Goal: Information Seeking & Learning: Learn about a topic

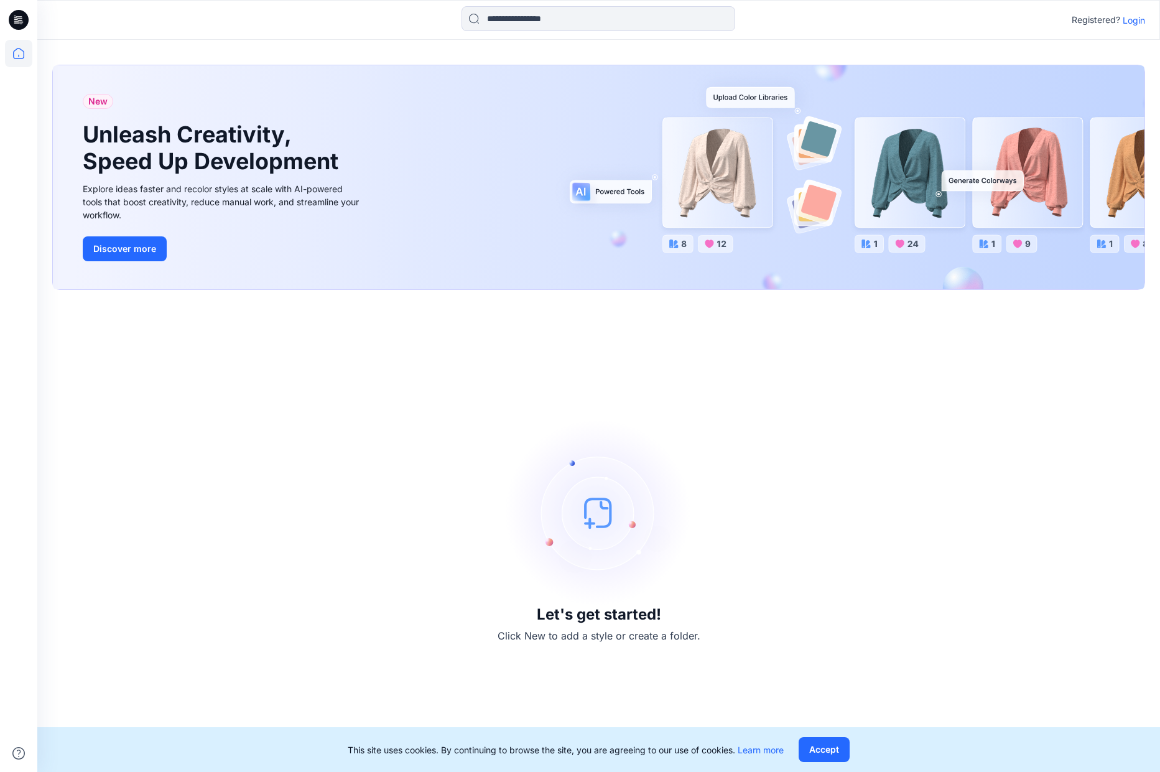
click at [1124, 19] on p "Login" at bounding box center [1134, 20] width 22 height 13
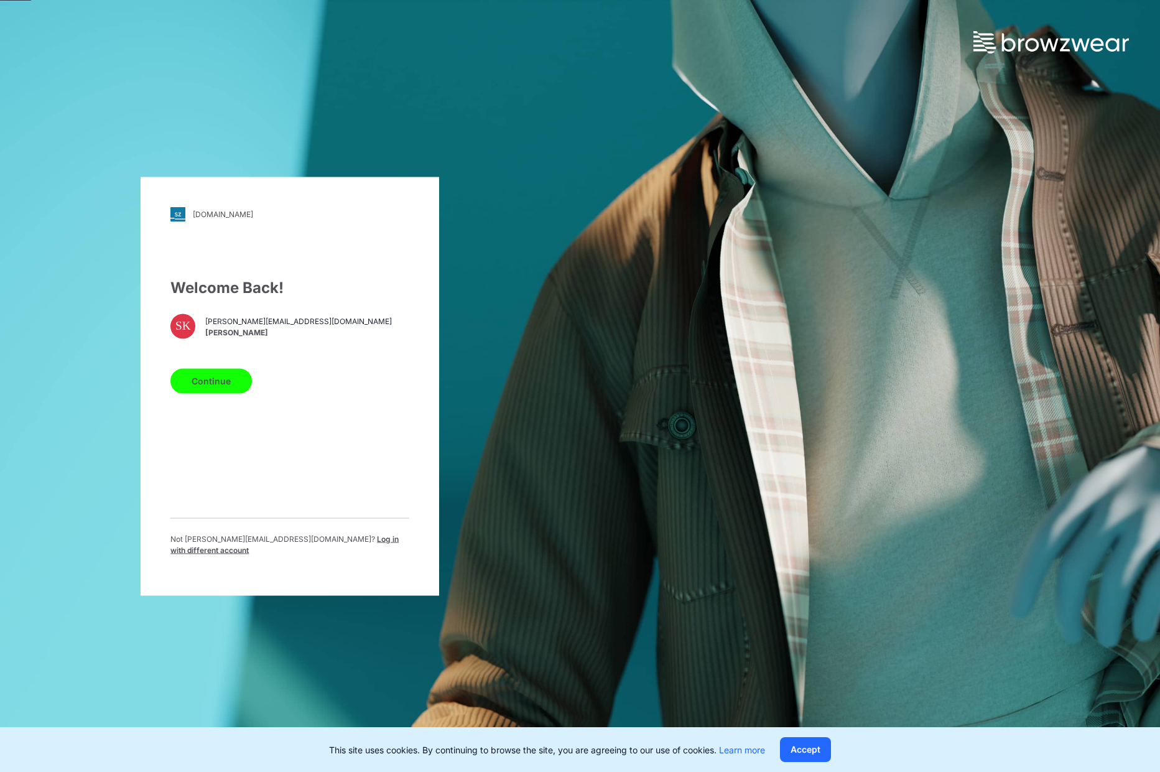
click at [225, 384] on button "Continue" at bounding box center [210, 380] width 81 height 25
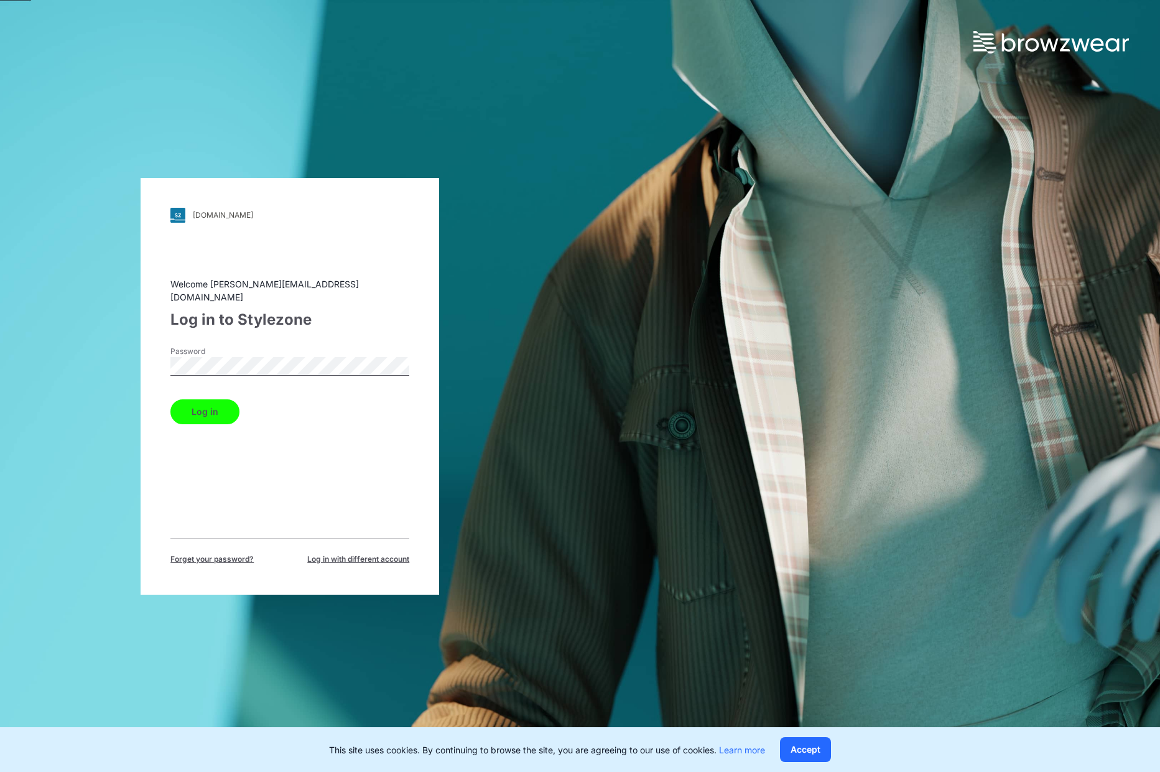
click at [221, 409] on button "Log in" at bounding box center [204, 411] width 69 height 25
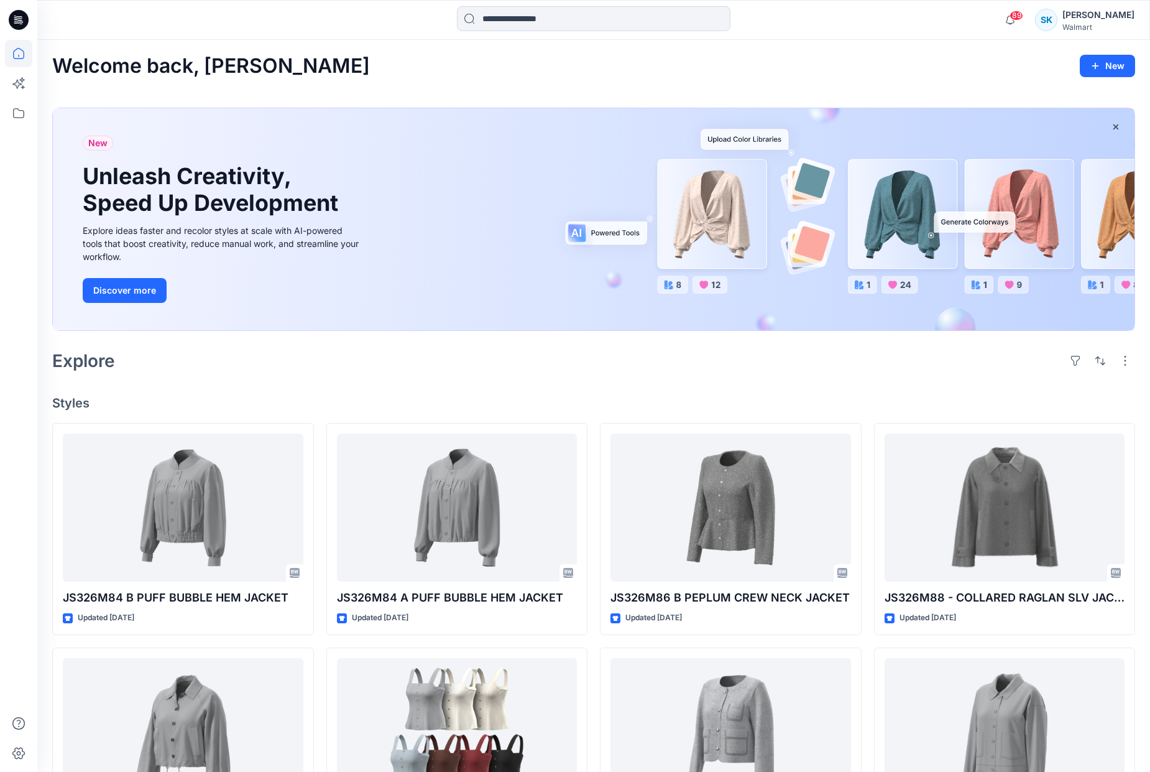
click at [368, 378] on div "Welcome back, Sarah New New Unleash Creativity, Speed Up Development Explore id…" at bounding box center [593, 592] width 1113 height 1104
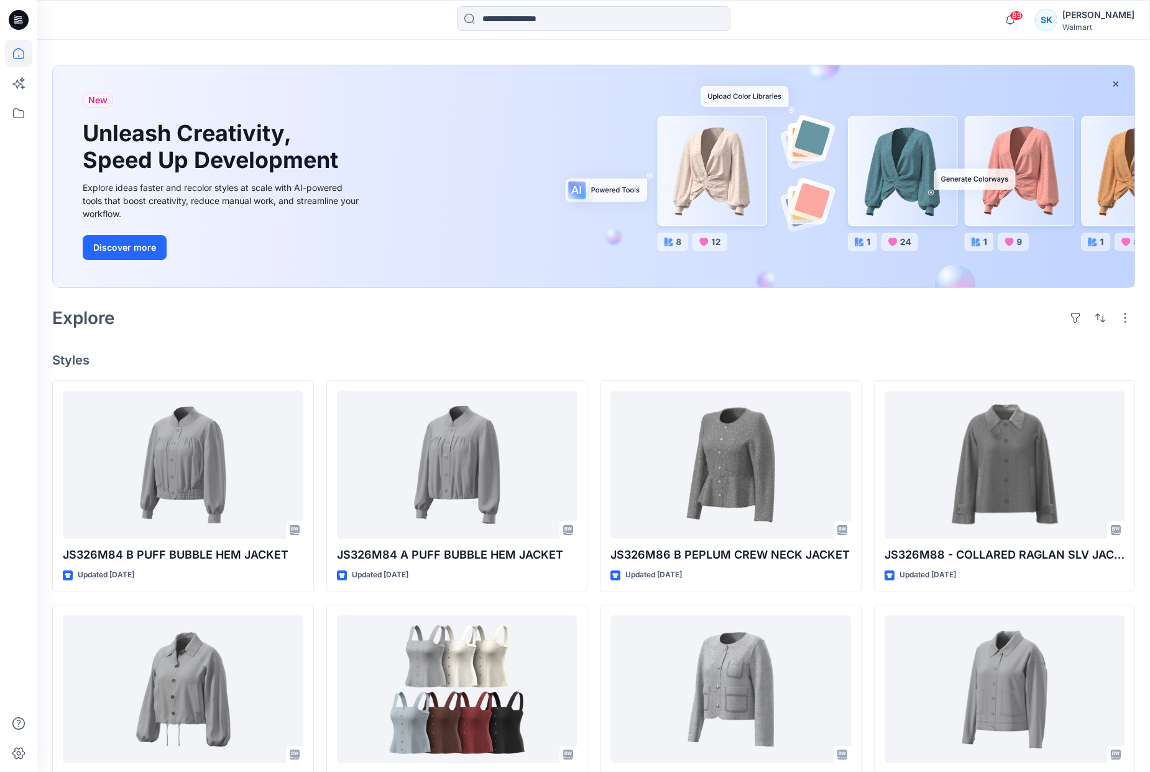
scroll to position [44, 0]
click at [351, 354] on h4 "Styles" at bounding box center [593, 359] width 1083 height 15
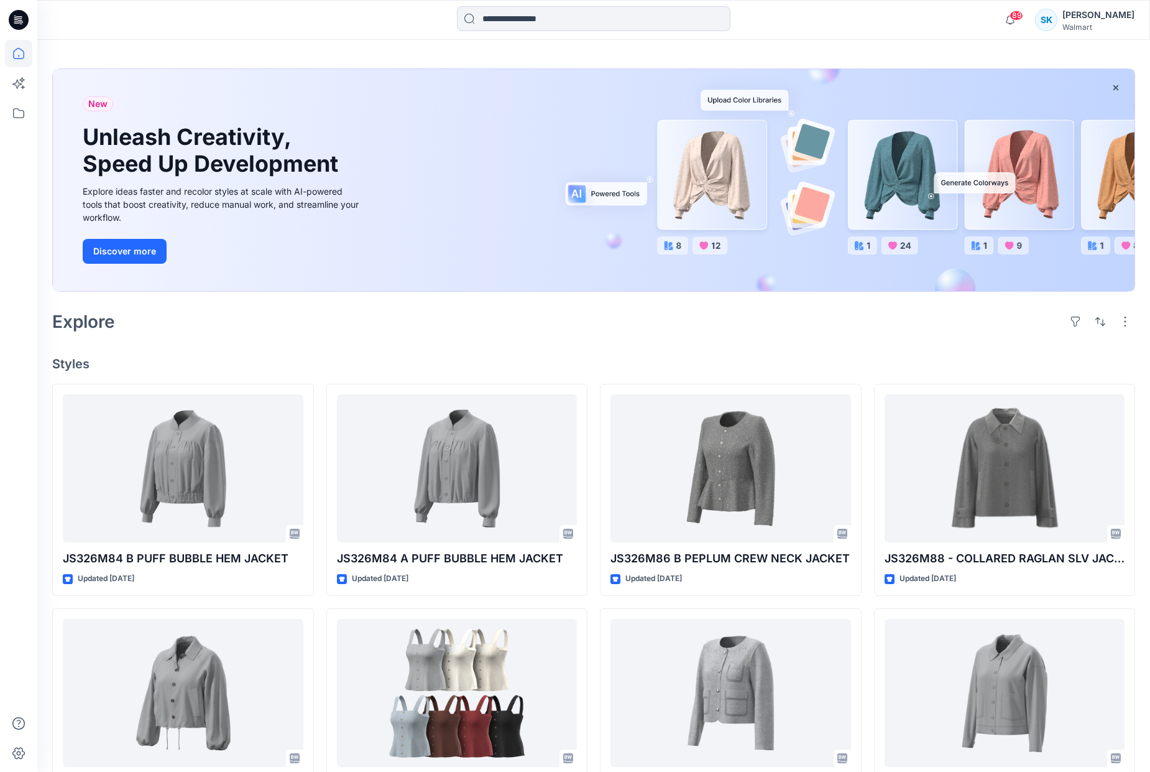
scroll to position [39, 0]
click at [17, 111] on icon at bounding box center [18, 113] width 27 height 27
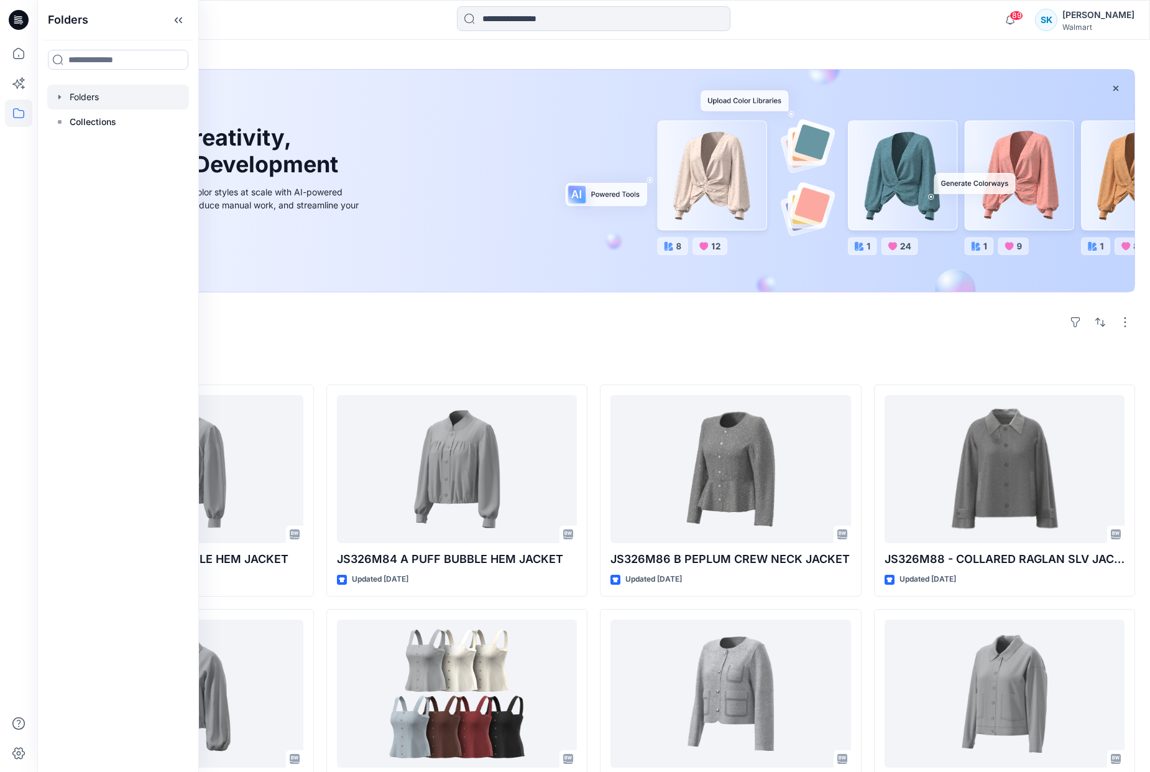
click at [80, 96] on div at bounding box center [118, 97] width 142 height 25
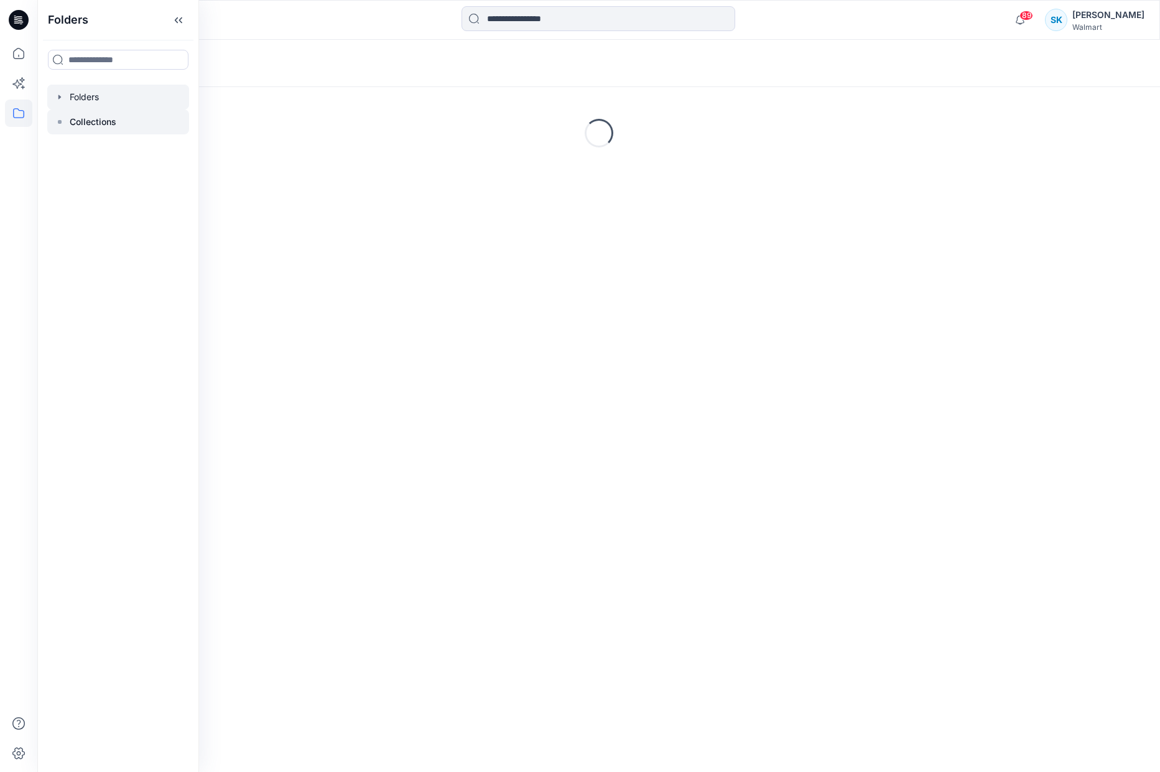
click at [70, 121] on p "Collections" at bounding box center [93, 121] width 47 height 15
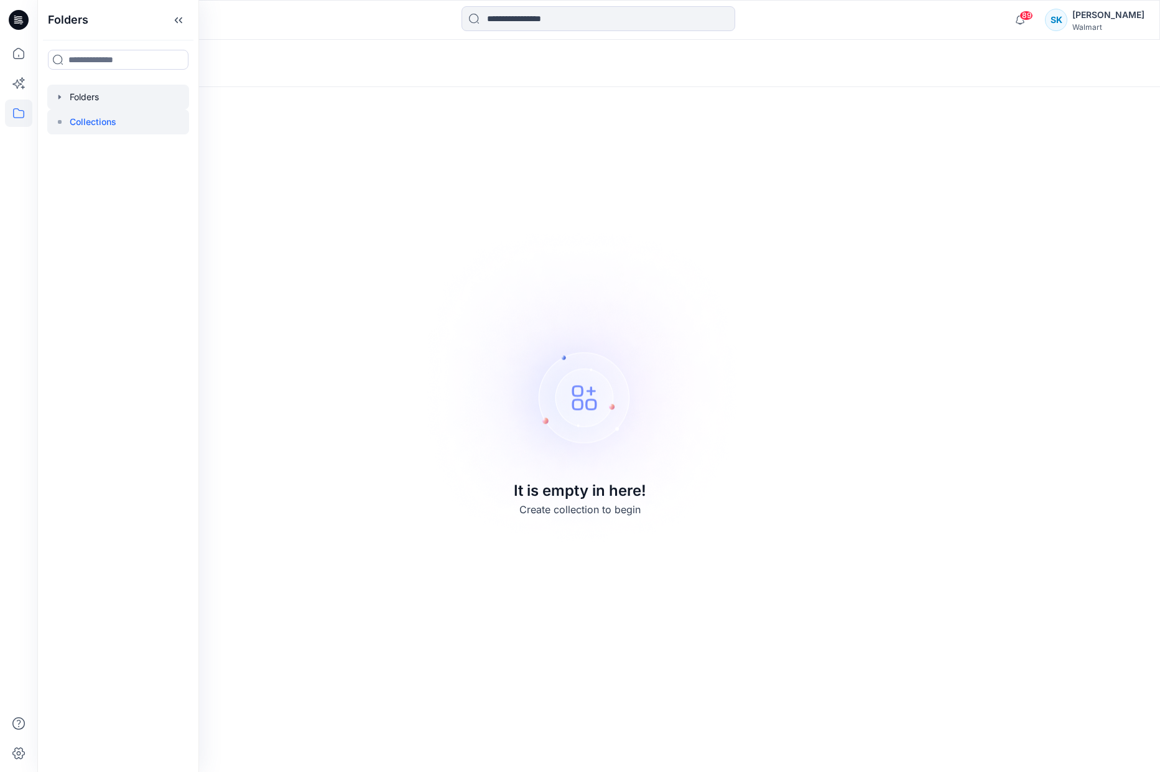
click at [70, 97] on div at bounding box center [118, 97] width 142 height 25
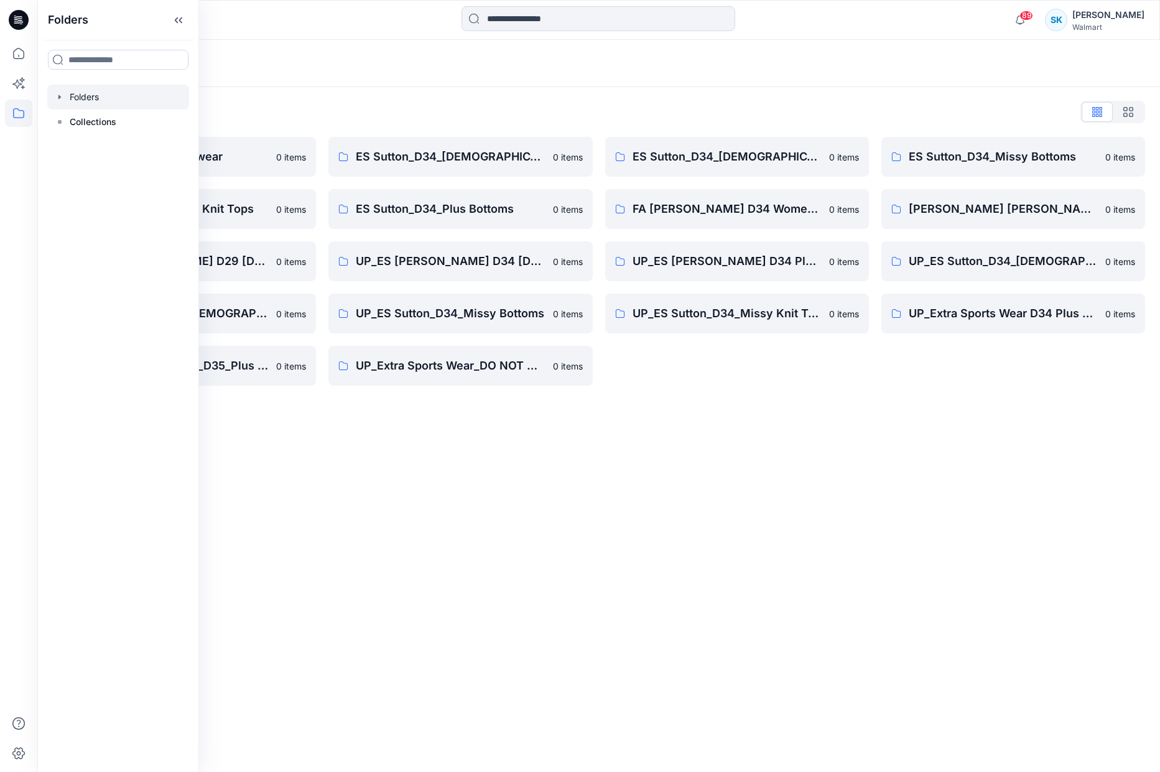
click at [991, 478] on div "Folders Folders List ES Sutton_D29_Sleepwear 0 items ES Sutton_D34_Missy Knit T…" at bounding box center [598, 406] width 1123 height 732
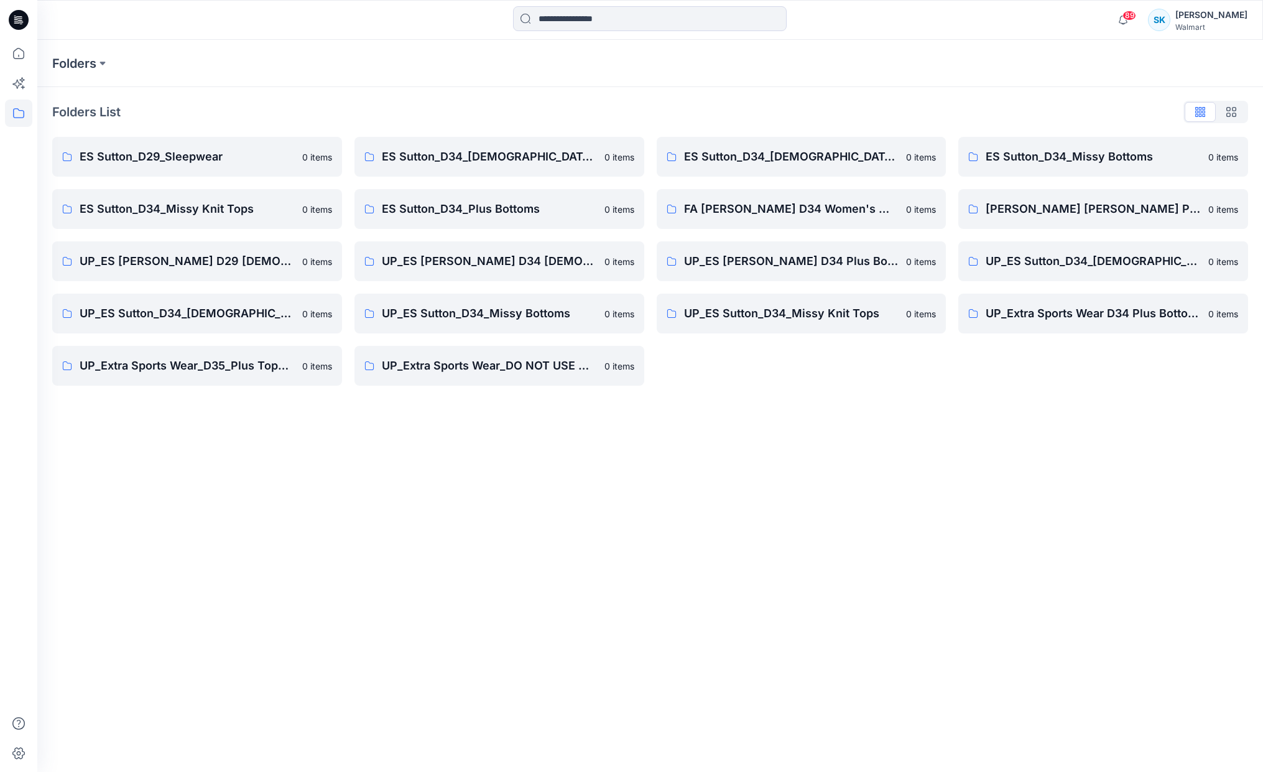
click at [897, 358] on div "ES Sutton_D34_Ladies Woven Tops 0 items FA ES Sutton D34 Women's Wovens 0 items…" at bounding box center [802, 261] width 290 height 249
click at [891, 358] on div "ES Sutton_D34_Ladies Woven Tops 0 items FA ES Sutton D34 Women's Wovens 0 items…" at bounding box center [802, 261] width 290 height 249
click at [907, 365] on div "ES Sutton_D34_Ladies Woven Tops 0 items FA ES Sutton D34 Women's Wovens 0 items…" at bounding box center [802, 261] width 290 height 249
click at [892, 359] on div "ES Sutton_D34_Ladies Woven Tops 0 items FA ES Sutton D34 Women's Wovens 0 items…" at bounding box center [802, 261] width 290 height 249
click at [912, 367] on div "ES Sutton_D34_Ladies Woven Tops 0 items FA ES Sutton D34 Women's Wovens 0 items…" at bounding box center [802, 261] width 290 height 249
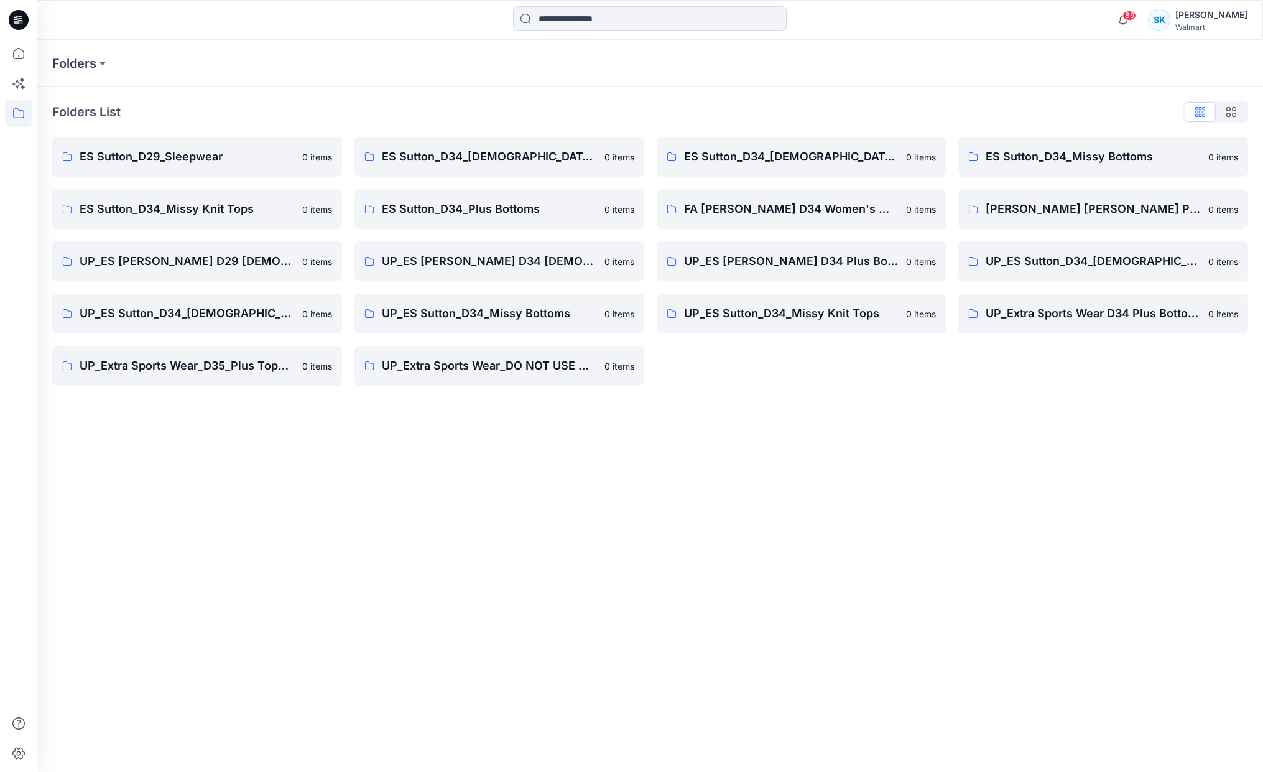
click at [909, 371] on div "ES Sutton_D34_Ladies Woven Tops 0 items FA ES Sutton D34 Women's Wovens 0 items…" at bounding box center [802, 261] width 290 height 249
click at [909, 370] on div "ES Sutton_D34_Ladies Woven Tops 0 items FA ES Sutton D34 Women's Wovens 0 items…" at bounding box center [802, 261] width 290 height 249
click at [872, 356] on div "ES Sutton_D34_Ladies Woven Tops 0 items FA ES Sutton D34 Women's Wovens 0 items…" at bounding box center [802, 261] width 290 height 249
click at [859, 356] on div "ES Sutton_D34_Ladies Woven Tops 0 items FA ES Sutton D34 Women's Wovens 0 items…" at bounding box center [802, 261] width 290 height 249
click at [868, 359] on div "ES Sutton_D34_Ladies Woven Tops 0 items FA ES Sutton D34 Women's Wovens 0 items…" at bounding box center [802, 261] width 290 height 249
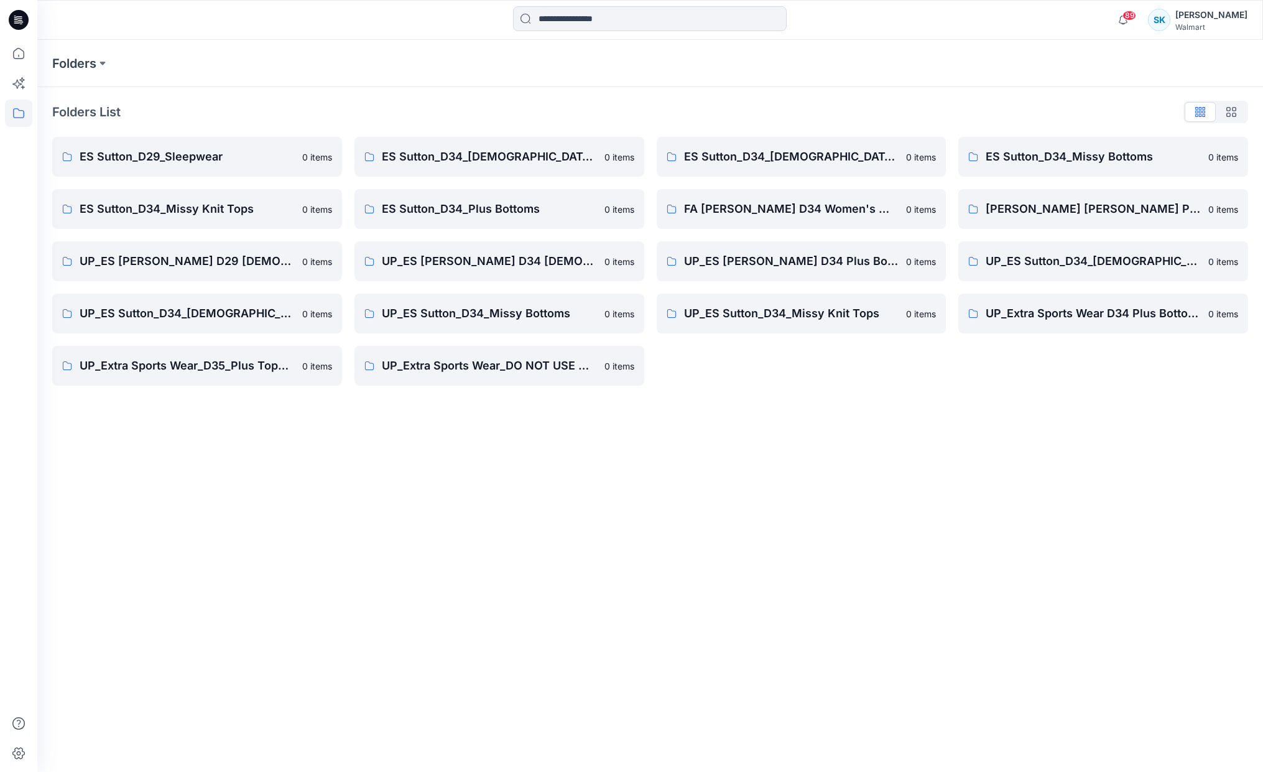
click at [922, 424] on div "Folders Folders List ES Sutton_D29_Sleepwear 0 items ES Sutton_D34_Missy Knit T…" at bounding box center [650, 406] width 1226 height 732
click at [930, 417] on div "Folders Folders List ES Sutton_D29_Sleepwear 0 items ES Sutton_D34_Missy Knit T…" at bounding box center [650, 406] width 1226 height 732
click at [930, 404] on div "Folders Folders List ES Sutton_D29_Sleepwear 0 items ES Sutton_D34_Missy Knit T…" at bounding box center [650, 406] width 1226 height 732
click at [922, 389] on div "Folders List ES Sutton_D29_Sleepwear 0 items ES Sutton_D34_Missy Knit Tops 0 it…" at bounding box center [650, 243] width 1226 height 313
click at [905, 385] on div "ES Sutton_D34_Ladies Woven Tops 0 items FA ES Sutton D34 Women's Wovens 0 items…" at bounding box center [802, 261] width 290 height 249
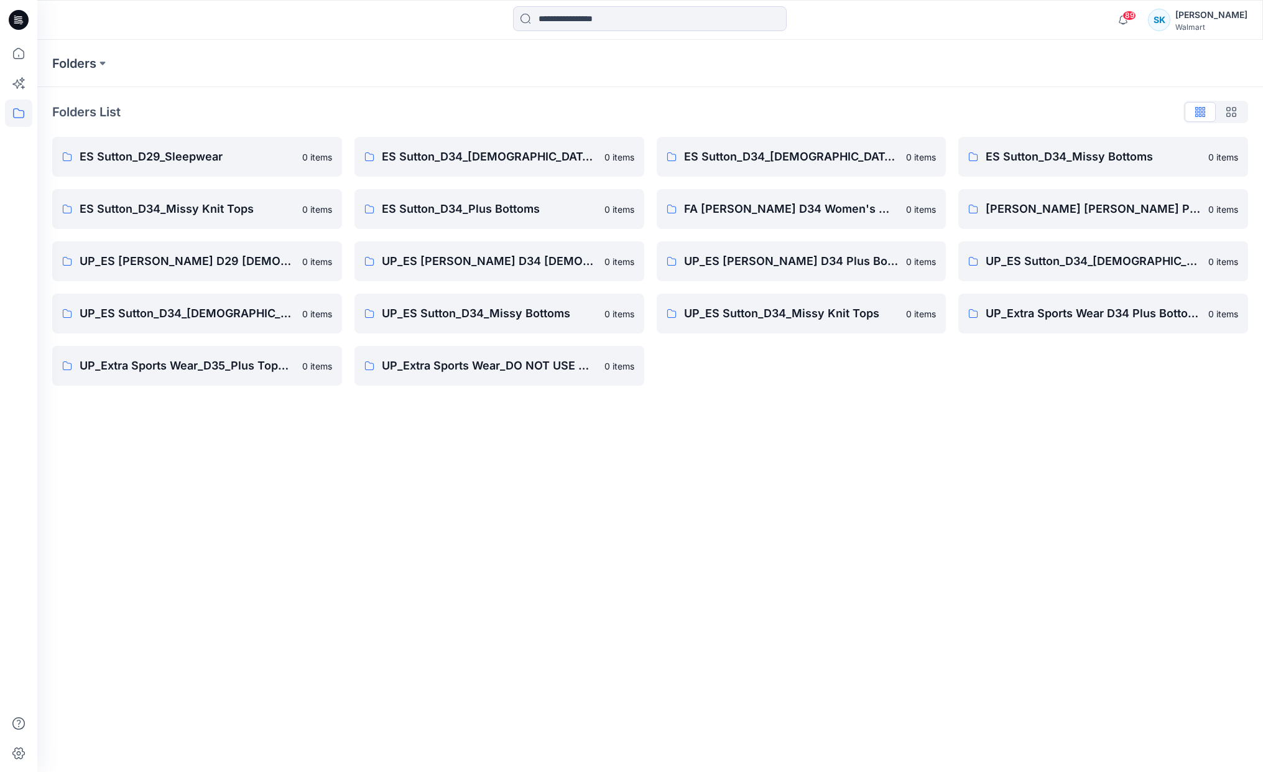
click at [920, 389] on div "Folders List ES Sutton_D29_Sleepwear 0 items ES Sutton_D34_Missy Knit Tops 0 it…" at bounding box center [650, 243] width 1226 height 313
click at [922, 399] on div "Folders List ES Sutton_D29_Sleepwear 0 items ES Sutton_D34_Missy Knit Tops 0 it…" at bounding box center [650, 243] width 1226 height 313
click at [919, 397] on div "Folders List ES Sutton_D29_Sleepwear 0 items ES Sutton_D34_Missy Knit Tops 0 it…" at bounding box center [650, 243] width 1226 height 313
click at [919, 399] on div "Folders List ES Sutton_D29_Sleepwear 0 items ES Sutton_D34_Missy Knit Tops 0 it…" at bounding box center [650, 243] width 1226 height 313
click at [920, 399] on div "Folders List ES Sutton_D29_Sleepwear 0 items ES Sutton_D34_Missy Knit Tops 0 it…" at bounding box center [650, 243] width 1226 height 313
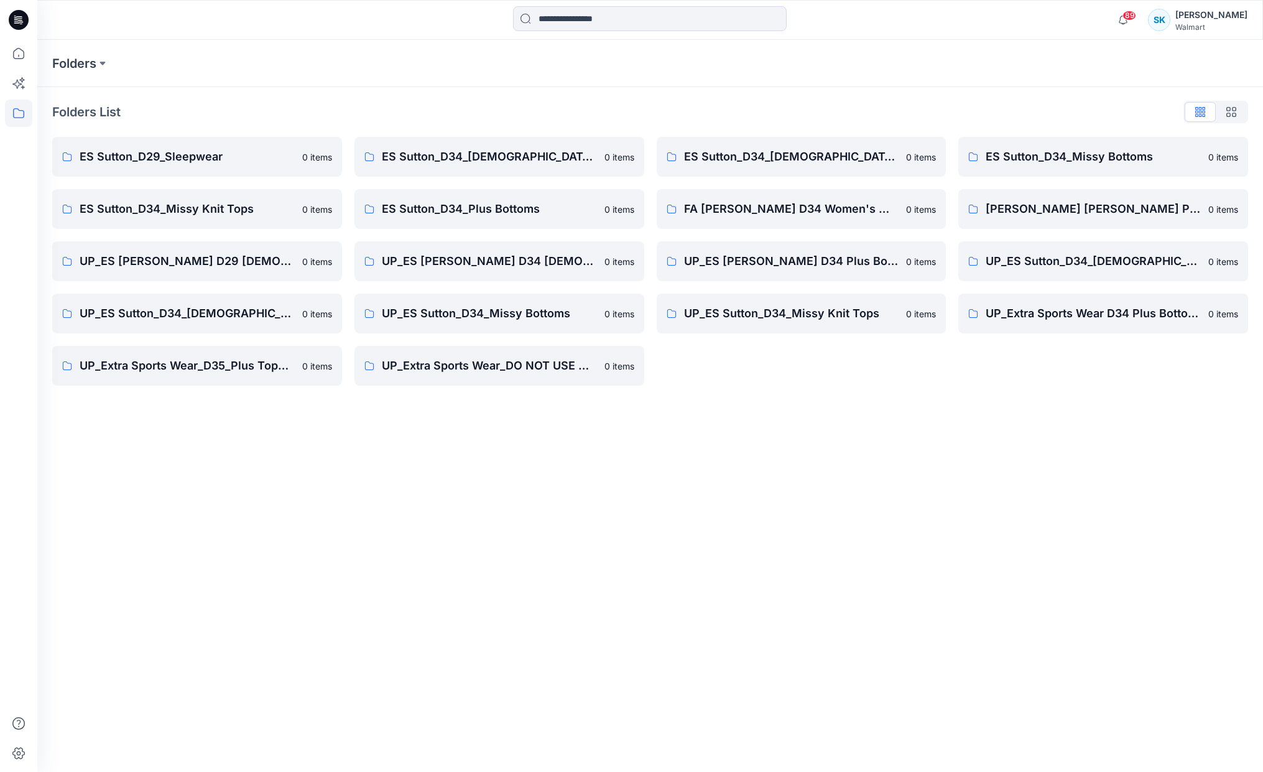
click at [922, 399] on div "Folders List ES Sutton_D29_Sleepwear 0 items ES Sutton_D34_Missy Knit Tops 0 it…" at bounding box center [650, 243] width 1226 height 313
click at [900, 428] on div "Folders Folders List ES Sutton_D29_Sleepwear 0 items ES Sutton_D34_Missy Knit T…" at bounding box center [650, 406] width 1226 height 732
click at [901, 428] on div "Folders Folders List ES Sutton_D29_Sleepwear 0 items ES Sutton_D34_Missy Knit T…" at bounding box center [650, 406] width 1226 height 732
click at [948, 447] on div "Folders Folders List ES Sutton_D29_Sleepwear 0 items ES Sutton_D34_Missy Knit T…" at bounding box center [650, 406] width 1226 height 732
click at [892, 392] on div "Folders List ES Sutton_D29_Sleepwear 0 items ES Sutton_D34_Missy Knit Tops 0 it…" at bounding box center [650, 243] width 1226 height 313
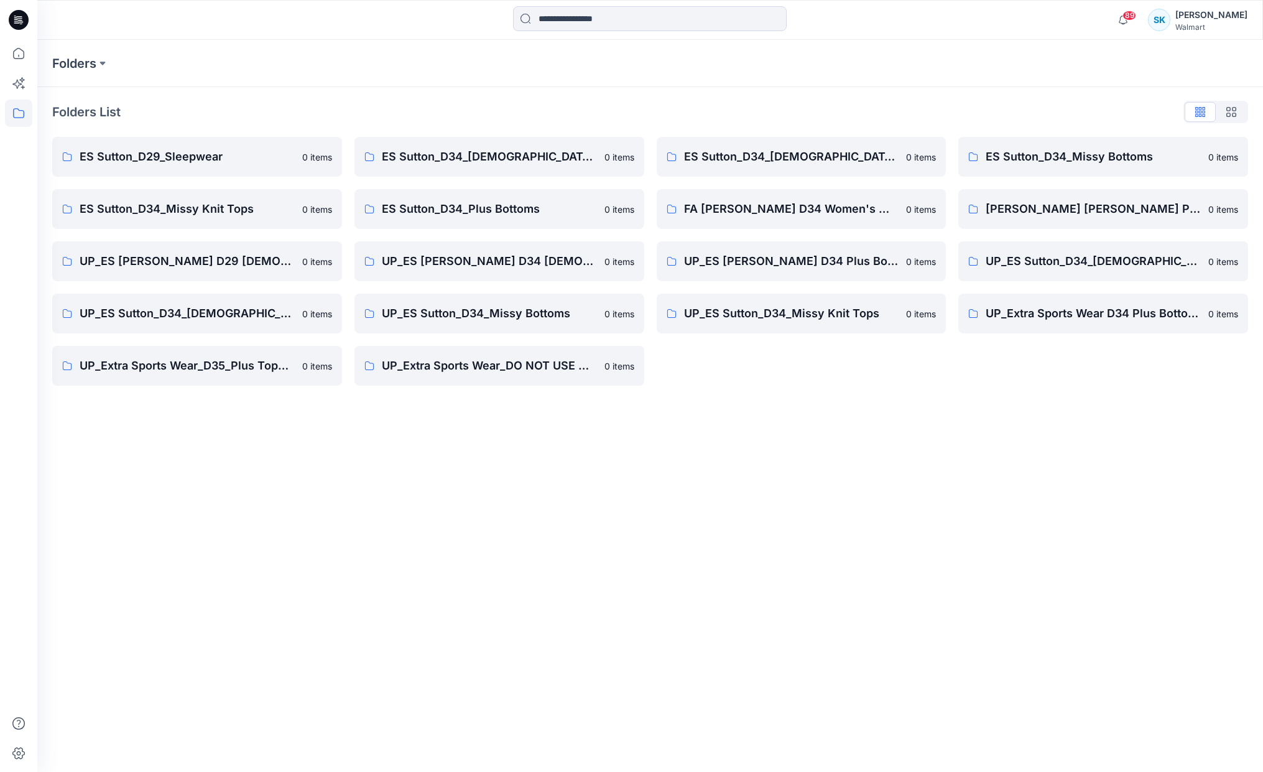
click at [861, 394] on div "Folders List ES Sutton_D29_Sleepwear 0 items ES Sutton_D34_Missy Knit Tops 0 it…" at bounding box center [650, 243] width 1226 height 313
click at [866, 387] on div "Folders List ES Sutton_D29_Sleepwear 0 items ES Sutton_D34_Missy Knit Tops 0 it…" at bounding box center [650, 243] width 1226 height 313
click at [867, 383] on div "ES Sutton_D34_Ladies Woven Tops 0 items FA ES Sutton D34 Women's Wovens 0 items…" at bounding box center [802, 261] width 290 height 249
click at [867, 386] on div "Folders List ES Sutton_D29_Sleepwear 0 items ES Sutton_D34_Missy Knit Tops 0 it…" at bounding box center [650, 243] width 1226 height 313
click at [867, 383] on div "ES Sutton_D34_Ladies Woven Tops 0 items FA ES Sutton D34 Women's Wovens 0 items…" at bounding box center [802, 261] width 290 height 249
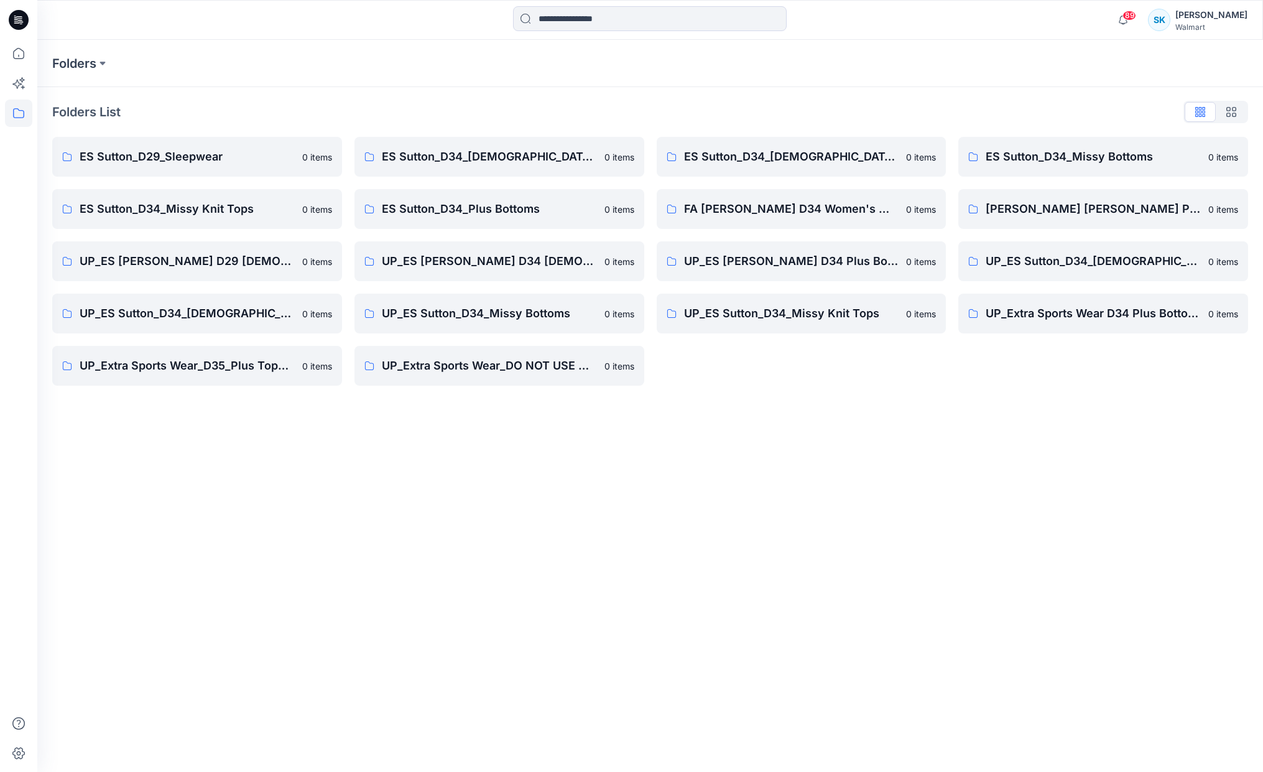
click at [868, 382] on div "ES Sutton_D34_Ladies Woven Tops 0 items FA ES Sutton D34 Women's Wovens 0 items…" at bounding box center [802, 261] width 290 height 249
click at [868, 386] on div "Folders List ES Sutton_D29_Sleepwear 0 items ES Sutton_D34_Missy Knit Tops 0 it…" at bounding box center [650, 243] width 1226 height 313
click at [884, 386] on div "Folders List ES Sutton_D29_Sleepwear 0 items ES Sutton_D34_Missy Knit Tops 0 it…" at bounding box center [650, 243] width 1226 height 313
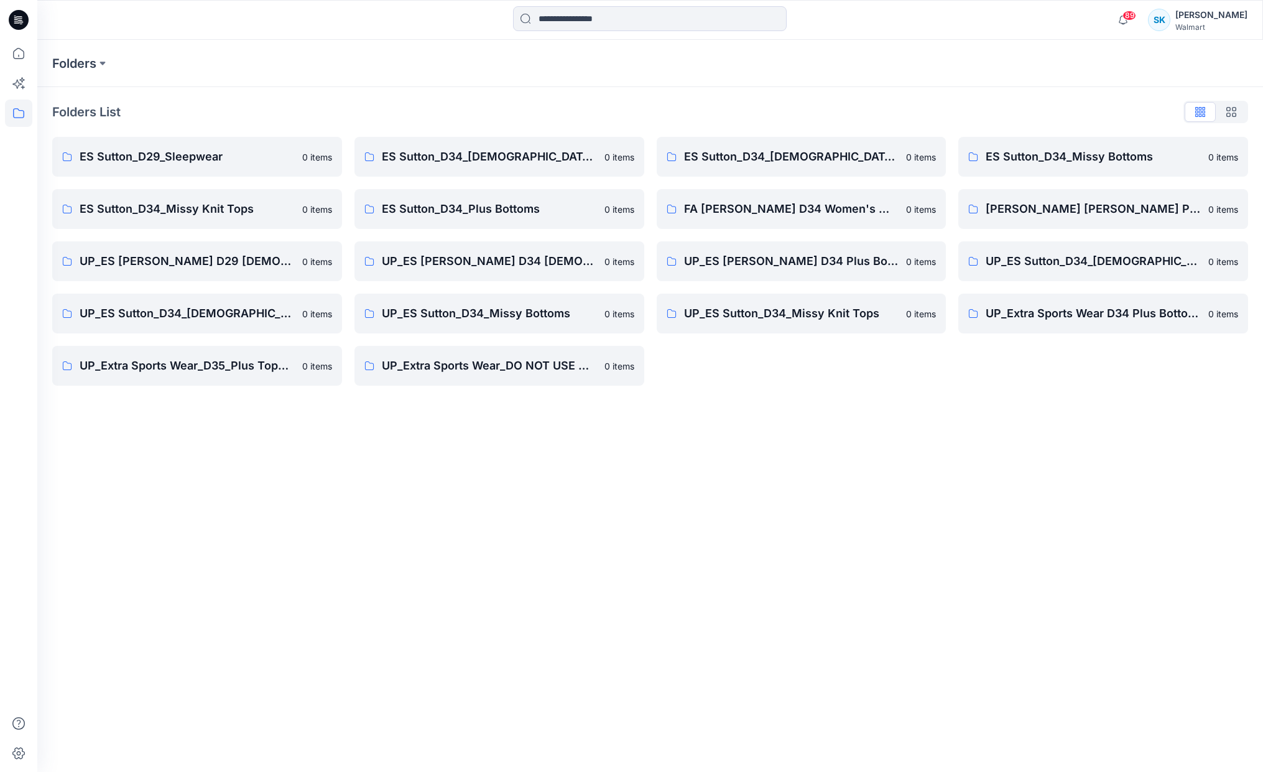
click at [894, 381] on div "ES Sutton_D34_Ladies Woven Tops 0 items FA ES Sutton D34 Women's Wovens 0 items…" at bounding box center [802, 261] width 290 height 249
click at [894, 382] on div "ES Sutton_D34_Ladies Woven Tops 0 items FA ES Sutton D34 Women's Wovens 0 items…" at bounding box center [802, 261] width 290 height 249
click at [894, 380] on div "ES Sutton_D34_Ladies Woven Tops 0 items FA ES Sutton D34 Women's Wovens 0 items…" at bounding box center [802, 261] width 290 height 249
click at [814, 164] on p "ES Sutton_D34_Ladies Woven Tops" at bounding box center [791, 156] width 215 height 17
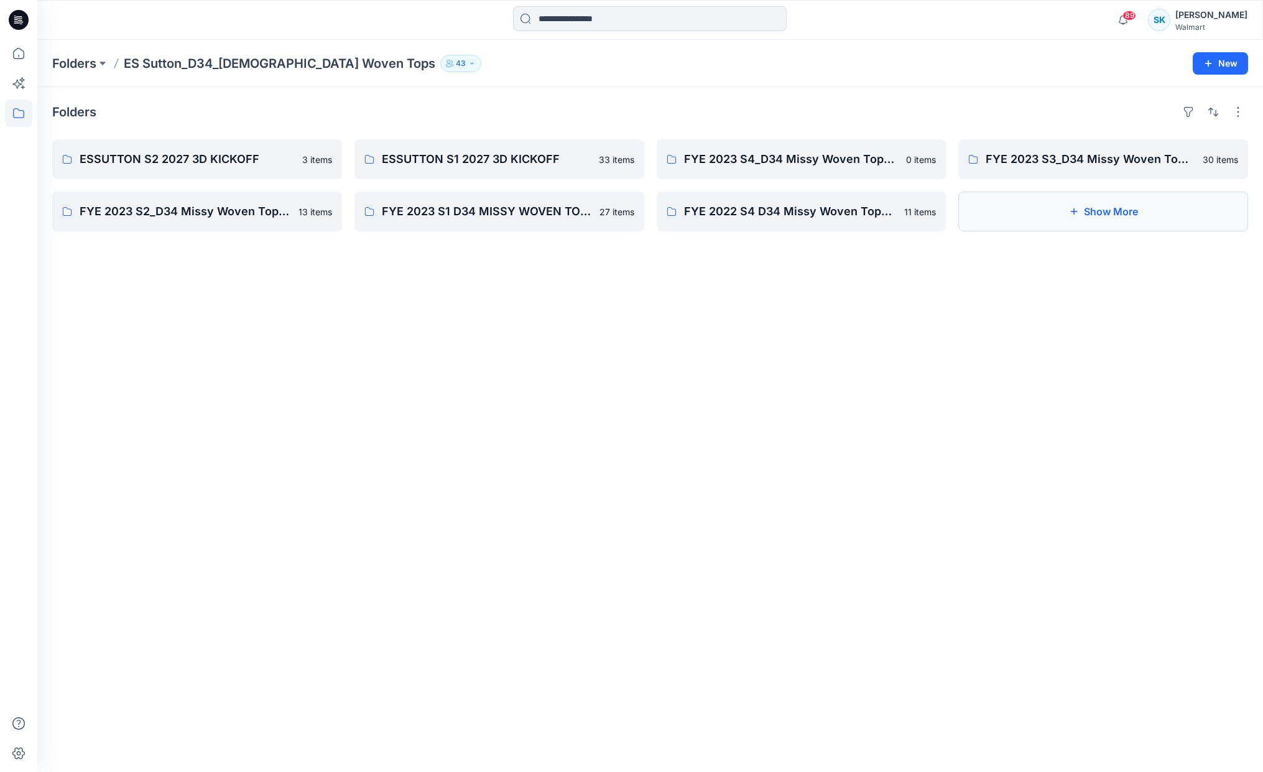
click at [1123, 215] on button "Show More" at bounding box center [1103, 212] width 290 height 40
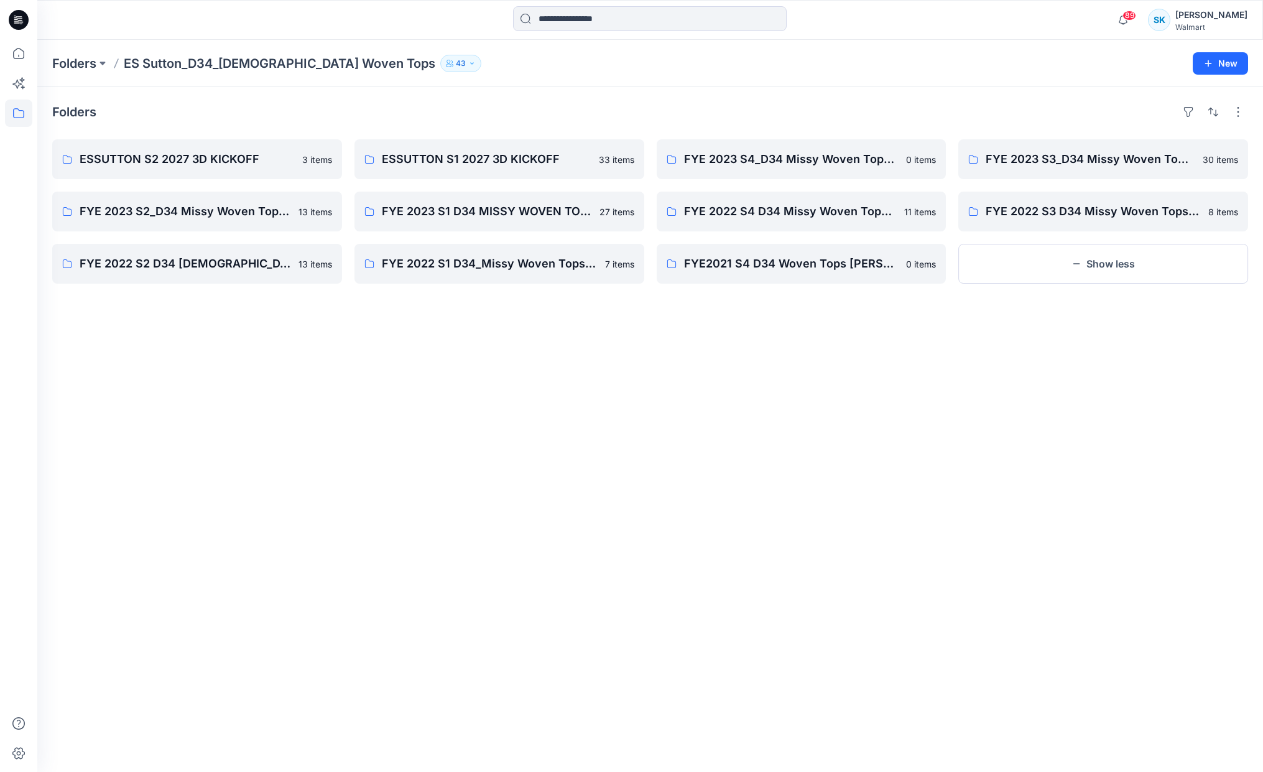
click at [770, 104] on div "Folders" at bounding box center [650, 112] width 1196 height 20
click at [567, 104] on div "Folders" at bounding box center [650, 112] width 1196 height 20
click at [85, 65] on p "Folders" at bounding box center [74, 63] width 44 height 17
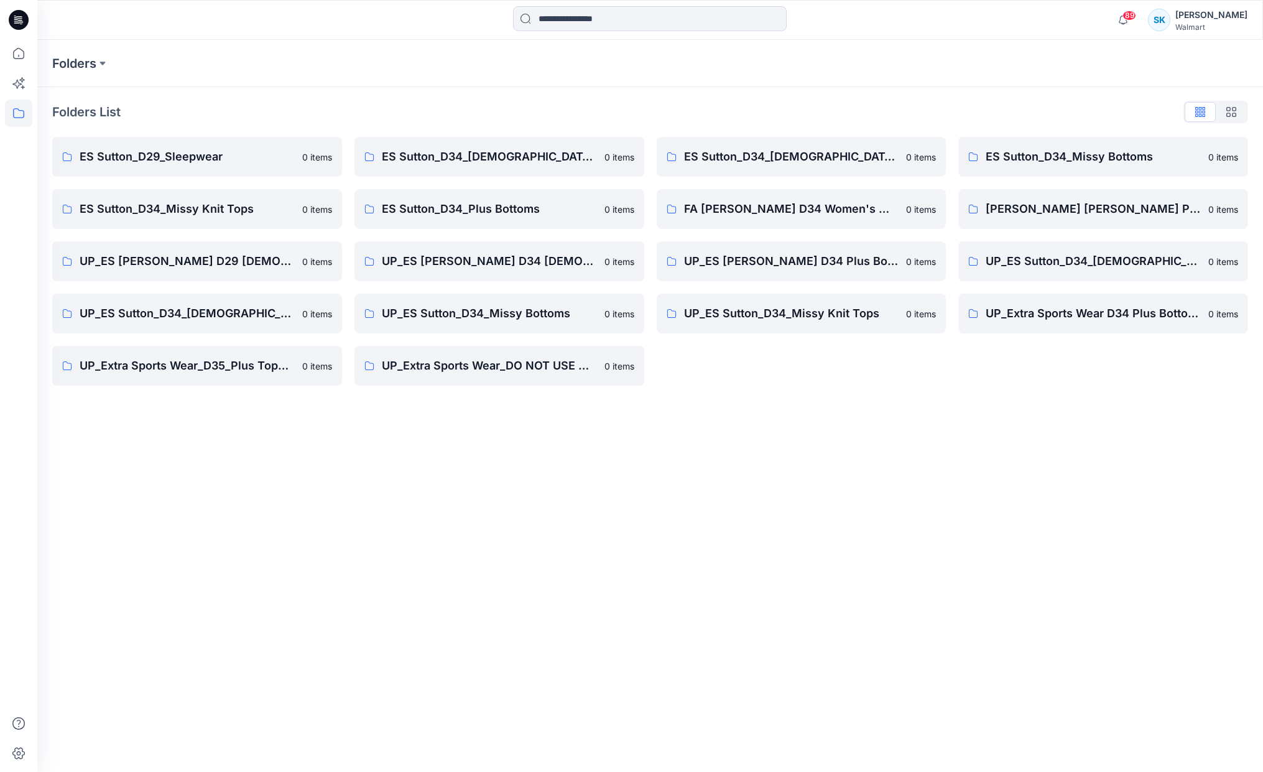
click at [934, 400] on div "Folders Folders List ES Sutton_D29_Sleepwear 0 items ES Sutton_D34_Missy Knit T…" at bounding box center [650, 406] width 1226 height 732
click at [925, 402] on div "Folders Folders List ES Sutton_D29_Sleepwear 0 items ES Sutton_D34_Missy Knit T…" at bounding box center [650, 406] width 1226 height 732
click at [855, 381] on div "ES Sutton_D34_Ladies Woven Tops 0 items FA ES Sutton D34 Women's Wovens 0 items…" at bounding box center [802, 261] width 290 height 249
click at [868, 378] on div "ES Sutton_D34_Ladies Woven Tops 0 items FA ES Sutton D34 Women's Wovens 0 items…" at bounding box center [802, 261] width 290 height 249
click at [865, 378] on div "ES Sutton_D34_Ladies Woven Tops 0 items FA ES Sutton D34 Women's Wovens 0 items…" at bounding box center [802, 261] width 290 height 249
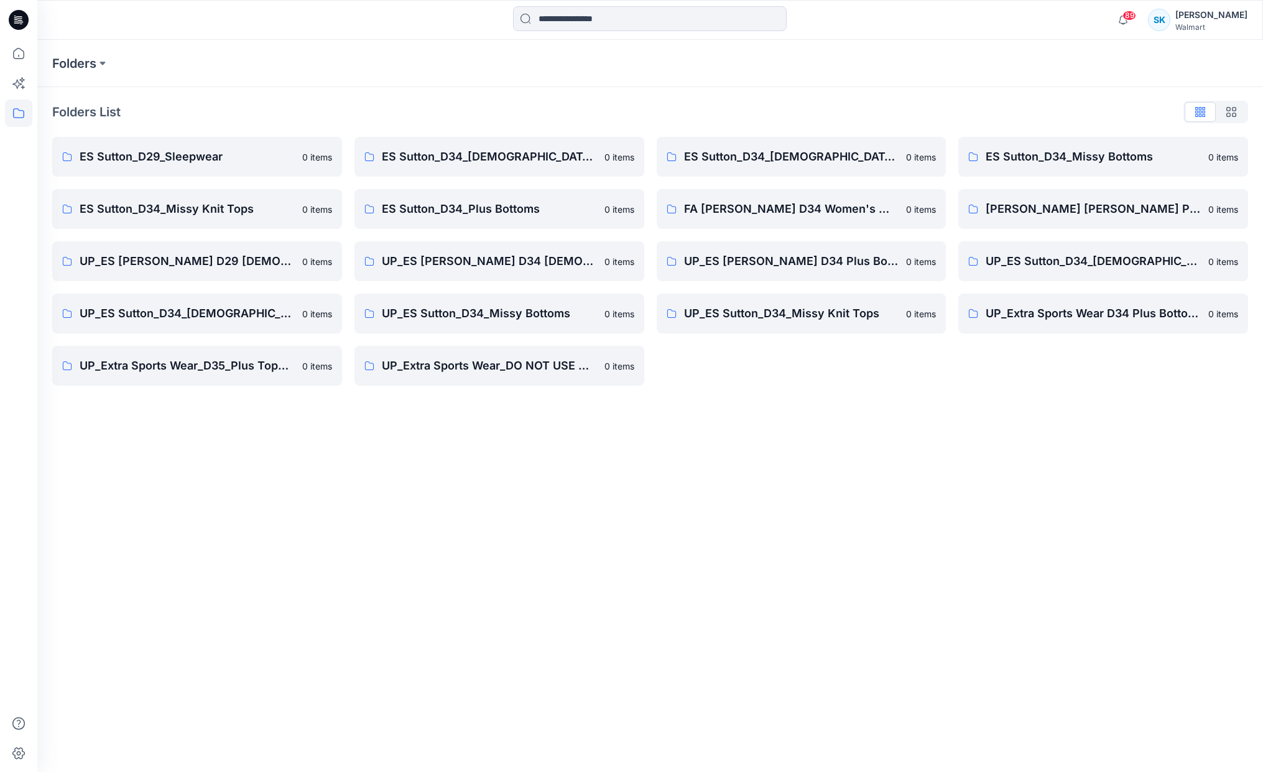
click at [869, 340] on div "ES Sutton_D34_Ladies Woven Tops 0 items FA ES Sutton D34 Women's Wovens 0 items…" at bounding box center [802, 261] width 290 height 249
click at [869, 338] on div "ES Sutton_D34_Ladies Woven Tops 0 items FA ES Sutton D34 Women's Wovens 0 items…" at bounding box center [802, 261] width 290 height 249
click at [869, 335] on div "ES Sutton_D34_Ladies Woven Tops 0 items FA ES Sutton D34 Women's Wovens 0 items…" at bounding box center [802, 261] width 290 height 249
click at [768, 371] on div "ES Sutton_D34_Ladies Woven Tops 0 items FA ES Sutton D34 Women's Wovens 0 items…" at bounding box center [802, 261] width 290 height 249
click at [813, 213] on p "FA ES Sutton D34 Women's Wovens" at bounding box center [791, 208] width 215 height 17
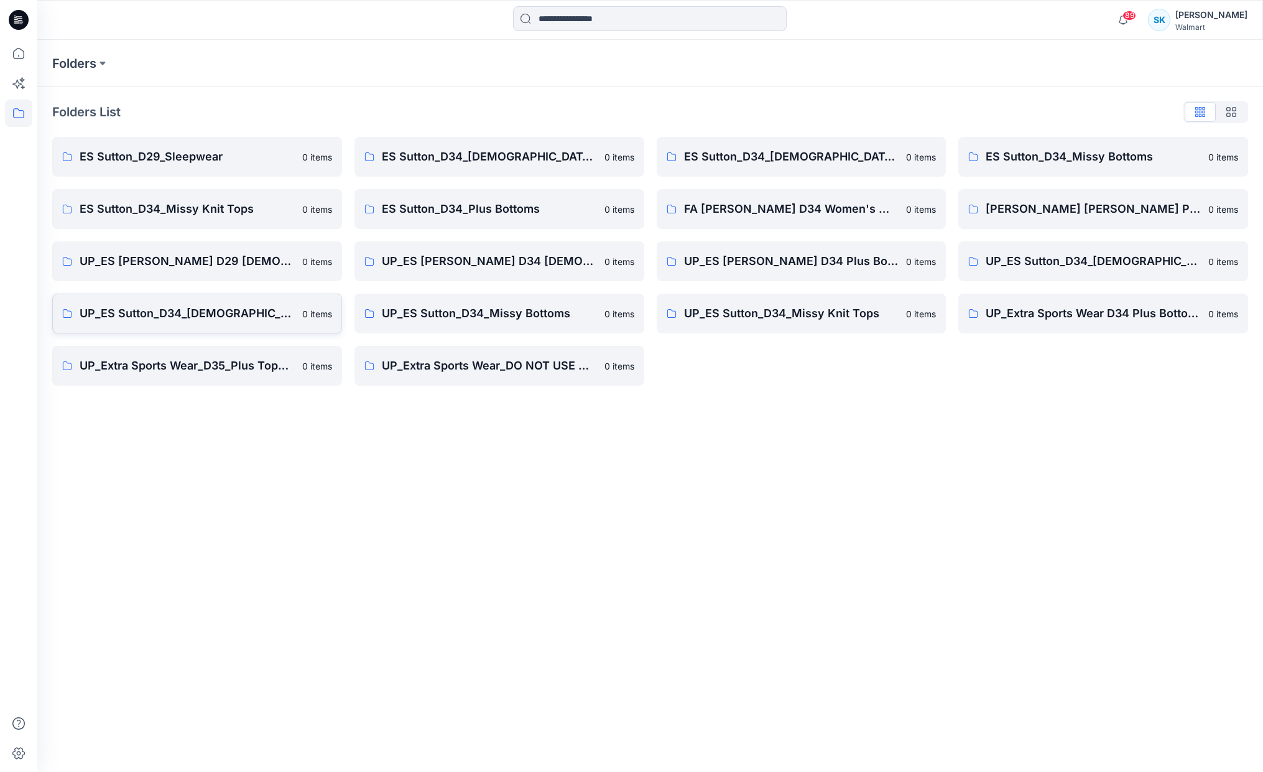
click at [208, 314] on p "UP_ES Sutton_D34_[DEMOGRAPHIC_DATA] Woven Tops" at bounding box center [187, 313] width 215 height 17
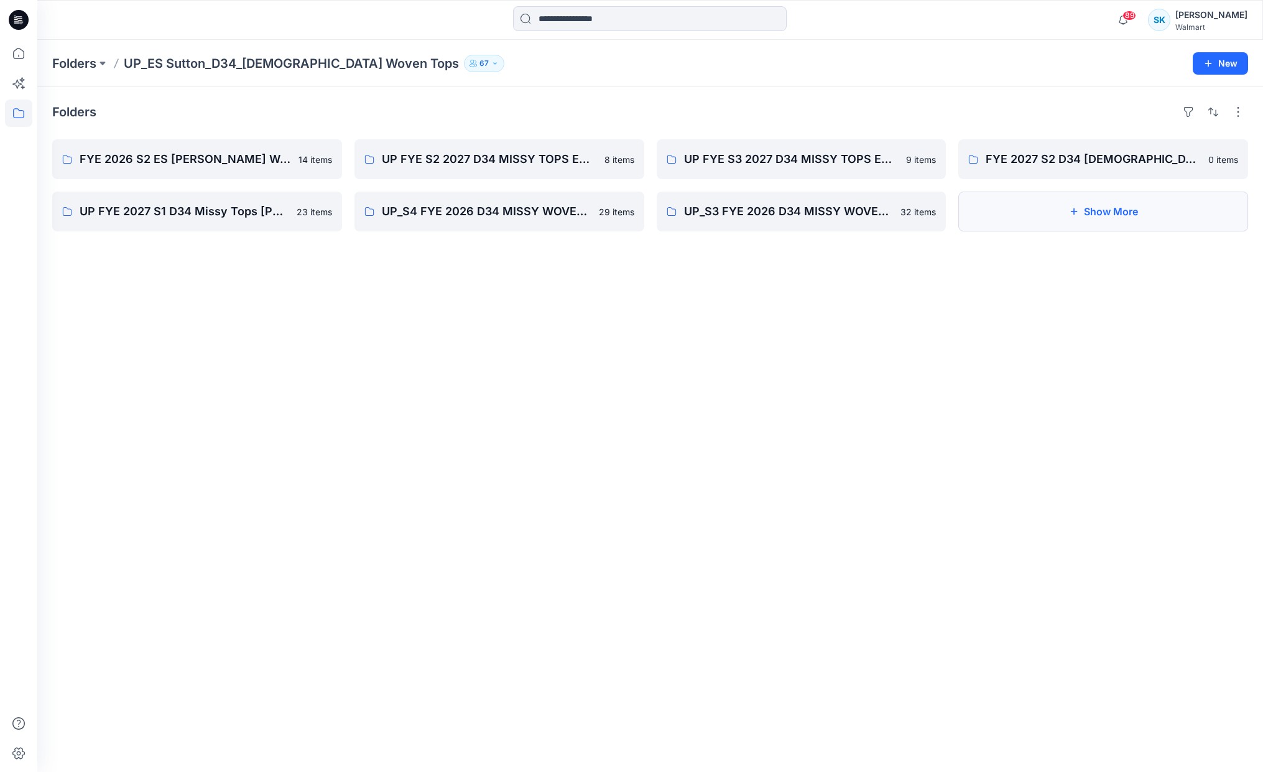
click at [1001, 207] on button "Show More" at bounding box center [1103, 212] width 290 height 40
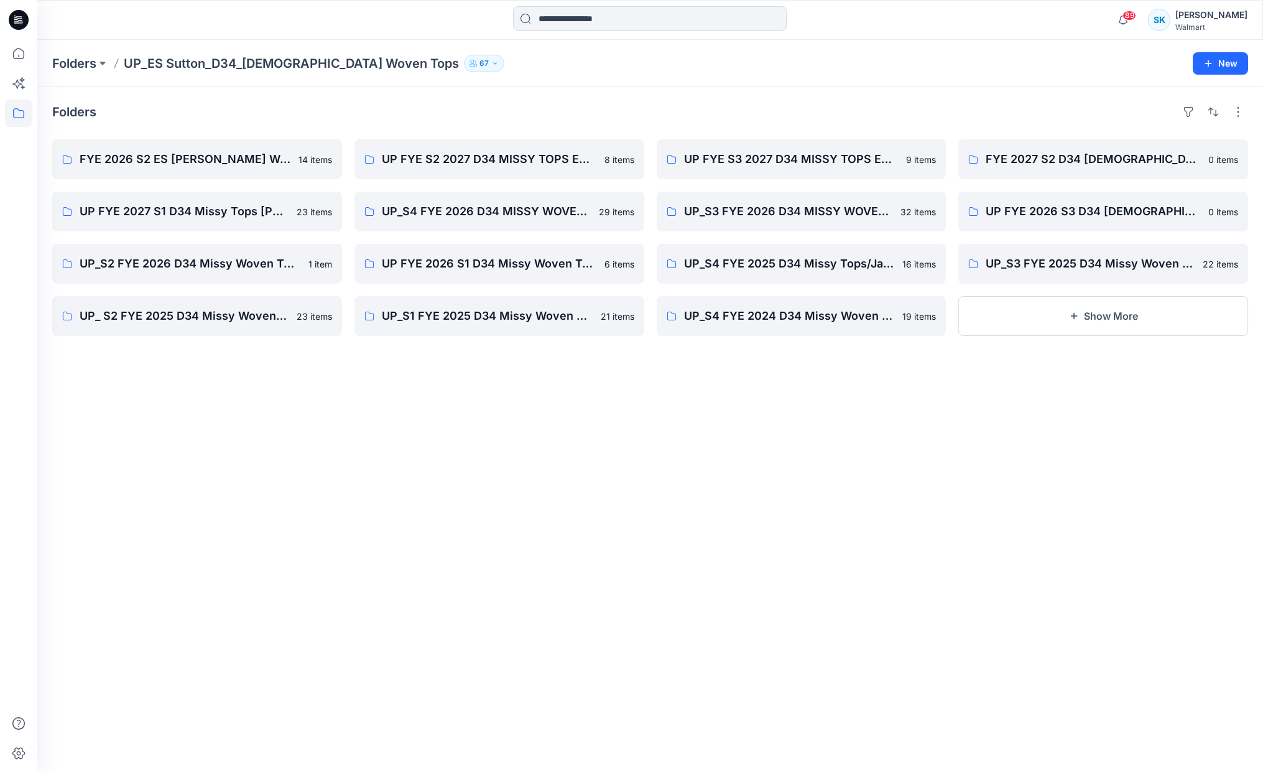
click at [844, 407] on div "Folders FYE 2026 S2 ES SUTTON Missy Woven Tops 14 items UP FYE 2027 S1 D34 Miss…" at bounding box center [650, 429] width 1226 height 685
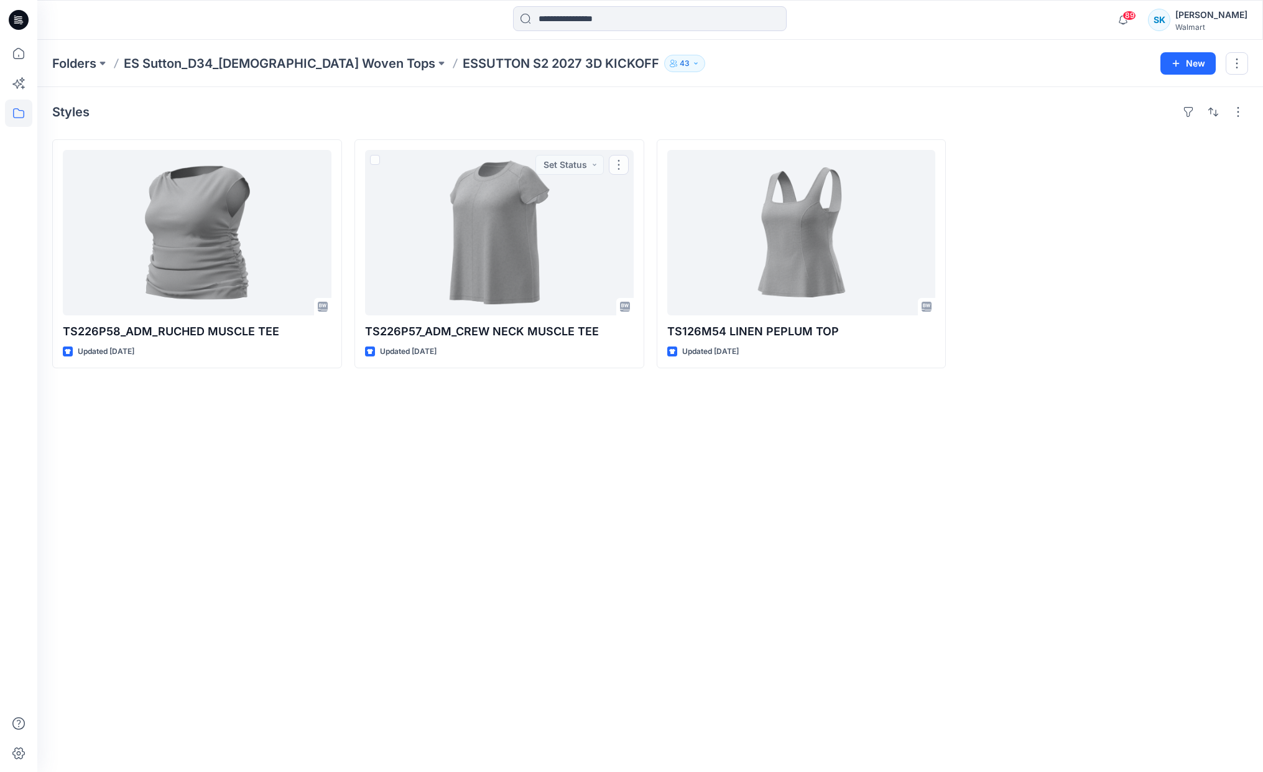
click at [626, 127] on div "Styles TS226P58_ADM_RUCHED MUSCLE TEE Updated 5 months ago TS226P57_ADM_CREW NE…" at bounding box center [650, 429] width 1226 height 685
click at [1111, 253] on div at bounding box center [1103, 253] width 290 height 229
click at [382, 41] on div "Folders ES Sutton_D34_Ladies Woven Tops ESSUTTON S2 2027 3D KICKOFF 43 New" at bounding box center [650, 63] width 1226 height 47
click at [287, 62] on p "ES Sutton_D34_[DEMOGRAPHIC_DATA] Woven Tops" at bounding box center [280, 63] width 312 height 17
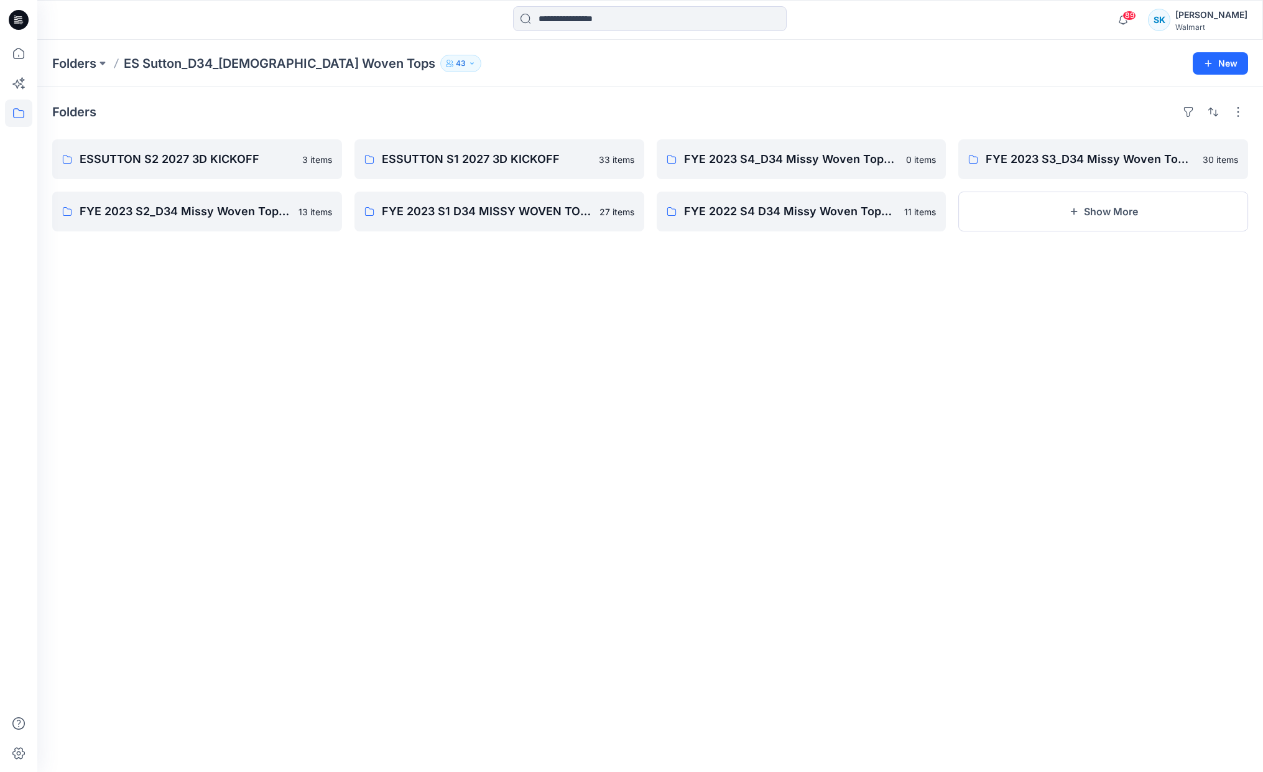
click at [881, 109] on div "Folders" at bounding box center [650, 112] width 1196 height 20
click at [1147, 205] on button "Show More" at bounding box center [1103, 212] width 290 height 40
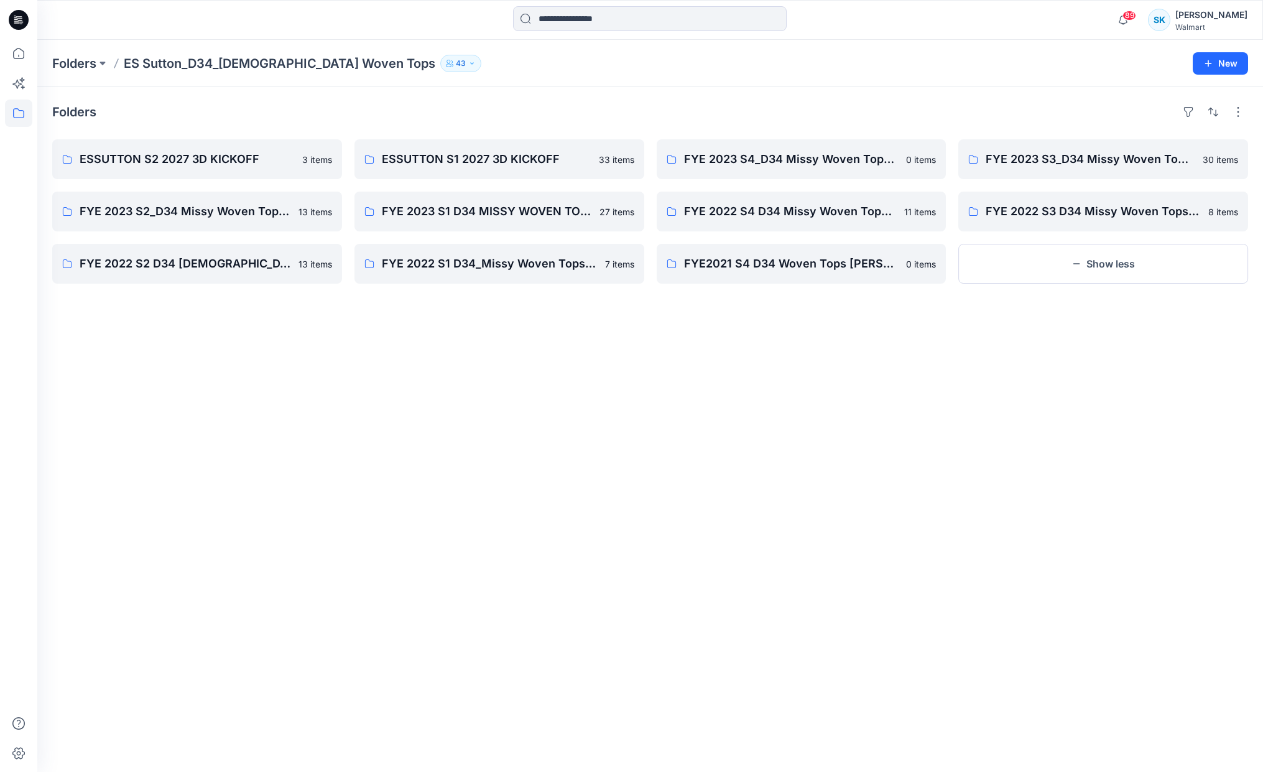
click at [1035, 132] on div "Folders ESSUTTON S2 2027 3D KICKOFF 3 items FYE 2023 S2_D34 Missy Woven Tops - …" at bounding box center [650, 429] width 1226 height 685
click at [1024, 113] on div "Folders" at bounding box center [650, 112] width 1196 height 20
click at [998, 109] on div "Folders" at bounding box center [650, 112] width 1196 height 20
click at [948, 90] on div "Folders ESSUTTON S2 2027 3D KICKOFF 3 items FYE 2023 S2_D34 Missy Woven Tops - …" at bounding box center [650, 429] width 1226 height 685
click at [940, 95] on div "Folders ESSUTTON S2 2027 3D KICKOFF 3 items FYE 2023 S2_D34 Missy Woven Tops - …" at bounding box center [650, 429] width 1226 height 685
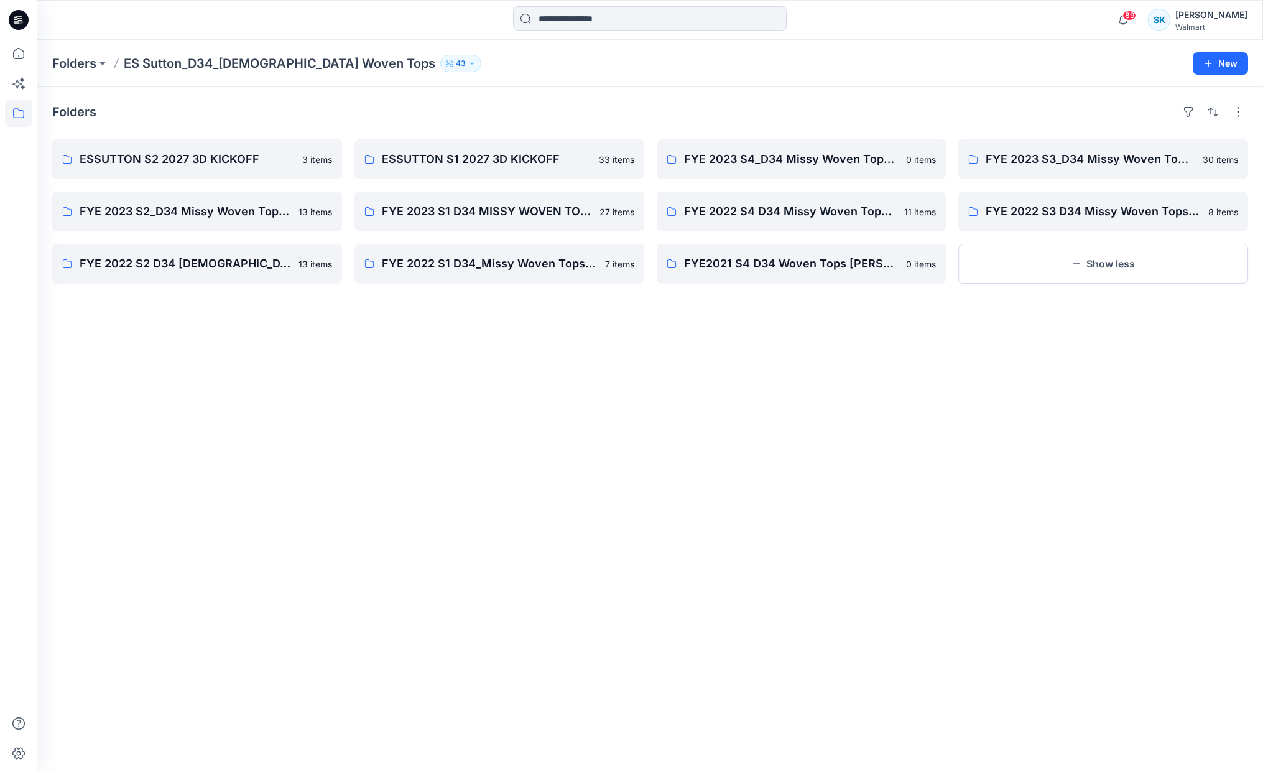
click at [942, 99] on div "Folders ESSUTTON S2 2027 3D KICKOFF 3 items FYE 2023 S2_D34 Missy Woven Tops - …" at bounding box center [650, 429] width 1226 height 685
click at [943, 102] on div "Folders" at bounding box center [650, 112] width 1196 height 20
click at [942, 103] on div "Folders" at bounding box center [650, 112] width 1196 height 20
click at [881, 428] on div "Folders ESSUTTON S2 2027 3D KICKOFF 3 items FYE 2023 S2_D34 Missy Woven Tops - …" at bounding box center [650, 429] width 1226 height 685
click at [843, 369] on div "Folders ESSUTTON S2 2027 3D KICKOFF 3 items FYE 2023 S2_D34 Missy Woven Tops - …" at bounding box center [650, 429] width 1226 height 685
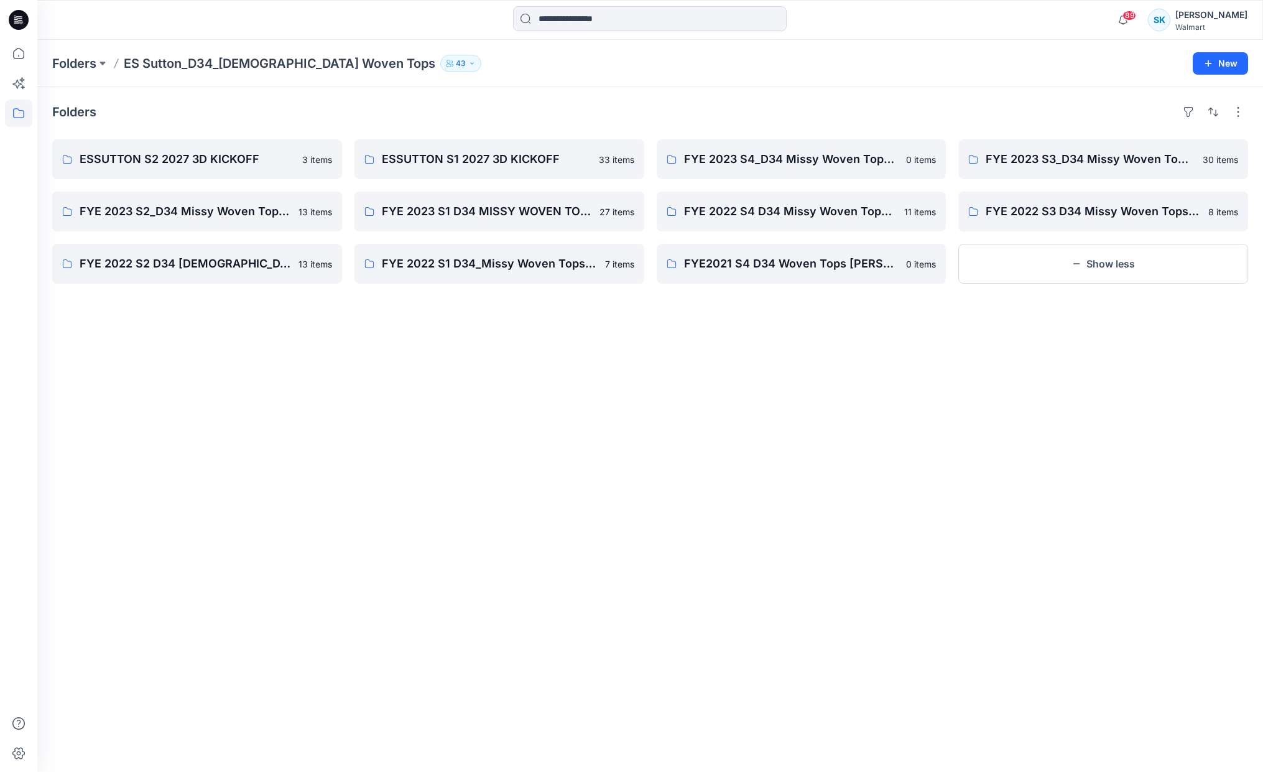
click at [828, 345] on div "Folders ESSUTTON S2 2027 3D KICKOFF 3 items FYE 2023 S2_D34 Missy Woven Tops - …" at bounding box center [650, 429] width 1226 height 685
click at [1123, 256] on button "Show less" at bounding box center [1103, 264] width 290 height 40
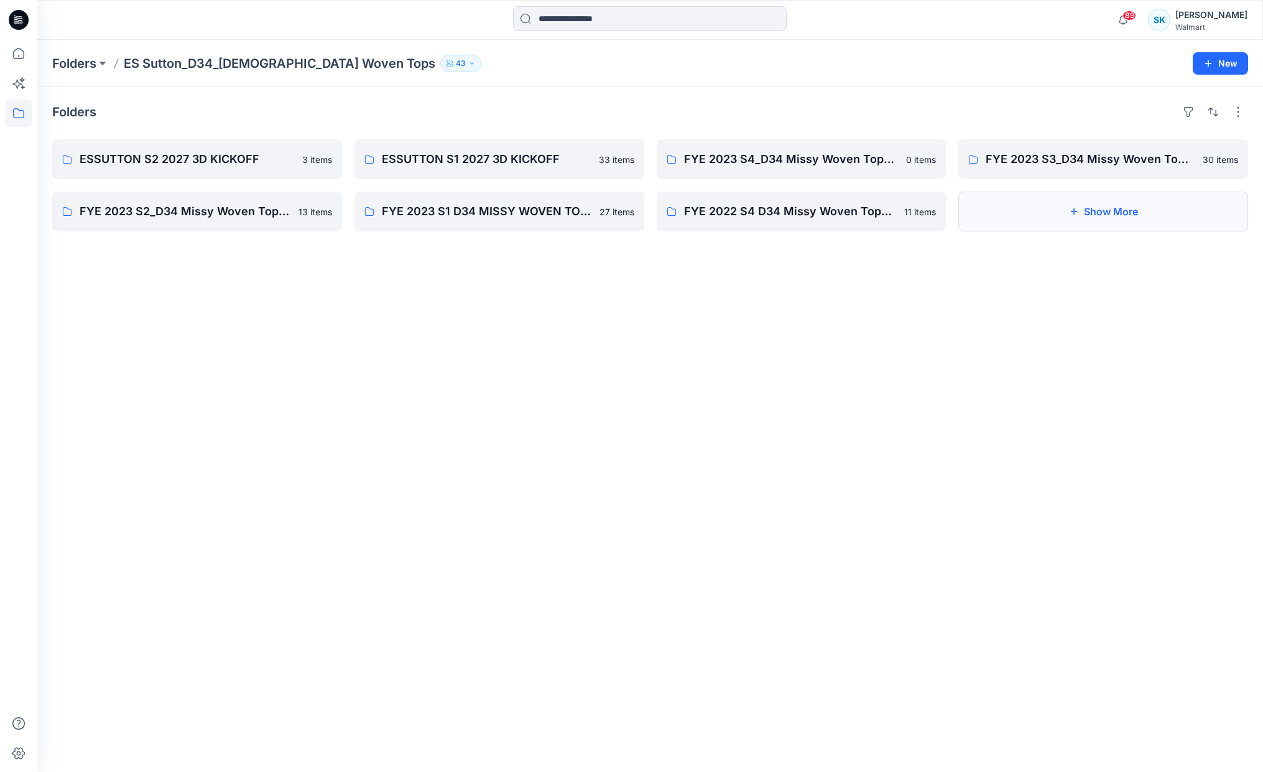
click at [1111, 213] on button "Show More" at bounding box center [1103, 212] width 290 height 40
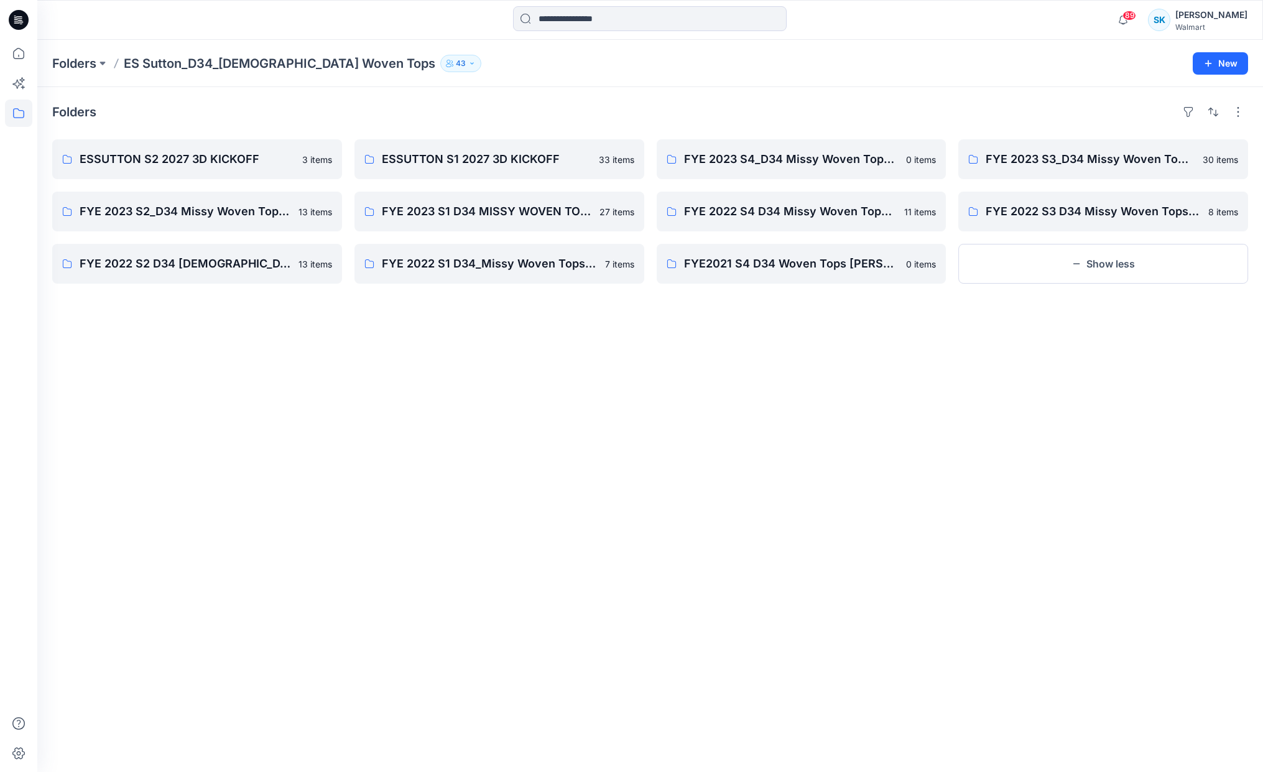
click at [908, 417] on div "Folders ESSUTTON S2 2027 3D KICKOFF 3 items FYE 2023 S2_D34 Missy Woven Tops - …" at bounding box center [650, 429] width 1226 height 685
click at [907, 418] on div "Folders ESSUTTON S2 2027 3D KICKOFF 3 items FYE 2023 S2_D34 Missy Woven Tops - …" at bounding box center [650, 429] width 1226 height 685
click at [911, 424] on div "Folders ESSUTTON S2 2027 3D KICKOFF 3 items FYE 2023 S2_D34 Missy Woven Tops - …" at bounding box center [650, 429] width 1226 height 685
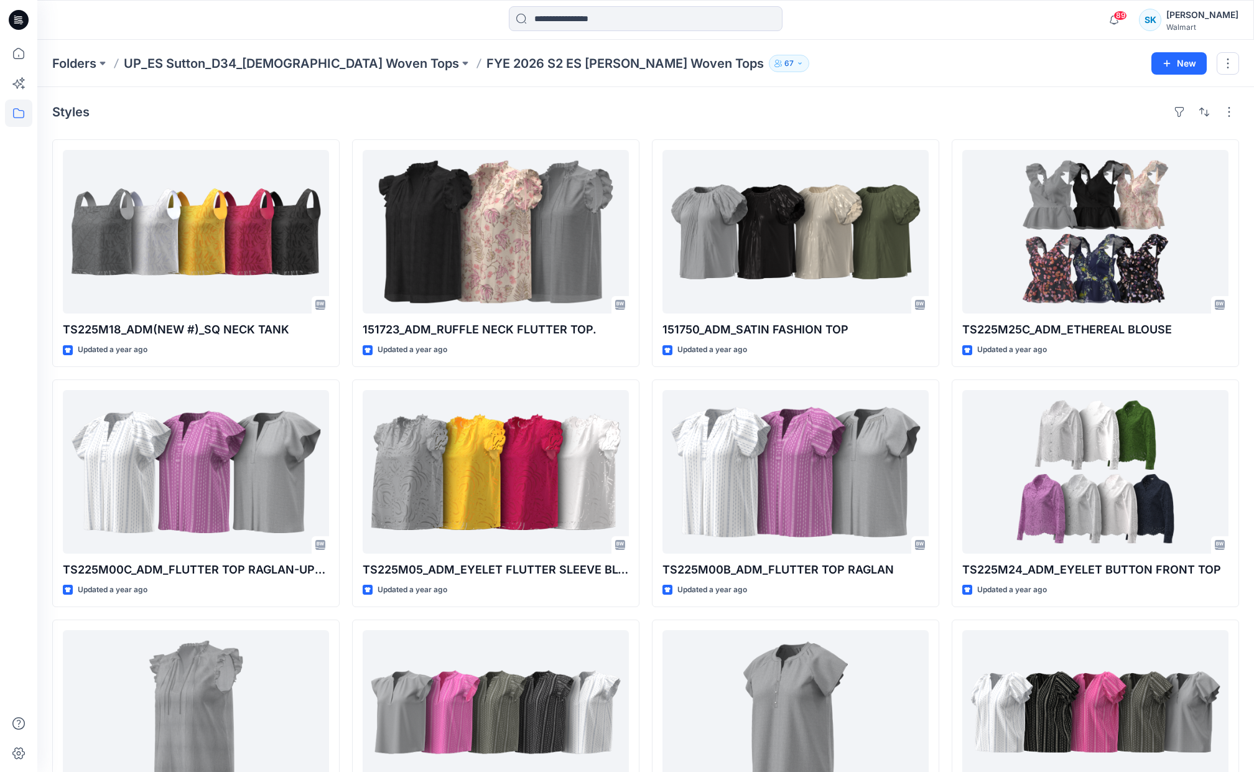
click at [646, 126] on div "Styles TS225M18_ADM(NEW #)_SQ NECK TANK Updated a year ago TS225M00C_ADM_FLUTTE…" at bounding box center [645, 497] width 1216 height 820
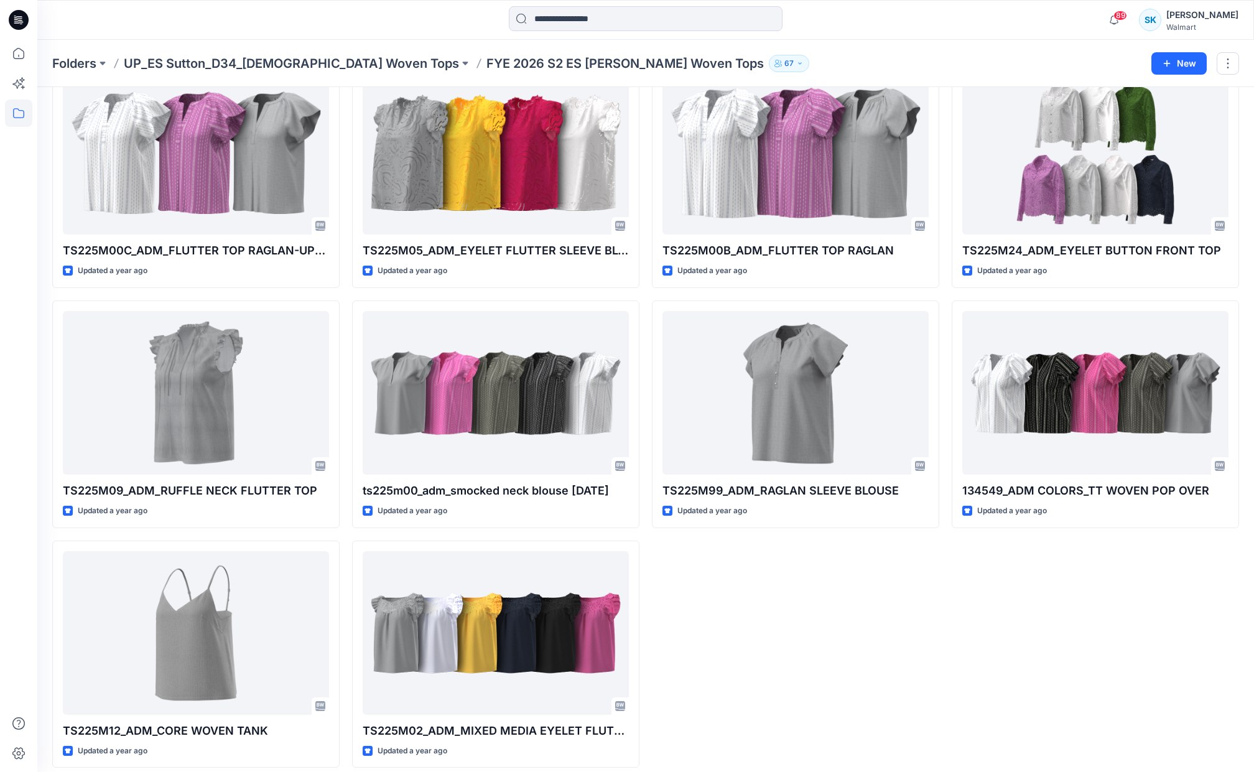
scroll to position [330, 0]
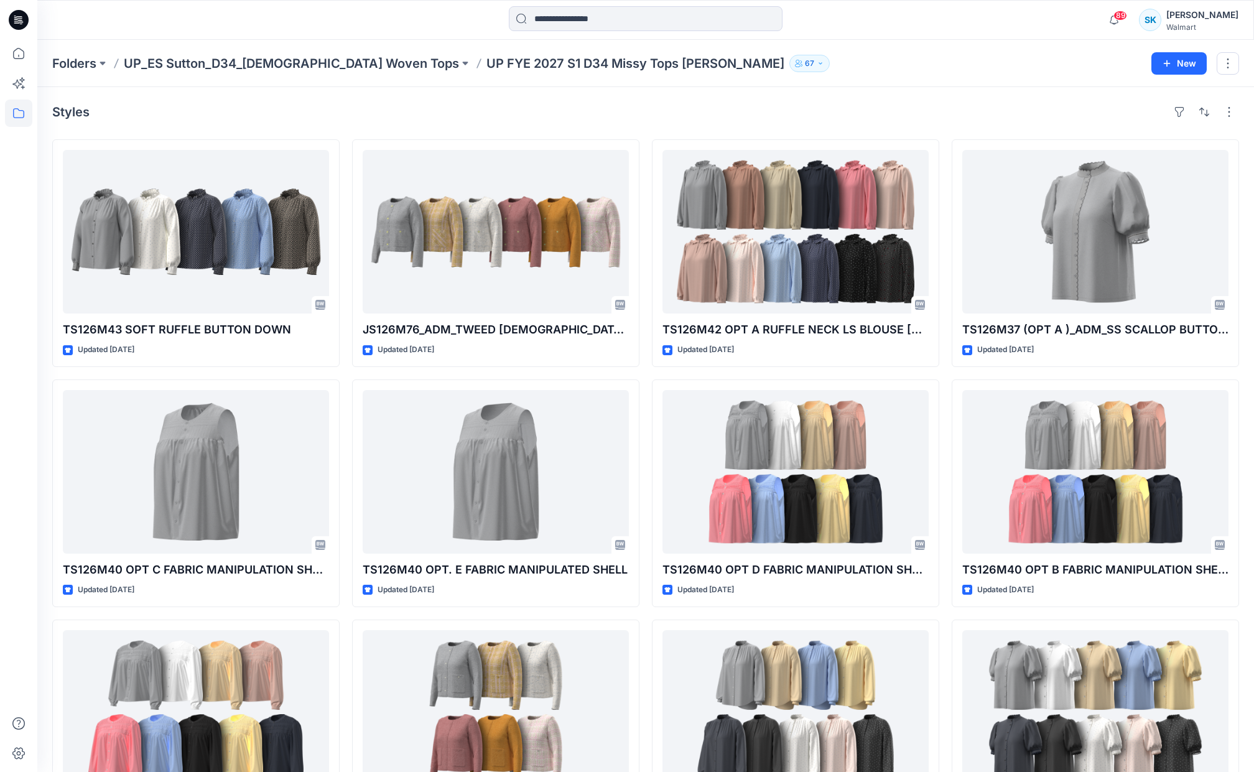
click at [646, 124] on div "Styles TS126M43 SOFT RUFFLE BUTTON DOWN Updated 2 months ago TS126M40 OPT C FAB…" at bounding box center [645, 497] width 1216 height 820
click at [644, 128] on div "Styles TS126M43 SOFT RUFFLE BUTTON DOWN Updated 2 months ago TS126M40 OPT C FAB…" at bounding box center [645, 497] width 1216 height 820
click at [644, 131] on div "Styles TS126M43 SOFT RUFFLE BUTTON DOWN Updated 2 months ago TS126M40 OPT C FAB…" at bounding box center [645, 497] width 1216 height 820
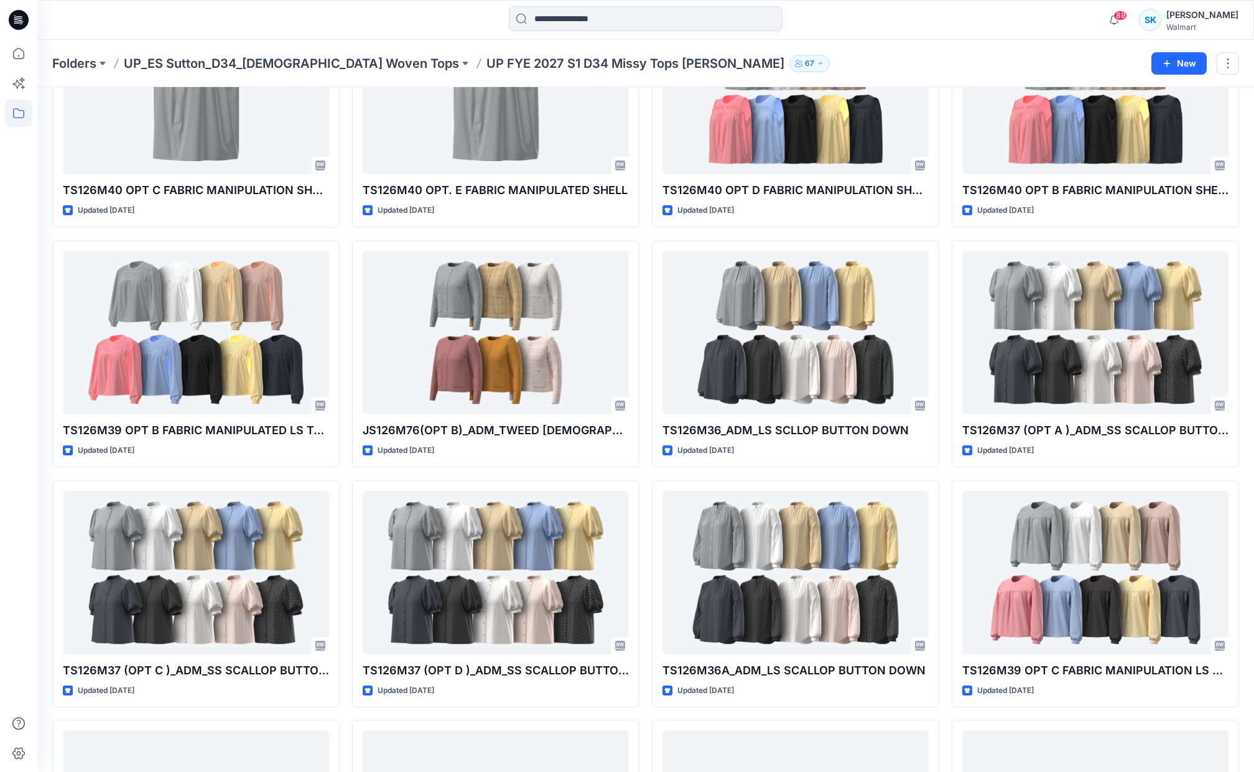
scroll to position [440, 0]
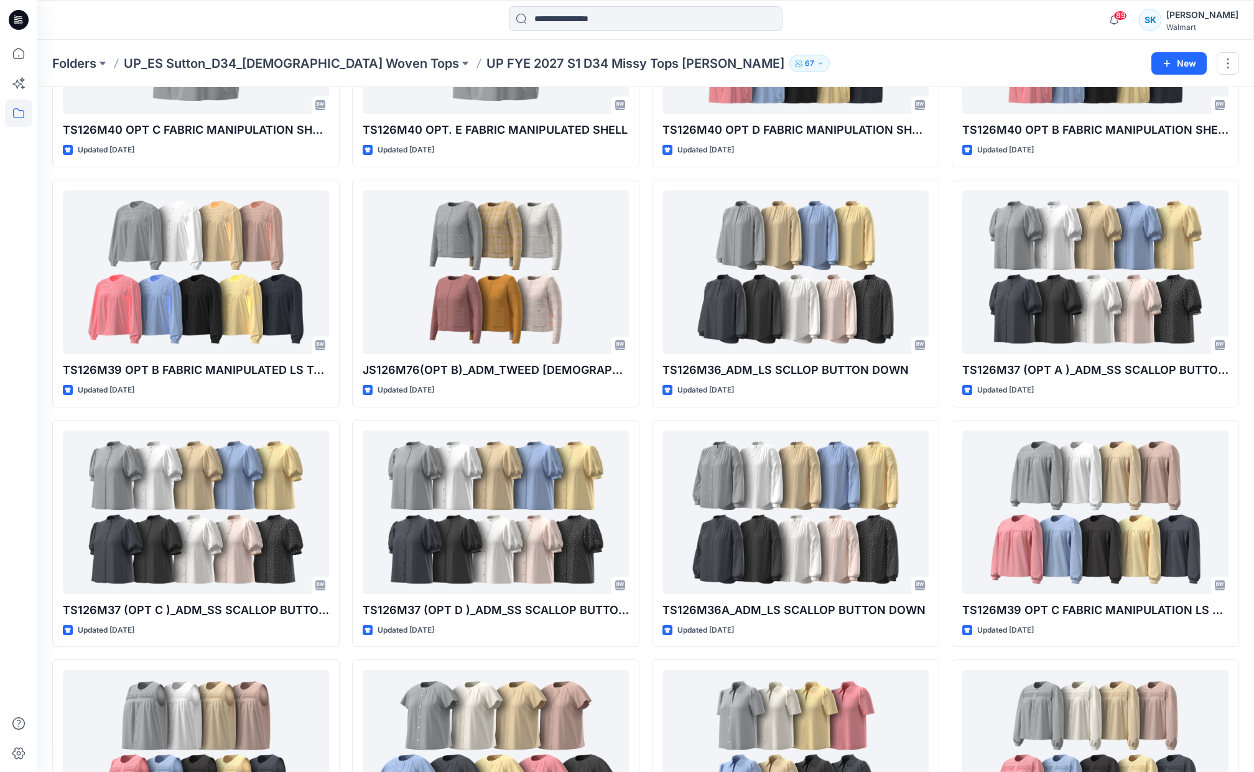
click at [644, 129] on div "TS126M43 SOFT RUFFLE BUTTON DOWN Updated 2 months ago TS126M40 OPT C FABRIC MAN…" at bounding box center [645, 413] width 1187 height 1427
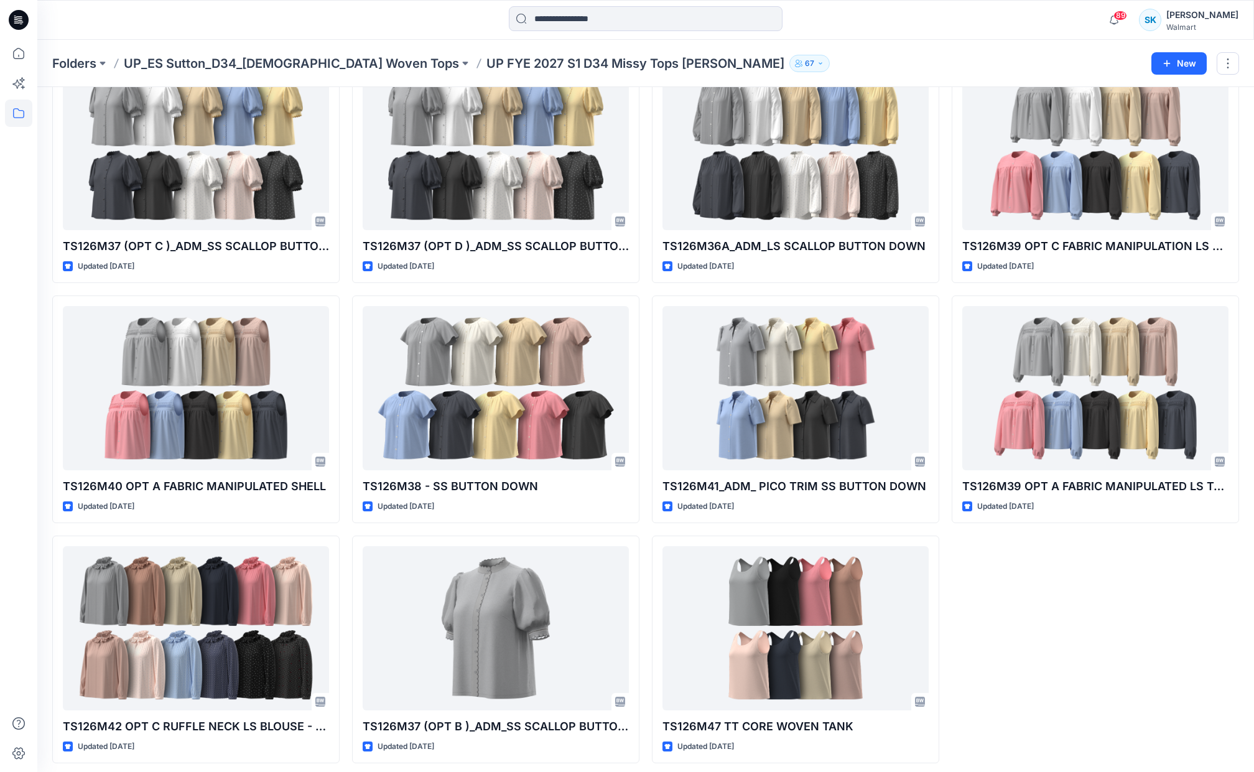
scroll to position [810, 0]
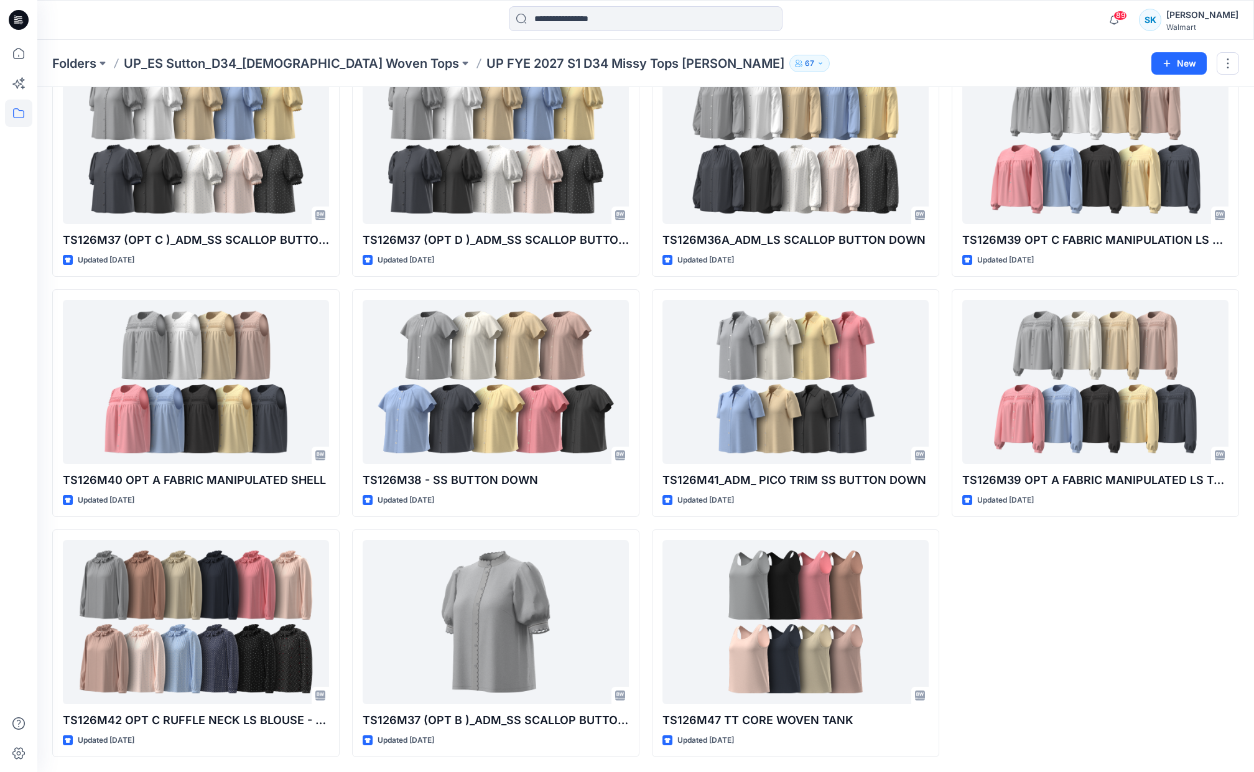
click at [644, 129] on div "TS126M43 SOFT RUFFLE BUTTON DOWN Updated 2 months ago TS126M40 OPT C FABRIC MAN…" at bounding box center [645, 43] width 1187 height 1427
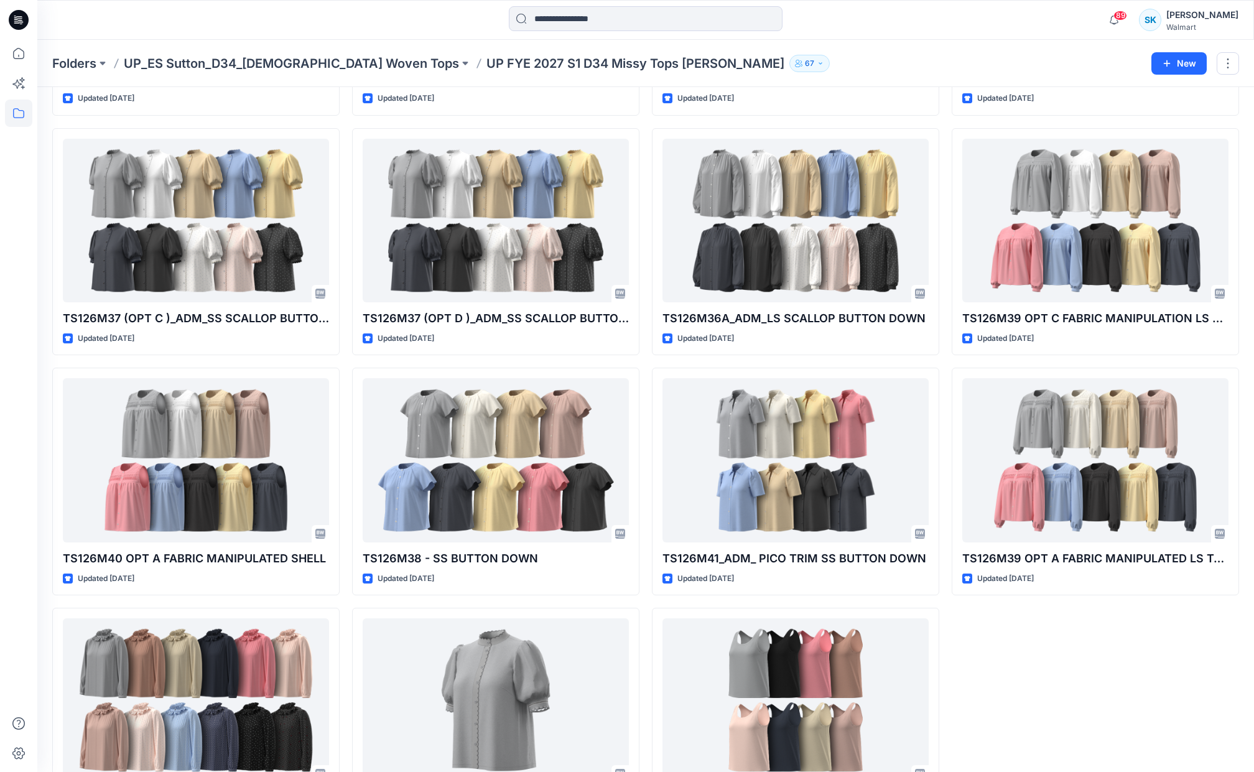
click at [644, 129] on div "TS126M43 SOFT RUFFLE BUTTON DOWN Updated 2 months ago TS126M40 OPT C FABRIC MAN…" at bounding box center [645, 121] width 1187 height 1427
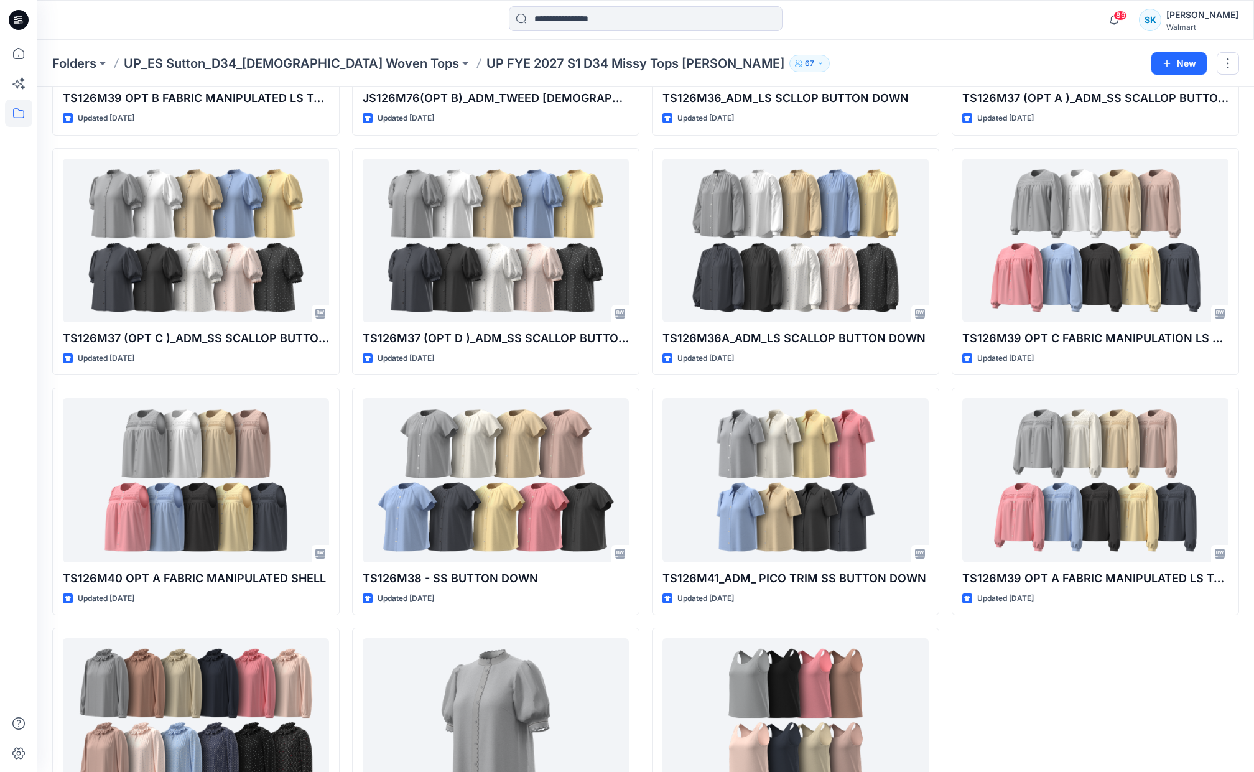
click at [644, 129] on div "TS126M43 SOFT RUFFLE BUTTON DOWN Updated 2 months ago TS126M40 OPT C FABRIC MAN…" at bounding box center [645, 141] width 1187 height 1427
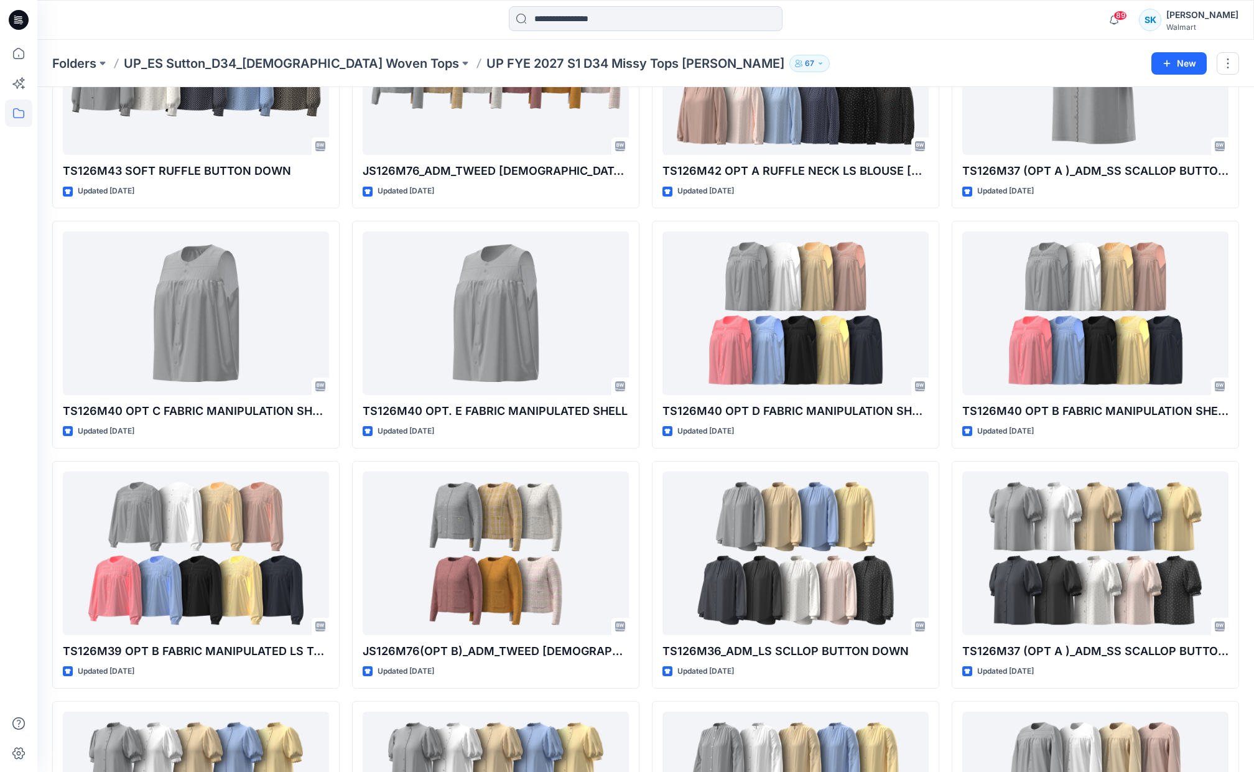
scroll to position [0, 0]
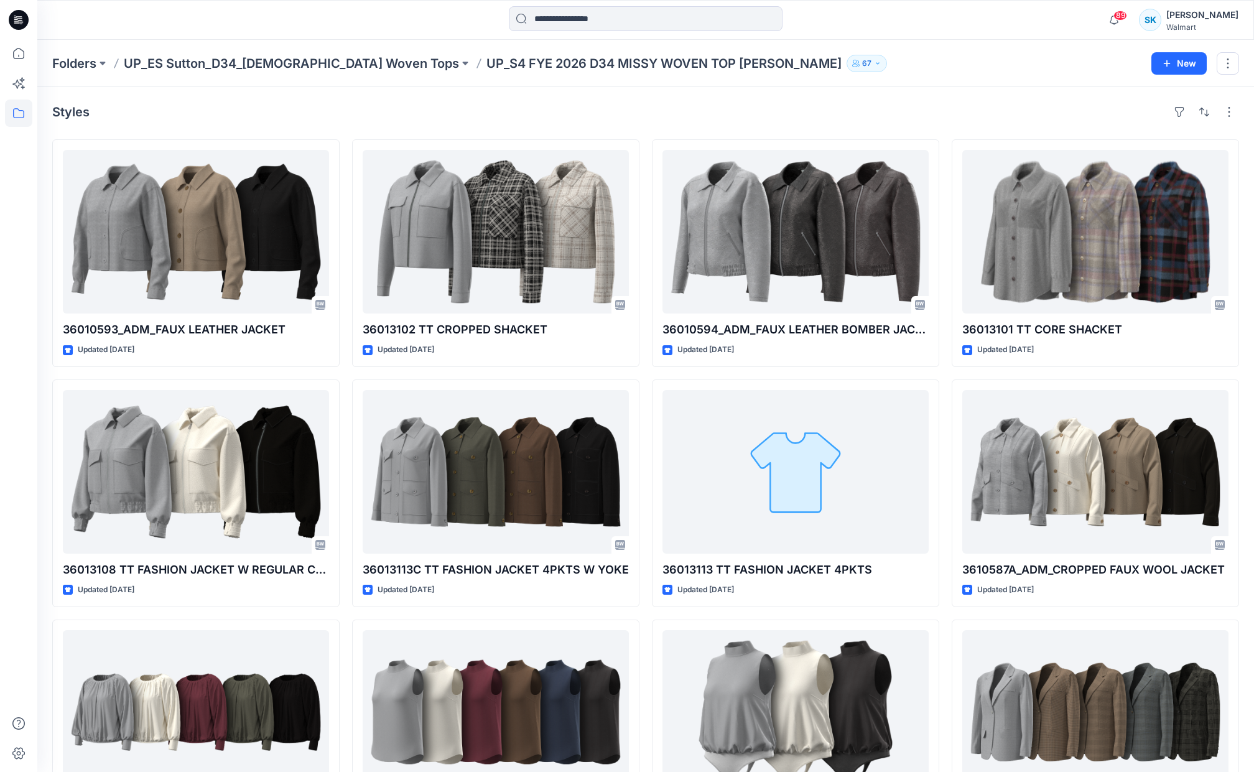
click at [645, 297] on div "36010593_ADM_FAUX LEATHER JACKET Updated [DATE] 36013108 TT FASHION JACKET W RE…" at bounding box center [645, 493] width 1187 height 708
click at [644, 293] on div "36010593_ADM_FAUX LEATHER JACKET Updated [DATE] 36013108 TT FASHION JACKET W RE…" at bounding box center [645, 493] width 1187 height 708
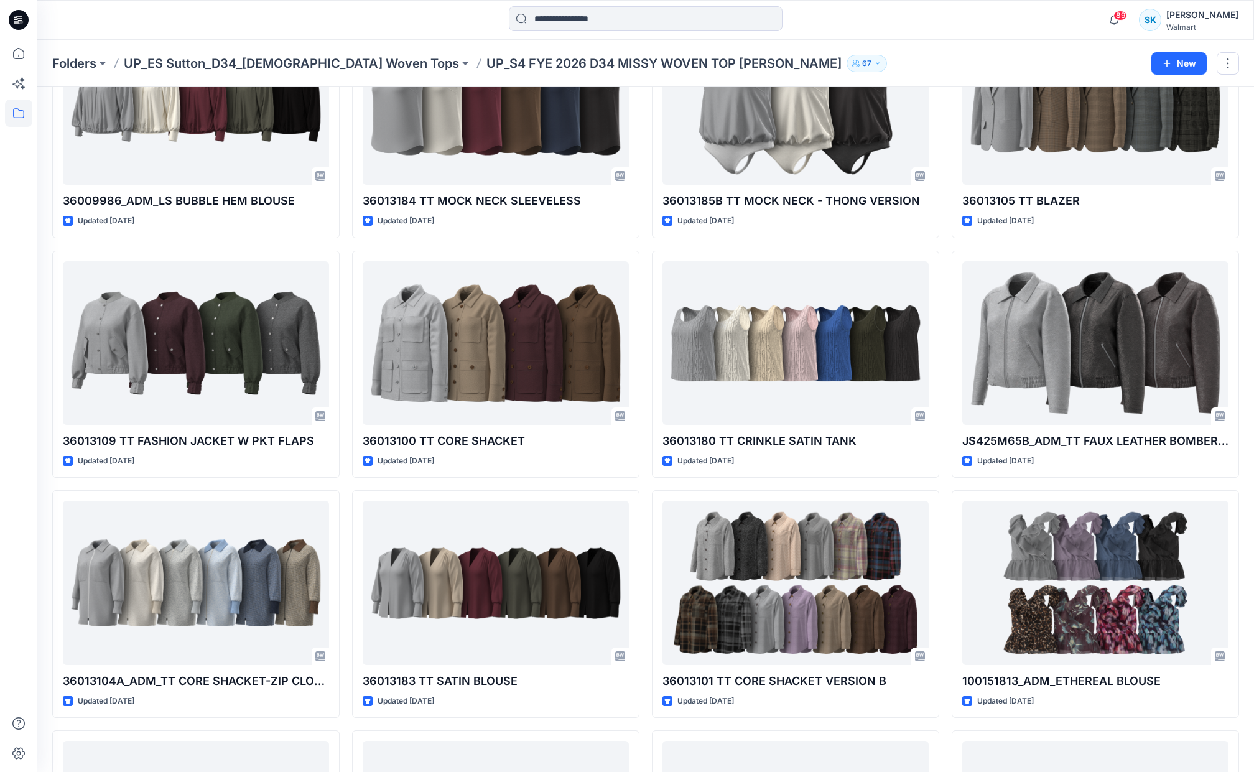
scroll to position [854, 0]
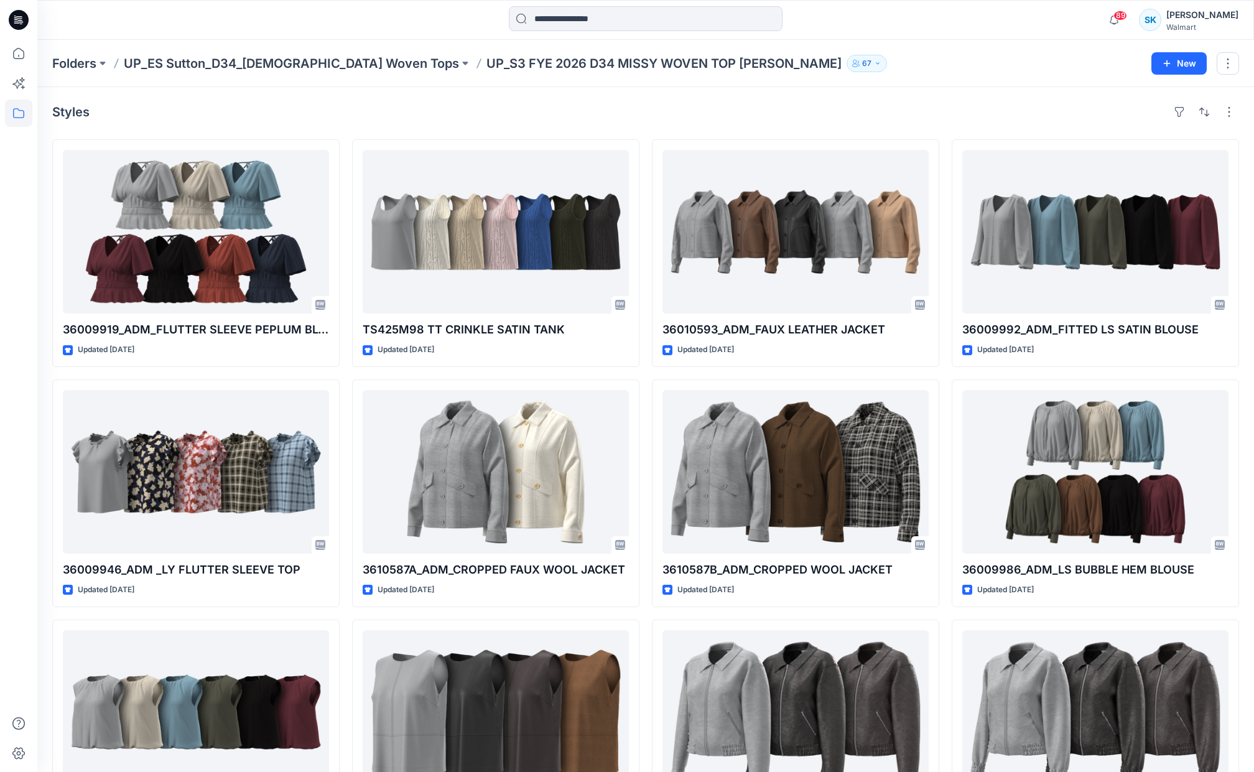
click at [646, 271] on div "36009919_ADM_FLUTTER SLEEVE PEPLUM BLOUSE Updated [DATE] 36009946_ADM _LY FLUTT…" at bounding box center [645, 493] width 1187 height 708
click at [645, 269] on div "36009919_ADM_FLUTTER SLEEVE PEPLUM BLOUSE Updated [DATE] 36009946_ADM _LY FLUTT…" at bounding box center [645, 493] width 1187 height 708
click at [643, 271] on div "36009919_ADM_FLUTTER SLEEVE PEPLUM BLOUSE Updated [DATE] 36009946_ADM _LY FLUTT…" at bounding box center [645, 493] width 1187 height 708
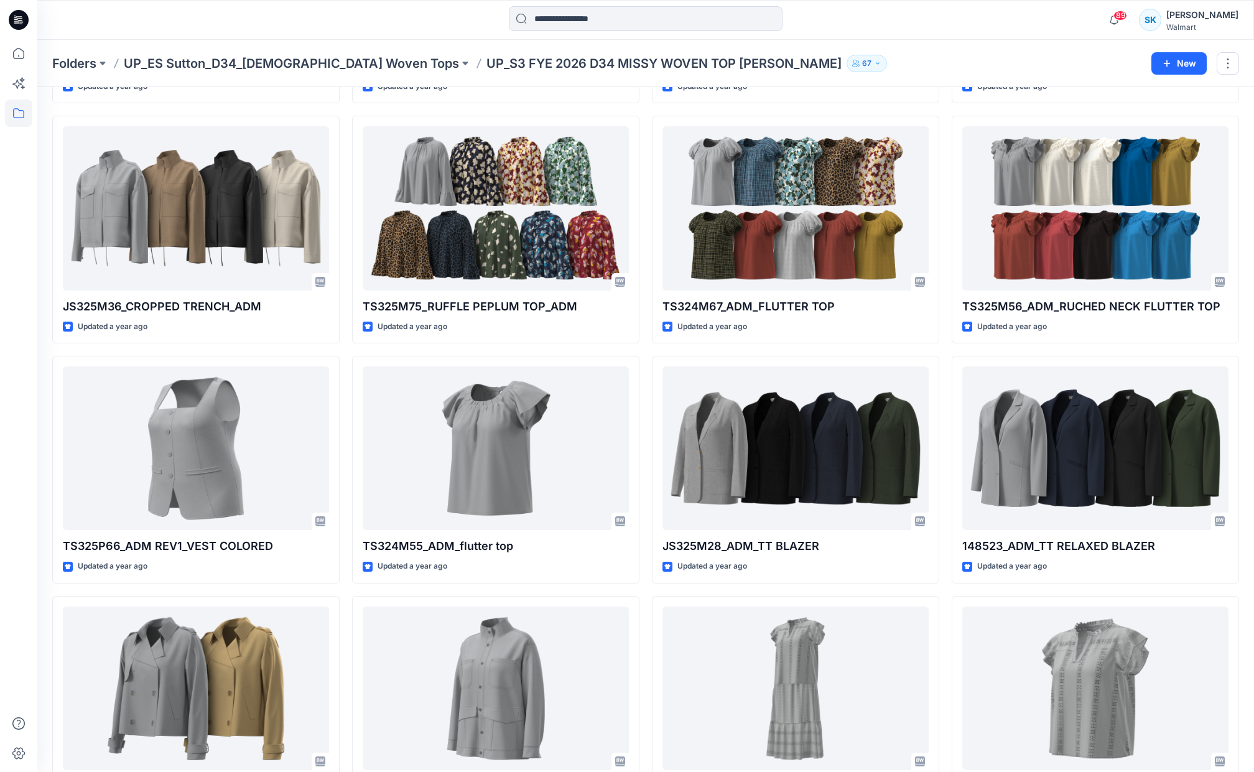
scroll to position [1290, 0]
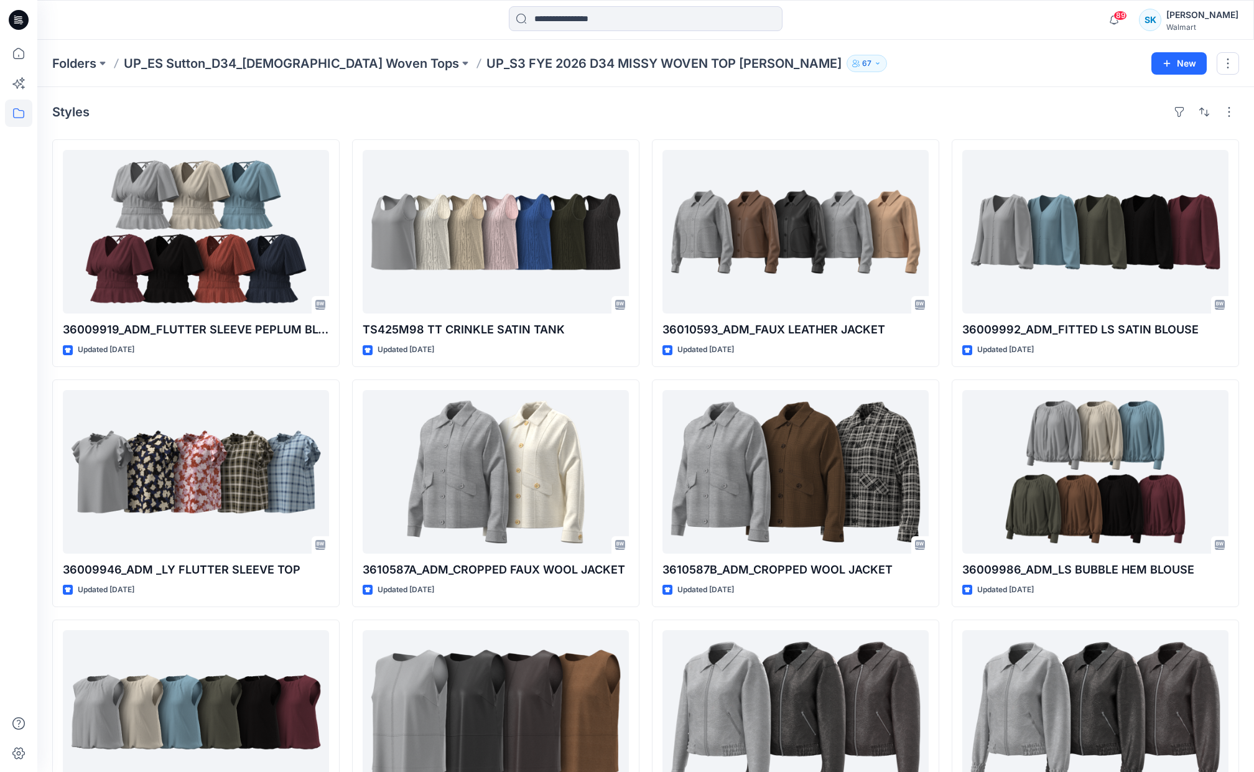
click at [644, 336] on div "36009919_ADM_FLUTTER SLEEVE PEPLUM BLOUSE Updated [DATE] 36009946_ADM _LY FLUTT…" at bounding box center [645, 493] width 1187 height 708
click at [644, 334] on div "36009919_ADM_FLUTTER SLEEVE PEPLUM BLOUSE Updated [DATE] 36009946_ADM _LY FLUTT…" at bounding box center [645, 493] width 1187 height 708
click at [643, 336] on div "36009919_ADM_FLUTTER SLEEVE PEPLUM BLOUSE Updated [DATE] 36009946_ADM _LY FLUTT…" at bounding box center [645, 493] width 1187 height 708
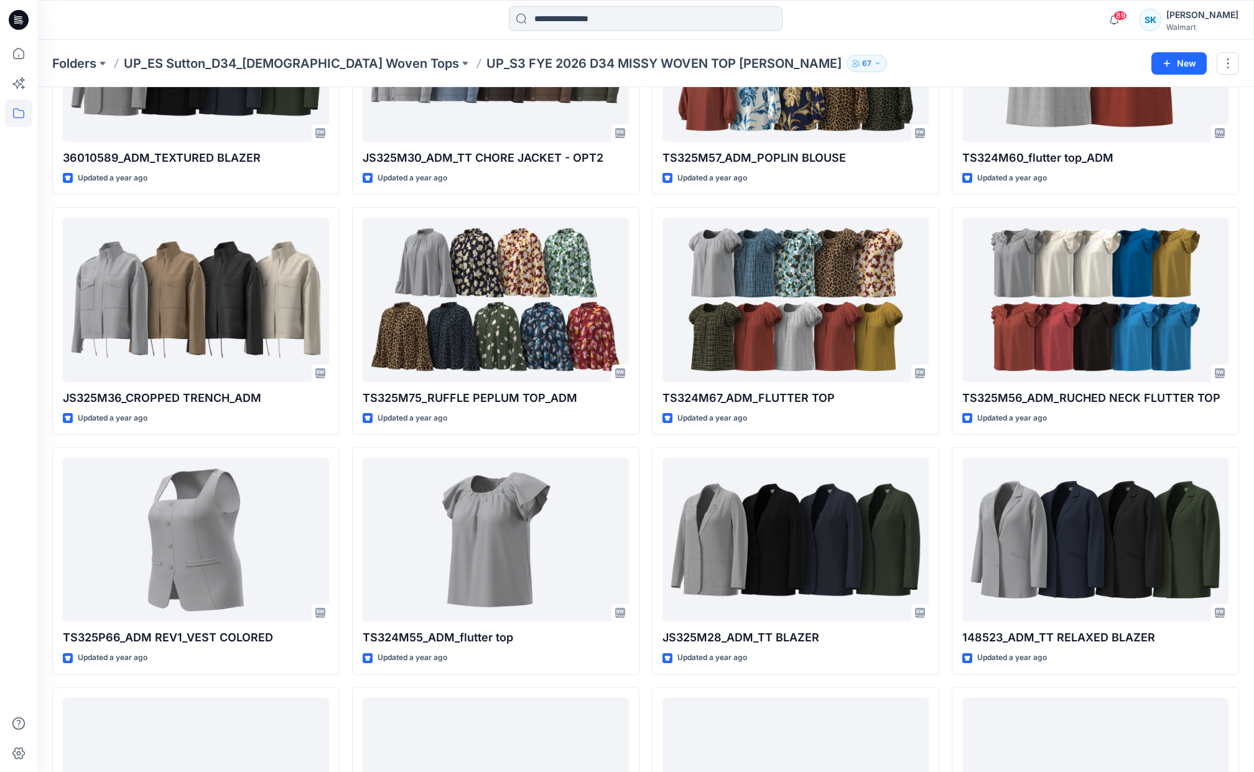
scroll to position [1290, 0]
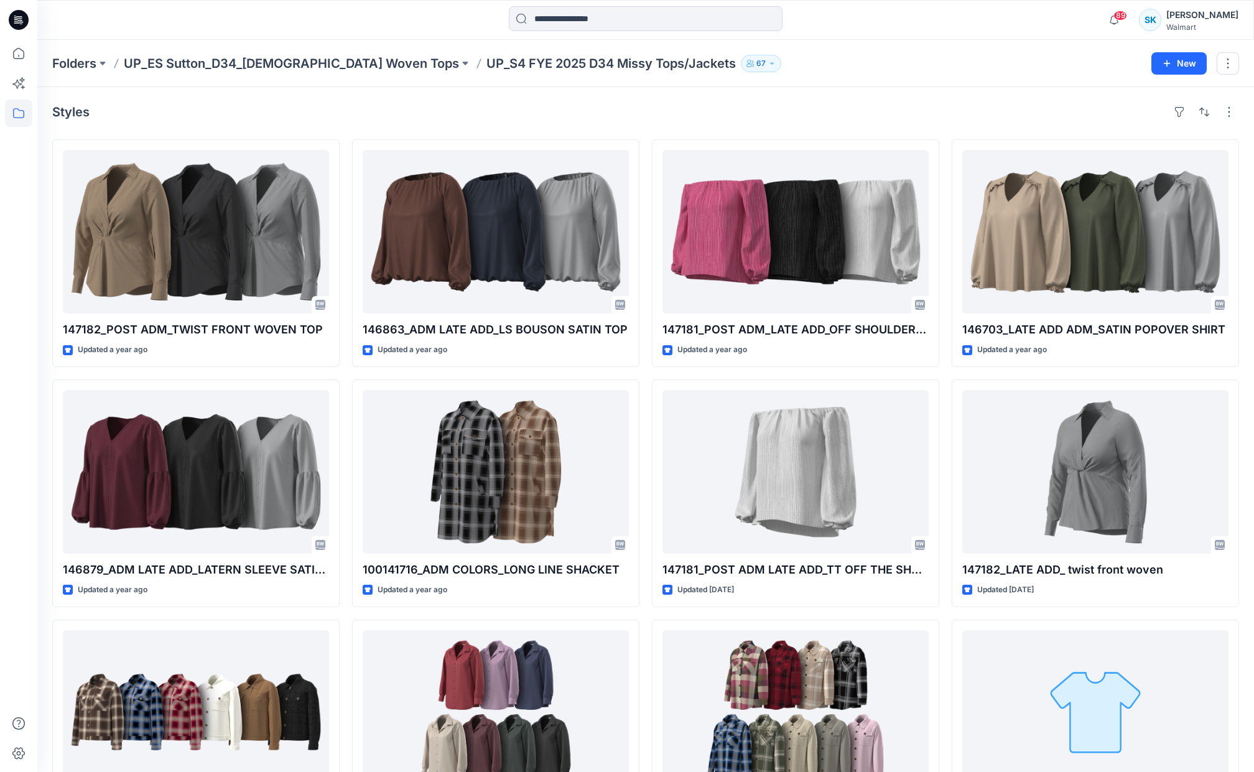
click at [646, 315] on div "147182_POST ADM_TWIST FRONT WOVEN TOP Updated a year ago 146879_ADM LATE ADD_LA…" at bounding box center [645, 493] width 1187 height 708
click at [645, 311] on div "147182_POST ADM_TWIST FRONT WOVEN TOP Updated a year ago 146879_ADM LATE ADD_LA…" at bounding box center [645, 493] width 1187 height 708
click at [644, 290] on div "147182_POST ADM_TWIST FRONT WOVEN TOP Updated a year ago 146879_ADM LATE ADD_LA…" at bounding box center [645, 493] width 1187 height 708
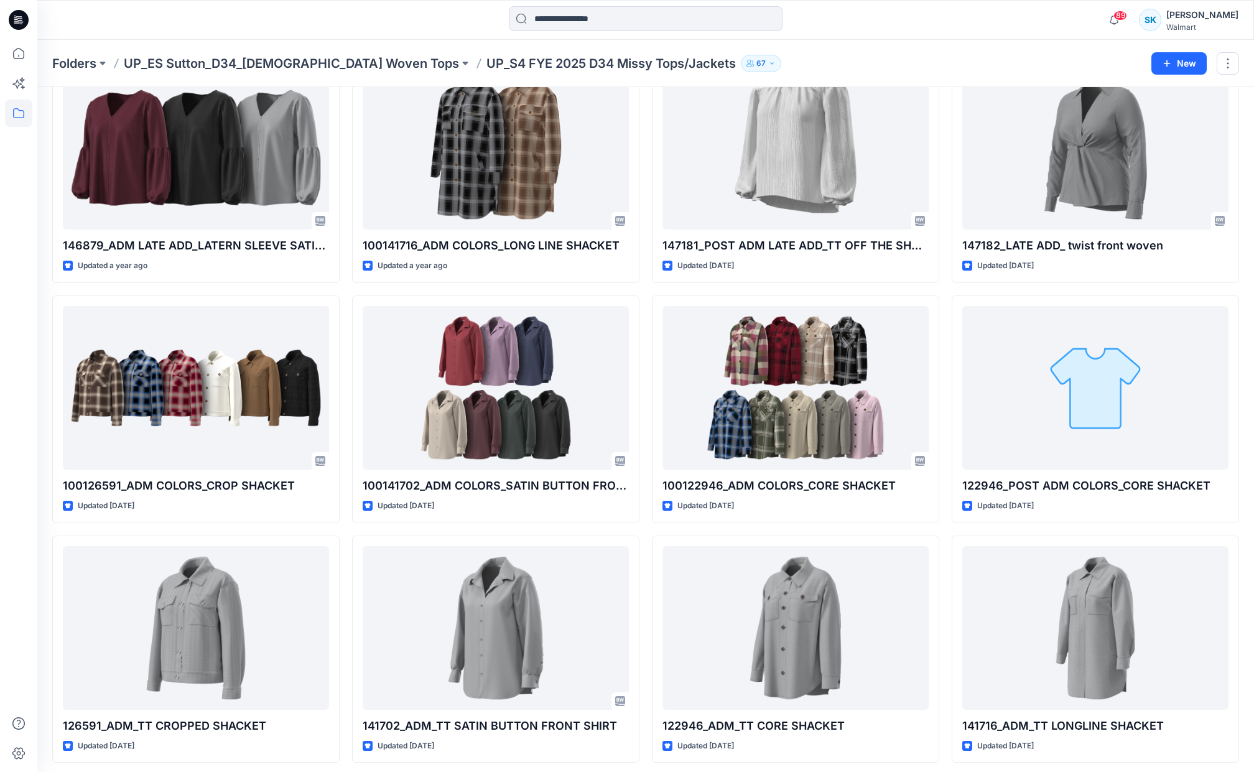
scroll to position [330, 0]
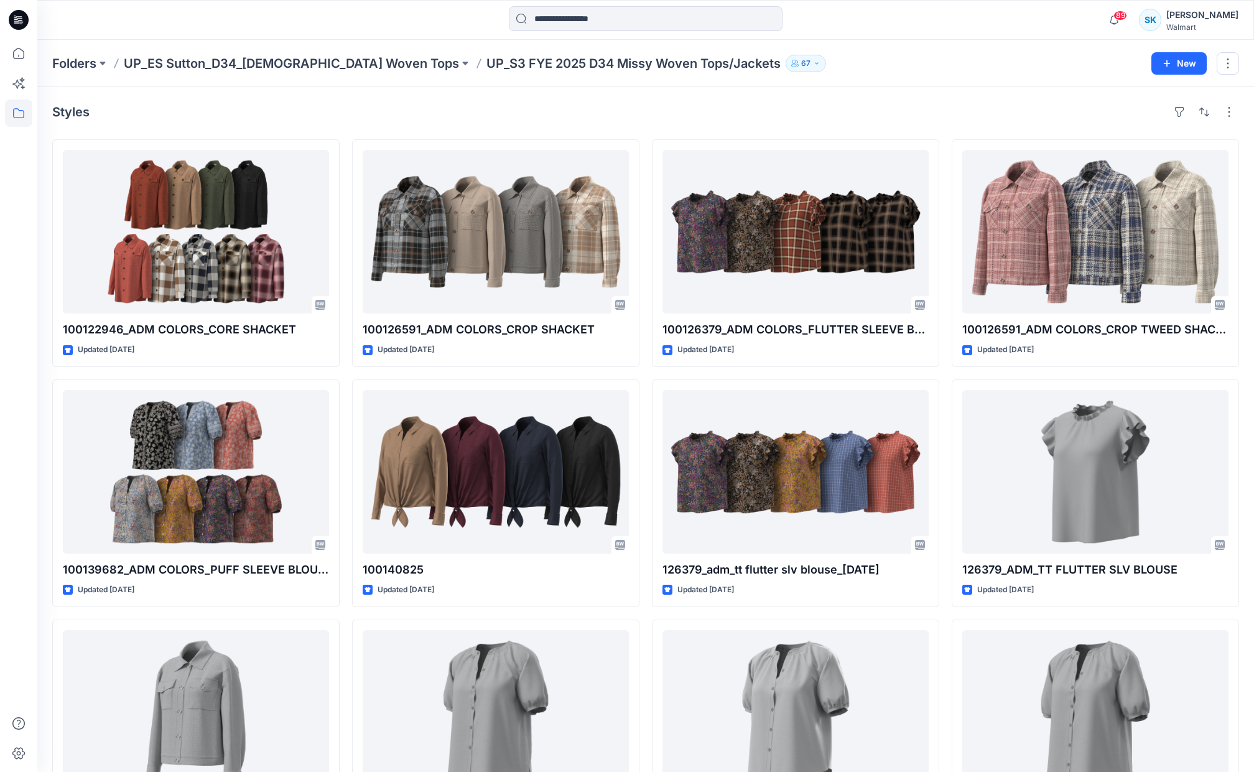
click at [642, 227] on div "100122946_ADM COLORS_CORE SHACKET Updated 2 years ago 100139682_ADM COLORS_PUFF…" at bounding box center [645, 493] width 1187 height 708
click at [644, 223] on div "100122946_ADM COLORS_CORE SHACKET Updated 2 years ago 100139682_ADM COLORS_PUFF…" at bounding box center [645, 493] width 1187 height 708
click at [647, 212] on div "100122946_ADM COLORS_CORE SHACKET Updated 2 years ago 100139682_ADM COLORS_PUFF…" at bounding box center [645, 493] width 1187 height 708
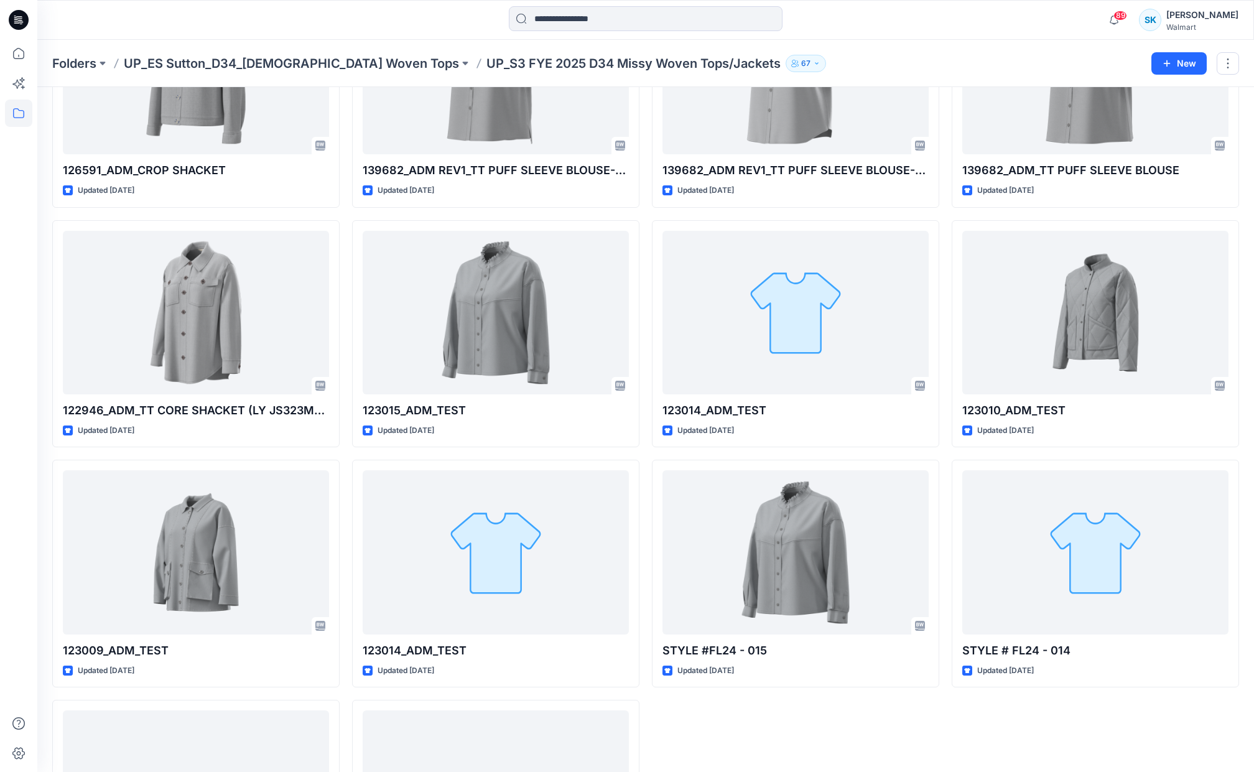
scroll to position [810, 0]
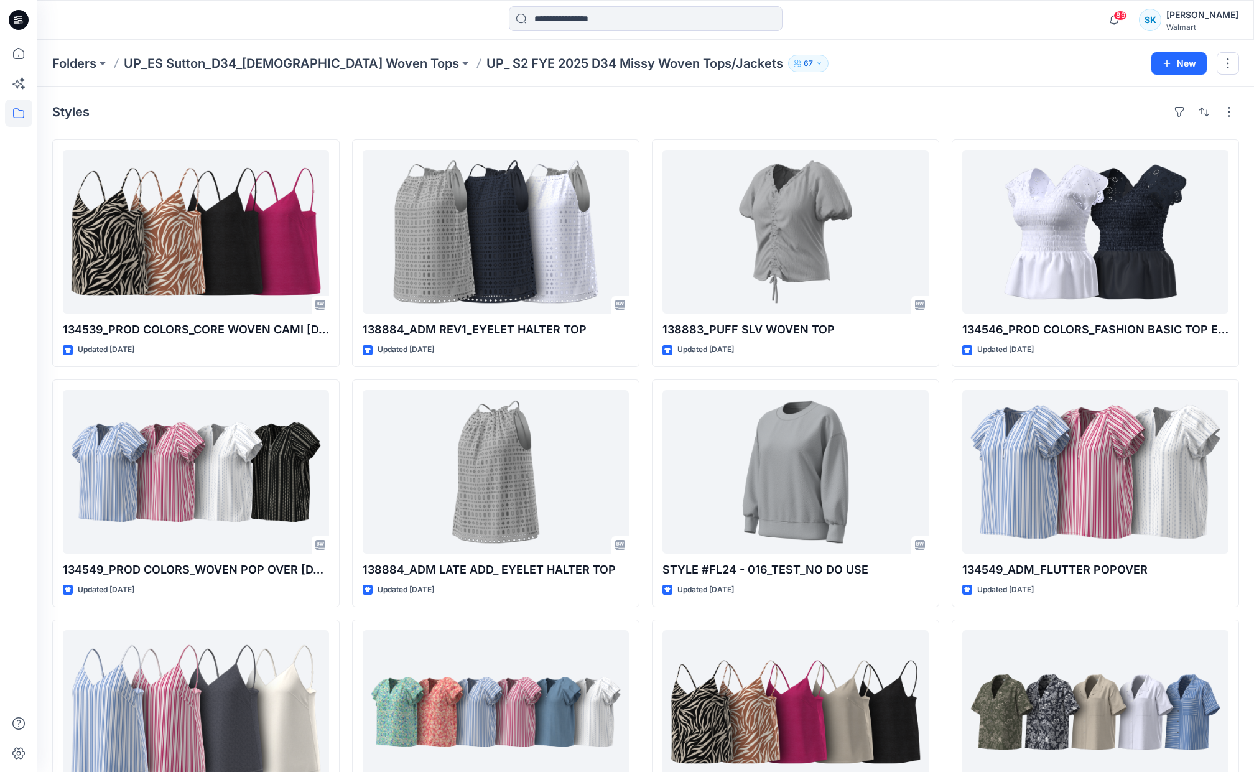
click at [644, 142] on div "134539_PROD COLORS_CORE WOVEN CAMI 11-1-23` Updated 2 years ago 134549_PROD COL…" at bounding box center [645, 493] width 1187 height 708
click at [642, 141] on div "134539_PROD COLORS_CORE WOVEN CAMI 11-1-23` Updated 2 years ago 134549_PROD COL…" at bounding box center [645, 493] width 1187 height 708
click at [642, 139] on div "134539_PROD COLORS_CORE WOVEN CAMI 11-1-23` Updated 2 years ago 134549_PROD COL…" at bounding box center [645, 493] width 1187 height 708
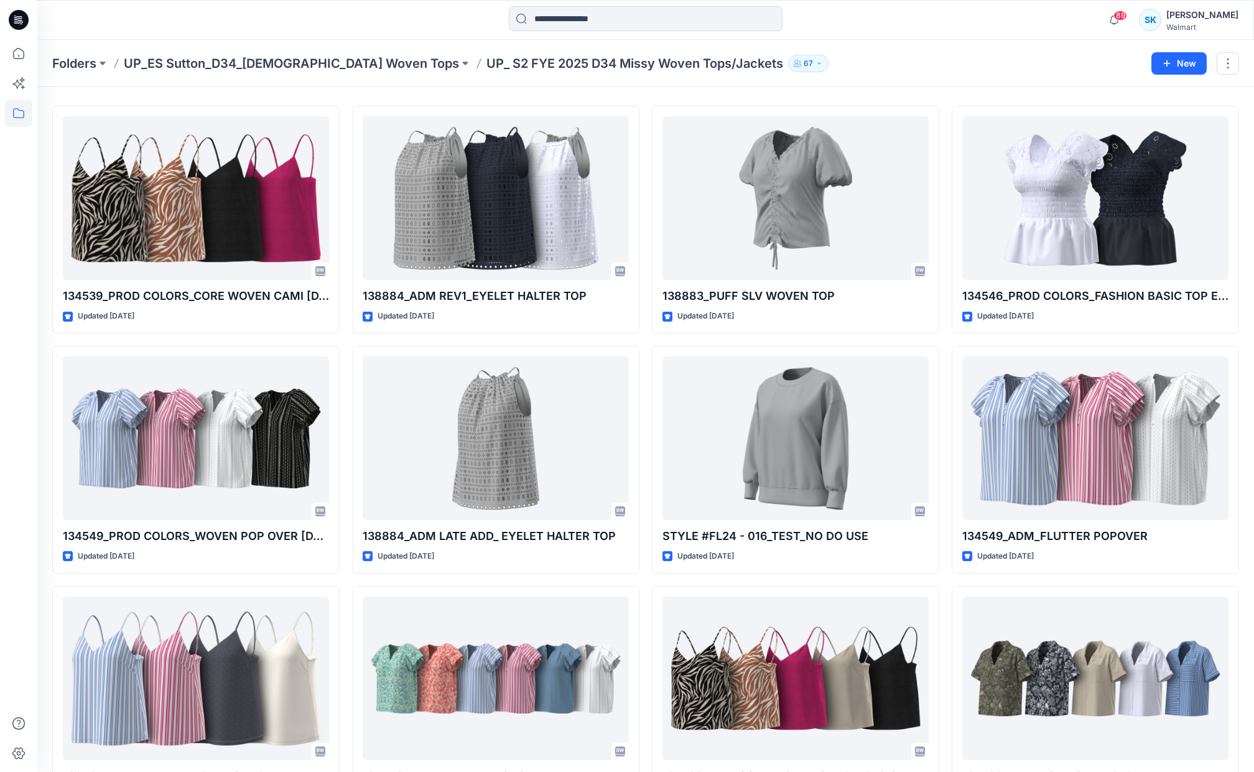
scroll to position [96, 0]
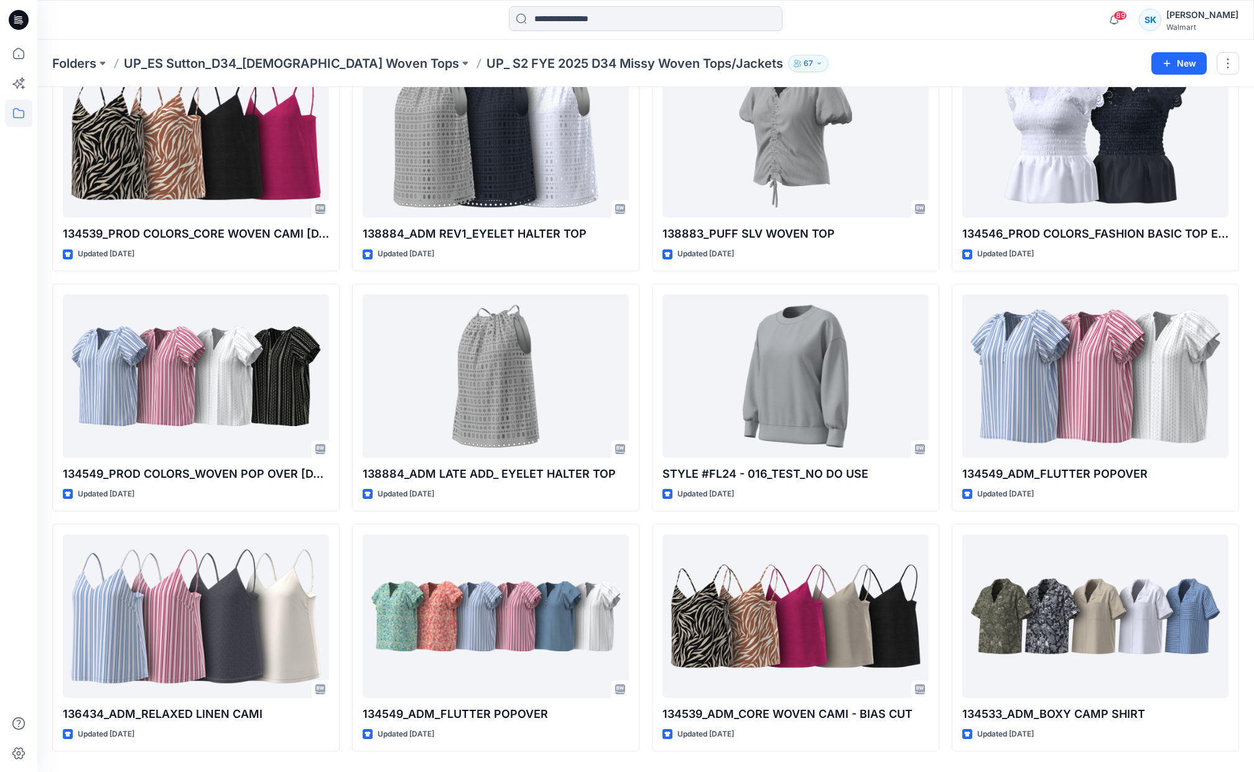
click at [642, 139] on div "134539_PROD COLORS_CORE WOVEN CAMI 11-1-23` Updated 2 years ago 134549_PROD COL…" at bounding box center [645, 398] width 1187 height 708
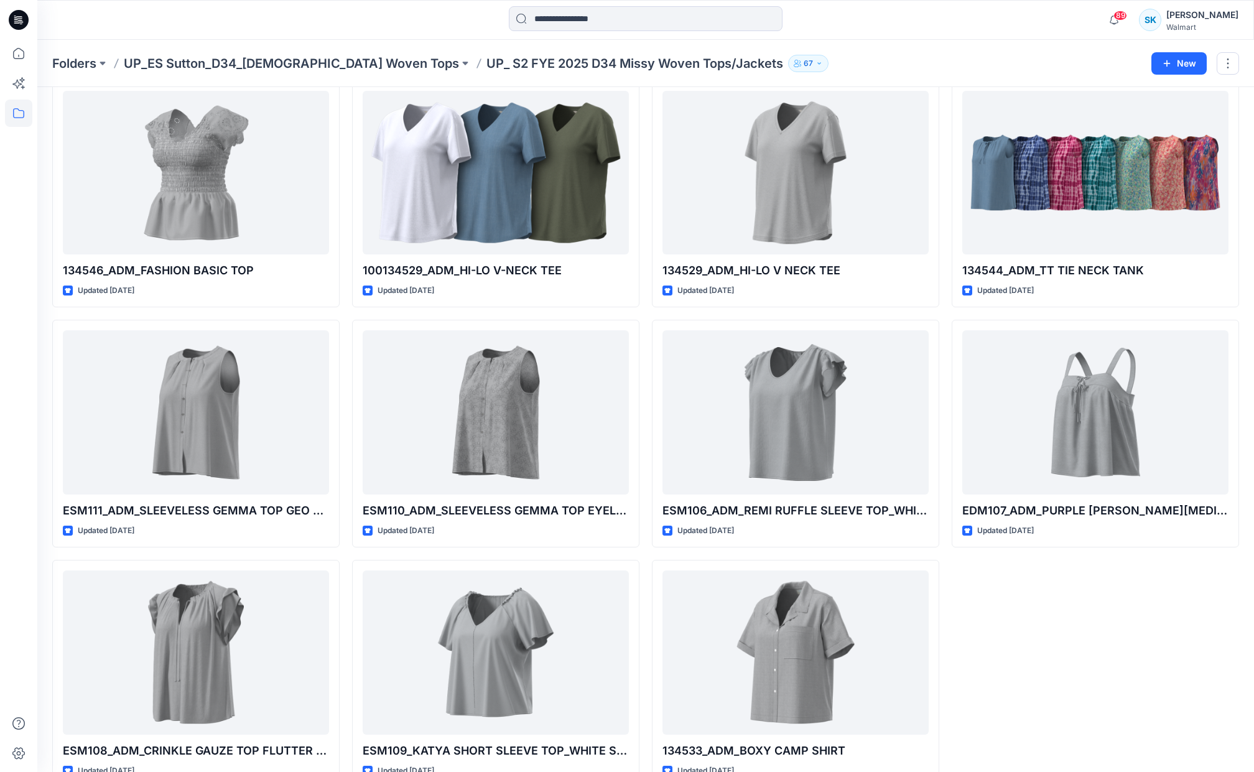
scroll to position [810, 0]
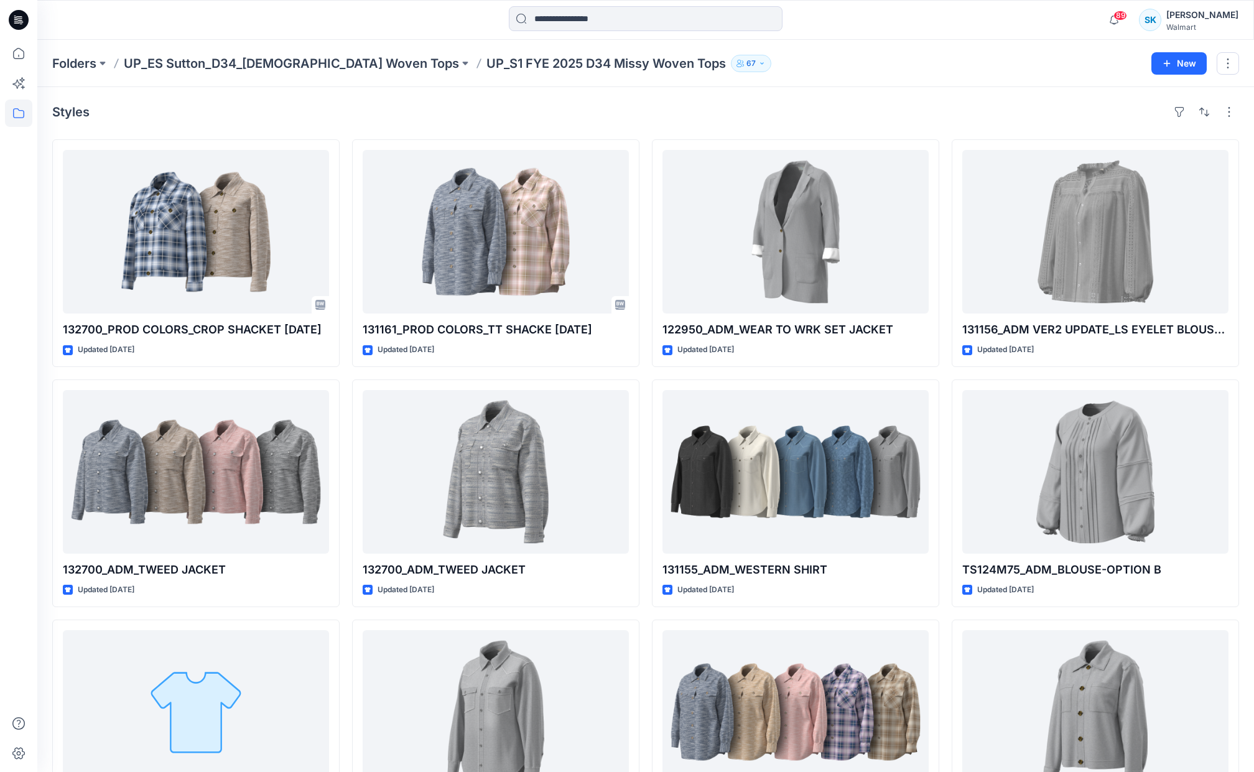
click at [943, 198] on div "132700_PROD COLORS_CROP SHACKET 10-31-23 Updated 2 years ago 132700_ADM_TWEED J…" at bounding box center [645, 493] width 1187 height 708
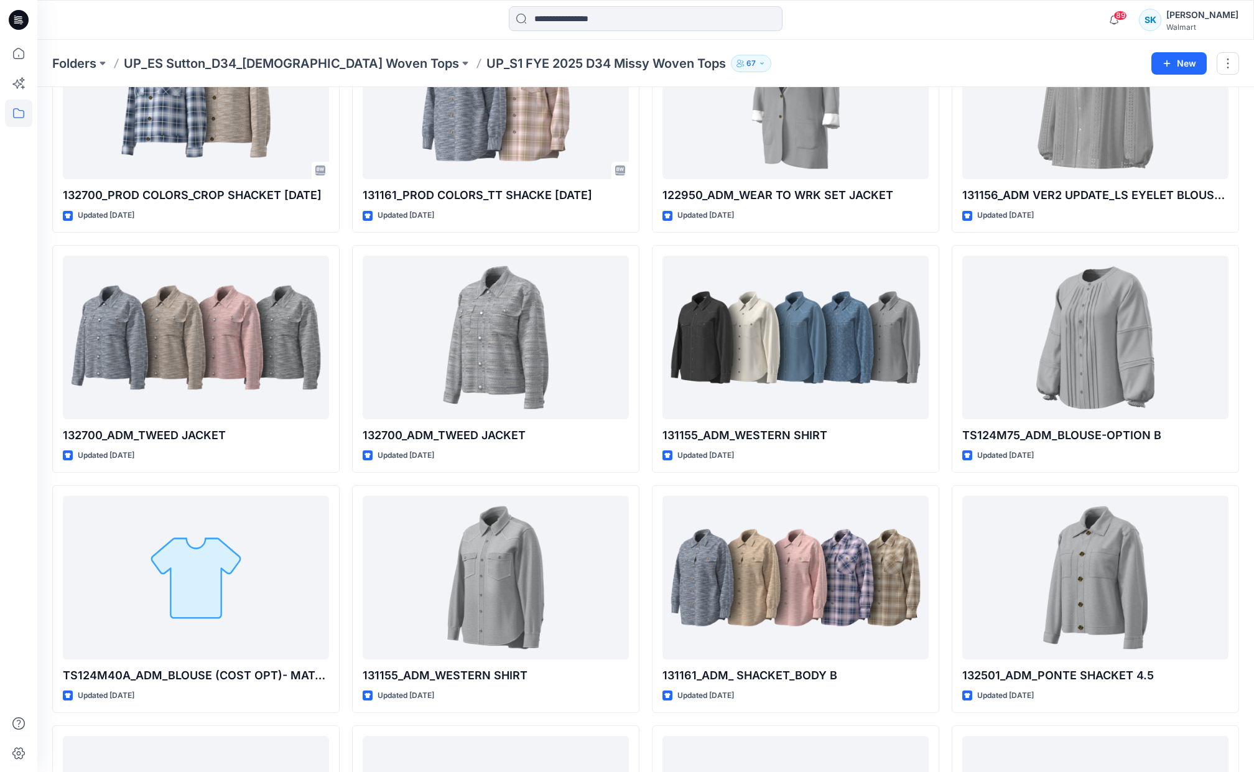
click at [944, 200] on div "132700_PROD COLORS_CROP SHACKET 10-31-23 Updated 2 years ago 132700_ADM_TWEED J…" at bounding box center [645, 718] width 1187 height 1427
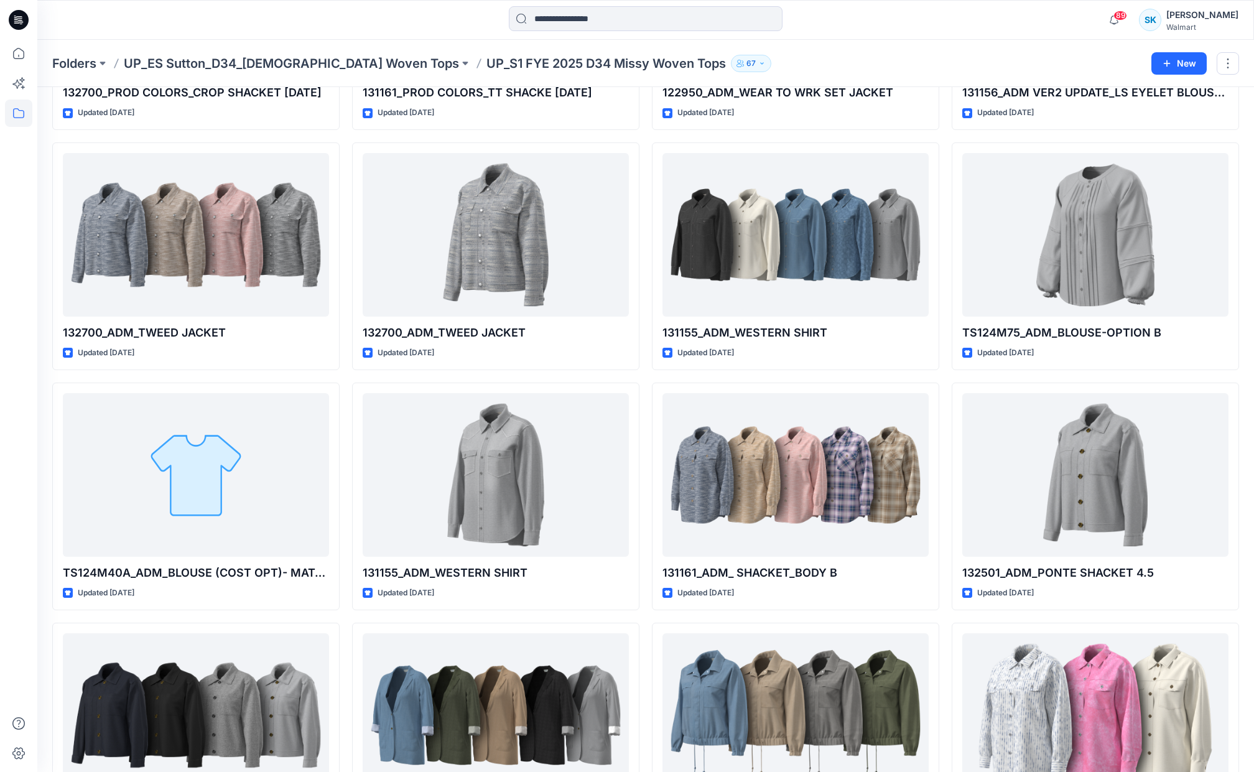
click at [944, 200] on div "132700_PROD COLORS_CROP SHACKET 10-31-23 Updated 2 years ago 132700_ADM_TWEED J…" at bounding box center [645, 615] width 1187 height 1427
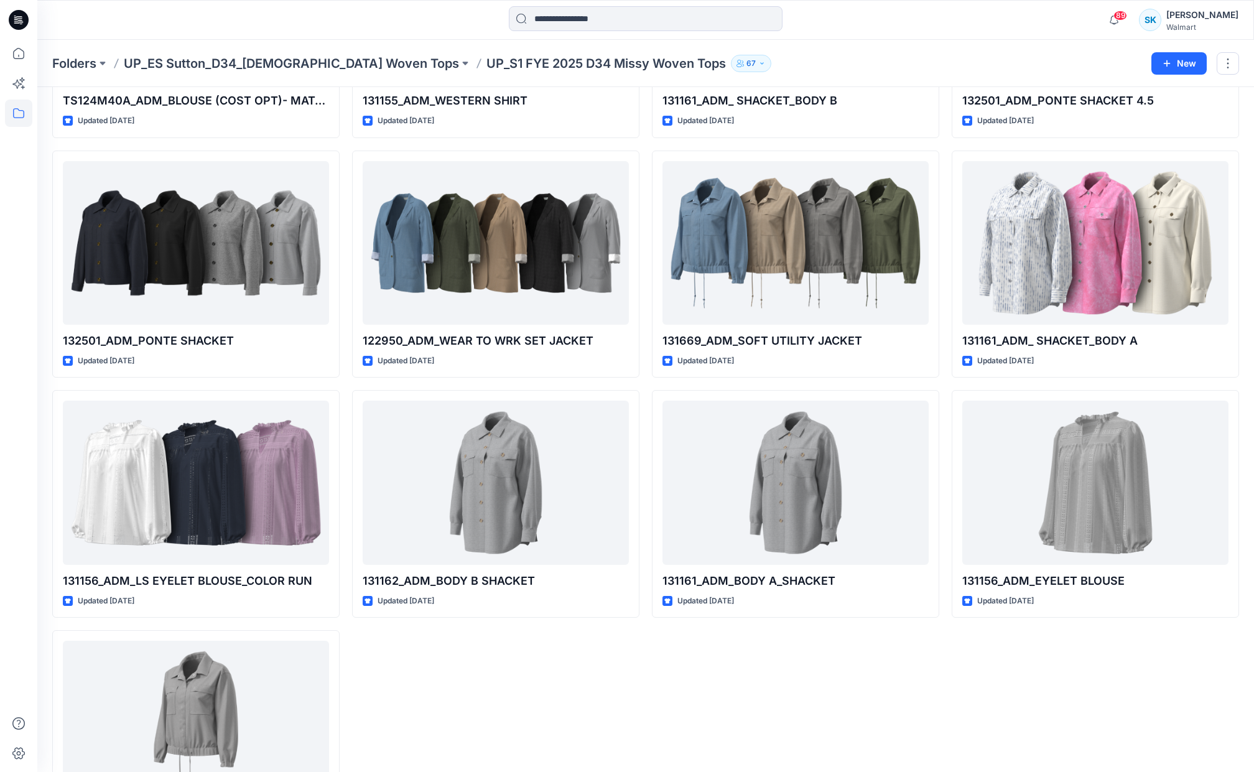
click at [944, 200] on div "132700_PROD COLORS_CROP SHACKET 10-31-23 Updated 2 years ago 132700_ADM_TWEED J…" at bounding box center [645, 143] width 1187 height 1427
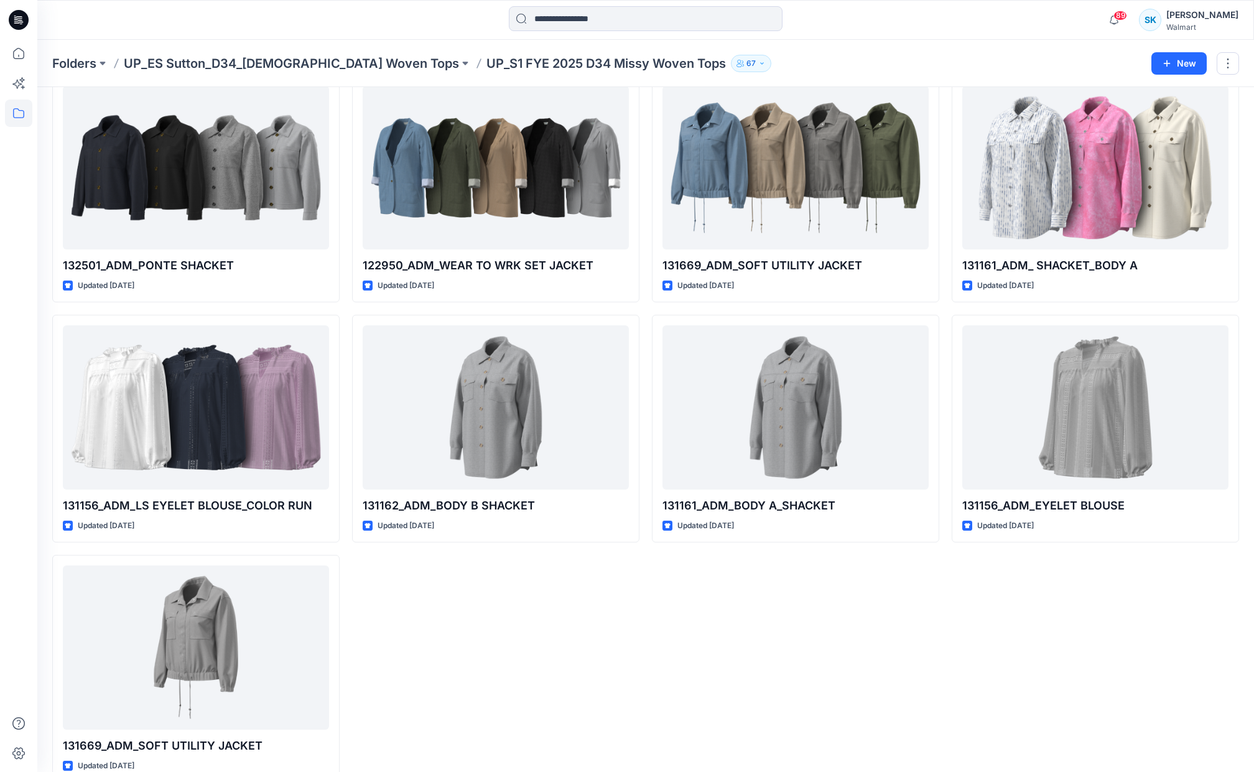
scroll to position [810, 0]
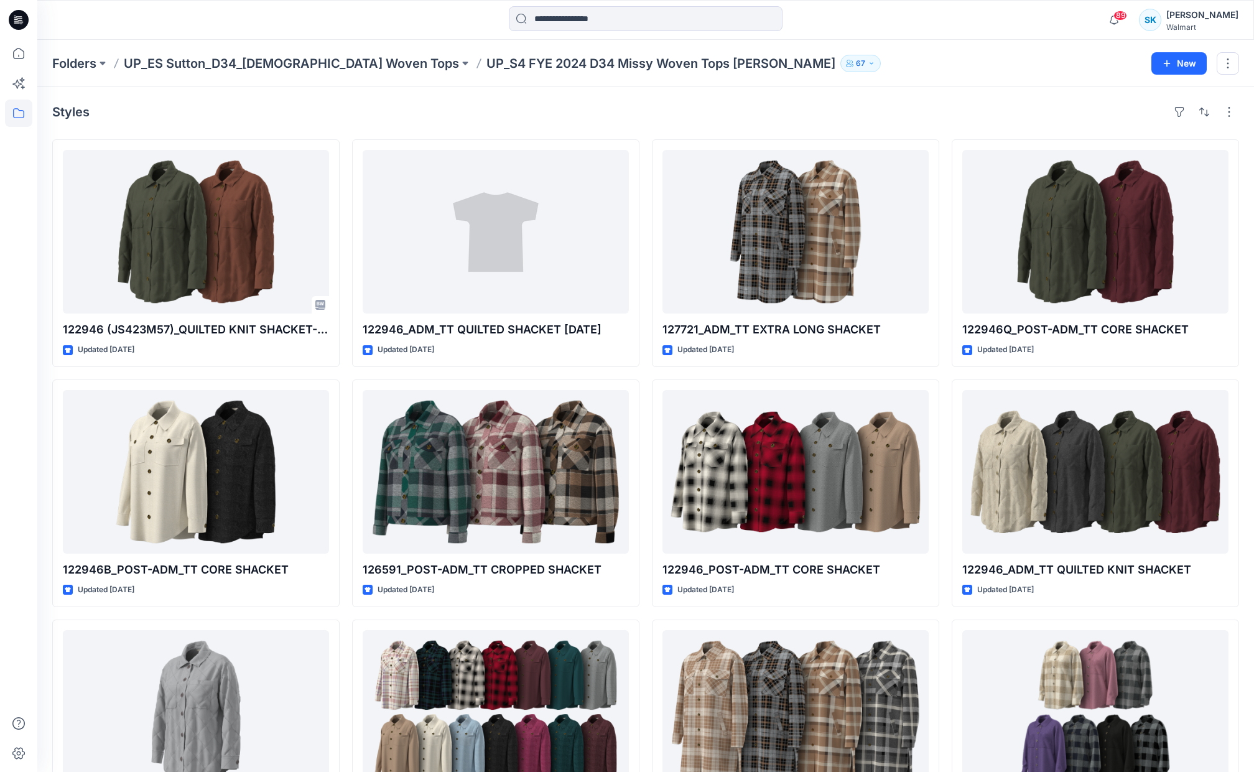
click at [943, 239] on div "122946 (JS423M57)_QUILTED KNIT SHACKET-FINAL COLOR Updated [DATE] 122946B_POST-…" at bounding box center [645, 493] width 1187 height 708
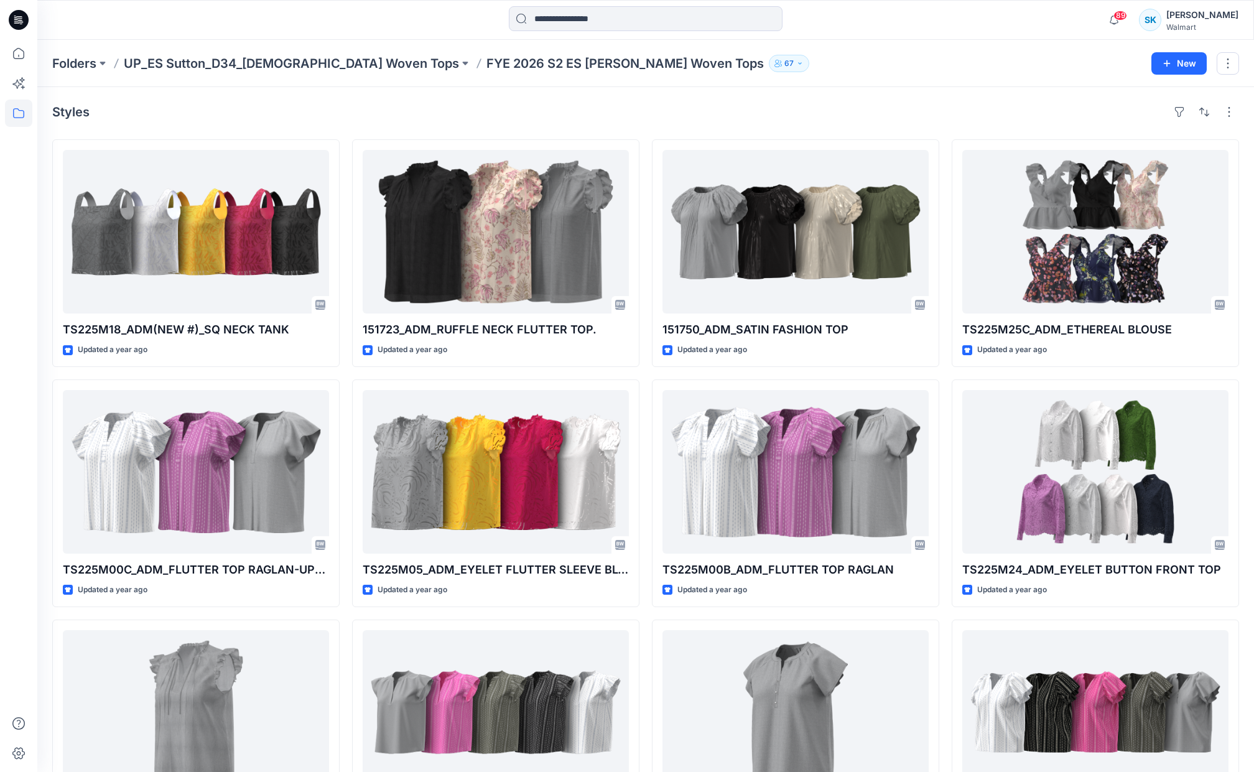
click at [941, 267] on div "TS225M18_ADM(NEW #)_SQ NECK TANK Updated a year ago TS225M00C_ADM_FLUTTER TOP R…" at bounding box center [645, 493] width 1187 height 708
click at [942, 259] on div "TS225M18_ADM(NEW #)_SQ NECK TANK Updated a year ago TS225M00C_ADM_FLUTTER TOP R…" at bounding box center [645, 493] width 1187 height 708
click at [943, 258] on div "TS225M18_ADM(NEW #)_SQ NECK TANK Updated a year ago TS225M00C_ADM_FLUTTER TOP R…" at bounding box center [645, 493] width 1187 height 708
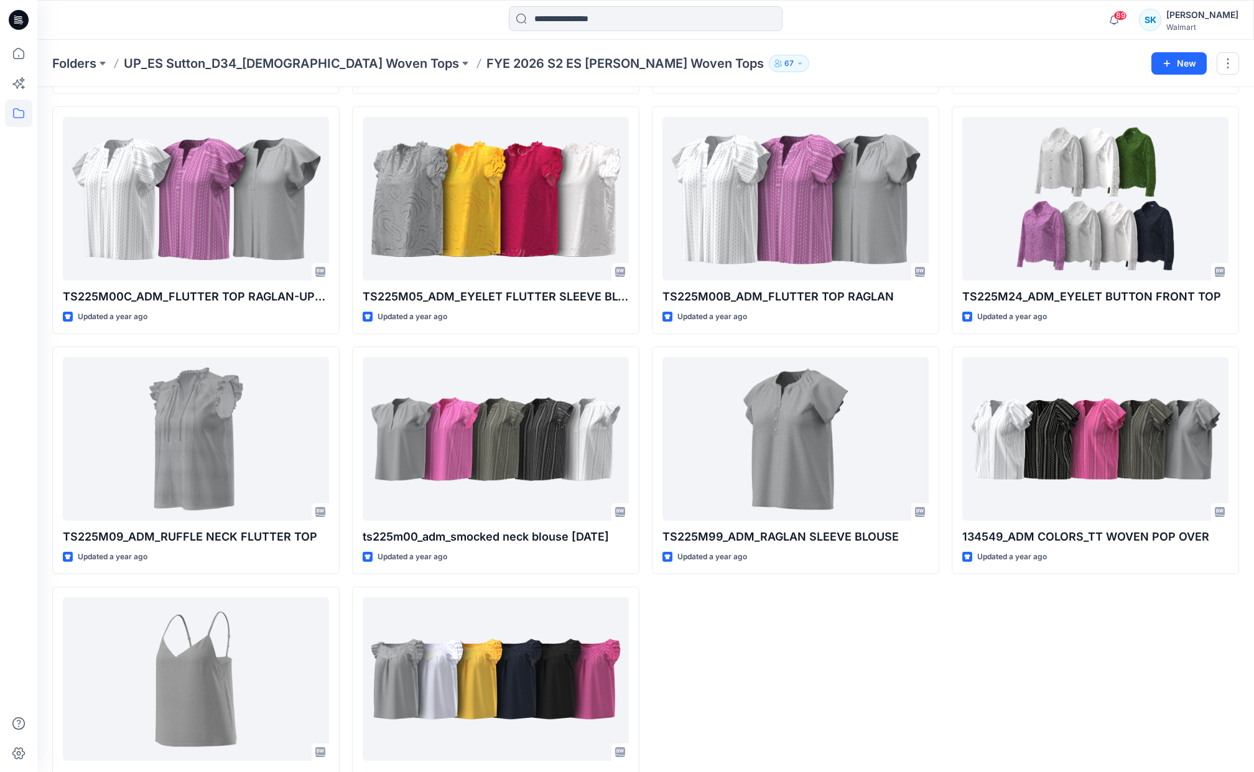
scroll to position [266, 0]
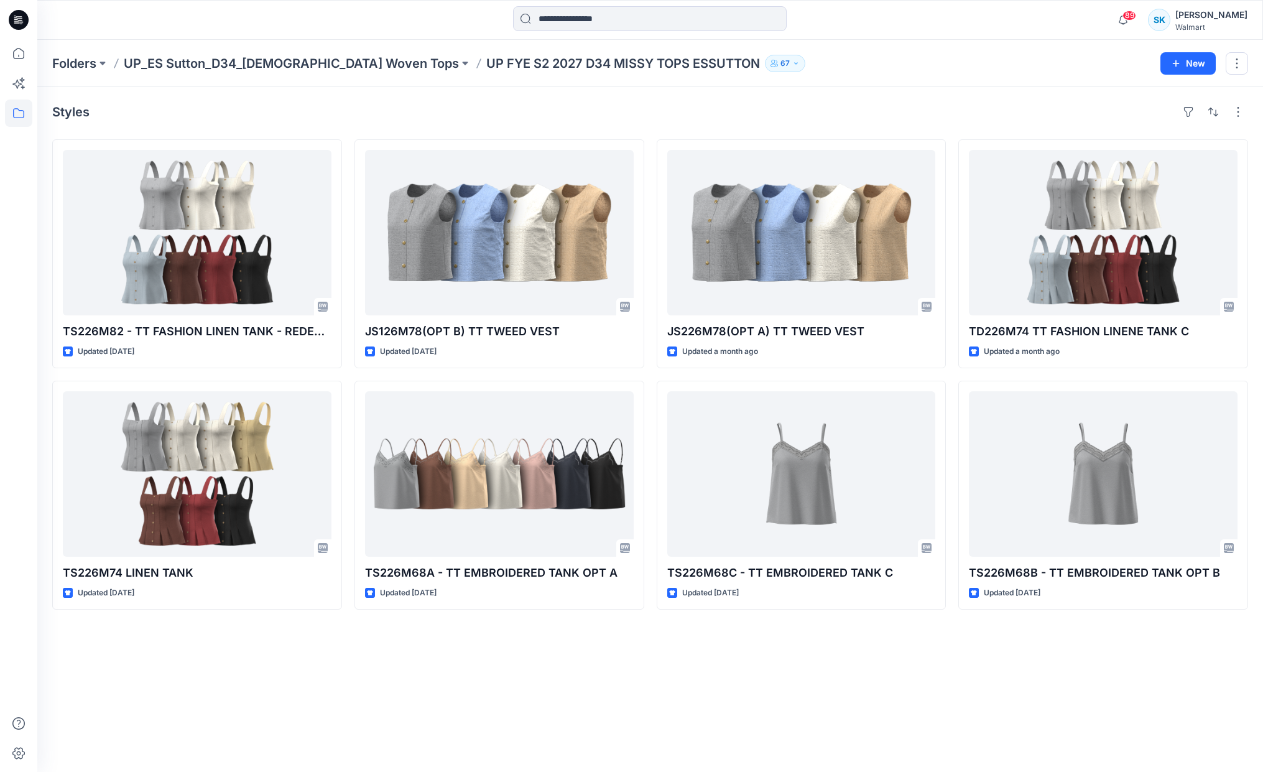
click at [948, 257] on div "TS226M82 - TT FASHION LINEN TANK - REDESIGN - NO ELASTIC Updated [DATE] TS226M7…" at bounding box center [650, 374] width 1196 height 470
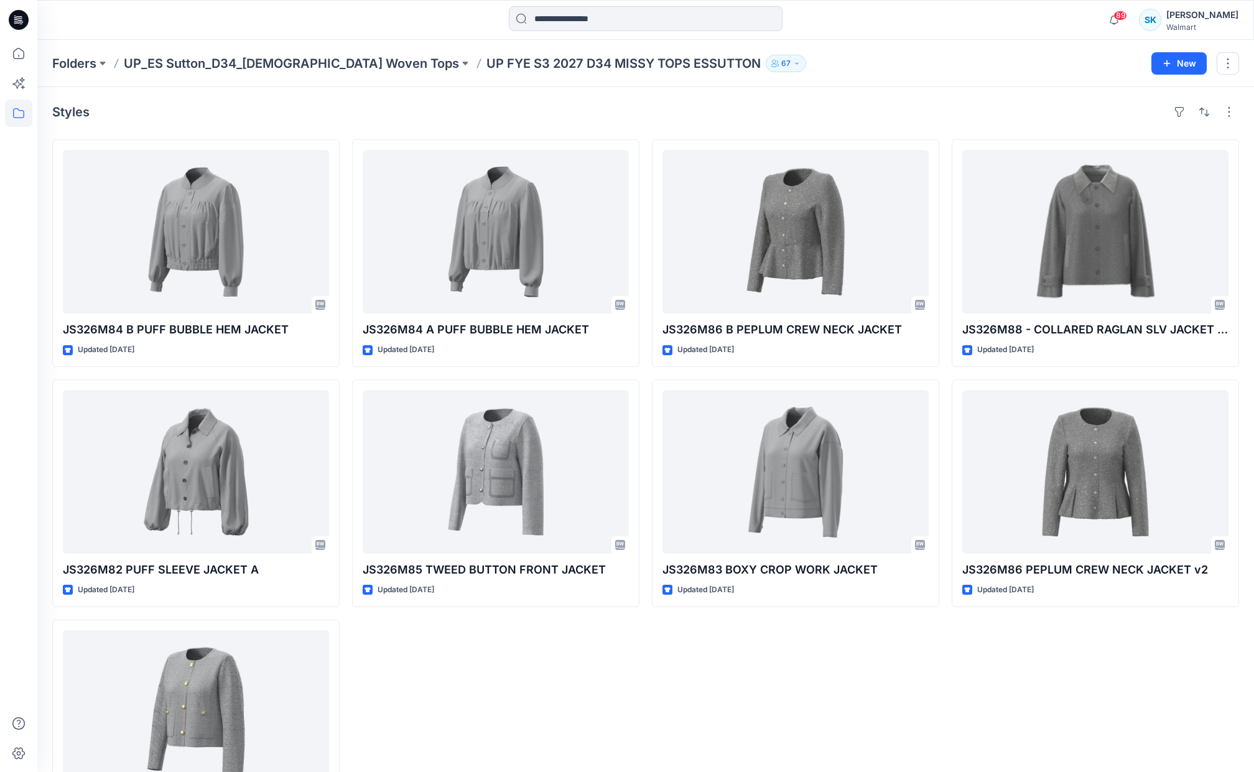
click at [942, 218] on div "JS326M84 B PUFF BUBBLE HEM JACKET Updated [DATE] JS326M82 PUFF SLEEVE JACKET A …" at bounding box center [645, 493] width 1187 height 708
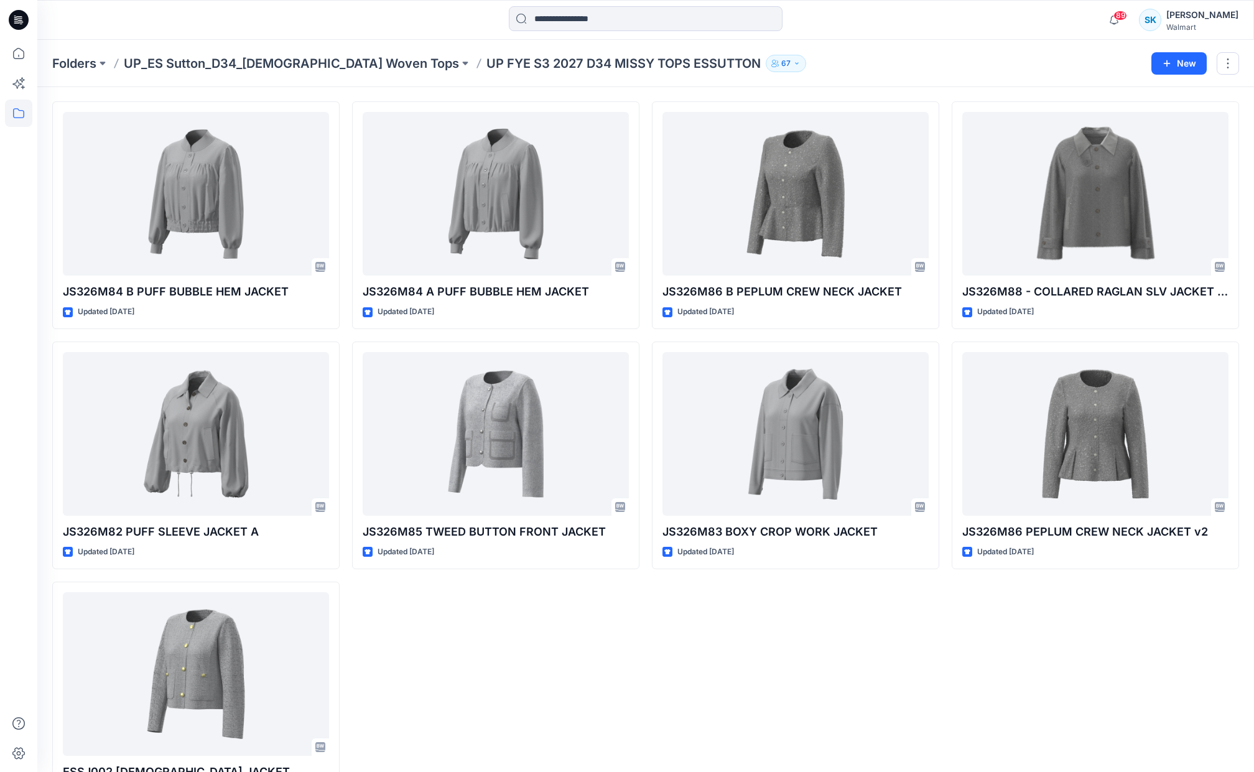
scroll to position [90, 0]
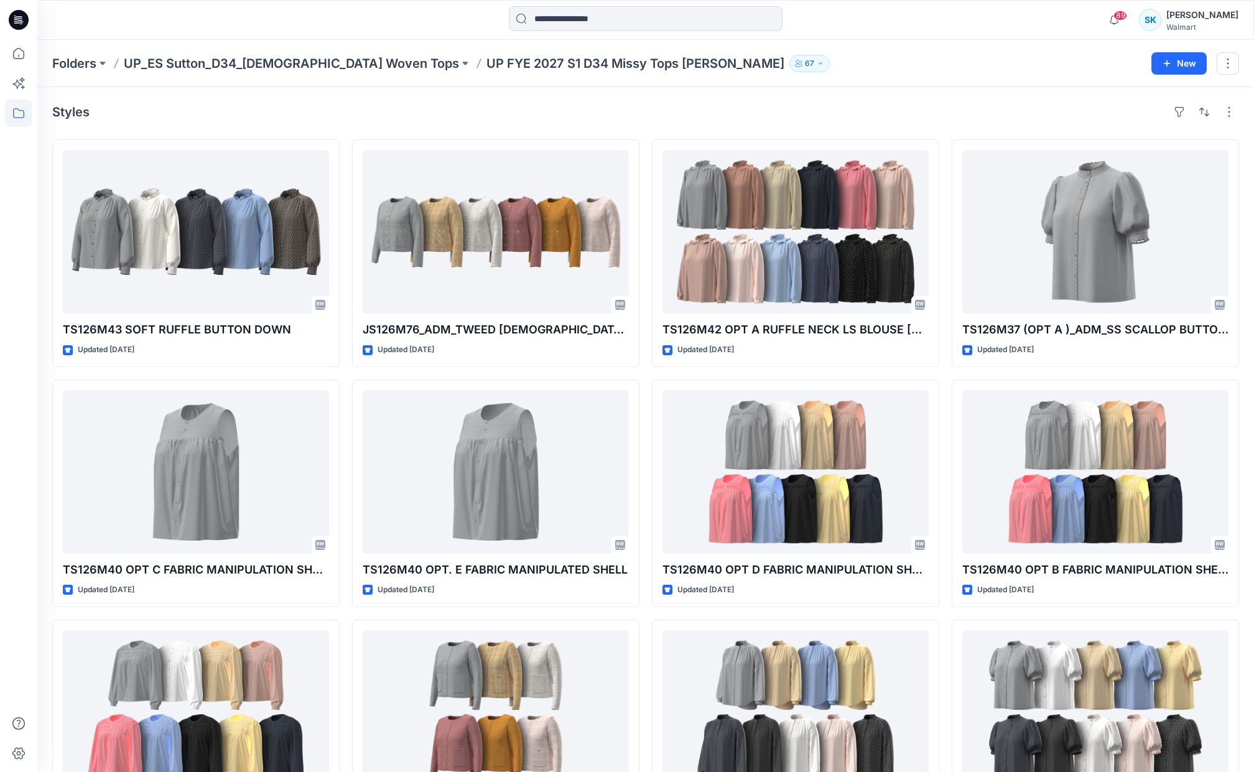
click at [944, 371] on div "TS126M43 SOFT RUFFLE BUTTON DOWN Updated 2 months ago TS126M40 OPT C FABRIC MAN…" at bounding box center [645, 493] width 1187 height 708
click at [944, 373] on div "TS126M43 SOFT RUFFLE BUTTON DOWN Updated 2 months ago TS126M40 OPT C FABRIC MAN…" at bounding box center [645, 493] width 1187 height 708
click at [945, 370] on div "TS126M43 SOFT RUFFLE BUTTON DOWN Updated 2 months ago TS126M40 OPT C FABRIC MAN…" at bounding box center [645, 493] width 1187 height 708
click at [945, 375] on div "TS126M43 SOFT RUFFLE BUTTON DOWN Updated 2 months ago TS126M40 OPT C FABRIC MAN…" at bounding box center [645, 493] width 1187 height 708
click at [945, 371] on div "TS126M43 SOFT RUFFLE BUTTON DOWN Updated [DATE] TS126M40 OPT C FABRIC MANIPULAT…" at bounding box center [645, 493] width 1187 height 708
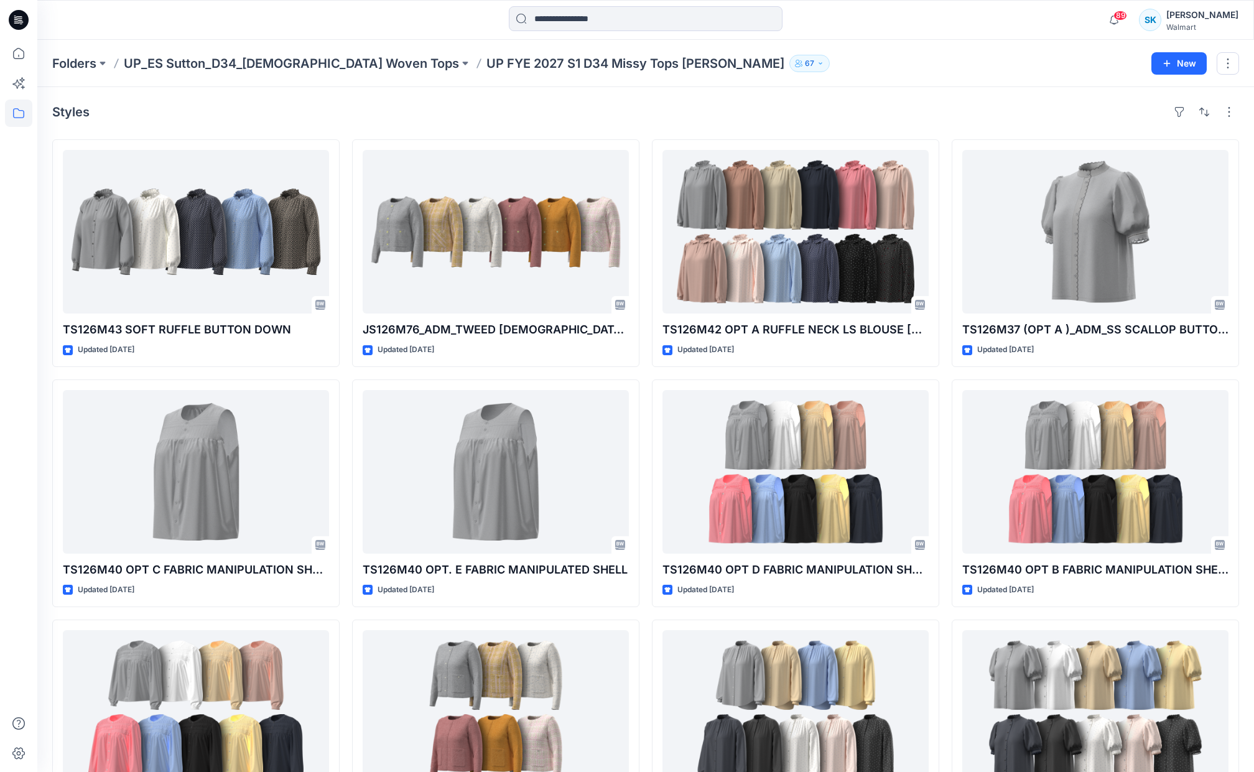
click at [945, 373] on div "TS126M43 SOFT RUFFLE BUTTON DOWN Updated 2 months ago TS126M40 OPT C FABRIC MAN…" at bounding box center [645, 493] width 1187 height 708
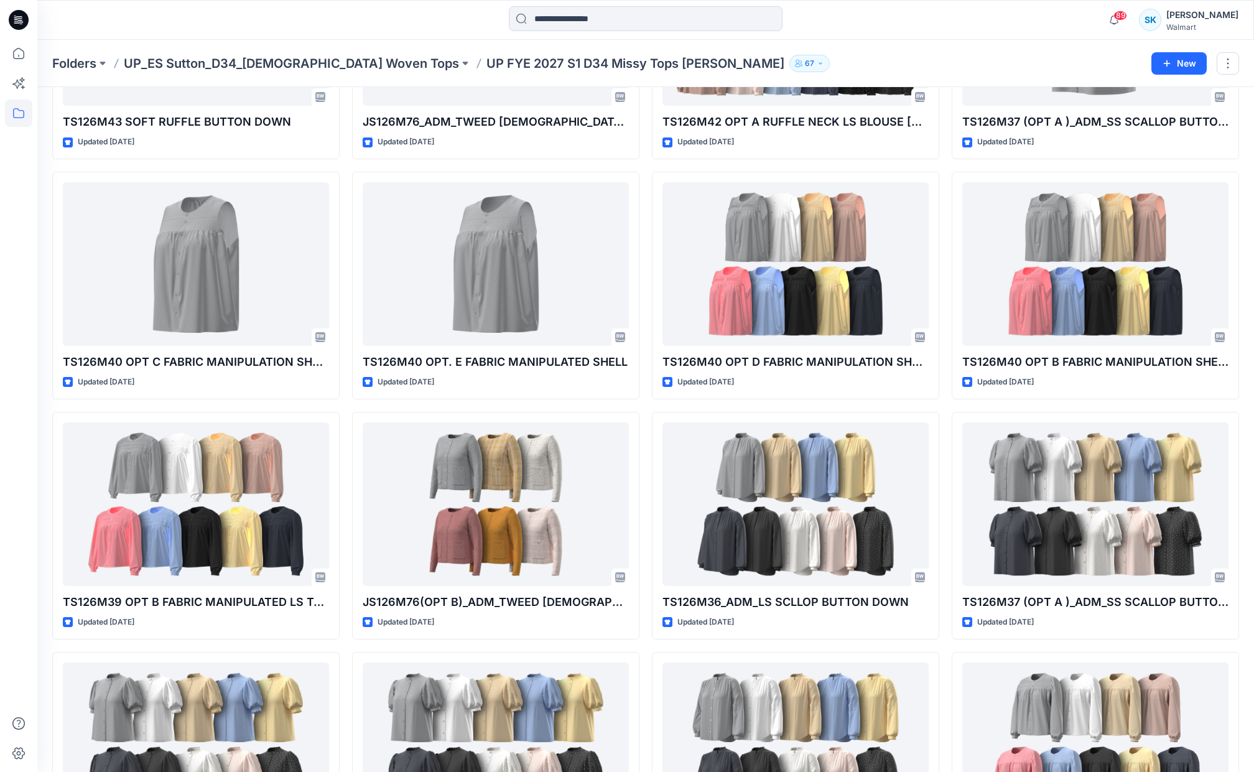
scroll to position [212, 0]
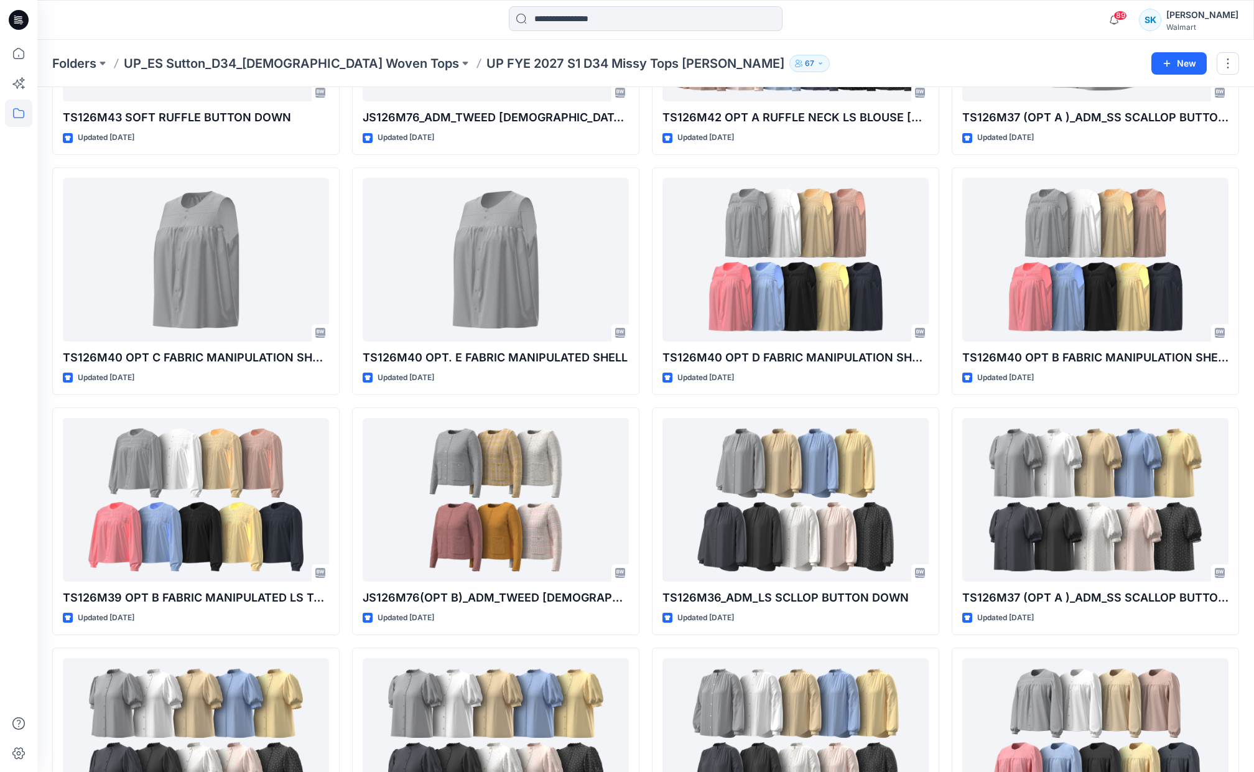
click at [944, 368] on div "TS126M43 SOFT RUFFLE BUTTON DOWN Updated 2 months ago TS126M40 OPT C FABRIC MAN…" at bounding box center [645, 640] width 1187 height 1427
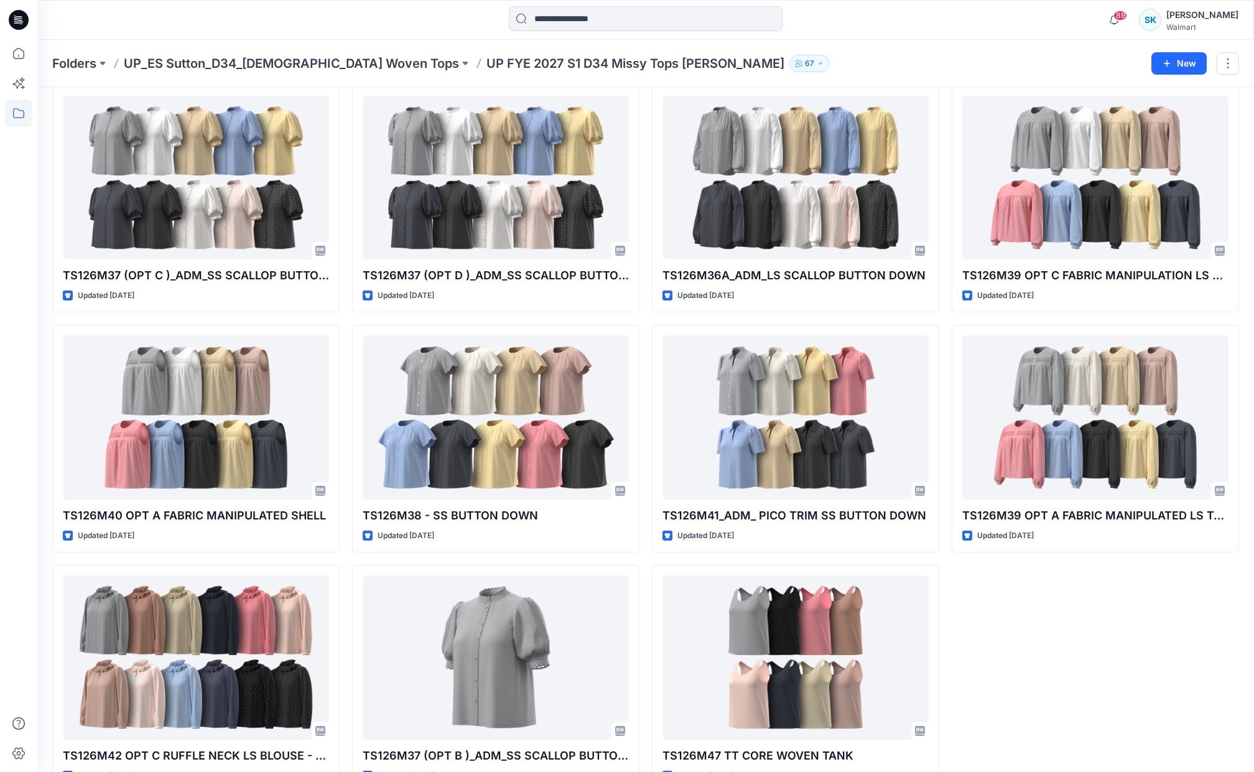
scroll to position [777, 0]
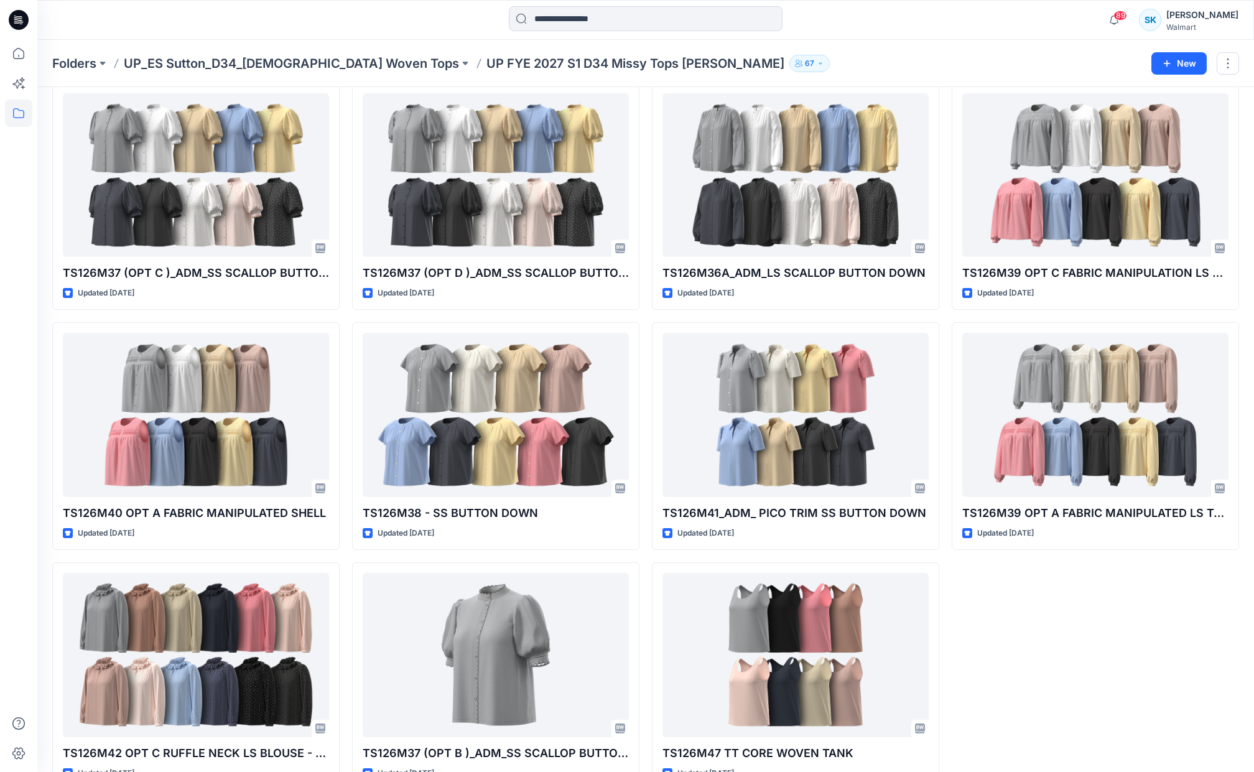
click at [944, 364] on div "TS126M43 SOFT RUFFLE BUTTON DOWN Updated 2 months ago TS126M40 OPT C FABRIC MAN…" at bounding box center [645, 76] width 1187 height 1427
click at [943, 365] on div "TS126M43 SOFT RUFFLE BUTTON DOWN Updated 2 months ago TS126M40 OPT C FABRIC MAN…" at bounding box center [645, 76] width 1187 height 1427
click at [944, 366] on div "TS126M43 SOFT RUFFLE BUTTON DOWN Updated 2 months ago TS126M40 OPT C FABRIC MAN…" at bounding box center [645, 76] width 1187 height 1427
click at [942, 366] on div "TS126M43 SOFT RUFFLE BUTTON DOWN Updated 2 months ago TS126M40 OPT C FABRIC MAN…" at bounding box center [645, 76] width 1187 height 1427
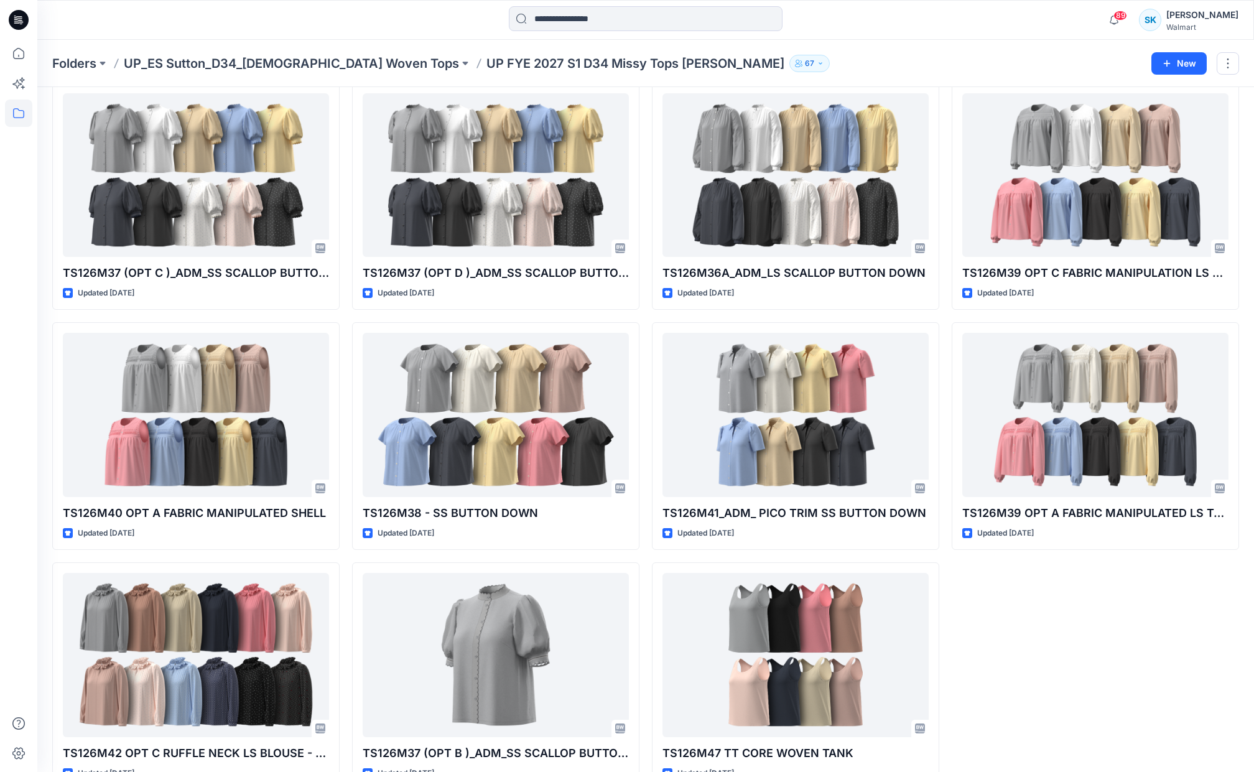
click at [942, 366] on div "TS126M43 SOFT RUFFLE BUTTON DOWN Updated 2 months ago TS126M40 OPT C FABRIC MAN…" at bounding box center [645, 76] width 1187 height 1427
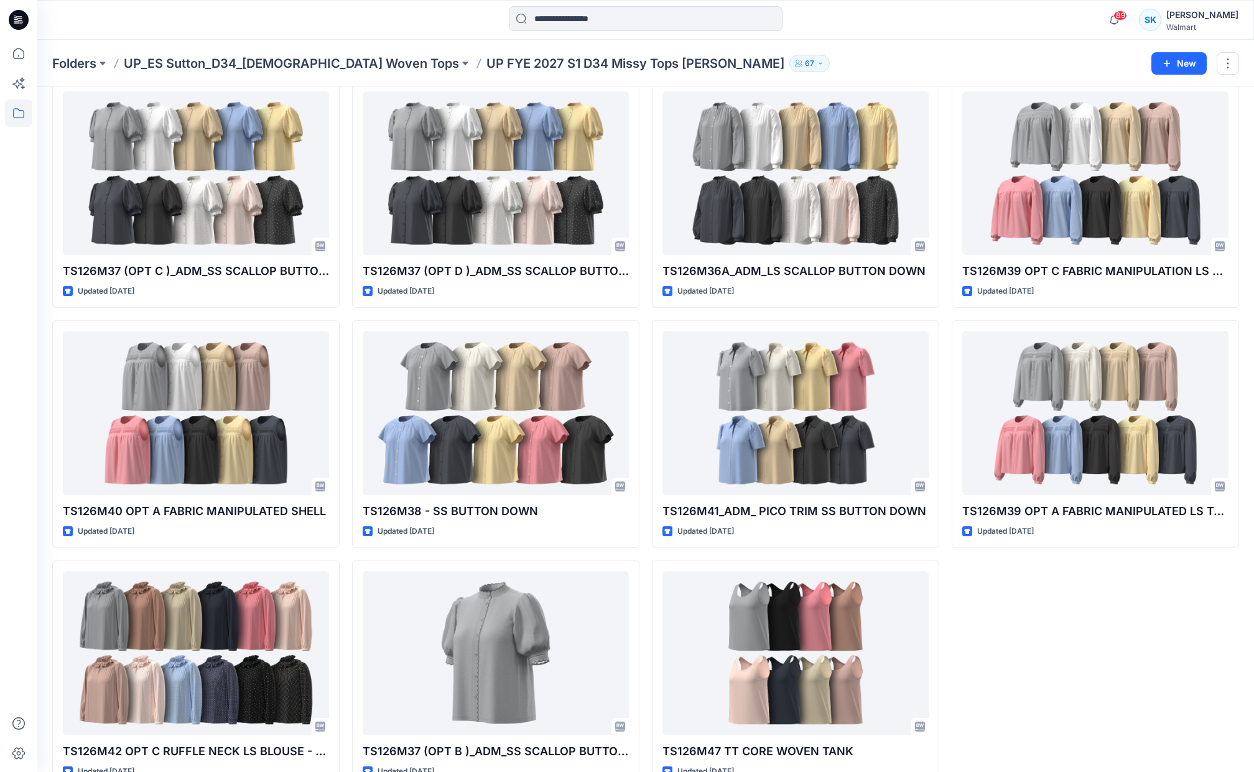
scroll to position [779, 0]
click at [943, 366] on div "TS126M43 SOFT RUFFLE BUTTON DOWN Updated 2 months ago TS126M40 OPT C FABRIC MAN…" at bounding box center [645, 73] width 1187 height 1427
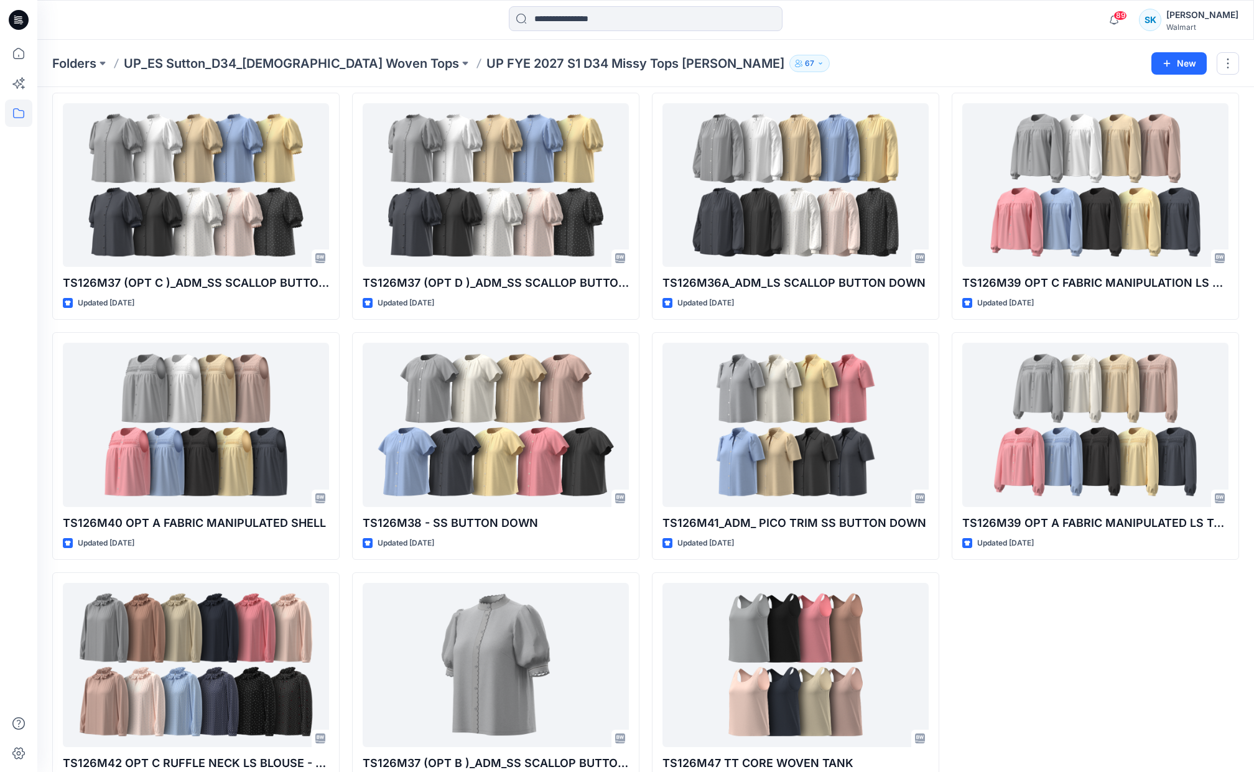
scroll to position [767, 0]
click at [943, 366] on div "TS126M43 SOFT RUFFLE BUTTON DOWN Updated 2 months ago TS126M40 OPT C FABRIC MAN…" at bounding box center [645, 86] width 1187 height 1427
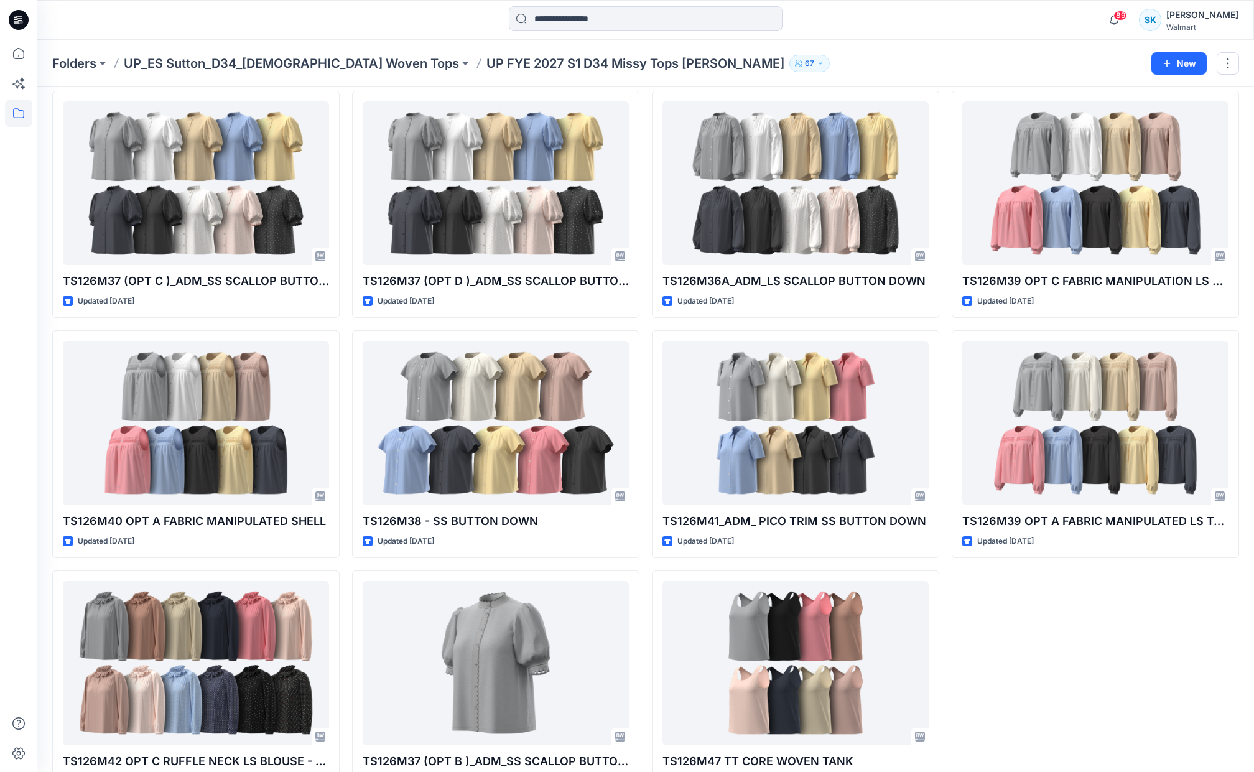
scroll to position [769, 0]
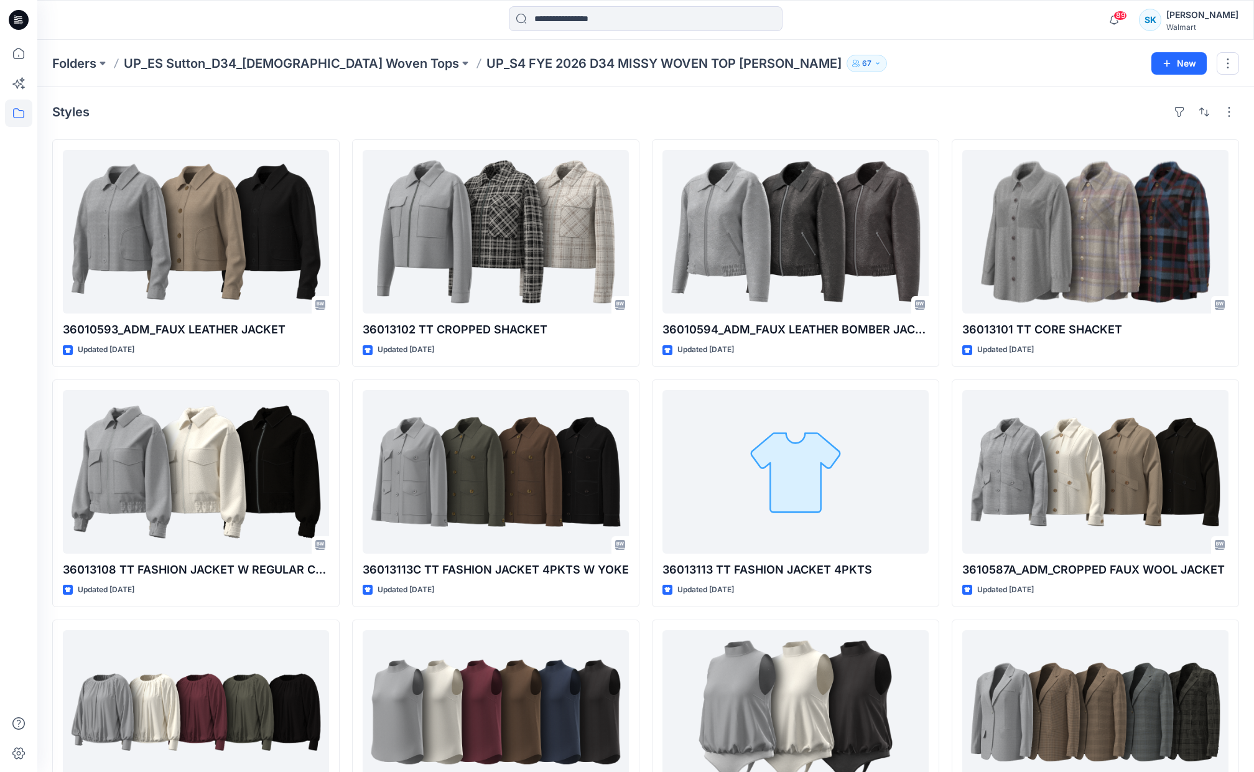
click at [945, 129] on div "Styles 36010593_ADM_FAUX LEATHER JACKET Updated [DATE] 36013108 TT FASHION JACK…" at bounding box center [645, 497] width 1216 height 820
click at [947, 142] on div "36010593_ADM_FAUX LEATHER JACKET Updated 6 months ago 36013108 TT FASHION JACKE…" at bounding box center [645, 493] width 1187 height 708
click at [943, 134] on div "Styles 36010593_ADM_FAUX LEATHER JACKET Updated 6 months ago 36013108 TT FASHIO…" at bounding box center [645, 497] width 1216 height 820
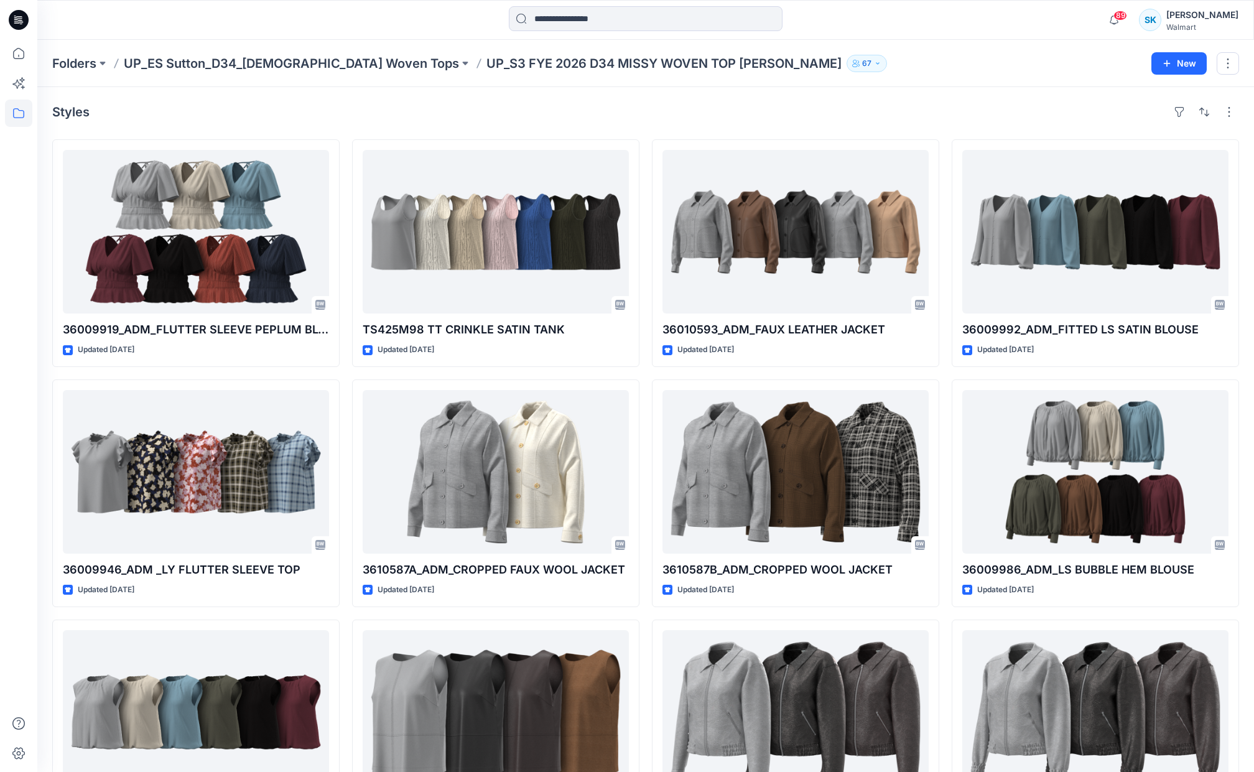
click at [644, 231] on div "36009919_ADM_FLUTTER SLEEVE PEPLUM BLOUSE Updated 8 months ago 36009946_ADM _LY…" at bounding box center [645, 493] width 1187 height 708
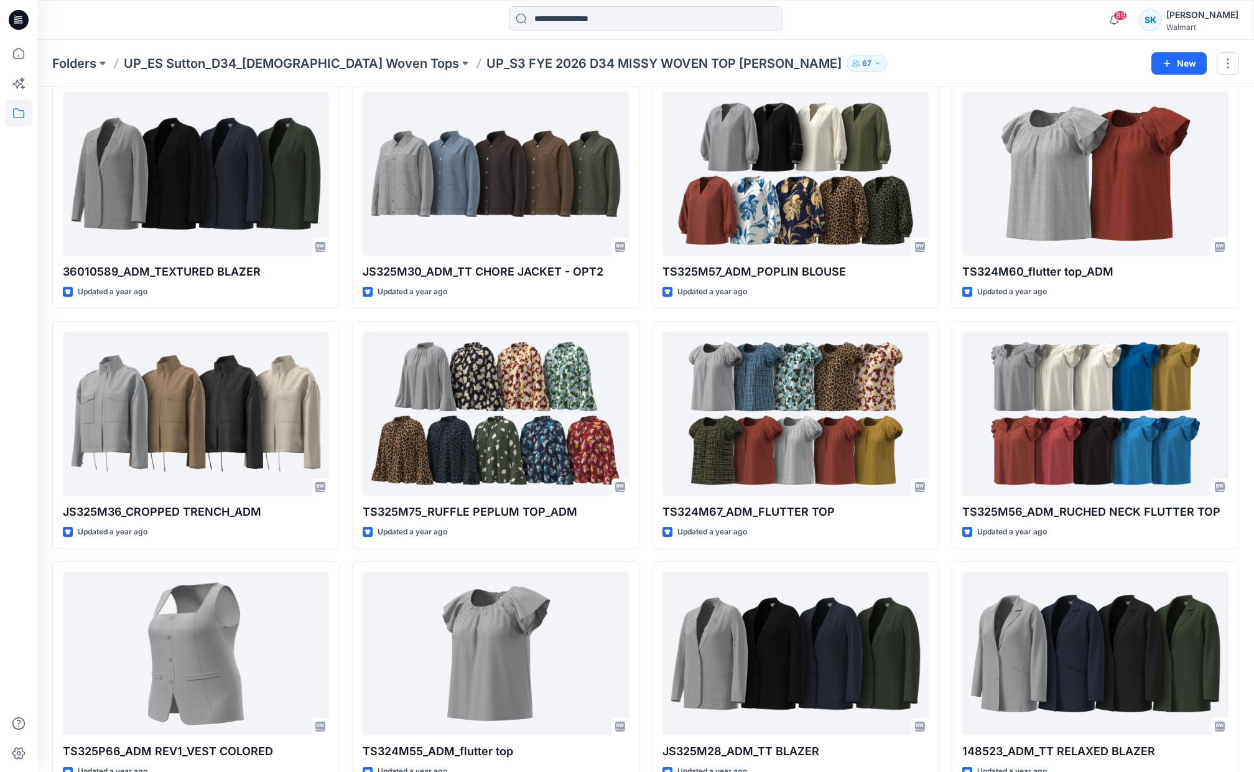
scroll to position [1016, 0]
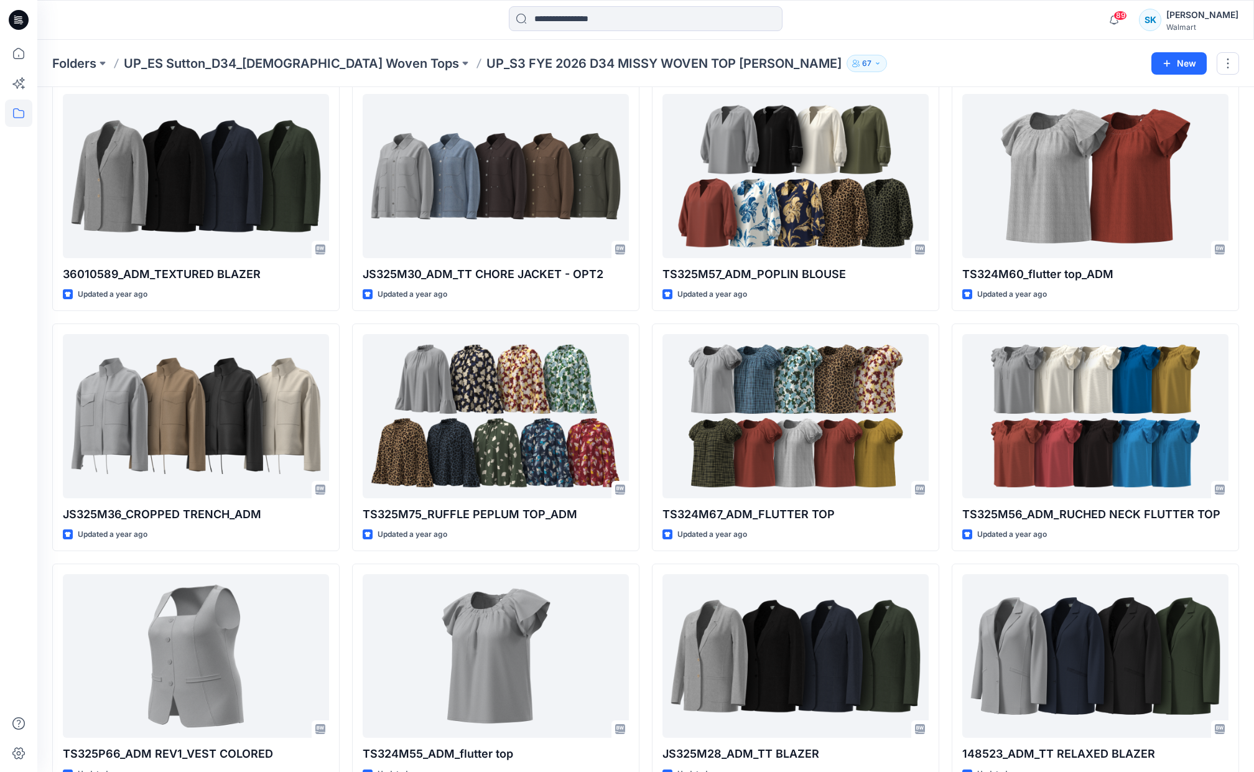
click at [644, 231] on div "36009919_ADM_FLUTTER SLEEVE PEPLUM BLOUSE Updated 8 months ago 36009946_ADM _LY…" at bounding box center [645, 77] width 1187 height 1907
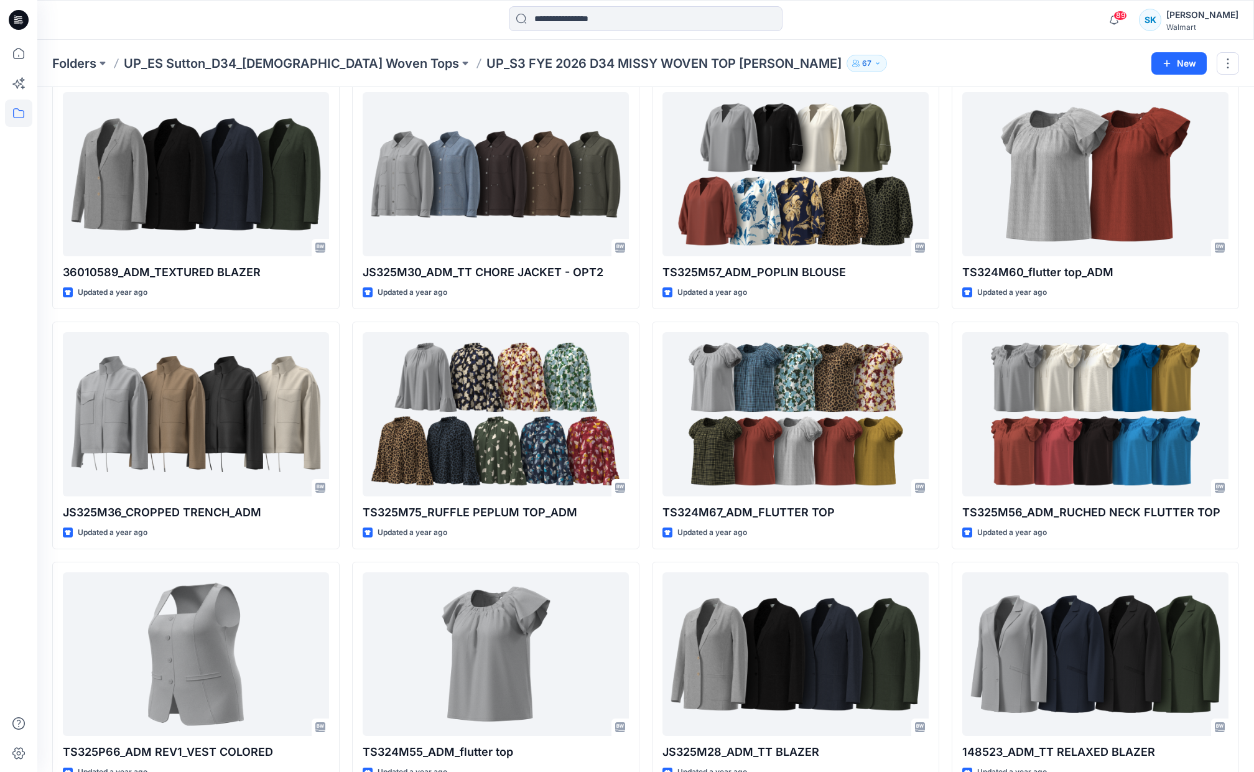
scroll to position [1018, 0]
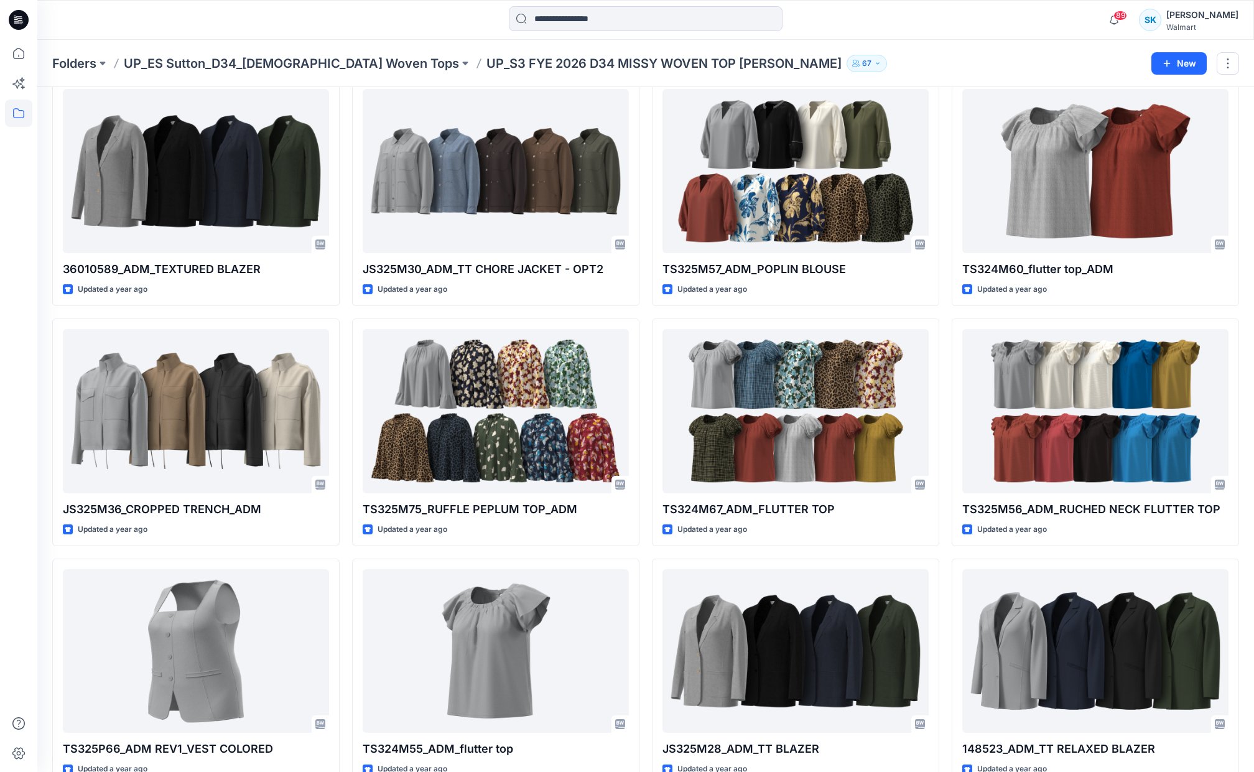
click at [644, 231] on div "36009919_ADM_FLUTTER SLEEVE PEPLUM BLOUSE Updated 8 months ago 36009946_ADM _LY…" at bounding box center [645, 72] width 1187 height 1907
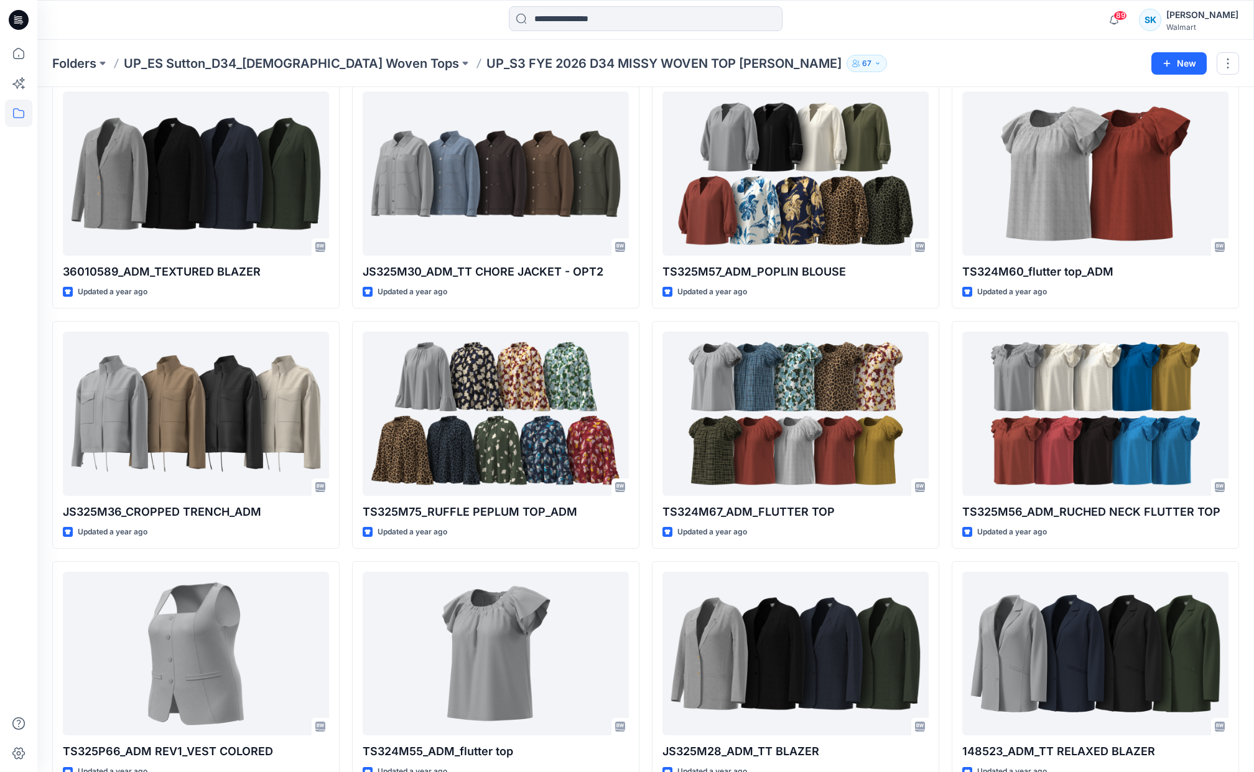
click at [644, 231] on div "36009919_ADM_FLUTTER SLEEVE PEPLUM BLOUSE Updated 8 months ago 36009946_ADM _LY…" at bounding box center [645, 74] width 1187 height 1907
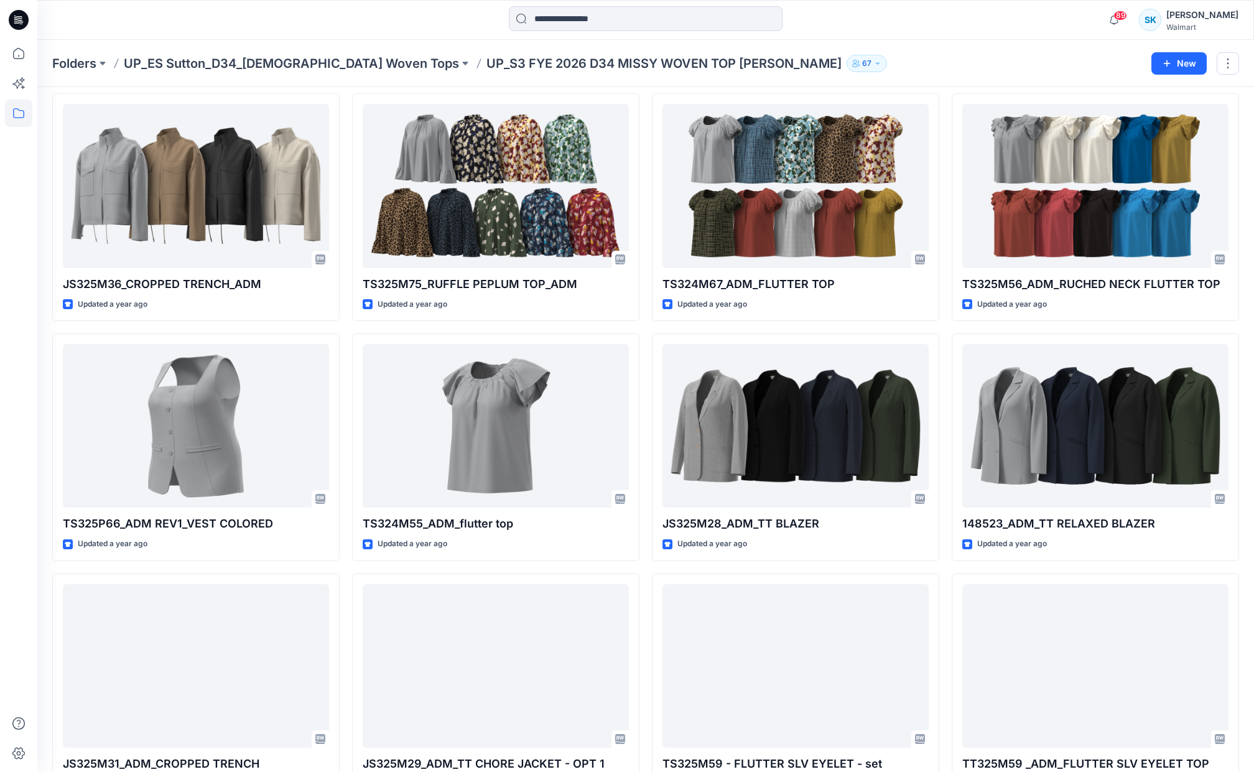
scroll to position [1290, 0]
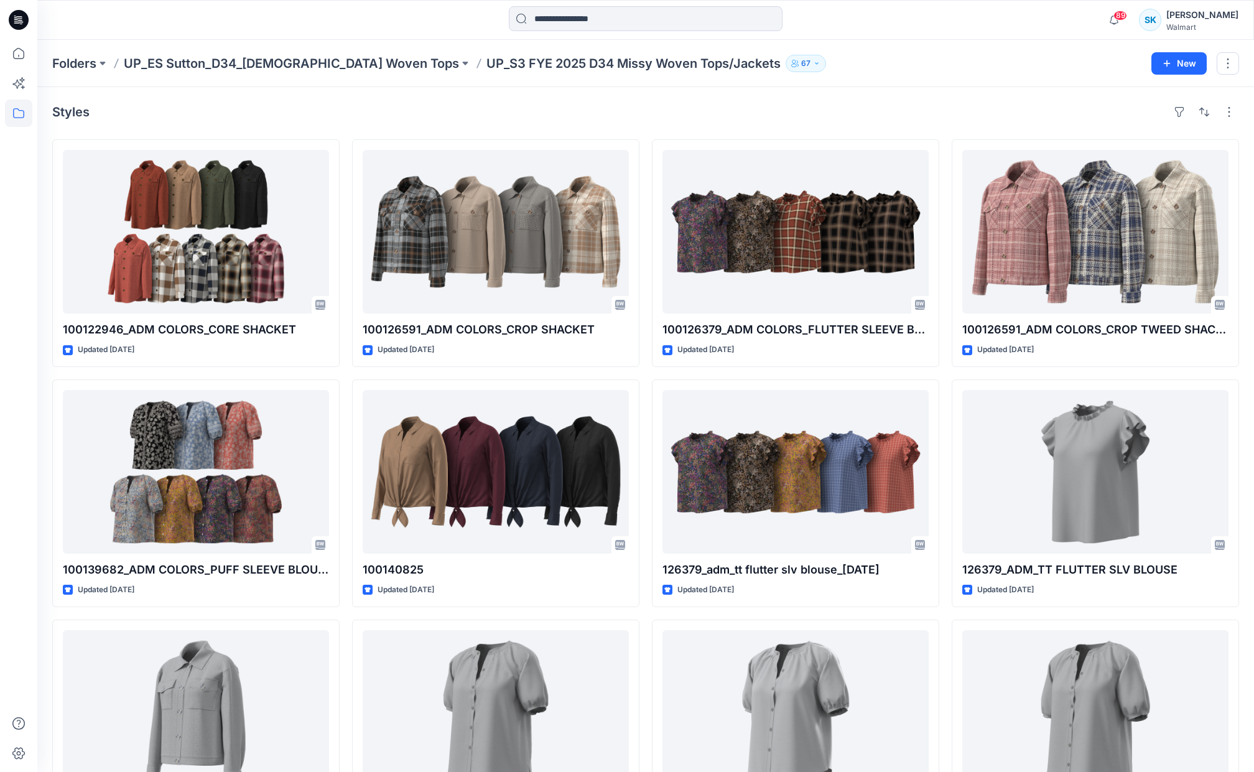
click at [644, 265] on div "100122946_ADM COLORS_CORE SHACKET Updated [DATE] 100139682_ADM COLORS_PUFF SLEE…" at bounding box center [645, 493] width 1187 height 708
click at [643, 264] on div "100122946_ADM COLORS_CORE SHACKET Updated [DATE] 100139682_ADM COLORS_PUFF SLEE…" at bounding box center [645, 493] width 1187 height 708
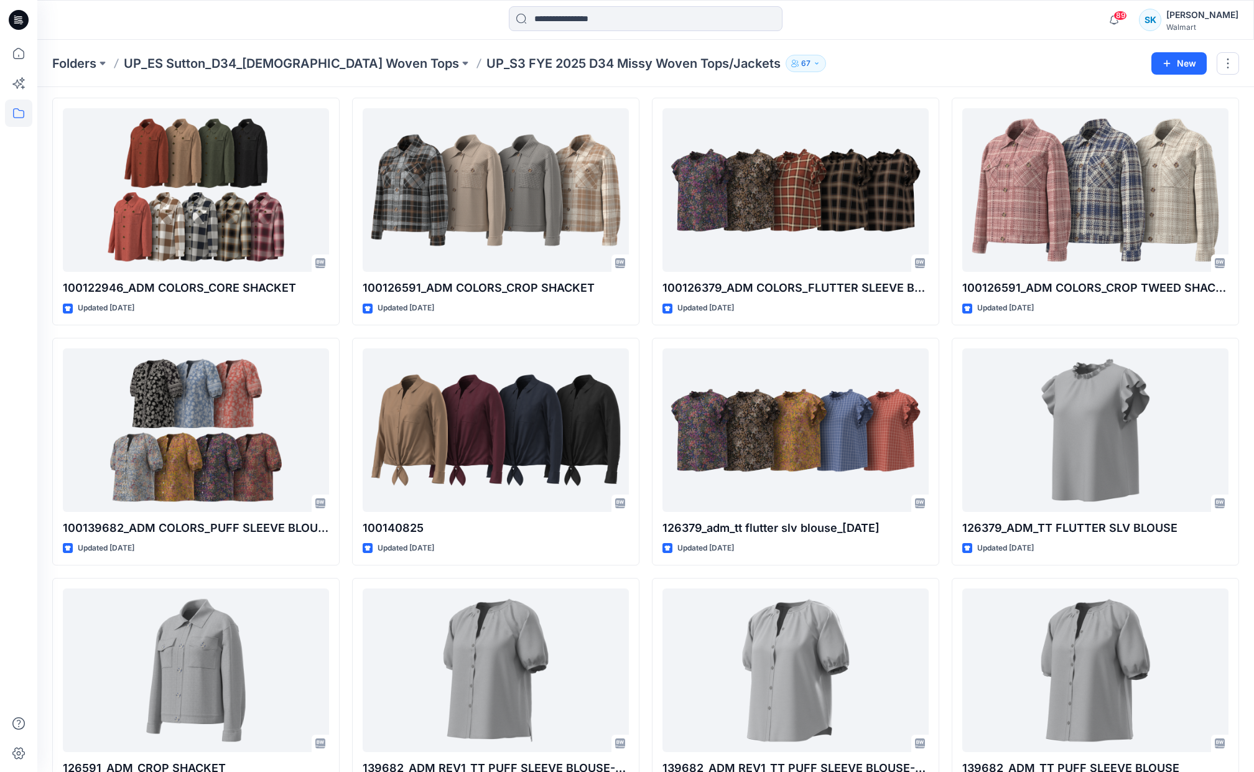
scroll to position [44, 0]
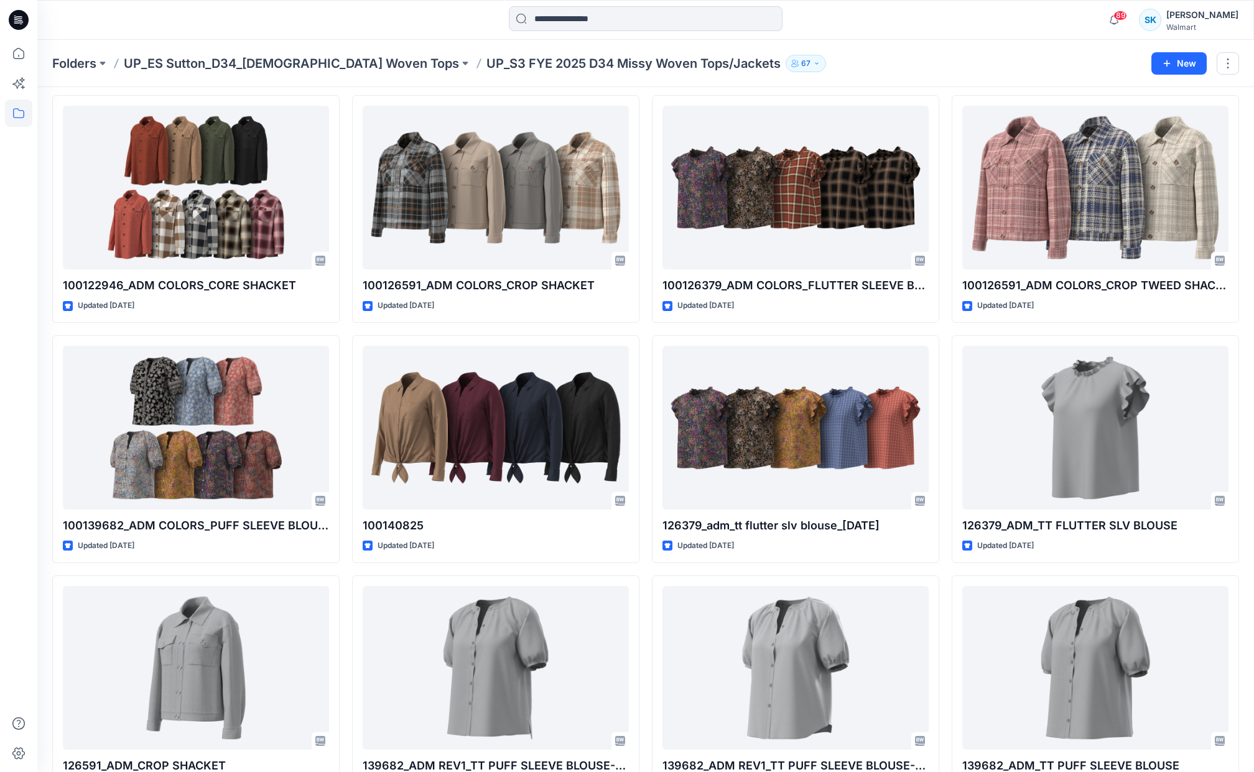
click at [643, 264] on div "100122946_ADM COLORS_CORE SHACKET Updated [DATE] 100139682_ADM COLORS_PUFF SLEE…" at bounding box center [645, 449] width 1187 height 708
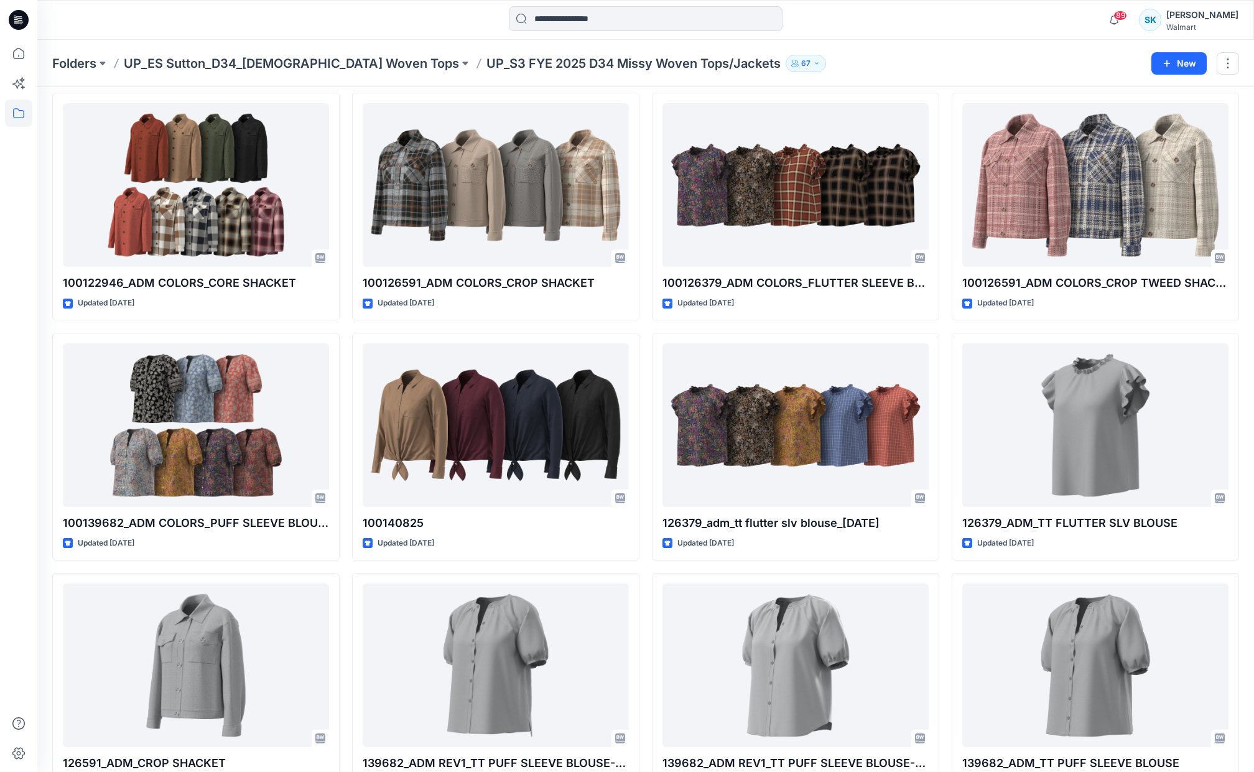
click at [643, 264] on div "100122946_ADM COLORS_CORE SHACKET Updated [DATE] 100139682_ADM COLORS_PUFF SLEE…" at bounding box center [645, 447] width 1187 height 708
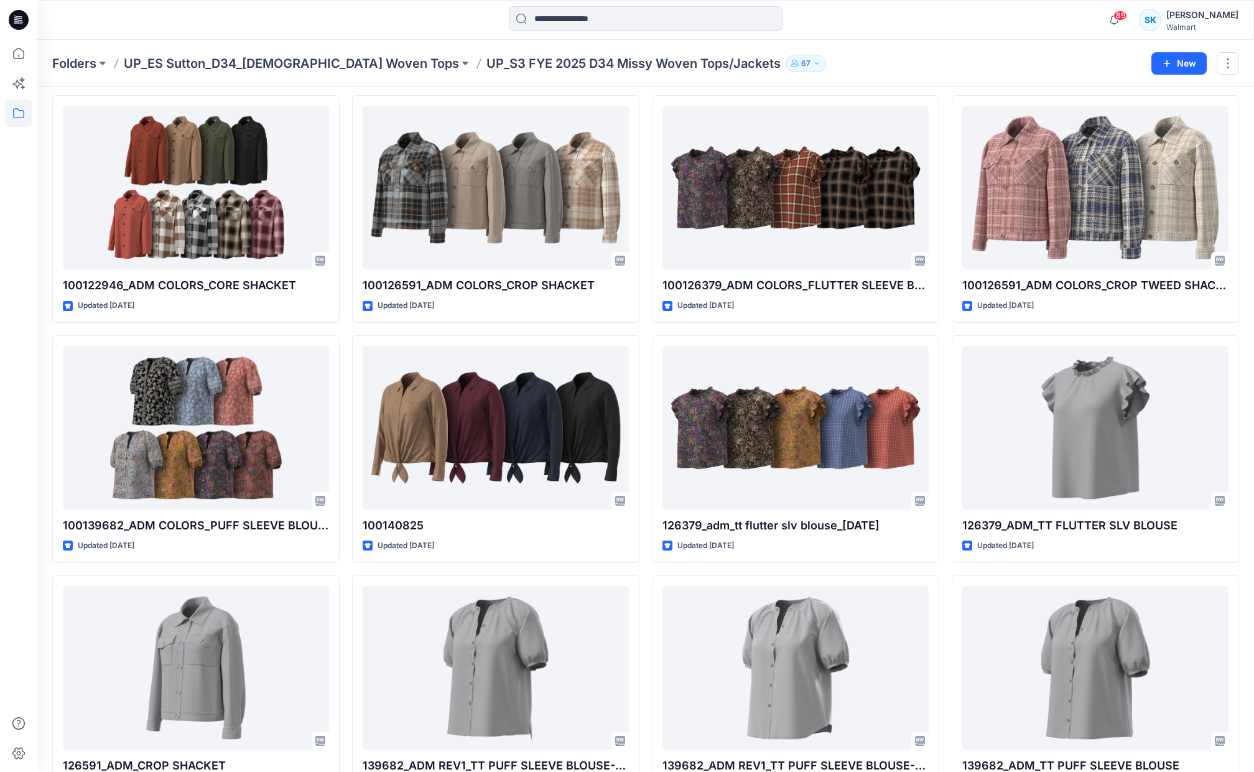
click at [643, 262] on div "100122946_ADM COLORS_CORE SHACKET Updated 2 years ago 100139682_ADM COLORS_PUFF…" at bounding box center [645, 449] width 1187 height 708
click at [644, 262] on div "100122946_ADM COLORS_CORE SHACKET Updated 2 years ago 100139682_ADM COLORS_PUFF…" at bounding box center [645, 449] width 1187 height 708
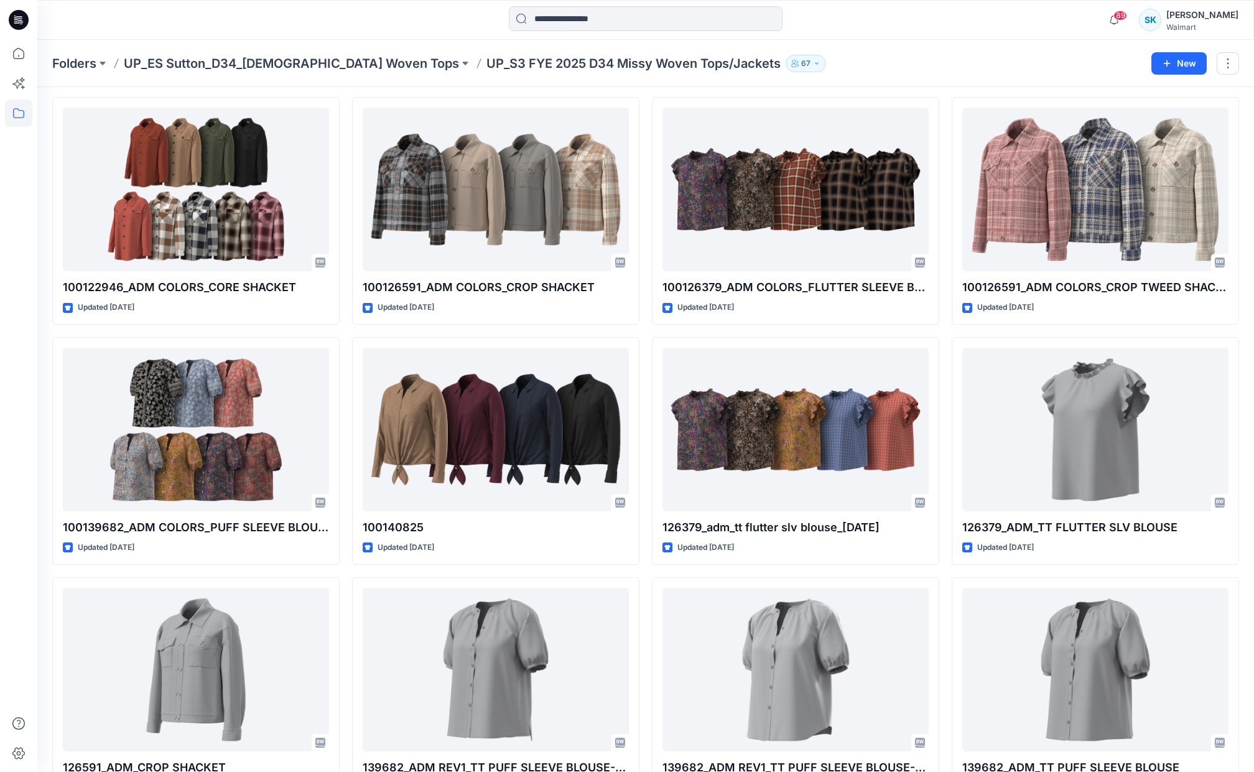
scroll to position [42, 0]
click at [642, 254] on div "100122946_ADM COLORS_CORE SHACKET Updated 2 years ago 100139682_ADM COLORS_PUFF…" at bounding box center [645, 452] width 1187 height 708
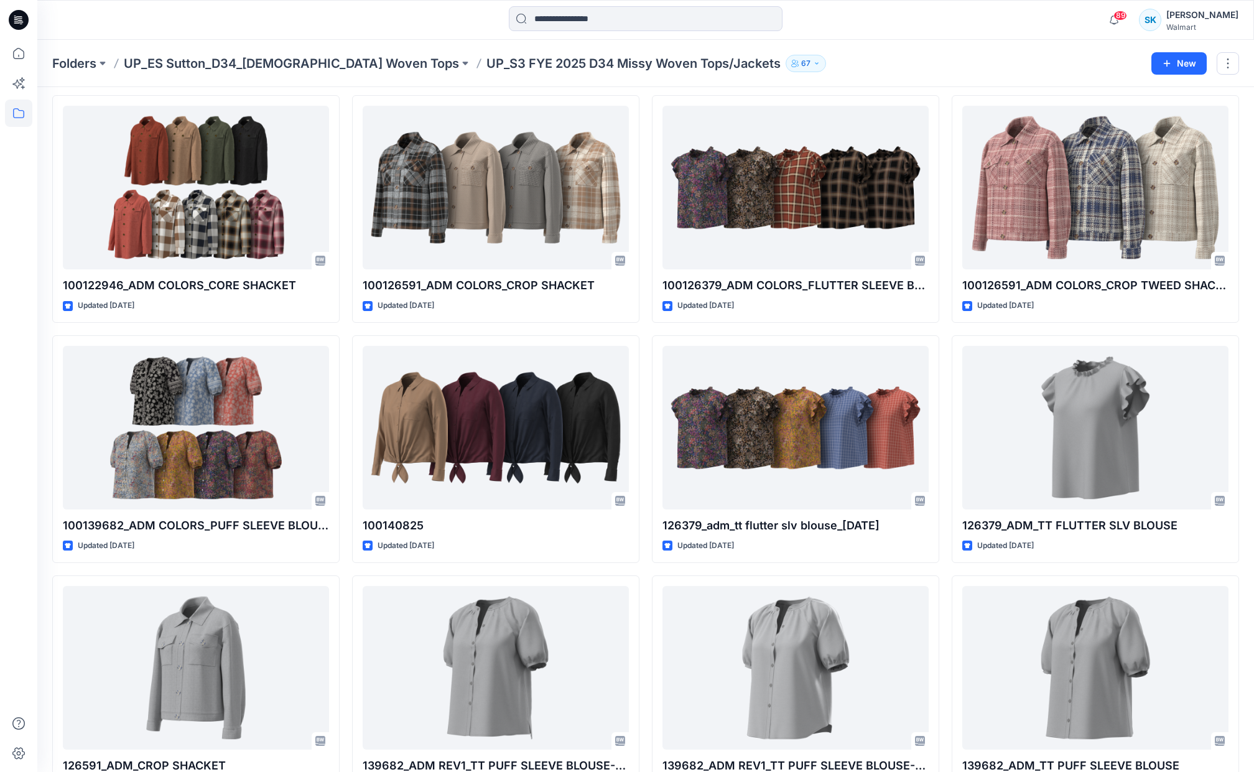
click at [642, 254] on div "100122946_ADM COLORS_CORE SHACKET Updated 2 years ago 100139682_ADM COLORS_PUFF…" at bounding box center [645, 449] width 1187 height 708
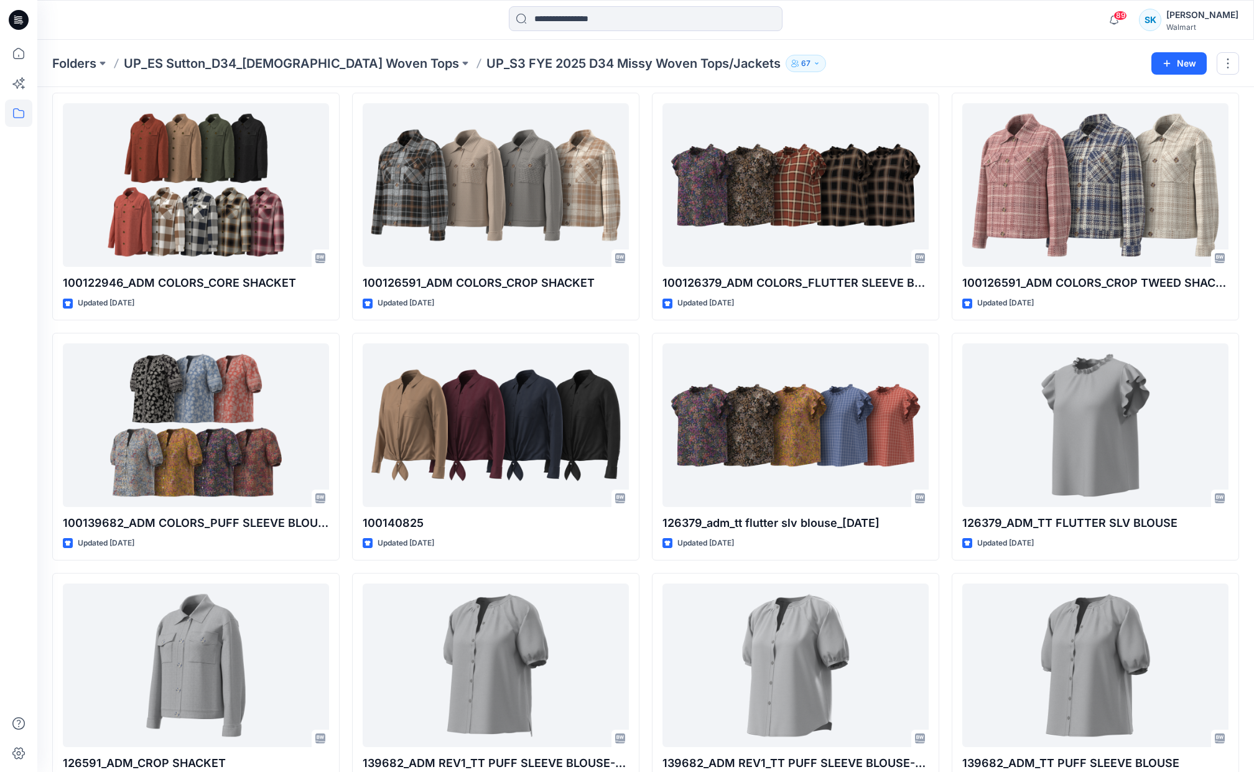
click at [642, 254] on div "100122946_ADM COLORS_CORE SHACKET Updated 2 years ago 100139682_ADM COLORS_PUFF…" at bounding box center [645, 447] width 1187 height 708
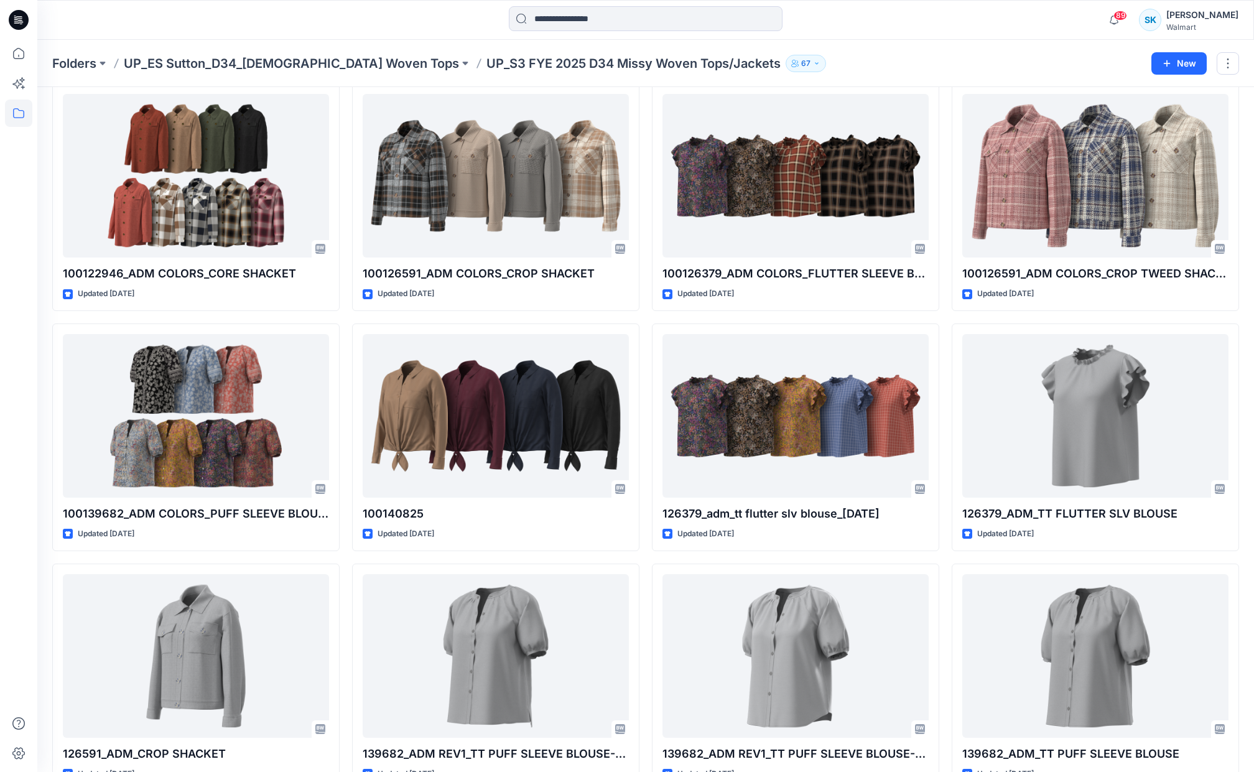
scroll to position [57, 0]
click at [642, 254] on div "100122946_ADM COLORS_CORE SHACKET Updated 2 years ago 100139682_ADM COLORS_PUFF…" at bounding box center [645, 437] width 1187 height 708
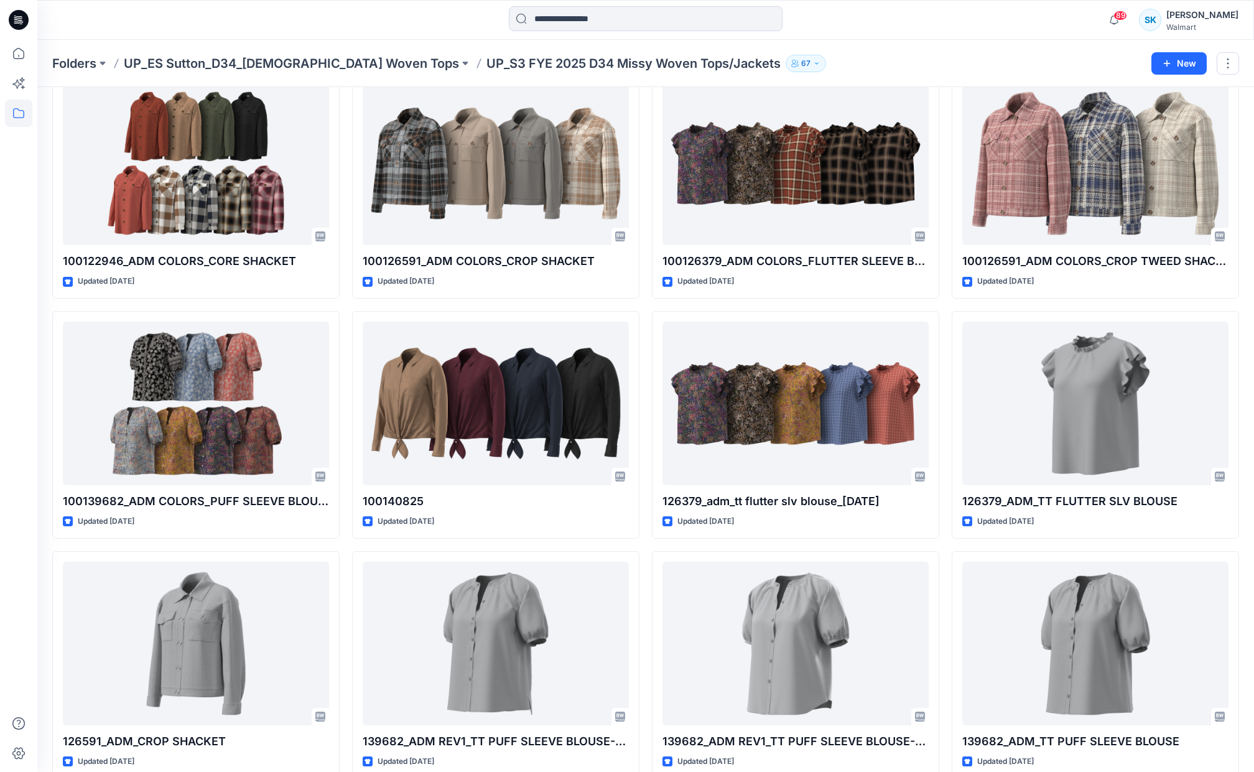
scroll to position [69, 0]
click at [642, 254] on div "100122946_ADM COLORS_CORE SHACKET Updated 2 years ago 100139682_ADM COLORS_PUFF…" at bounding box center [645, 424] width 1187 height 708
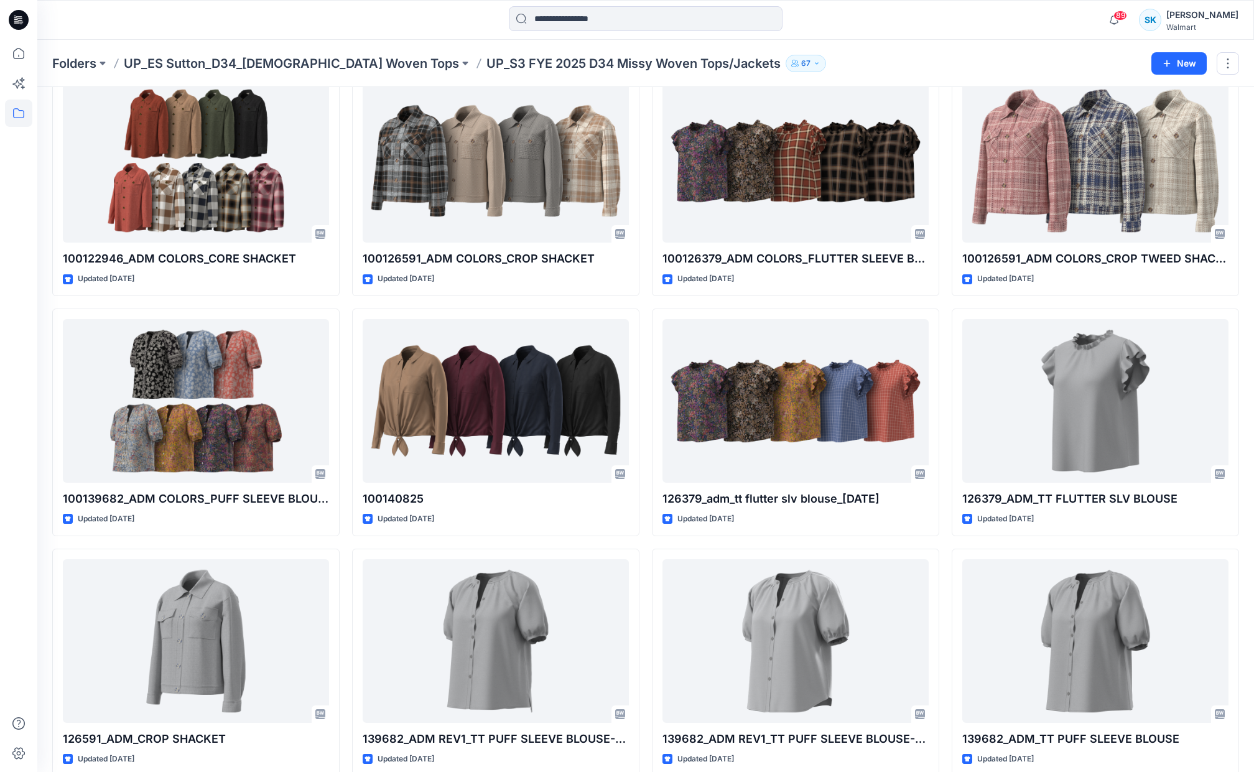
scroll to position [72, 0]
click at [642, 254] on div "100122946_ADM COLORS_CORE SHACKET Updated 2 years ago 100139682_ADM COLORS_PUFF…" at bounding box center [645, 422] width 1187 height 708
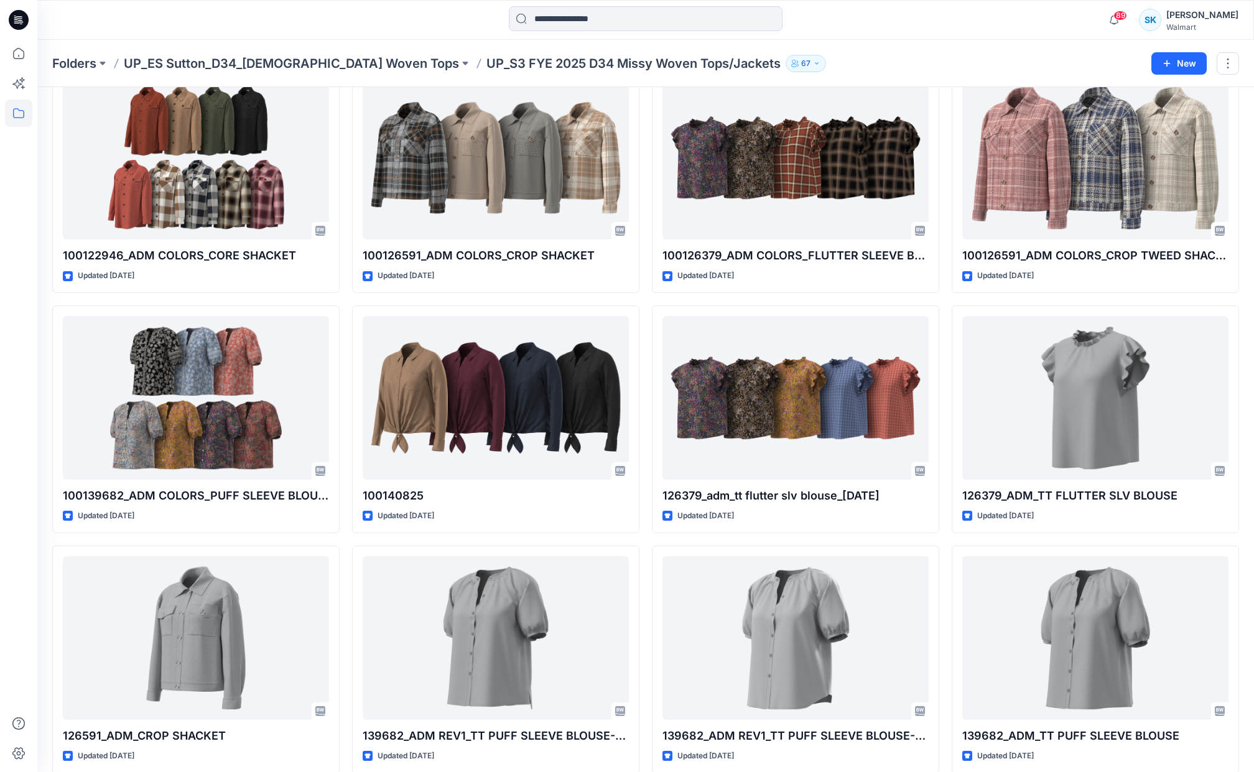
scroll to position [76, 0]
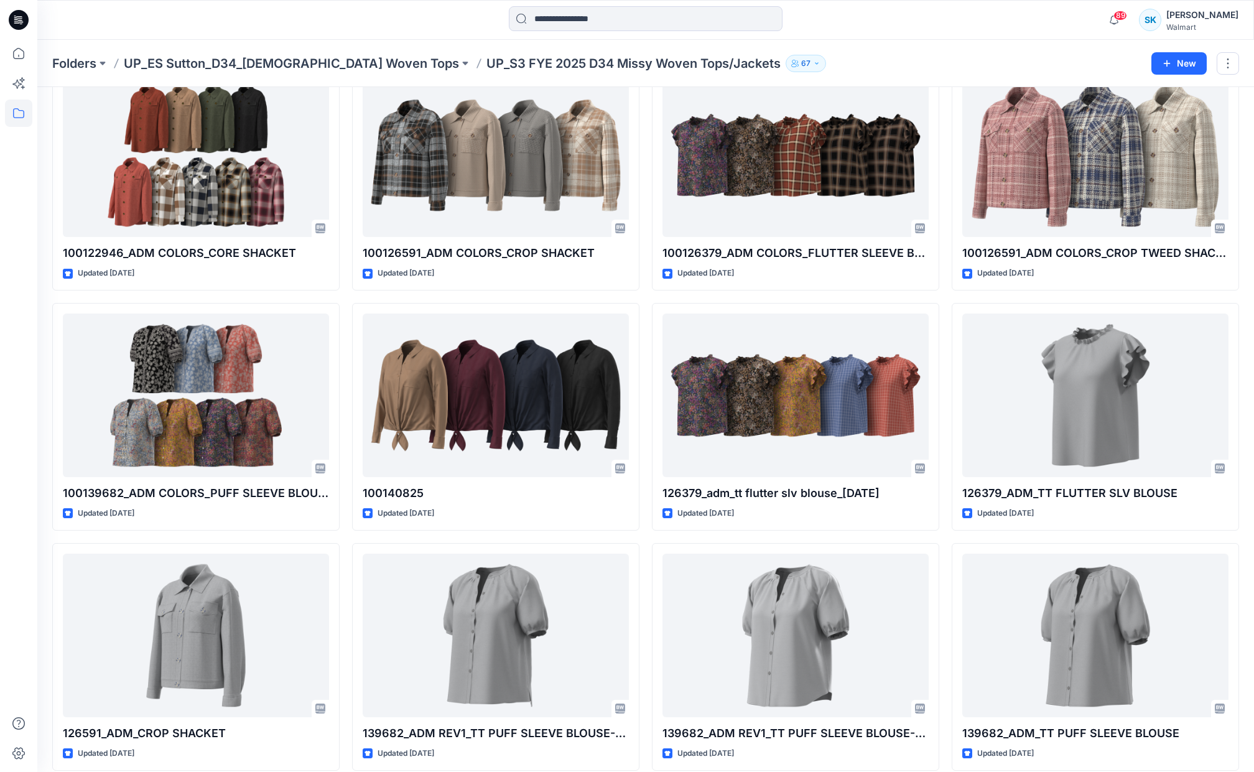
click at [642, 254] on div "100122946_ADM COLORS_CORE SHACKET Updated 2 years ago 100139682_ADM COLORS_PUFF…" at bounding box center [645, 417] width 1187 height 708
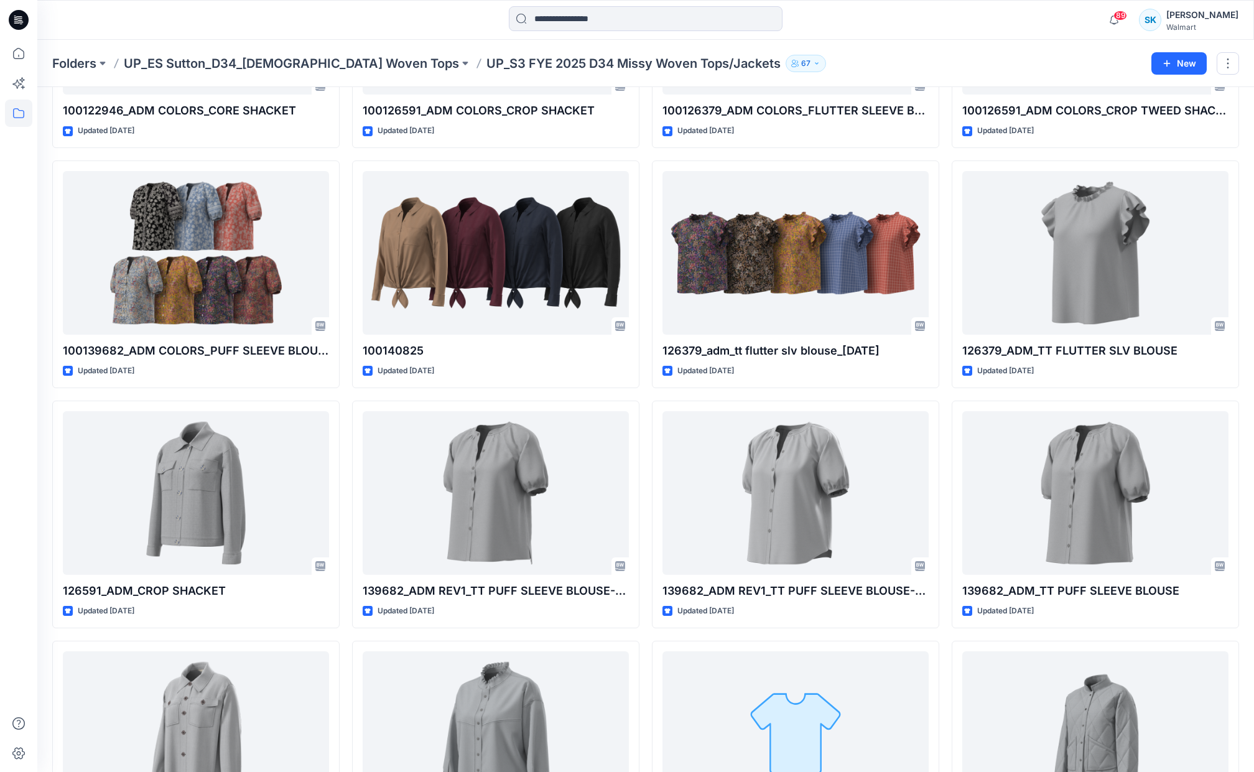
scroll to position [220, 0]
click at [641, 251] on div "100122946_ADM COLORS_CORE SHACKET Updated 2 years ago 100139682_ADM COLORS_PUFF…" at bounding box center [645, 633] width 1187 height 1427
click at [643, 250] on div "100122946_ADM COLORS_CORE SHACKET Updated 2 years ago 100139682_ADM COLORS_PUFF…" at bounding box center [645, 633] width 1187 height 1427
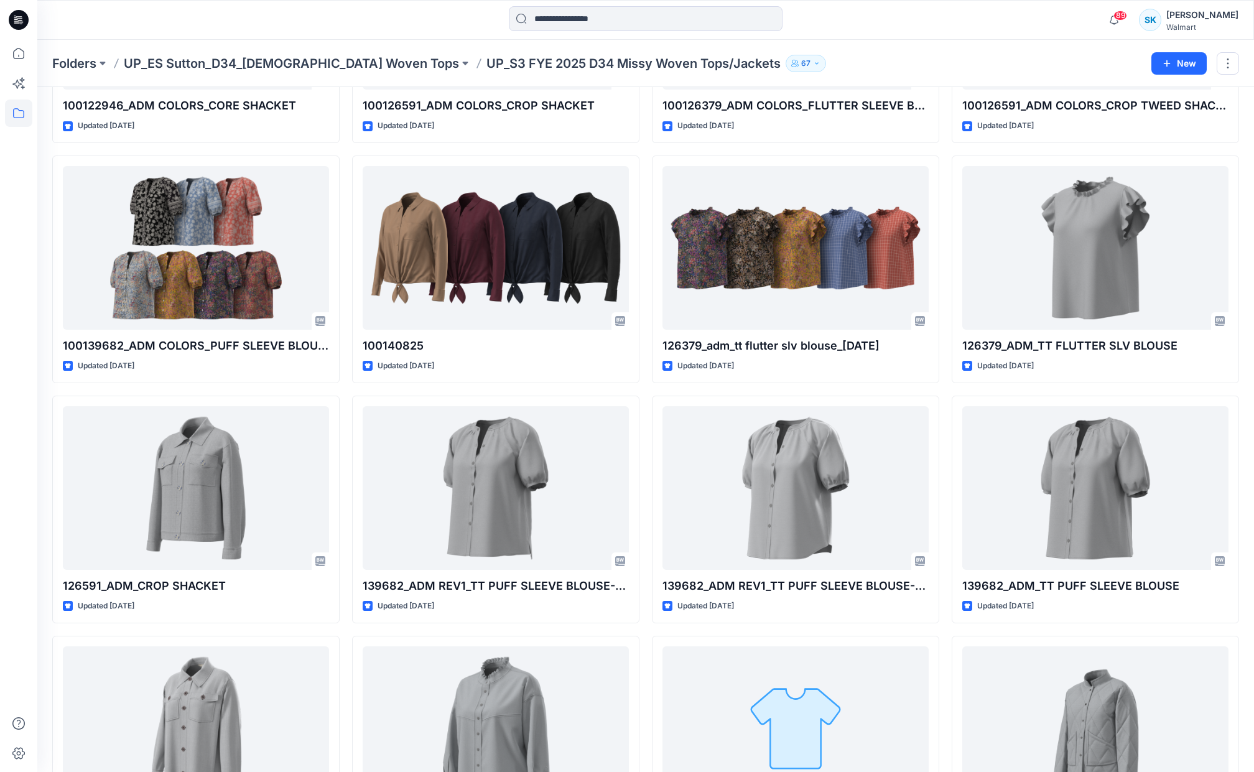
scroll to position [225, 0]
click at [641, 248] on div "100122946_ADM COLORS_CORE SHACKET Updated 2 years ago 100139682_ADM COLORS_PUFF…" at bounding box center [645, 628] width 1187 height 1427
click at [644, 242] on div "100122946_ADM COLORS_CORE SHACKET Updated 2 years ago 100139682_ADM COLORS_PUFF…" at bounding box center [645, 628] width 1187 height 1427
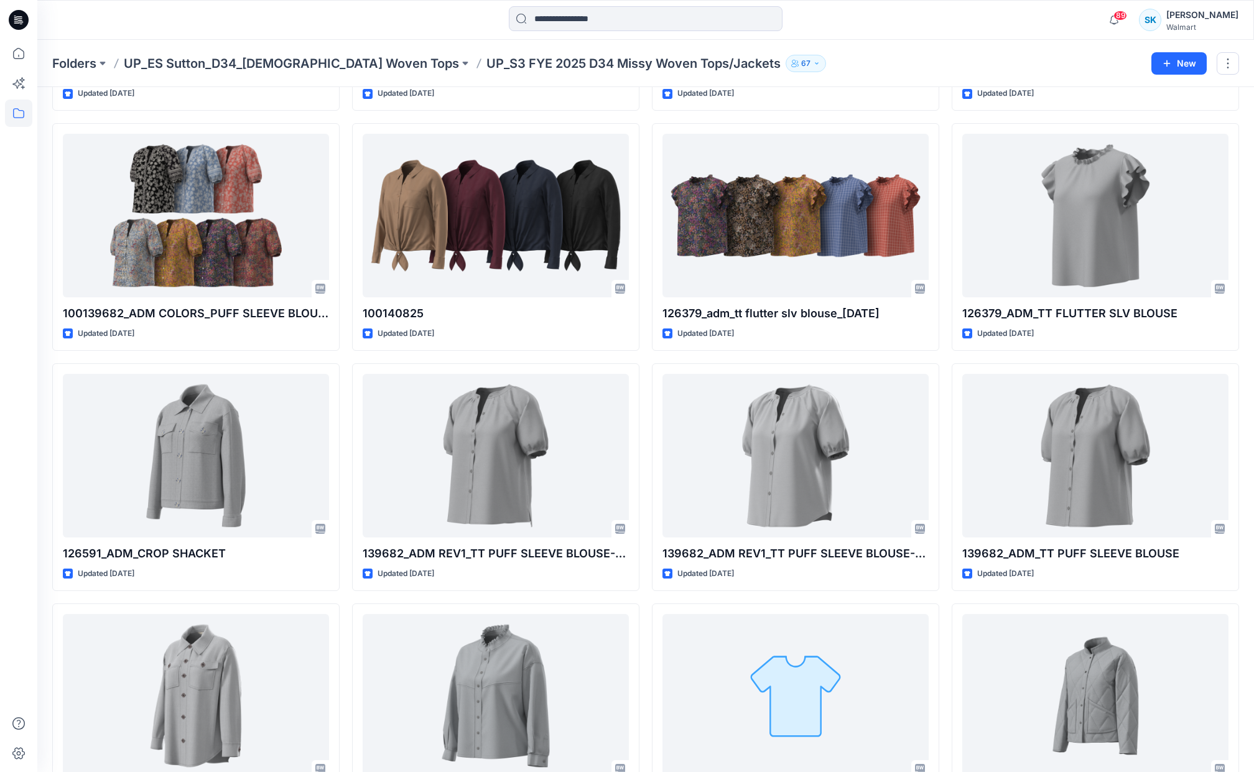
scroll to position [322, 0]
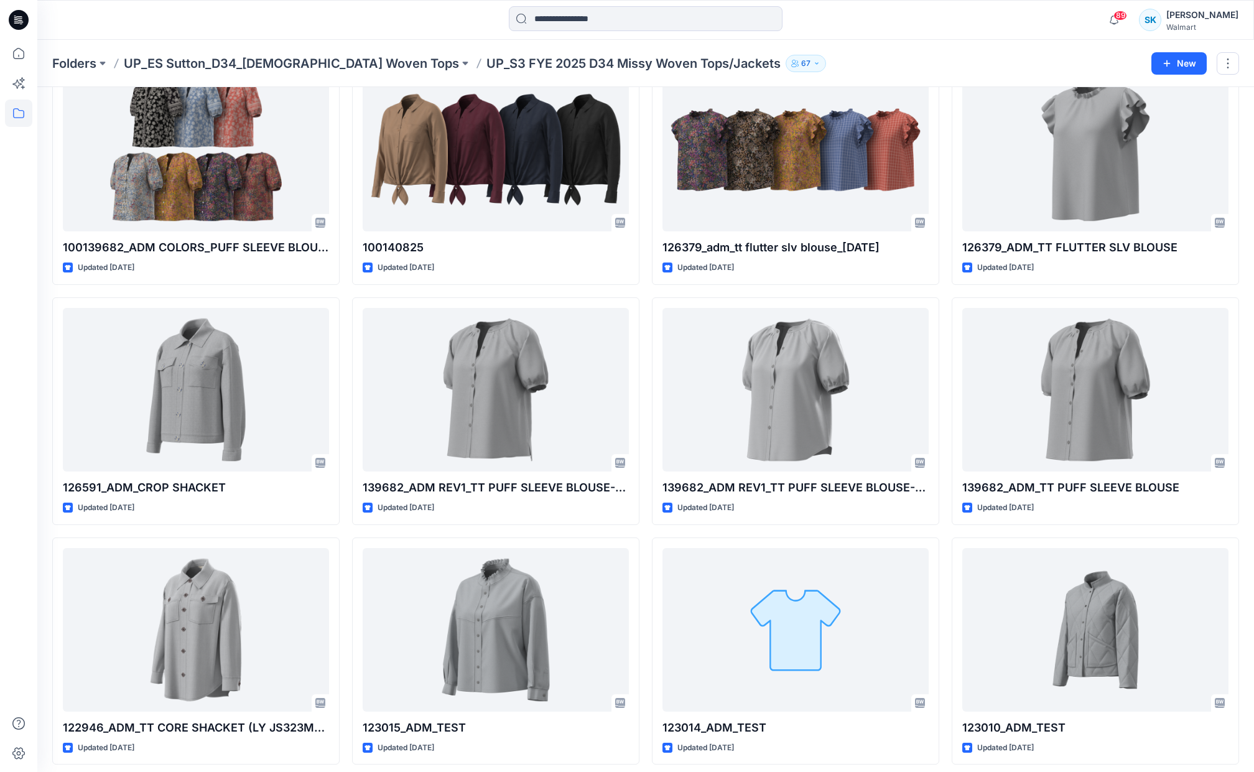
click at [647, 232] on div "100122946_ADM COLORS_CORE SHACKET Updated 2 years ago 100139682_ADM COLORS_PUFF…" at bounding box center [645, 530] width 1187 height 1427
click at [646, 255] on div "100122946_ADM COLORS_CORE SHACKET Updated 2 years ago 100139682_ADM COLORS_PUFF…" at bounding box center [645, 530] width 1187 height 1427
click at [645, 252] on div "100122946_ADM COLORS_CORE SHACKET Updated 2 years ago 100139682_ADM COLORS_PUFF…" at bounding box center [645, 530] width 1187 height 1427
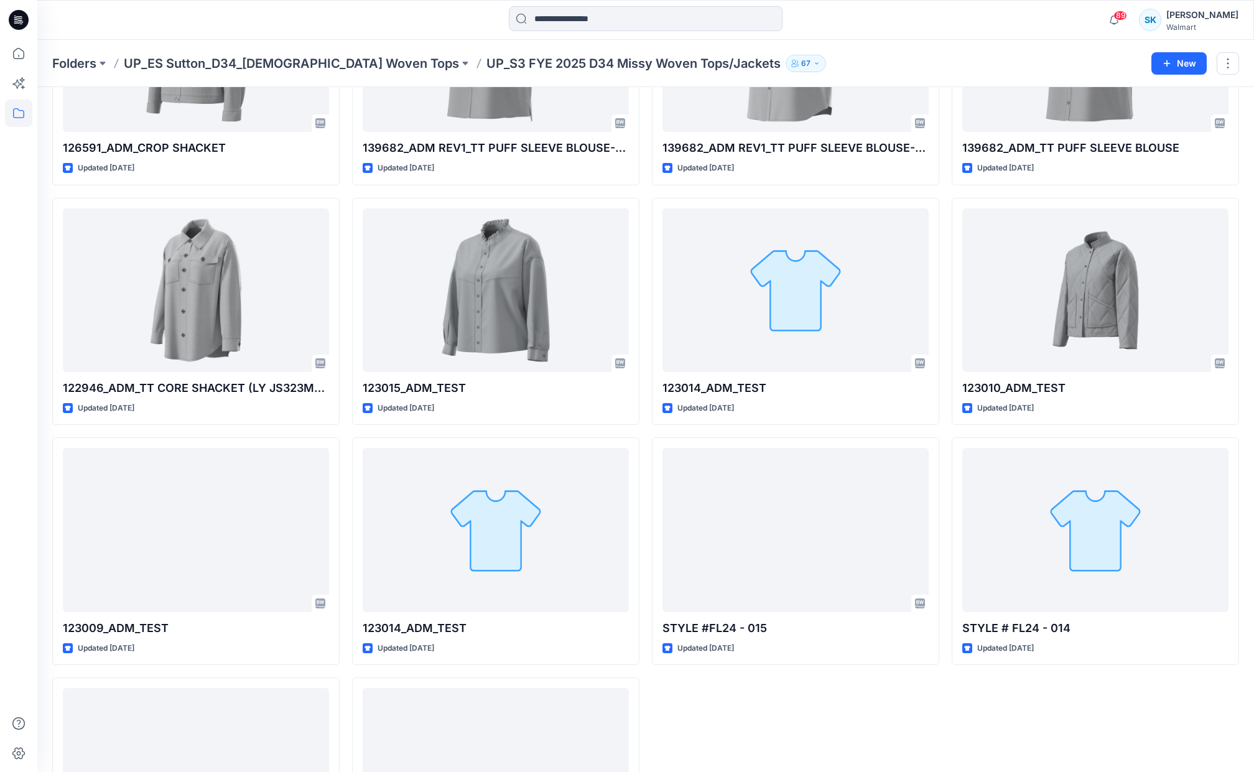
scroll to position [810, 0]
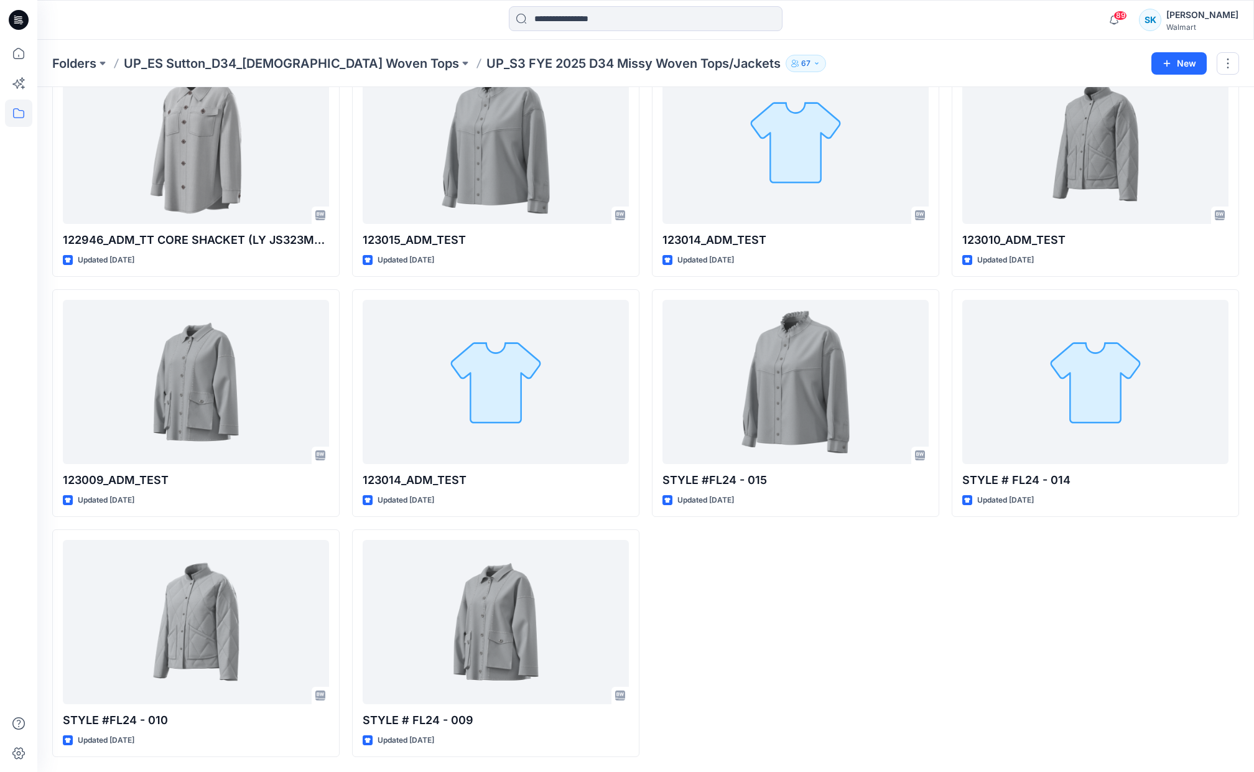
click at [643, 256] on div "100122946_ADM COLORS_CORE SHACKET Updated 2 years ago 100139682_ADM COLORS_PUFF…" at bounding box center [645, 43] width 1187 height 1427
click at [644, 256] on div "100122946_ADM COLORS_CORE SHACKET Updated 2 years ago 100139682_ADM COLORS_PUFF…" at bounding box center [645, 43] width 1187 height 1427
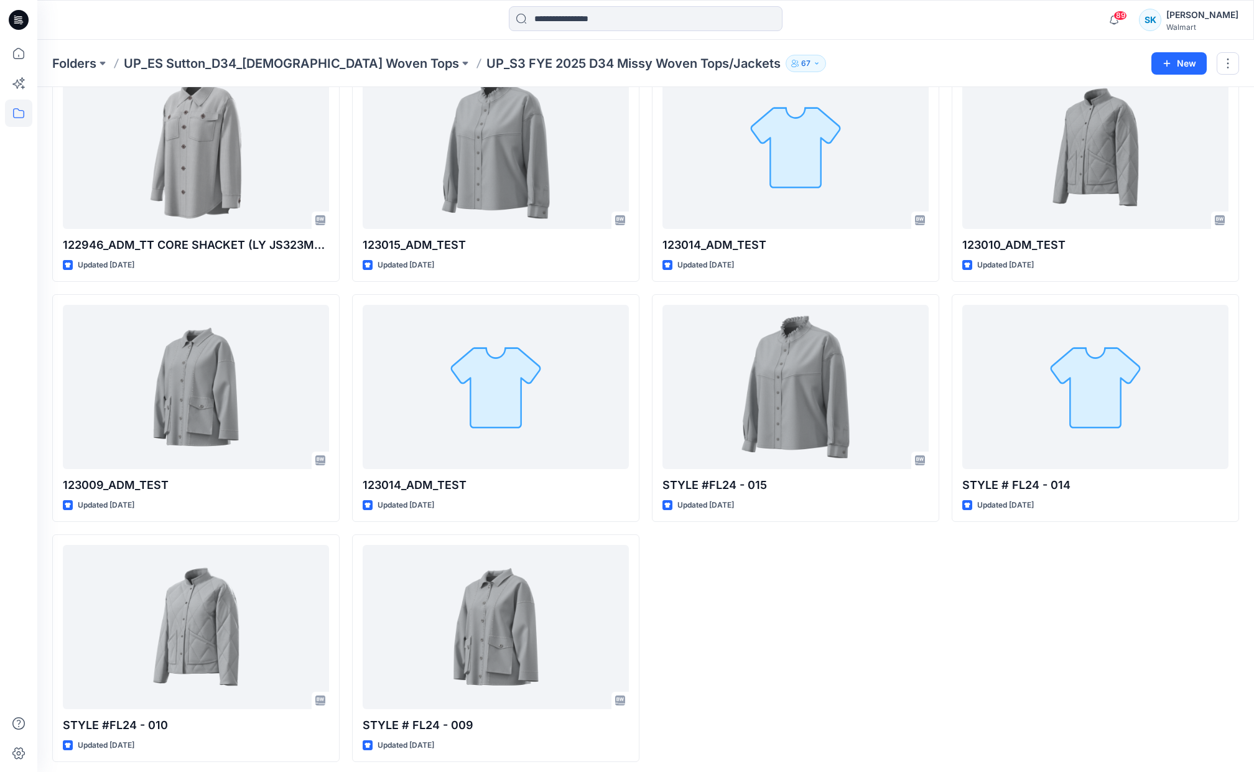
scroll to position [795, 0]
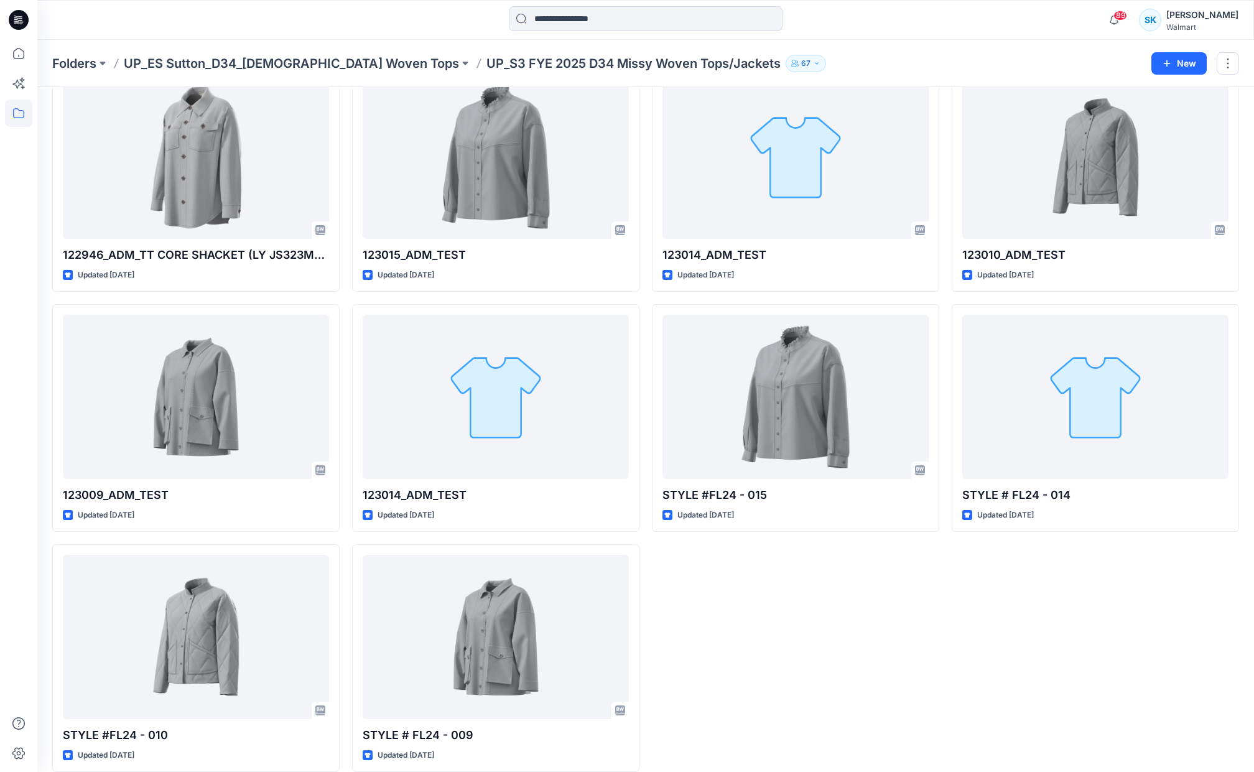
click at [644, 256] on div "100122946_ADM COLORS_CORE SHACKET Updated 2 years ago 100139682_ADM COLORS_PUFF…" at bounding box center [645, 58] width 1187 height 1427
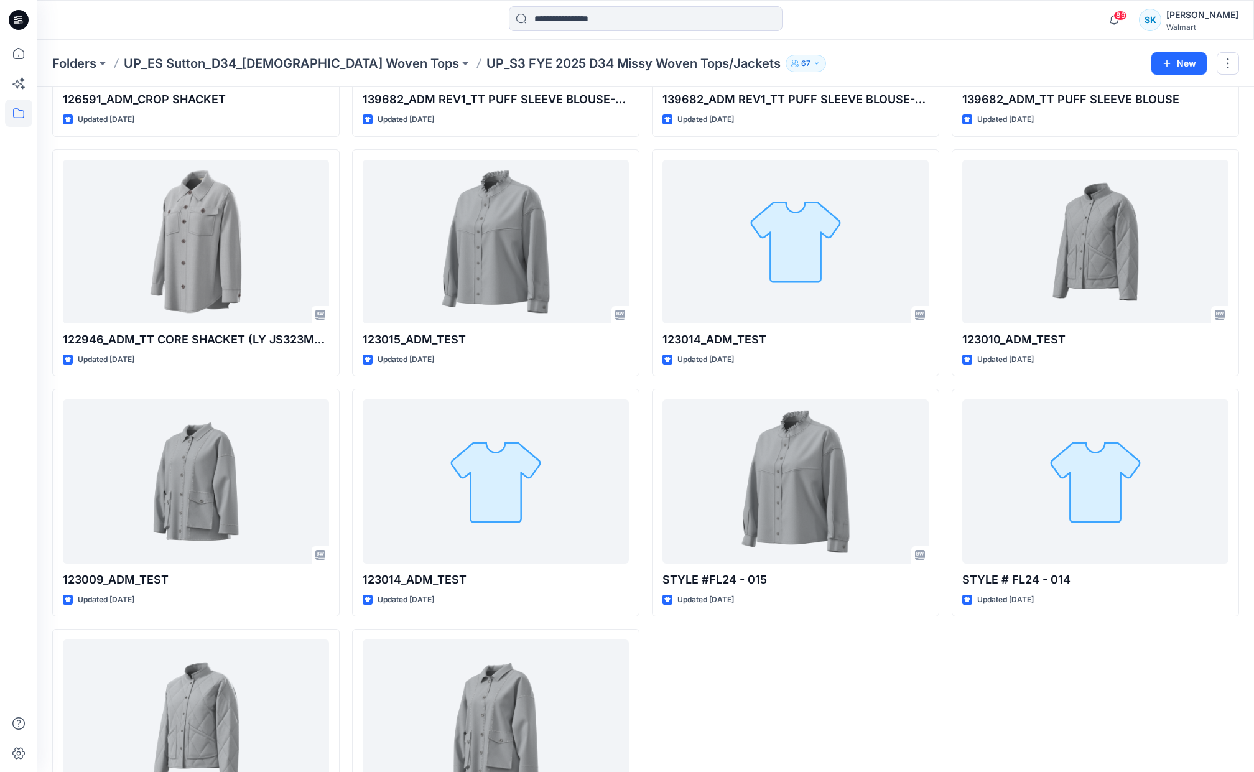
scroll to position [711, 0]
click at [644, 256] on div "100122946_ADM COLORS_CORE SHACKET Updated 2 years ago 100139682_ADM COLORS_PUFF…" at bounding box center [645, 141] width 1187 height 1427
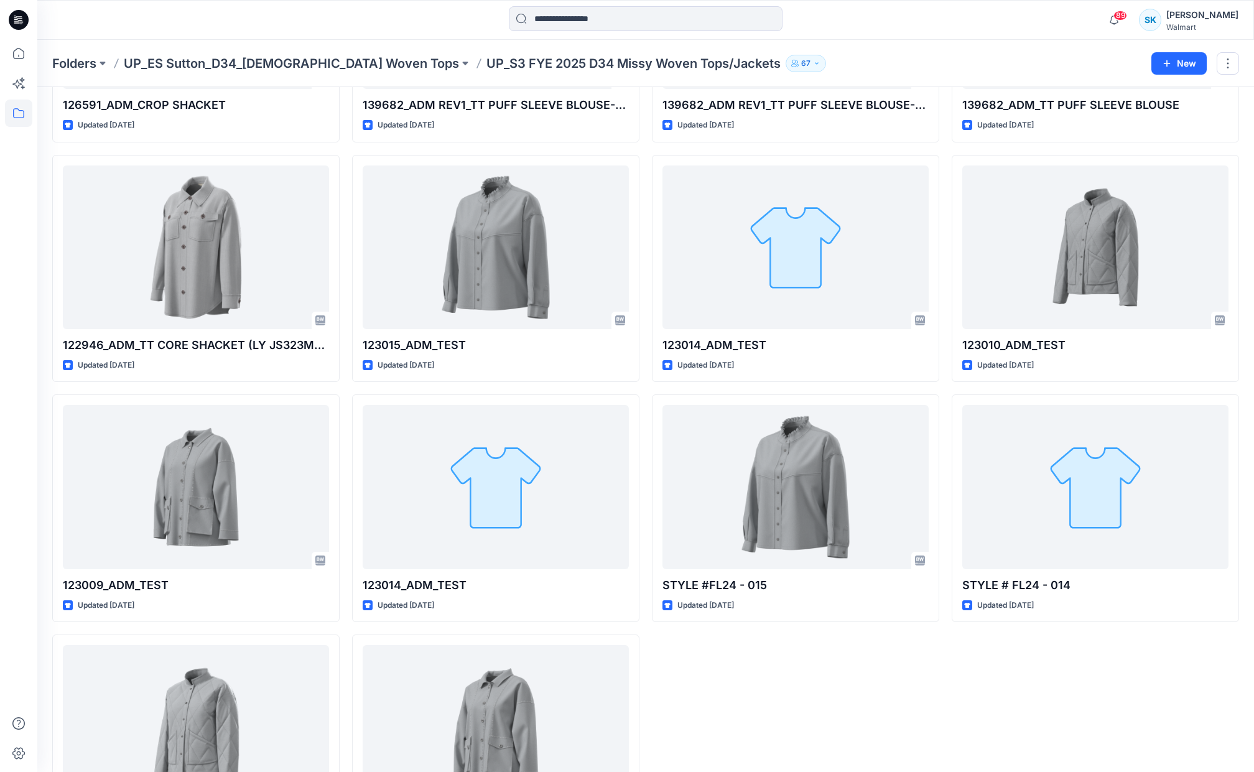
scroll to position [704, 0]
click at [643, 255] on div "100122946_ADM COLORS_CORE SHACKET Updated 2 years ago 100139682_ADM COLORS_PUFF…" at bounding box center [645, 148] width 1187 height 1427
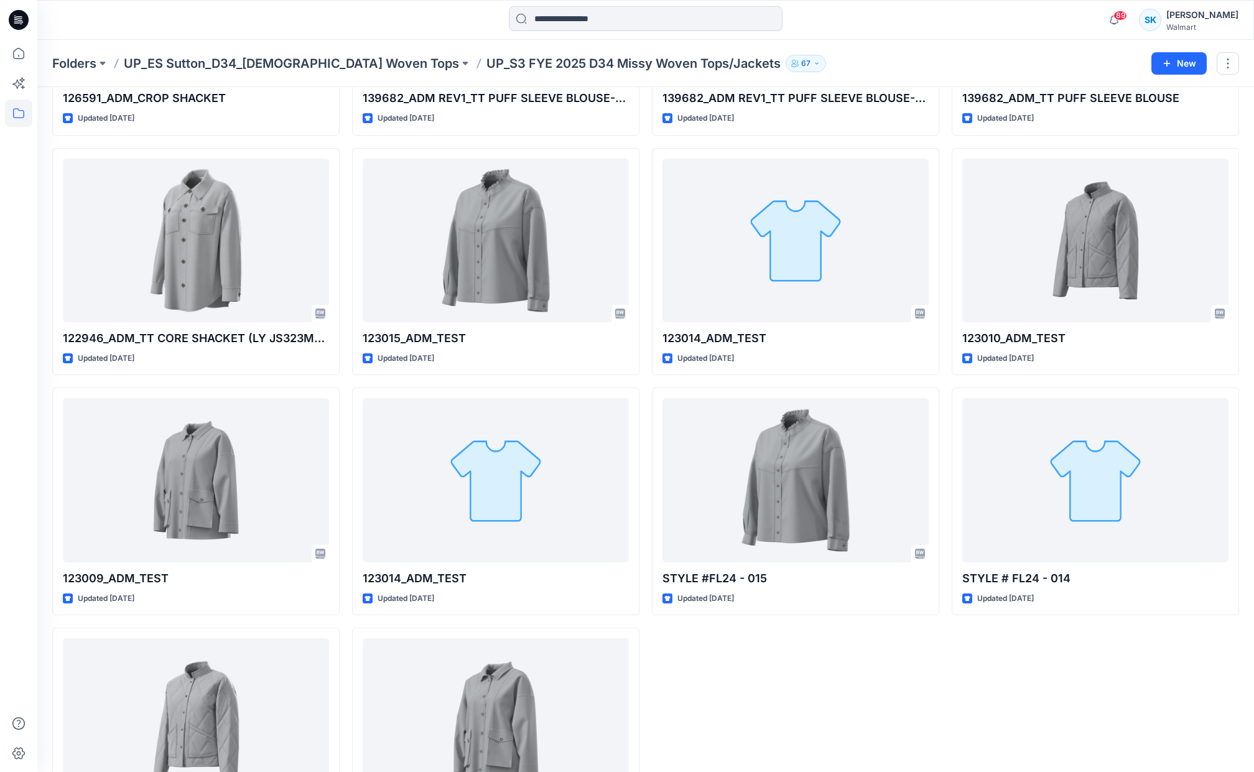
scroll to position [711, 0]
click at [643, 255] on div "100122946_ADM COLORS_CORE SHACKET Updated 2 years ago 100139682_ADM COLORS_PUFF…" at bounding box center [645, 141] width 1187 height 1427
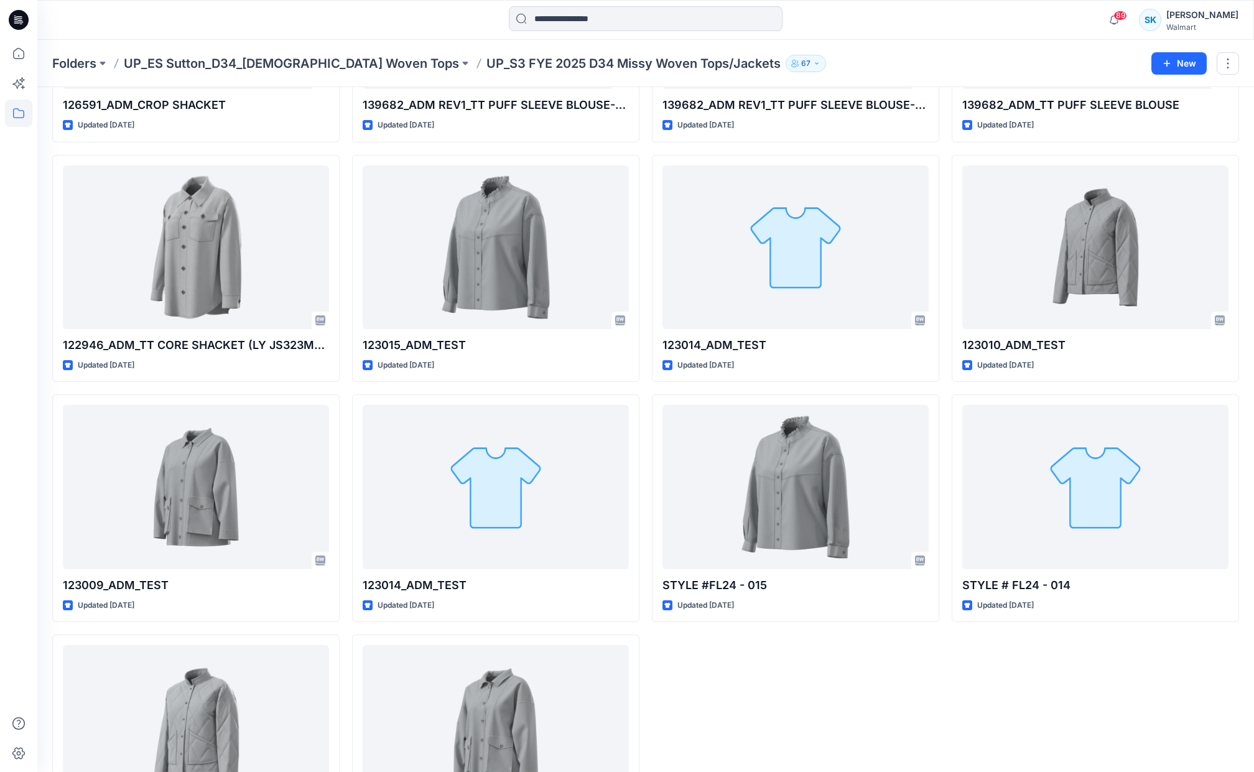
scroll to position [704, 0]
click at [643, 255] on div "100122946_ADM COLORS_CORE SHACKET Updated 2 years ago 100139682_ADM COLORS_PUFF…" at bounding box center [645, 148] width 1187 height 1427
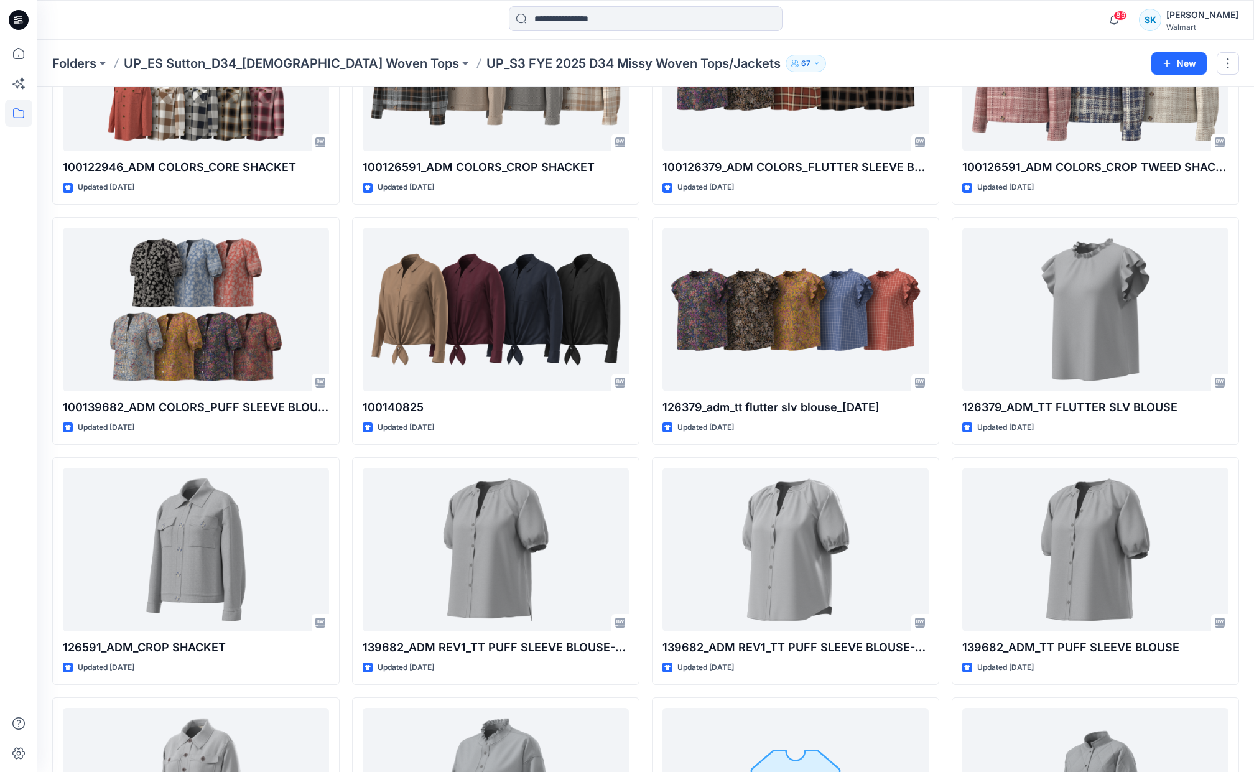
scroll to position [0, 0]
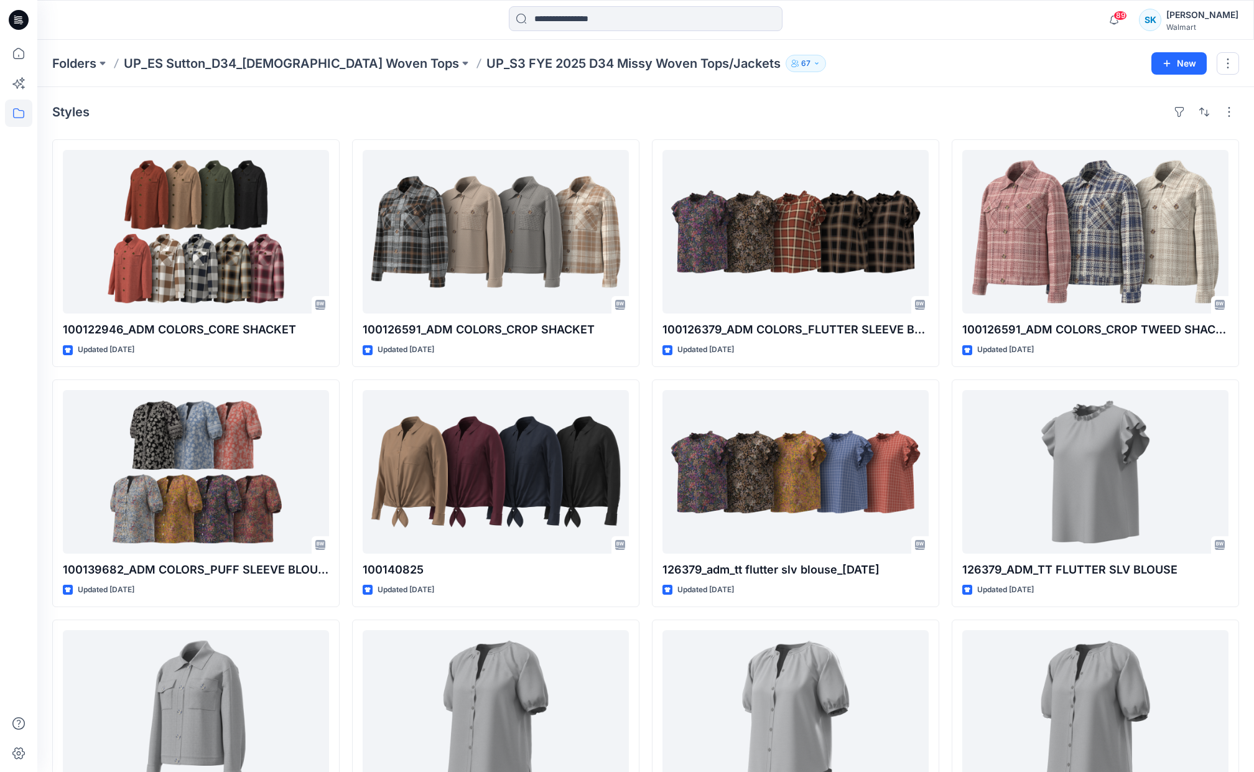
click at [261, 64] on p "UP_ES Sutton_D34_[DEMOGRAPHIC_DATA] Woven Tops" at bounding box center [291, 63] width 335 height 17
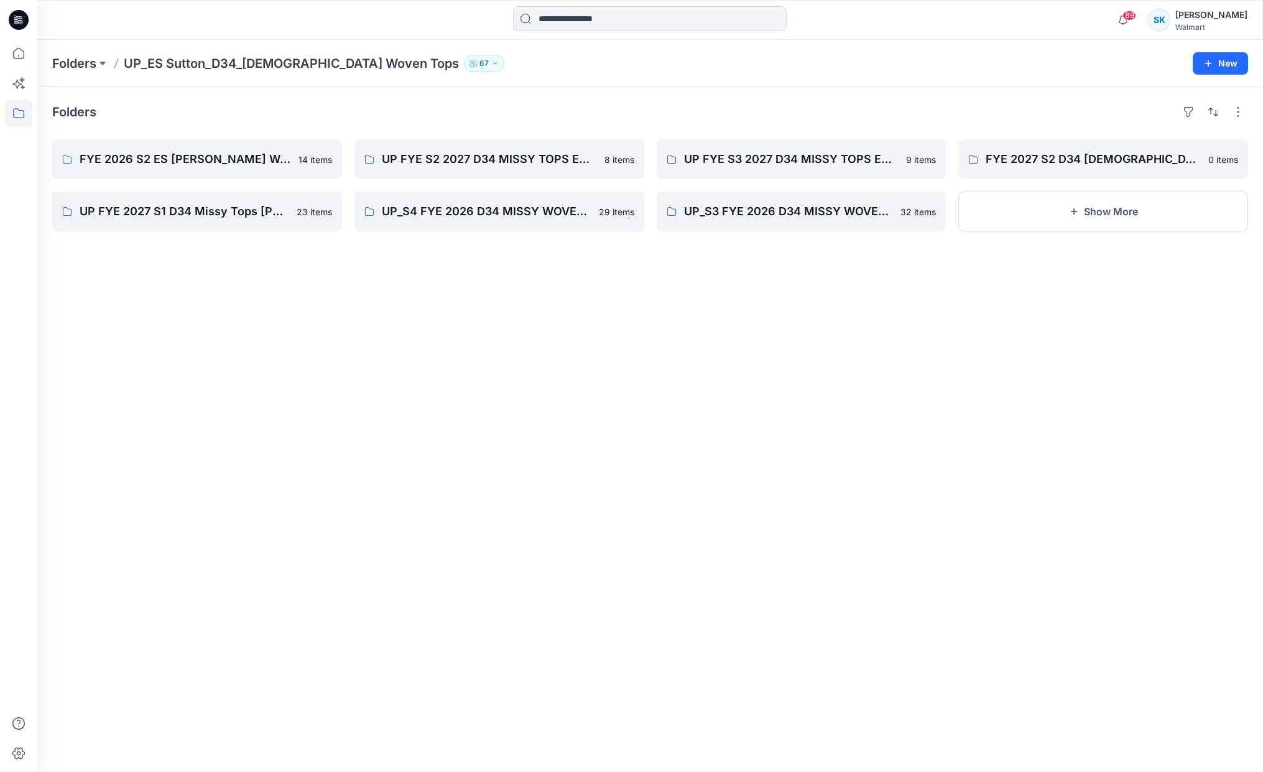
click at [623, 100] on div "Folders FYE 2026 S2 ES SUTTON Missy Woven Tops 14 items UP FYE 2027 S1 D34 Miss…" at bounding box center [650, 429] width 1226 height 685
click at [1025, 222] on button "Show More" at bounding box center [1103, 212] width 290 height 40
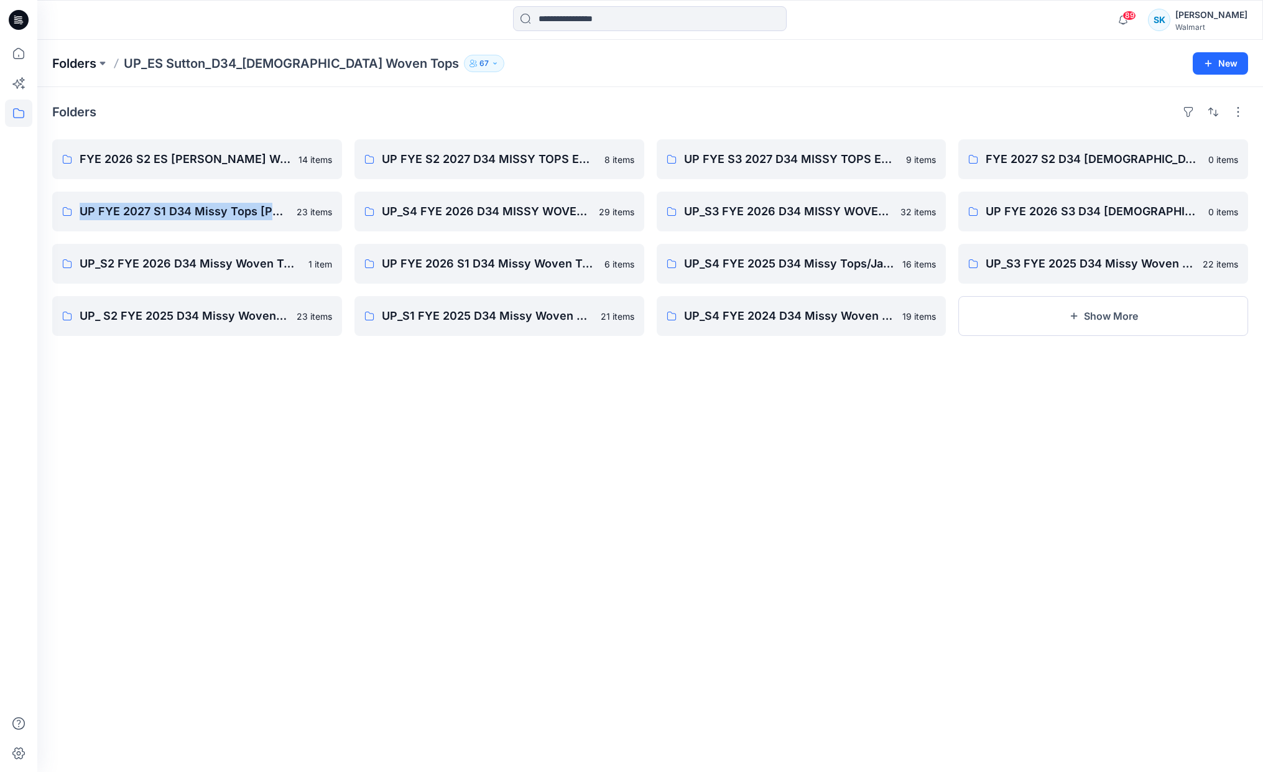
click at [93, 60] on p "Folders" at bounding box center [74, 63] width 44 height 17
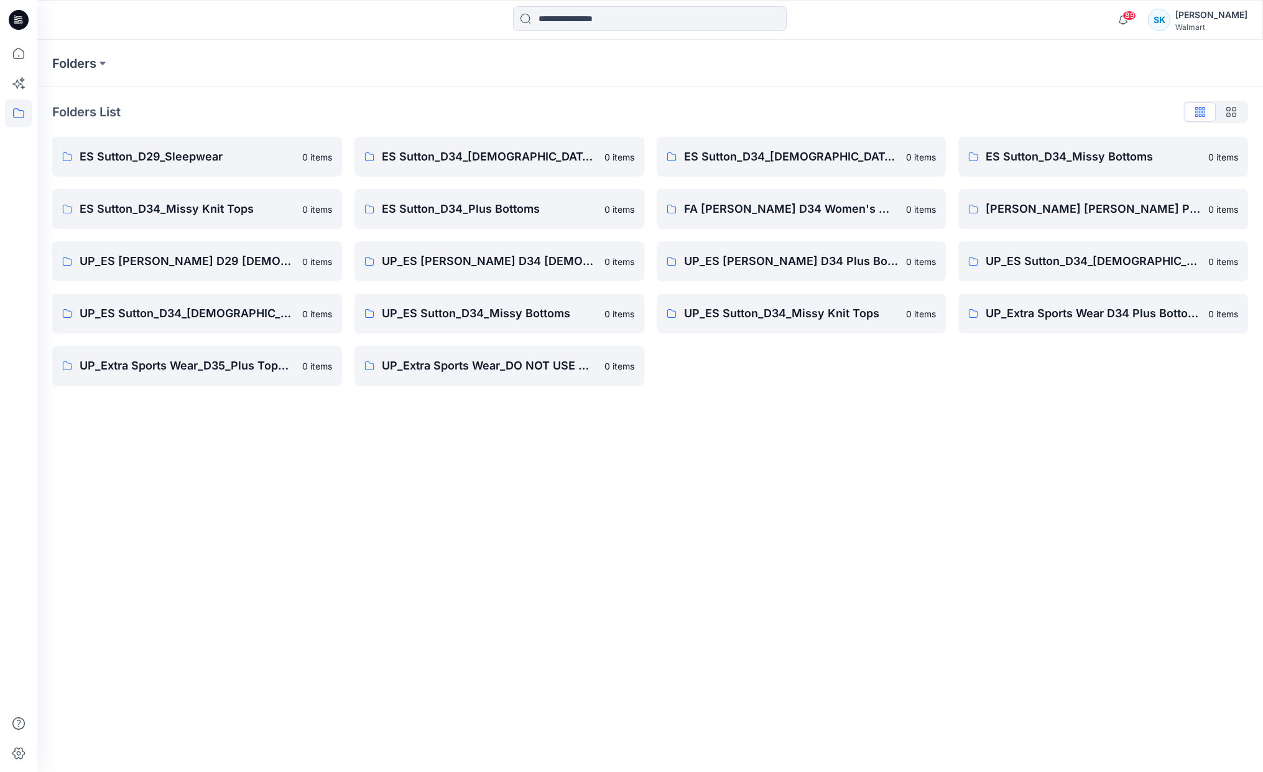
click at [19, 16] on icon at bounding box center [19, 16] width 6 height 1
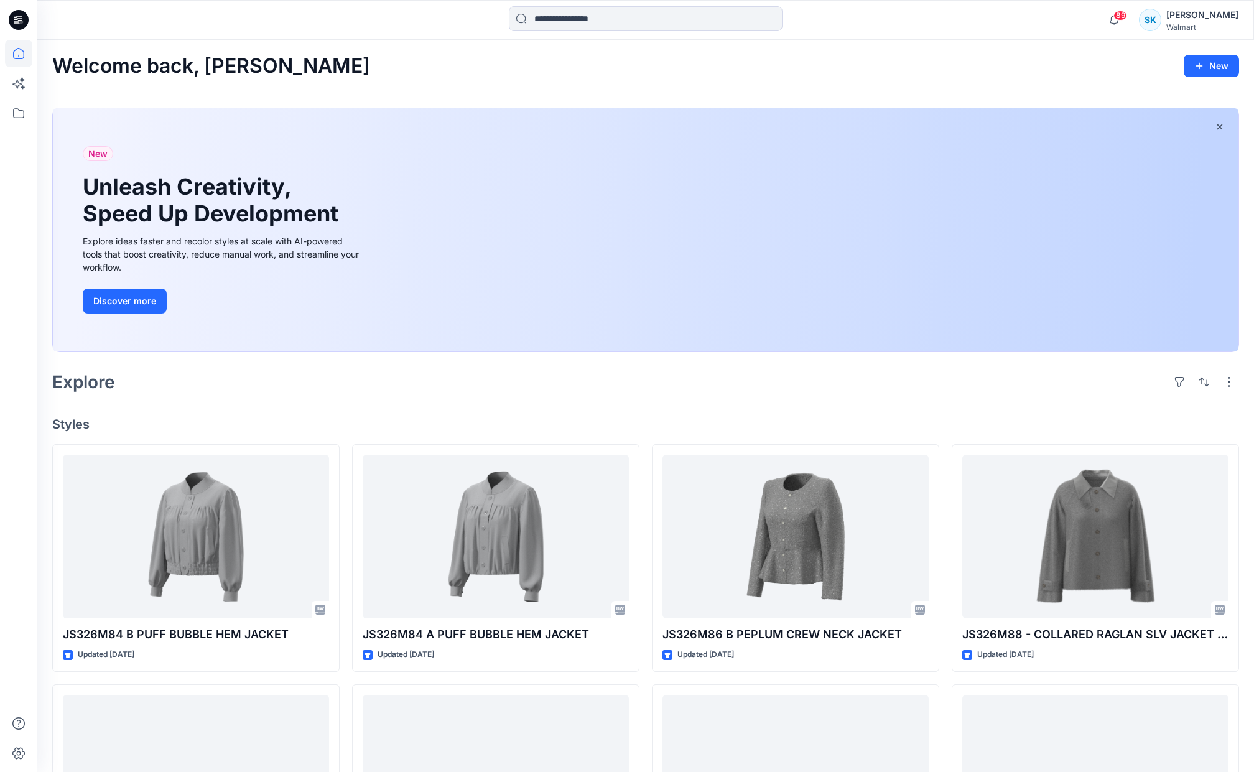
click at [552, 65] on div "Welcome back, Sarah New" at bounding box center [645, 66] width 1187 height 23
click at [802, 406] on div "Welcome back, Sarah New New Unleash Creativity, Speed Up Development Explore id…" at bounding box center [645, 626] width 1216 height 1172
click at [829, 413] on div "Welcome back, Sarah New New Unleash Creativity, Speed Up Development Explore id…" at bounding box center [645, 626] width 1216 height 1172
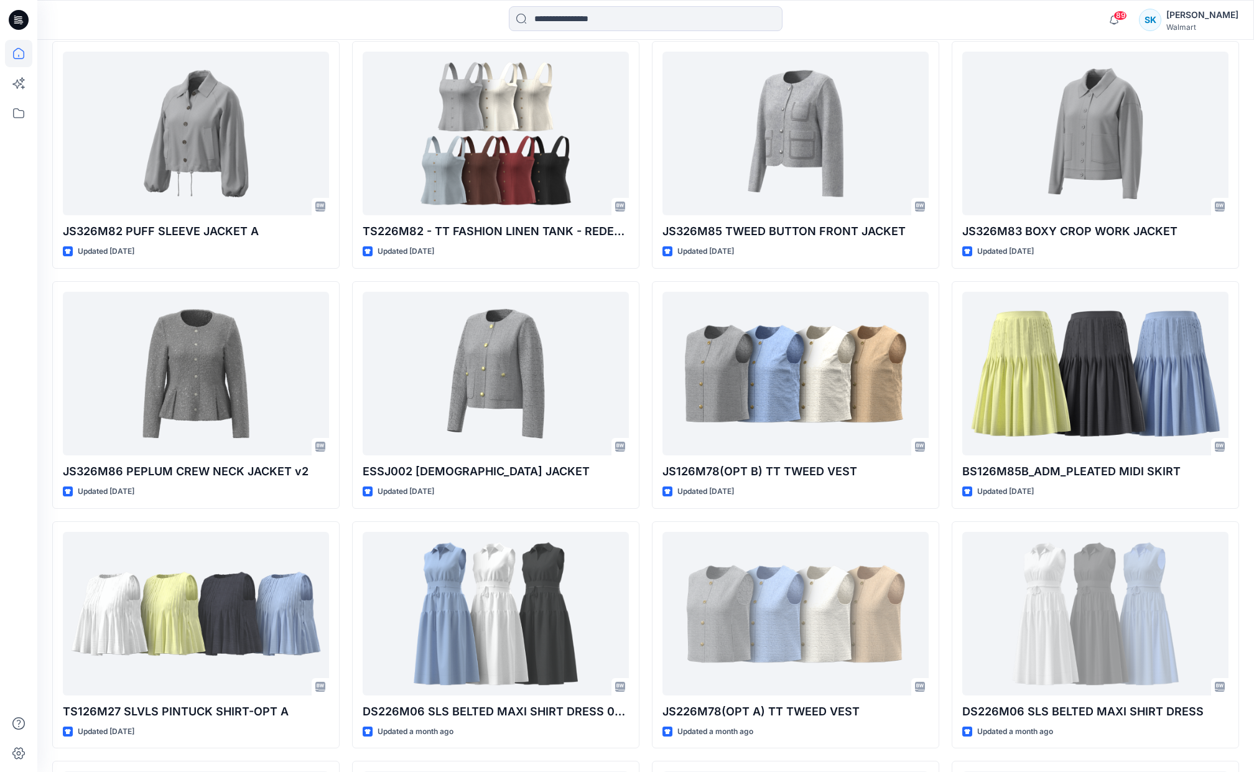
scroll to position [647, 0]
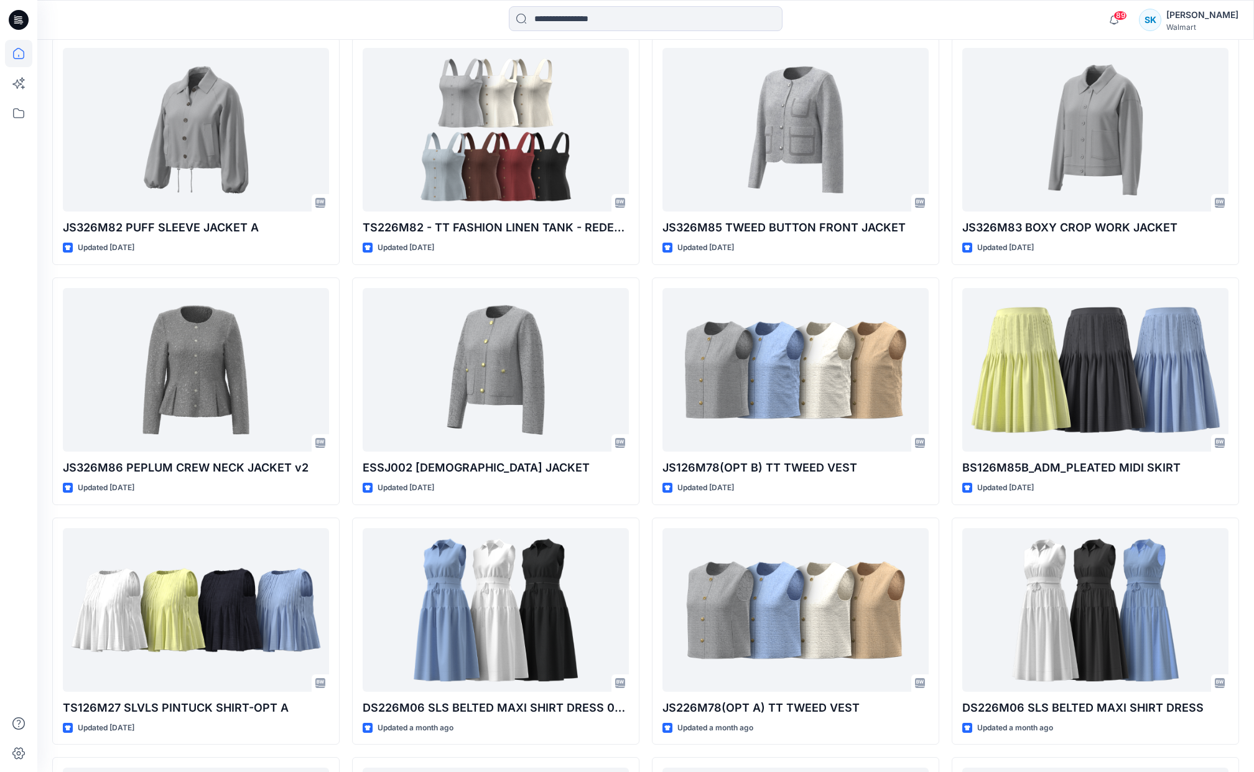
click at [944, 400] on div "JS326M84 B PUFF BUBBLE HEM JACKET Updated 3 days ago JS326M82 PUFF SLEEVE JACKE…" at bounding box center [645, 510] width 1187 height 1427
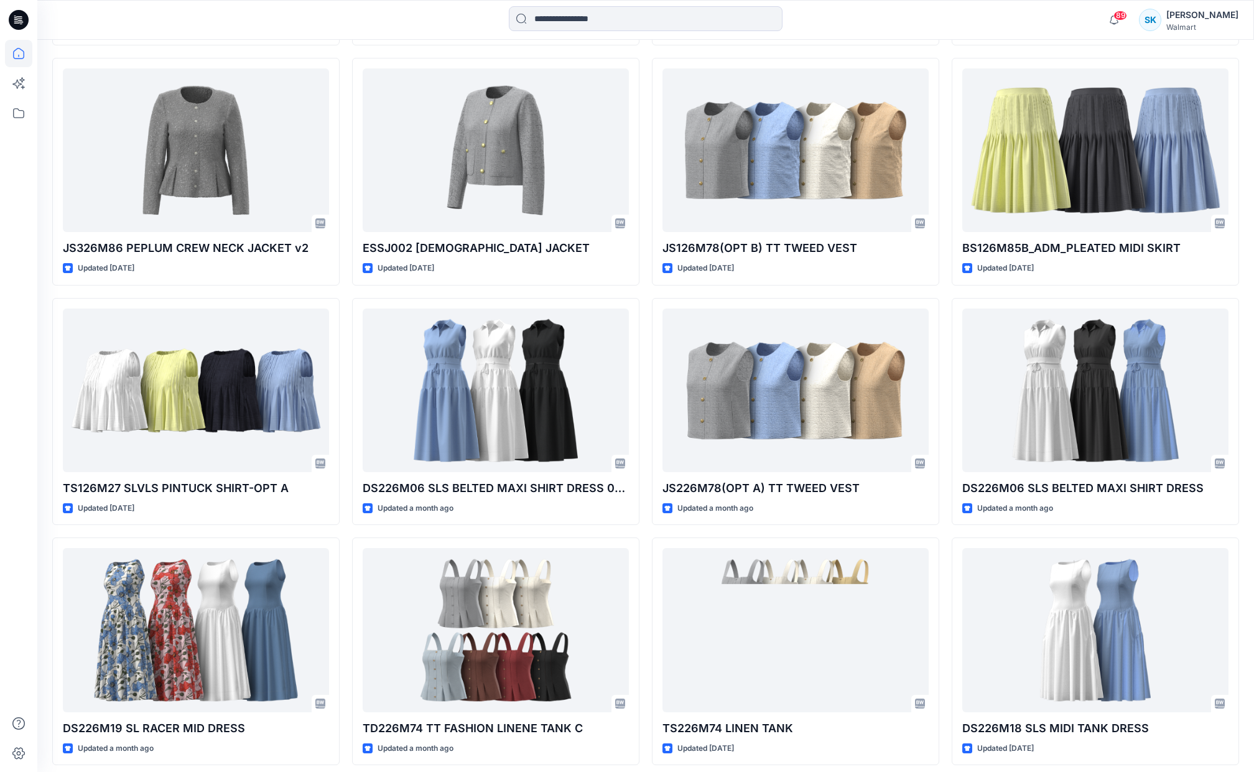
scroll to position [867, 0]
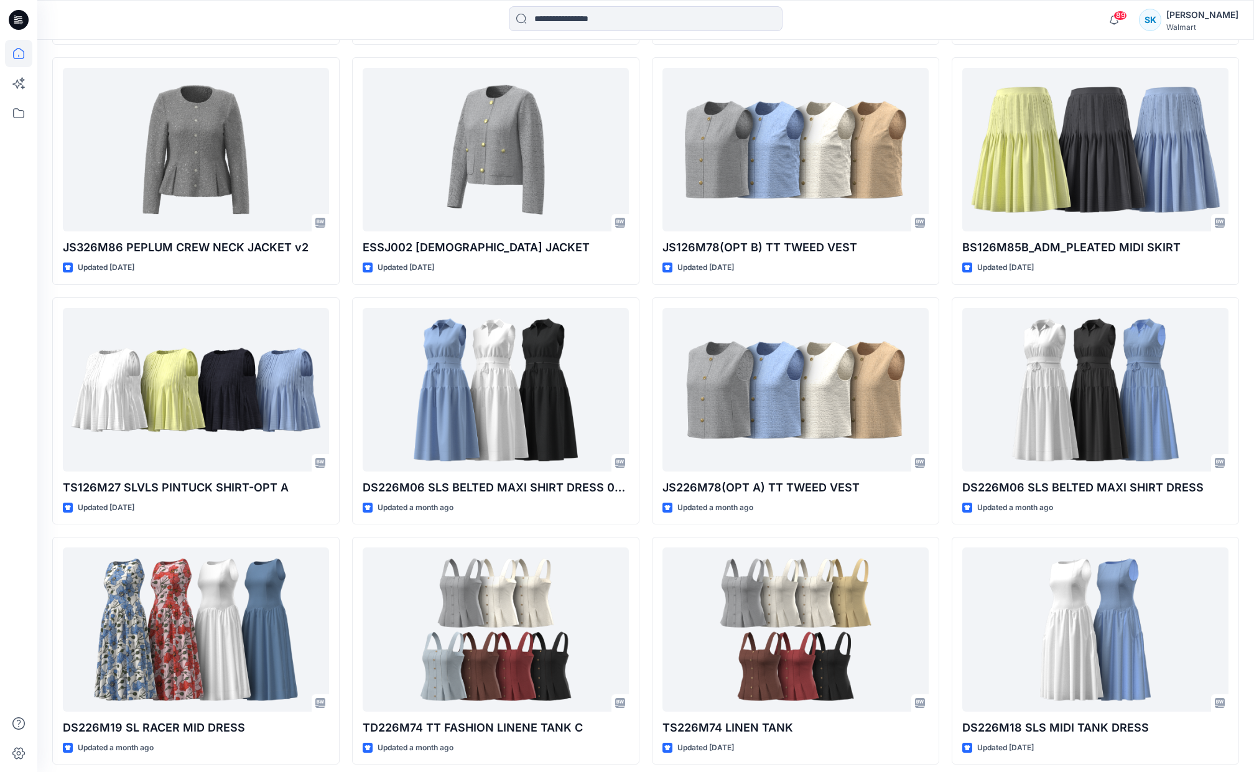
click at [944, 400] on div "JS326M84 B PUFF BUBBLE HEM JACKET Updated 3 days ago JS326M82 PUFF SLEEVE JACKE…" at bounding box center [645, 290] width 1187 height 1427
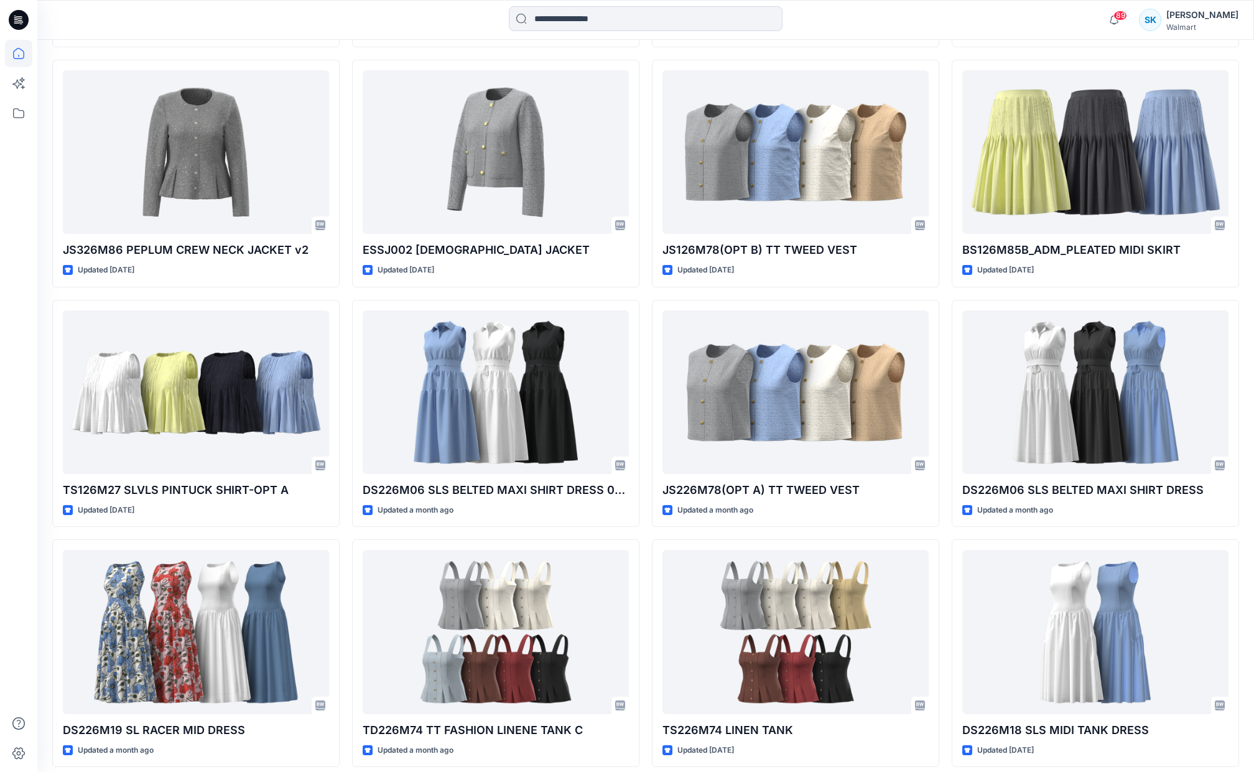
click at [944, 400] on div "JS326M84 B PUFF BUBBLE HEM JACKET Updated 3 days ago JS326M82 PUFF SLEEVE JACKE…" at bounding box center [645, 293] width 1187 height 1427
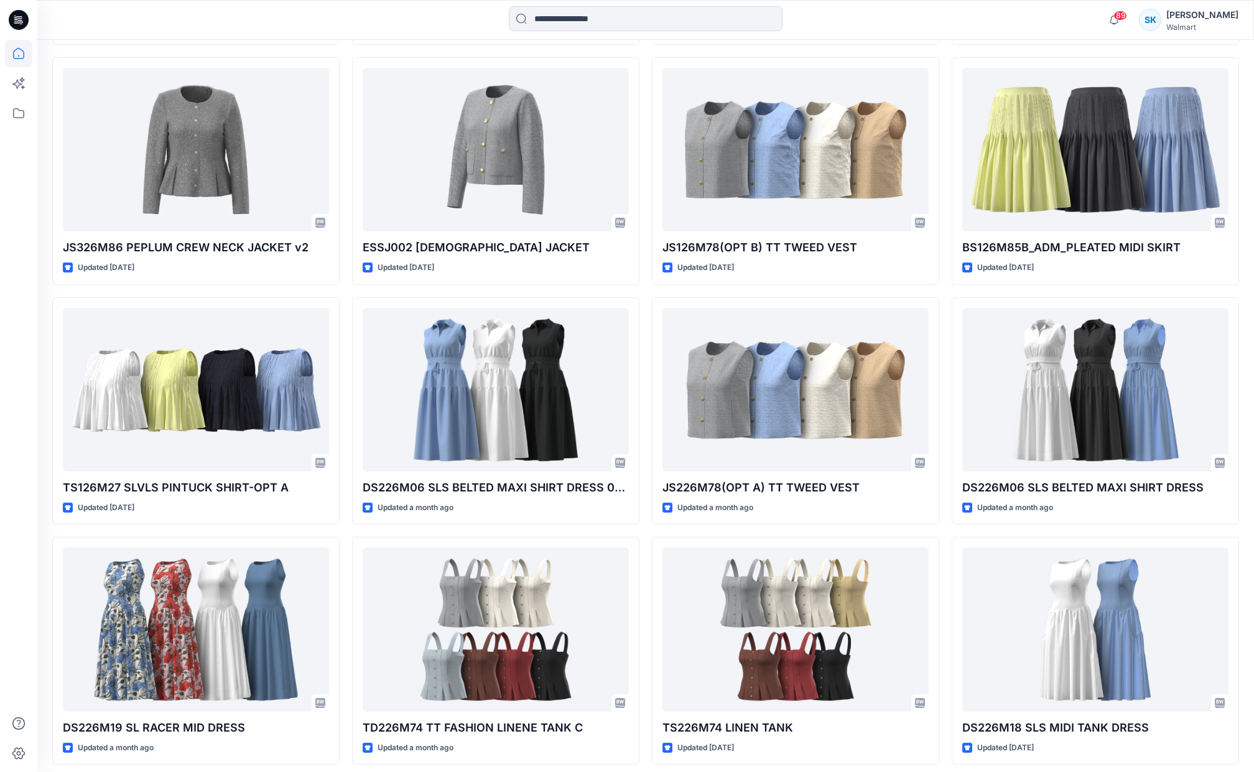
click at [944, 400] on div "JS326M84 B PUFF BUBBLE HEM JACKET Updated 3 days ago JS326M82 PUFF SLEEVE JACKE…" at bounding box center [645, 290] width 1187 height 1427
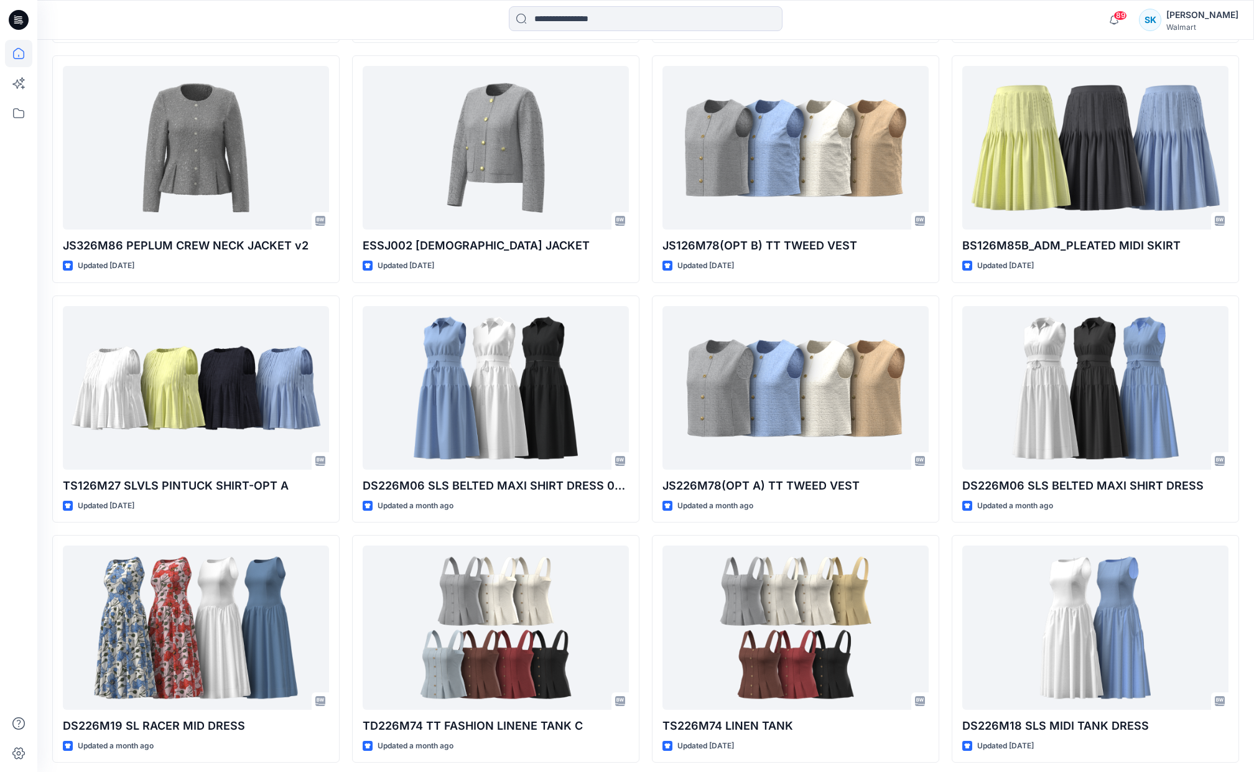
scroll to position [869, 0]
click at [944, 400] on div "JS326M84 B PUFF BUBBLE HEM JACKET Updated 3 days ago JS326M82 PUFF SLEEVE JACKE…" at bounding box center [645, 288] width 1187 height 1427
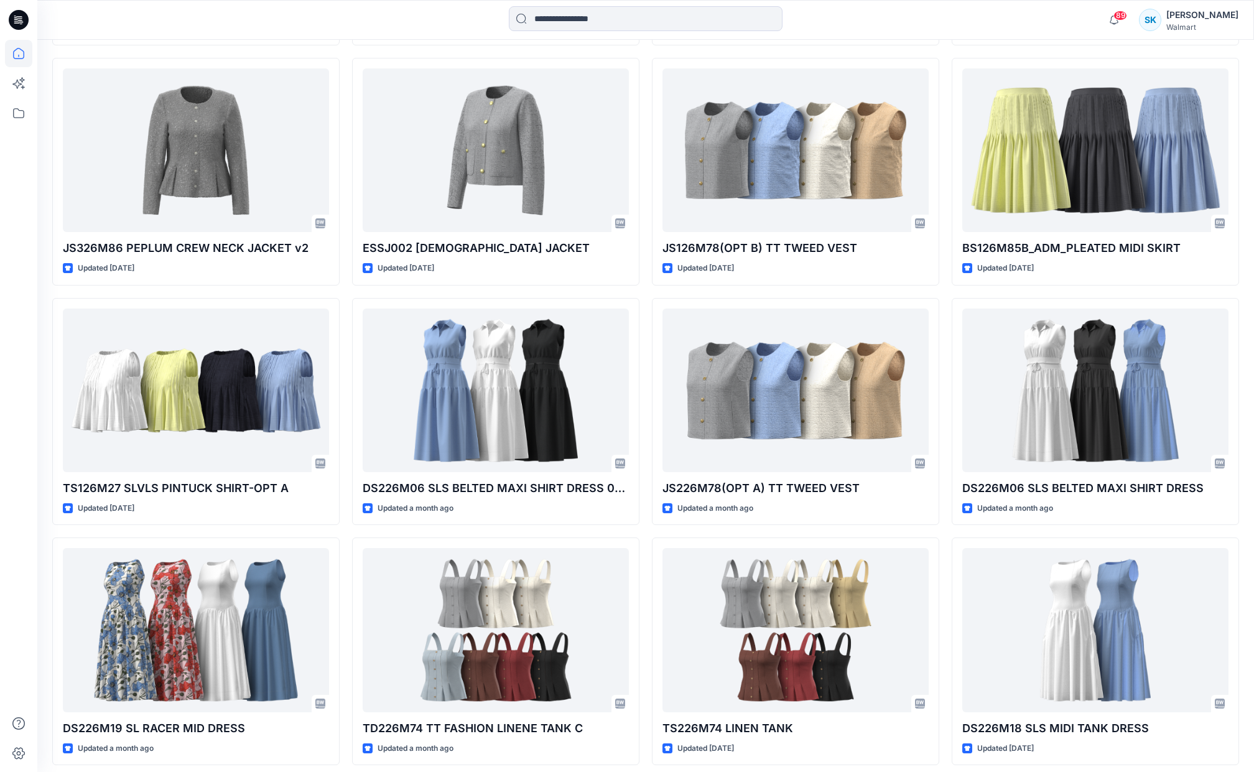
scroll to position [867, 0]
click at [944, 400] on div "JS326M84 B PUFF BUBBLE HEM JACKET Updated 3 days ago JS326M82 PUFF SLEEVE JACKE…" at bounding box center [645, 290] width 1187 height 1427
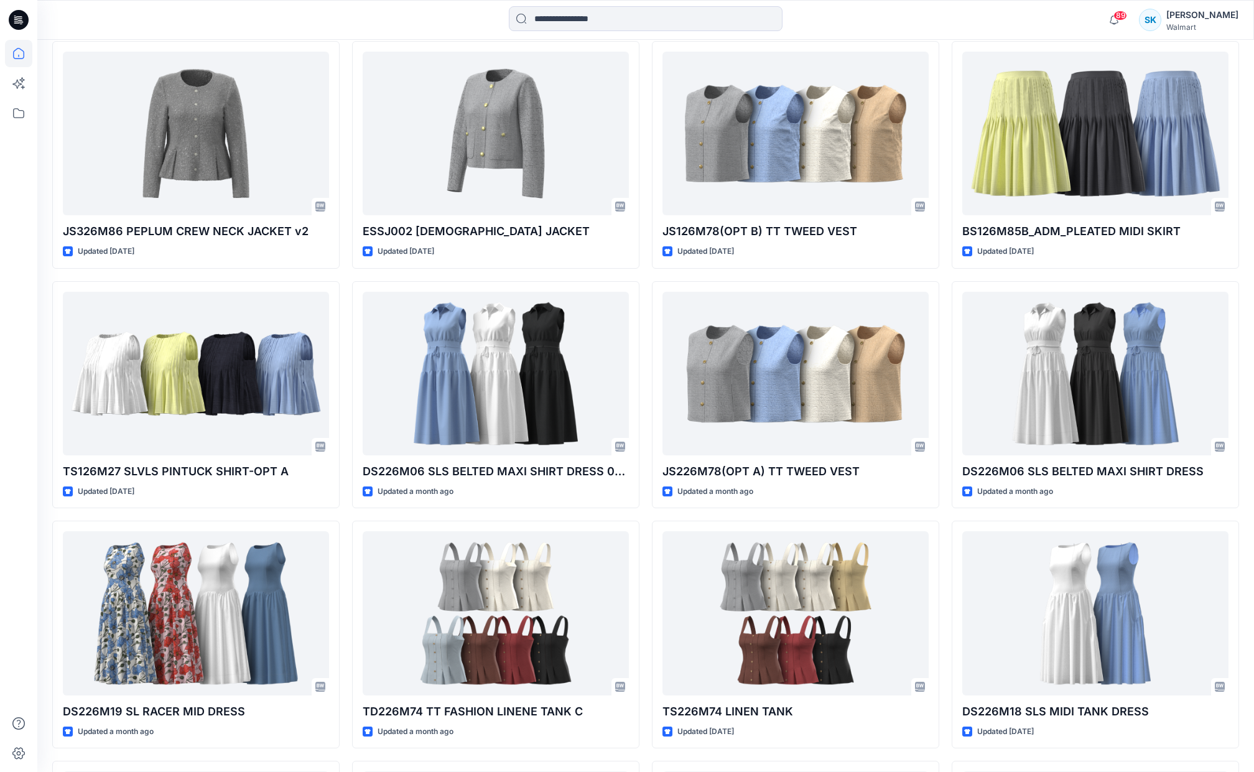
scroll to position [877, 0]
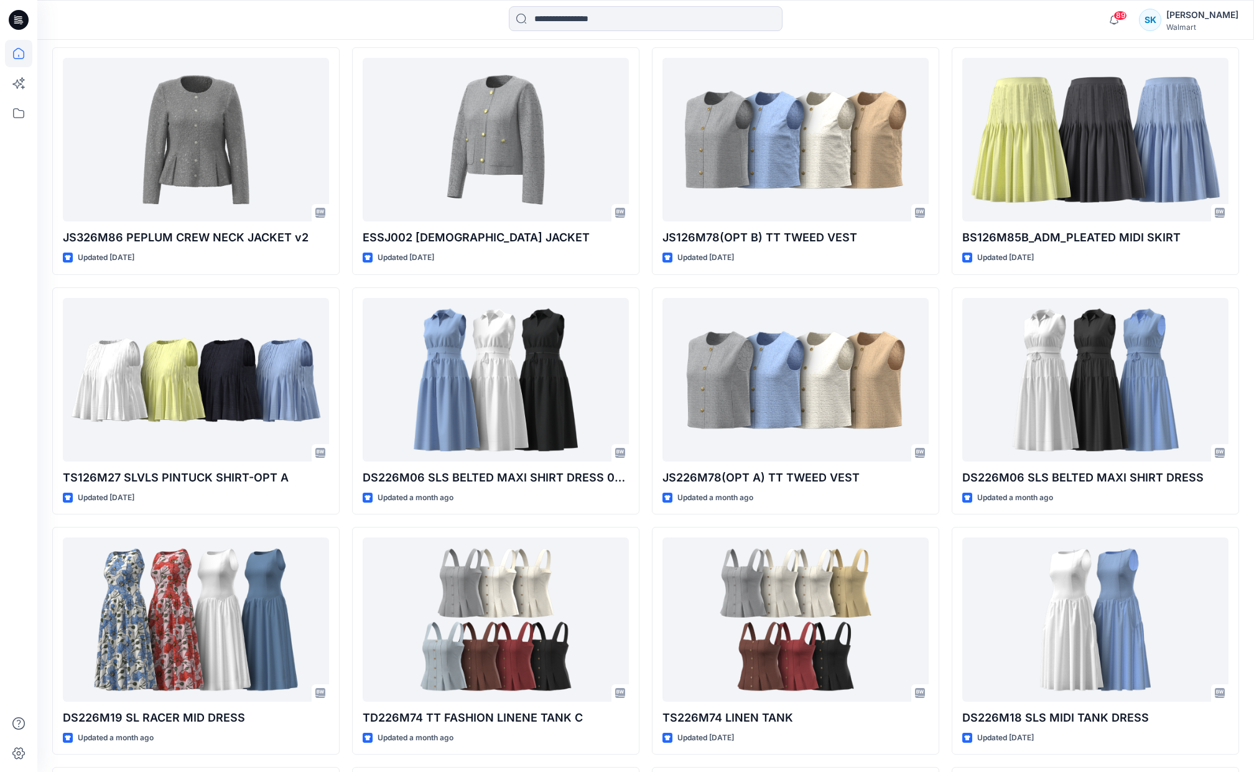
click at [944, 400] on div "JS326M84 B PUFF BUBBLE HEM JACKET Updated 3 days ago JS326M82 PUFF SLEEVE JACKE…" at bounding box center [645, 280] width 1187 height 1427
click at [944, 379] on div "JS326M84 B PUFF BUBBLE HEM JACKET Updated 3 days ago JS326M82 PUFF SLEEVE JACKE…" at bounding box center [645, 280] width 1187 height 1427
click at [944, 334] on div "JS326M84 B PUFF BUBBLE HEM JACKET Updated 3 days ago JS326M82 PUFF SLEEVE JACKE…" at bounding box center [645, 280] width 1187 height 1427
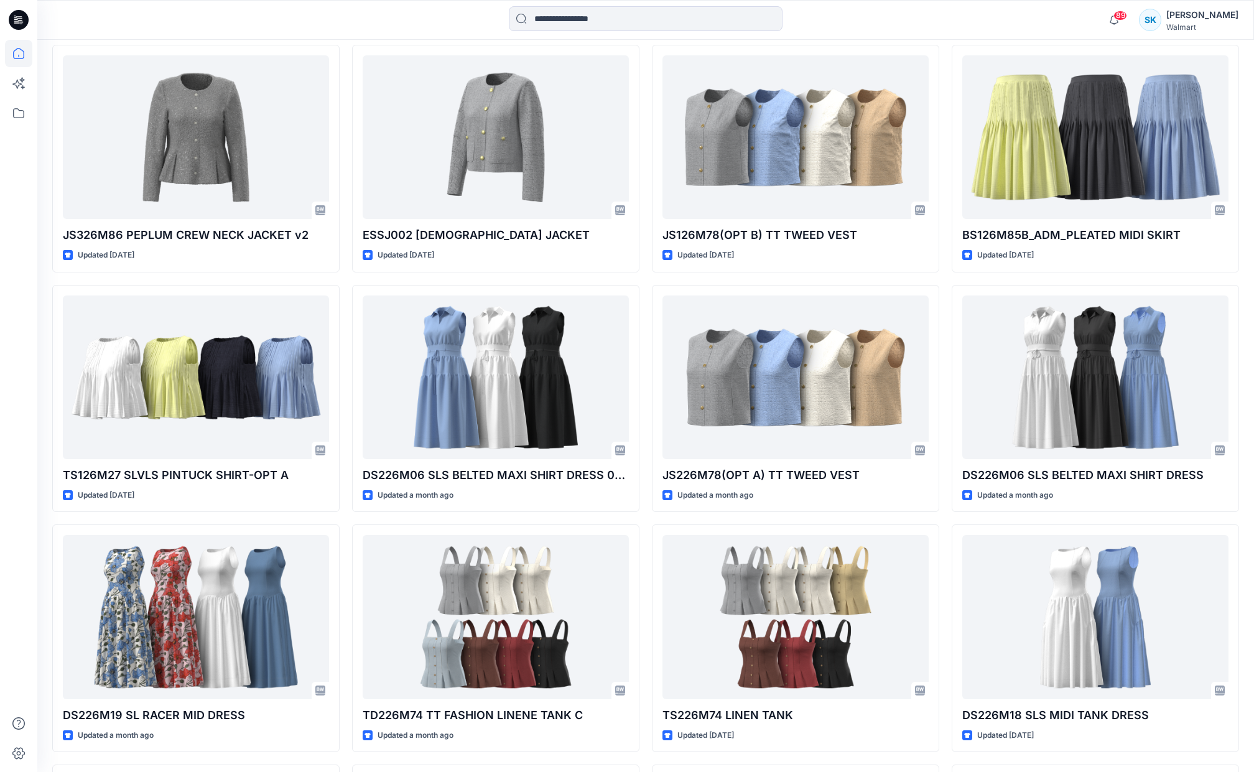
scroll to position [882, 0]
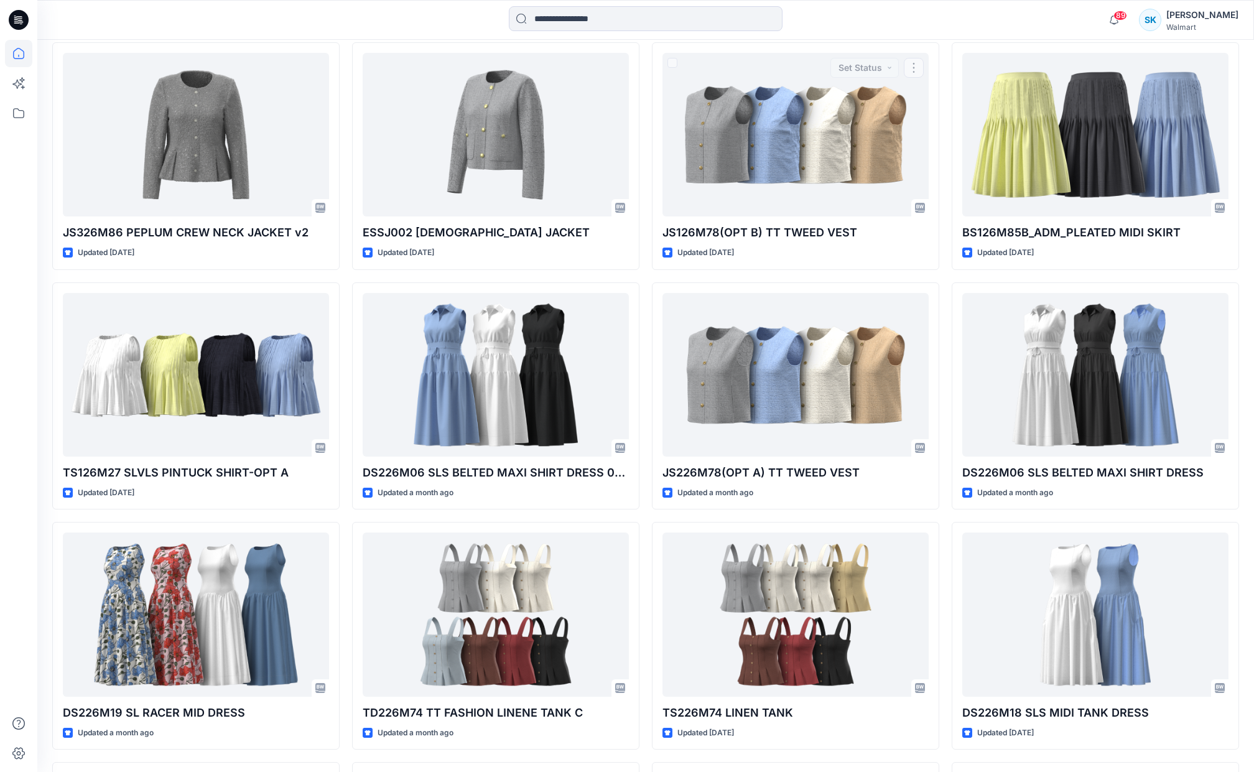
click at [644, 282] on div "JS326M84 B PUFF BUBBLE HEM JACKET Updated 3 days ago JS326M82 PUFF SLEEVE JACKE…" at bounding box center [645, 275] width 1187 height 1427
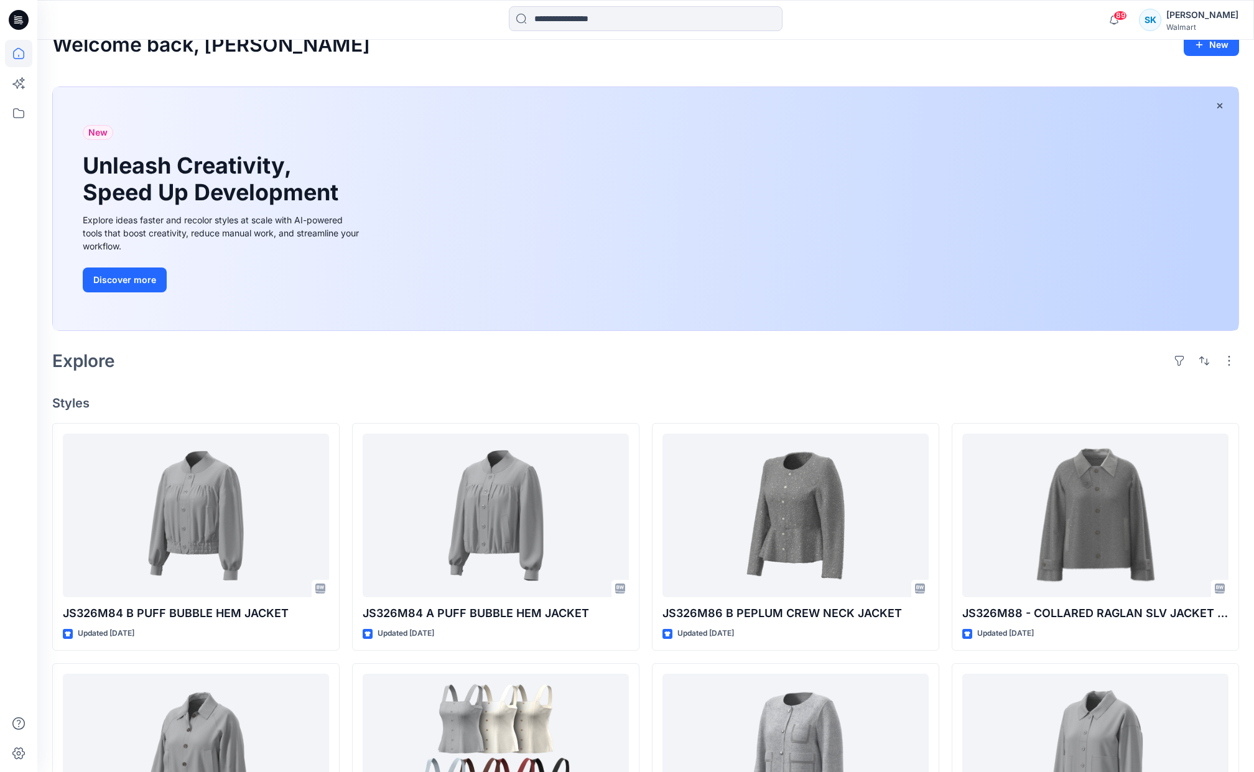
scroll to position [0, 0]
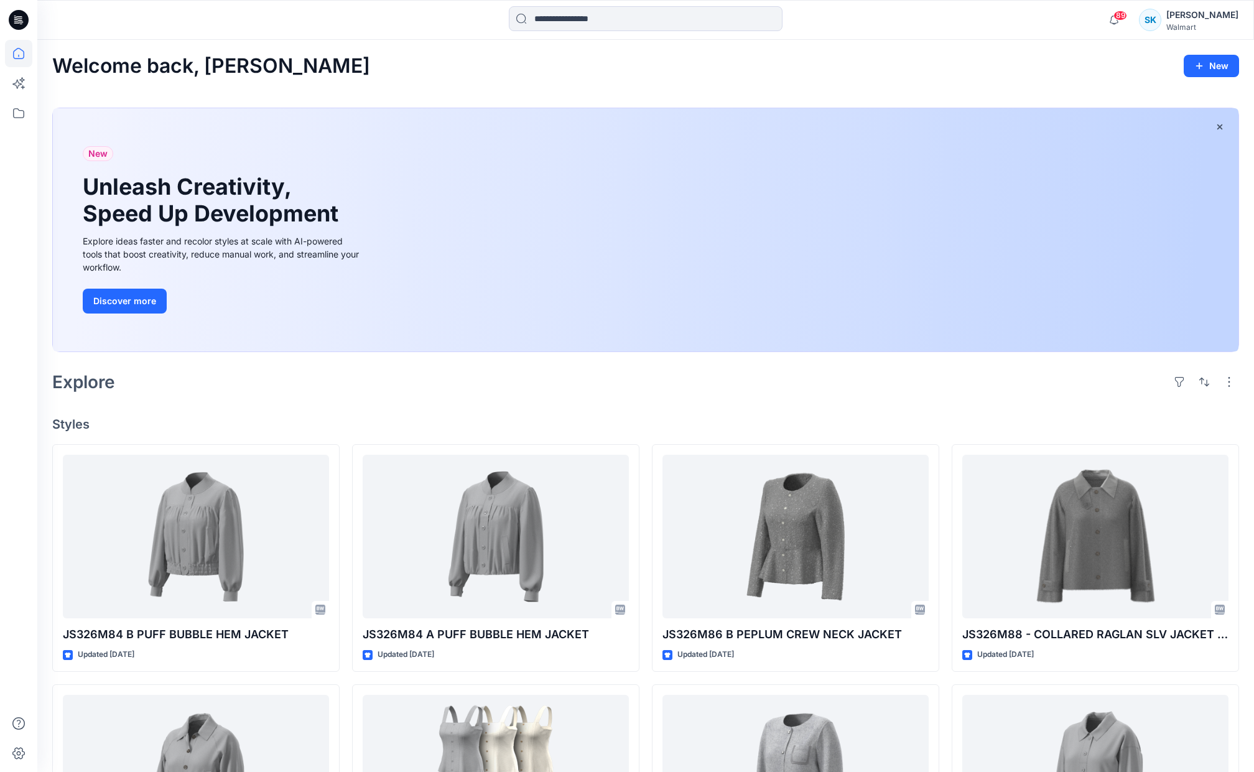
click at [789, 381] on div "Explore" at bounding box center [645, 382] width 1187 height 30
click at [805, 422] on h4 "Styles" at bounding box center [645, 424] width 1187 height 15
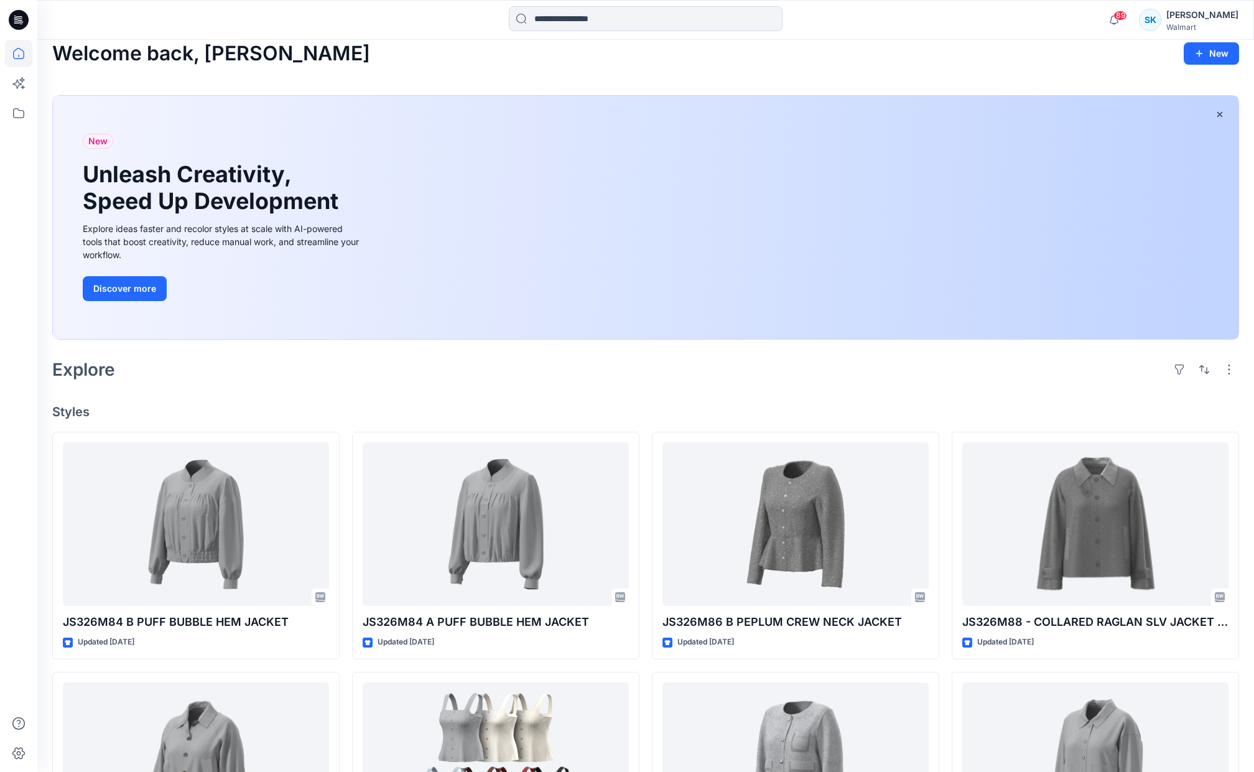
scroll to position [13, 0]
click at [796, 383] on div "Explore" at bounding box center [645, 369] width 1187 height 30
click at [759, 360] on div "Explore" at bounding box center [645, 369] width 1187 height 30
click at [759, 359] on div "Explore" at bounding box center [645, 369] width 1187 height 30
click at [774, 351] on div "New Unleash Creativity, Speed Up Development Explore ideas faster and recolor s…" at bounding box center [645, 219] width 1187 height 269
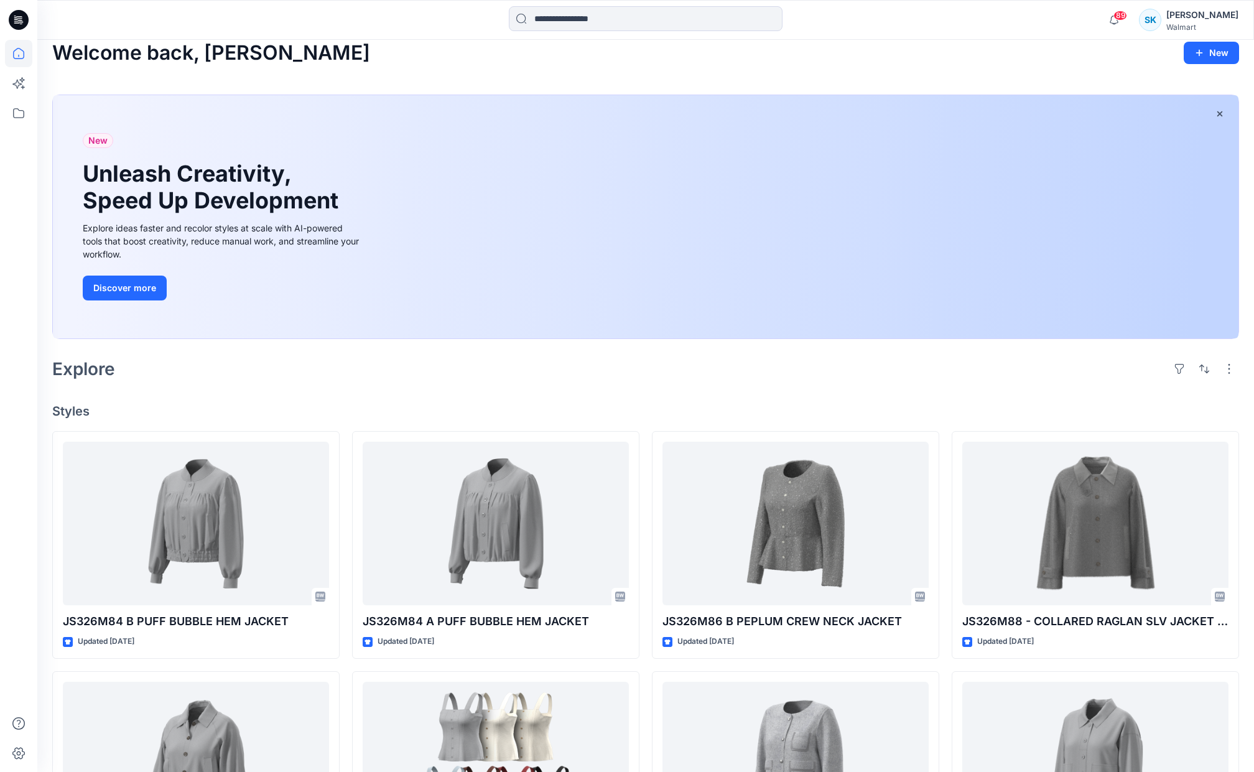
click at [895, 48] on div "Welcome back, Sarah New" at bounding box center [645, 53] width 1187 height 23
click at [894, 52] on div "Welcome back, Sarah New" at bounding box center [645, 53] width 1187 height 23
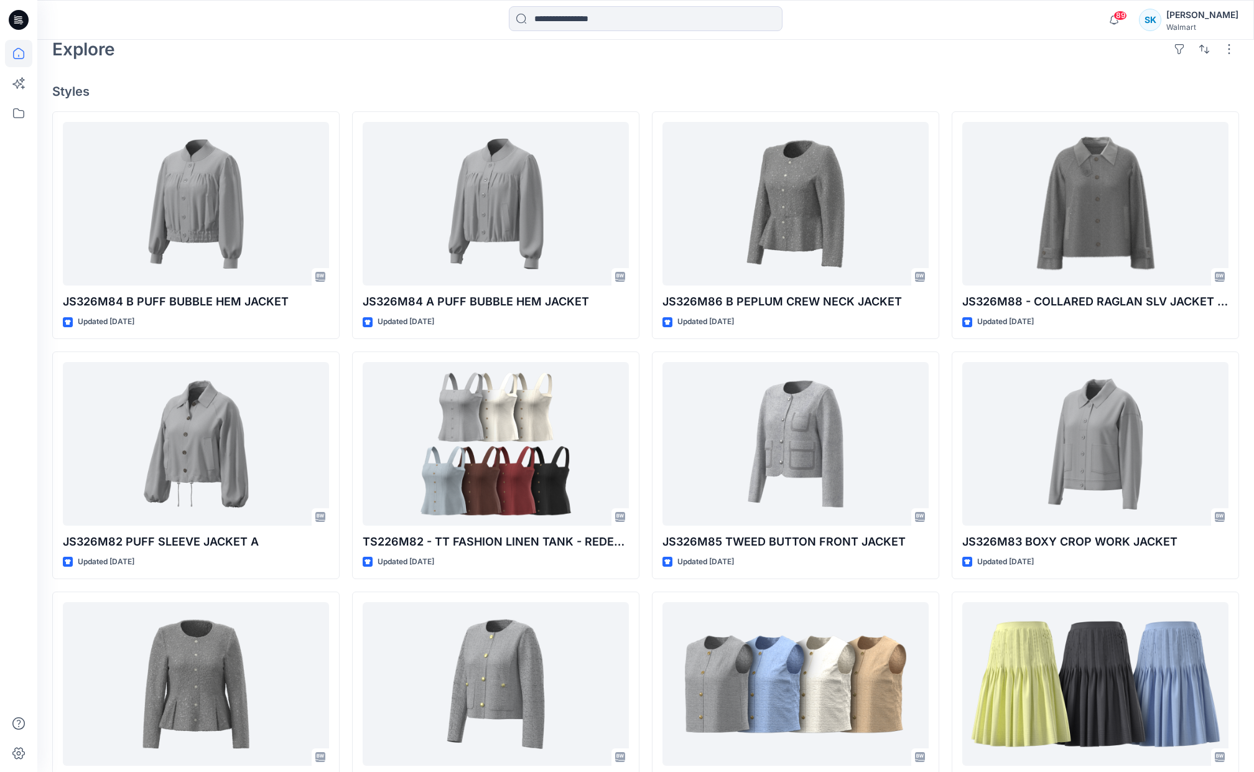
scroll to position [332, 0]
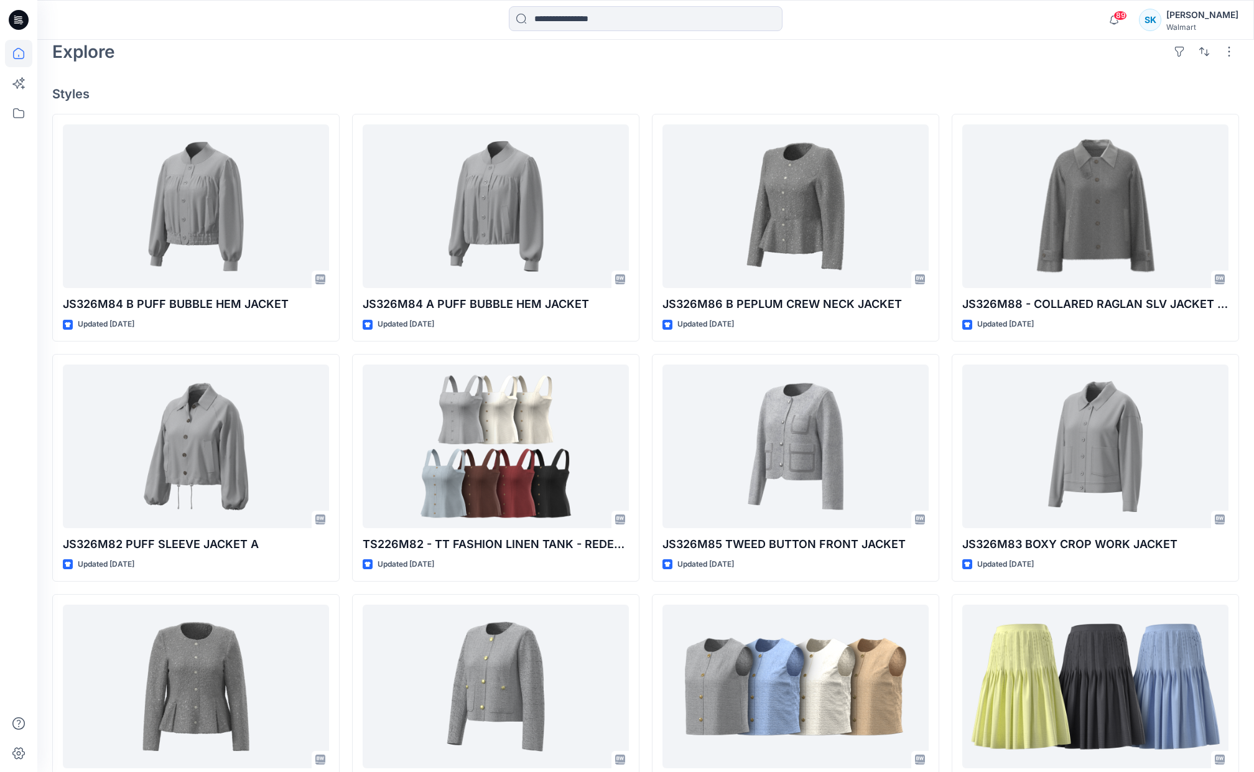
scroll to position [330, 0]
click at [894, 65] on div "Explore" at bounding box center [645, 52] width 1187 height 30
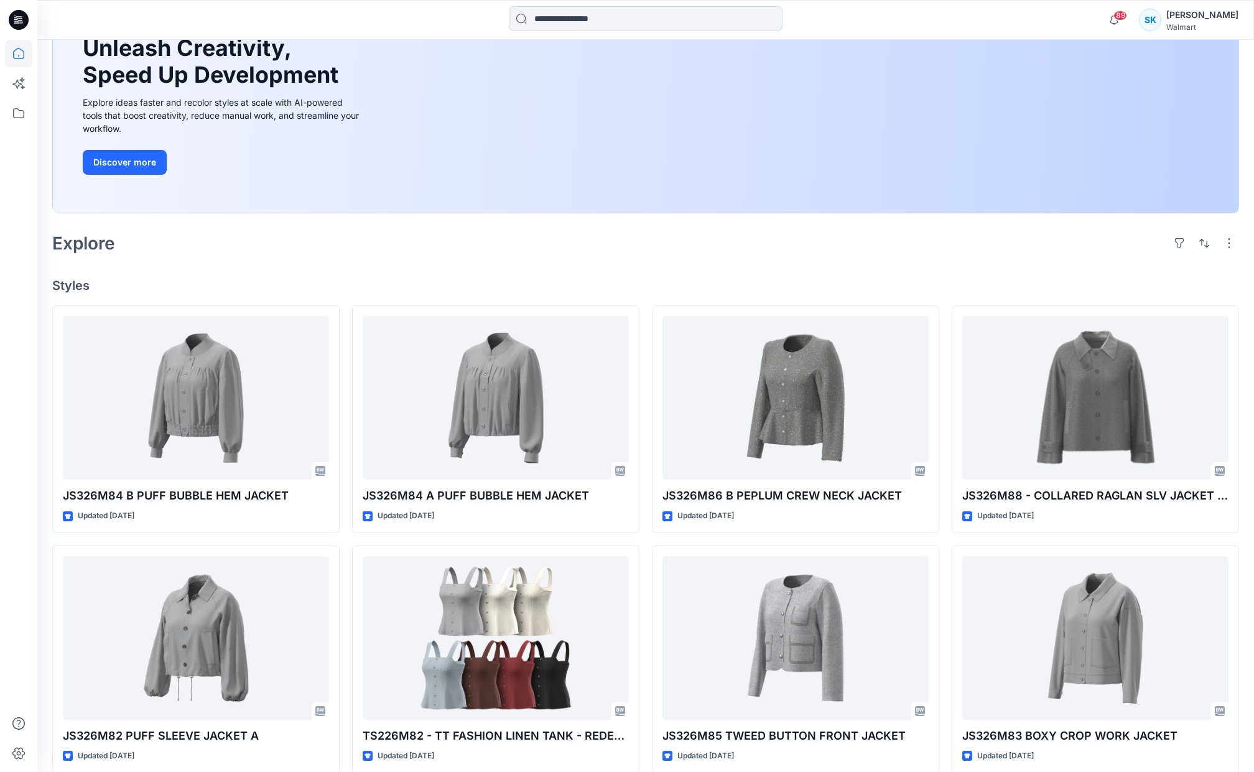
scroll to position [136, 0]
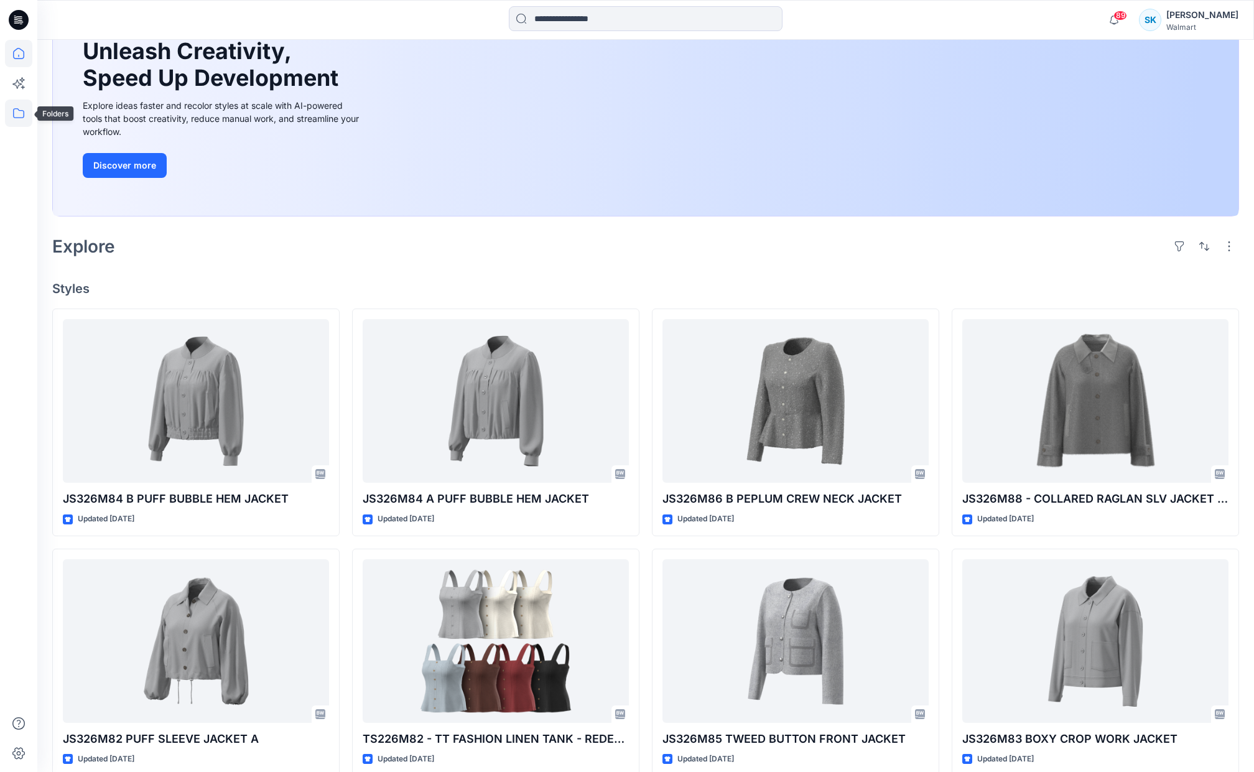
click at [17, 112] on icon at bounding box center [18, 113] width 27 height 27
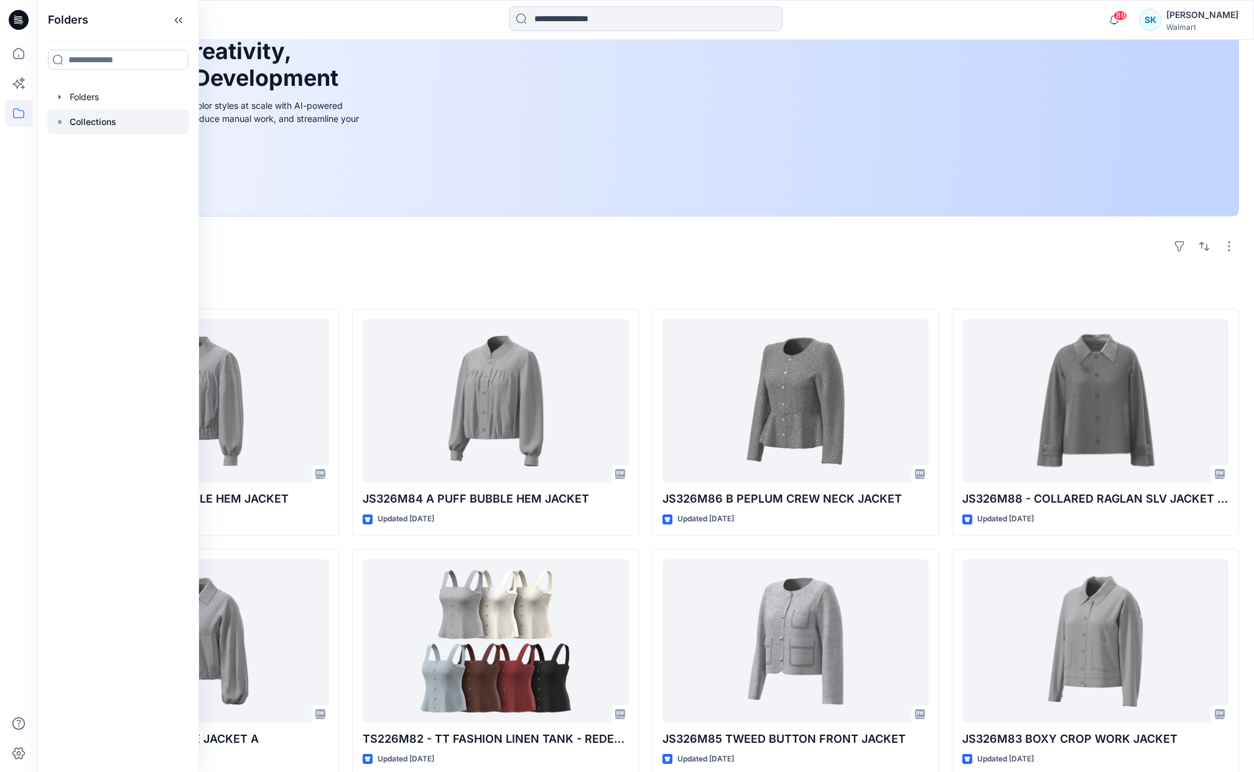
click at [125, 121] on div at bounding box center [118, 121] width 142 height 25
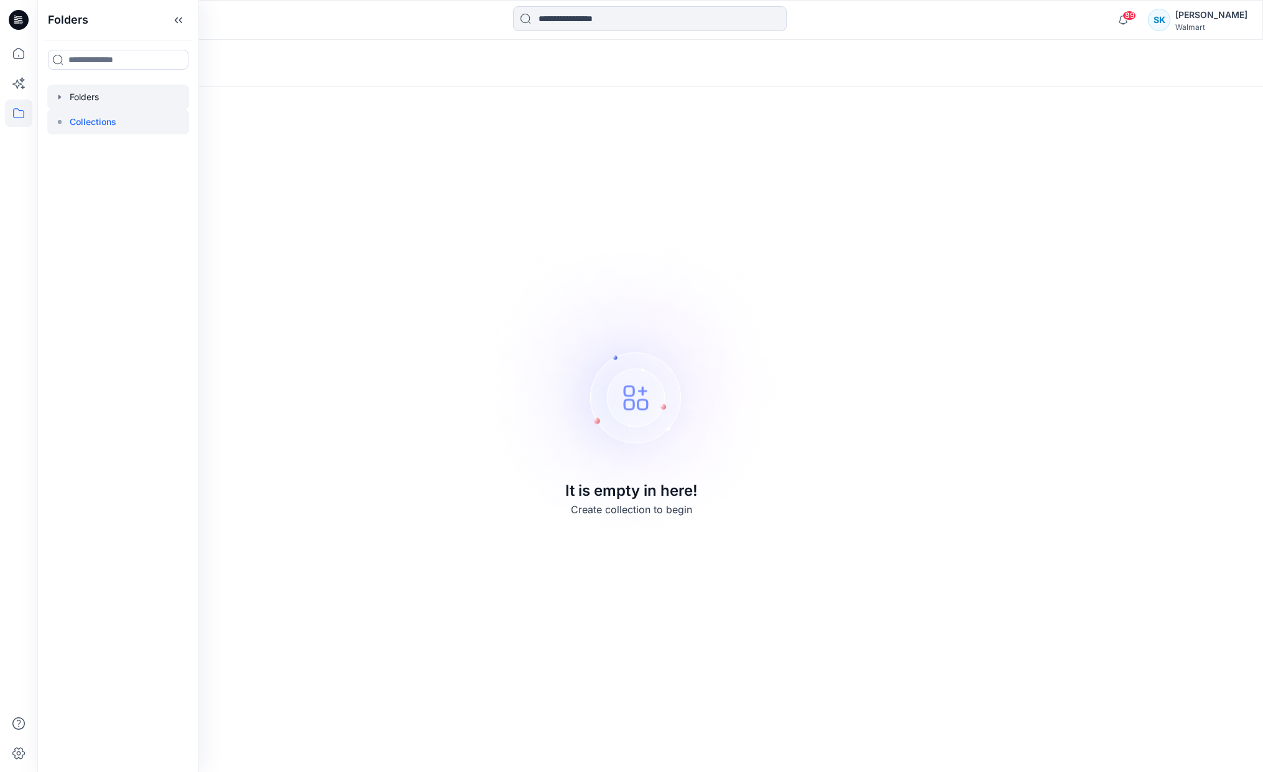
click at [106, 95] on div at bounding box center [118, 97] width 142 height 25
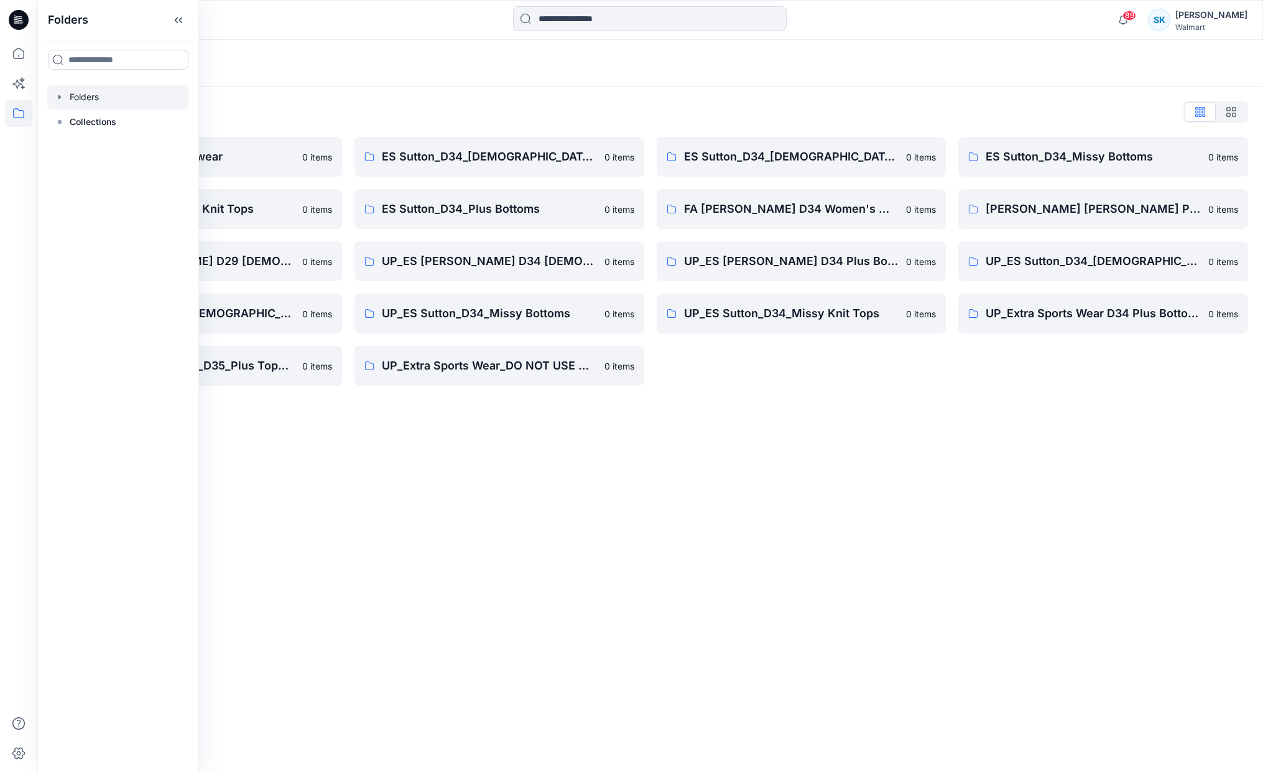
click at [800, 377] on div "ES Sutton_D34_Ladies Woven Tops 0 items FA ES Sutton D34 Women's Wovens 0 items…" at bounding box center [802, 261] width 290 height 249
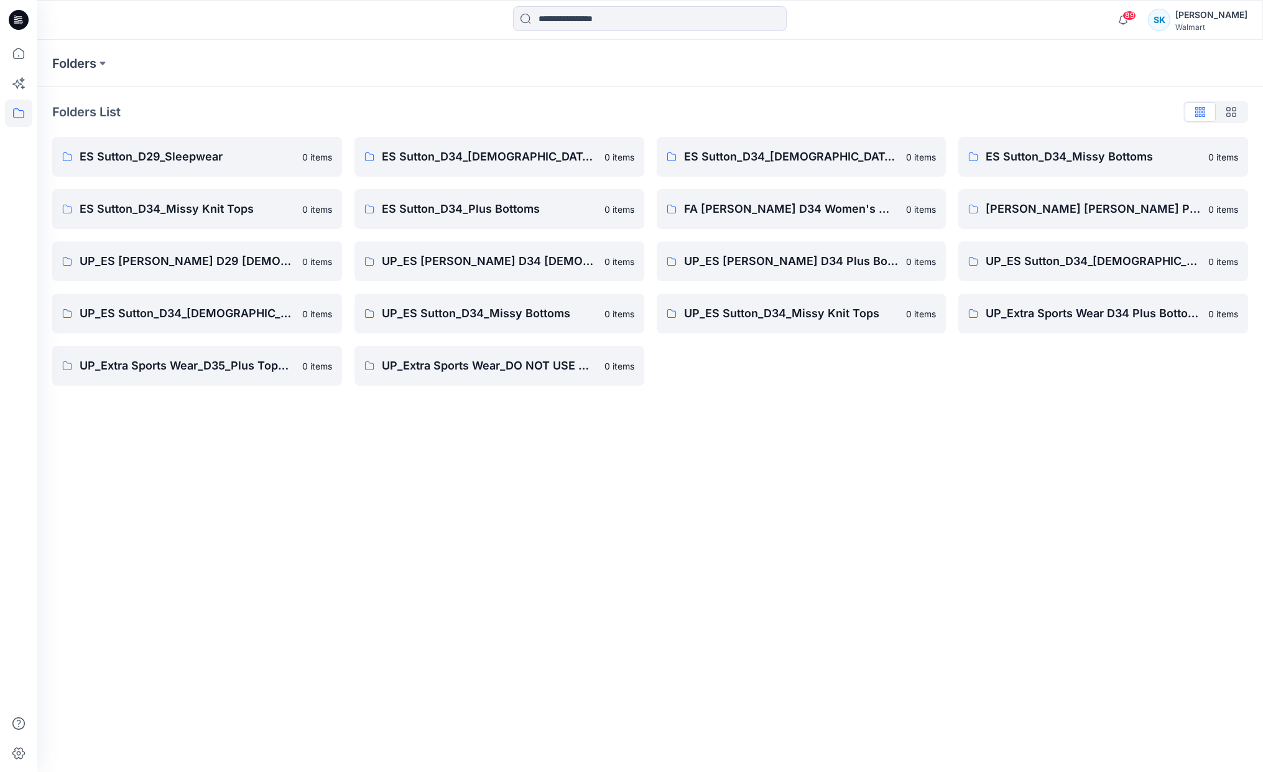
click at [823, 110] on div "Folders List" at bounding box center [650, 112] width 1196 height 20
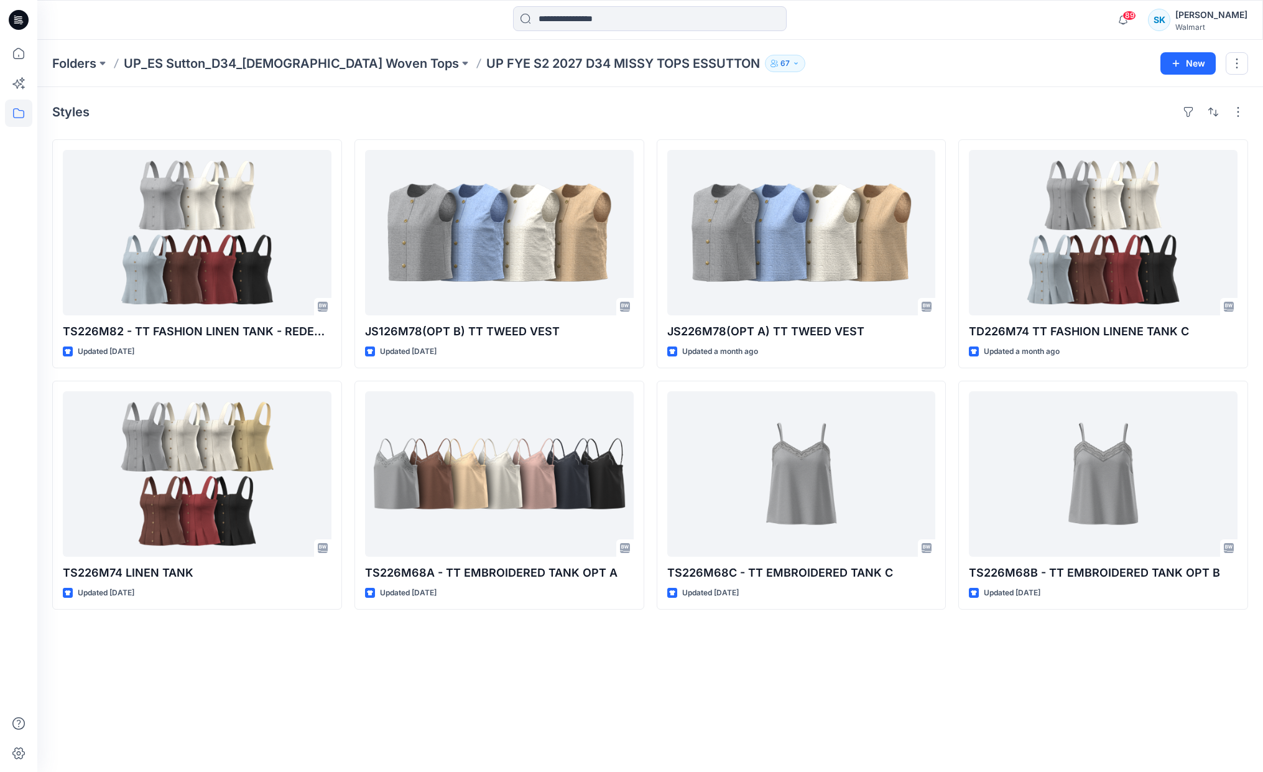
click at [647, 274] on div "TS226M82 - TT FASHION LINEN TANK - REDESIGN - NO ELASTIC Updated [DATE] TS226M7…" at bounding box center [650, 374] width 1196 height 470
click at [647, 272] on div "TS226M82 - TT FASHION LINEN TANK - REDESIGN - NO ELASTIC Updated [DATE] TS226M7…" at bounding box center [650, 374] width 1196 height 470
click at [648, 275] on div "TS226M82 - TT FASHION LINEN TANK - REDESIGN - NO ELASTIC Updated [DATE] TS226M7…" at bounding box center [650, 374] width 1196 height 470
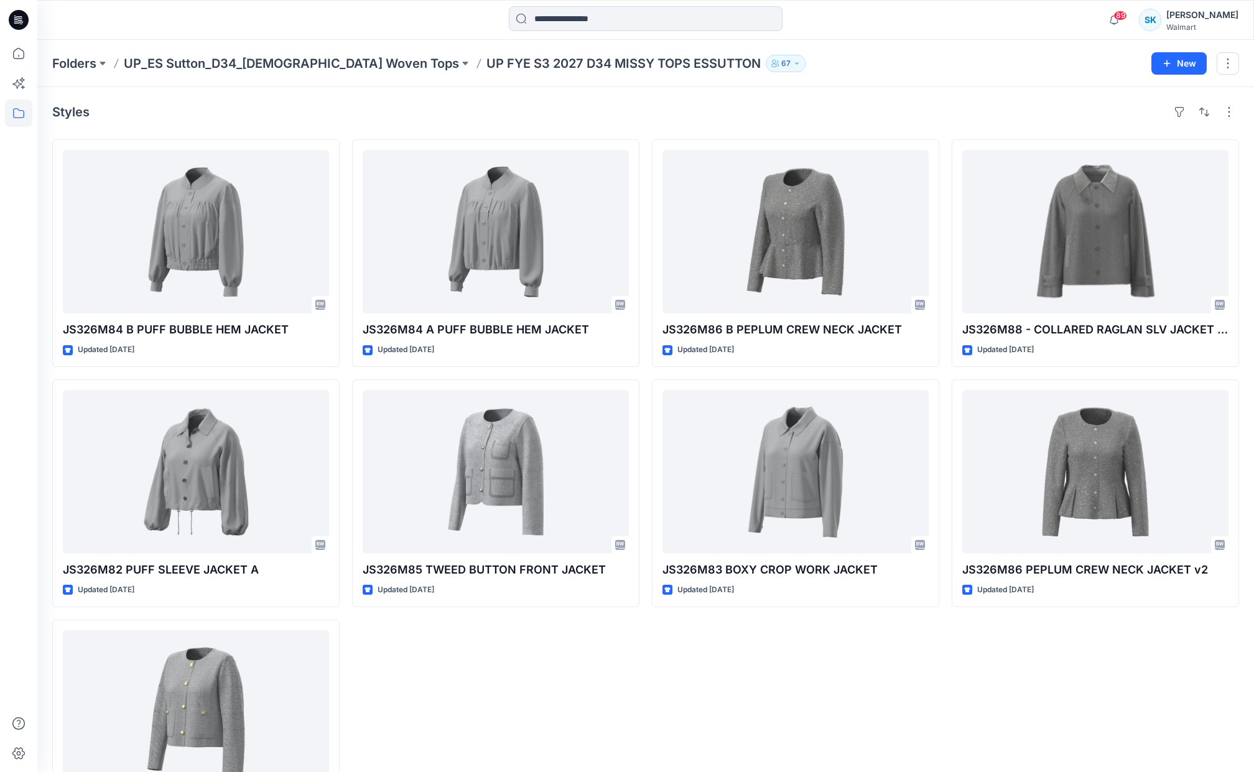
click at [697, 106] on div "Styles" at bounding box center [645, 112] width 1187 height 20
click at [729, 111] on div "Styles" at bounding box center [645, 112] width 1187 height 20
click at [736, 111] on div "Styles" at bounding box center [645, 112] width 1187 height 20
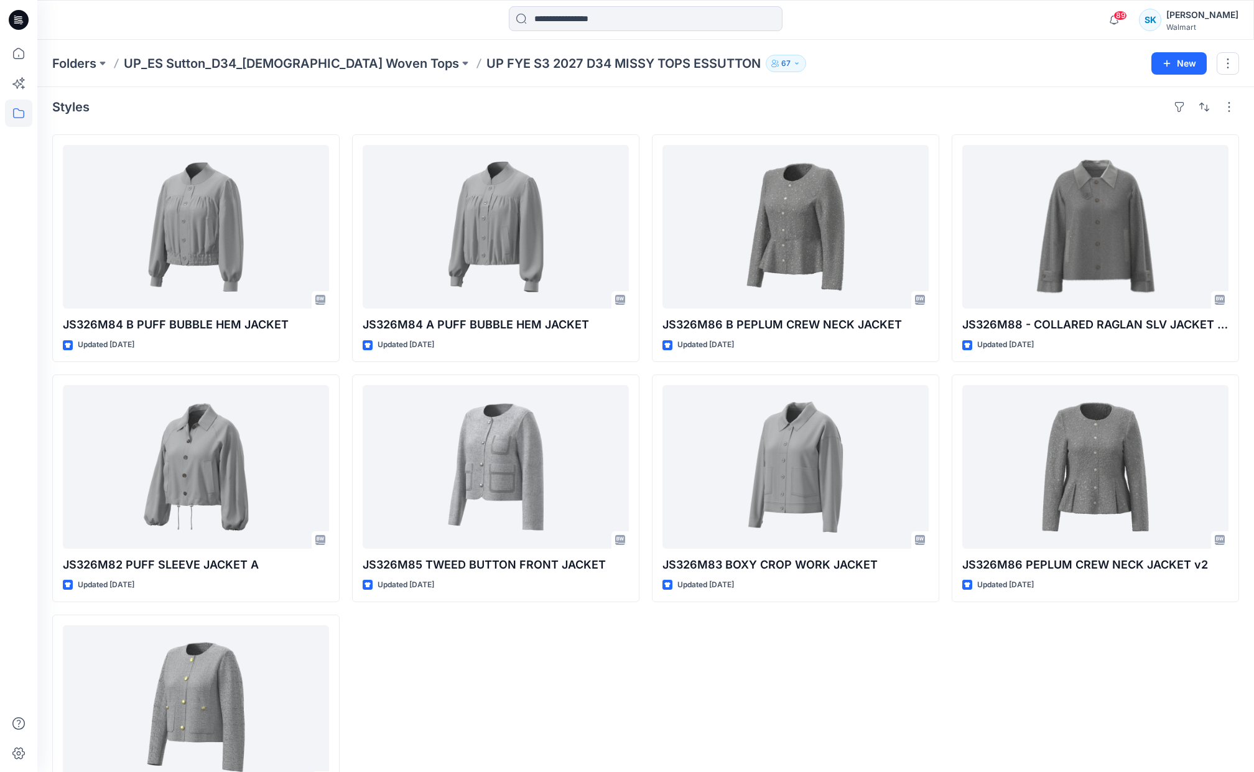
scroll to position [5, 0]
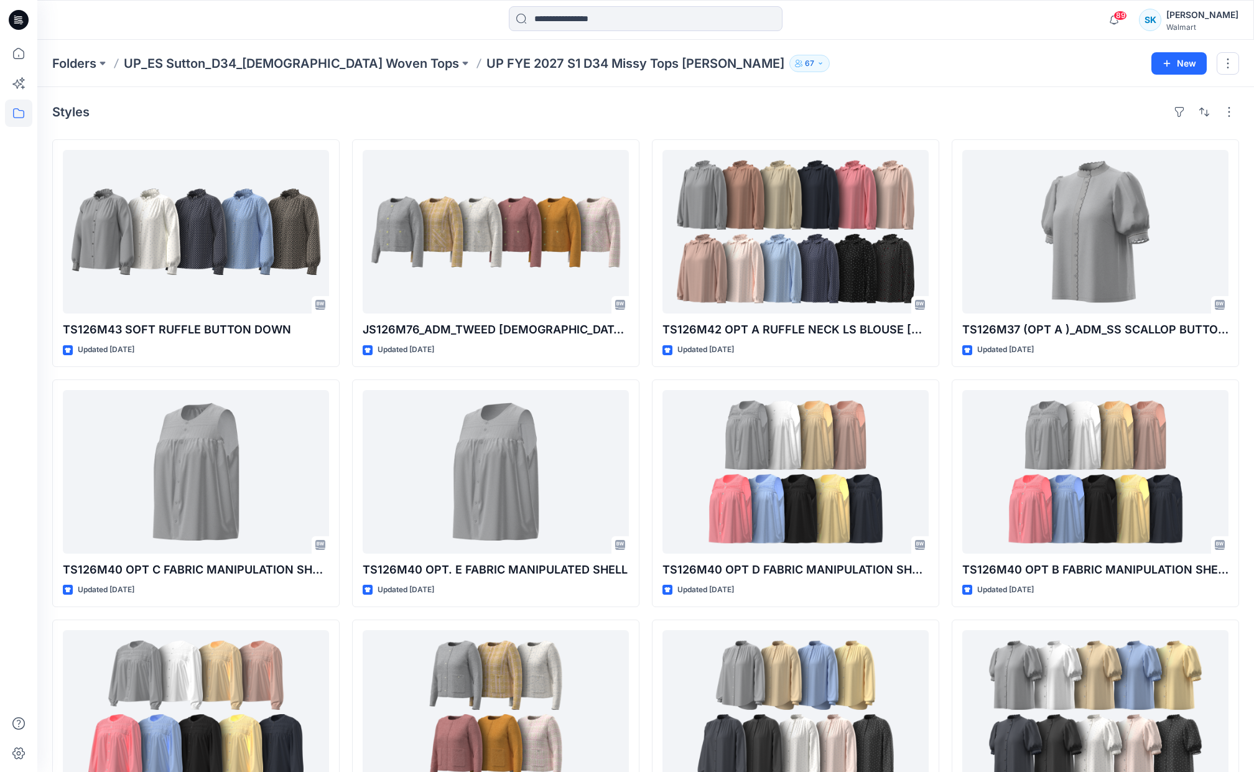
click at [642, 262] on div "TS126M43 SOFT RUFFLE BUTTON DOWN Updated [DATE] TS126M40 OPT C FABRIC MANIPULAT…" at bounding box center [645, 493] width 1187 height 708
click at [643, 264] on div "TS126M43 SOFT RUFFLE BUTTON DOWN Updated [DATE] TS126M40 OPT C FABRIC MANIPULAT…" at bounding box center [645, 493] width 1187 height 708
click at [642, 262] on div "TS126M43 SOFT RUFFLE BUTTON DOWN Updated [DATE] TS126M40 OPT C FABRIC MANIPULAT…" at bounding box center [645, 493] width 1187 height 708
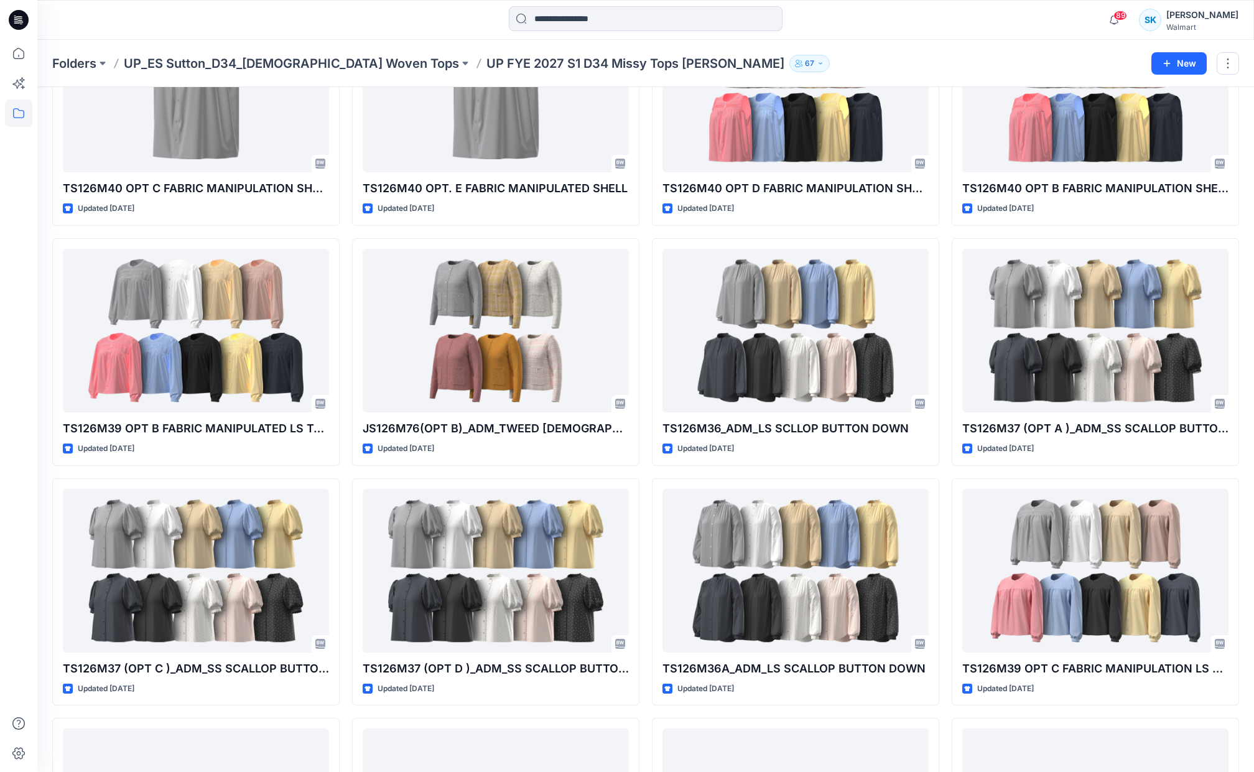
scroll to position [433, 0]
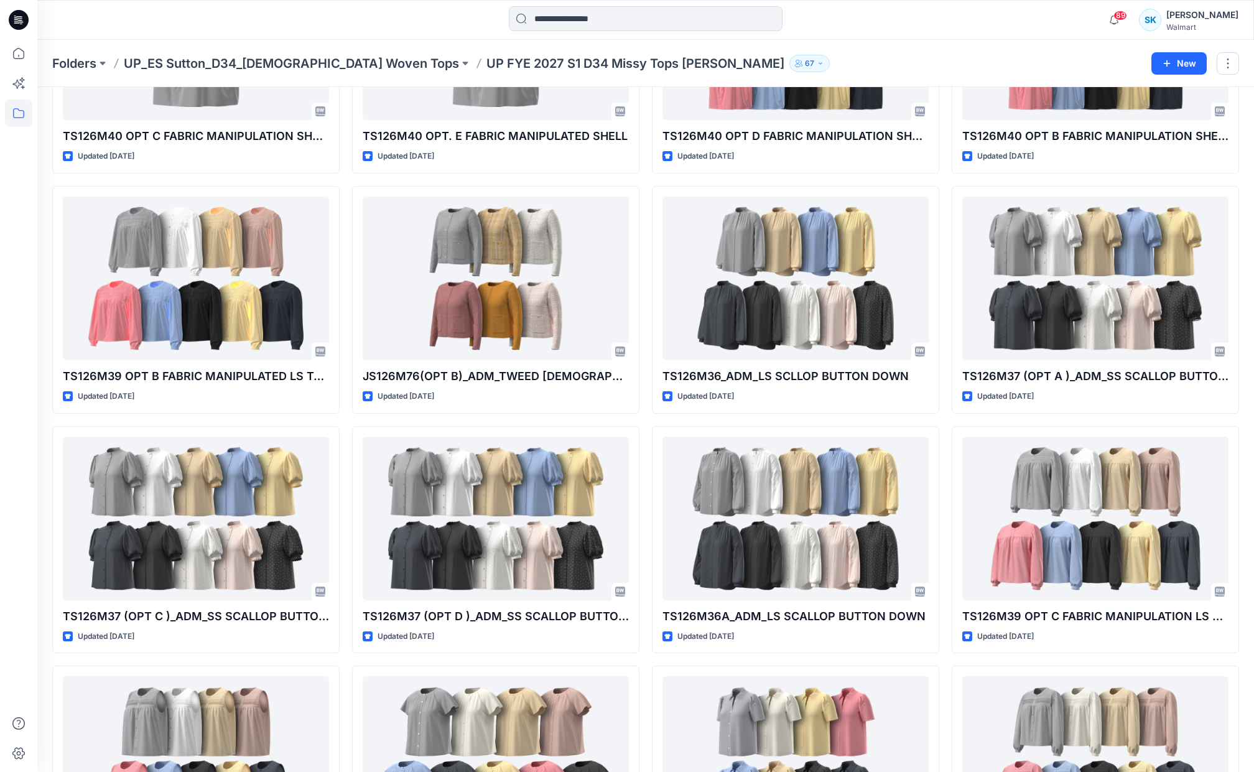
click at [642, 262] on div "TS126M43 SOFT RUFFLE BUTTON DOWN Updated [DATE] TS126M40 OPT C FABRIC MANIPULAT…" at bounding box center [645, 419] width 1187 height 1427
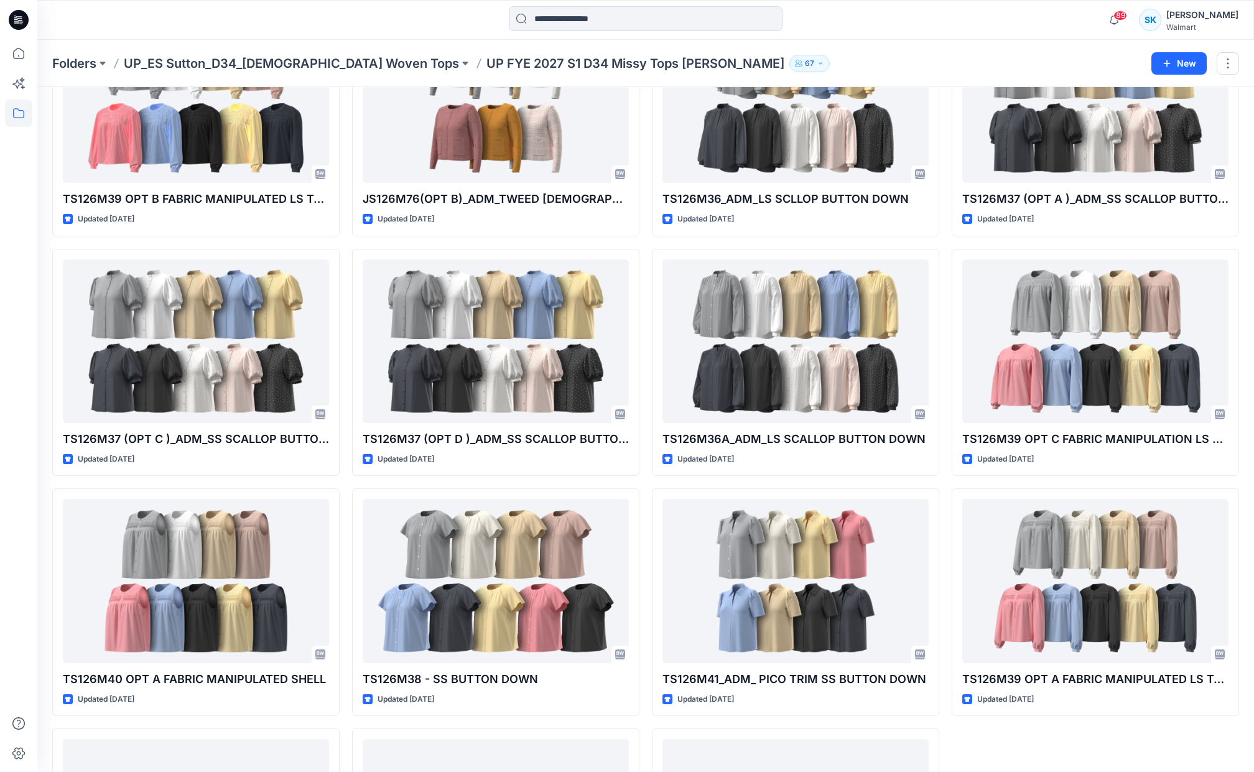
click at [642, 262] on div "TS126M43 SOFT RUFFLE BUTTON DOWN Updated [DATE] TS126M40 OPT C FABRIC MANIPULAT…" at bounding box center [645, 242] width 1187 height 1427
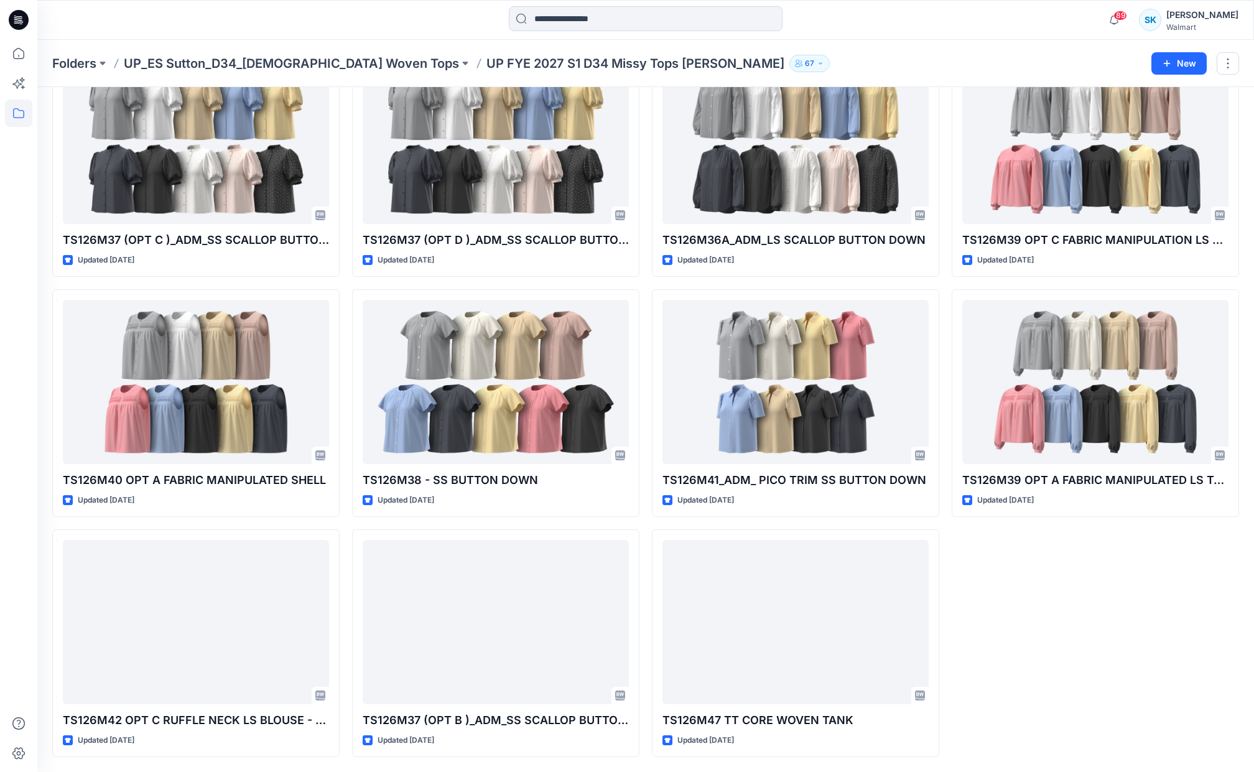
scroll to position [0, 0]
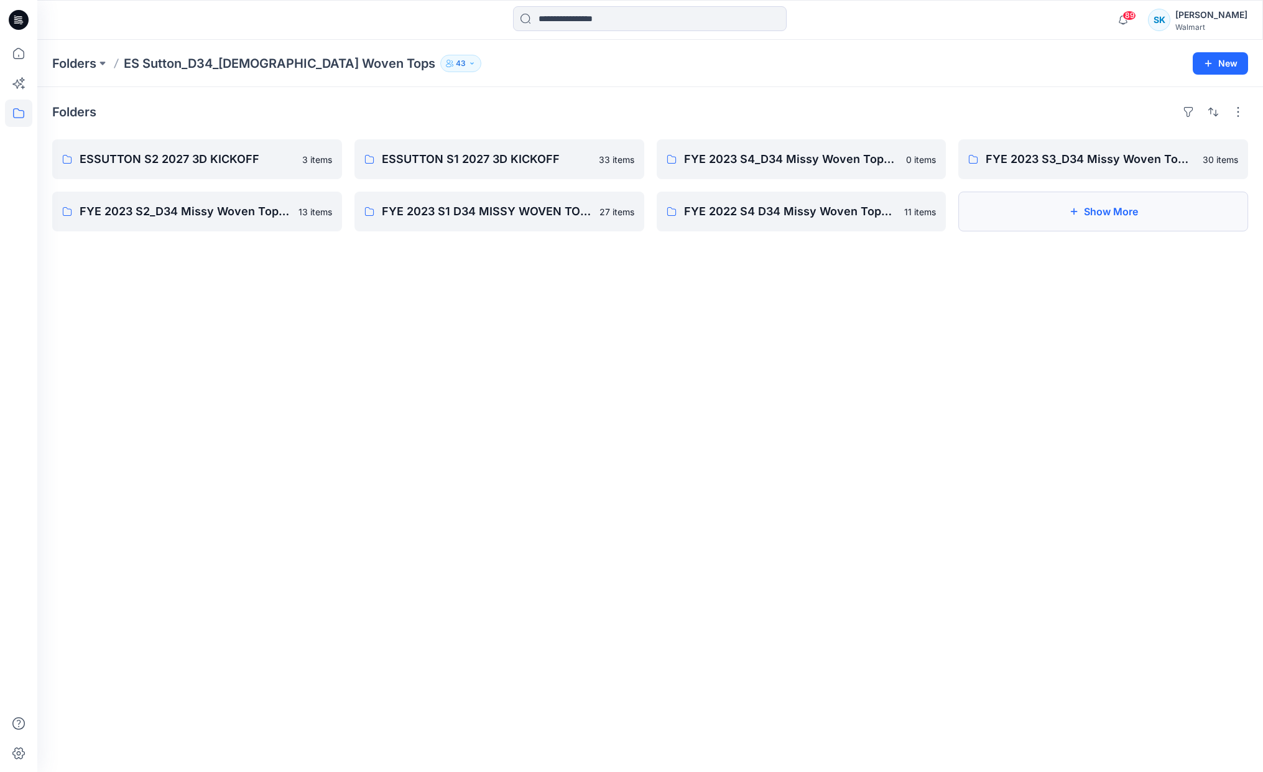
click at [1122, 202] on button "Show More" at bounding box center [1103, 212] width 290 height 40
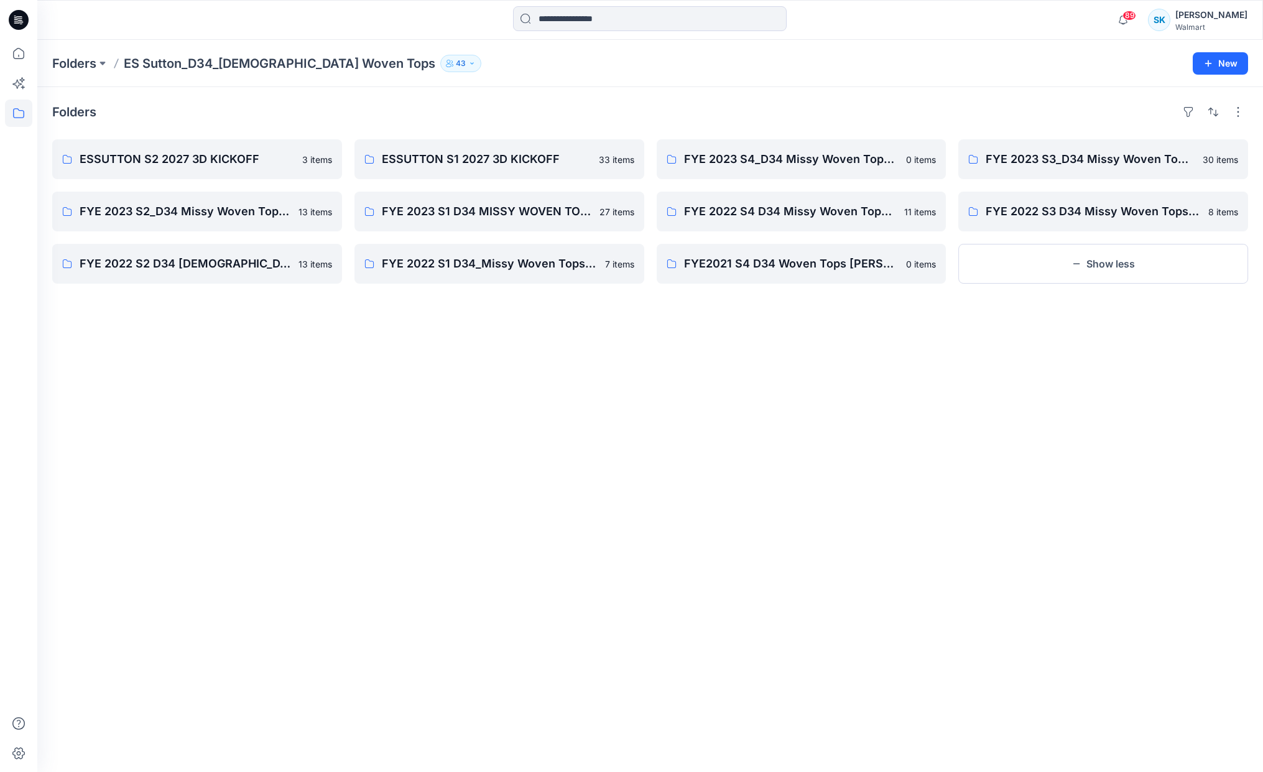
click at [802, 97] on div "Folders ESSUTTON S2 2027 3D KICKOFF 3 items FYE 2023 S2_D34 Missy Woven Tops - …" at bounding box center [650, 429] width 1226 height 685
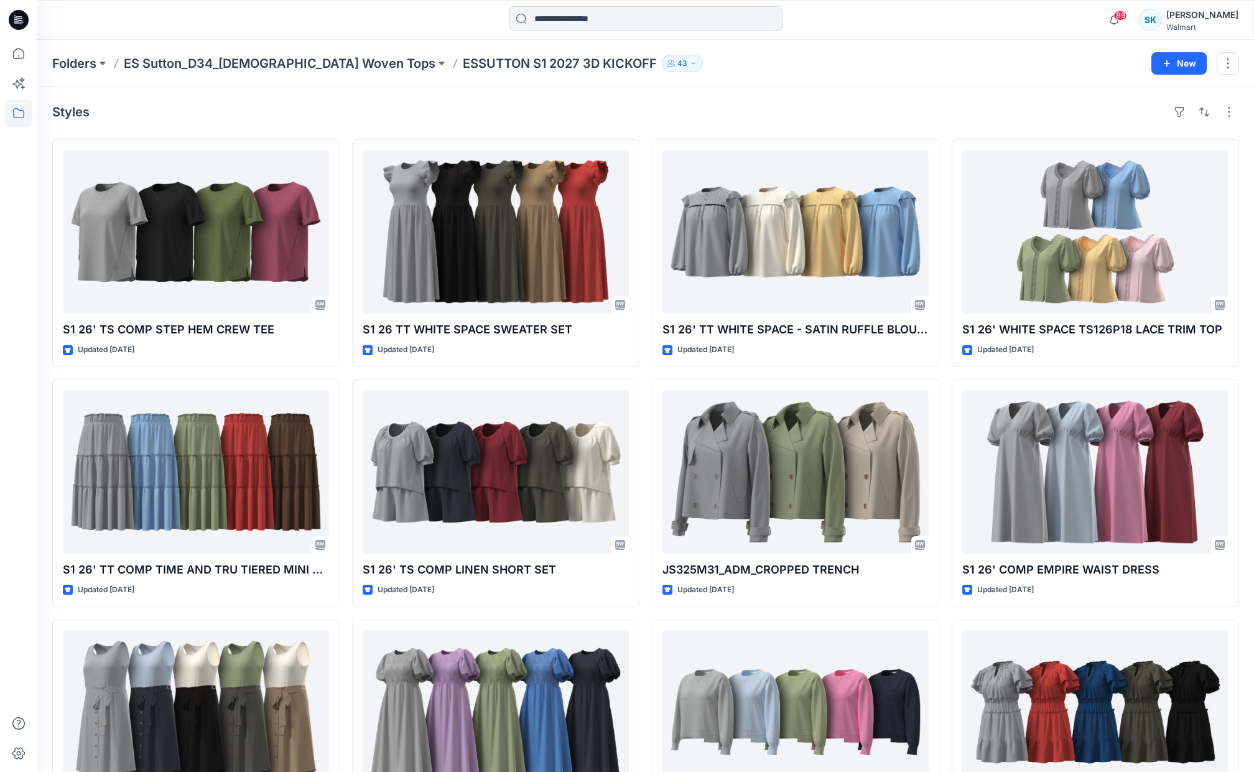
click at [623, 92] on div "Styles S1 26' TS COMP STEP HEM CREW TEE Updated [DATE] S1 26' TT COMP TIME AND …" at bounding box center [645, 497] width 1216 height 820
click at [642, 123] on div "Styles S1 26' TS COMP STEP HEM CREW TEE Updated [DATE] S1 26' TT COMP TIME AND …" at bounding box center [645, 497] width 1216 height 820
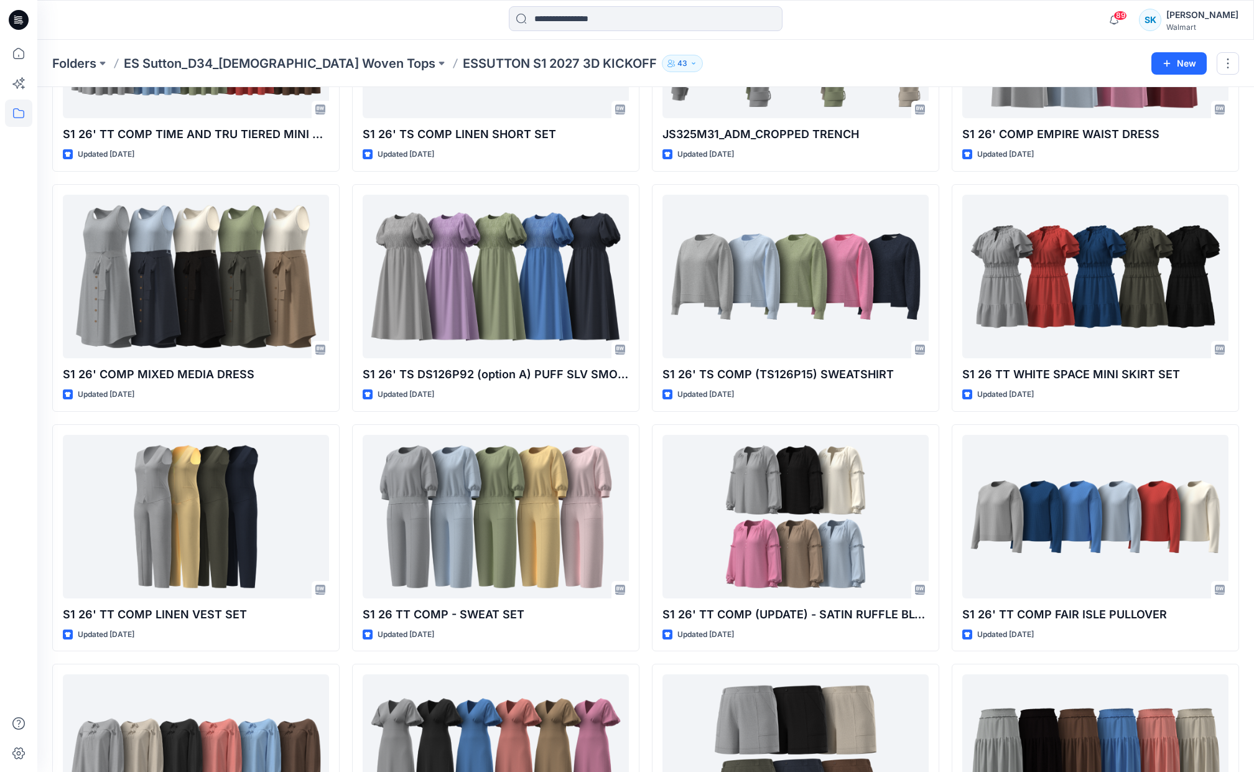
scroll to position [596, 0]
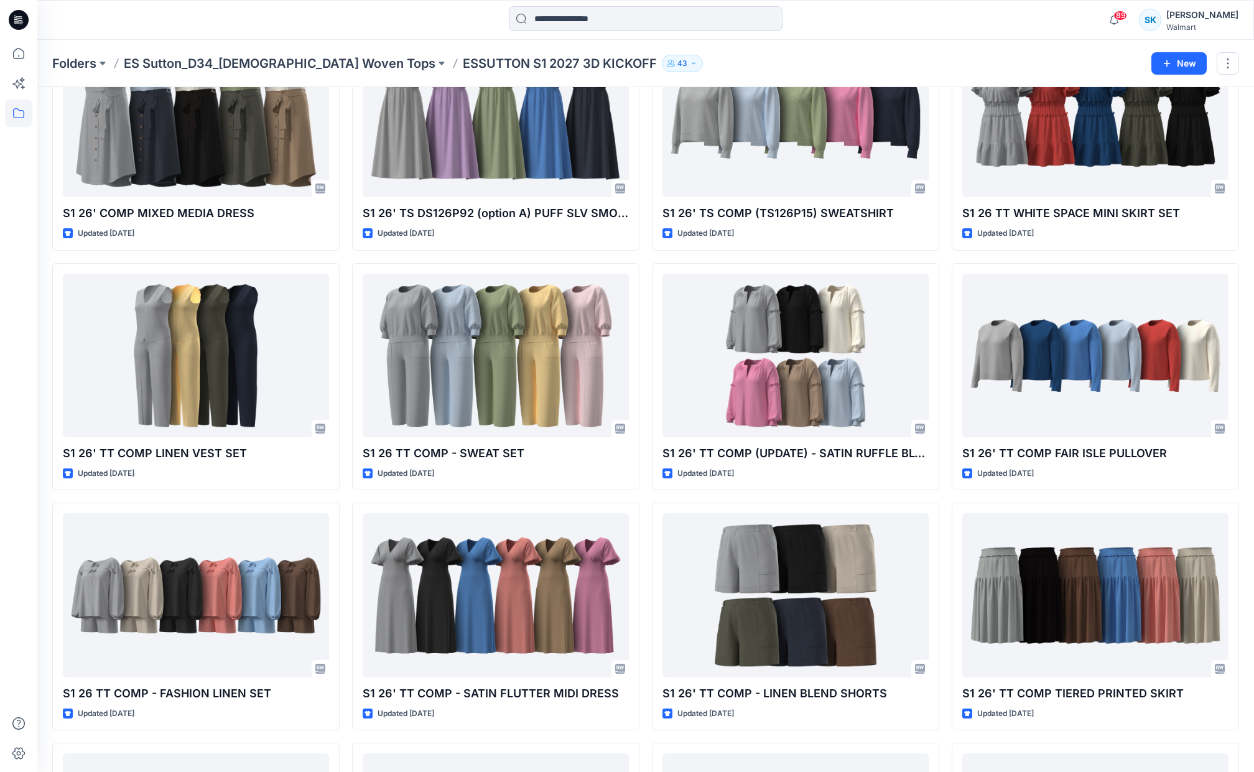
click at [646, 129] on div "S1 26' TS COMP STEP HEM CREW TEE Updated [DATE] S1 26' TT COMP TIME AND TRU TIE…" at bounding box center [645, 256] width 1187 height 1427
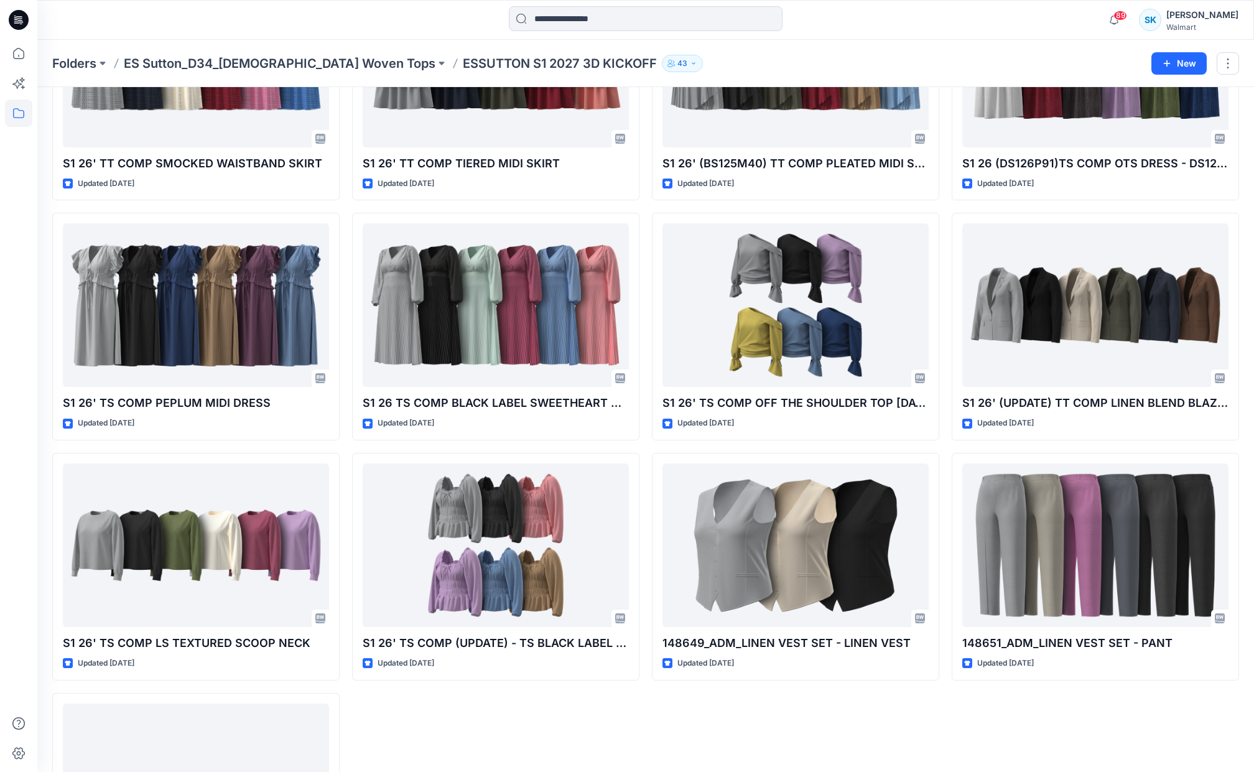
scroll to position [1372, 0]
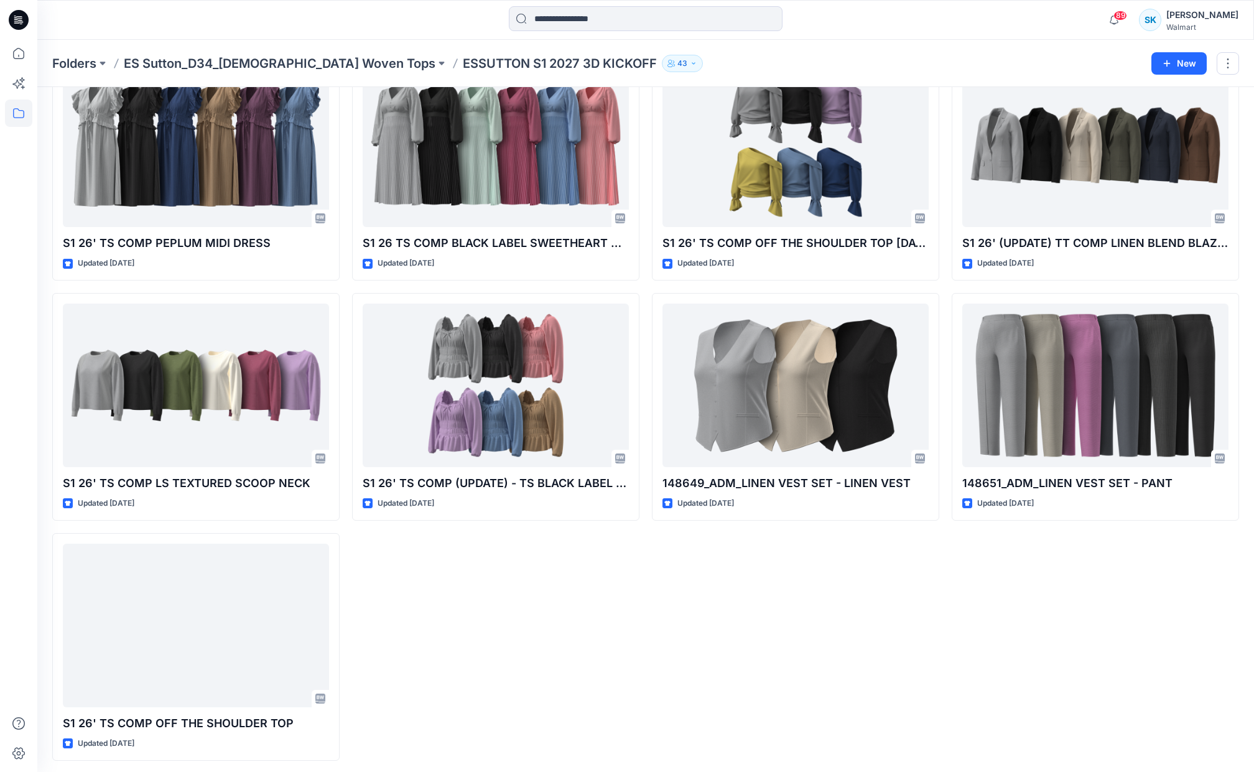
scroll to position [1529, 0]
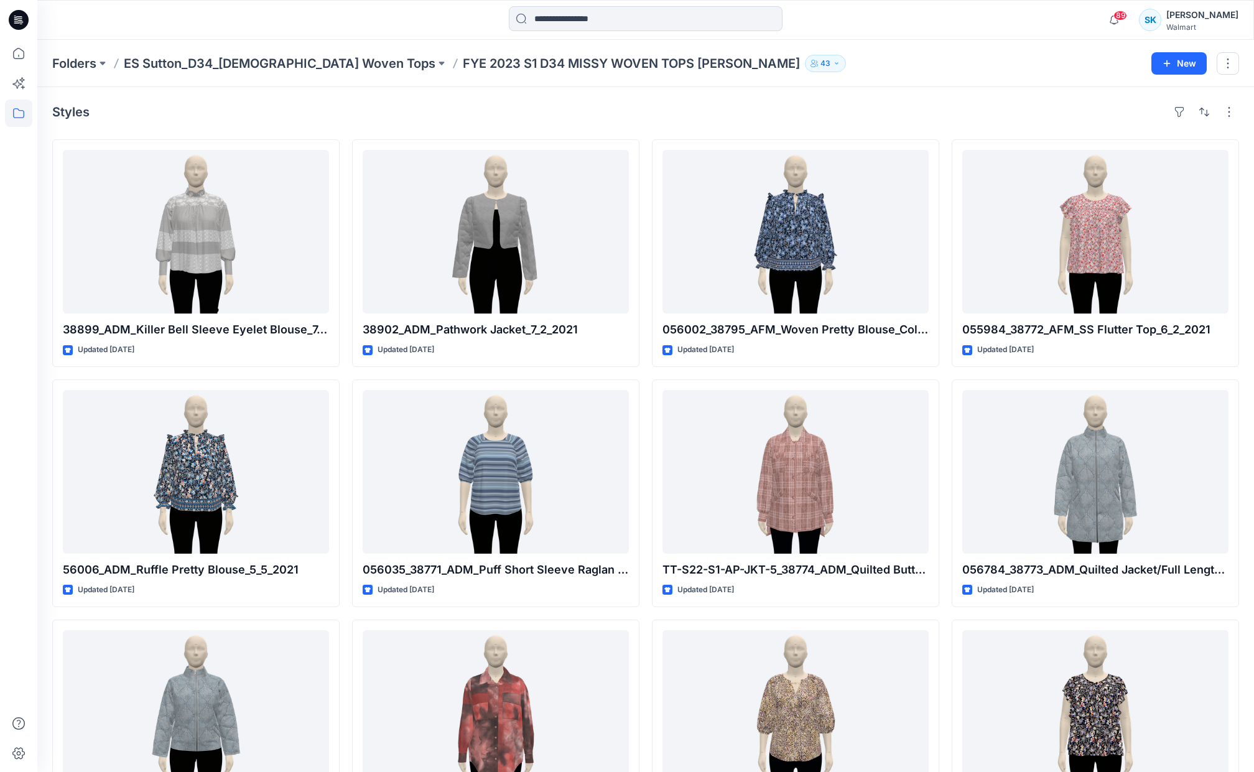
click at [225, 83] on div "Folders ES Sutton_D34_[DEMOGRAPHIC_DATA] Woven Tops FYE 2023 S1 D34 MISSY WOVEN…" at bounding box center [645, 63] width 1216 height 47
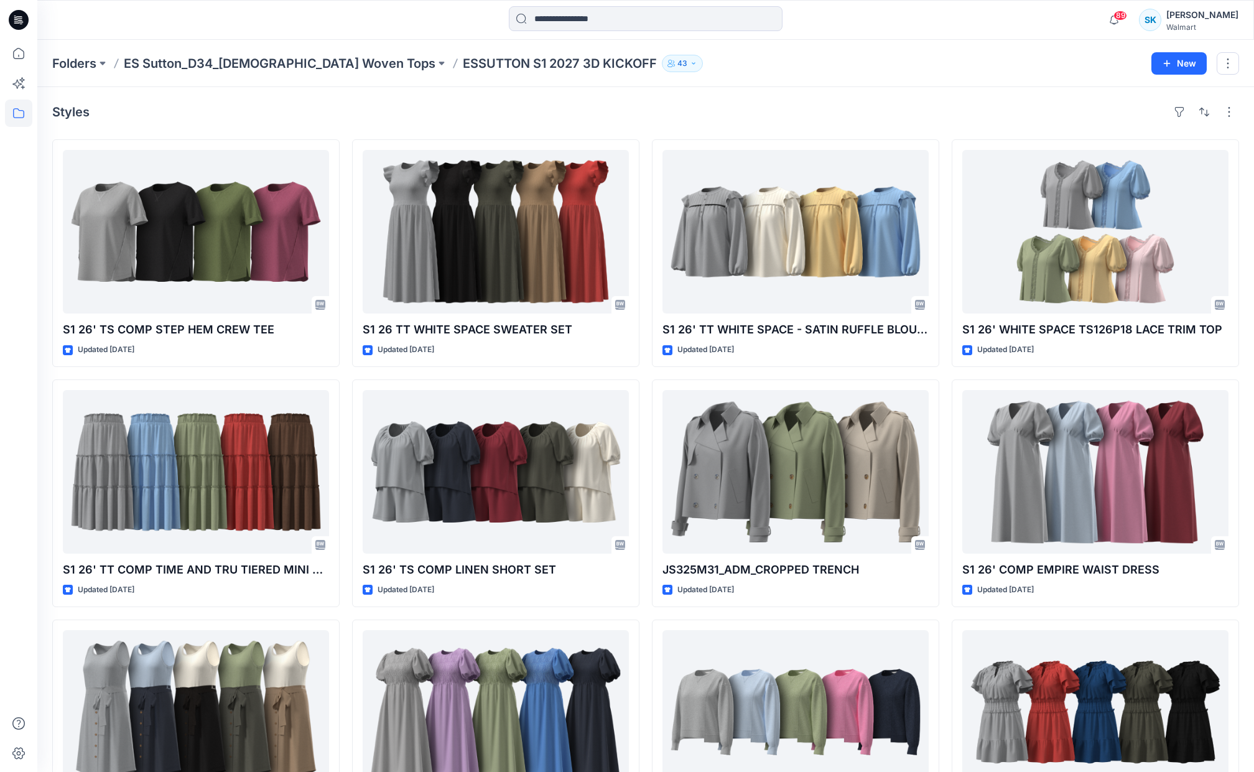
click at [695, 116] on div "Styles" at bounding box center [645, 112] width 1187 height 20
click at [642, 118] on div "Styles" at bounding box center [645, 112] width 1187 height 20
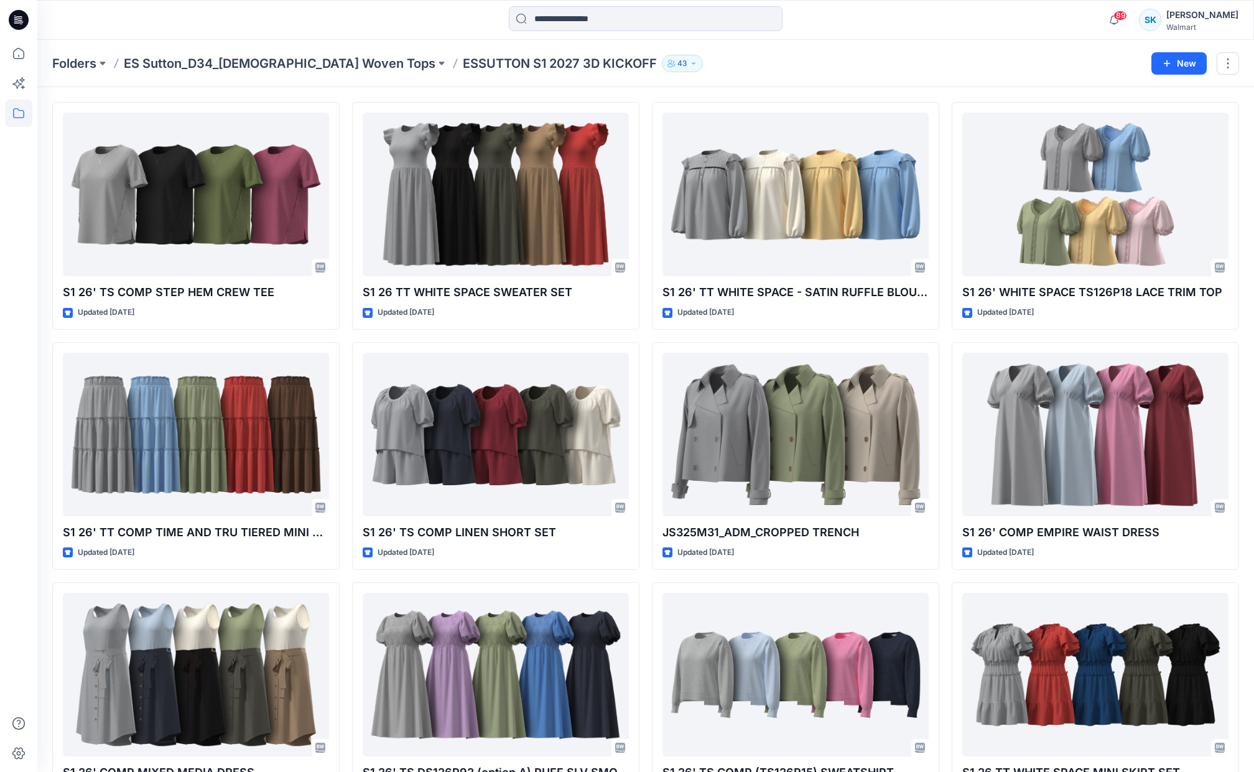
scroll to position [134, 0]
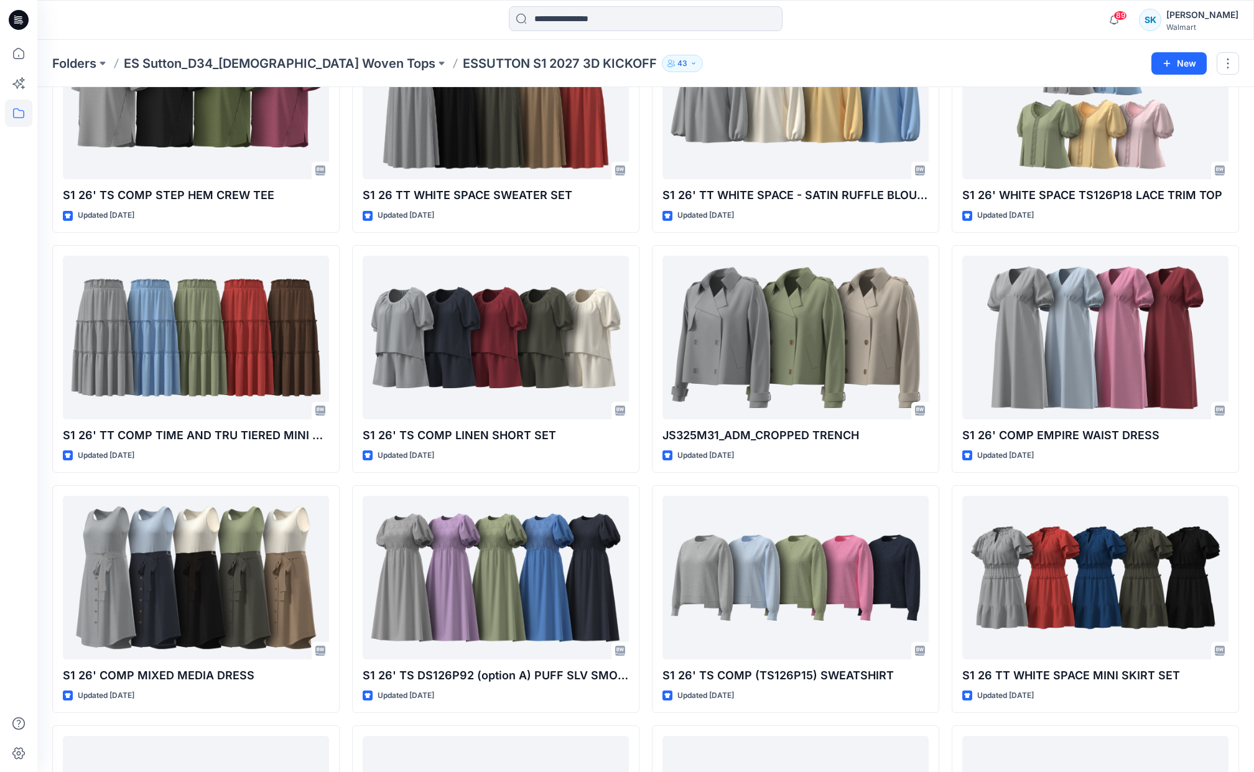
click at [642, 118] on div "S1 26' TS COMP STEP HEM CREW TEE Updated 8 months ago S1 26' TT COMP TIME AND T…" at bounding box center [645, 718] width 1187 height 1427
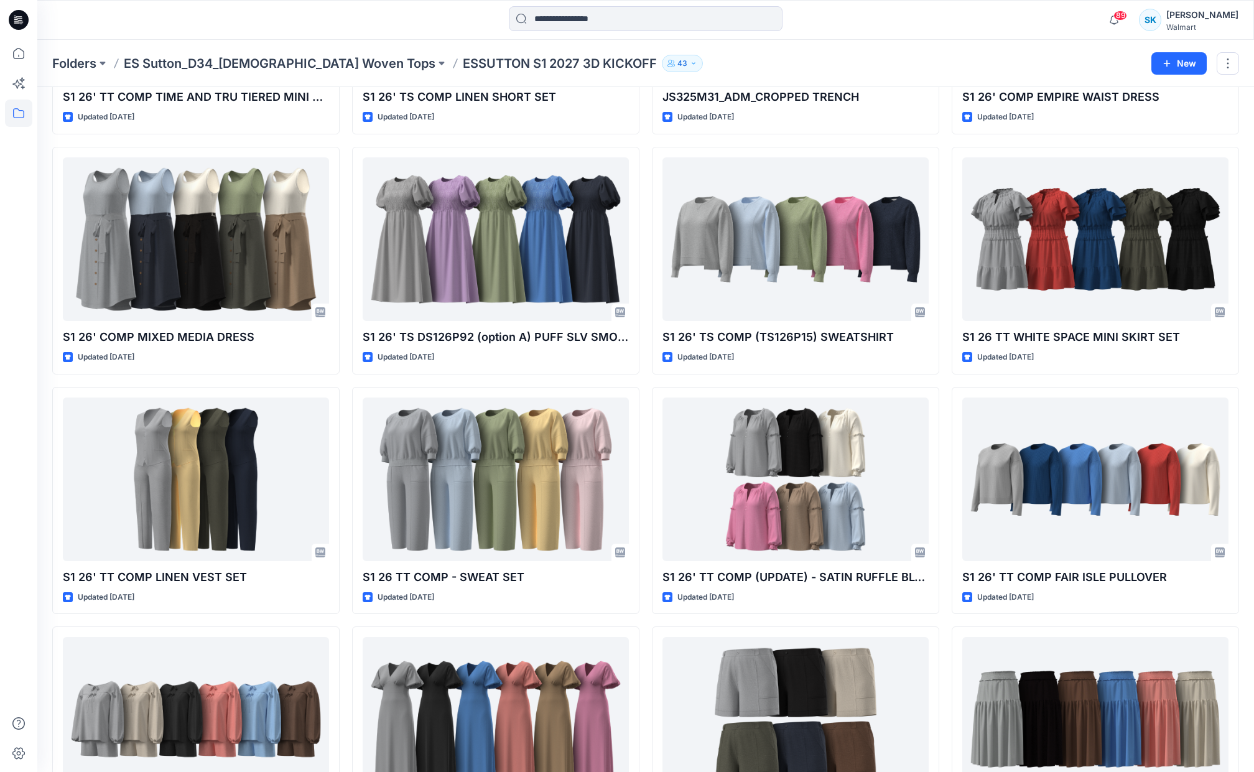
scroll to position [473, 0]
click at [642, 118] on div "S1 26' TS COMP STEP HEM CREW TEE Updated 8 months ago S1 26' TT COMP TIME AND T…" at bounding box center [645, 379] width 1187 height 1427
click at [643, 119] on div "S1 26' TS COMP STEP HEM CREW TEE Updated 8 months ago S1 26' TT COMP TIME AND T…" at bounding box center [645, 379] width 1187 height 1427
click at [644, 116] on div "S1 26' TS COMP STEP HEM CREW TEE Updated 8 months ago S1 26' TT COMP TIME AND T…" at bounding box center [645, 379] width 1187 height 1427
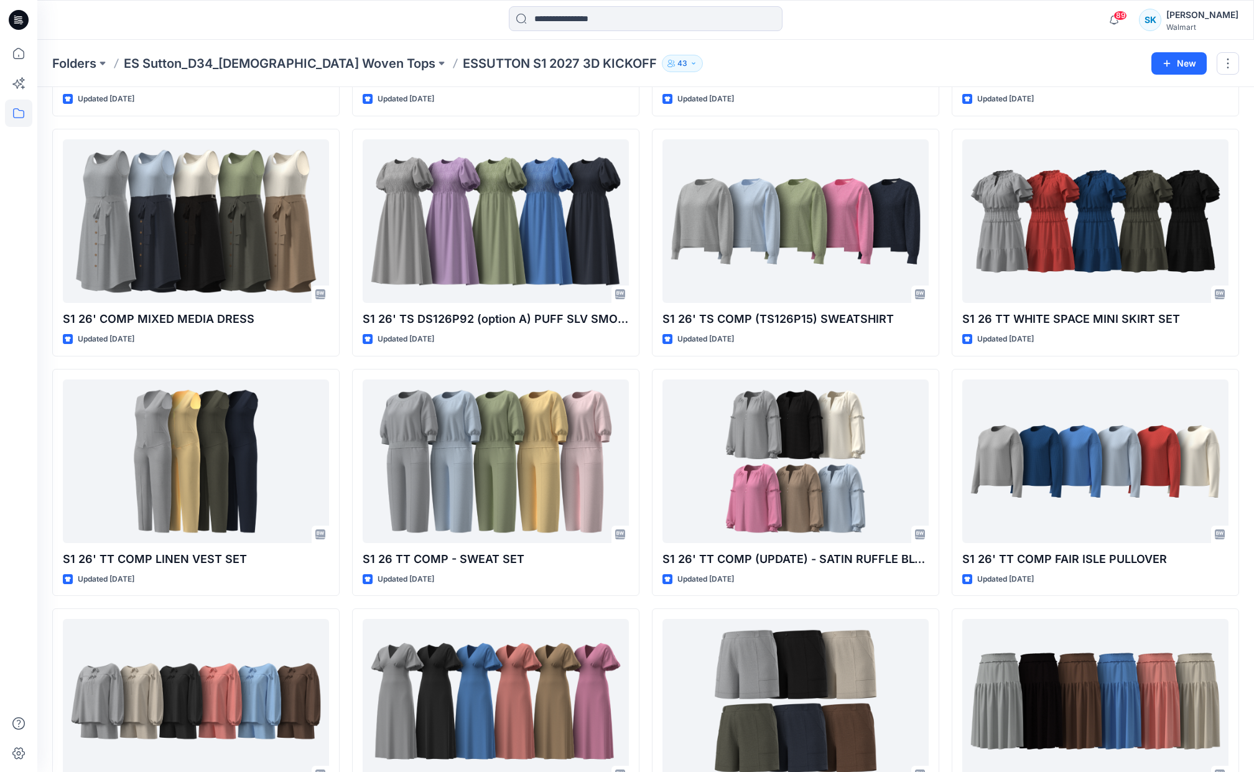
click at [644, 116] on div "S1 26' TS COMP STEP HEM CREW TEE Updated 8 months ago S1 26' TT COMP TIME AND T…" at bounding box center [645, 362] width 1187 height 1427
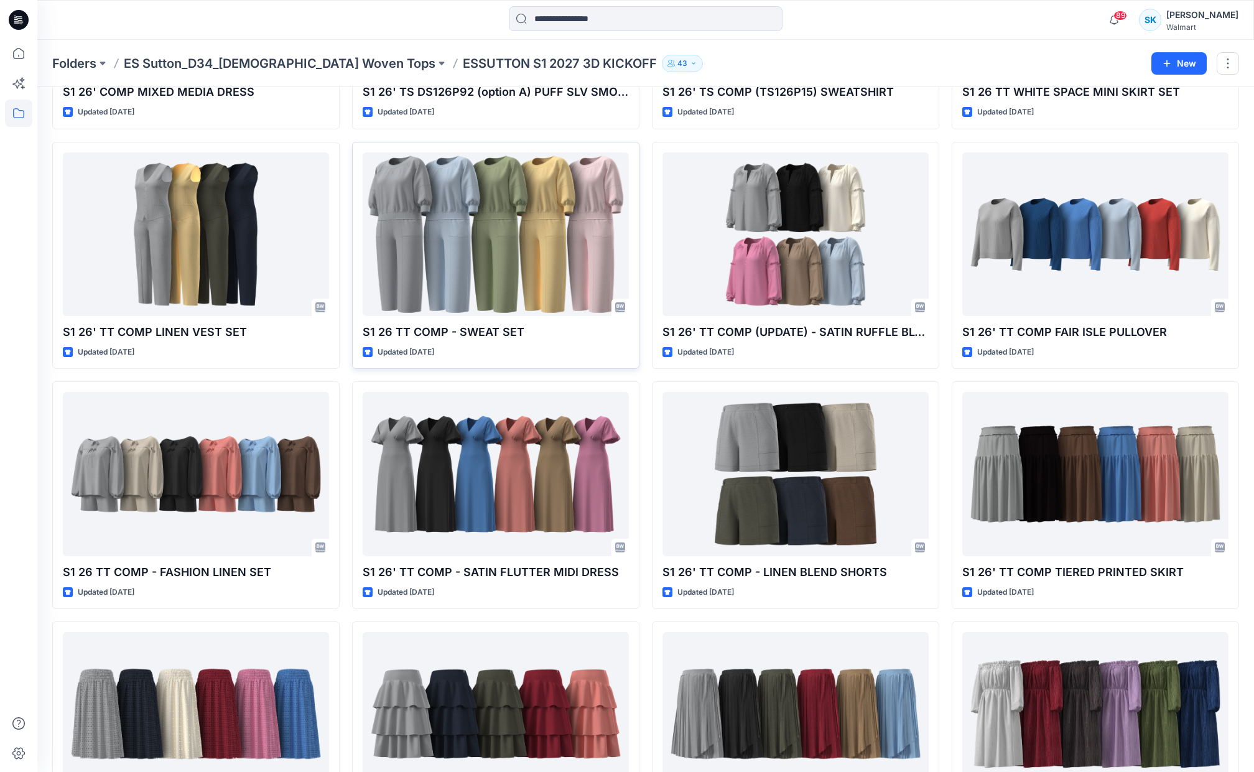
scroll to position [716, 0]
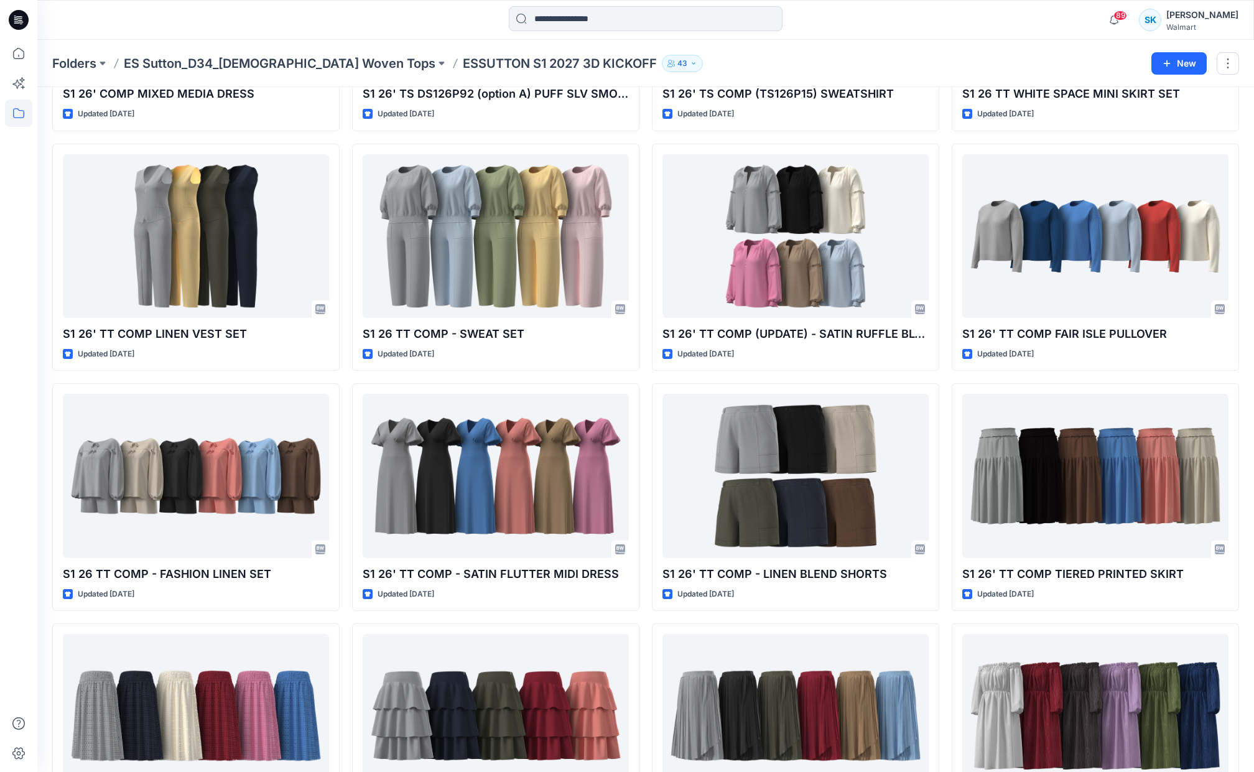
click at [647, 168] on div "S1 26' TS COMP STEP HEM CREW TEE Updated 8 months ago S1 26' TT COMP TIME AND T…" at bounding box center [645, 137] width 1187 height 1427
click at [641, 165] on div "S1 26' TS COMP STEP HEM CREW TEE Updated 8 months ago S1 26' TT COMP TIME AND T…" at bounding box center [645, 137] width 1187 height 1427
click at [648, 134] on div "S1 26' TS COMP STEP HEM CREW TEE Updated 8 months ago S1 26' TT COMP TIME AND T…" at bounding box center [645, 137] width 1187 height 1427
click at [643, 194] on div "S1 26' TS COMP STEP HEM CREW TEE Updated 8 months ago S1 26' TT COMP TIME AND T…" at bounding box center [645, 137] width 1187 height 1427
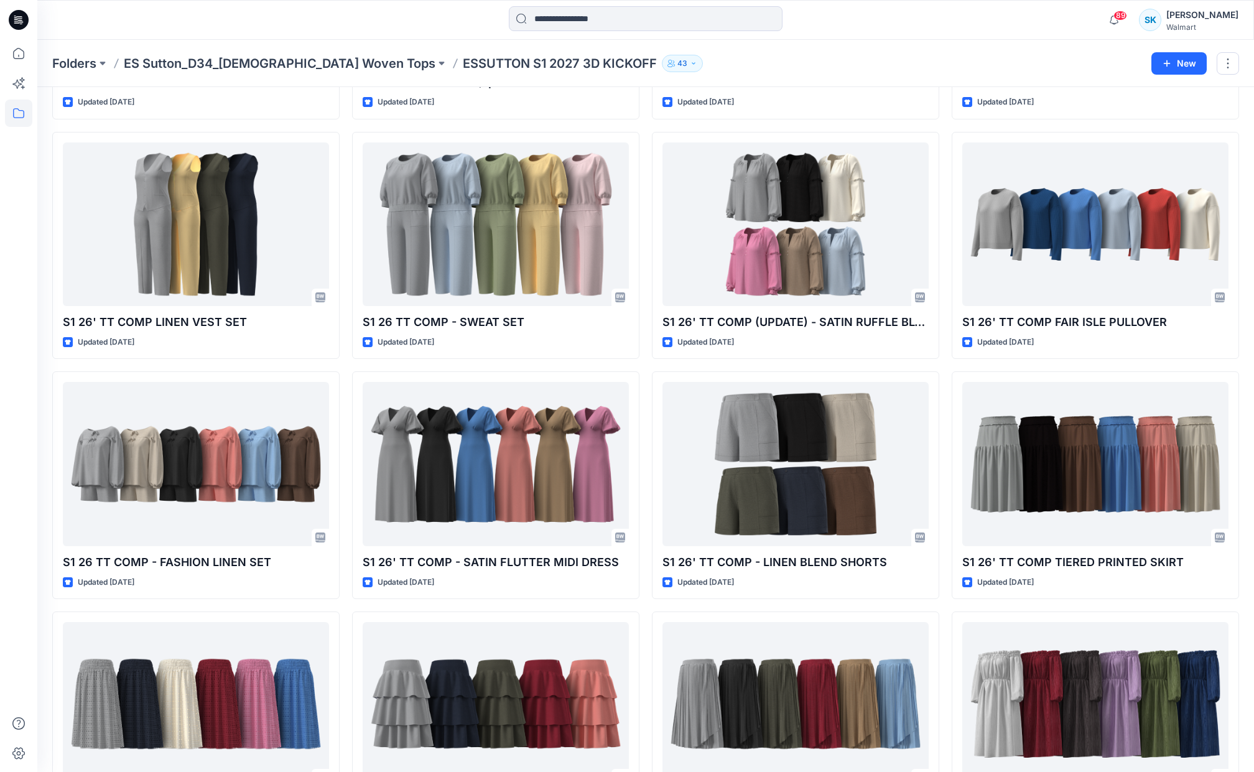
scroll to position [728, 0]
click at [644, 192] on div "S1 26' TS COMP STEP HEM CREW TEE Updated 8 months ago S1 26' TT COMP TIME AND T…" at bounding box center [645, 124] width 1187 height 1427
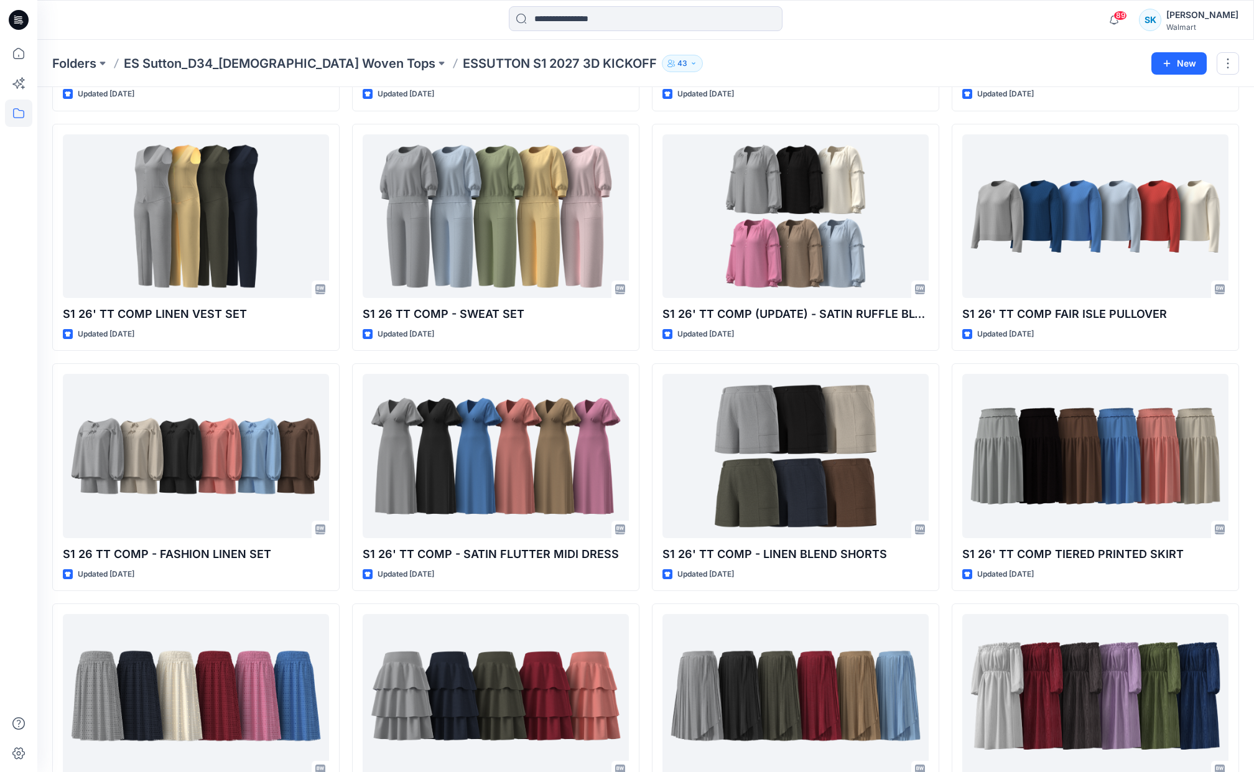
click at [644, 192] on div "S1 26' TS COMP STEP HEM CREW TEE Updated 8 months ago S1 26' TT COMP TIME AND T…" at bounding box center [645, 117] width 1187 height 1427
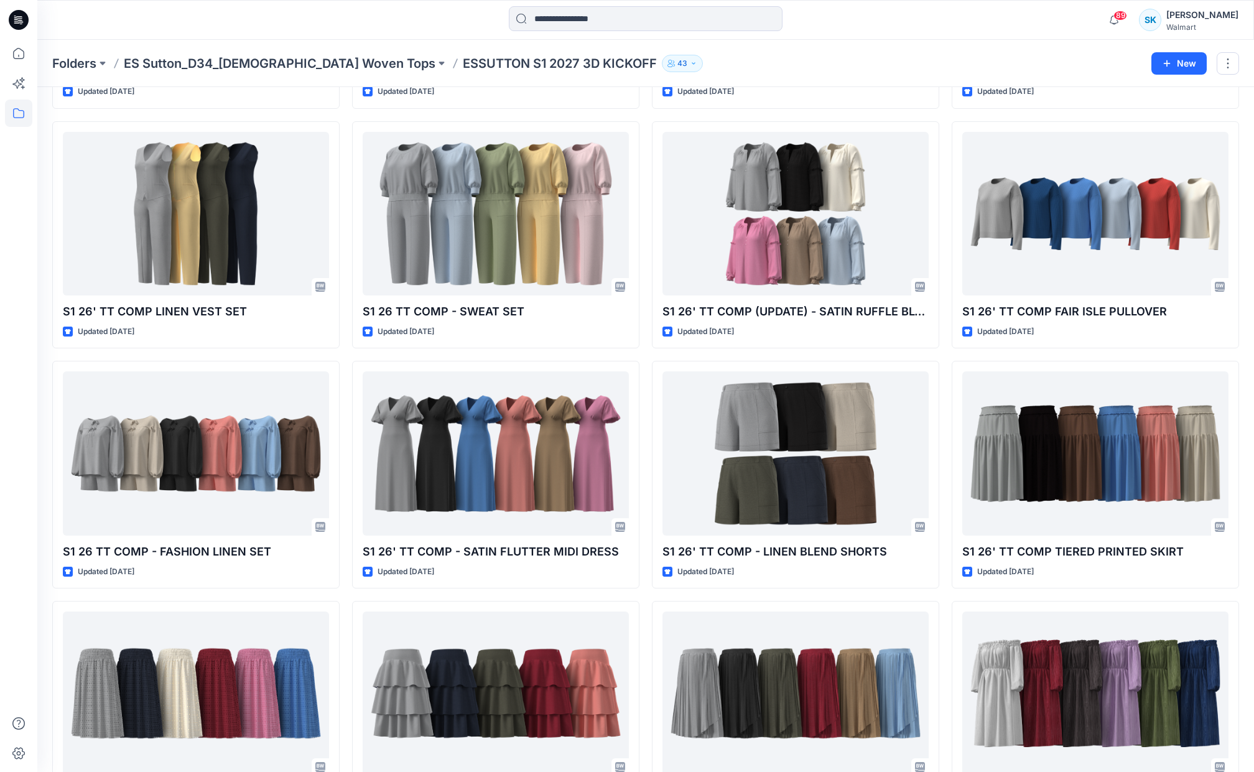
click at [644, 192] on div "S1 26' TS COMP STEP HEM CREW TEE Updated 8 months ago S1 26' TT COMP TIME AND T…" at bounding box center [645, 114] width 1187 height 1427
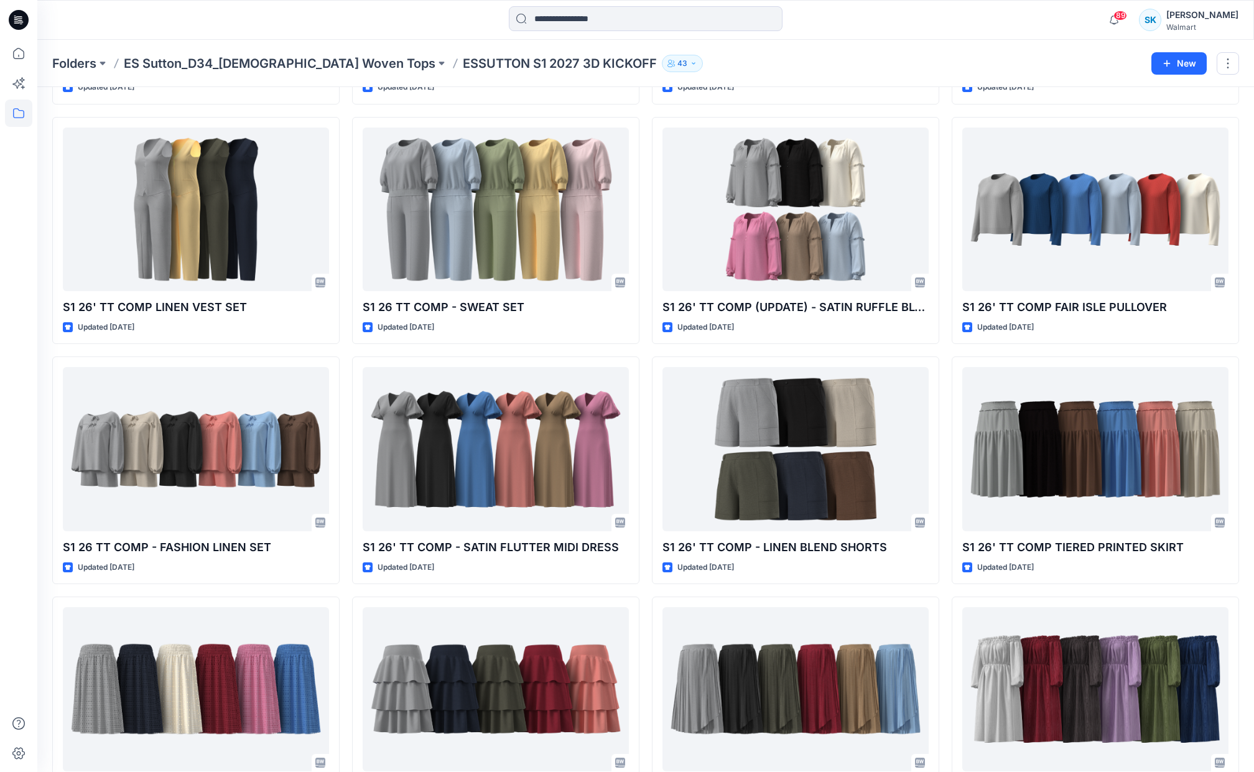
scroll to position [743, 0]
click at [644, 192] on div "S1 26' TS COMP STEP HEM CREW TEE Updated 8 months ago S1 26' TT COMP TIME AND T…" at bounding box center [645, 109] width 1187 height 1427
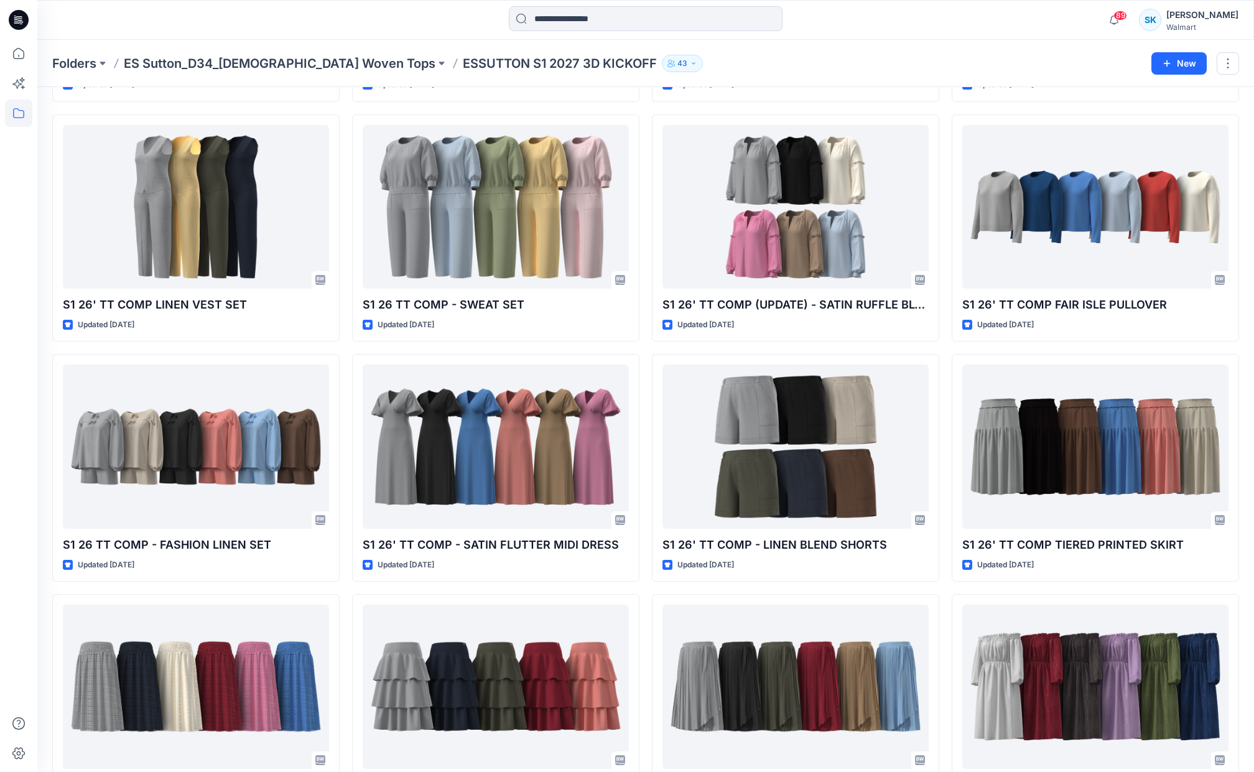
scroll to position [746, 0]
click at [644, 192] on div "S1 26' TS COMP STEP HEM CREW TEE Updated 8 months ago S1 26' TT COMP TIME AND T…" at bounding box center [645, 107] width 1187 height 1427
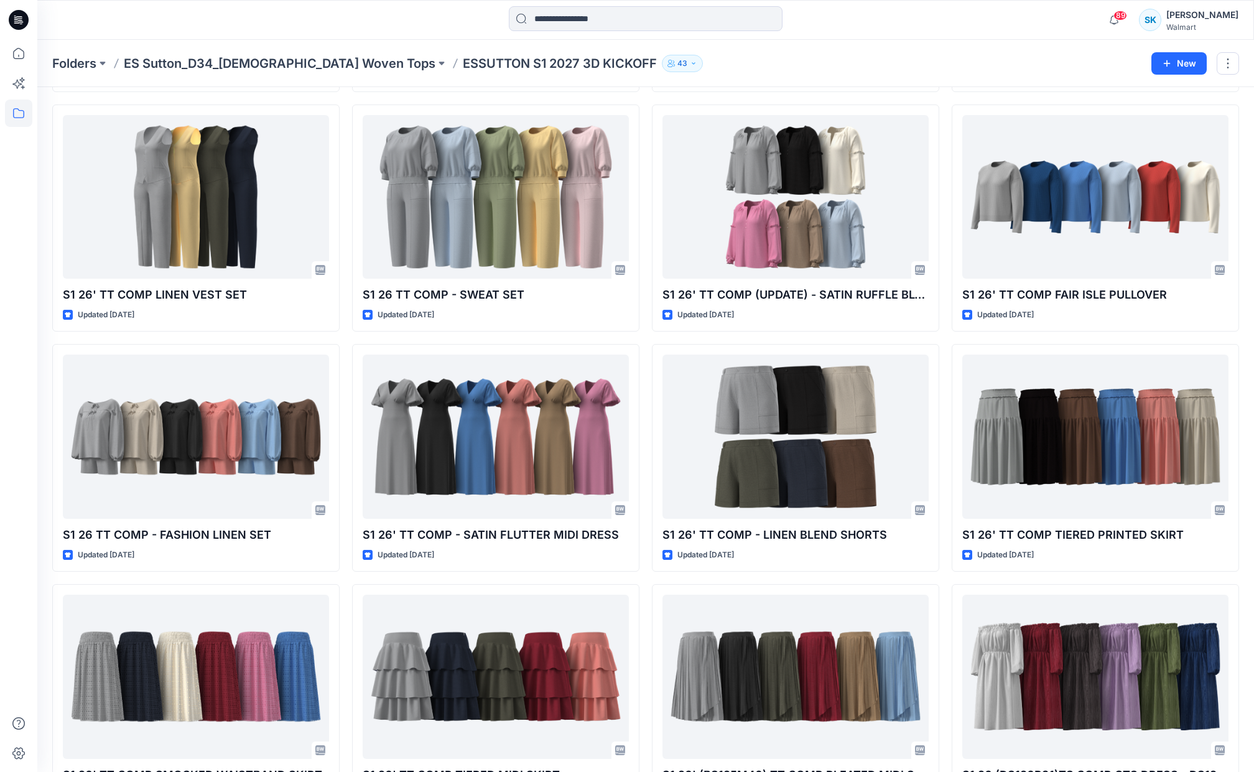
scroll to position [756, 0]
click at [643, 185] on div "S1 26' TS COMP STEP HEM CREW TEE Updated 8 months ago S1 26' TT COMP TIME AND T…" at bounding box center [645, 97] width 1187 height 1427
click at [644, 185] on div "S1 26' TS COMP STEP HEM CREW TEE Updated 8 months ago S1 26' TT COMP TIME AND T…" at bounding box center [645, 97] width 1187 height 1427
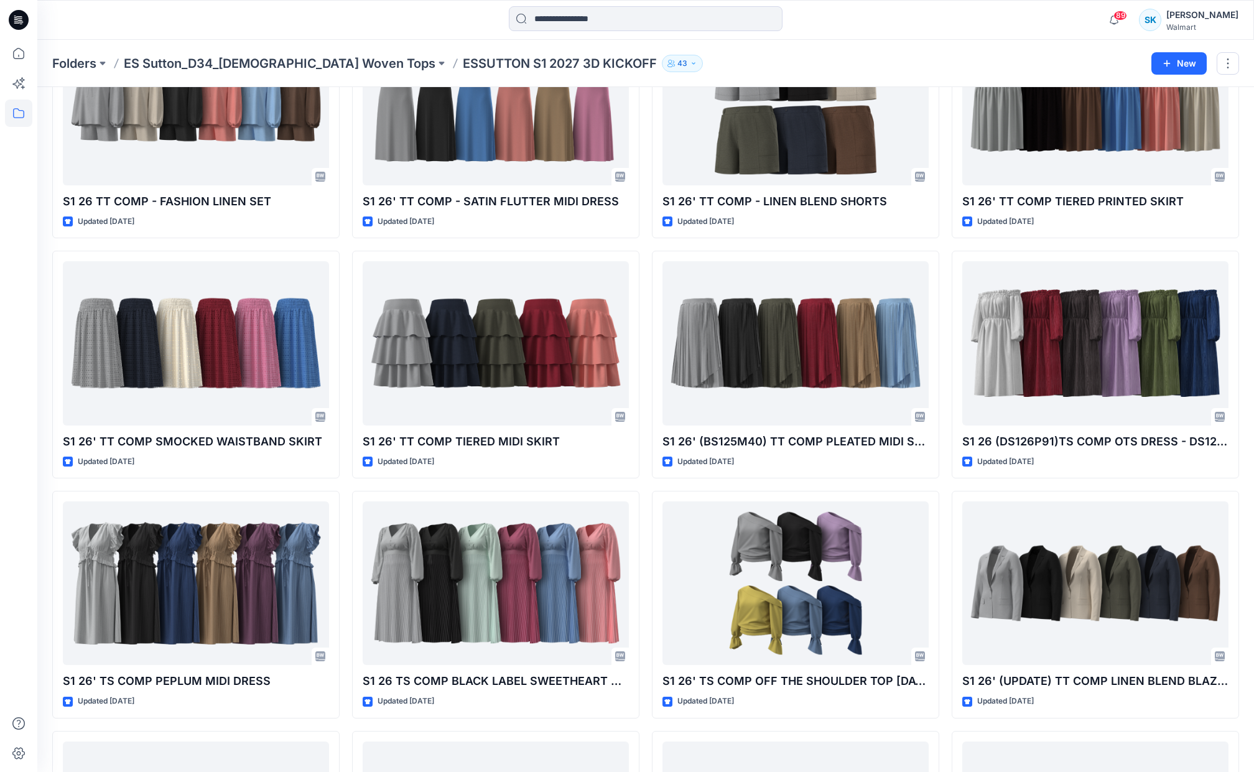
click at [644, 185] on div "S1 26' TS COMP STEP HEM CREW TEE Updated 8 months ago S1 26' TT COMP TIME AND T…" at bounding box center [645, 124] width 1187 height 2147
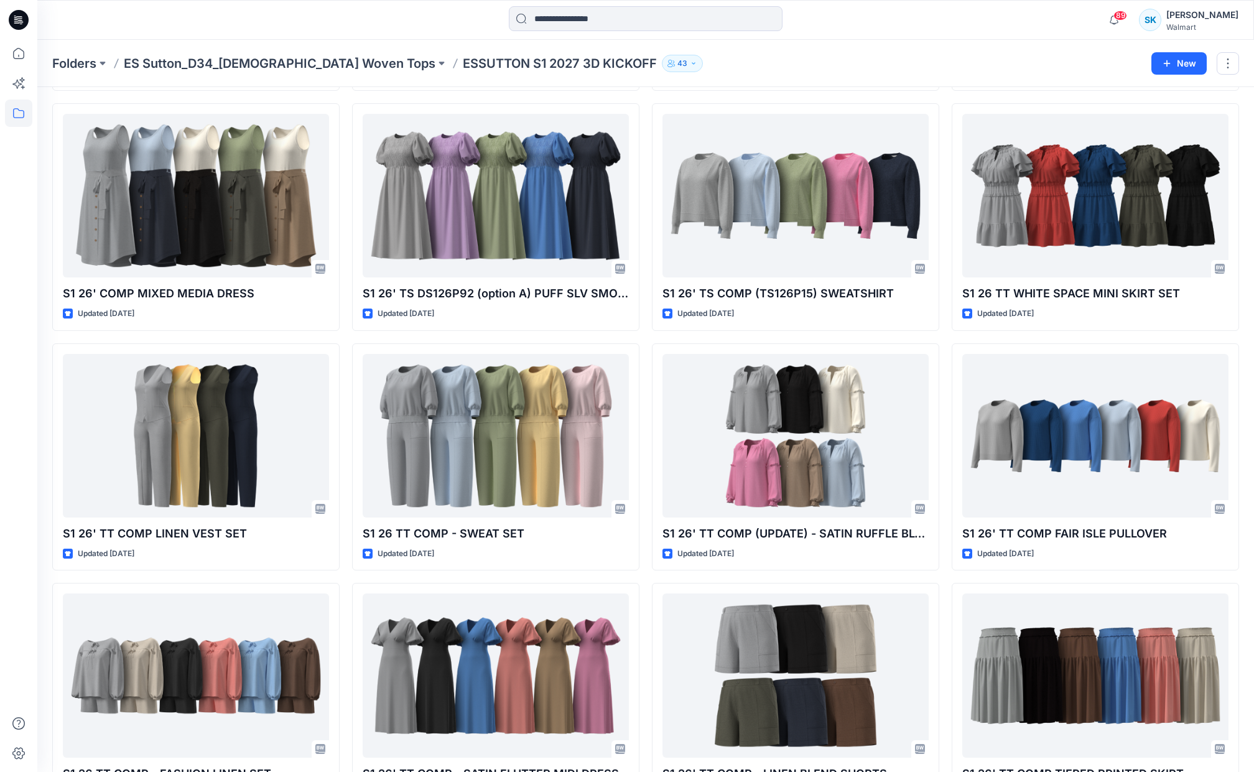
scroll to position [494, 0]
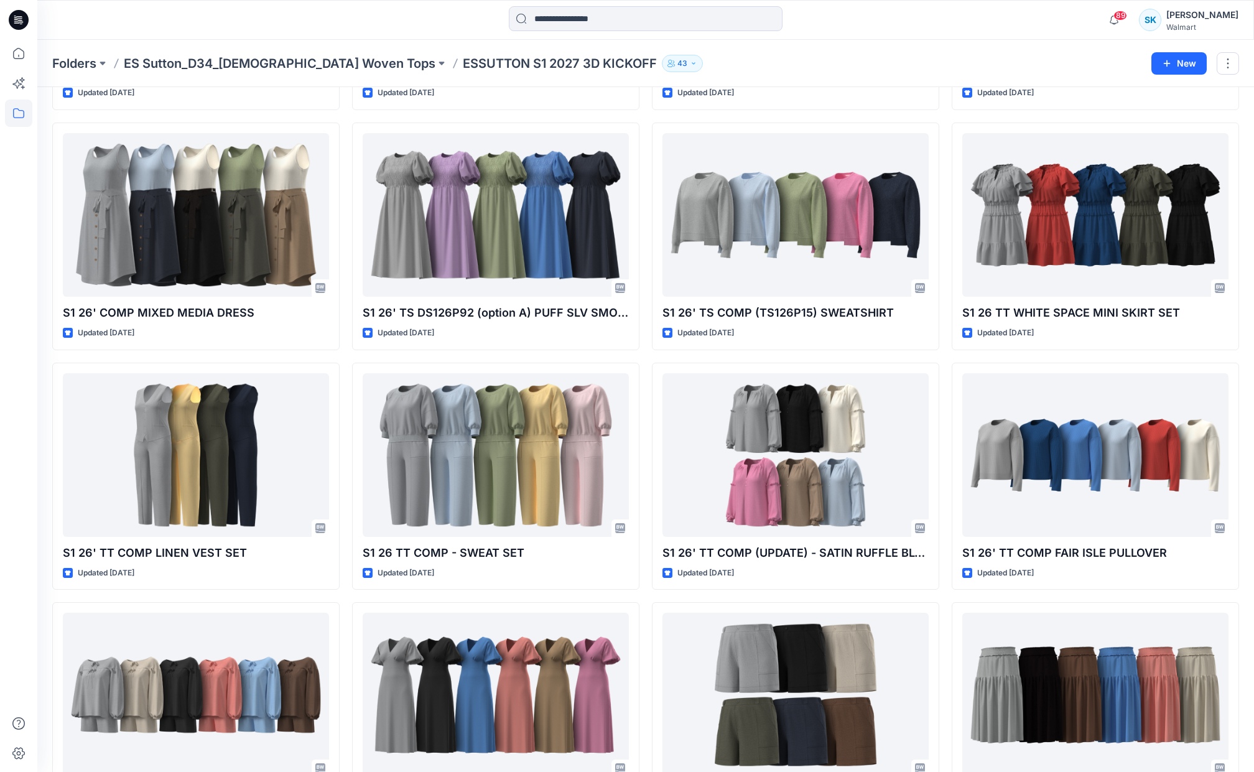
click at [642, 182] on div "S1 26' TS COMP STEP HEM CREW TEE Updated 8 months ago S1 26' TT COMP TIME AND T…" at bounding box center [645, 715] width 1187 height 2147
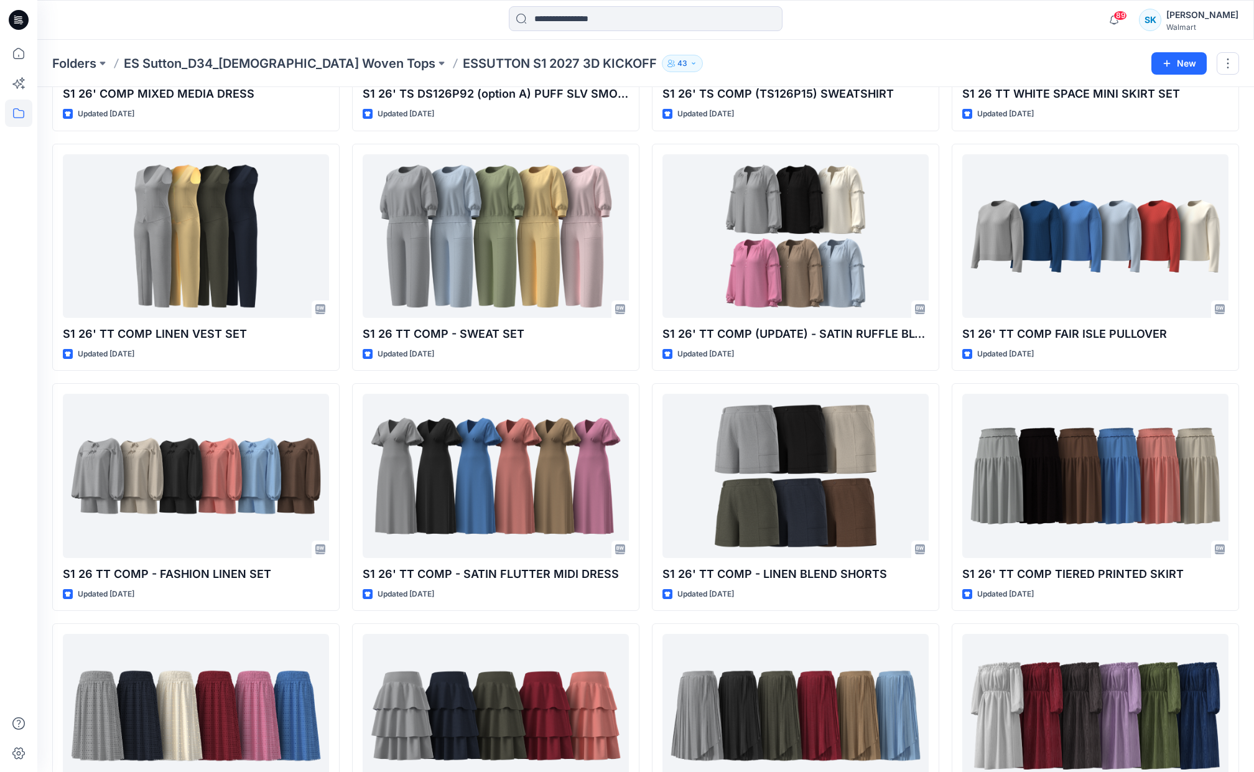
click at [642, 181] on div "S1 26' TS COMP STEP HEM CREW TEE Updated 8 months ago S1 26' TT COMP TIME AND T…" at bounding box center [645, 497] width 1187 height 2147
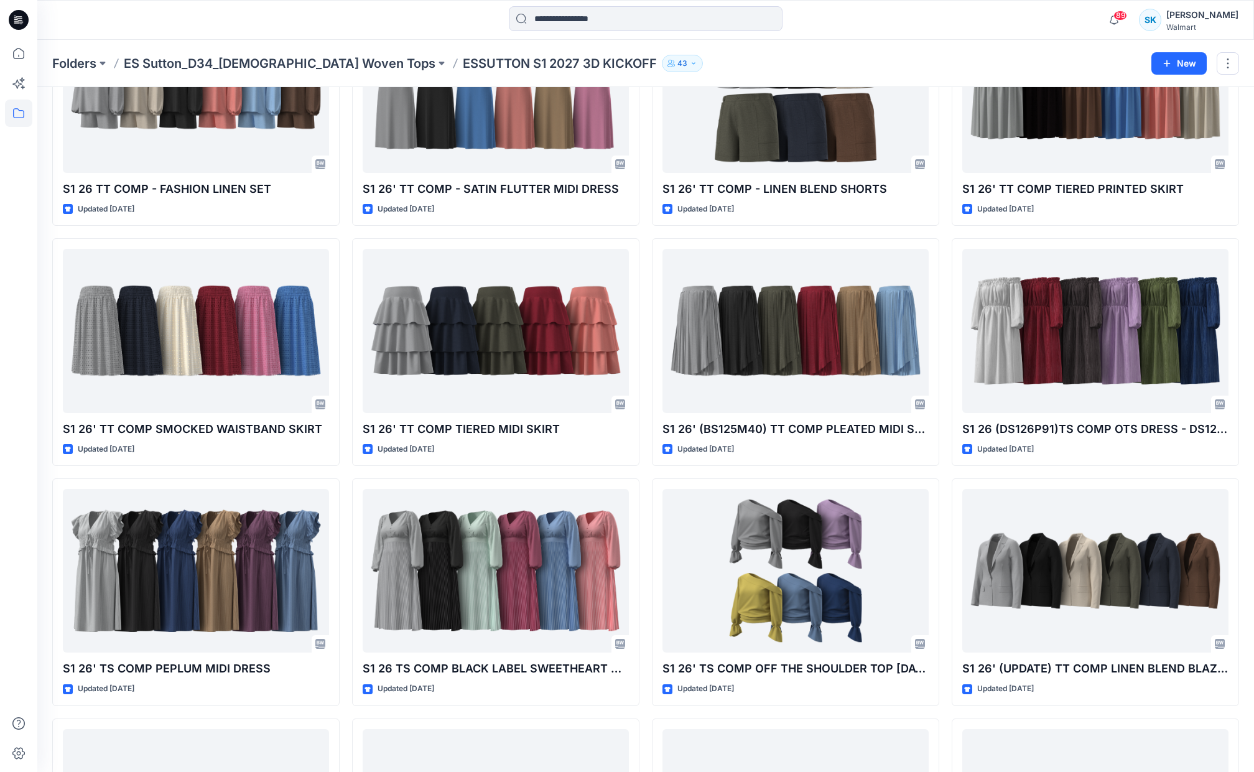
click at [642, 181] on div "S1 26' TS COMP STEP HEM CREW TEE Updated 8 months ago S1 26' TT COMP TIME AND T…" at bounding box center [645, 112] width 1187 height 2147
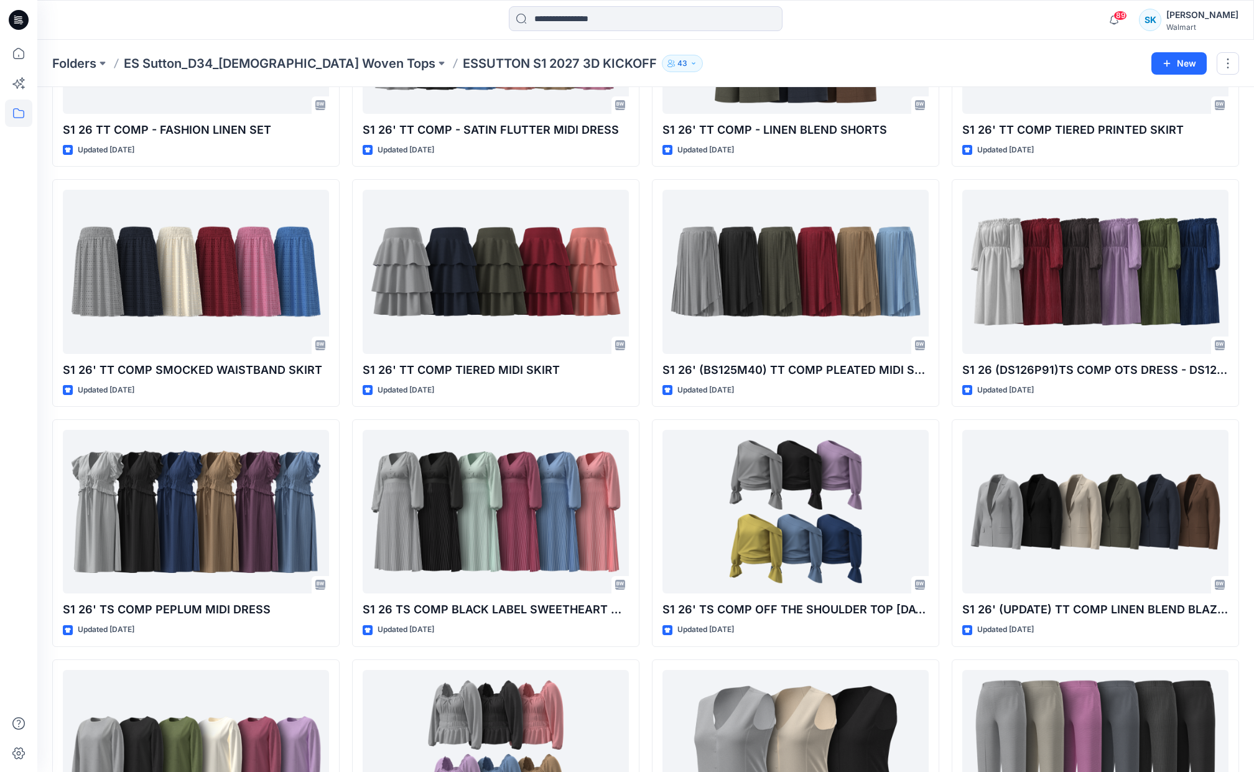
scroll to position [533, 0]
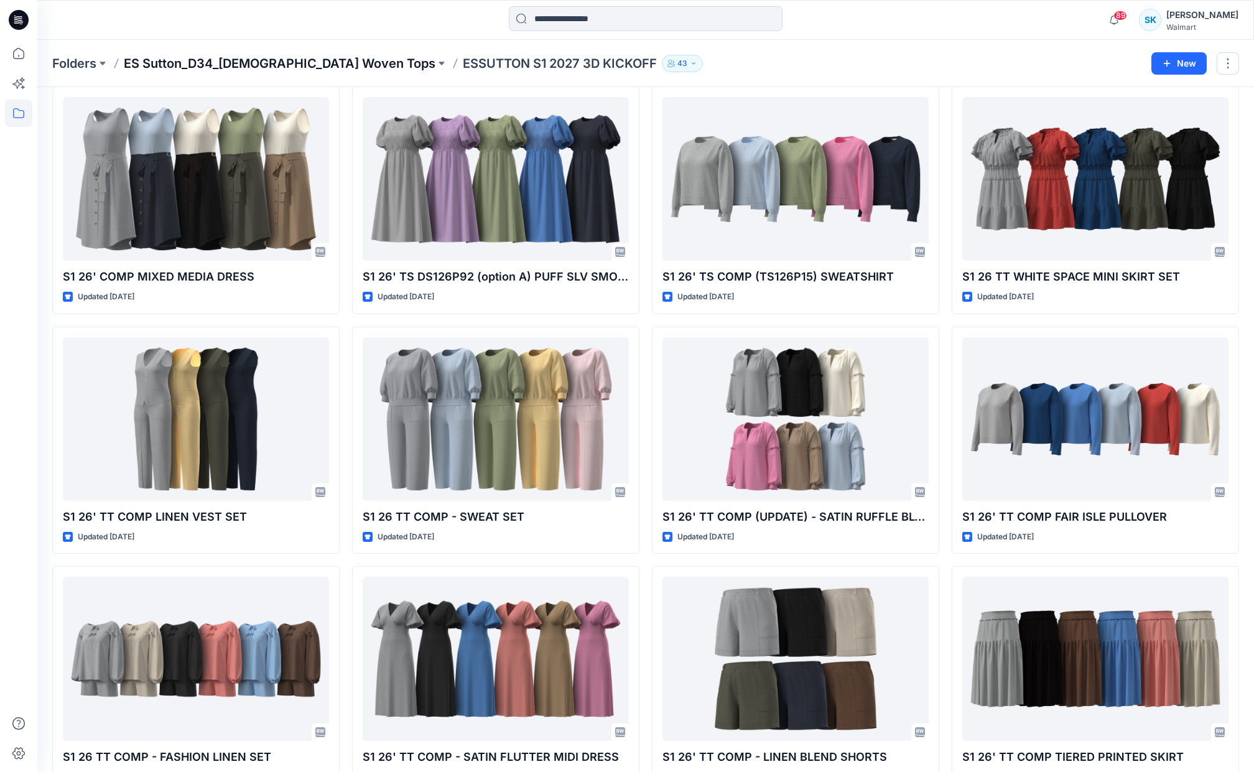
click at [289, 63] on p "ES Sutton_D34_Ladies Woven Tops" at bounding box center [280, 63] width 312 height 17
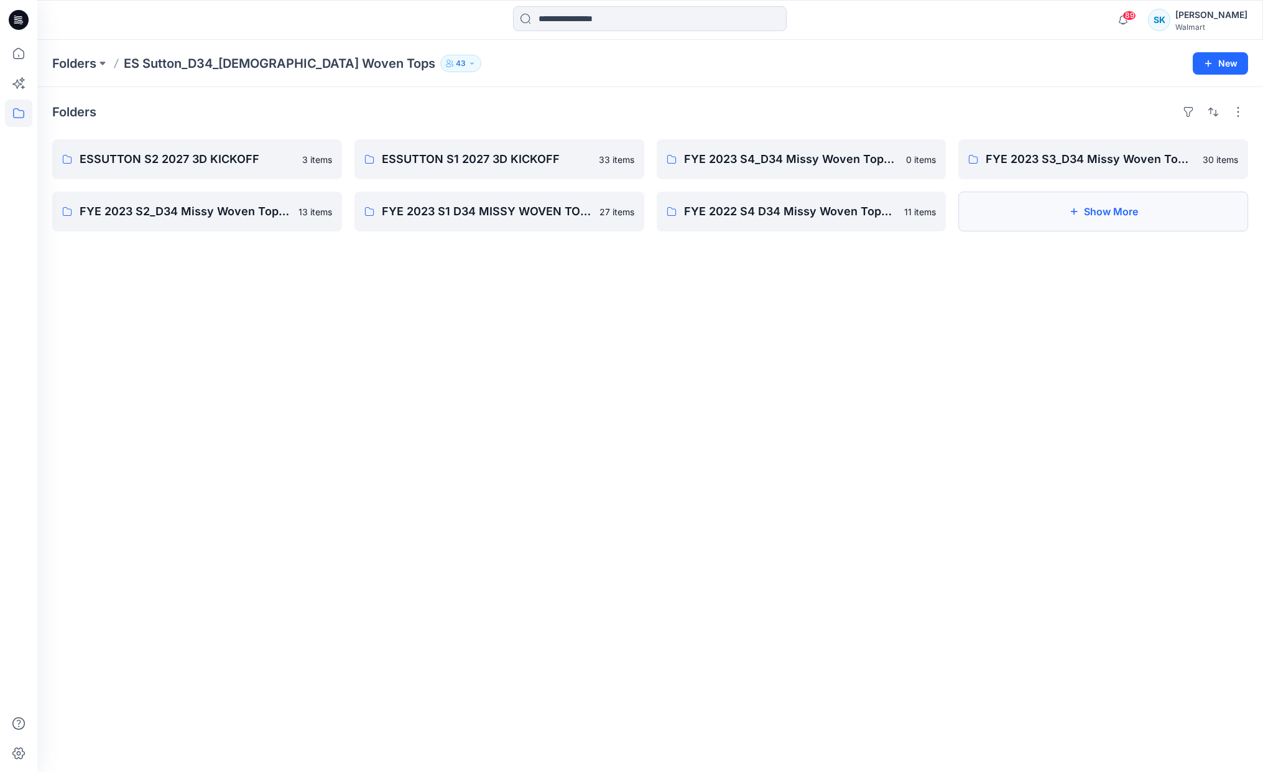
click at [1103, 215] on button "Show More" at bounding box center [1103, 212] width 290 height 40
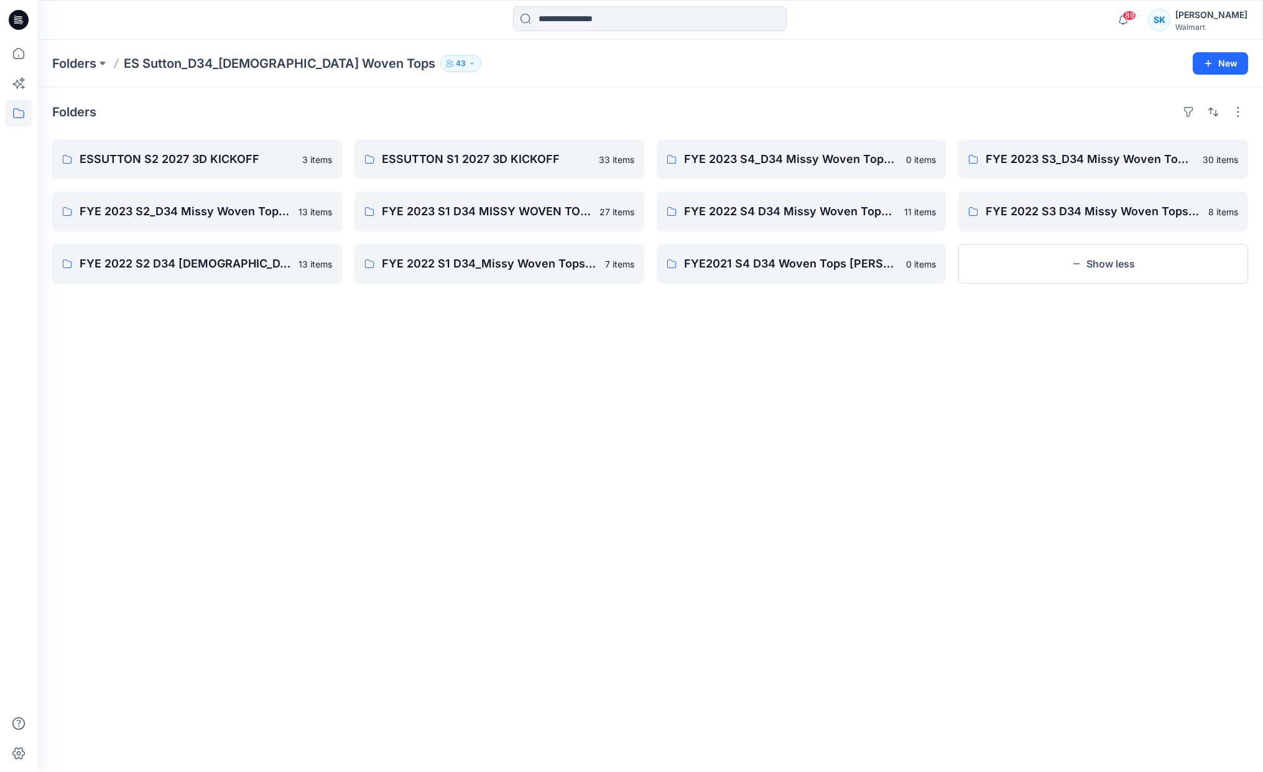
click at [167, 64] on p "ES Sutton_D34_Ladies Woven Tops" at bounding box center [280, 63] width 312 height 17
click at [93, 62] on p "Folders" at bounding box center [74, 63] width 44 height 17
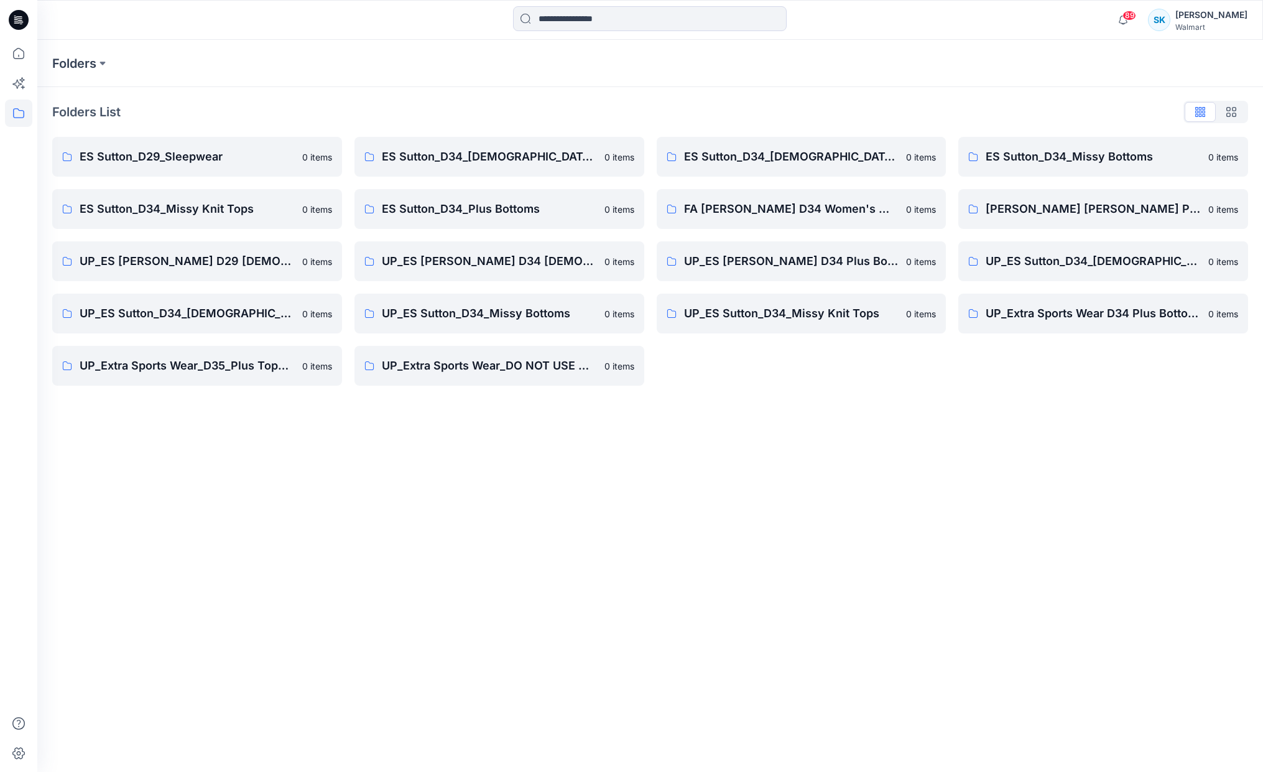
click at [768, 115] on div "Folders List" at bounding box center [650, 112] width 1196 height 20
click at [770, 118] on div "Folders List" at bounding box center [650, 112] width 1196 height 20
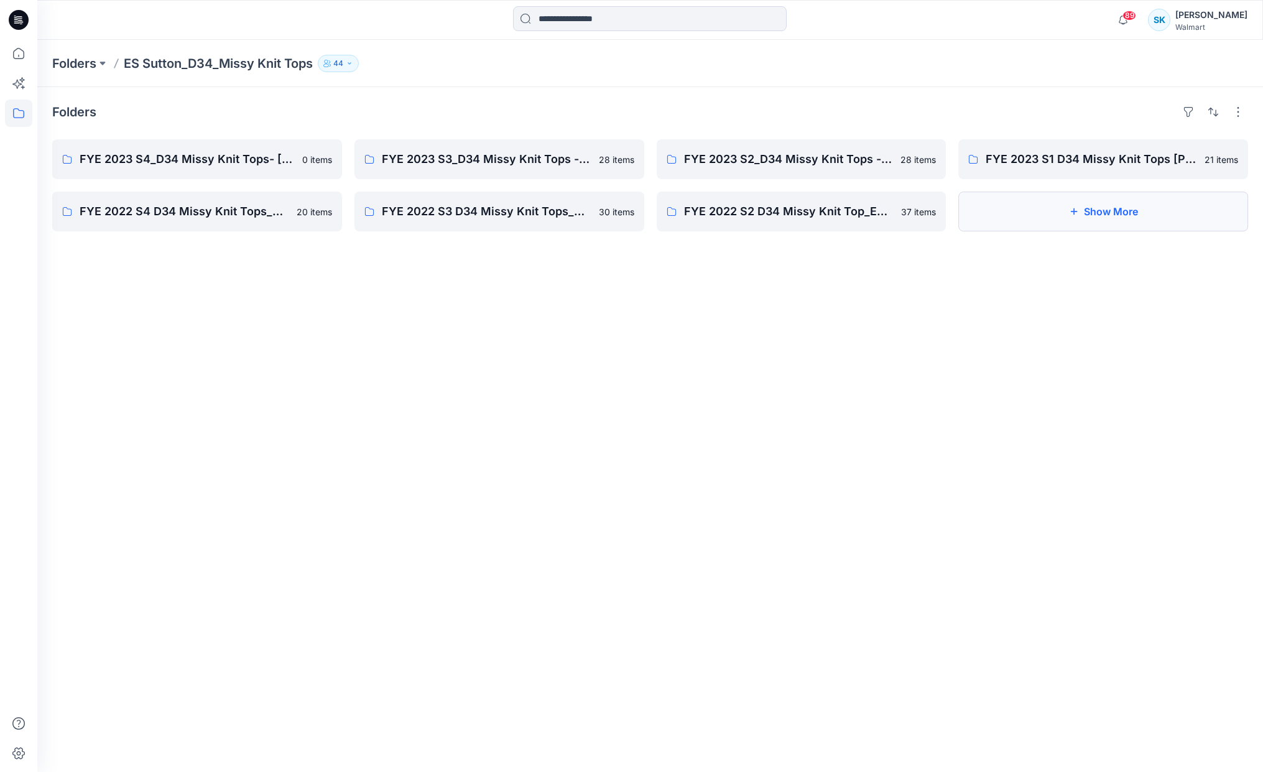
click at [1111, 225] on button "Show More" at bounding box center [1103, 212] width 290 height 40
click at [1039, 207] on button "Show More" at bounding box center [1103, 212] width 290 height 40
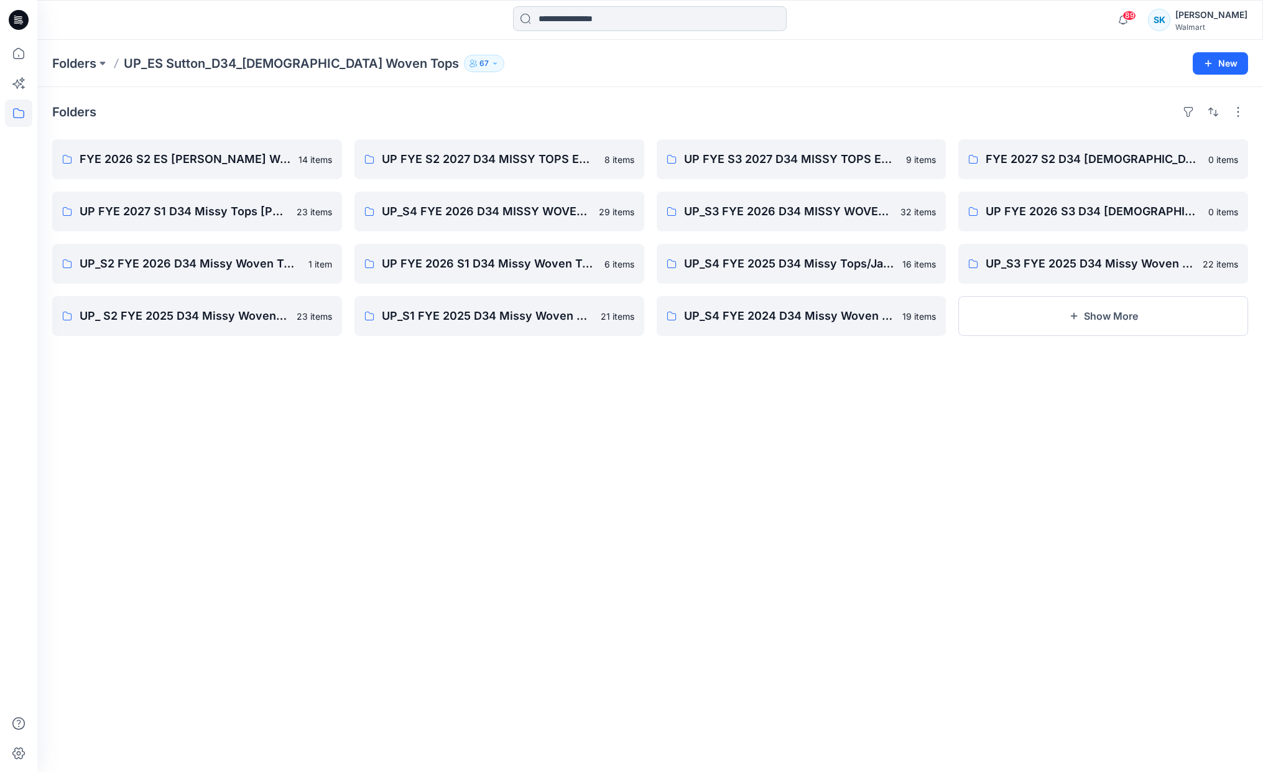
click at [562, 16] on input at bounding box center [650, 18] width 274 height 25
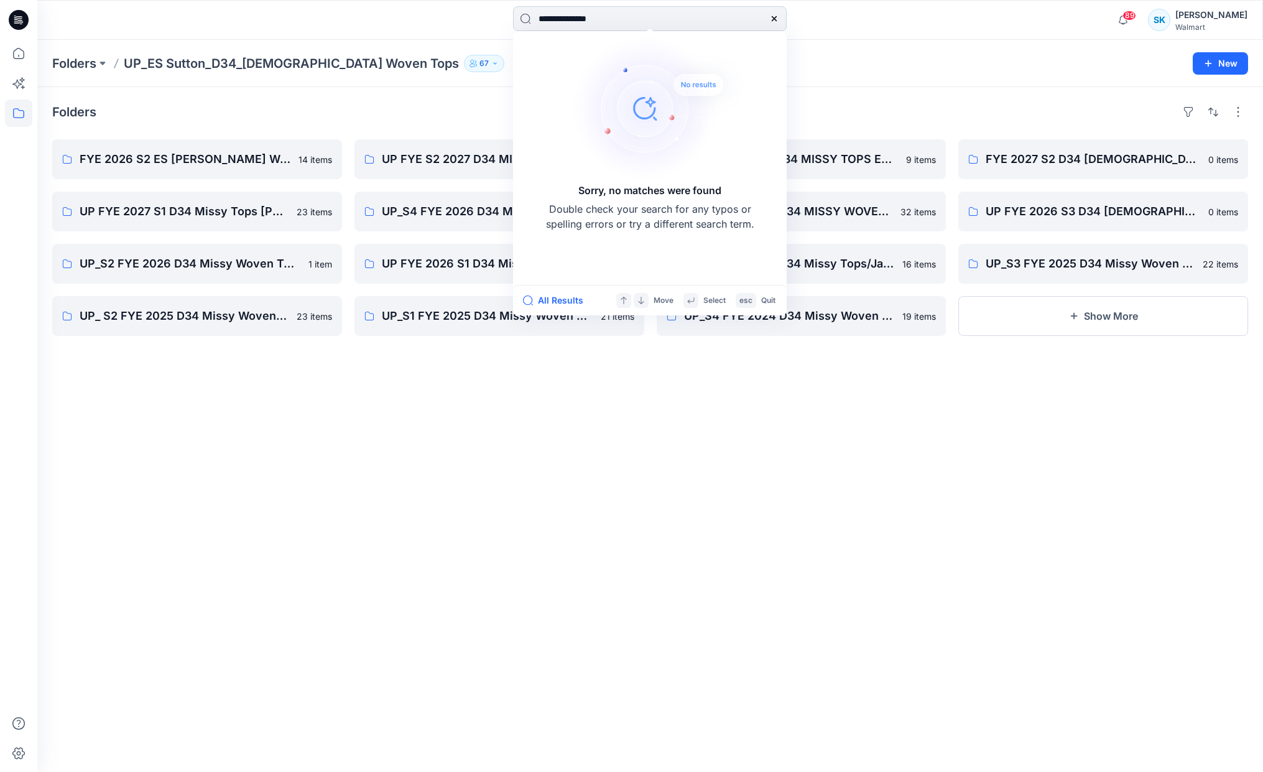
type input "**********"
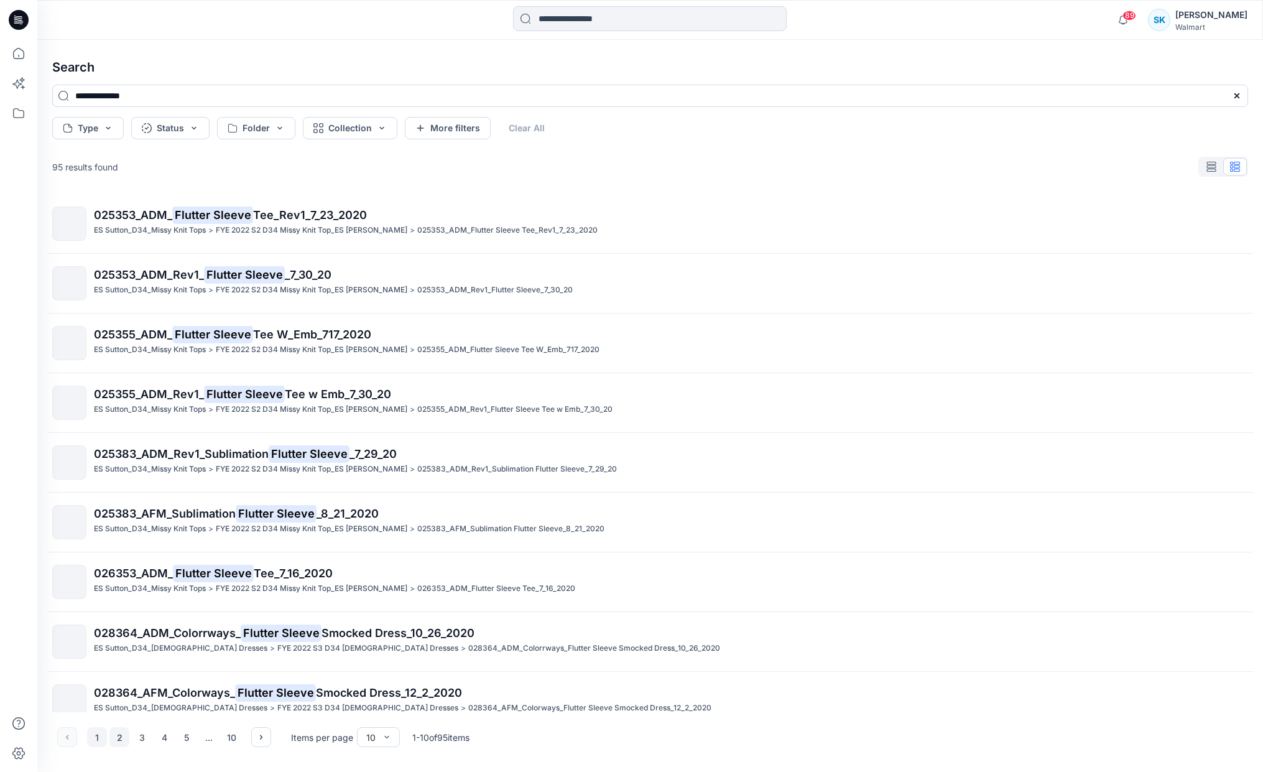
click at [123, 736] on button "2" at bounding box center [119, 737] width 20 height 20
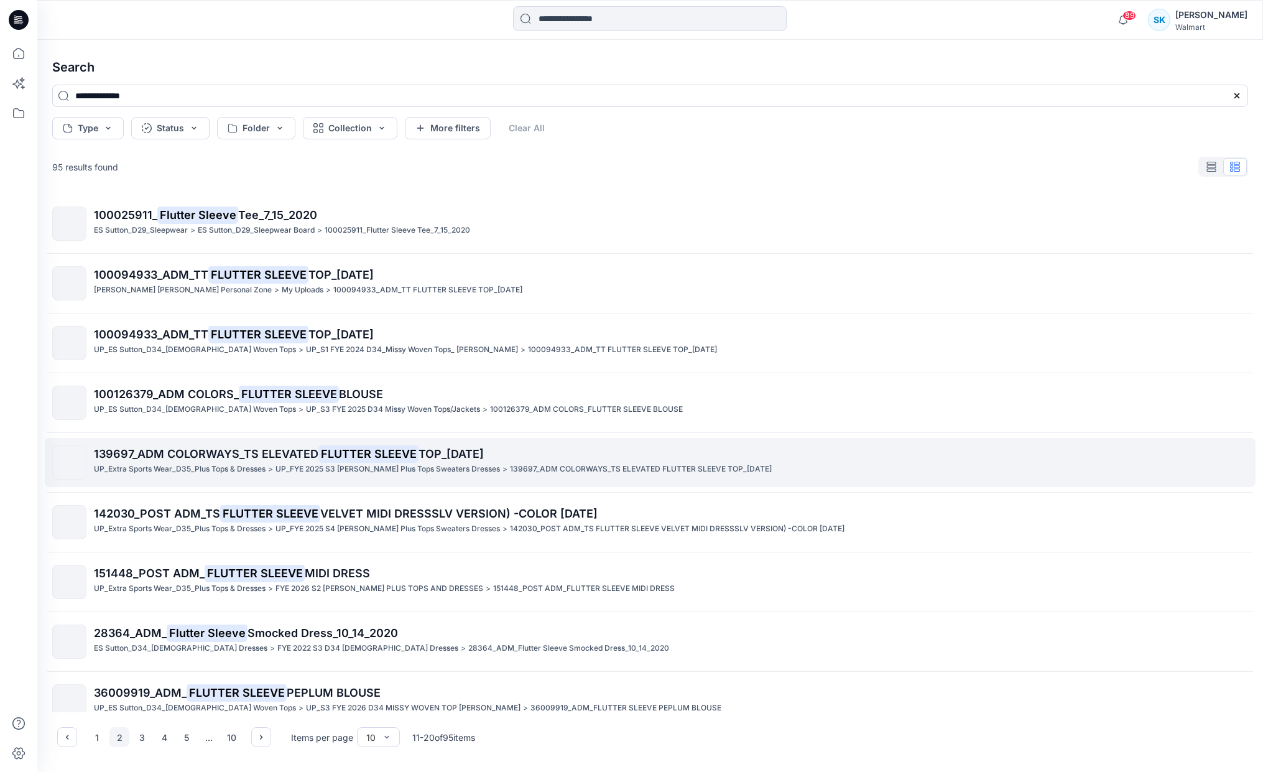
scroll to position [79, 0]
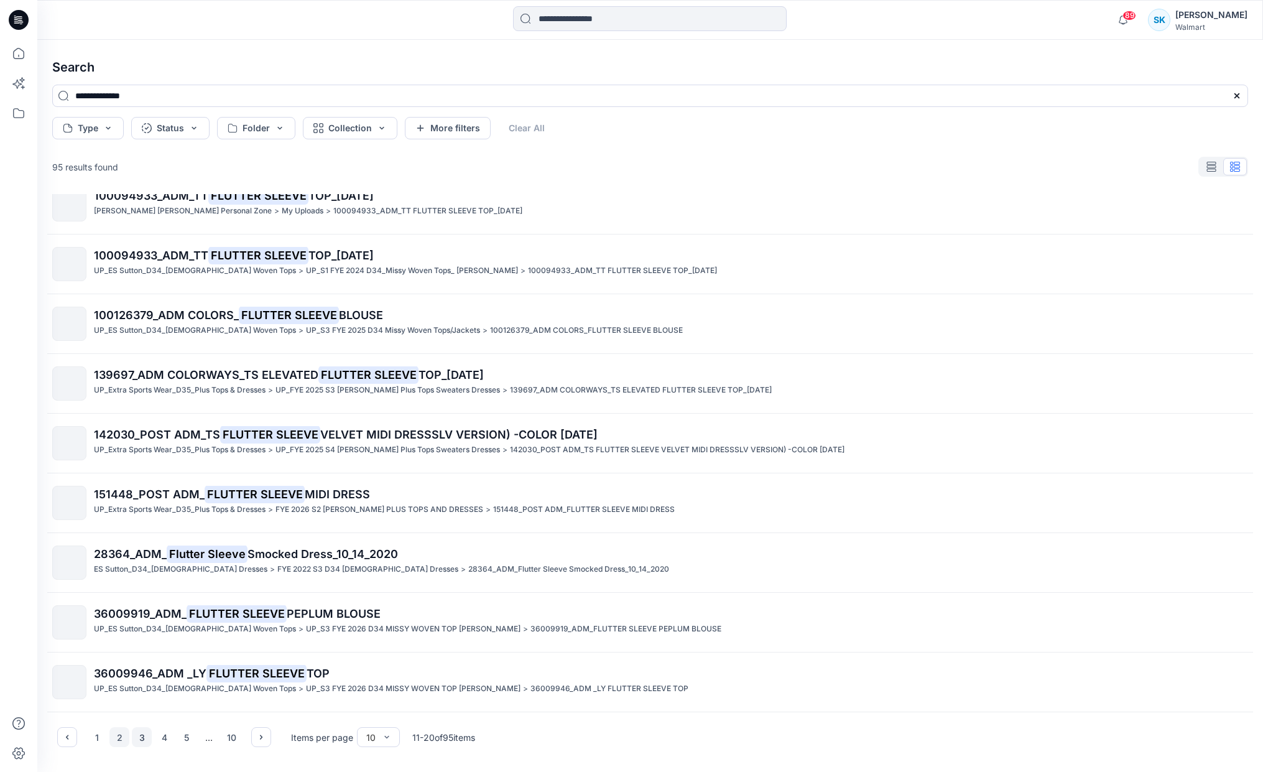
click at [141, 734] on button "3" at bounding box center [142, 737] width 20 height 20
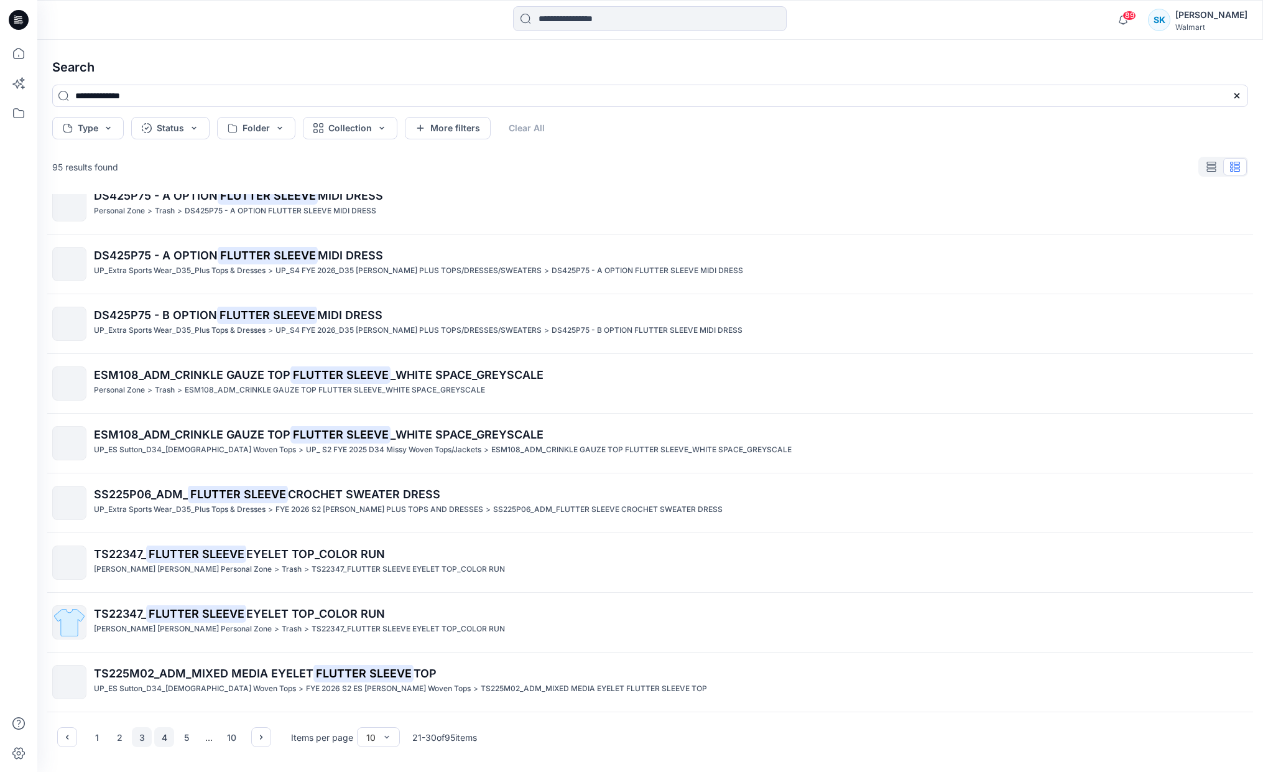
click at [162, 736] on button "4" at bounding box center [164, 737] width 20 height 20
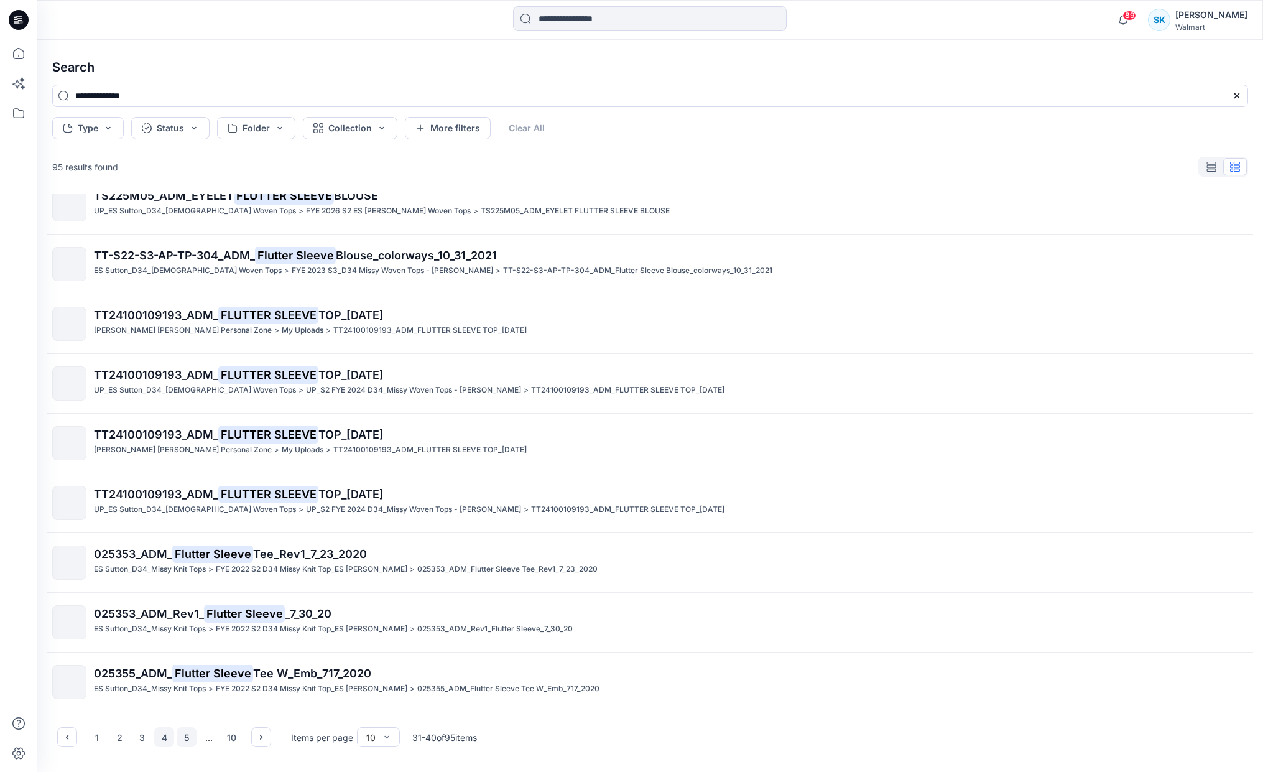
click at [187, 738] on button "5" at bounding box center [187, 737] width 20 height 20
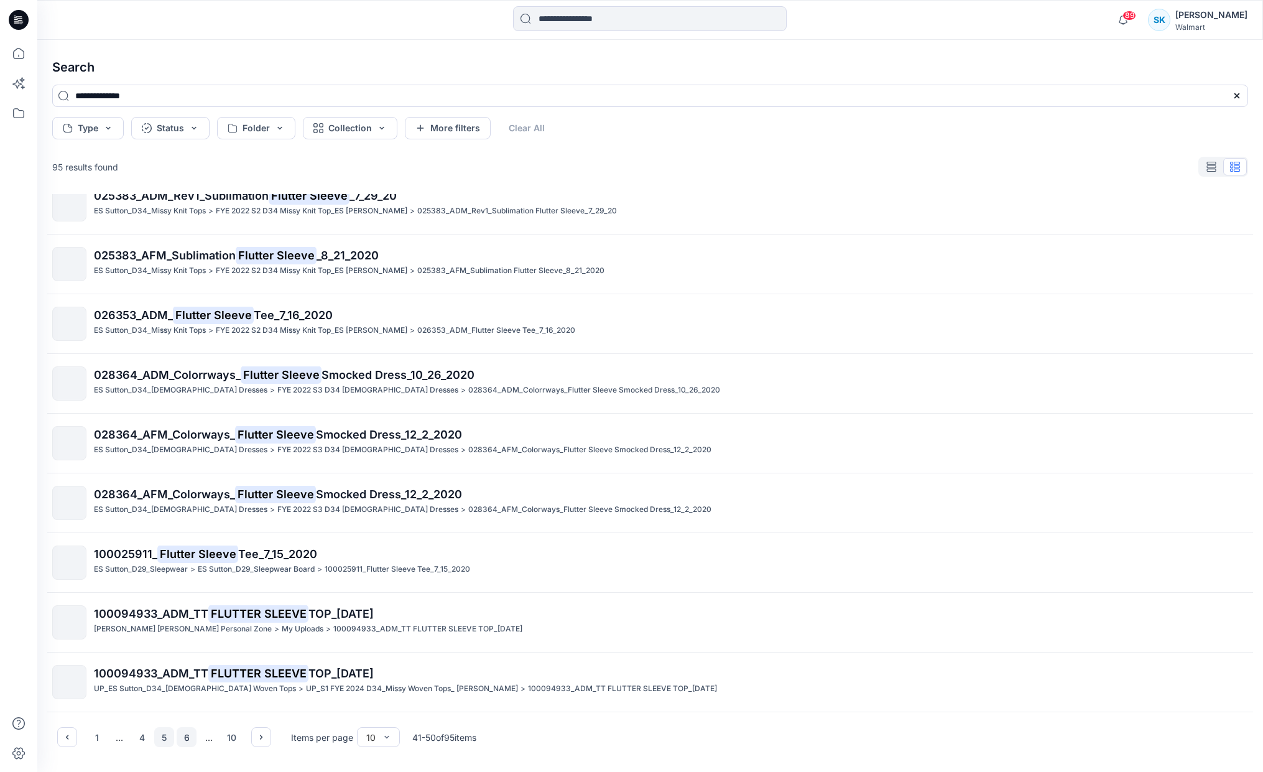
click at [187, 736] on button "6" at bounding box center [187, 737] width 20 height 20
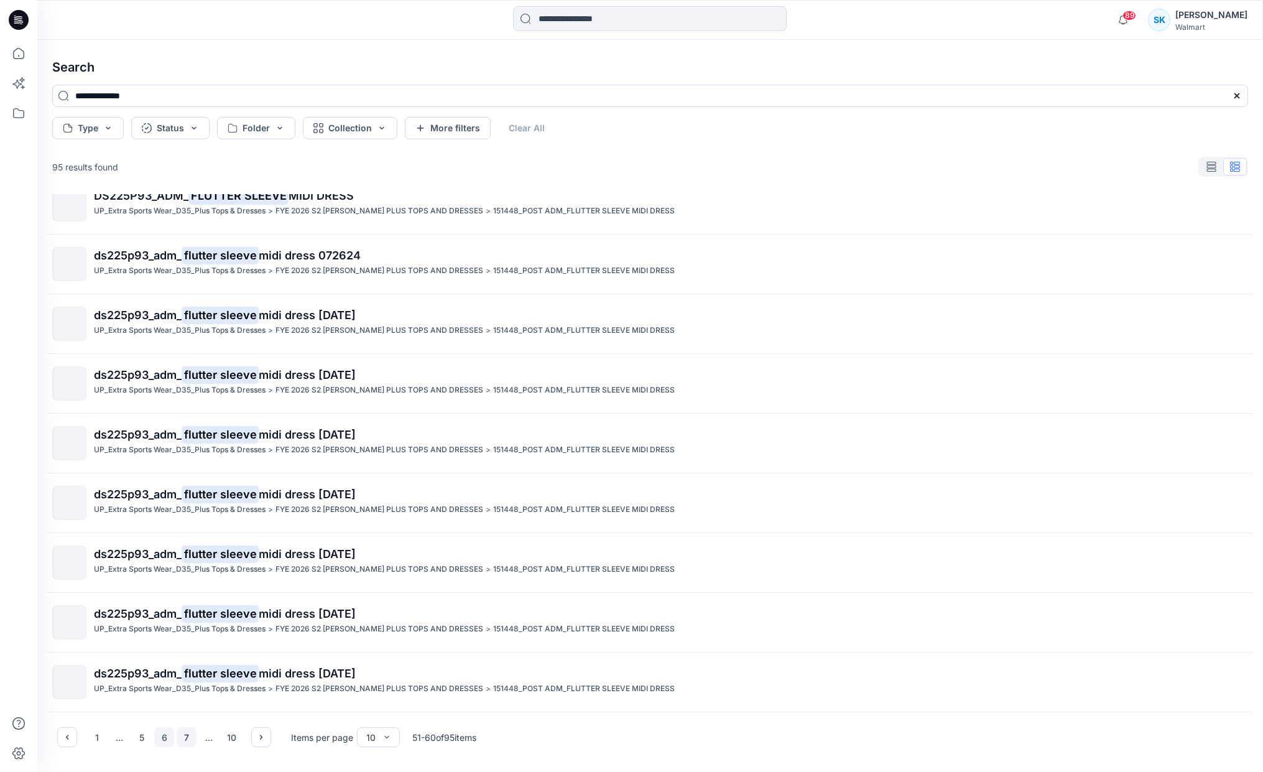
click at [192, 738] on button "7" at bounding box center [187, 737] width 20 height 20
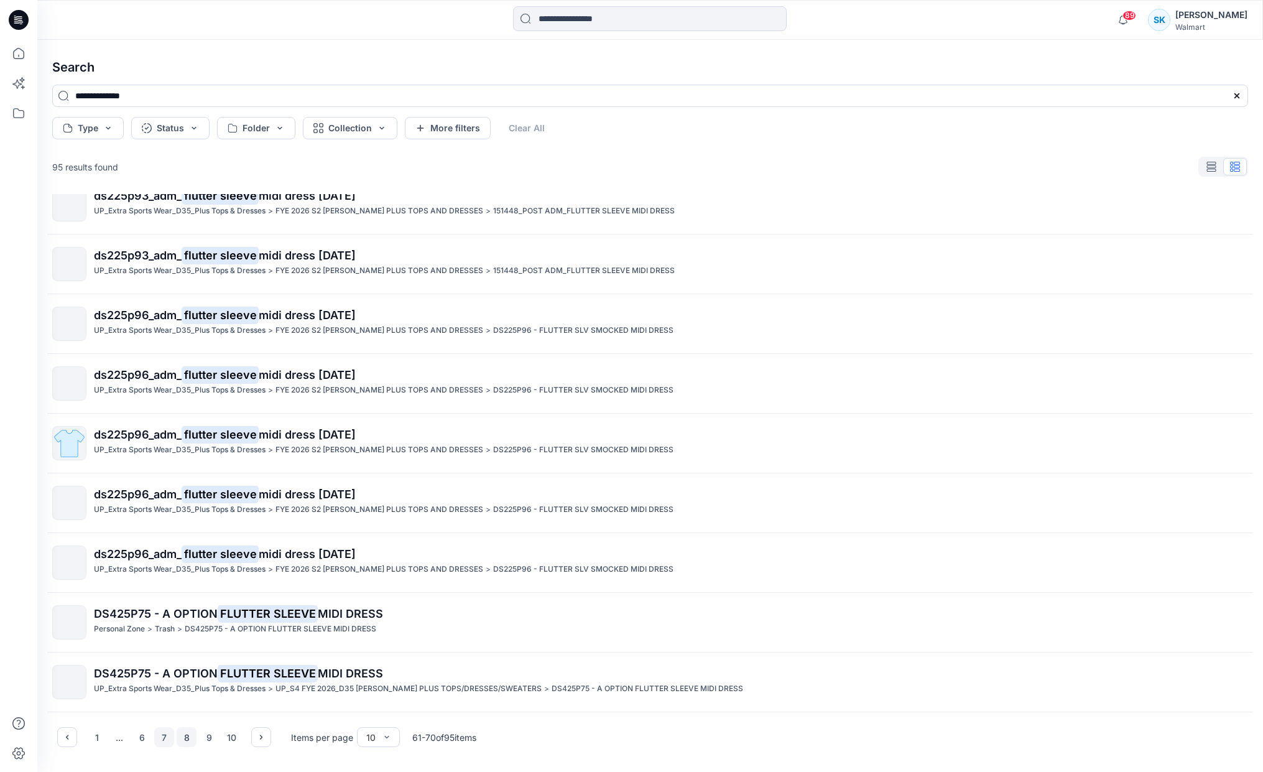
click at [186, 741] on button "8" at bounding box center [187, 737] width 20 height 20
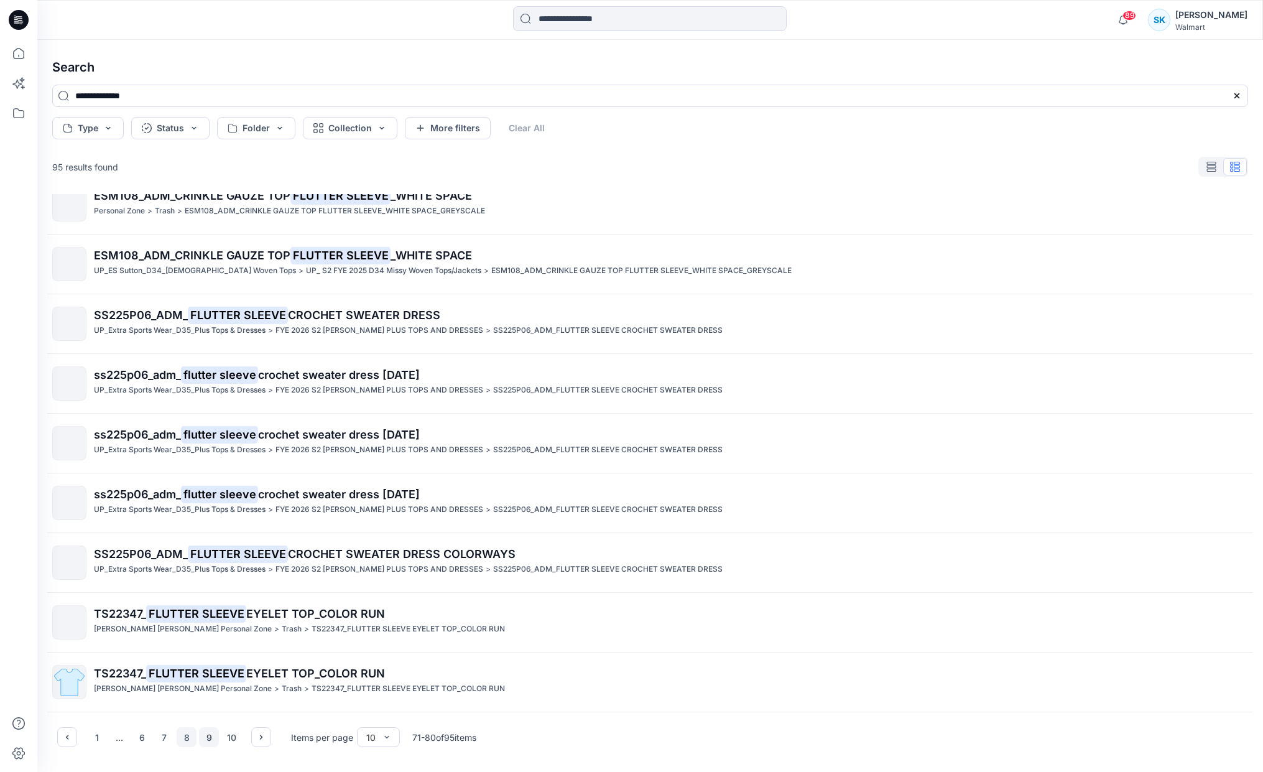
click at [203, 736] on button "9" at bounding box center [209, 737] width 20 height 20
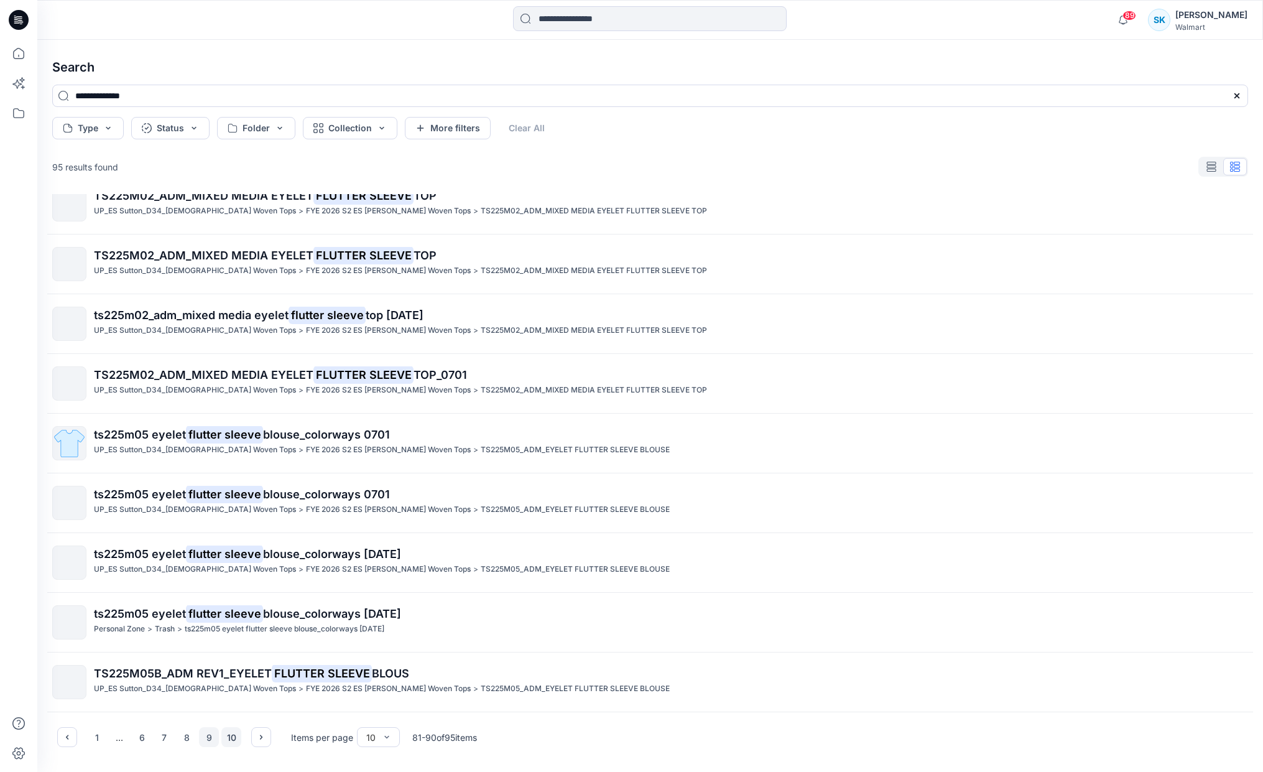
click at [232, 740] on button "10" at bounding box center [231, 737] width 20 height 20
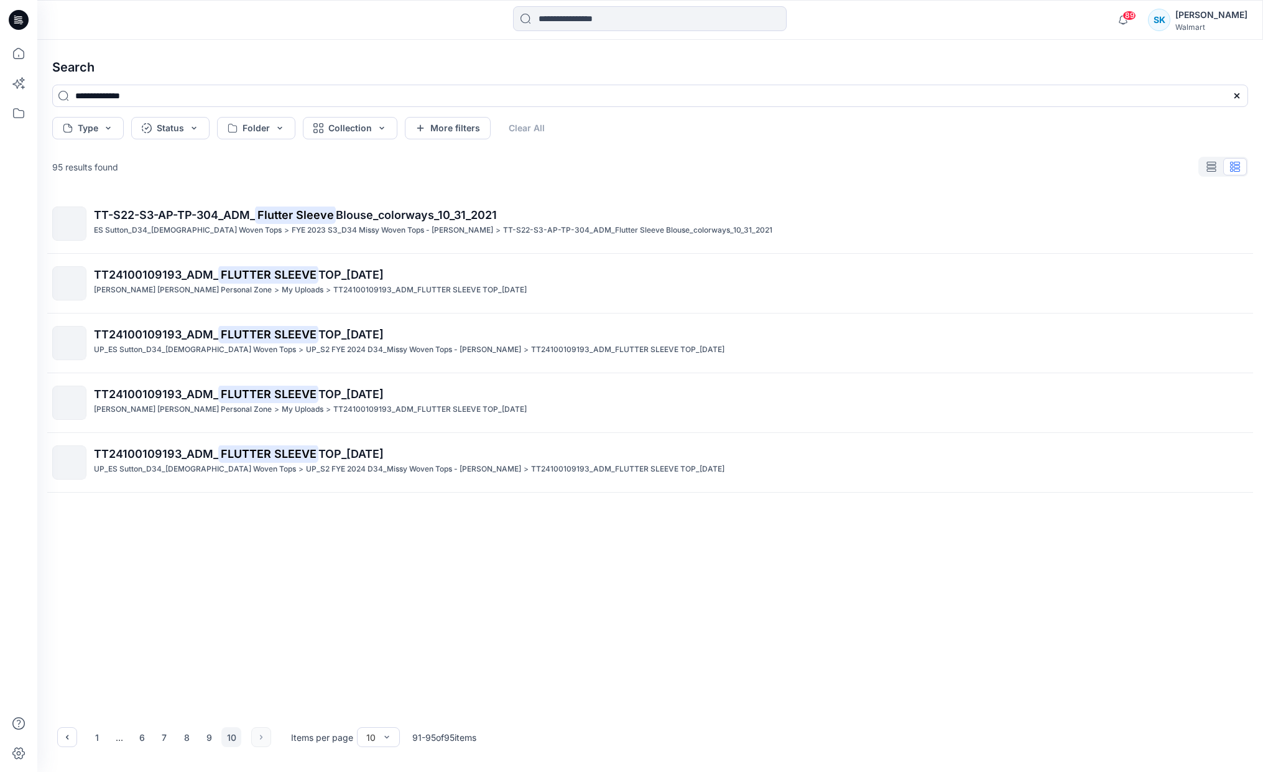
scroll to position [0, 0]
click at [102, 742] on button "1" at bounding box center [97, 737] width 20 height 20
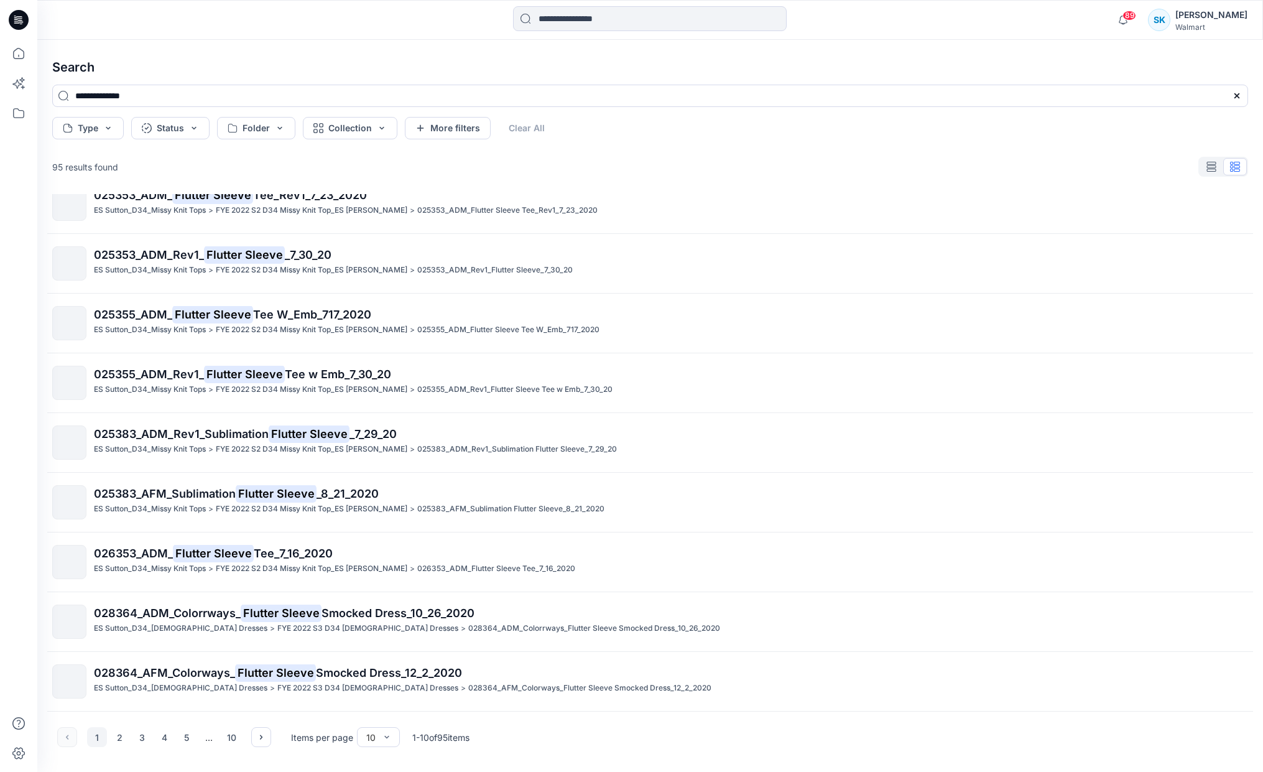
scroll to position [79, 0]
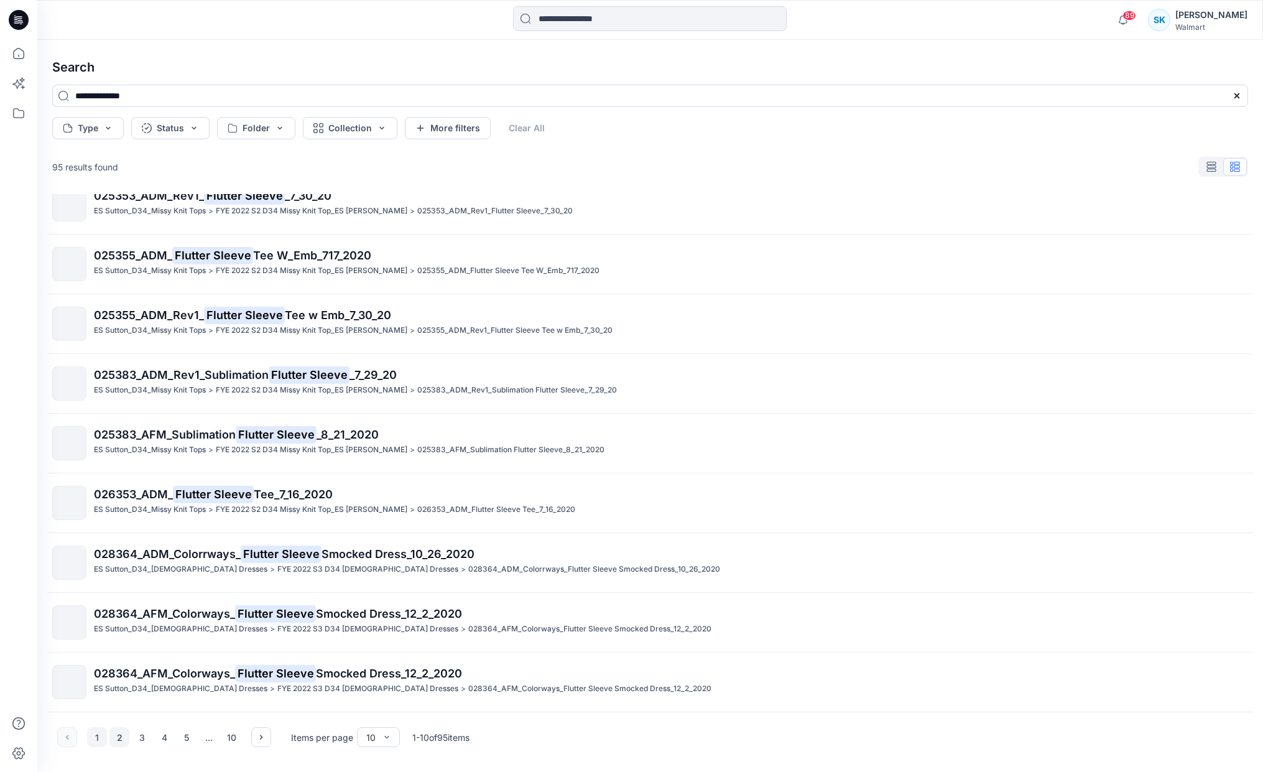
click at [119, 740] on button "2" at bounding box center [119, 737] width 20 height 20
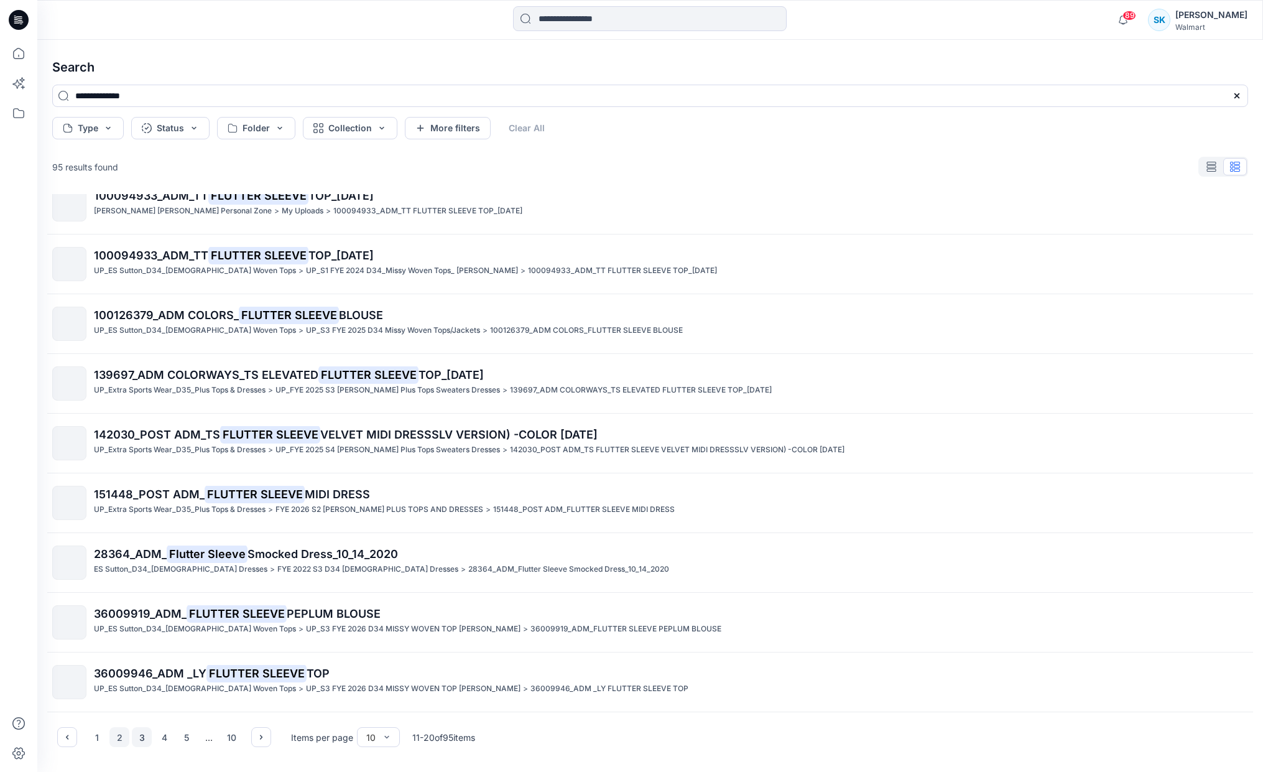
click at [142, 741] on button "3" at bounding box center [142, 737] width 20 height 20
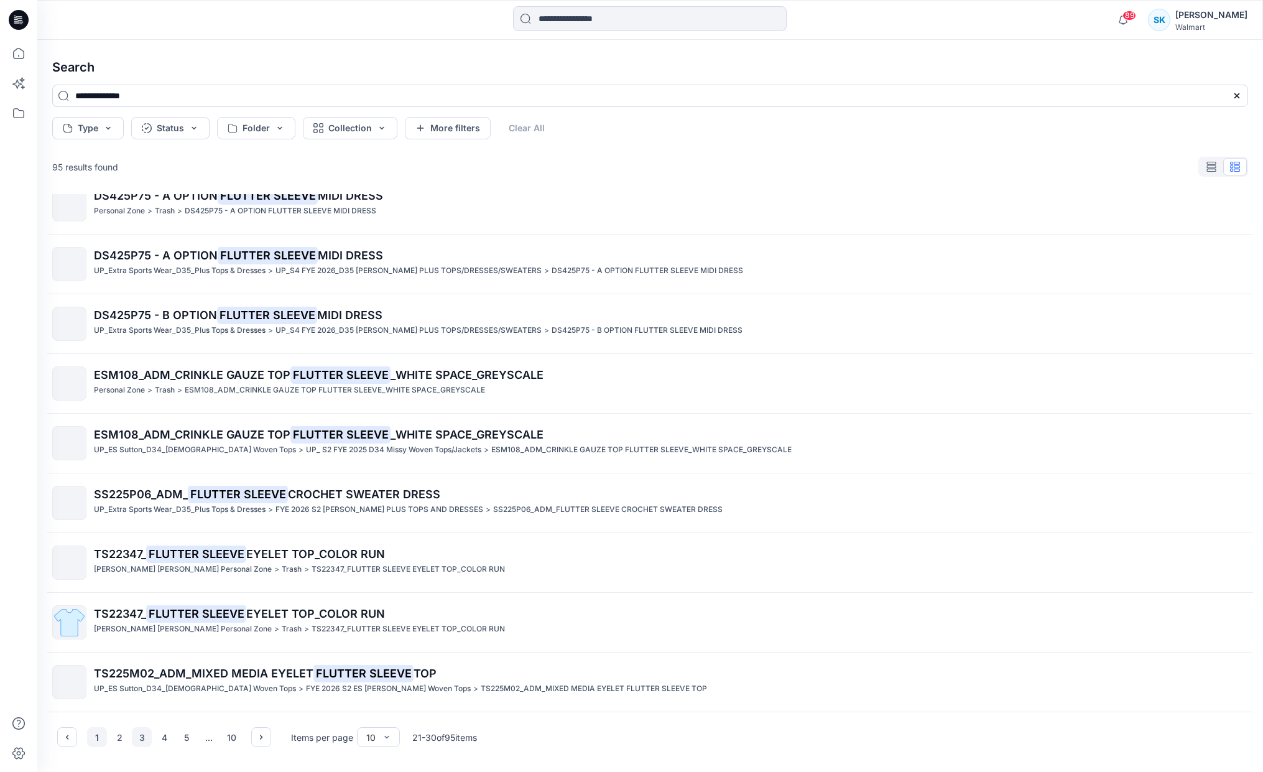
click at [90, 734] on button "1" at bounding box center [97, 737] width 20 height 20
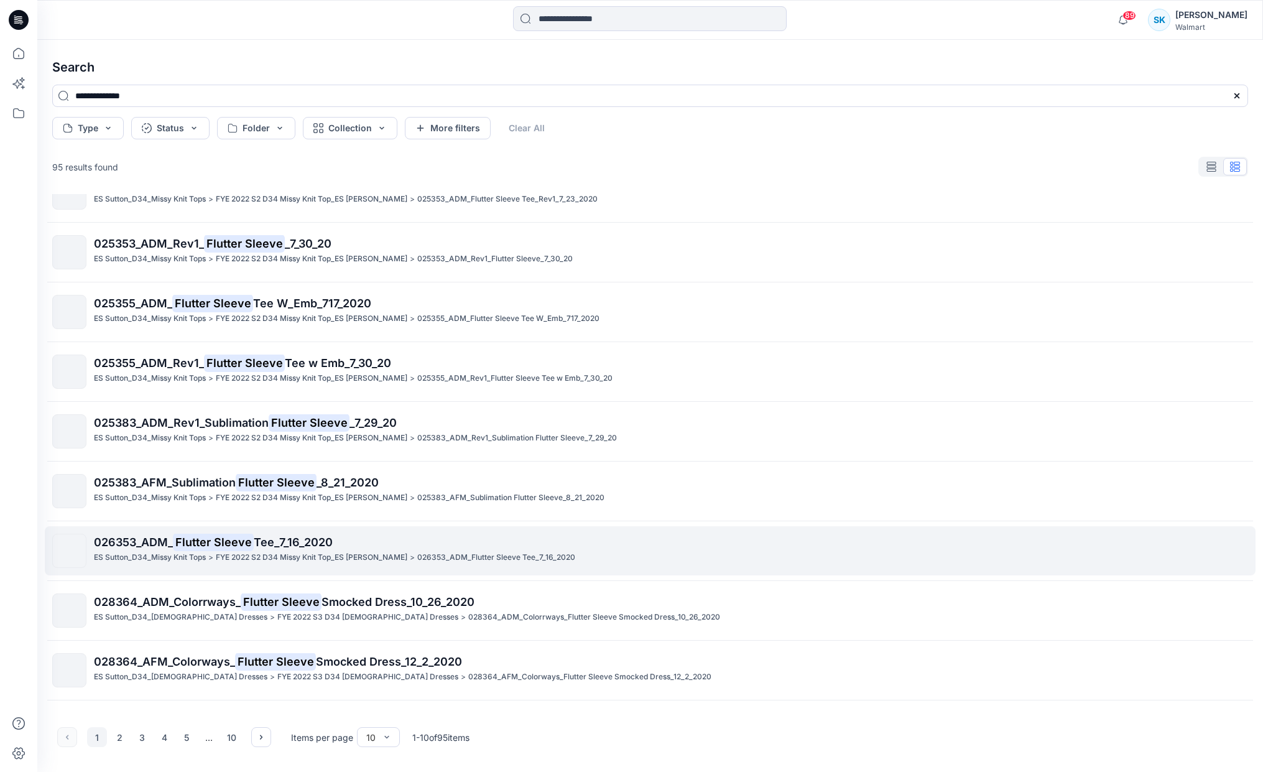
scroll to position [0, 0]
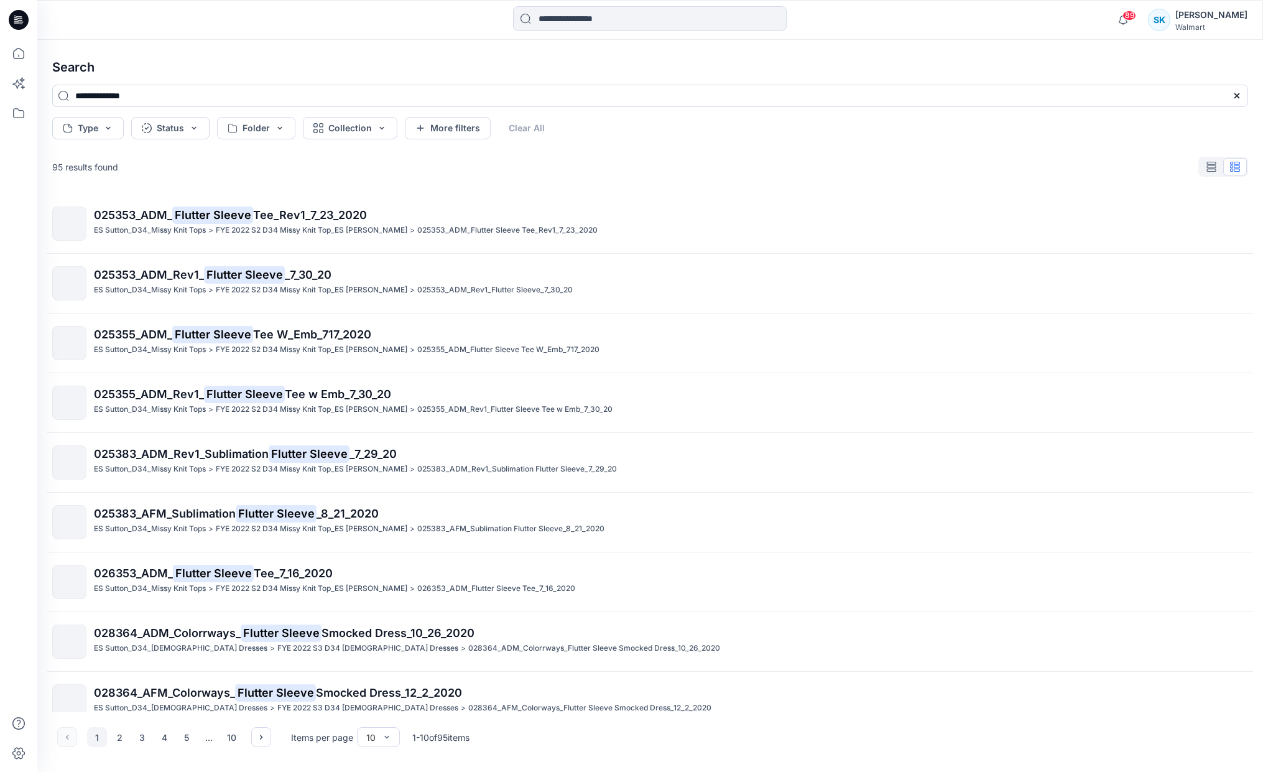
click at [195, 44] on div "**********" at bounding box center [650, 406] width 1226 height 732
click at [1234, 93] on icon at bounding box center [1237, 96] width 10 height 10
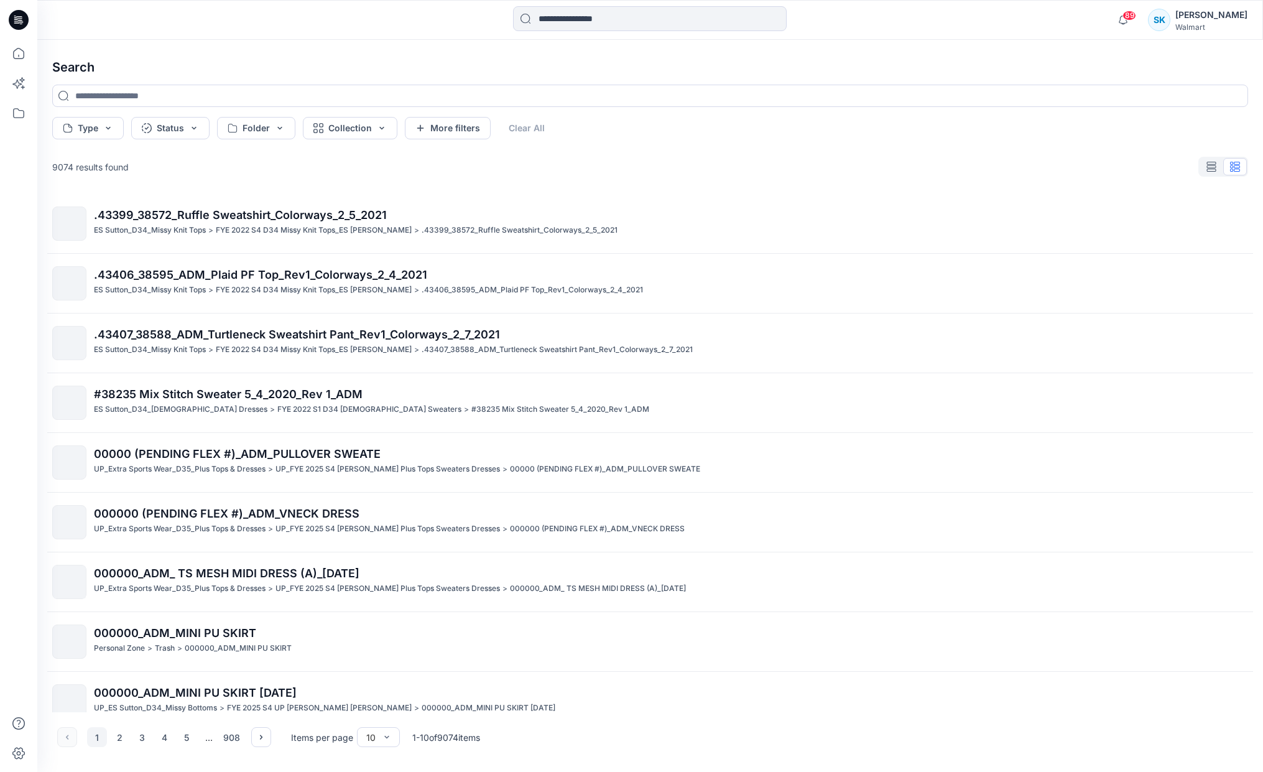
click at [341, 193] on div "9074 results found .43399_38572_Ruffle Sweatshirt_Colorways_2_5_2021 ES Sutton_…" at bounding box center [650, 433] width 1216 height 558
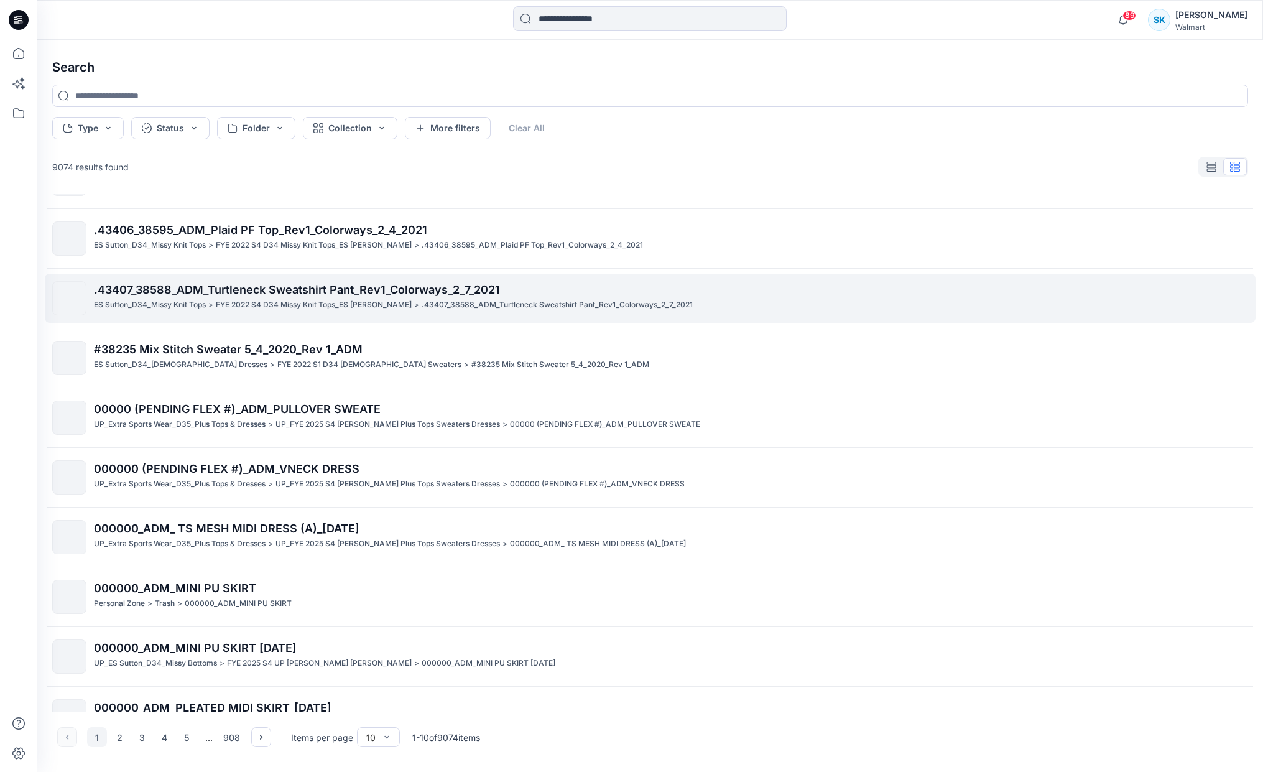
scroll to position [79, 0]
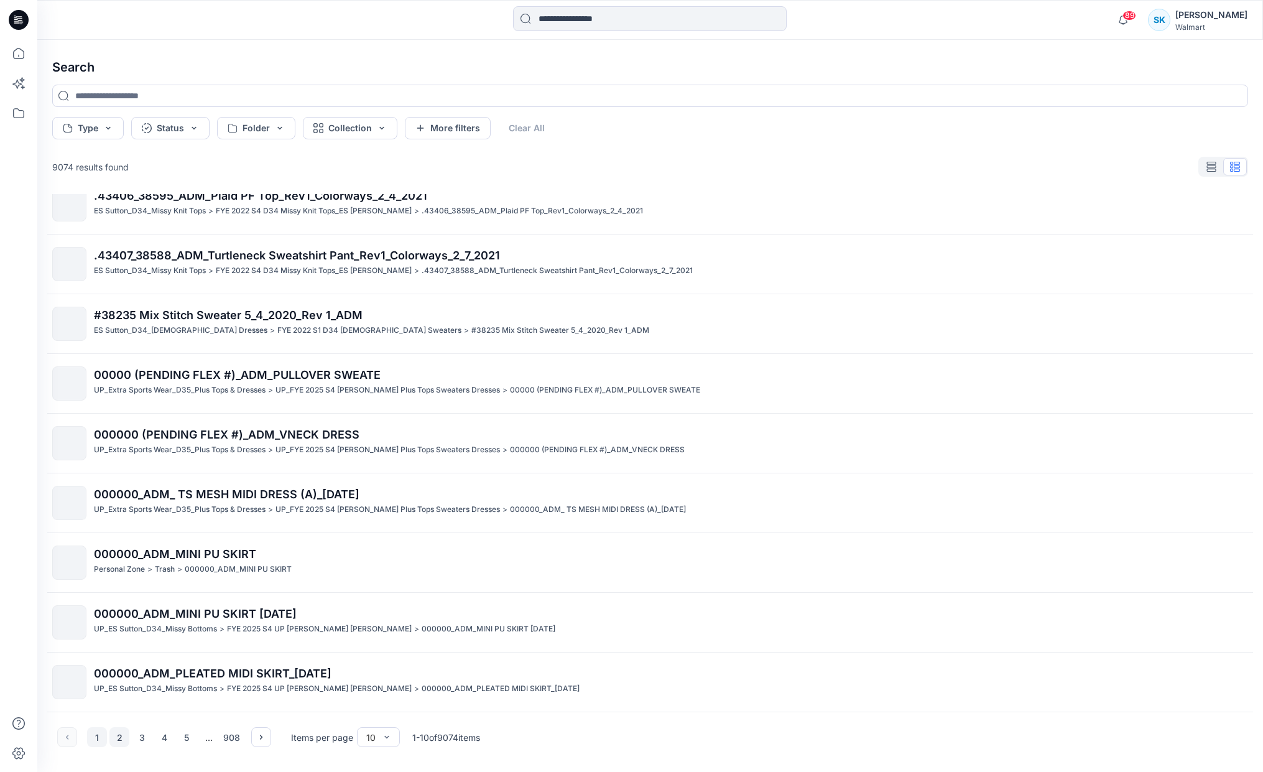
click at [121, 731] on button "2" at bounding box center [119, 737] width 20 height 20
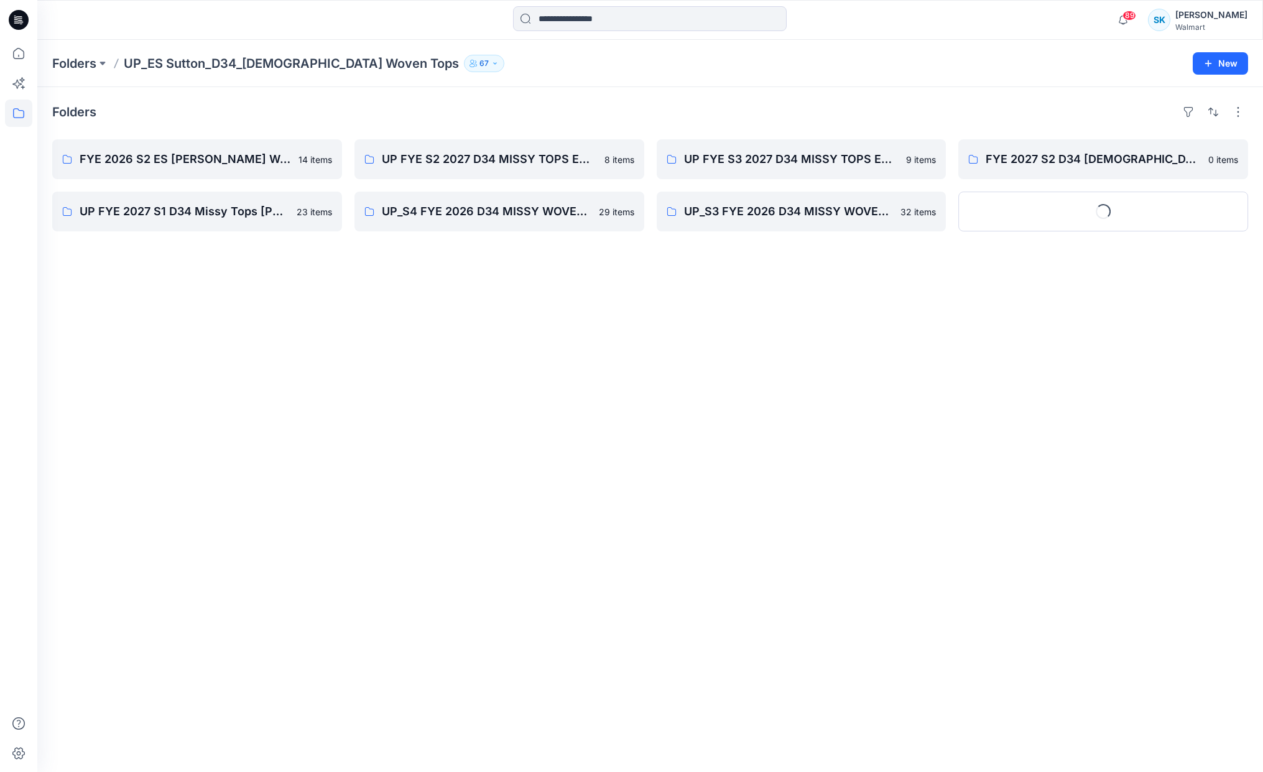
click at [744, 100] on div "Folders FYE 2026 S2 ES SUTTON Missy Woven Tops 14 items UP FYE 2027 S1 D34 Miss…" at bounding box center [650, 429] width 1226 height 685
click at [201, 76] on div "Folders UP_ES Sutton_D34_Ladies Woven Tops 67 New" at bounding box center [650, 63] width 1226 height 47
click at [82, 67] on p "Folders" at bounding box center [74, 63] width 44 height 17
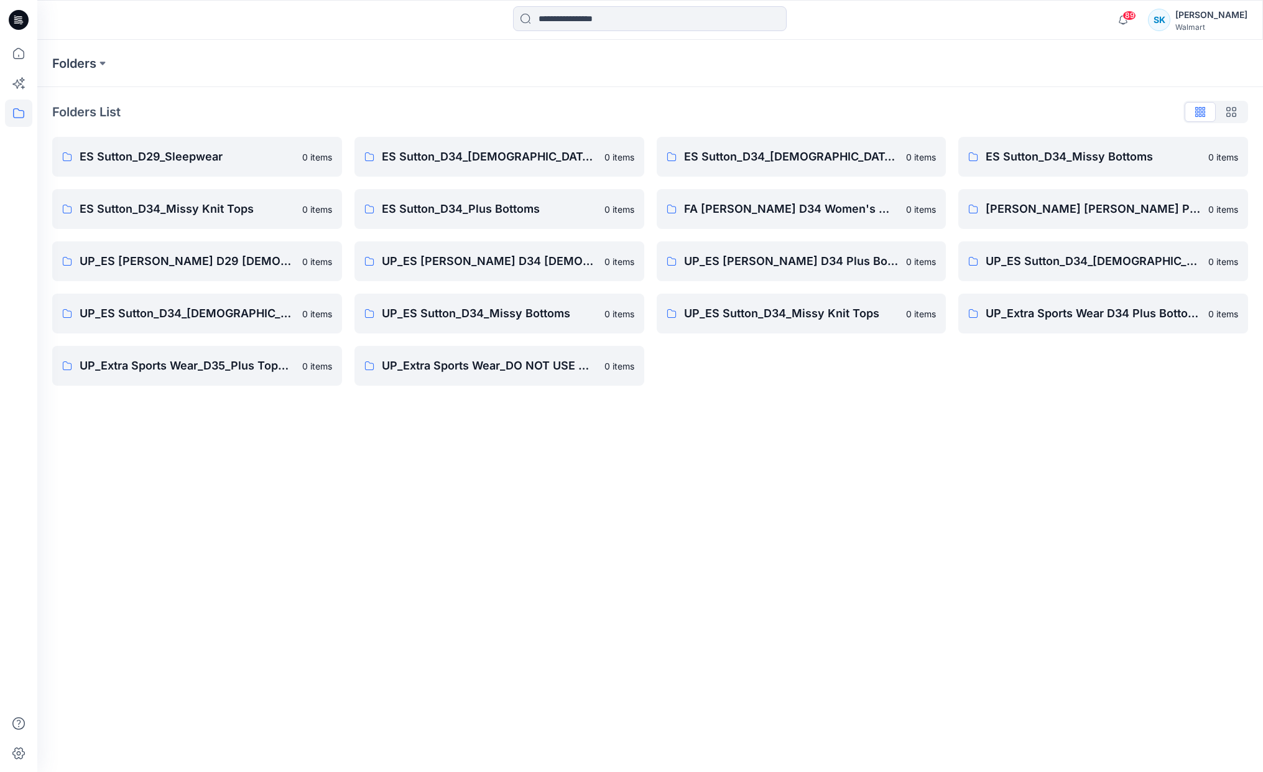
drag, startPoint x: 771, startPoint y: 486, endPoint x: 751, endPoint y: 475, distance: 22.8
click at [771, 485] on div "Folders Folders List ES Sutton_D29_Sleepwear 0 items ES Sutton_D34_Missy Knit T…" at bounding box center [650, 406] width 1226 height 732
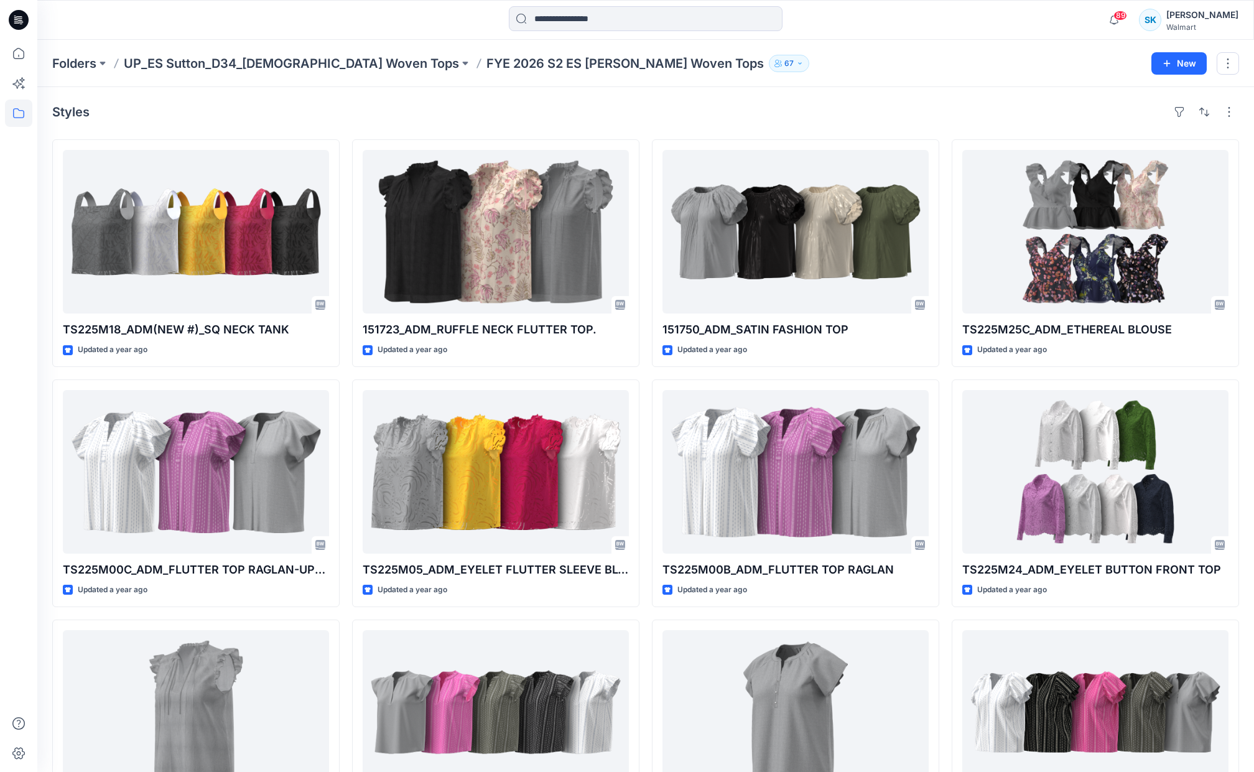
click at [968, 113] on div "Styles" at bounding box center [645, 112] width 1187 height 20
click at [947, 120] on div "Styles" at bounding box center [645, 112] width 1187 height 20
click at [942, 121] on div "Styles" at bounding box center [645, 112] width 1187 height 20
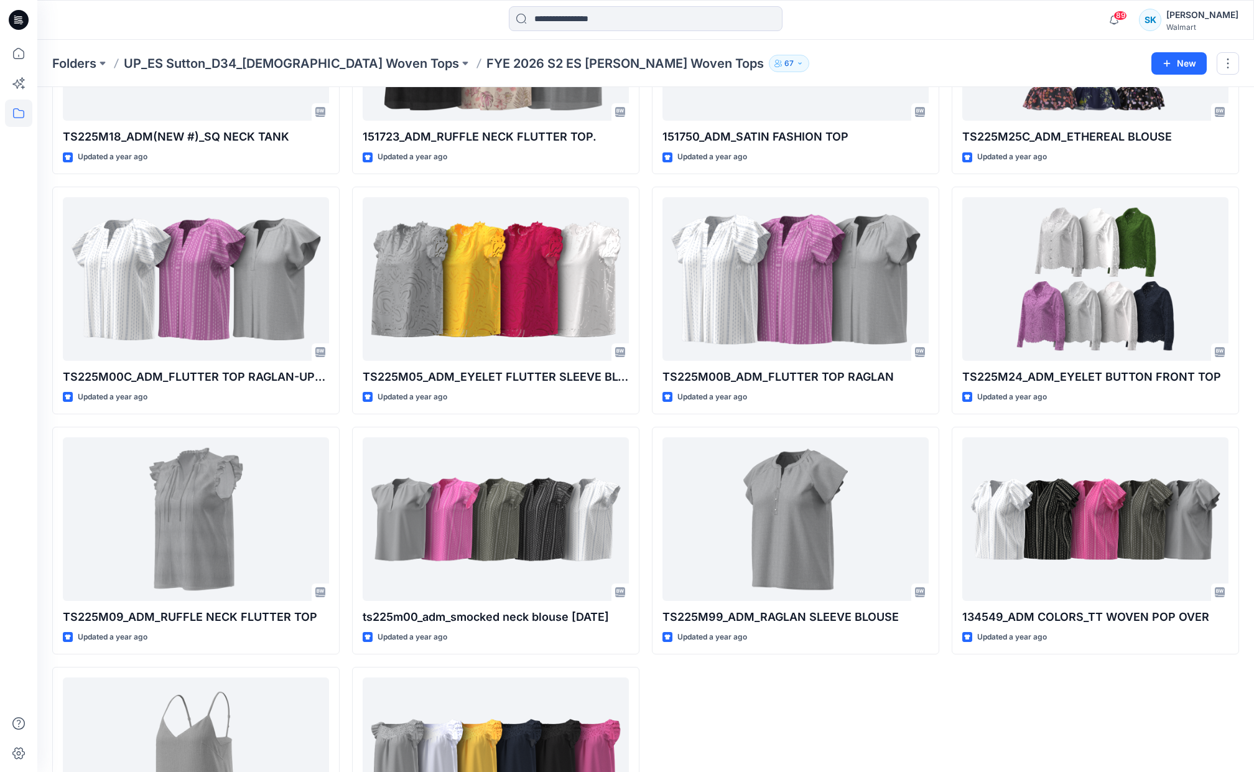
scroll to position [330, 0]
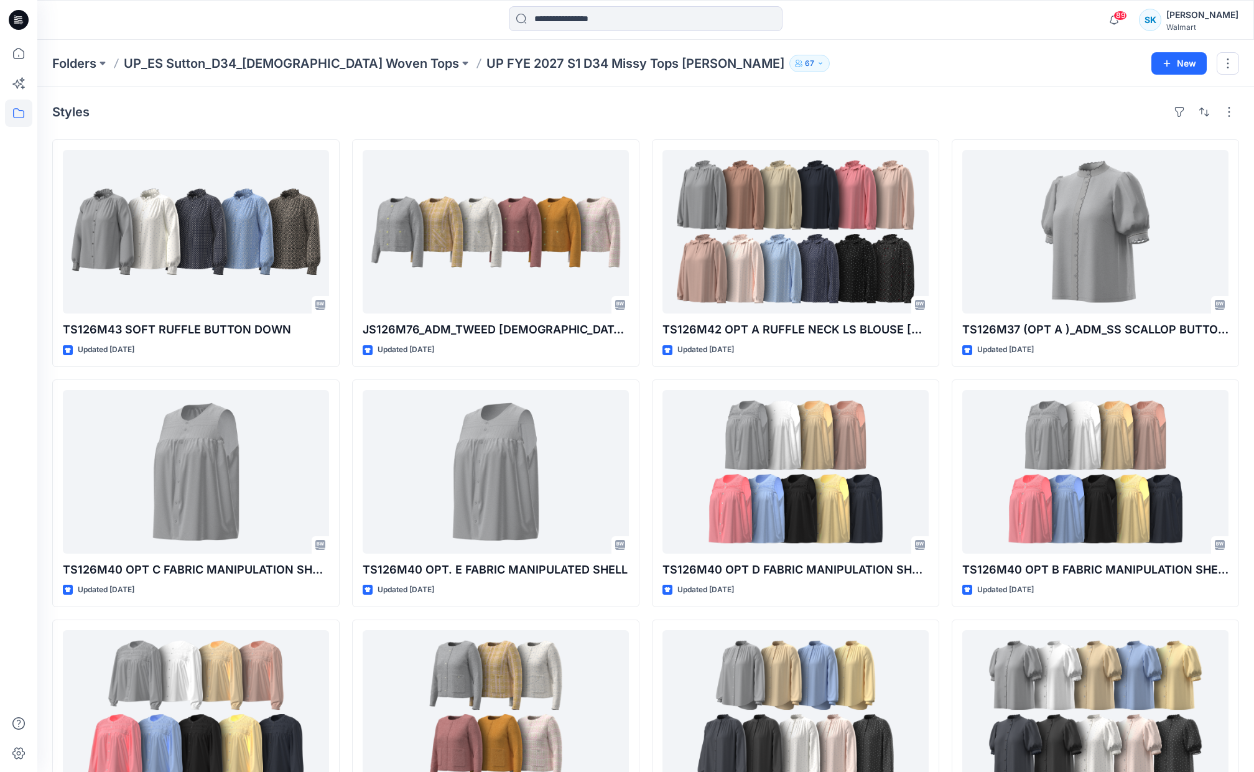
click at [947, 109] on div "Styles" at bounding box center [645, 112] width 1187 height 20
click at [944, 113] on div "Styles" at bounding box center [645, 112] width 1187 height 20
click at [938, 119] on div "Styles" at bounding box center [645, 112] width 1187 height 20
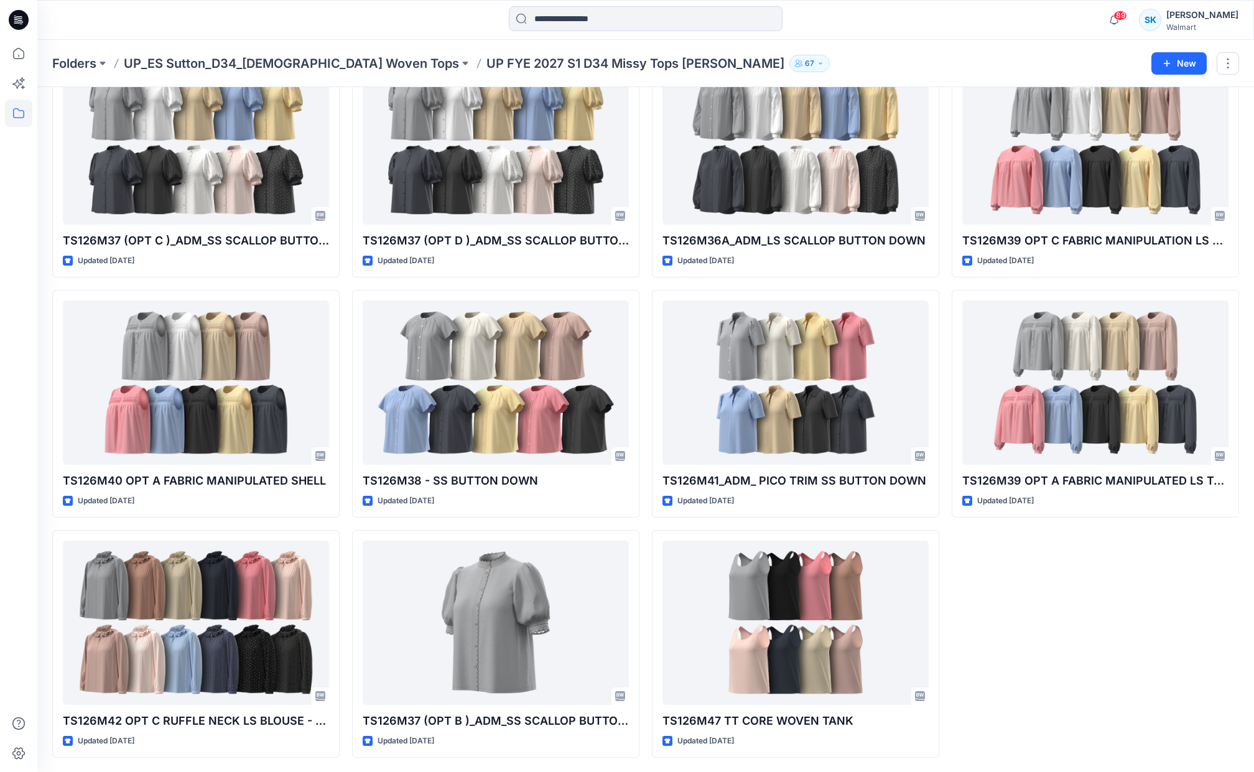
scroll to position [810, 0]
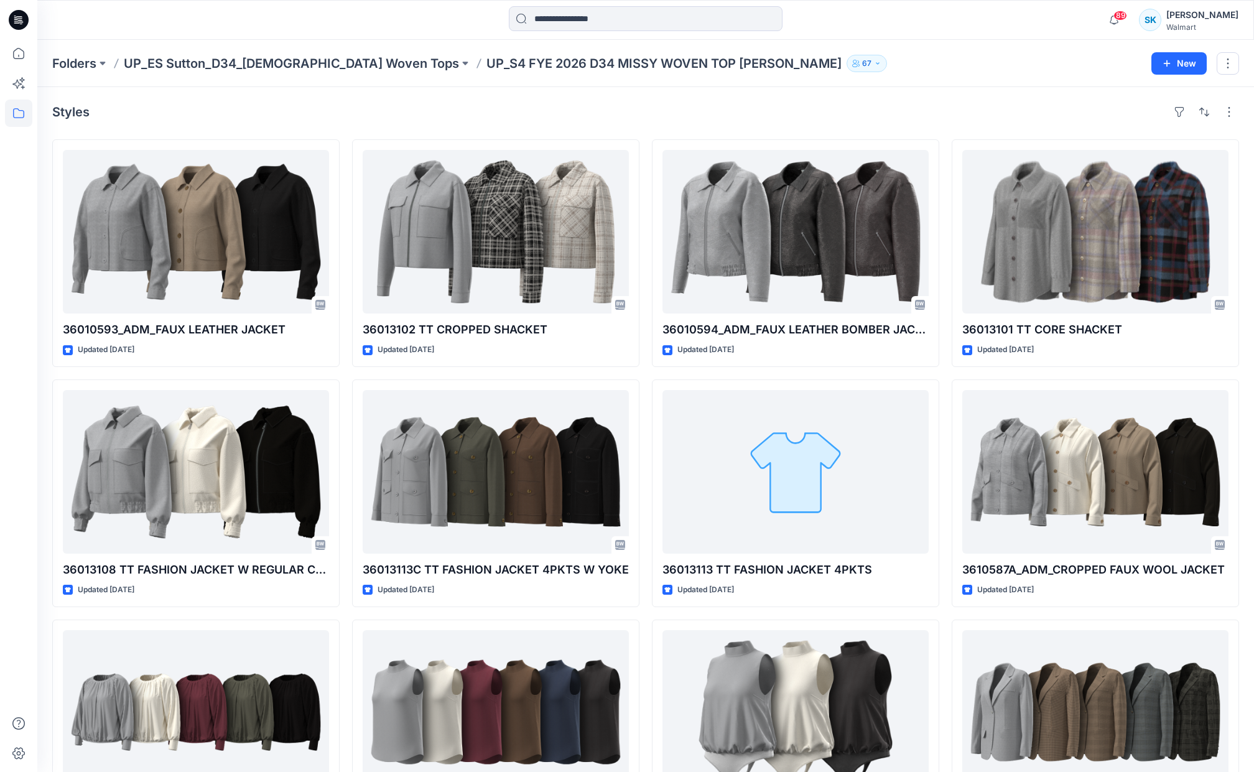
click at [948, 111] on div "Styles" at bounding box center [645, 112] width 1187 height 20
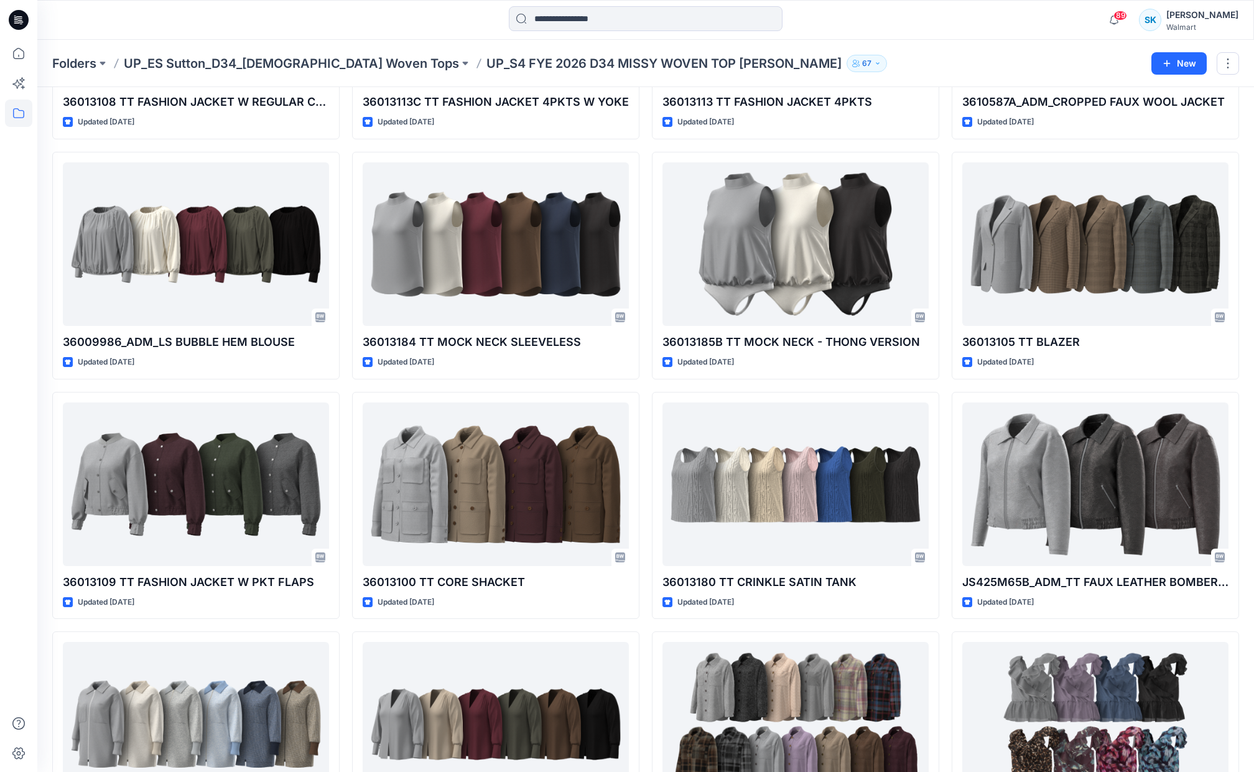
scroll to position [484, 0]
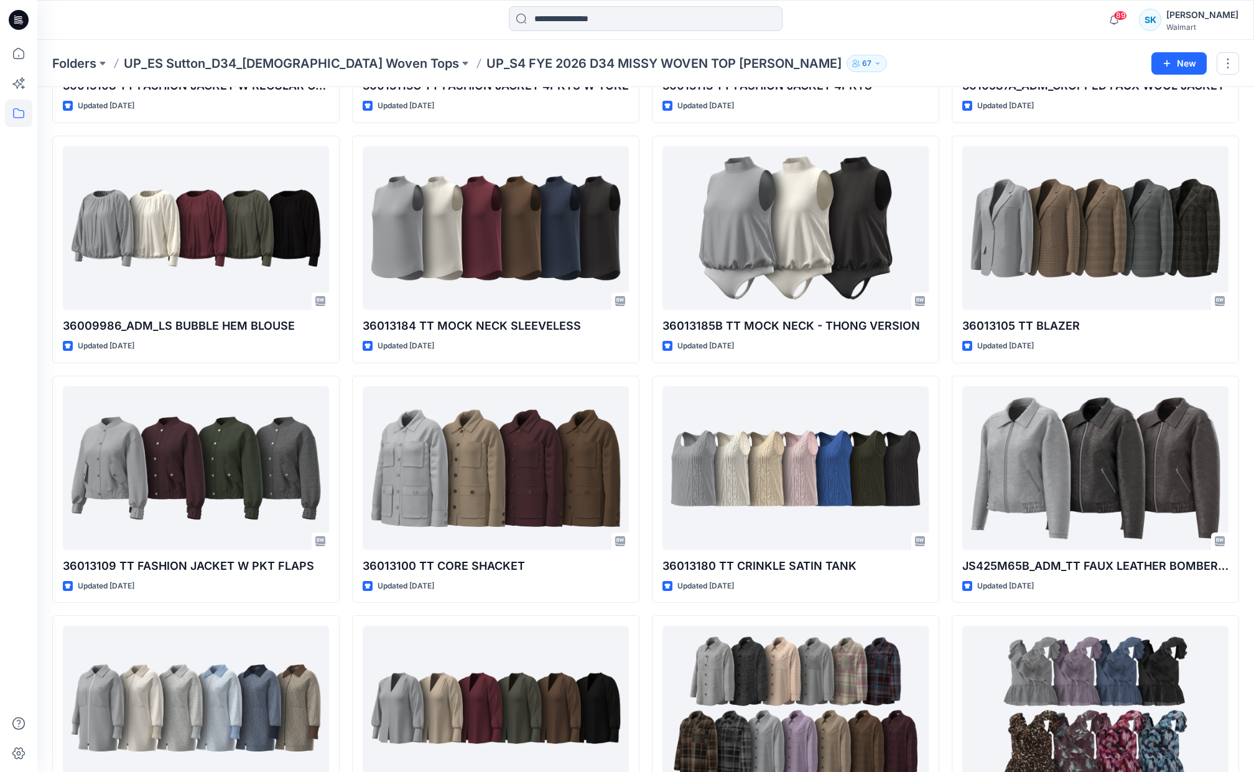
click at [943, 131] on div "36010593_ADM_FAUX LEATHER JACKET Updated [DATE] 36013108 TT FASHION JACKET W RE…" at bounding box center [645, 368] width 1187 height 1427
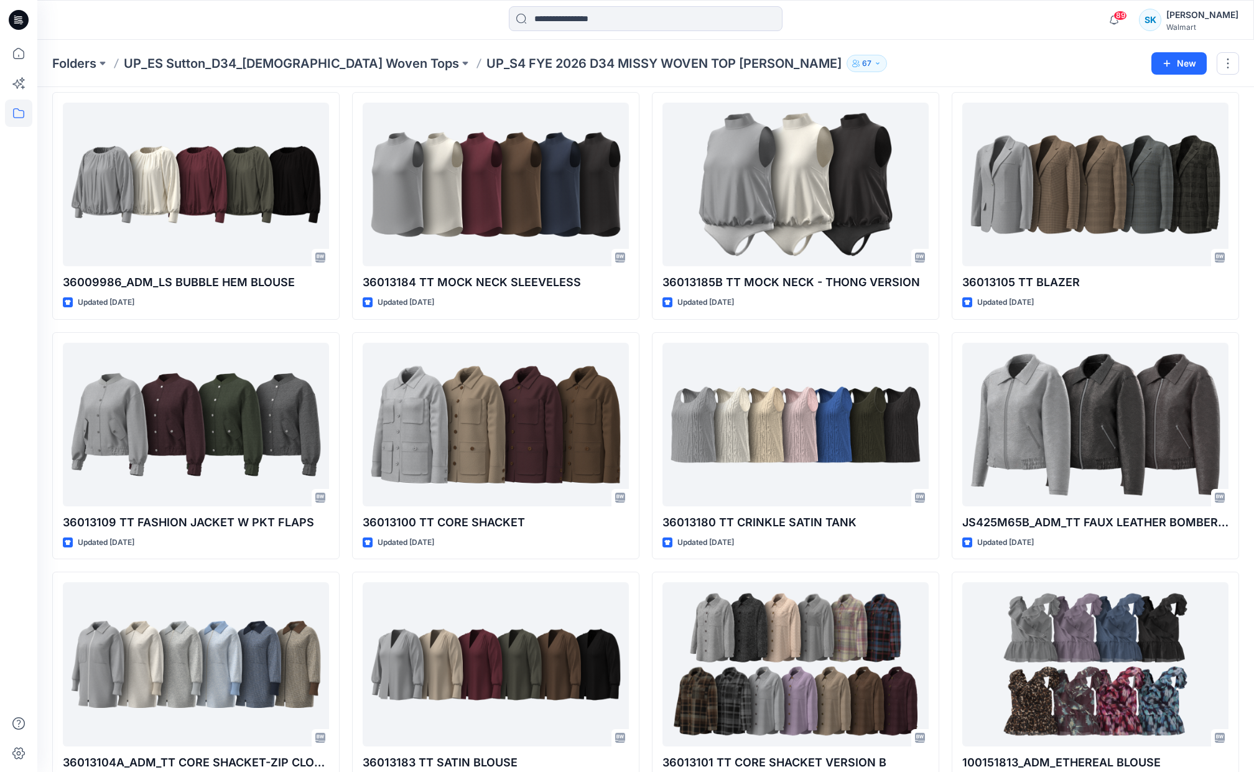
scroll to position [713, 0]
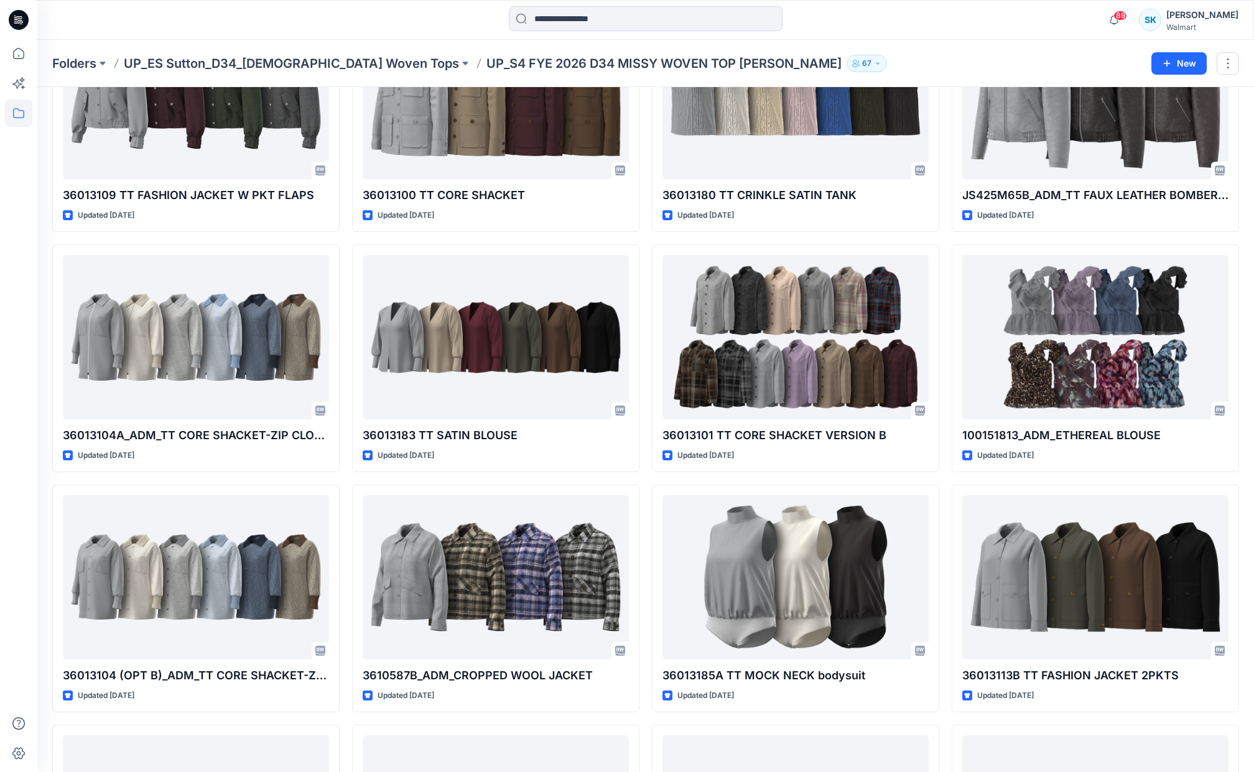
click at [943, 131] on div "36010593_ADM_FAUX LEATHER JACKET Updated 6 months ago 36013108 TT FASHION JACKE…" at bounding box center [645, 238] width 1187 height 1907
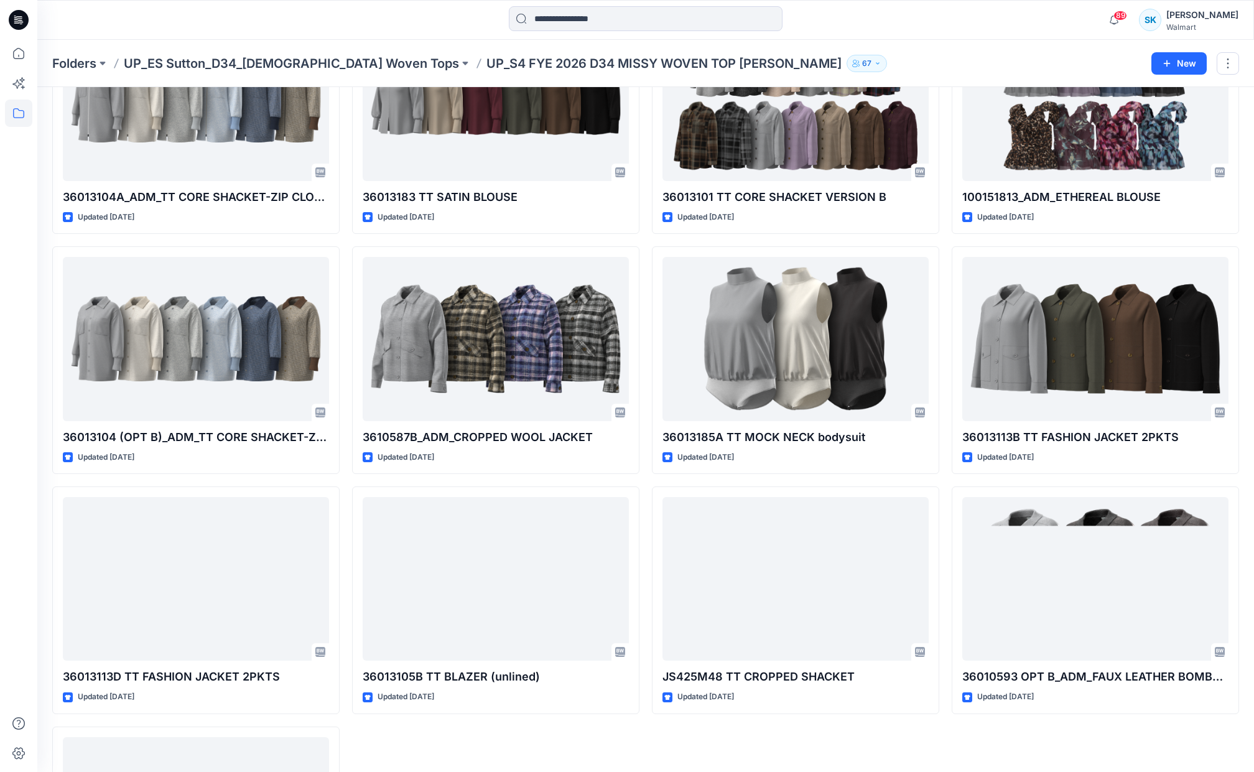
scroll to position [1169, 0]
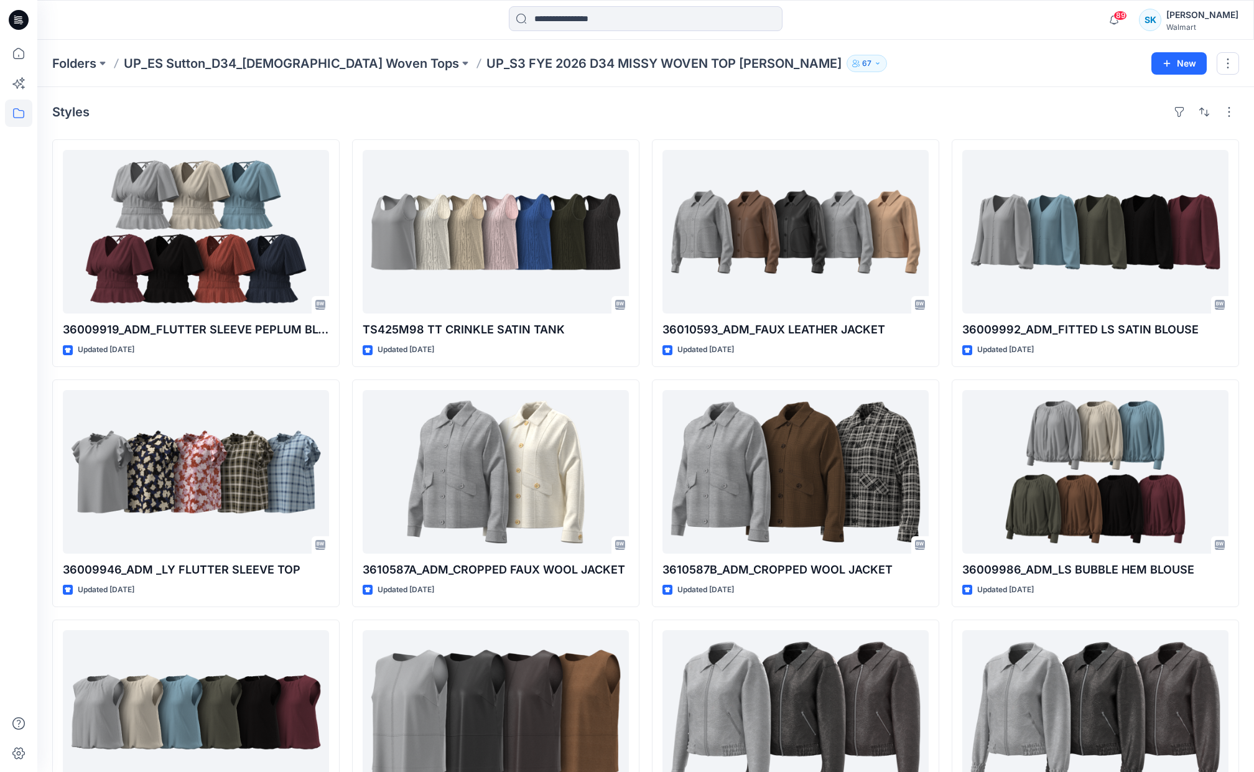
click at [947, 297] on div "36009919_ADM_FLUTTER SLEEVE PEPLUM BLOUSE Updated [DATE] 36009946_ADM _LY FLUTT…" at bounding box center [645, 493] width 1187 height 708
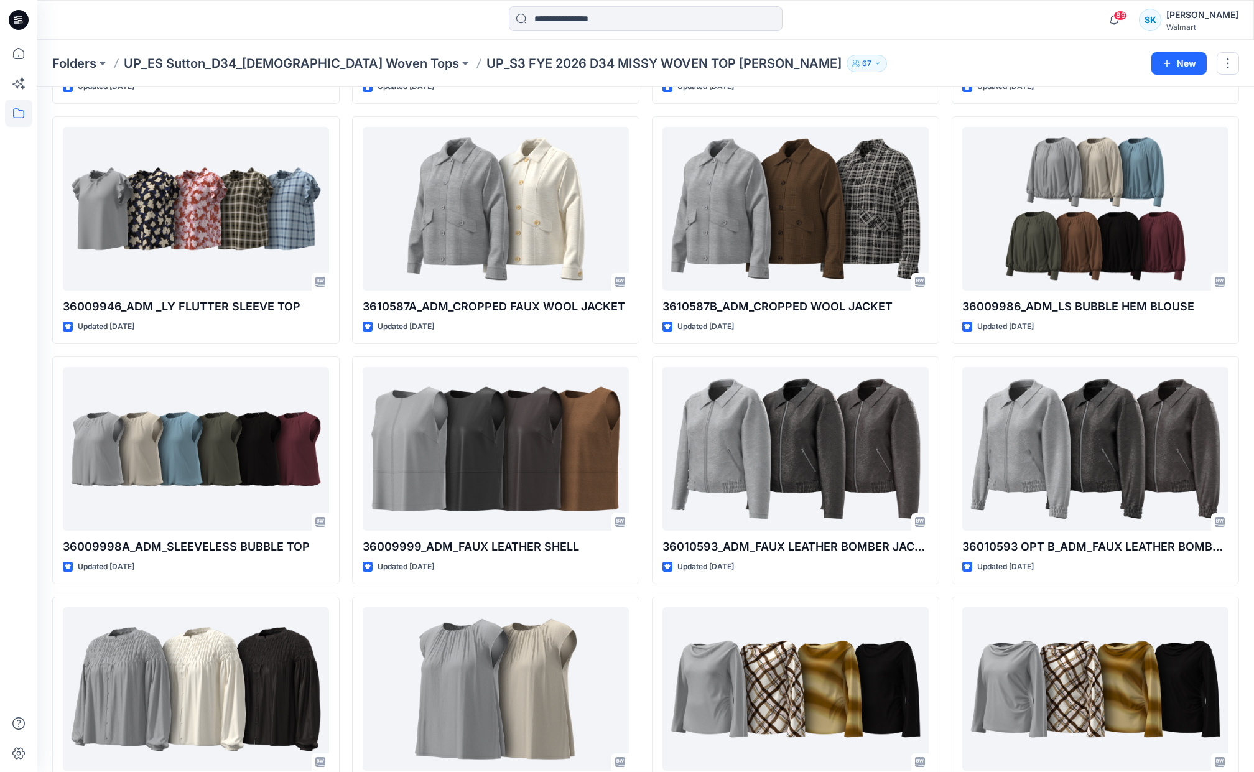
scroll to position [313, 0]
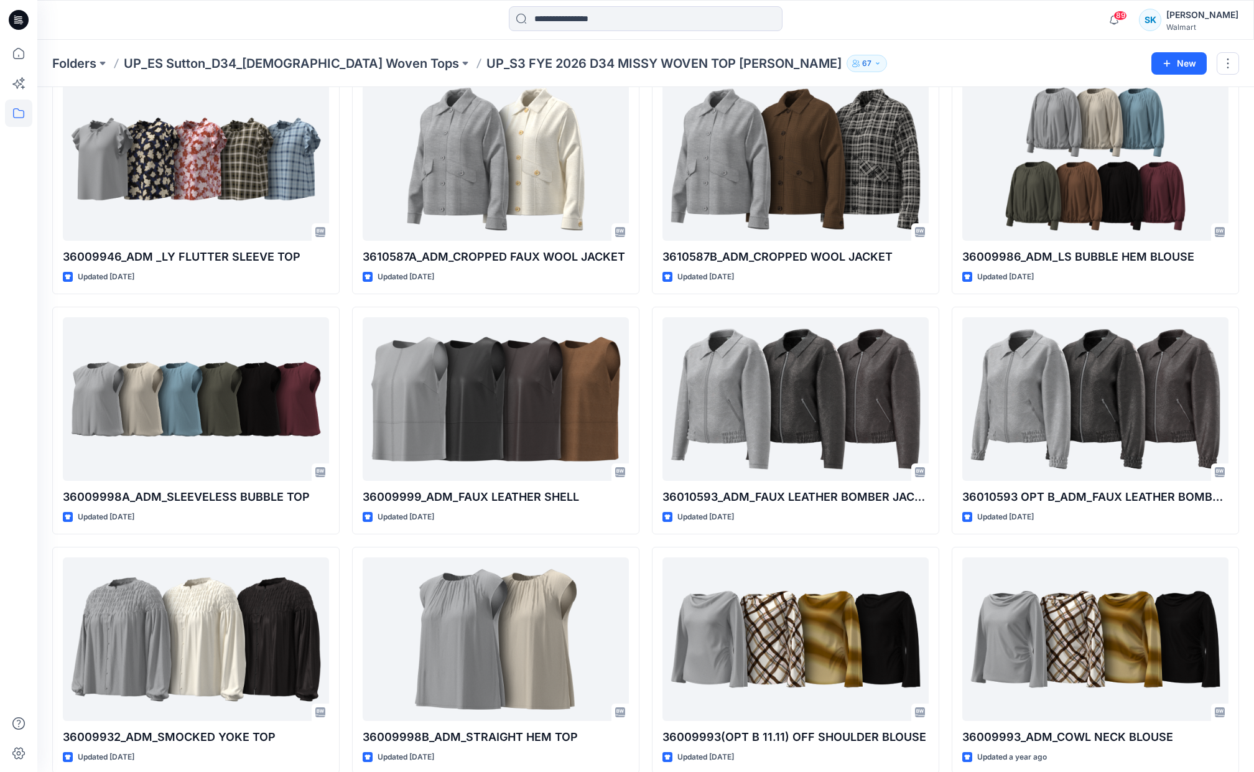
click at [944, 289] on div "36009919_ADM_FLUTTER SLEEVE PEPLUM BLOUSE Updated [DATE] 36009946_ADM _LY FLUTT…" at bounding box center [645, 539] width 1187 height 1427
click at [944, 289] on div "36009919_ADM_FLUTTER SLEEVE PEPLUM BLOUSE Updated 8 months ago 36009946_ADM _LY…" at bounding box center [645, 539] width 1187 height 1427
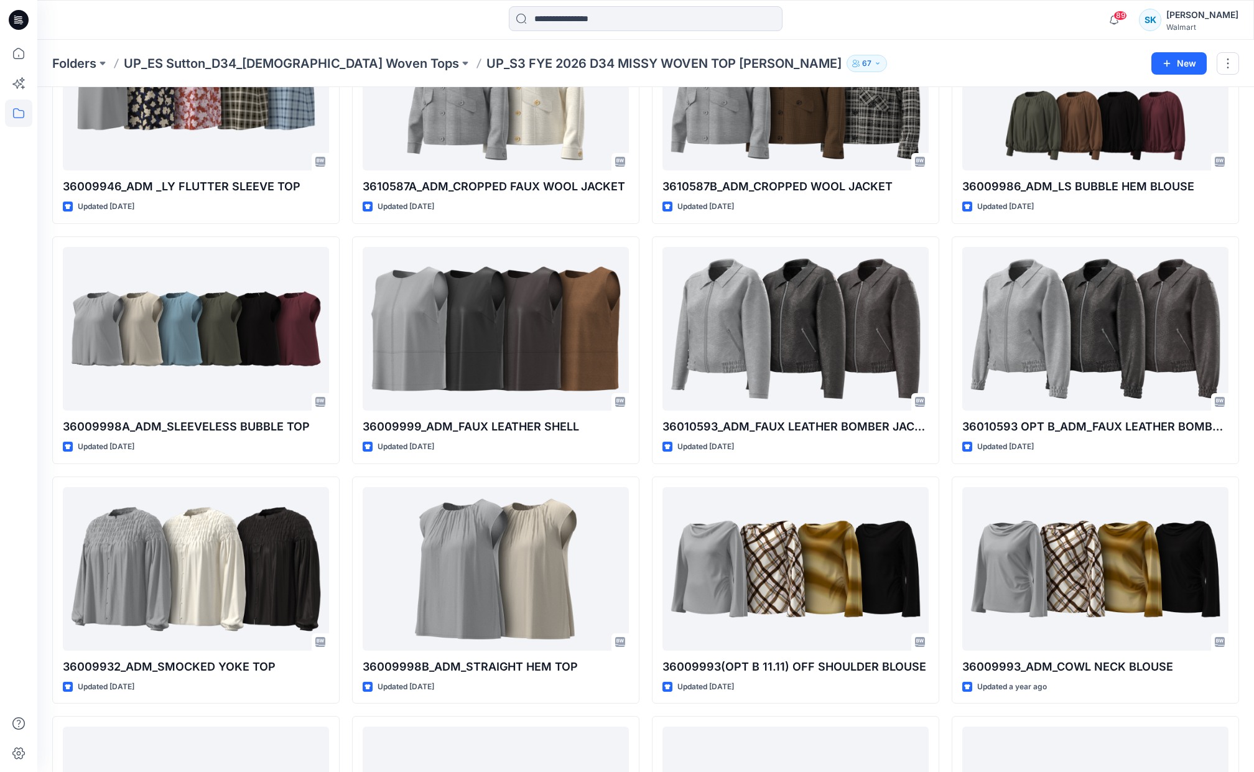
scroll to position [393, 0]
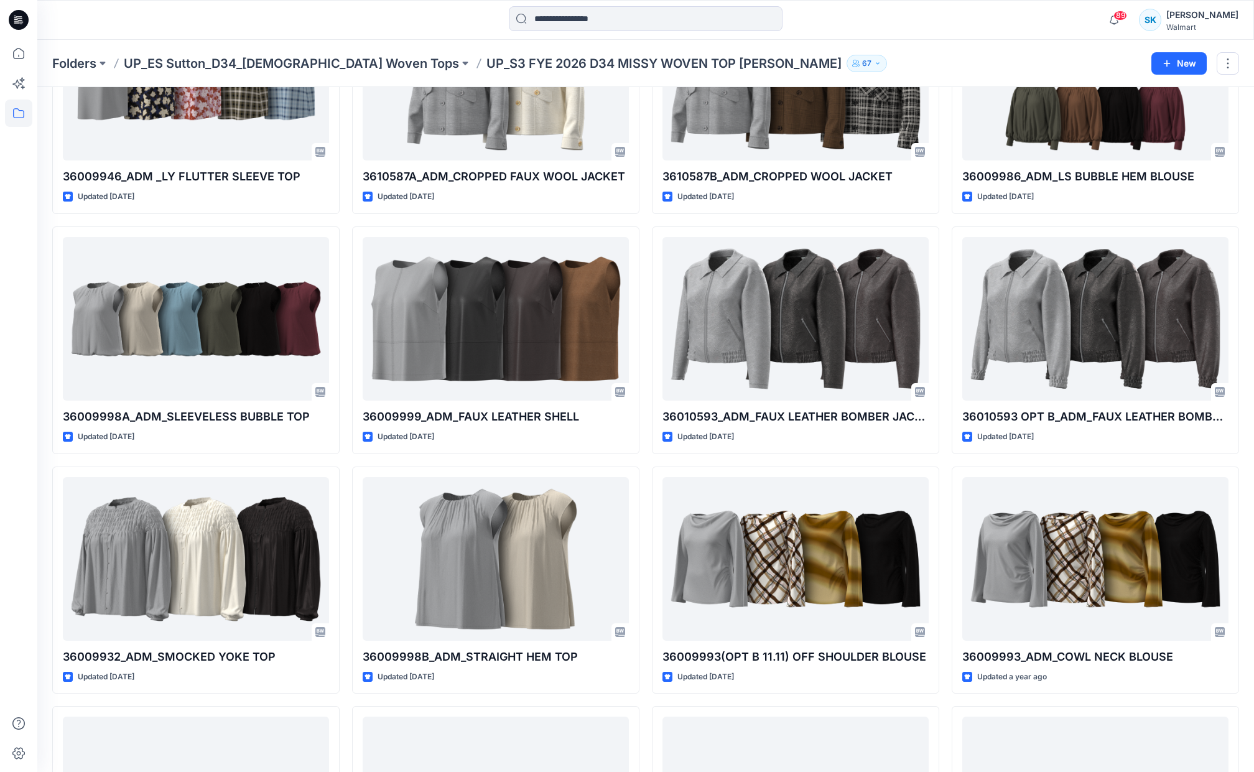
click at [944, 289] on div "36009919_ADM_FLUTTER SLEEVE PEPLUM BLOUSE Updated 8 months ago 36009946_ADM _LY…" at bounding box center [645, 459] width 1187 height 1427
click at [945, 290] on div "36009919_ADM_FLUTTER SLEEVE PEPLUM BLOUSE Updated 8 months ago 36009946_ADM _LY…" at bounding box center [645, 459] width 1187 height 1427
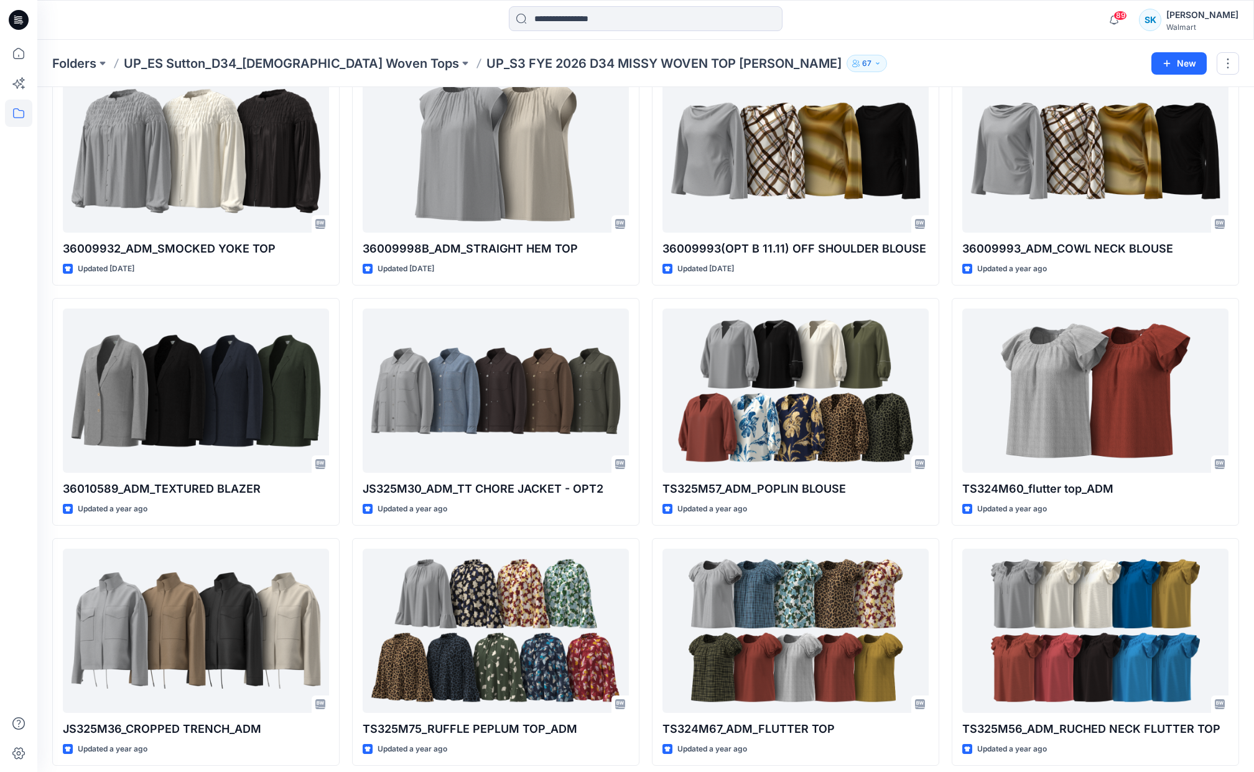
click at [945, 290] on div "36009919_ADM_FLUTTER SLEEVE PEPLUM BLOUSE Updated 8 months ago 36009946_ADM _LY…" at bounding box center [645, 51] width 1187 height 1427
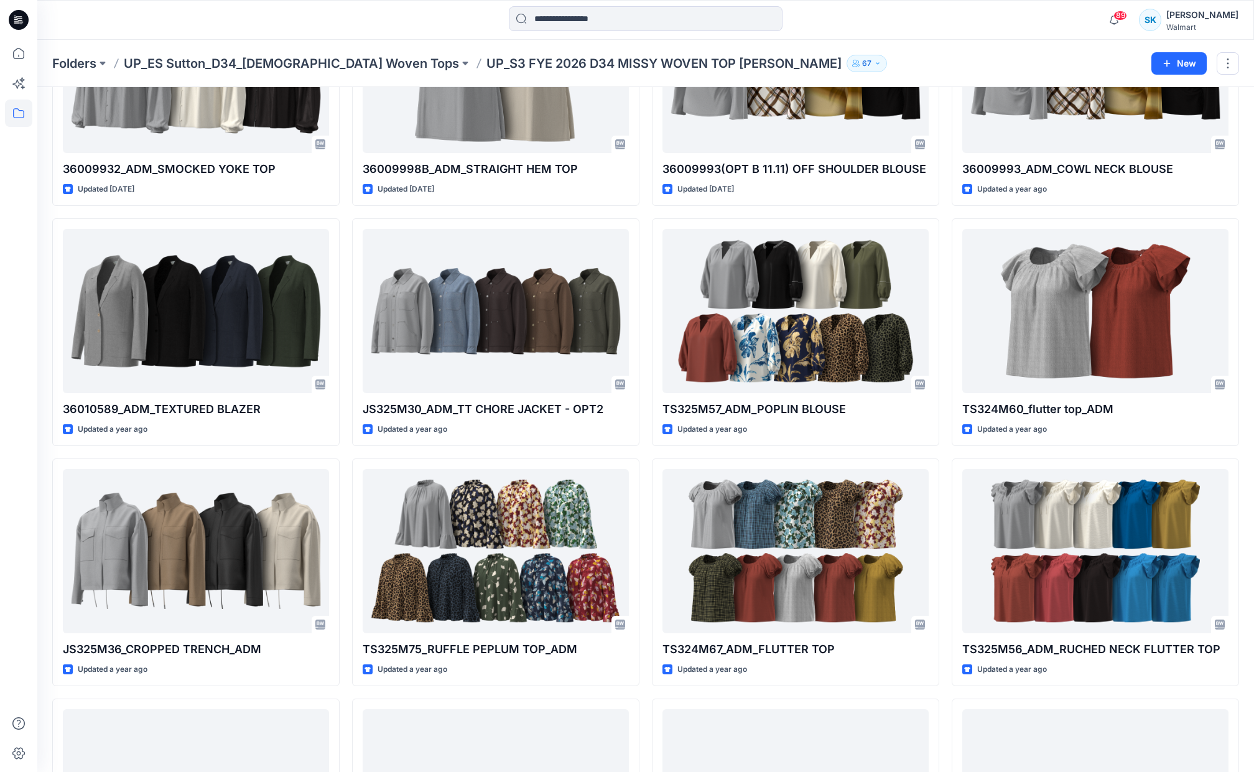
scroll to position [944, 0]
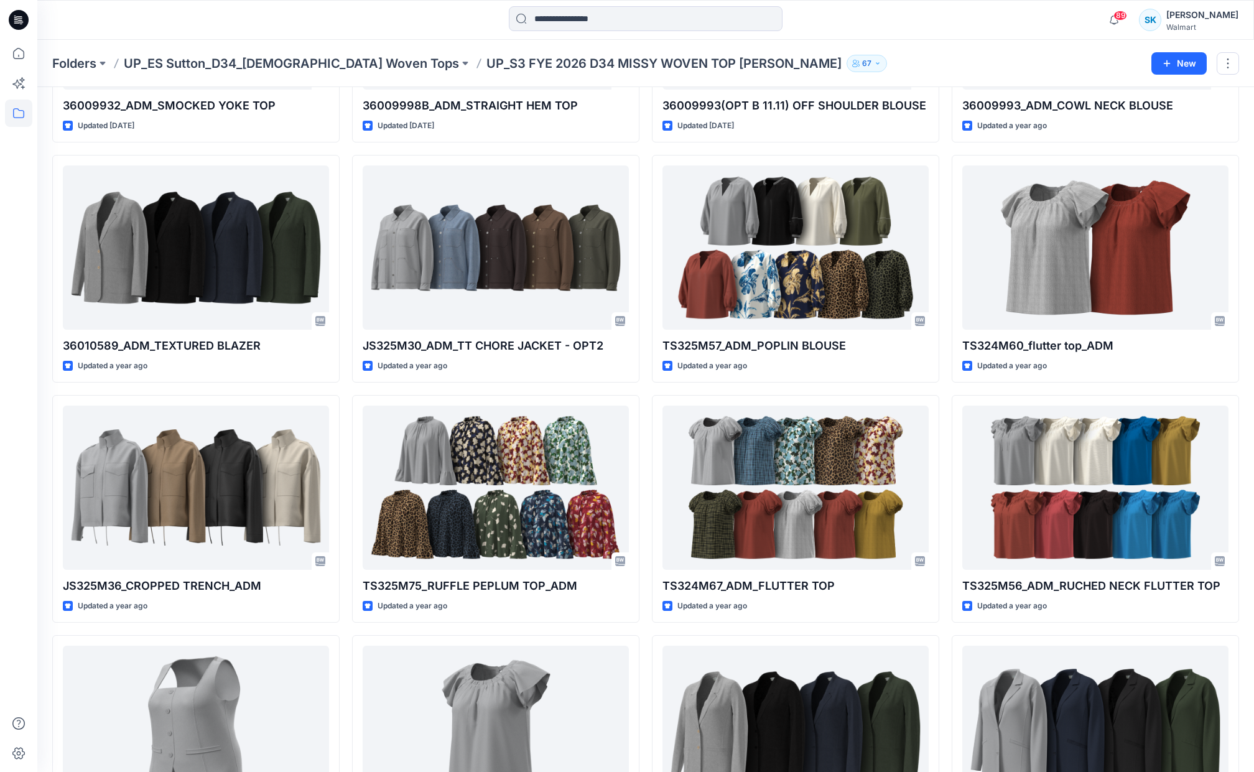
click at [941, 291] on div "36009919_ADM_FLUTTER SLEEVE PEPLUM BLOUSE Updated 8 months ago 36009946_ADM _LY…" at bounding box center [645, 148] width 1187 height 1907
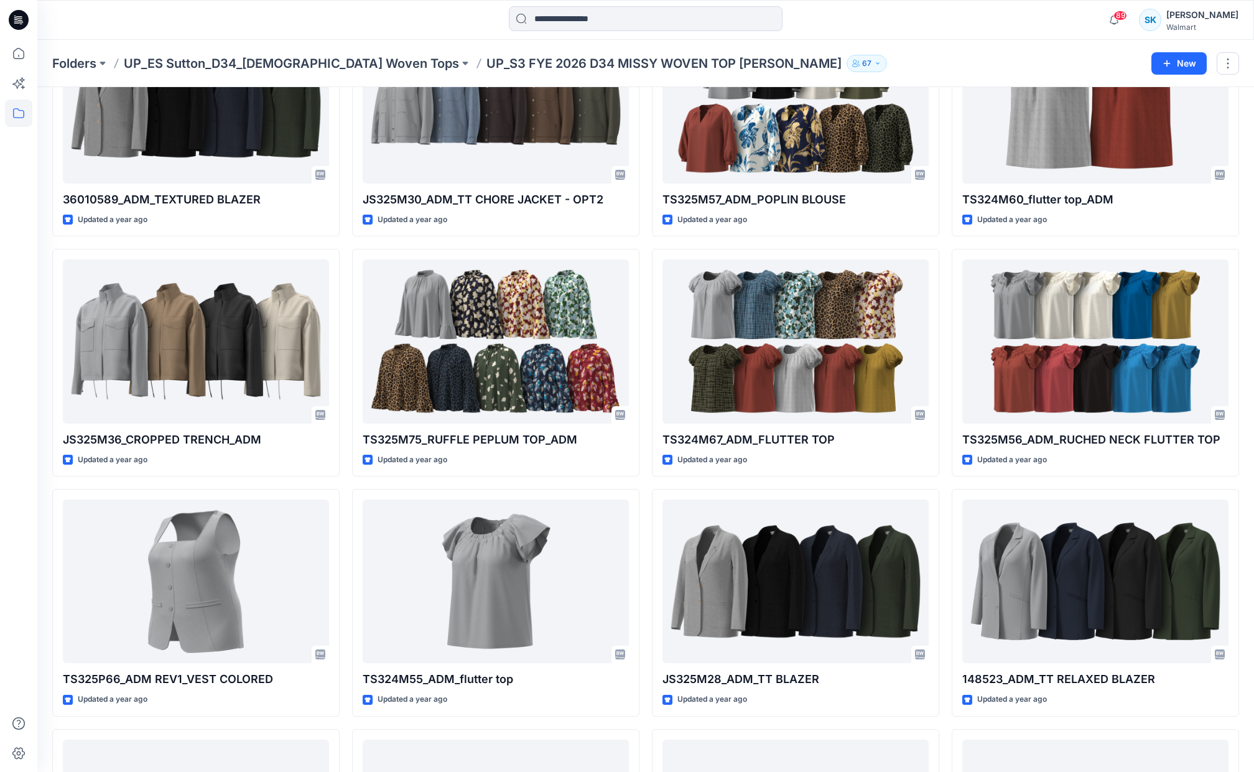
scroll to position [1174, 0]
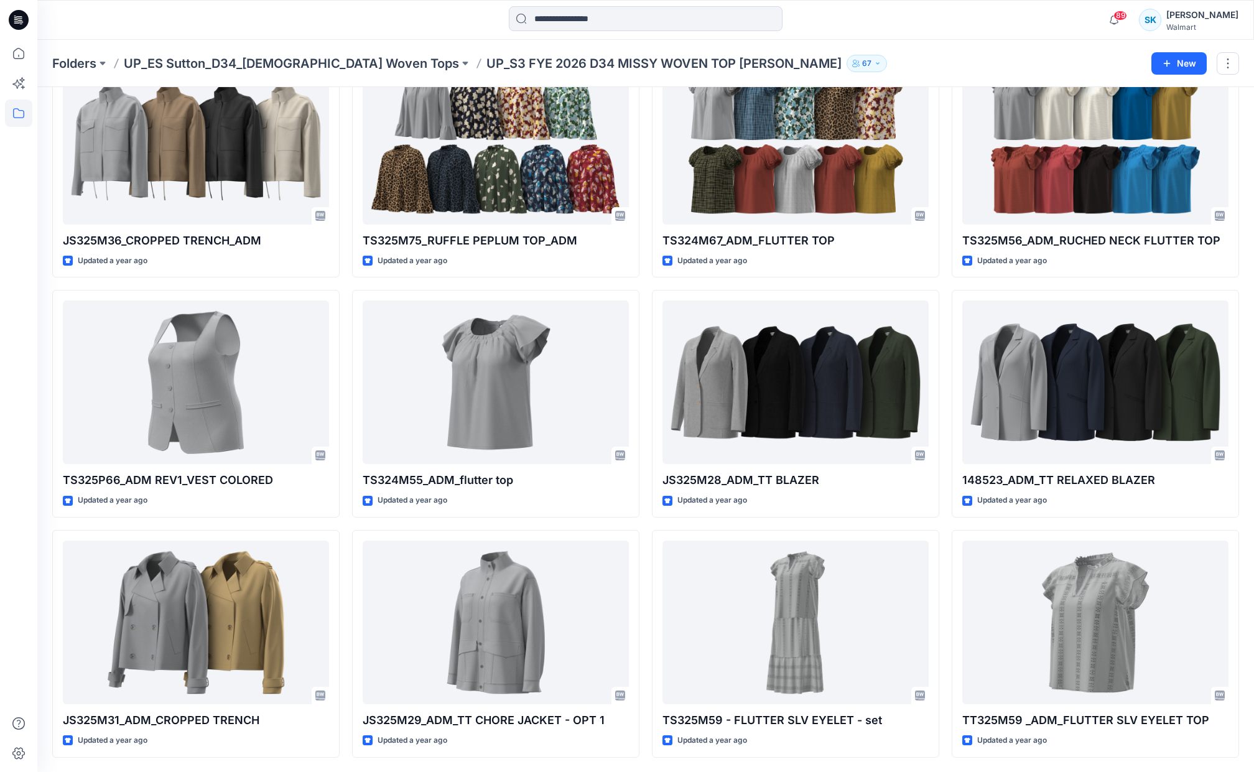
scroll to position [1290, 0]
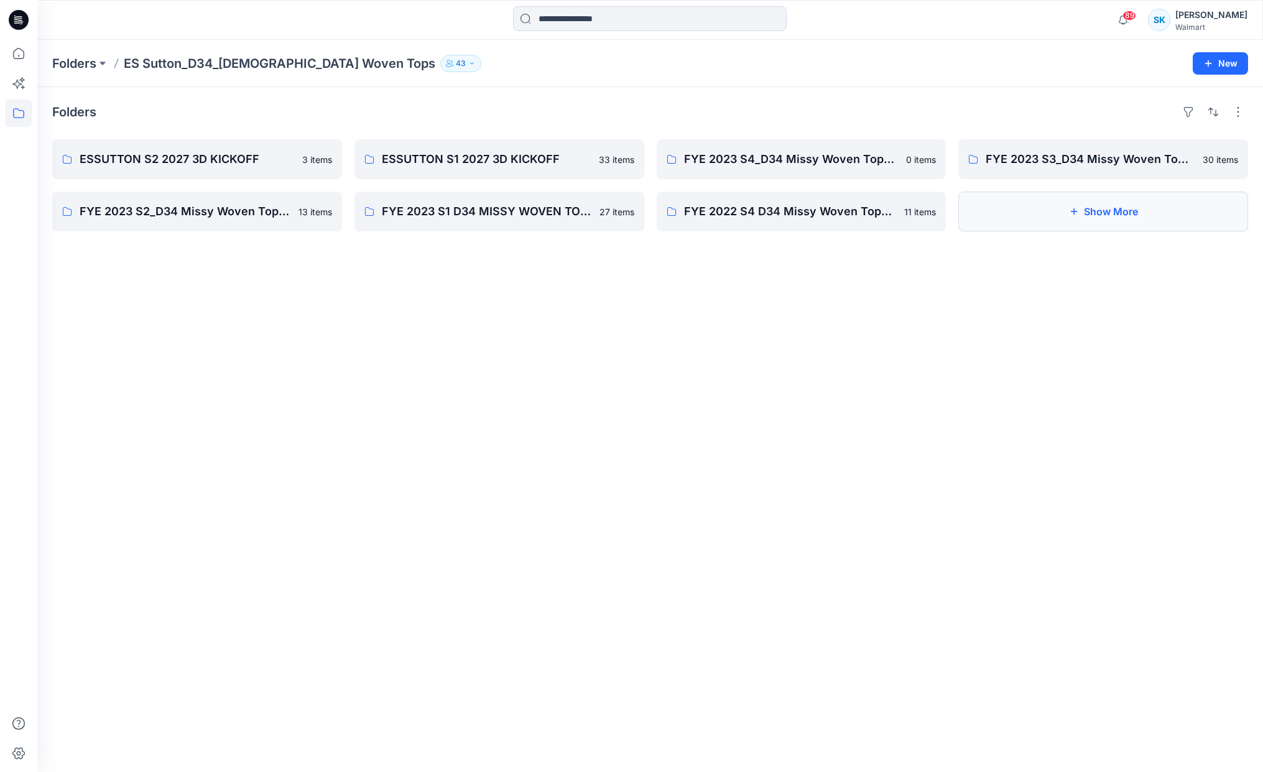
click at [1072, 216] on button "Show More" at bounding box center [1103, 212] width 290 height 40
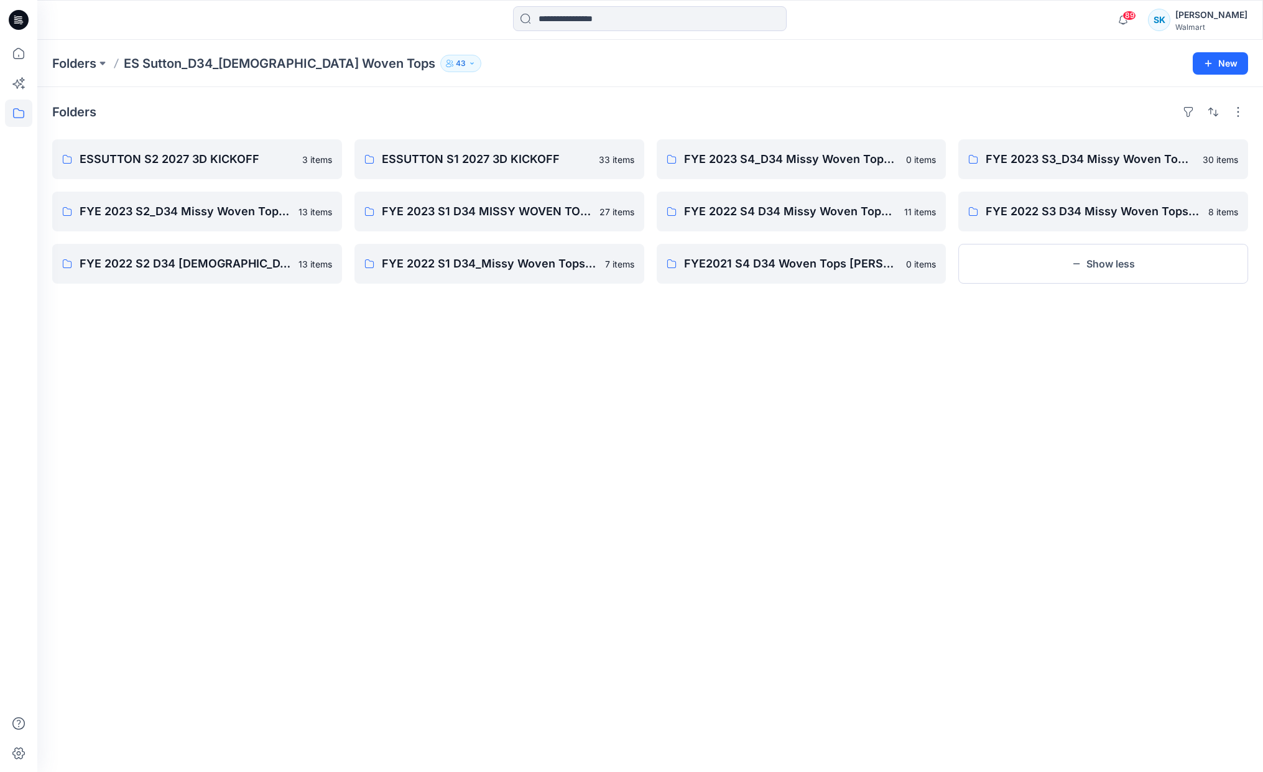
click at [1030, 368] on div "Folders ESSUTTON S2 2027 3D KICKOFF 3 items FYE 2023 S2_D34 Missy Woven Tops - …" at bounding box center [650, 429] width 1226 height 685
click at [539, 393] on div "Folders ESSUTTON S2 2027 3D KICKOFF 3 items FYE 2023 S2_D34 Missy Woven Tops - …" at bounding box center [650, 429] width 1226 height 685
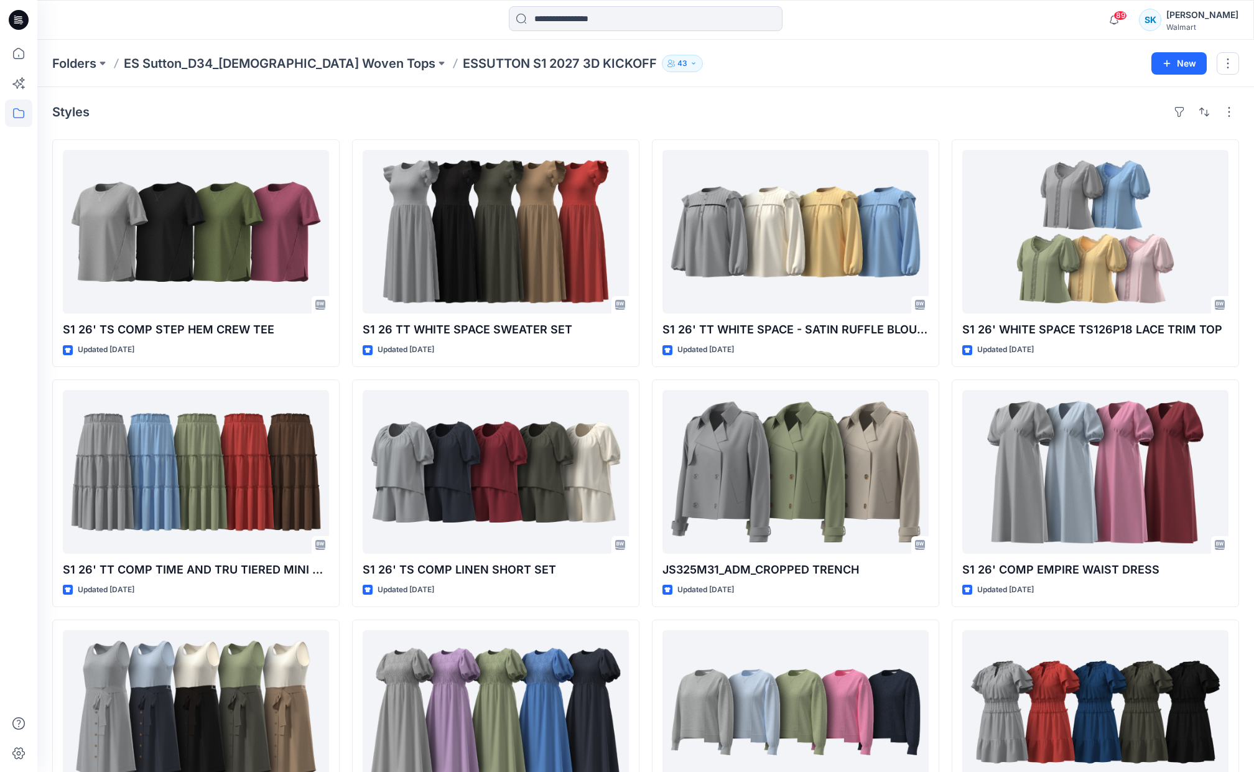
click at [1008, 110] on div "Styles" at bounding box center [645, 112] width 1187 height 20
click at [1037, 119] on div "Styles" at bounding box center [645, 112] width 1187 height 20
click at [1037, 112] on div "Styles" at bounding box center [645, 112] width 1187 height 20
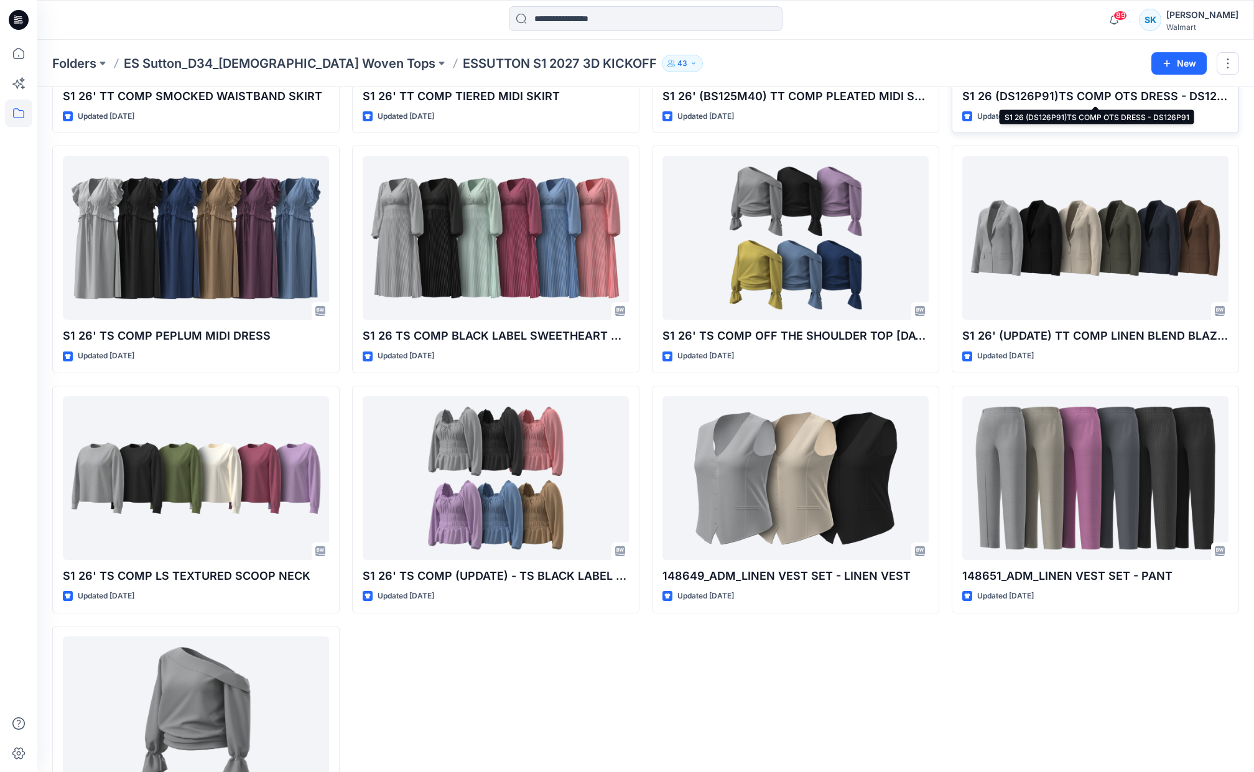
scroll to position [1498, 0]
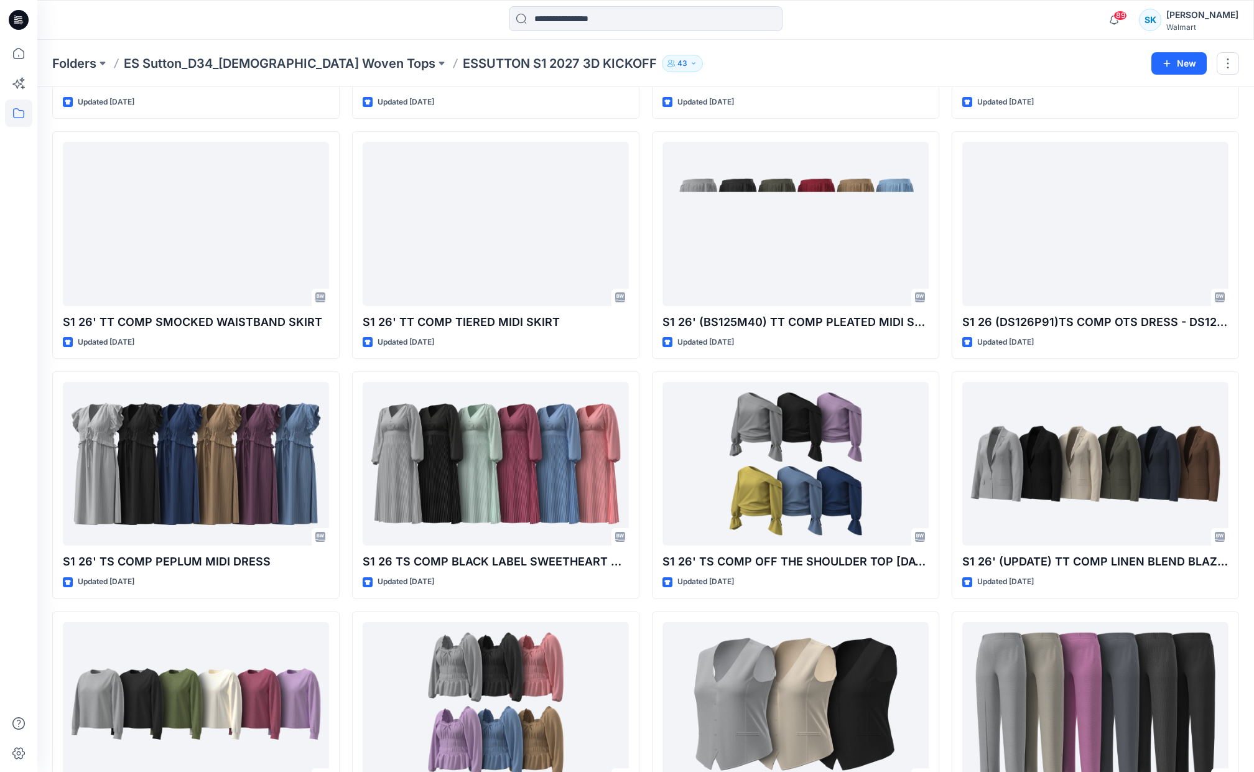
scroll to position [1204, 0]
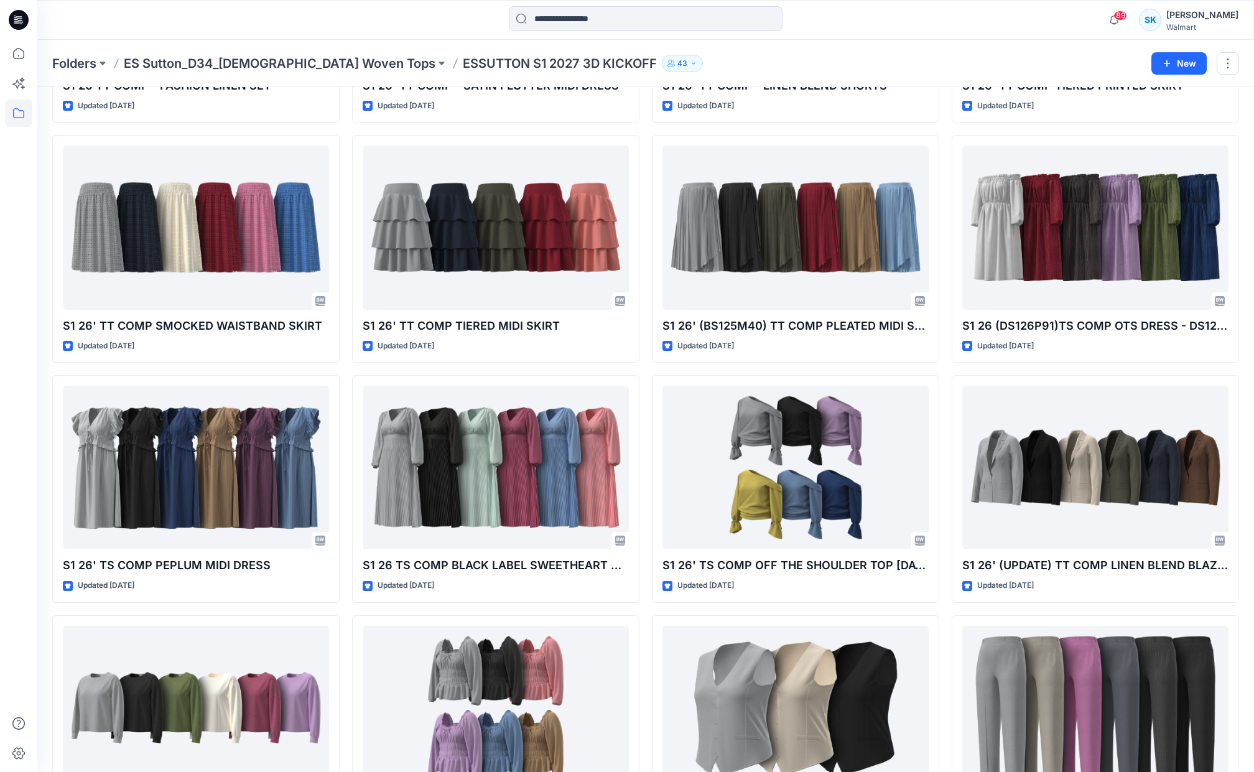
click at [943, 518] on div "S1 26' TS COMP STEP HEM CREW TEE Updated [DATE] S1 26' TT COMP TIME AND TRU TIE…" at bounding box center [645, 8] width 1187 height 2147
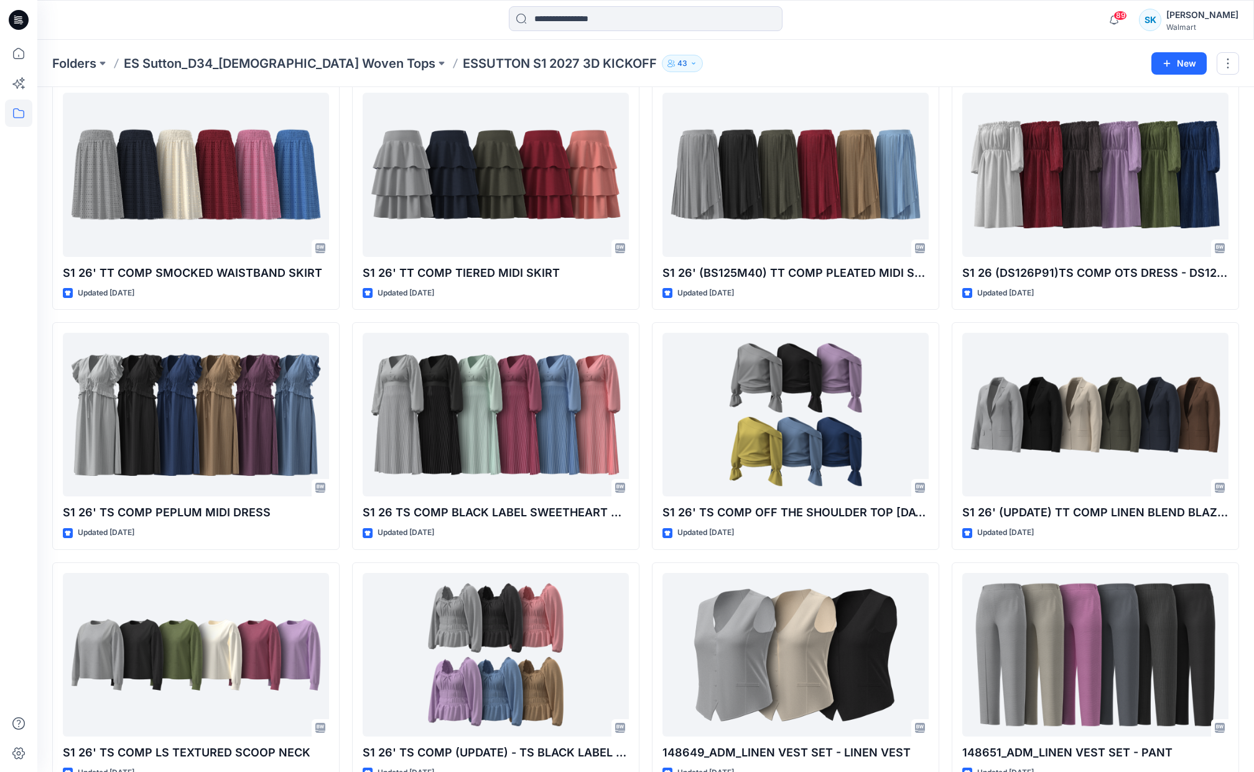
scroll to position [1257, 0]
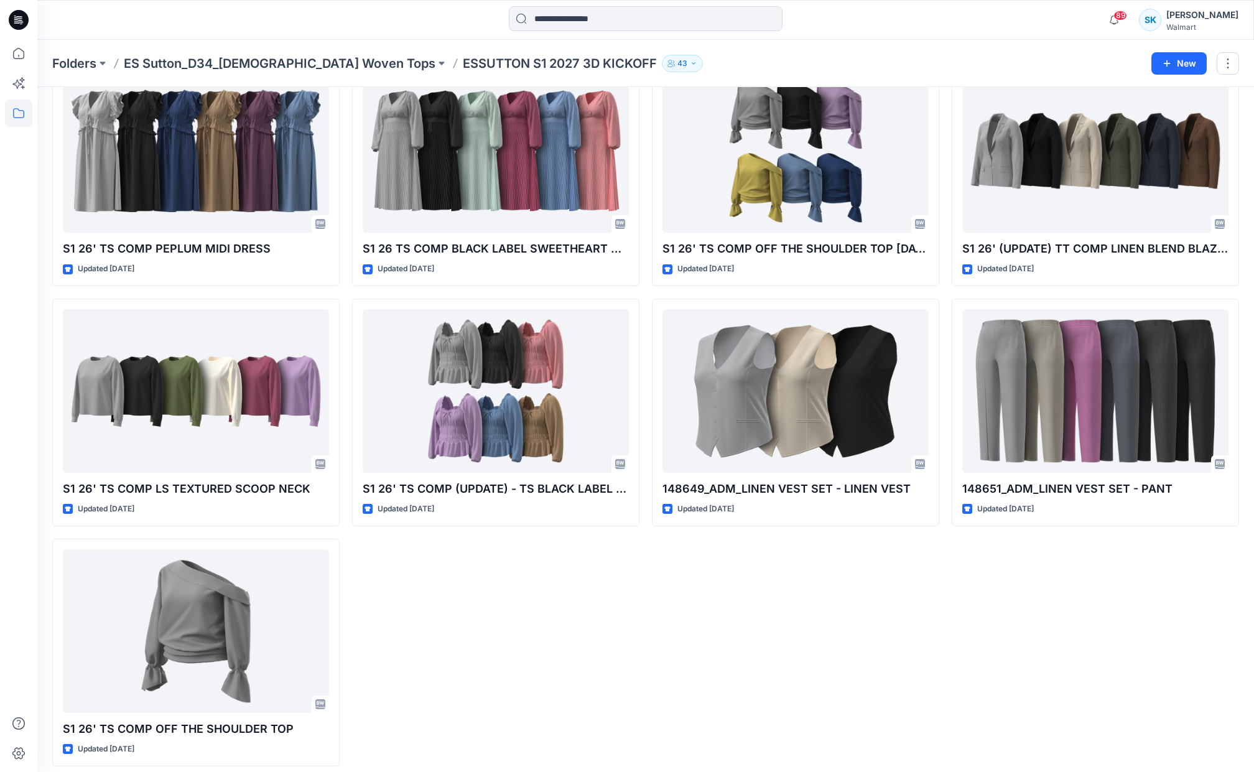
scroll to position [1529, 0]
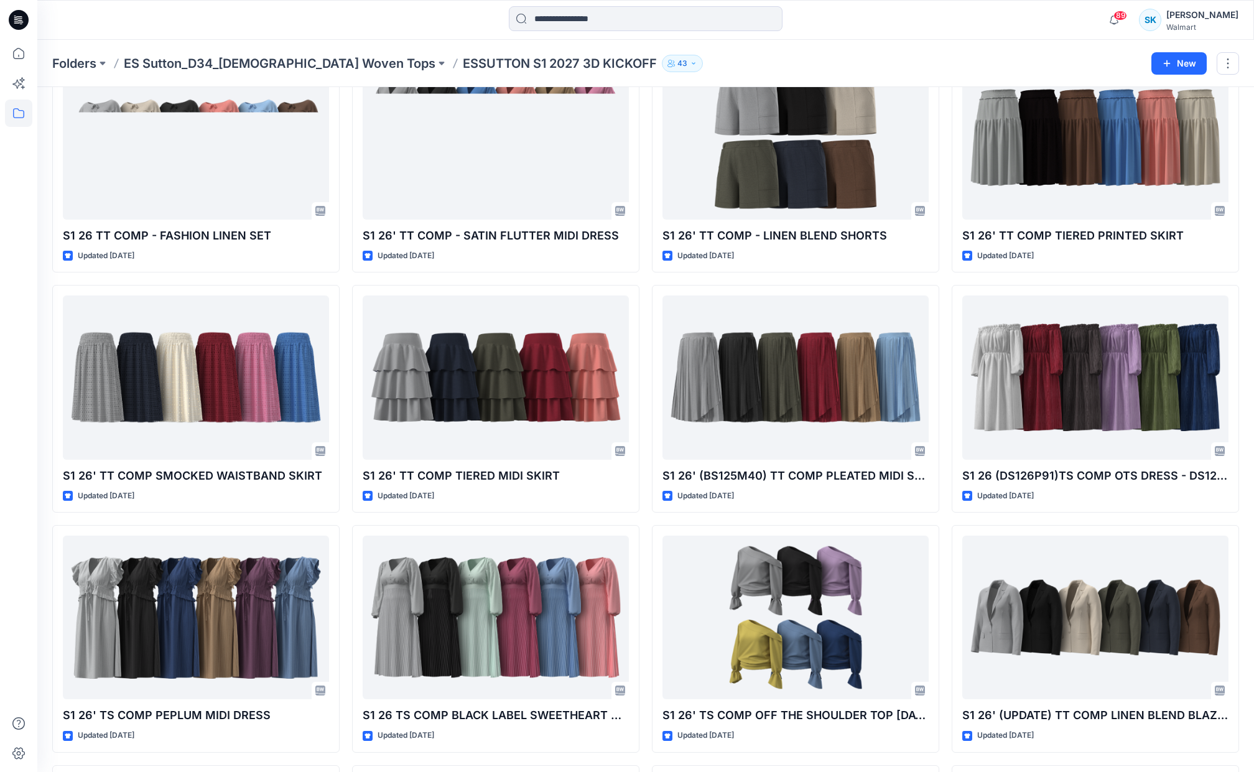
scroll to position [1053, 0]
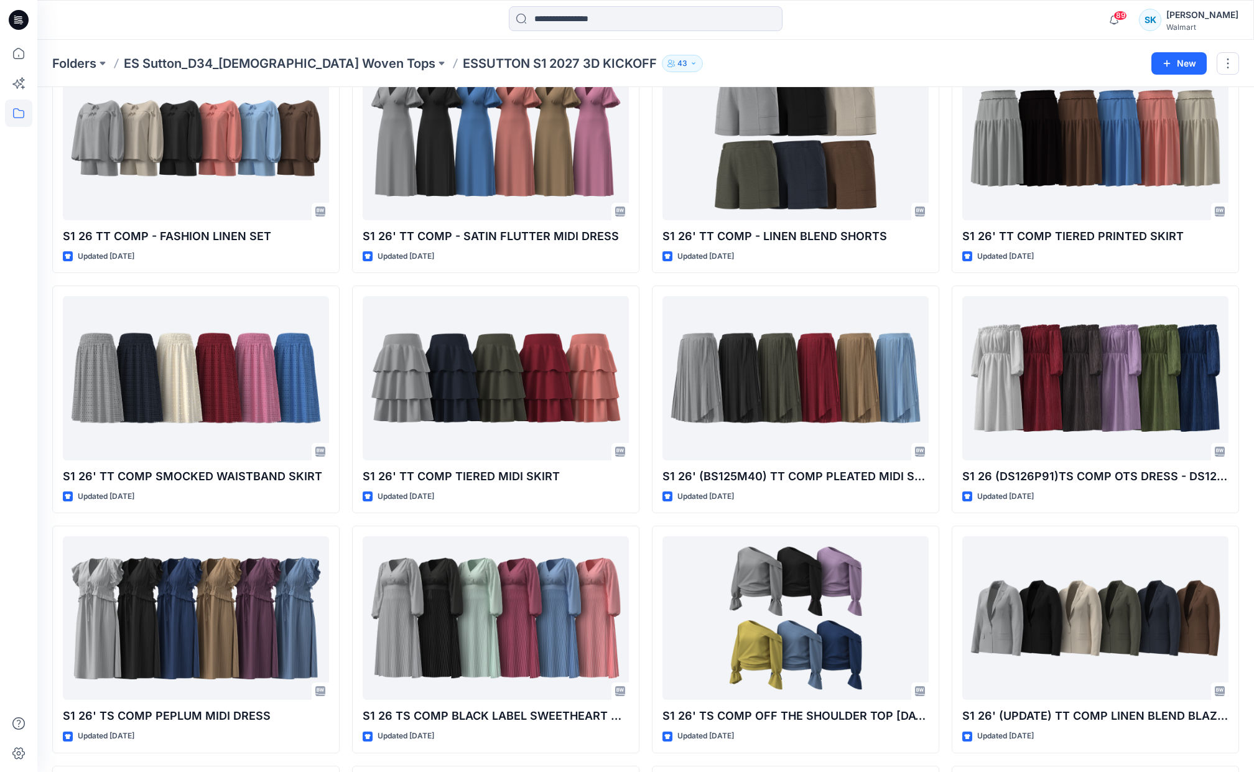
click at [945, 517] on div "S1 26' TS COMP STEP HEM CREW TEE Updated 8 months ago S1 26' TT COMP TIME AND T…" at bounding box center [645, 159] width 1187 height 2147
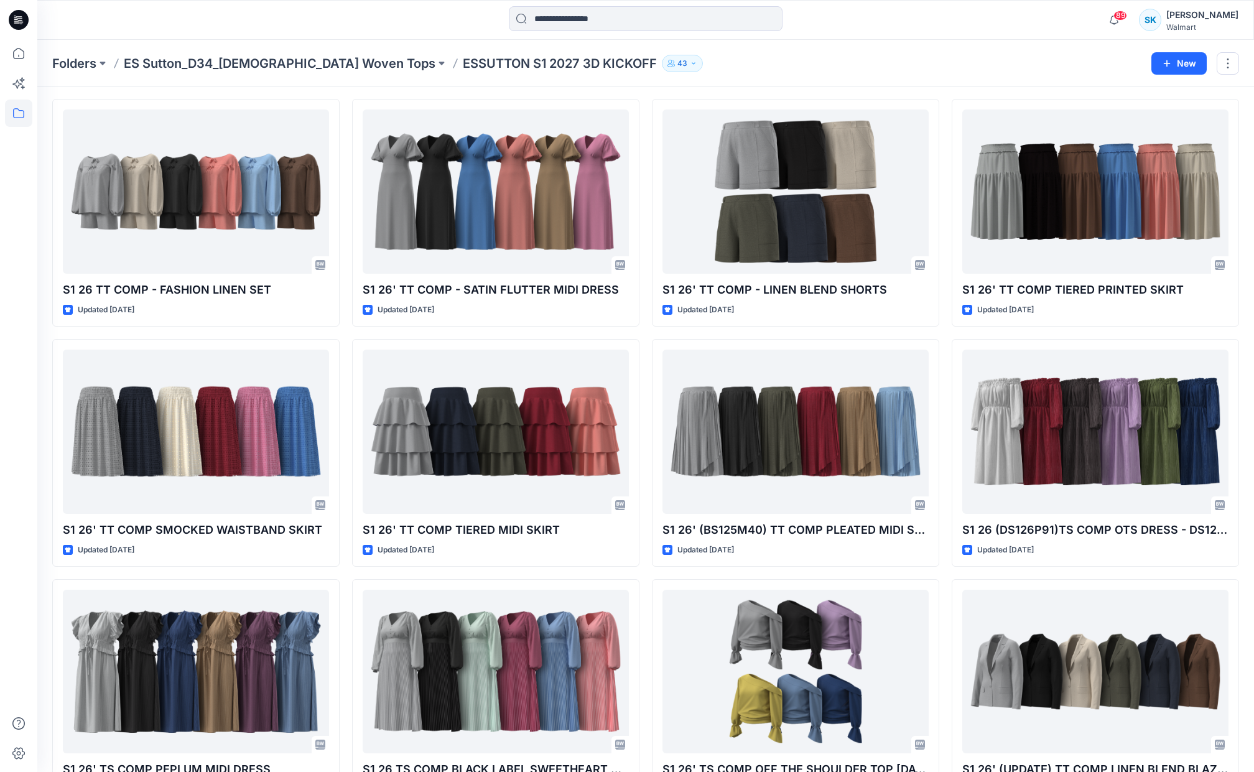
scroll to position [774, 0]
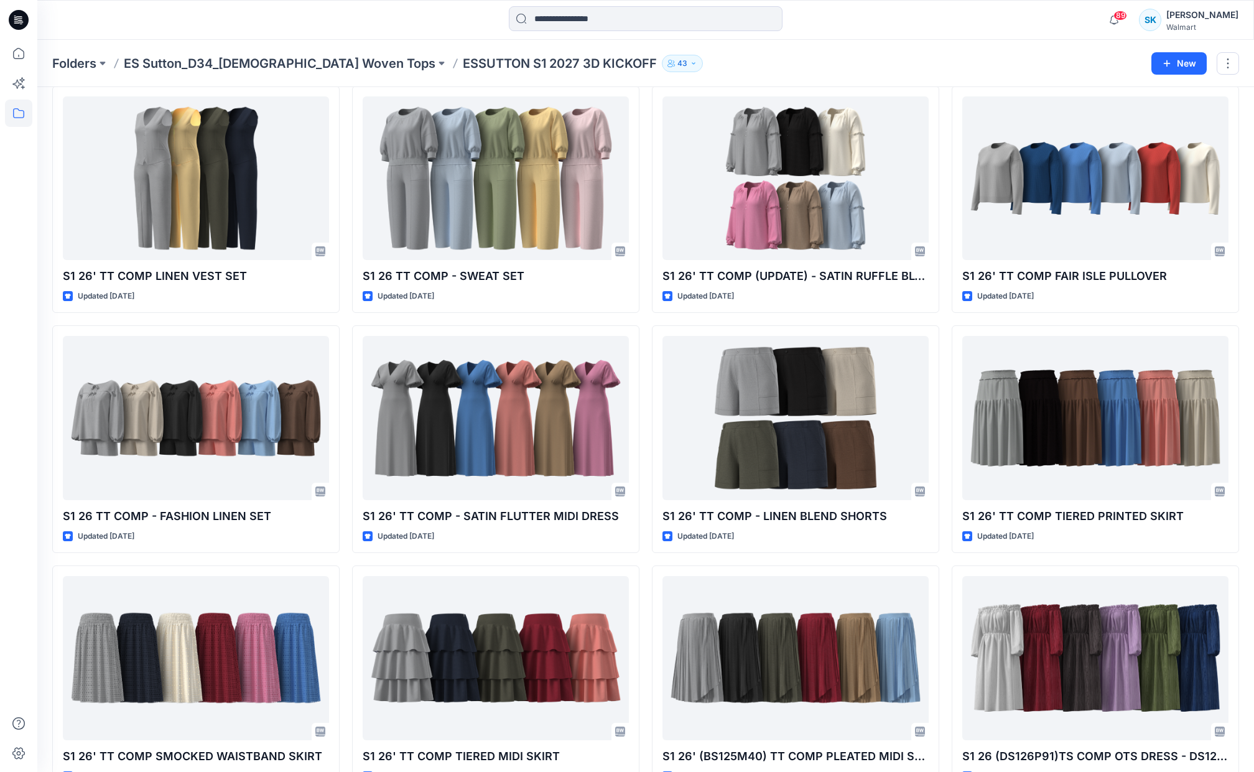
click at [945, 517] on div "S1 26' TS COMP STEP HEM CREW TEE Updated 8 months ago S1 26' TT COMP TIME AND T…" at bounding box center [645, 439] width 1187 height 2147
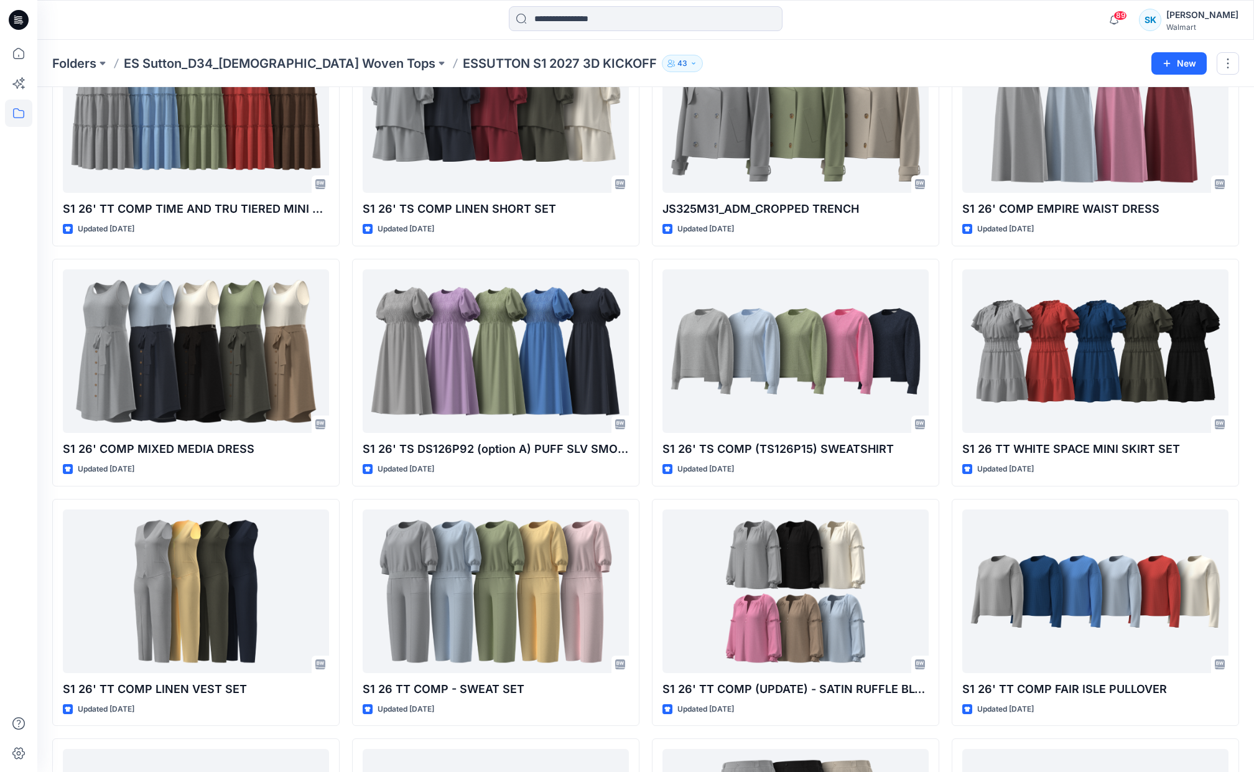
scroll to position [354, 0]
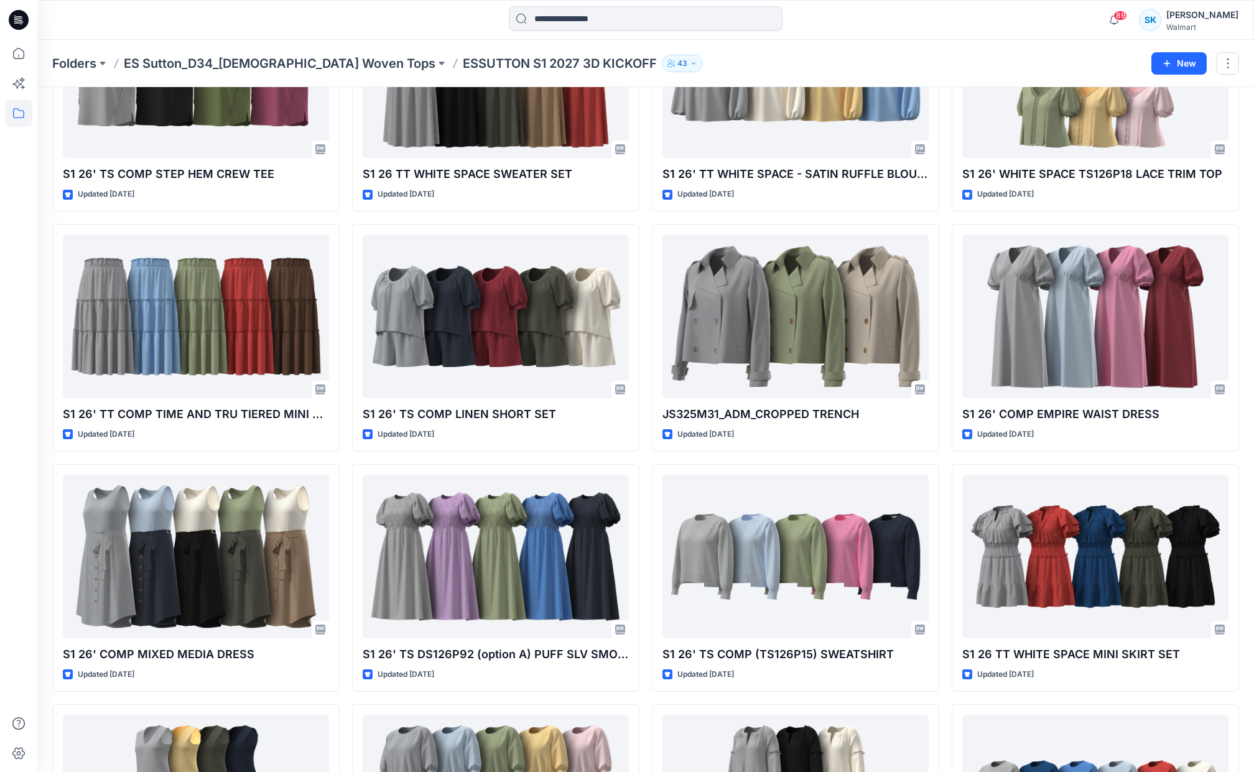
scroll to position [150, 0]
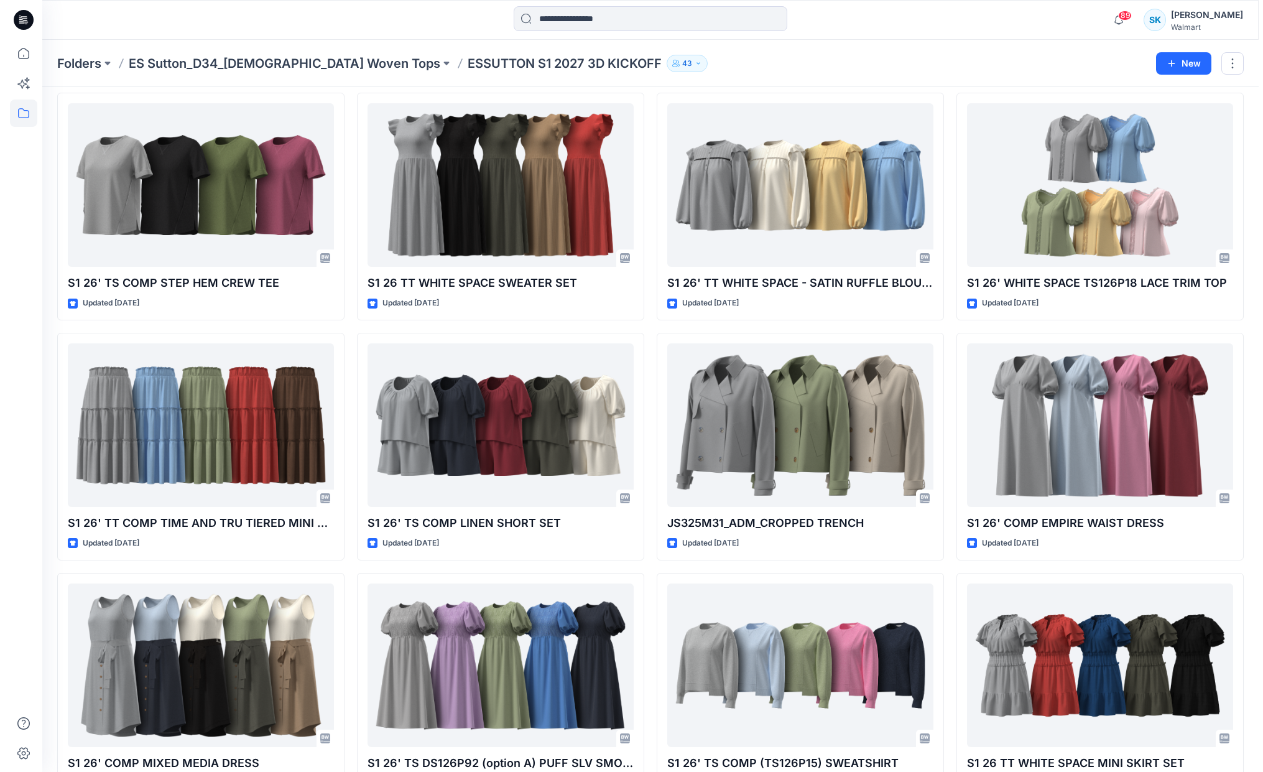
scroll to position [0, 0]
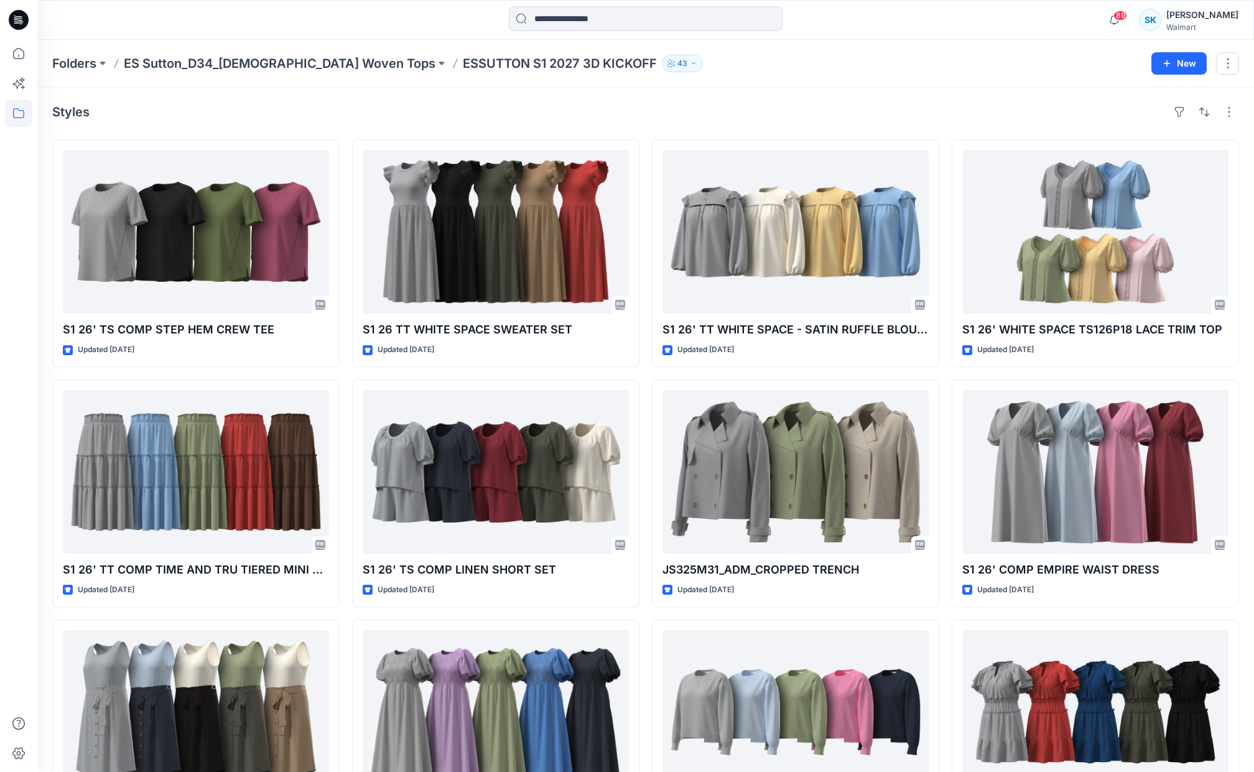
click at [731, 111] on div "Styles" at bounding box center [645, 112] width 1187 height 20
click at [287, 65] on p "ES Sutton_D34_[DEMOGRAPHIC_DATA] Woven Tops" at bounding box center [280, 63] width 312 height 17
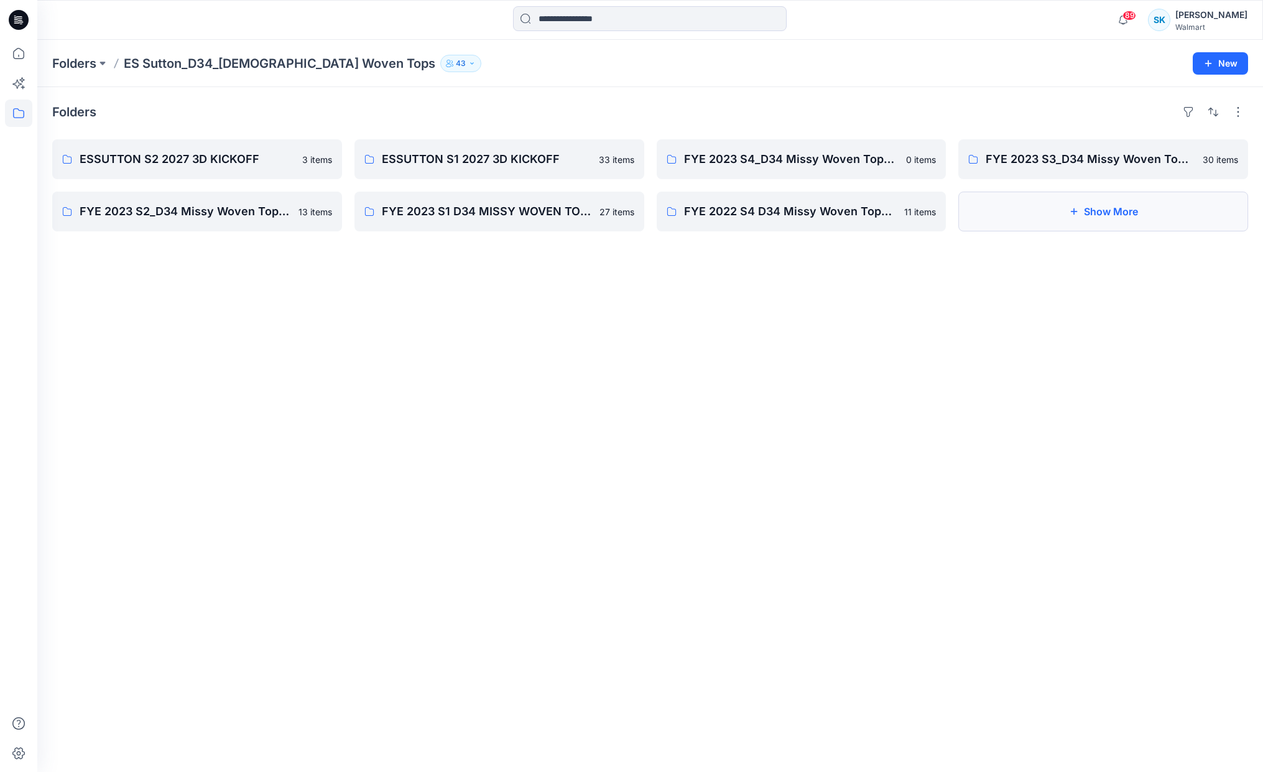
click at [1149, 218] on button "Show More" at bounding box center [1103, 212] width 290 height 40
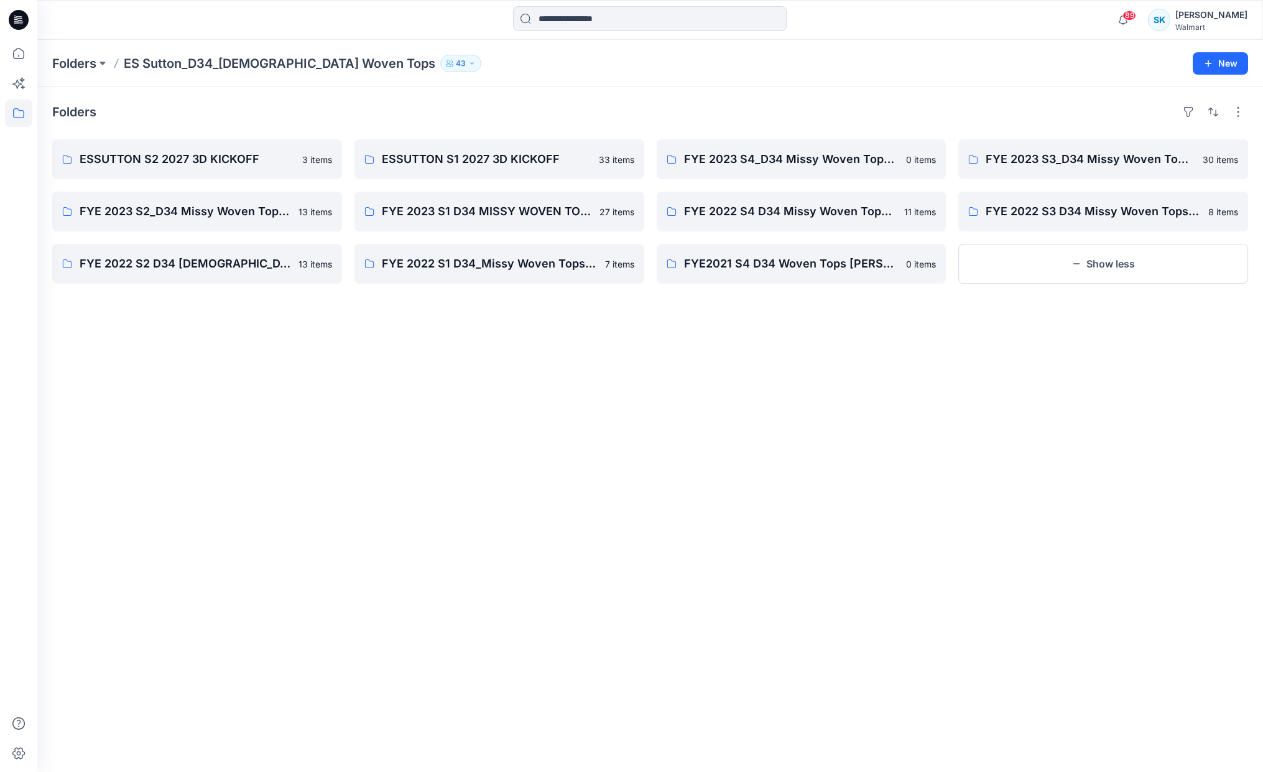
click at [1012, 90] on div "Folders ESSUTTON S2 2027 3D KICKOFF 3 items FYE 2023 S2_D34 Missy Woven Tops - …" at bounding box center [650, 429] width 1226 height 685
click at [1070, 271] on button "Show less" at bounding box center [1103, 264] width 290 height 40
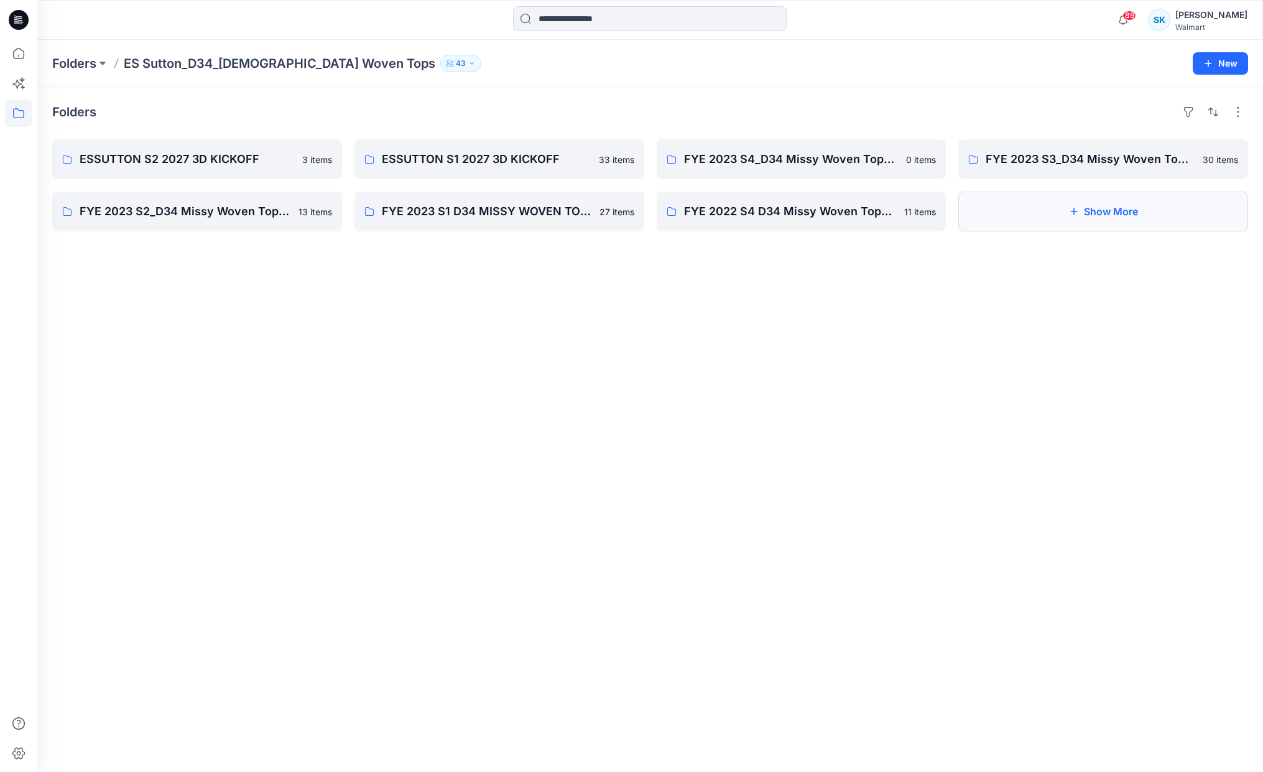
click at [1075, 211] on icon "button" at bounding box center [1073, 211] width 7 height 7
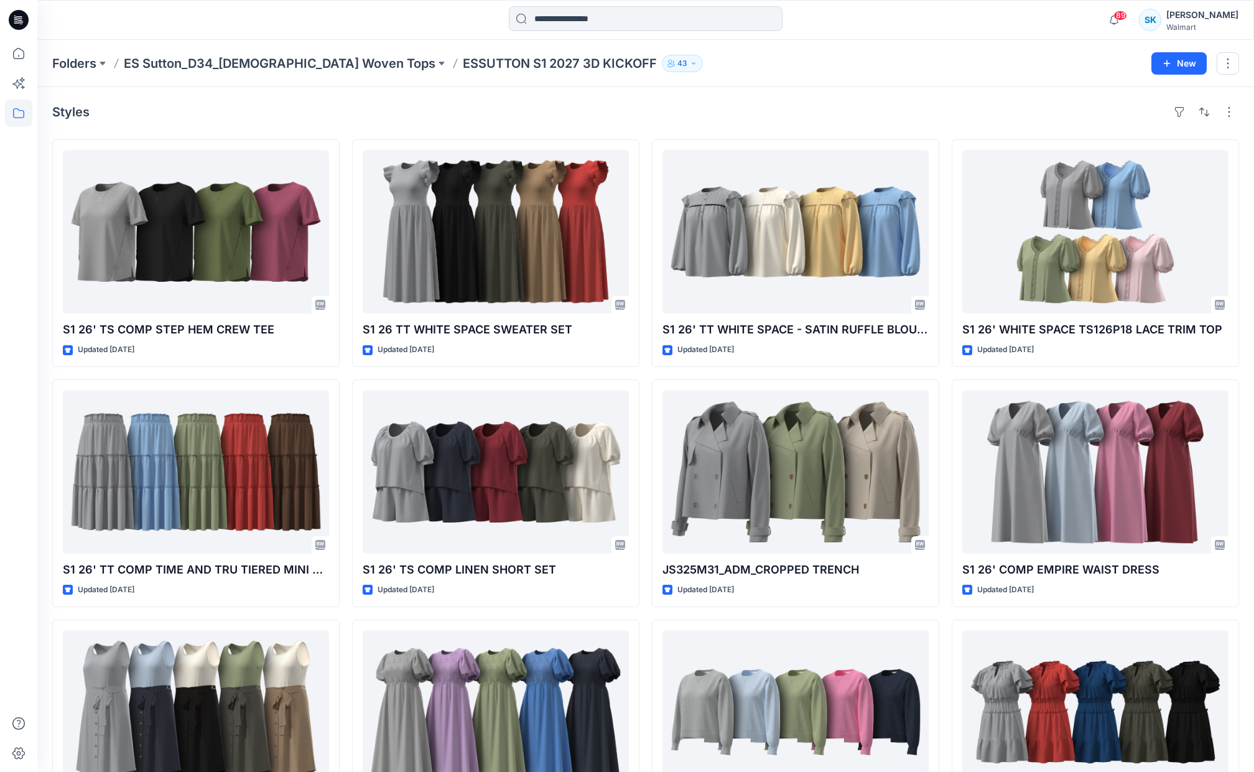
click at [938, 119] on div "Styles" at bounding box center [645, 112] width 1187 height 20
click at [942, 127] on div "Styles S1 26' TS COMP STEP HEM CREW TEE Updated 8 months ago S1 26' TT COMP TIM…" at bounding box center [645, 497] width 1216 height 820
click at [942, 131] on div "Styles S1 26' TS COMP STEP HEM CREW TEE Updated 8 months ago S1 26' TT COMP TIM…" at bounding box center [645, 497] width 1216 height 820
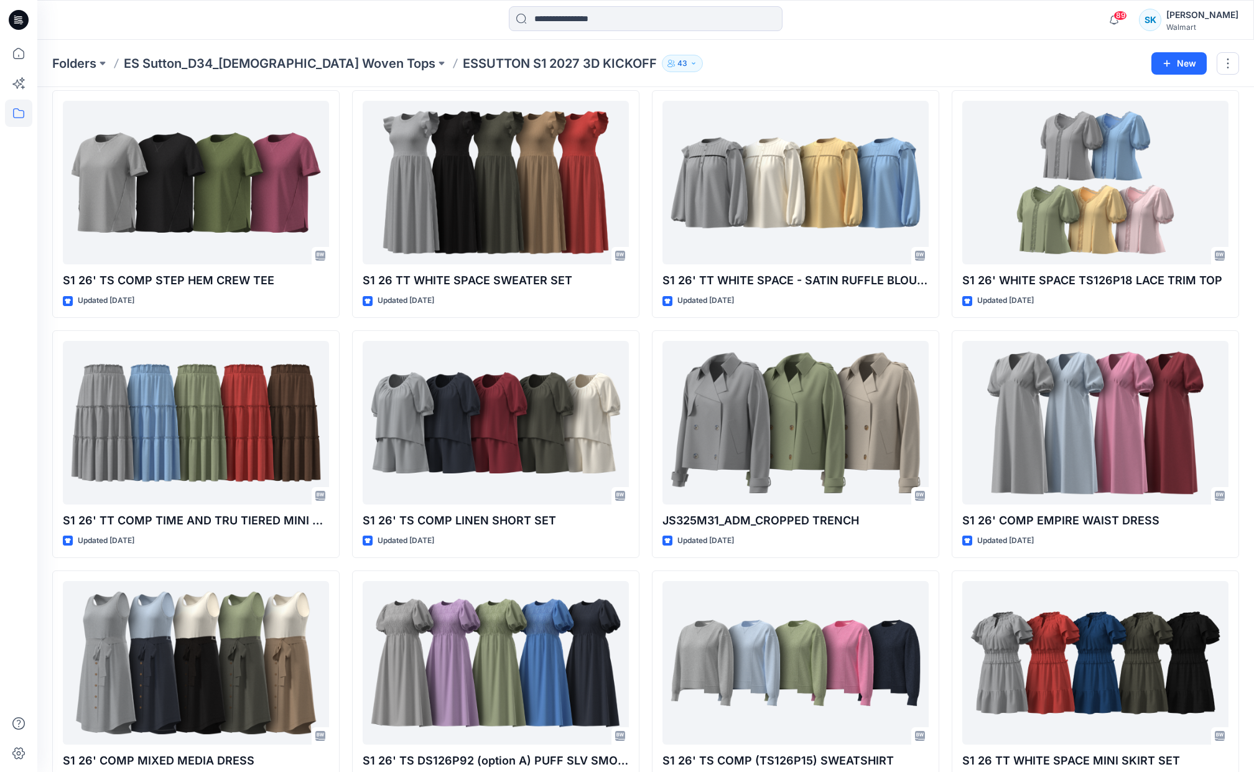
scroll to position [50, 0]
click at [943, 125] on div "S1 26' TS COMP STEP HEM CREW TEE Updated 8 months ago S1 26' TT COMP TIME AND T…" at bounding box center [645, 444] width 1187 height 708
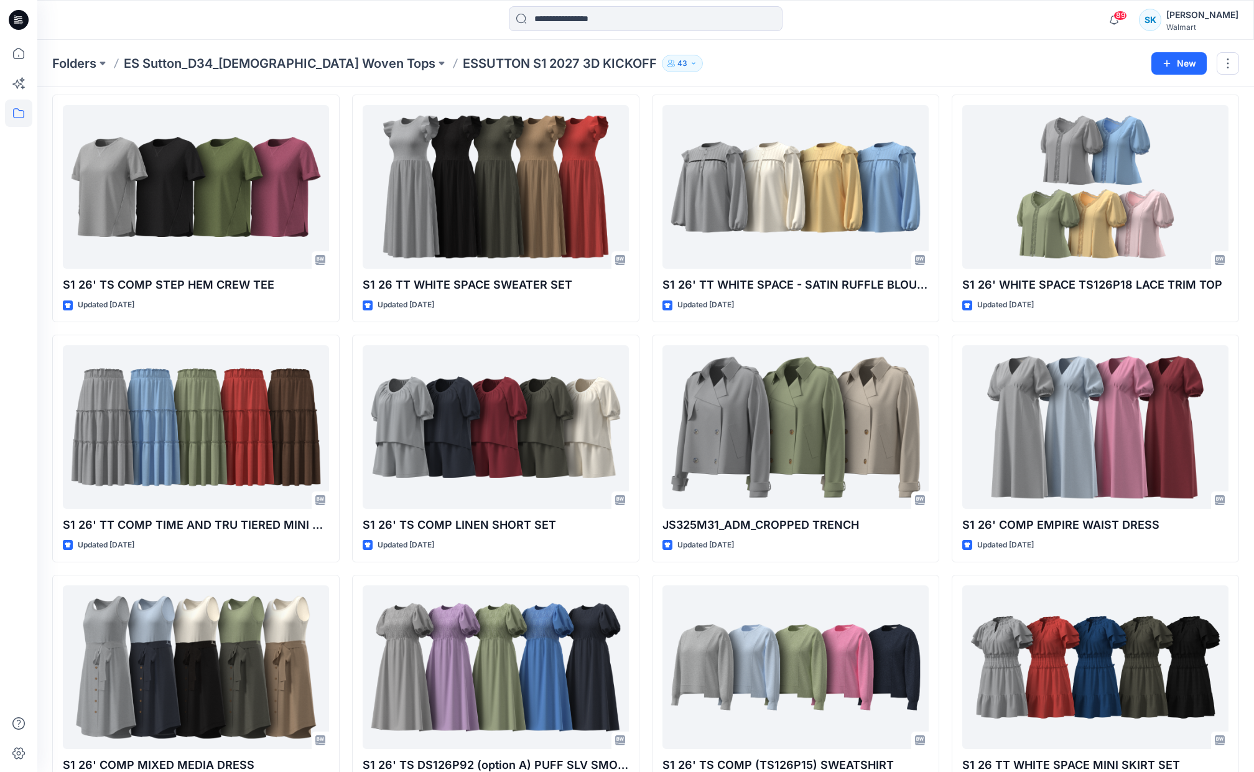
click at [943, 125] on div "S1 26' TS COMP STEP HEM CREW TEE Updated 8 months ago S1 26' TT COMP TIME AND T…" at bounding box center [645, 449] width 1187 height 708
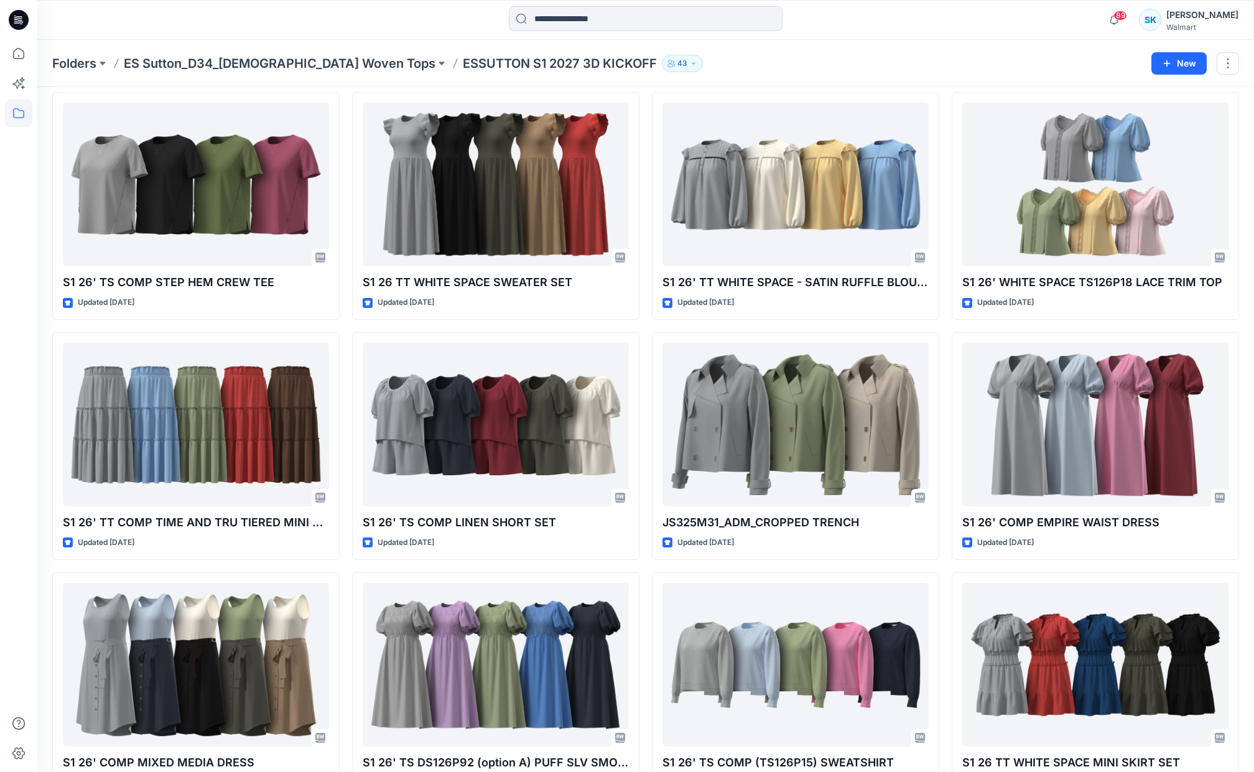
scroll to position [45, 0]
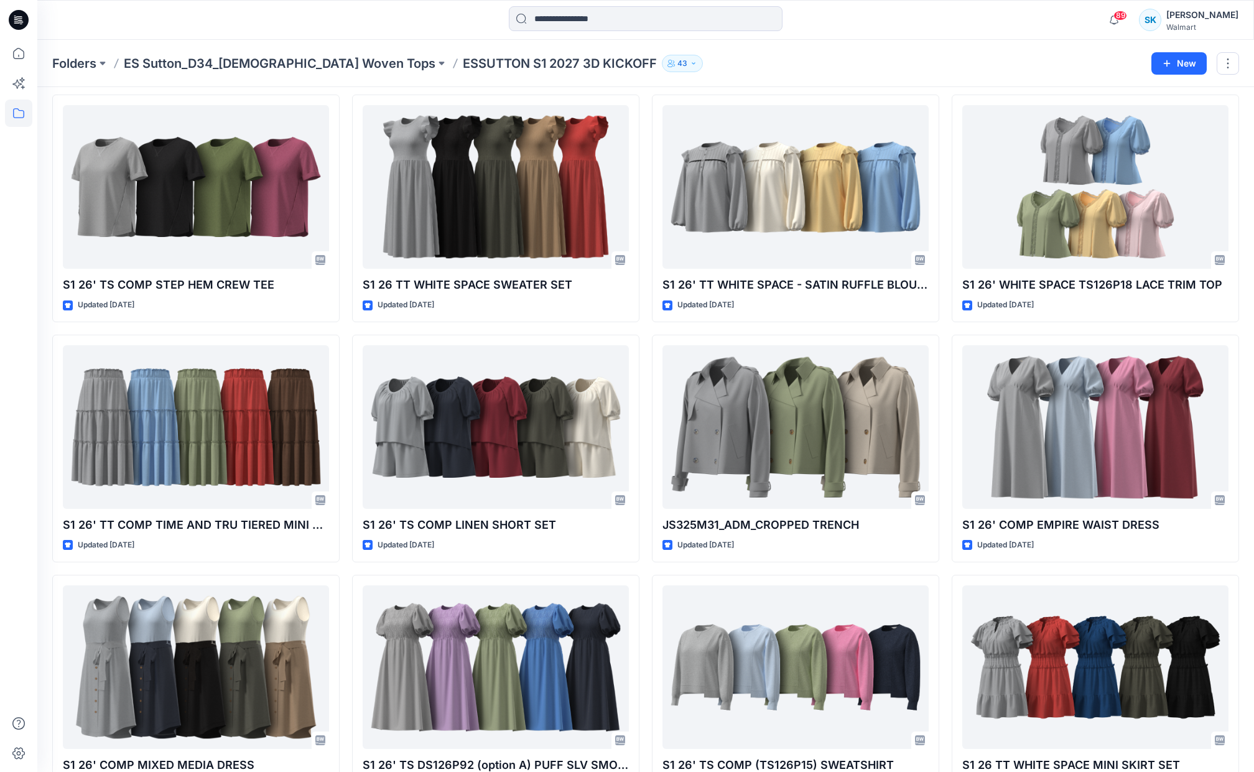
click at [943, 125] on div "S1 26' TS COMP STEP HEM CREW TEE Updated 8 months ago S1 26' TT COMP TIME AND T…" at bounding box center [645, 449] width 1187 height 708
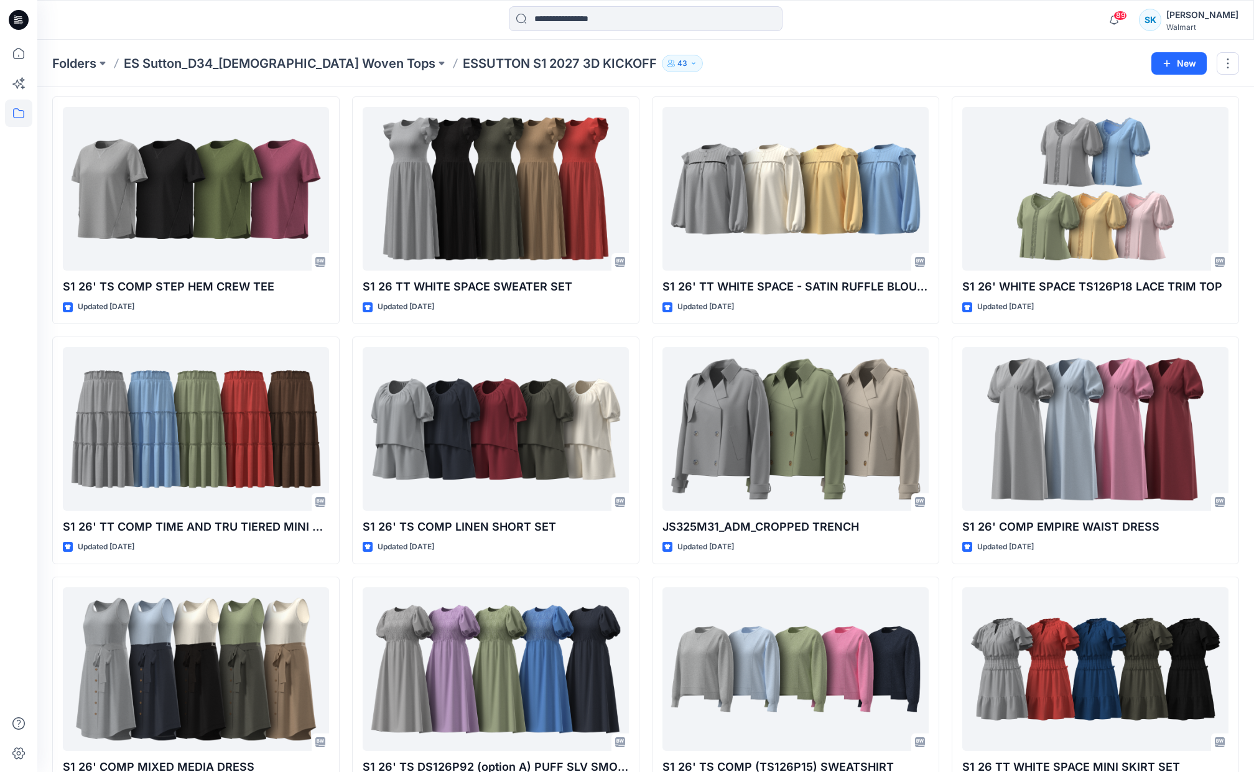
scroll to position [42, 0]
click at [943, 125] on div "S1 26' TS COMP STEP HEM CREW TEE Updated 8 months ago S1 26' TT COMP TIME AND T…" at bounding box center [645, 451] width 1187 height 708
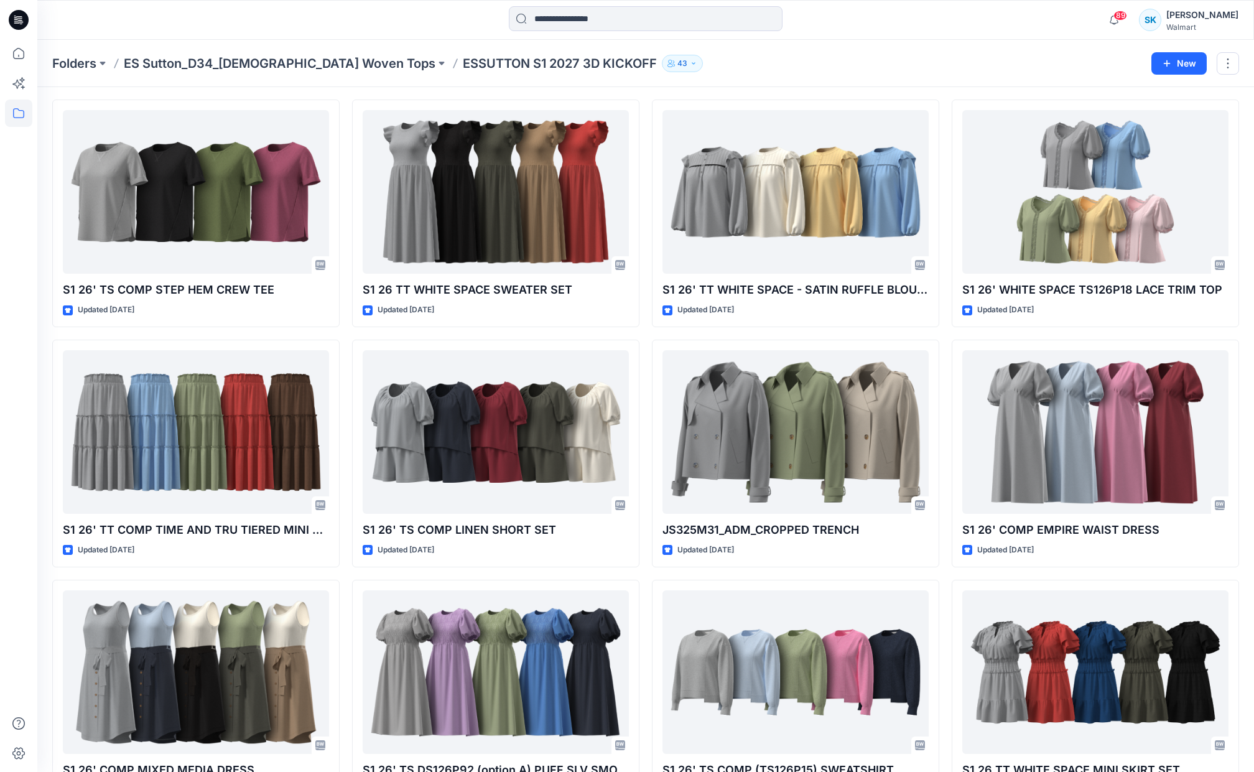
click at [943, 125] on div "S1 26' TS COMP STEP HEM CREW TEE Updated 8 months ago S1 26' TT COMP TIME AND T…" at bounding box center [645, 454] width 1187 height 708
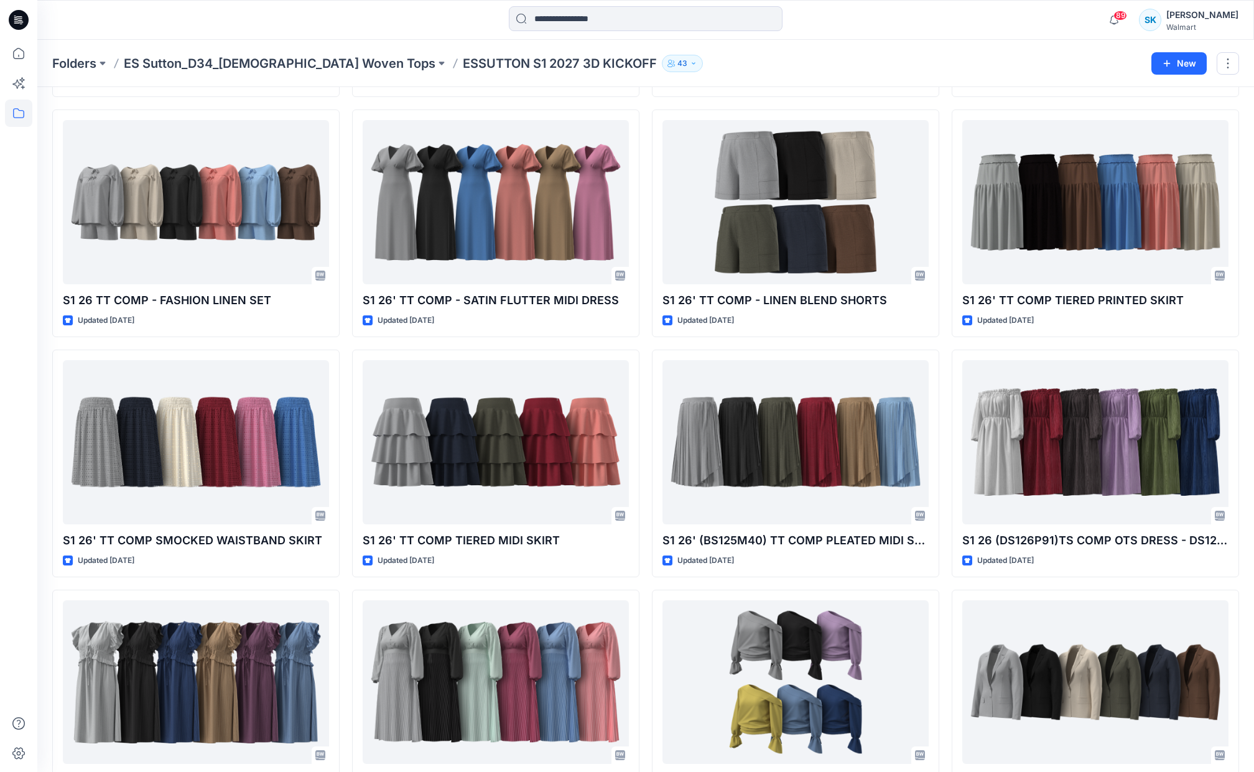
scroll to position [989, 0]
click at [943, 125] on div "S1 26' TS COMP STEP HEM CREW TEE Updated 8 months ago S1 26' TT COMP TIME AND T…" at bounding box center [645, 223] width 1187 height 2147
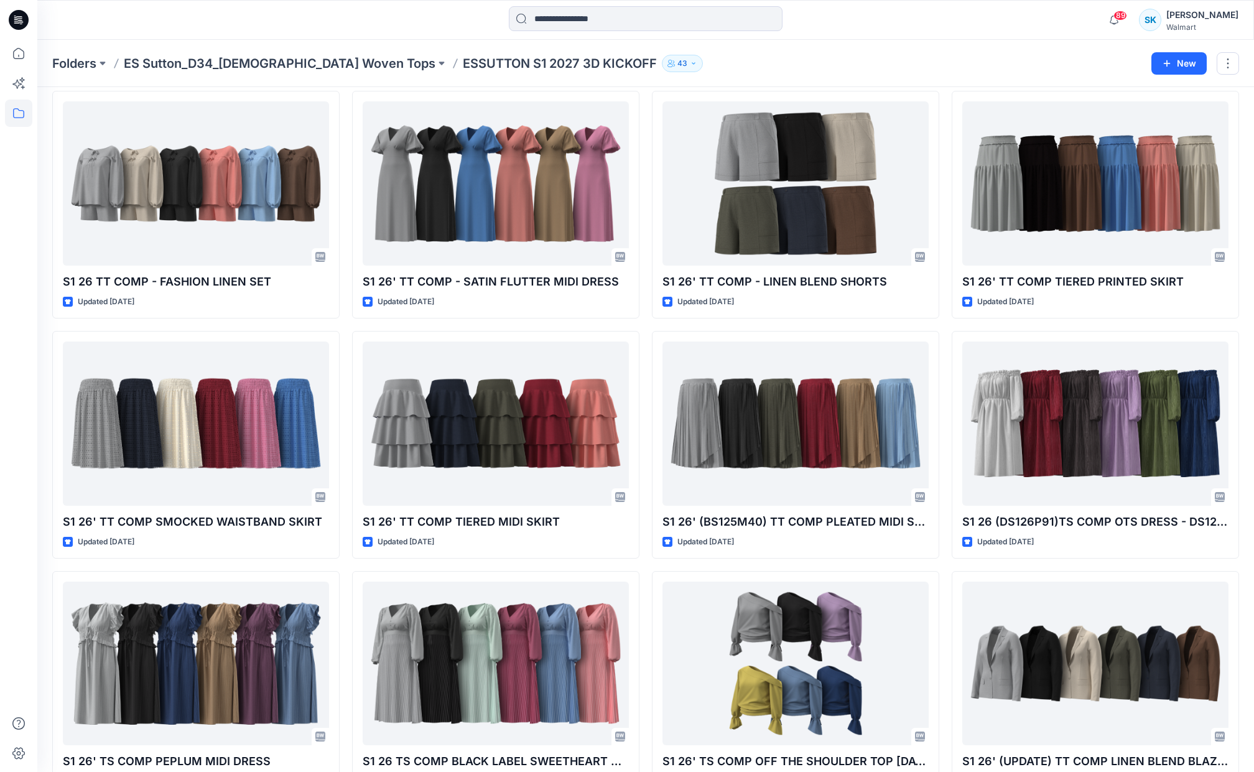
scroll to position [1009, 0]
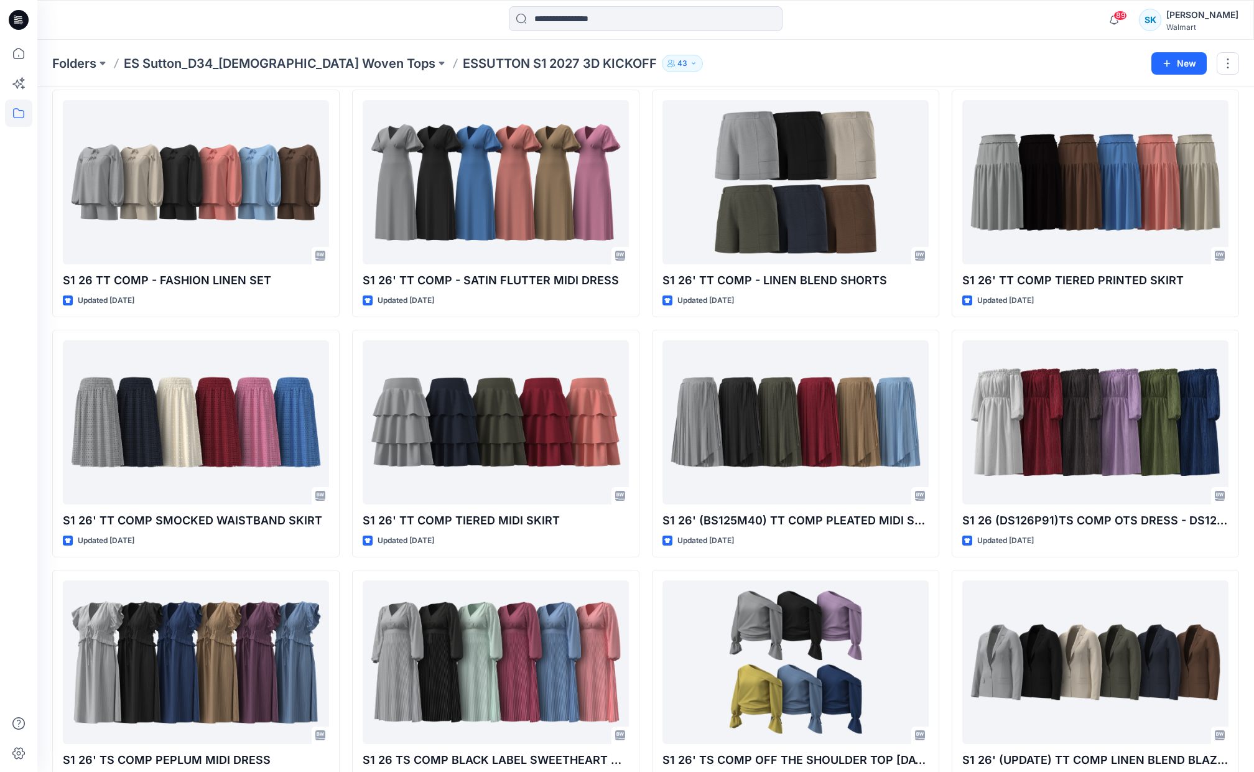
click at [943, 125] on div "S1 26' TS COMP STEP HEM CREW TEE Updated 8 months ago S1 26' TT COMP TIME AND T…" at bounding box center [645, 203] width 1187 height 2147
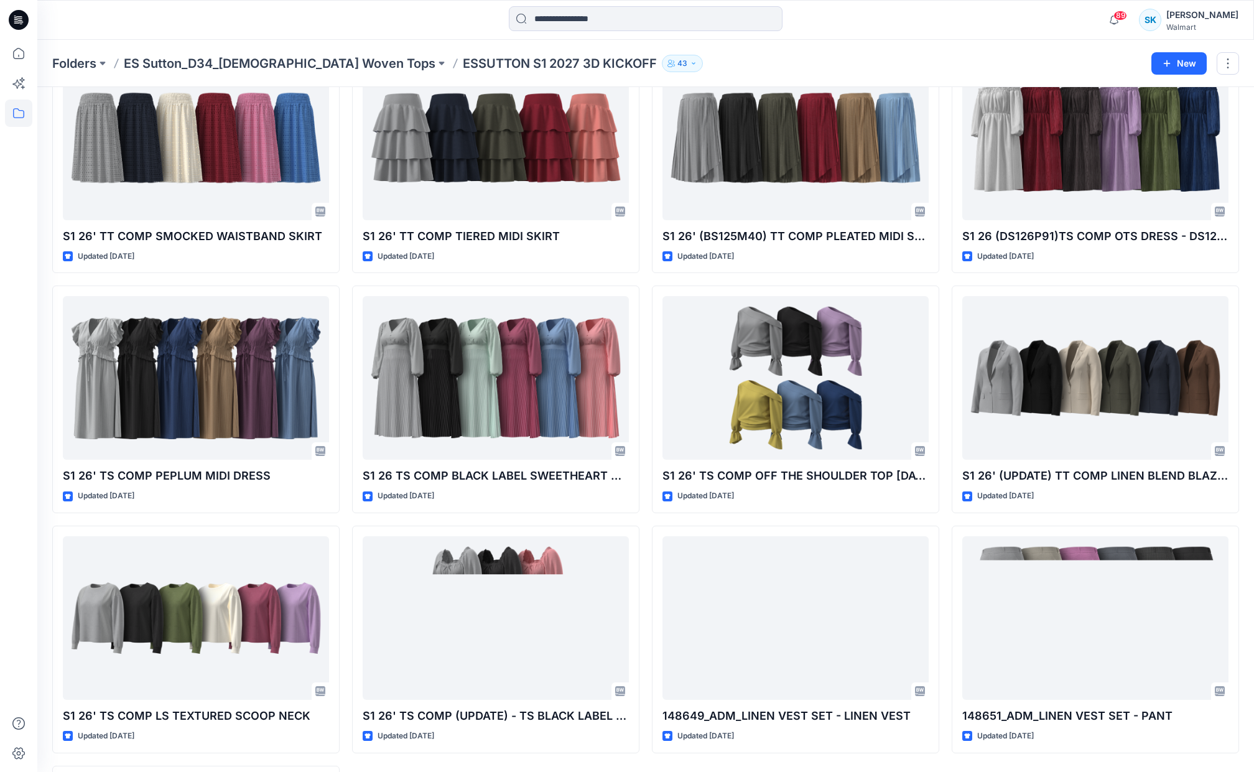
scroll to position [1293, 0]
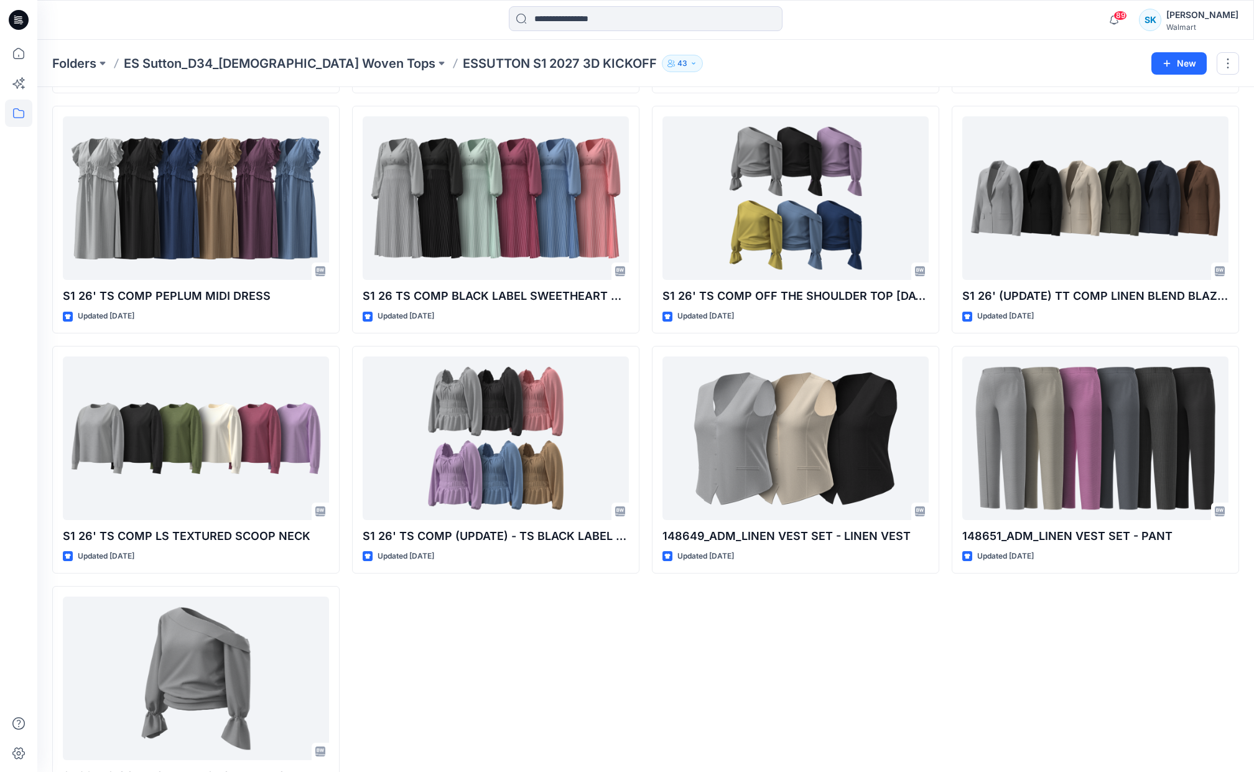
scroll to position [1473, 0]
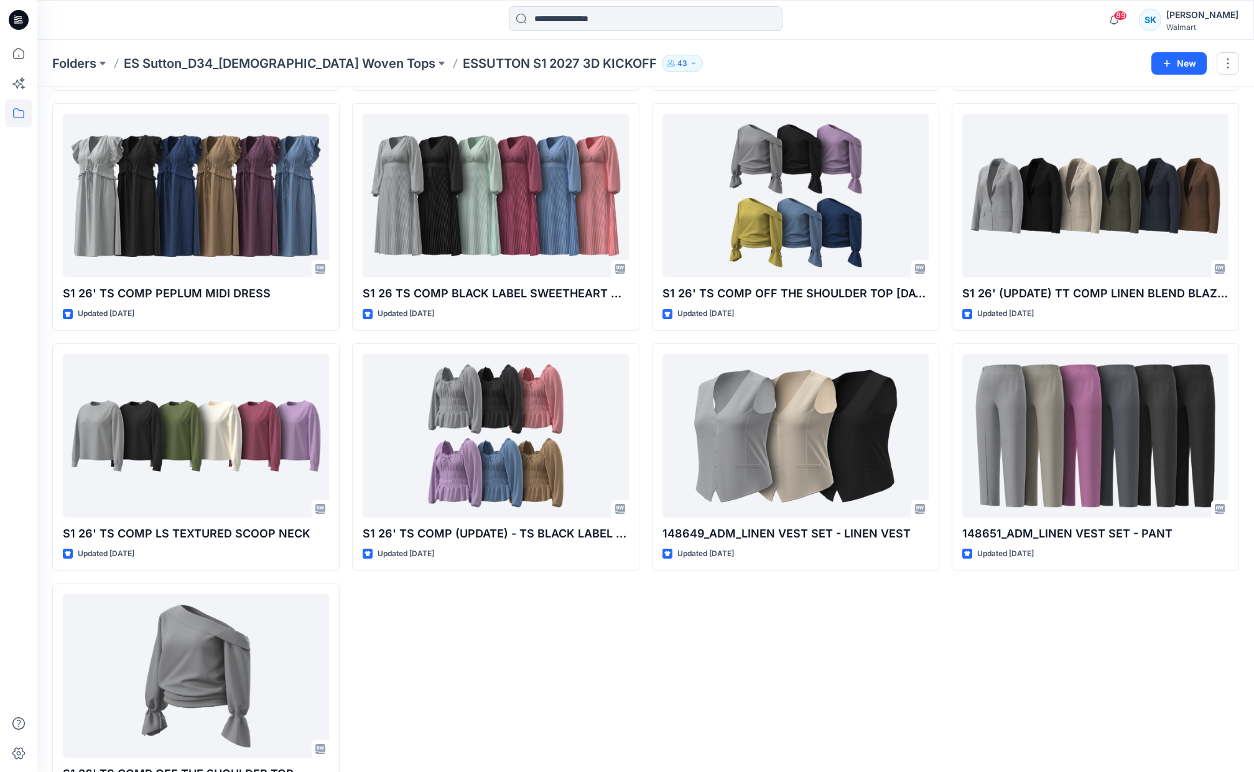
scroll to position [1476, 0]
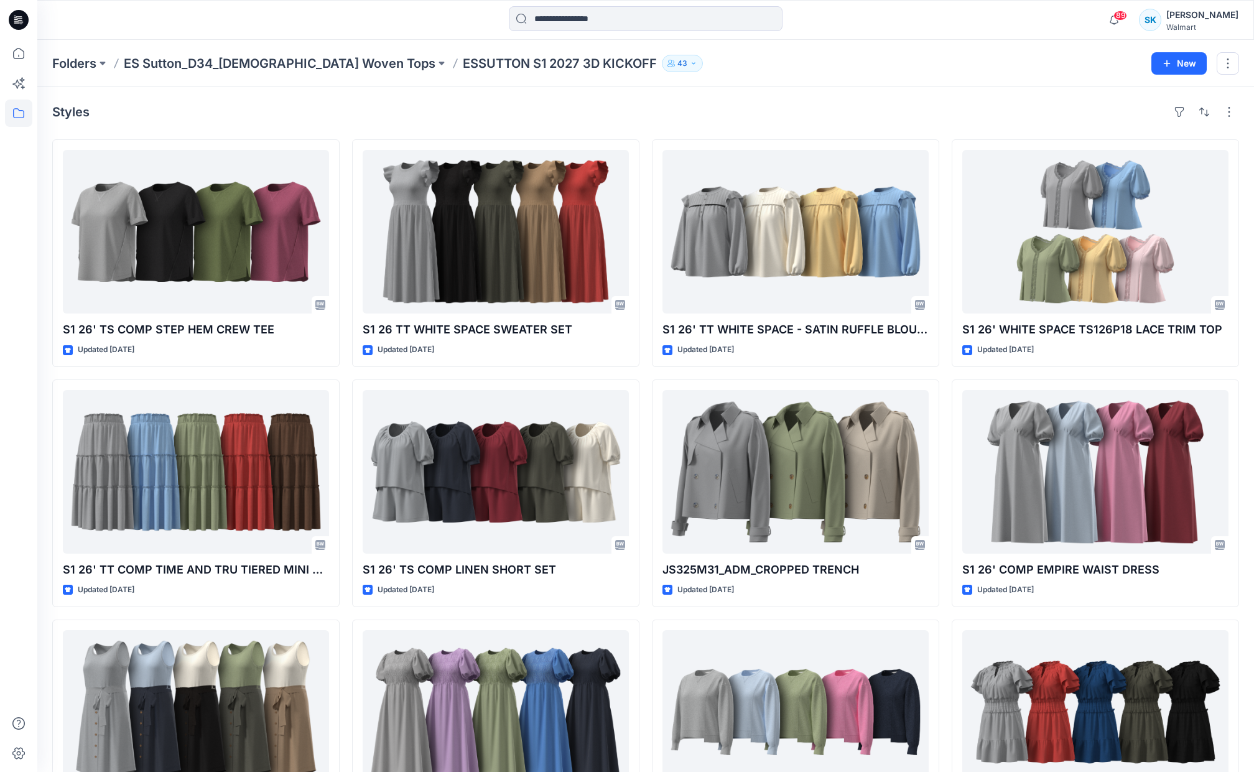
click at [1019, 100] on div "Styles S1 26' TS COMP STEP HEM CREW TEE Updated 8 months ago S1 26' TT COMP TIM…" at bounding box center [645, 497] width 1216 height 820
click at [1022, 97] on div "Styles S1 26' TS COMP STEP HEM CREW TEE Updated 8 months ago S1 26' TT COMP TIM…" at bounding box center [645, 497] width 1216 height 820
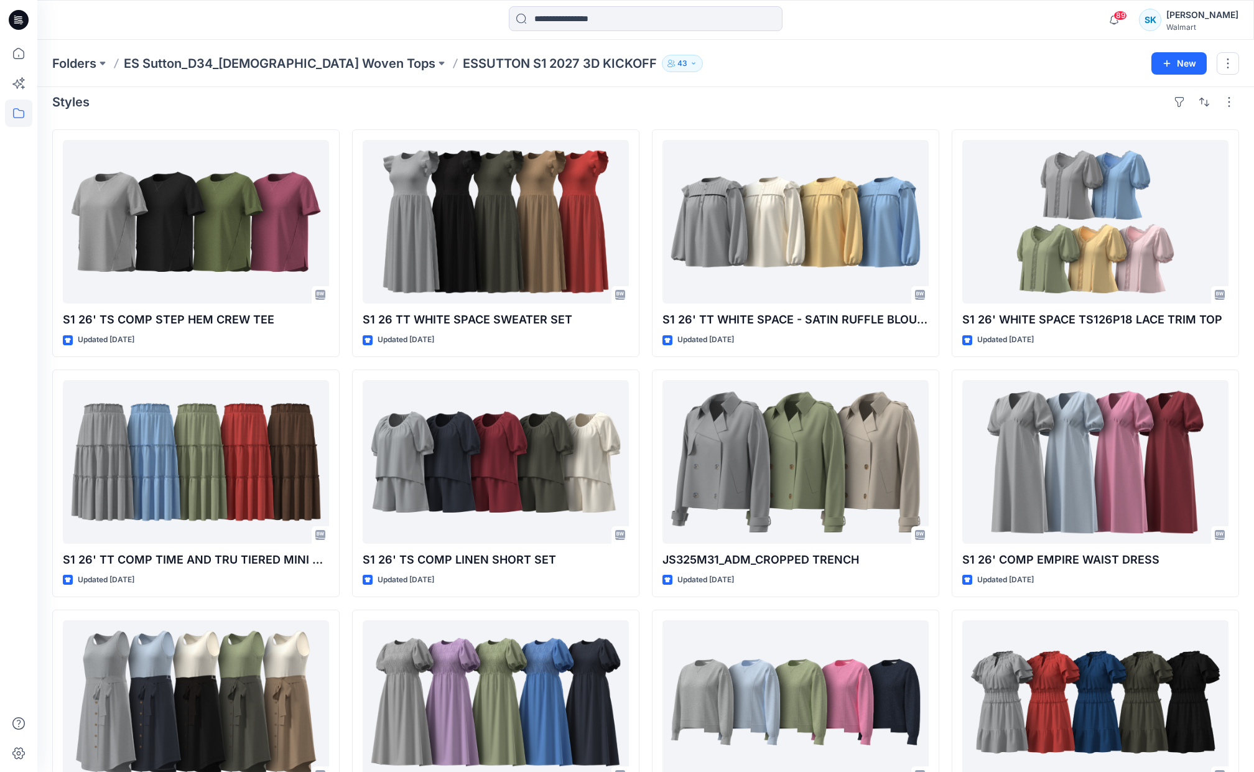
scroll to position [12, 0]
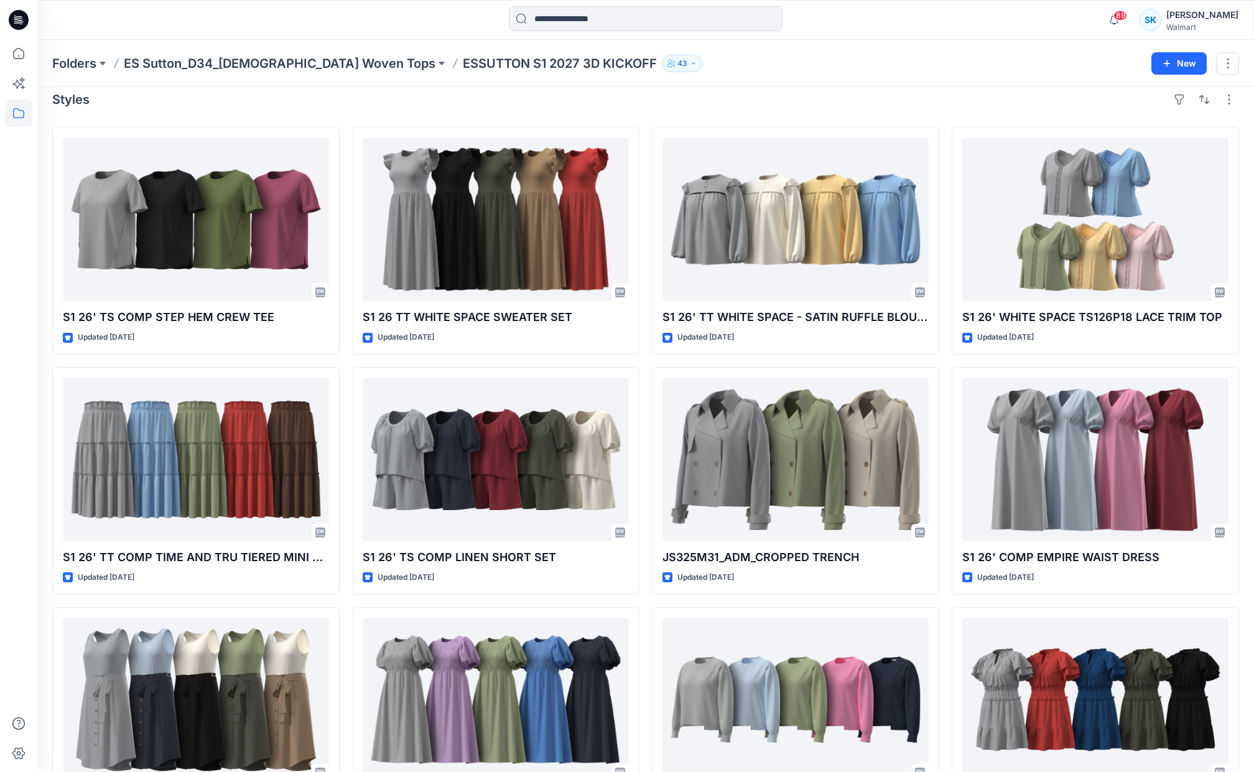
click at [1021, 99] on div "Styles" at bounding box center [645, 100] width 1187 height 20
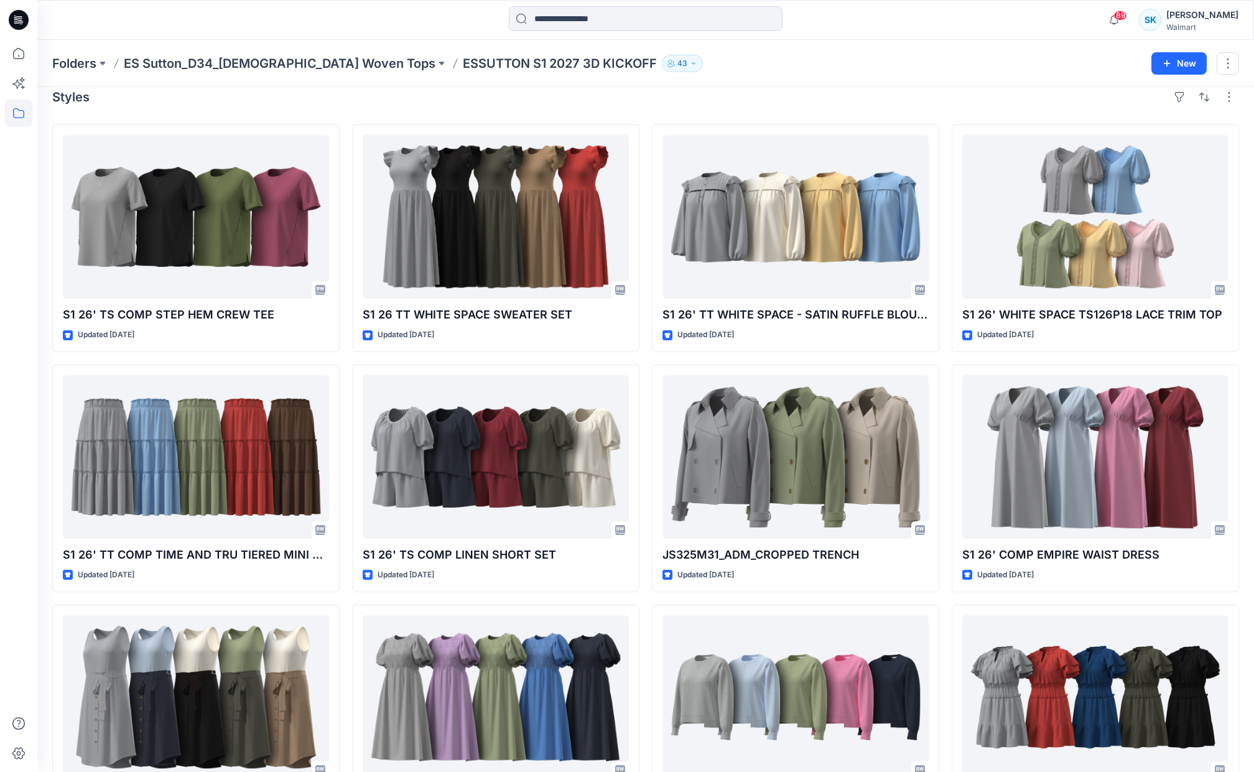
click at [1021, 99] on div "Styles" at bounding box center [645, 97] width 1187 height 20
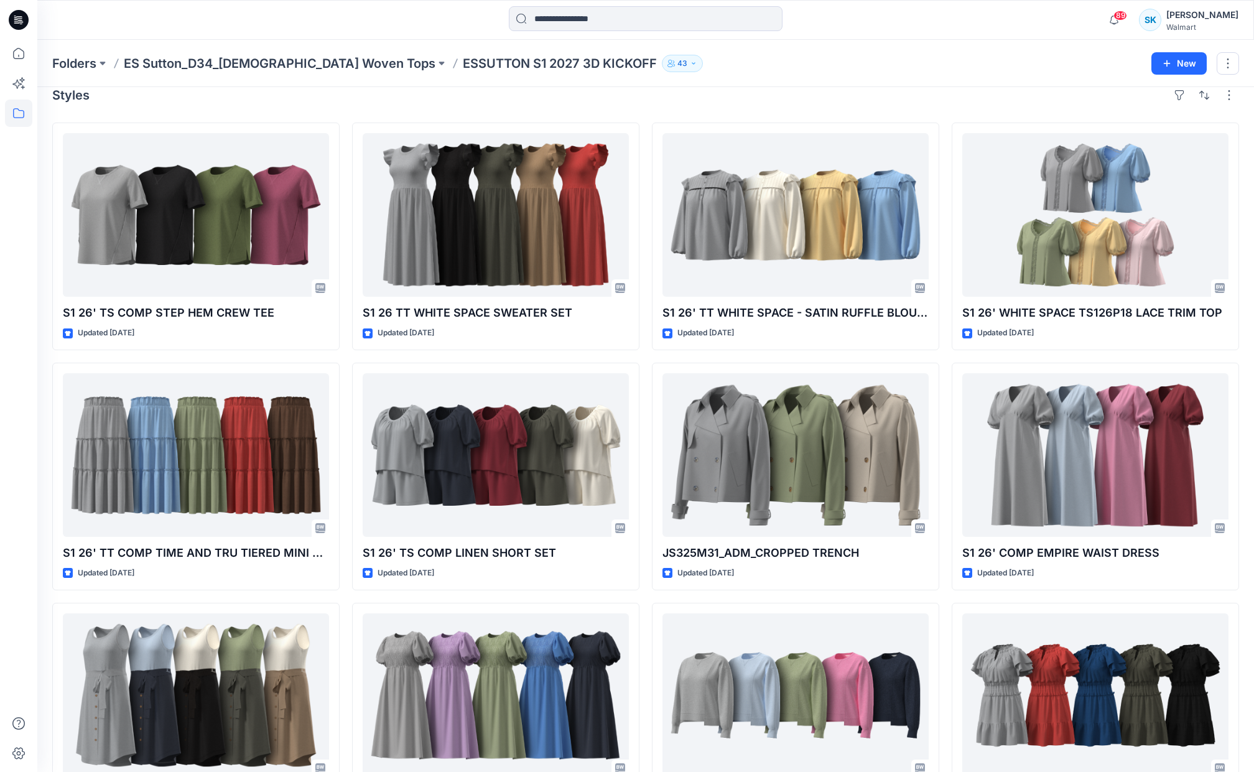
scroll to position [17, 0]
click at [1021, 99] on div "Styles" at bounding box center [645, 95] width 1187 height 20
click at [1019, 98] on div "Styles" at bounding box center [645, 95] width 1187 height 20
click at [1019, 103] on div "Styles" at bounding box center [645, 95] width 1187 height 20
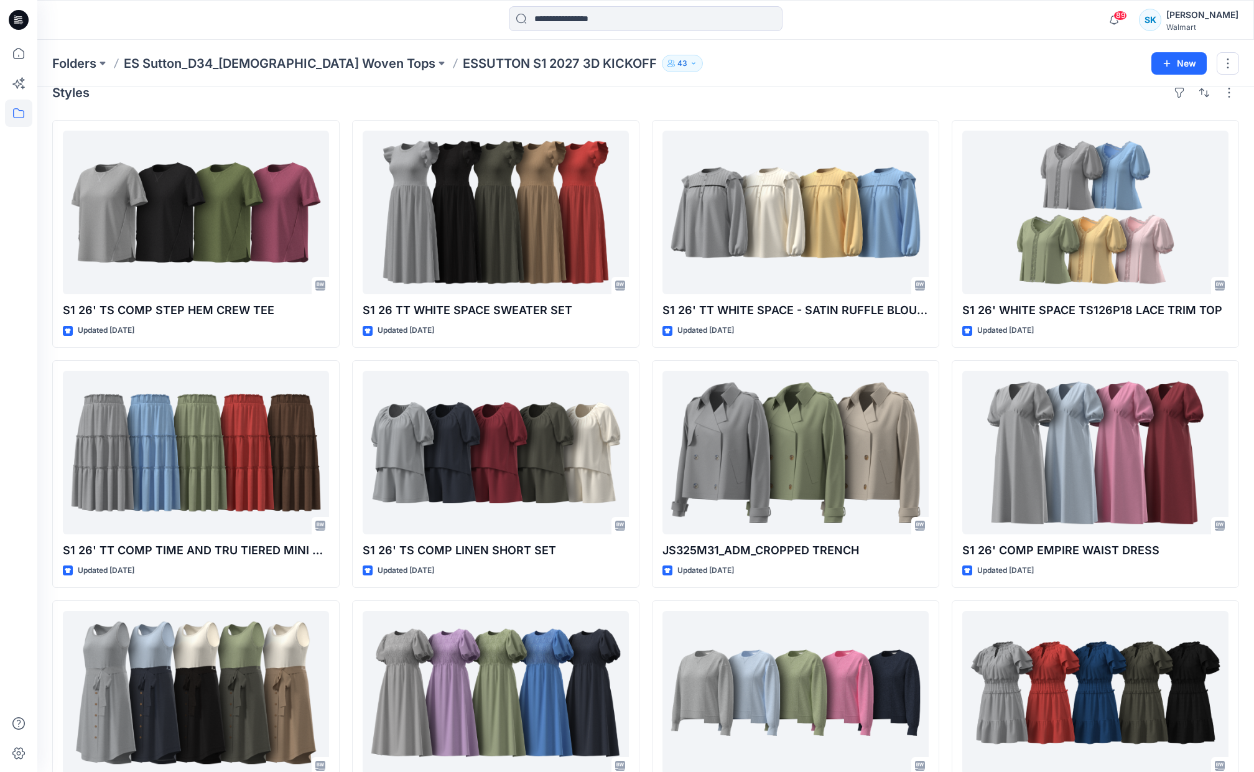
scroll to position [20, 0]
click at [1019, 103] on div "Styles S1 26' TS COMP STEP HEM CREW TEE Updated 8 months ago S1 26' TT COMP TIM…" at bounding box center [645, 477] width 1216 height 820
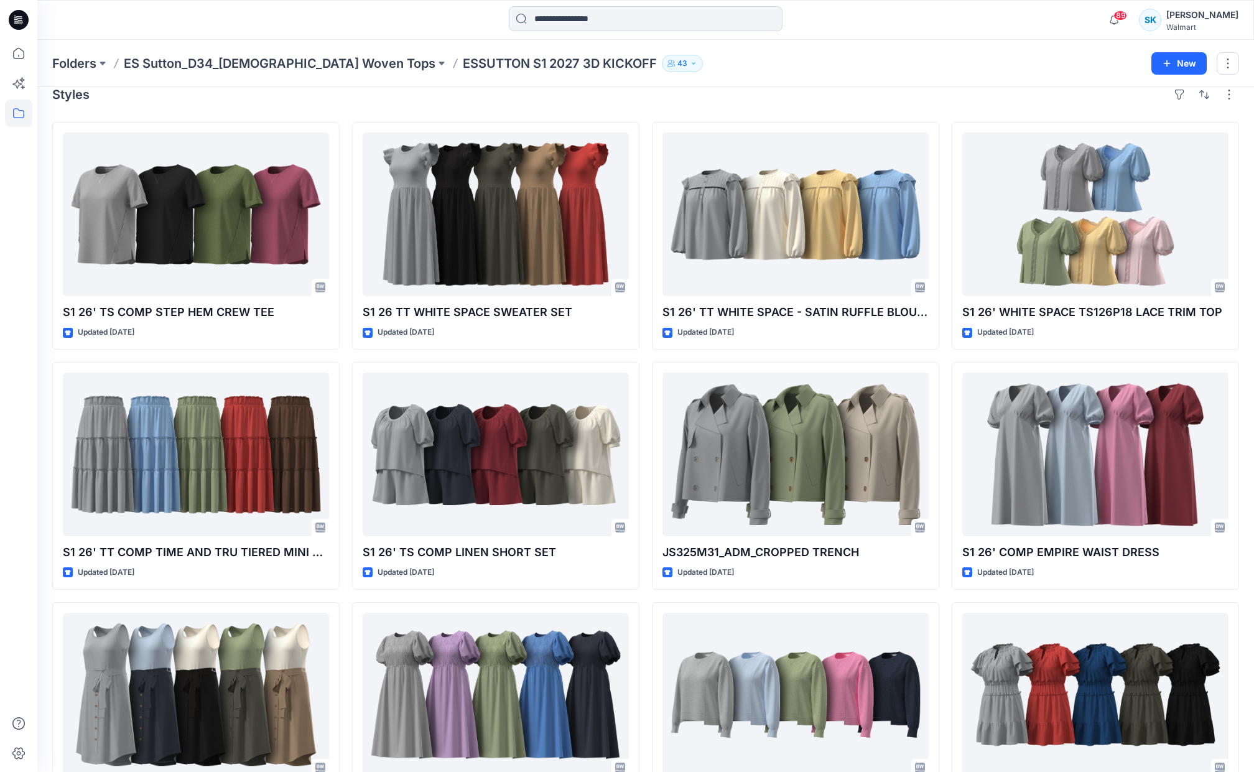
scroll to position [15, 0]
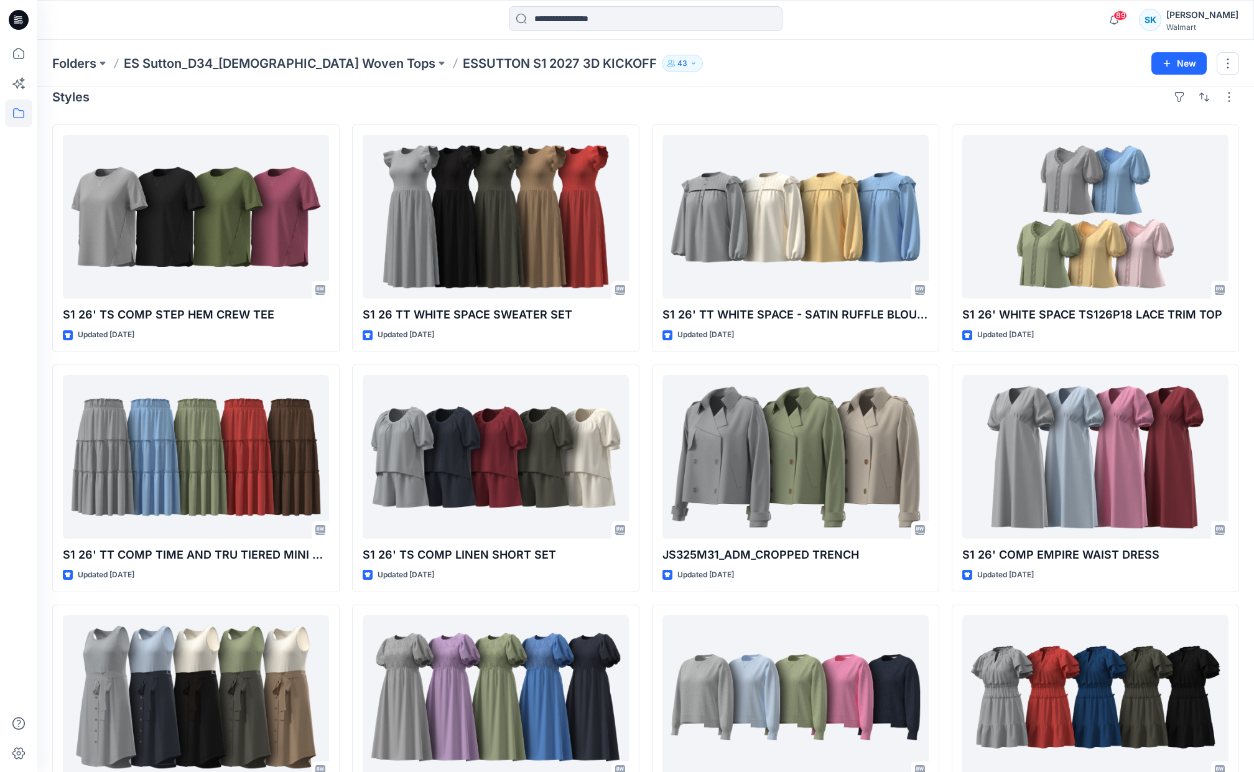
click at [1019, 103] on div "Styles" at bounding box center [645, 97] width 1187 height 20
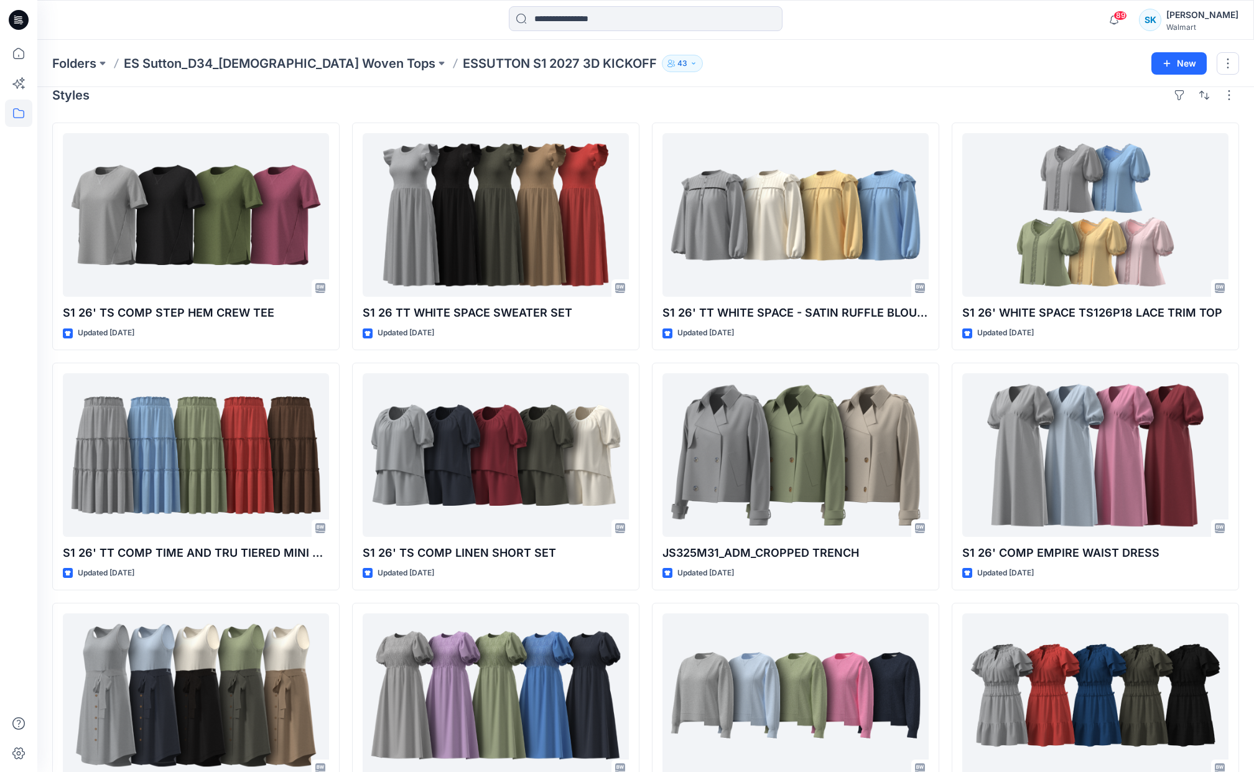
scroll to position [17, 0]
click at [1020, 103] on div "Styles" at bounding box center [645, 95] width 1187 height 20
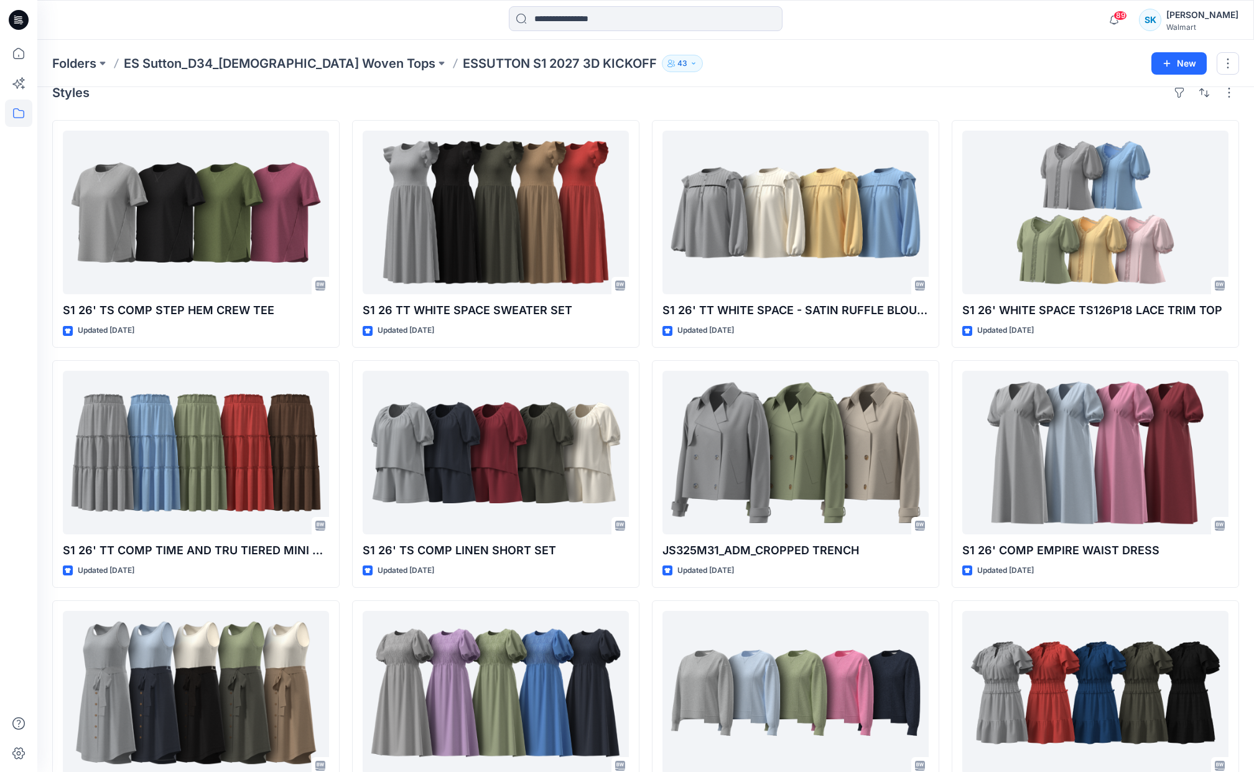
scroll to position [20, 0]
click at [1020, 103] on div "Styles S1 26' TS COMP STEP HEM CREW TEE Updated 8 months ago S1 26' TT COMP TIM…" at bounding box center [645, 477] width 1216 height 820
click at [1019, 100] on div "Styles" at bounding box center [645, 92] width 1187 height 20
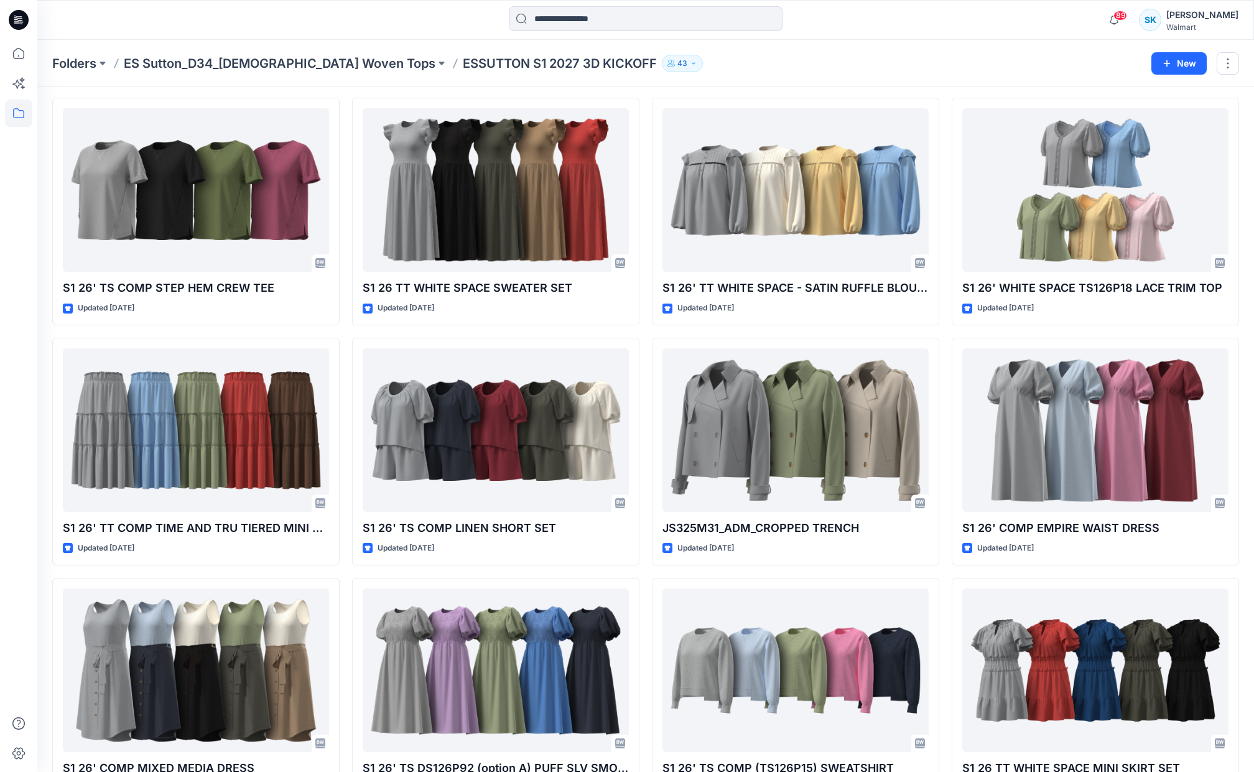
scroll to position [42, 0]
click at [942, 122] on div "S1 26' TS COMP STEP HEM CREW TEE Updated 8 months ago S1 26' TT COMP TIME AND T…" at bounding box center [645, 451] width 1187 height 708
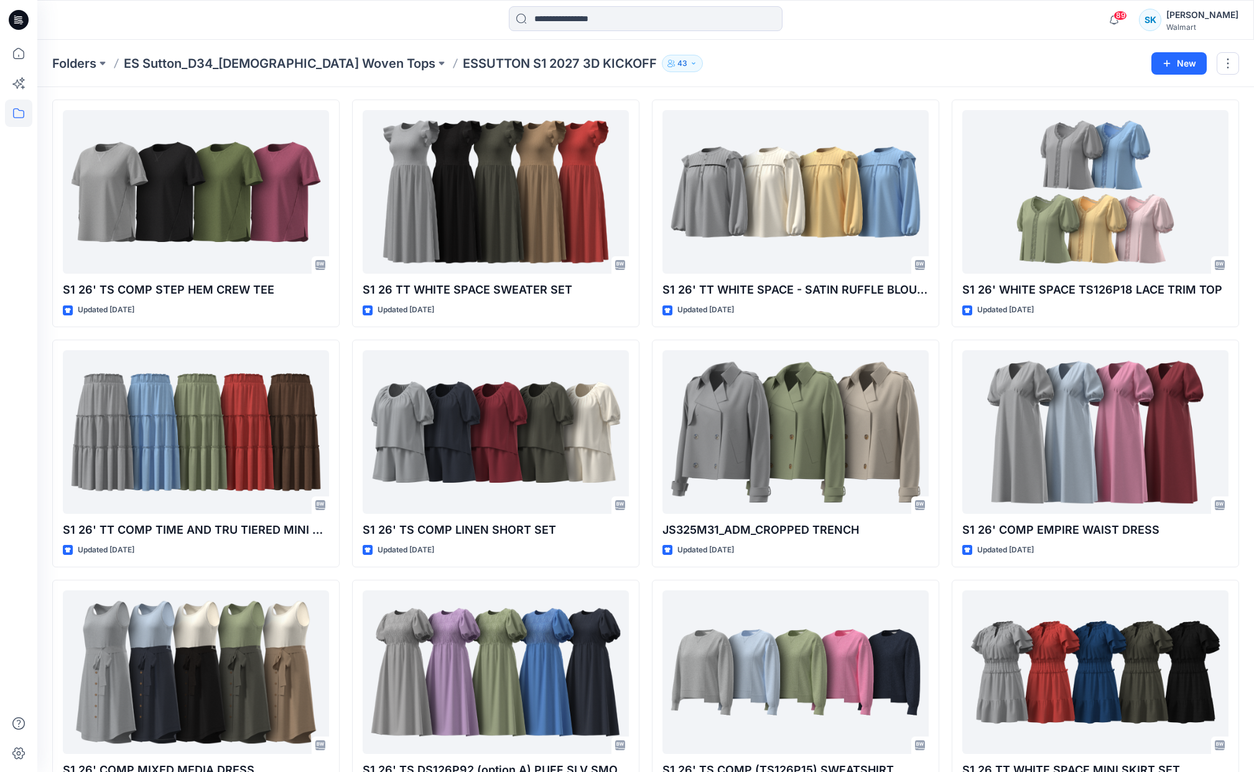
click at [942, 122] on div "S1 26' TS COMP STEP HEM CREW TEE Updated 8 months ago S1 26' TT COMP TIME AND T…" at bounding box center [645, 454] width 1187 height 708
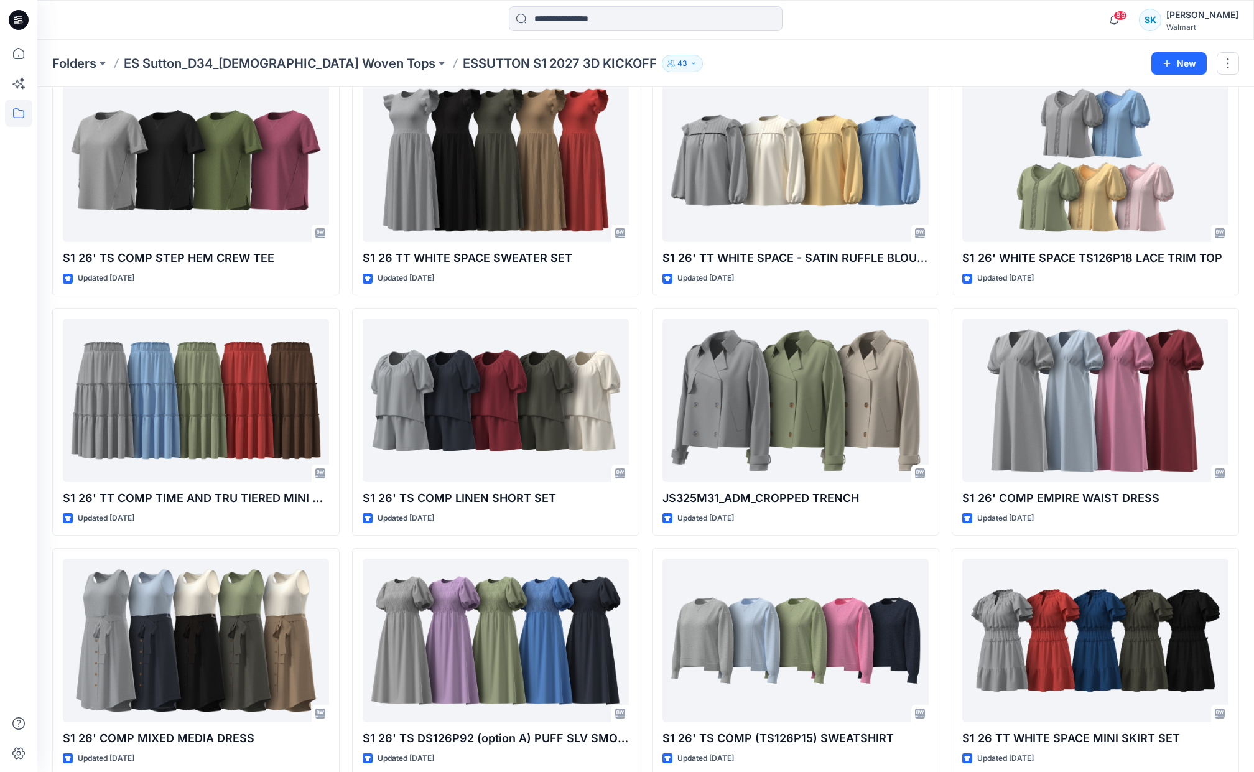
scroll to position [72, 0]
click at [943, 122] on div "S1 26' TS COMP STEP HEM CREW TEE Updated 8 months ago S1 26' TT COMP TIME AND T…" at bounding box center [645, 421] width 1187 height 708
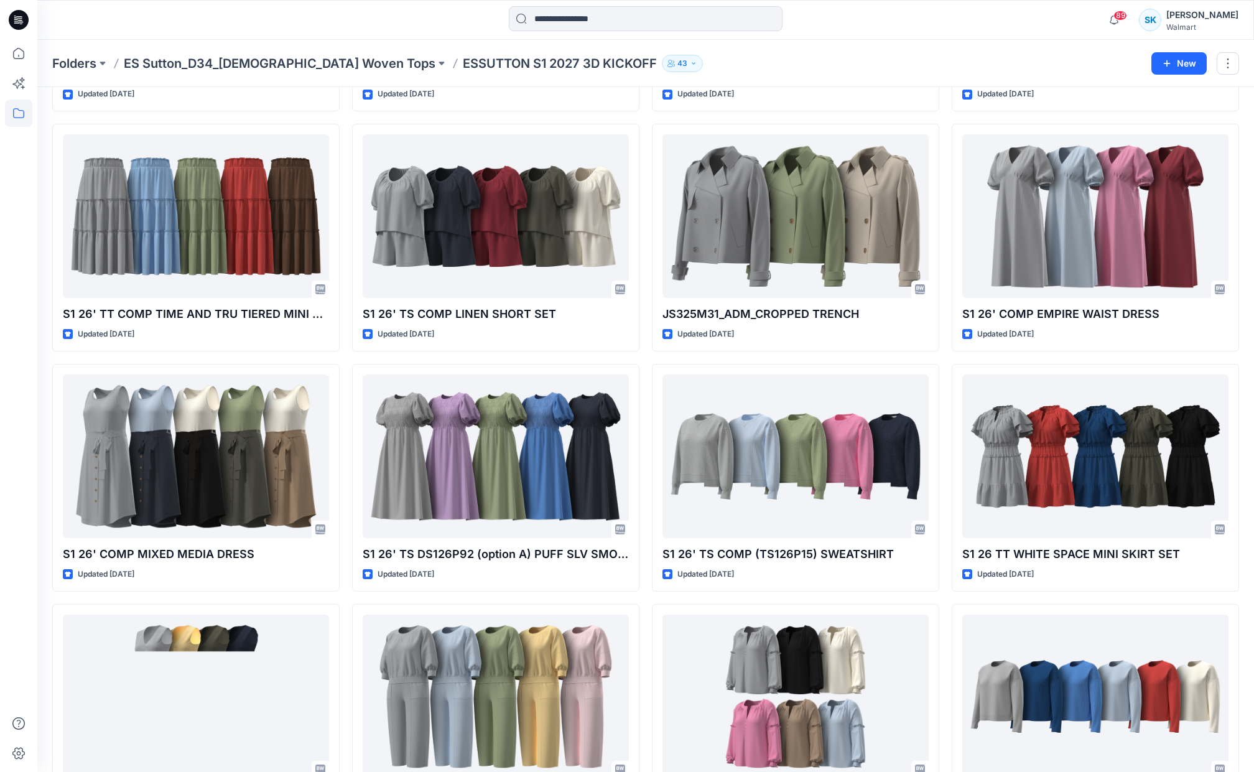
scroll to position [253, 0]
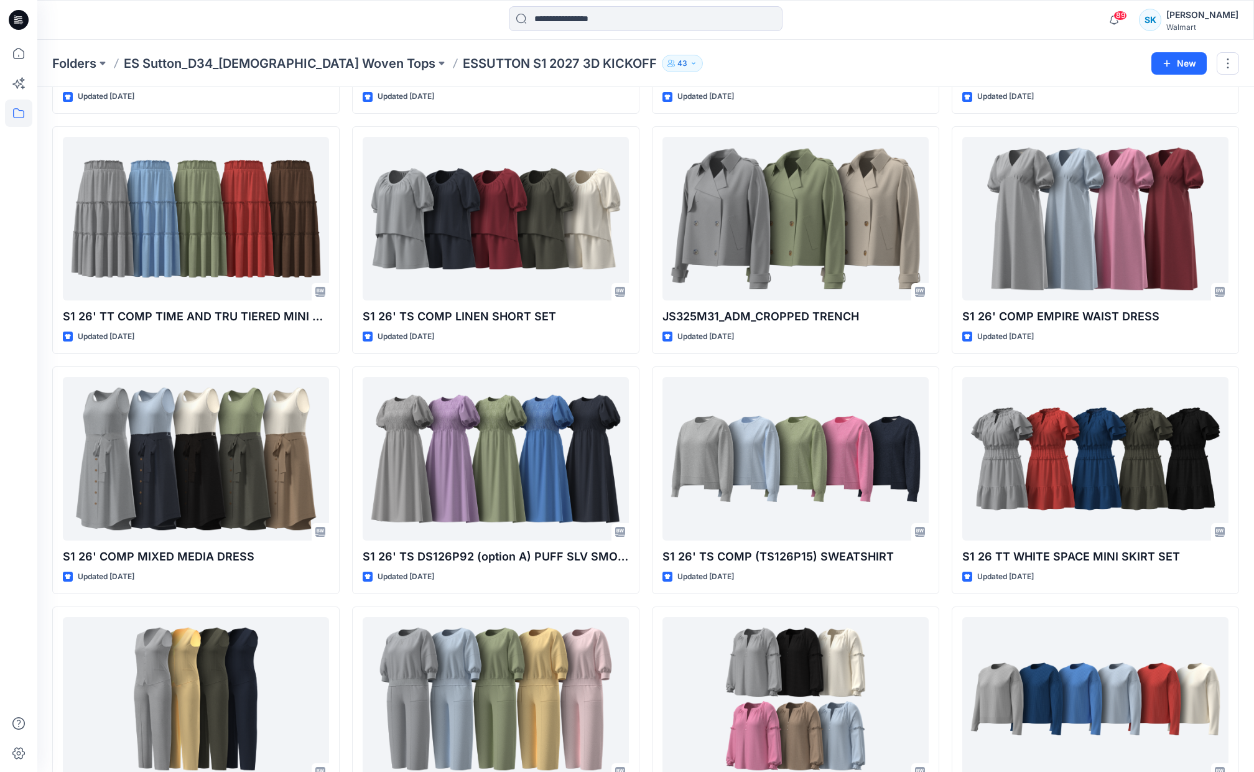
click at [943, 122] on div "S1 26' TS COMP STEP HEM CREW TEE Updated 8 months ago S1 26' TT COMP TIME AND T…" at bounding box center [645, 599] width 1187 height 1427
click at [944, 121] on div "S1 26' TS COMP STEP HEM CREW TEE Updated 8 months ago S1 26' TT COMP TIME AND T…" at bounding box center [645, 599] width 1187 height 1427
click at [943, 122] on div "S1 26' TS COMP STEP HEM CREW TEE Updated 8 months ago S1 26' TT COMP TIME AND T…" at bounding box center [645, 599] width 1187 height 1427
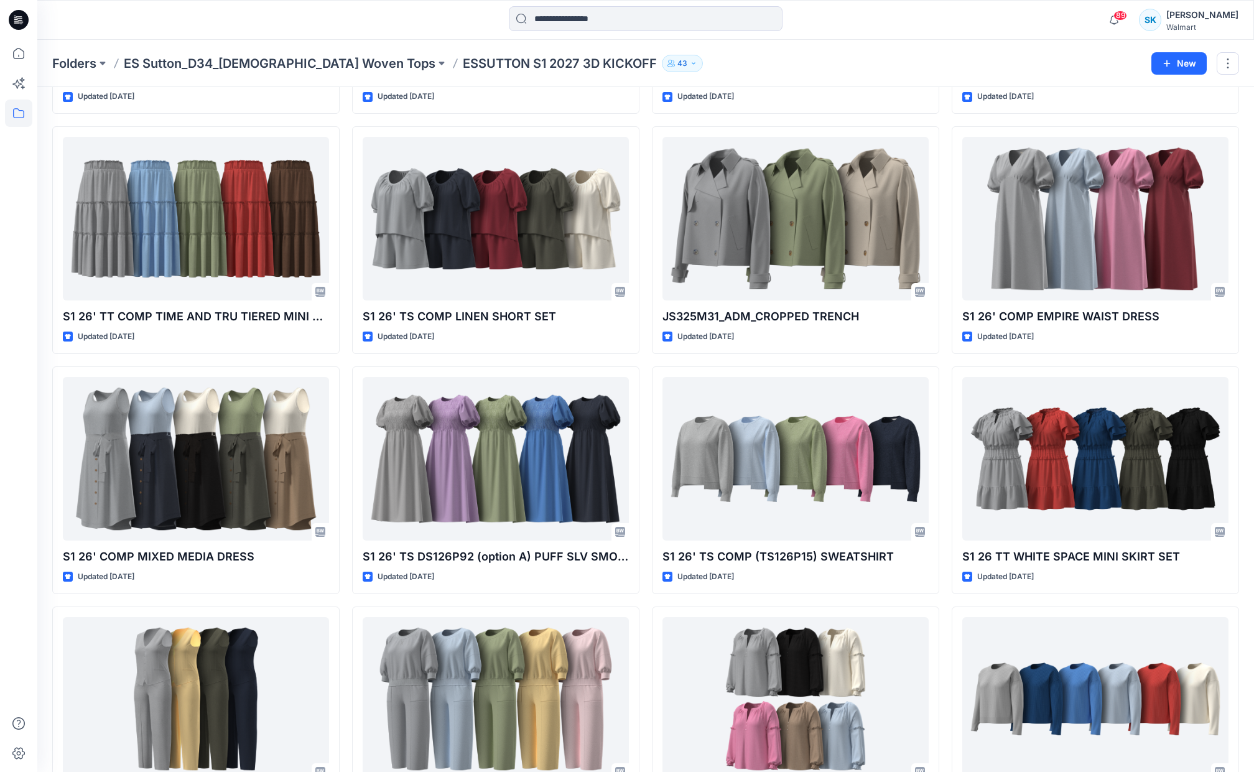
scroll to position [256, 0]
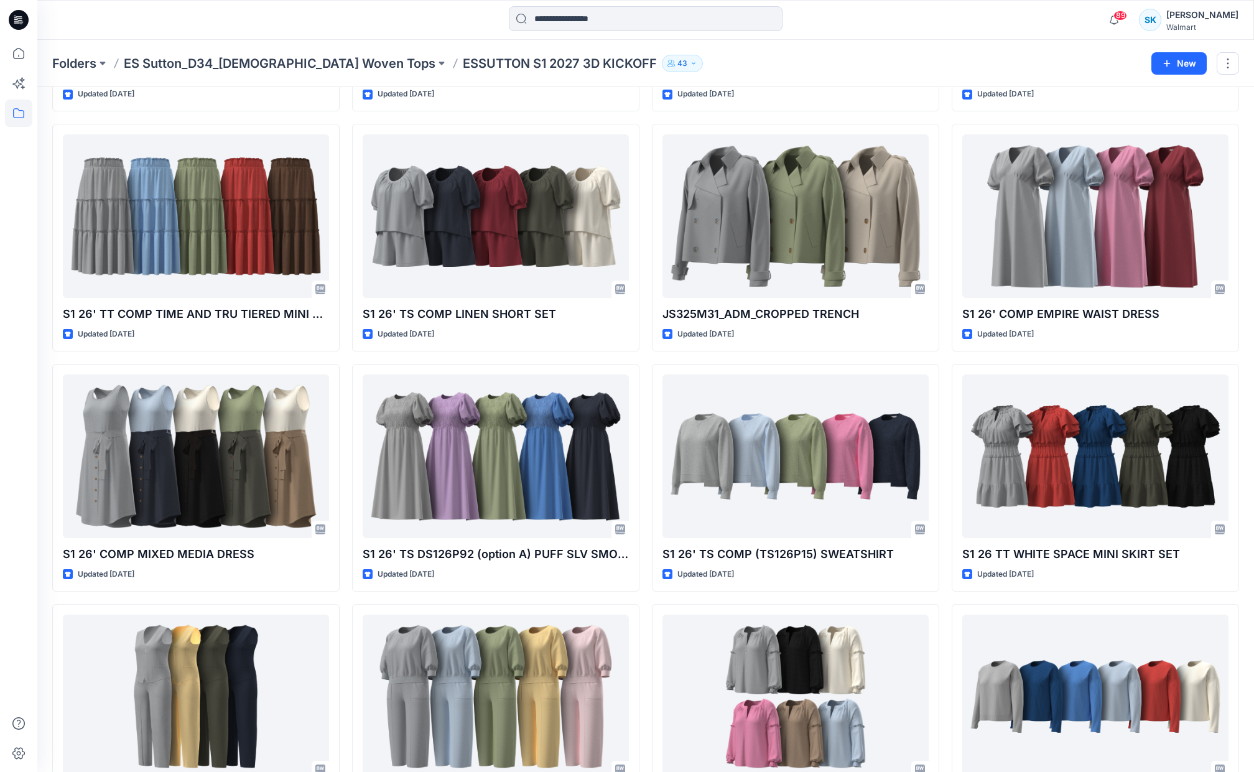
click at [943, 122] on div "S1 26' TS COMP STEP HEM CREW TEE Updated 8 months ago S1 26' TT COMP TIME AND T…" at bounding box center [645, 597] width 1187 height 1427
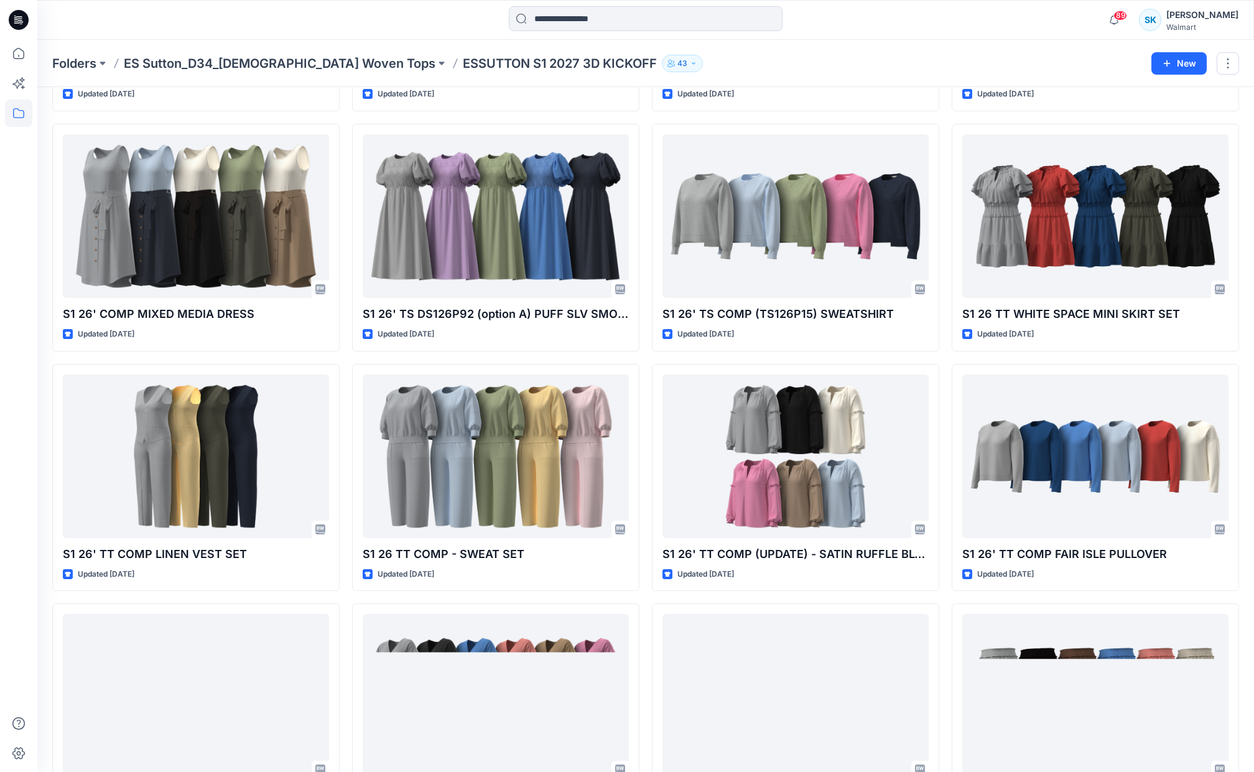
scroll to position [495, 0]
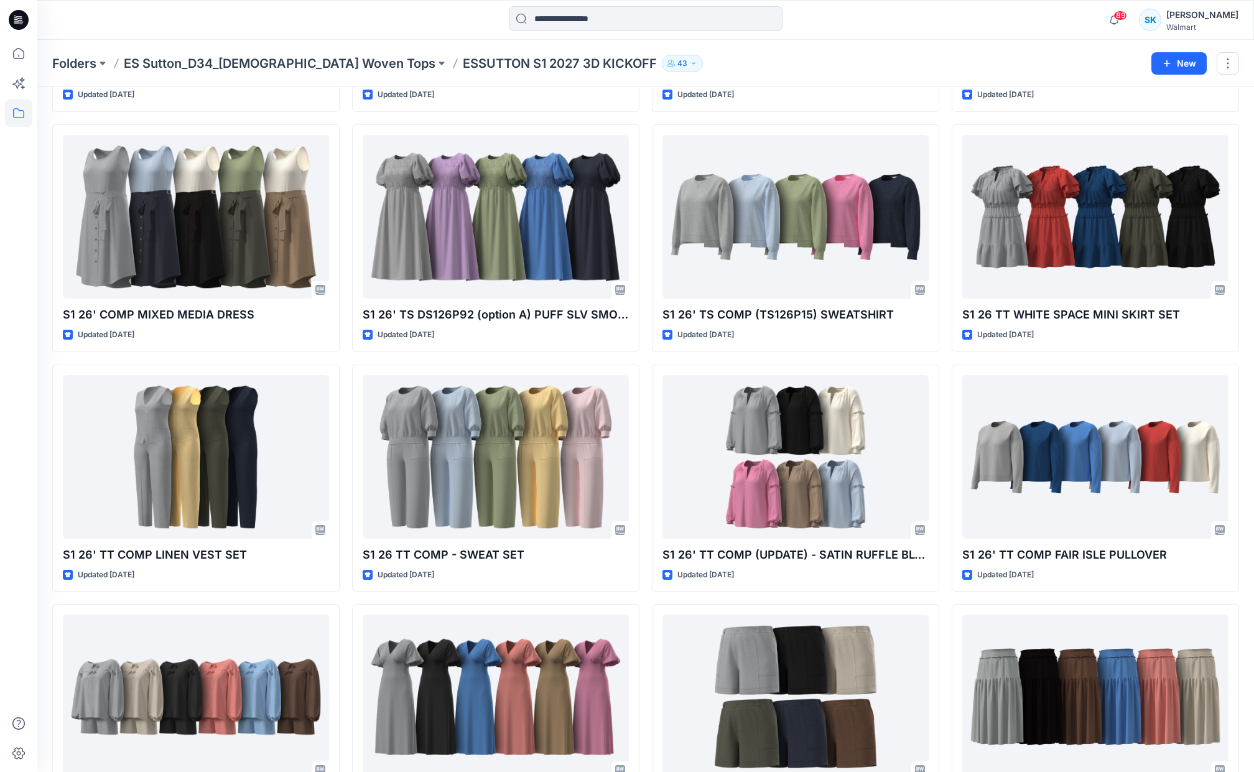
click at [943, 122] on div "S1 26' TS COMP STEP HEM CREW TEE Updated 8 months ago S1 26' TT COMP TIME AND T…" at bounding box center [645, 357] width 1187 height 1427
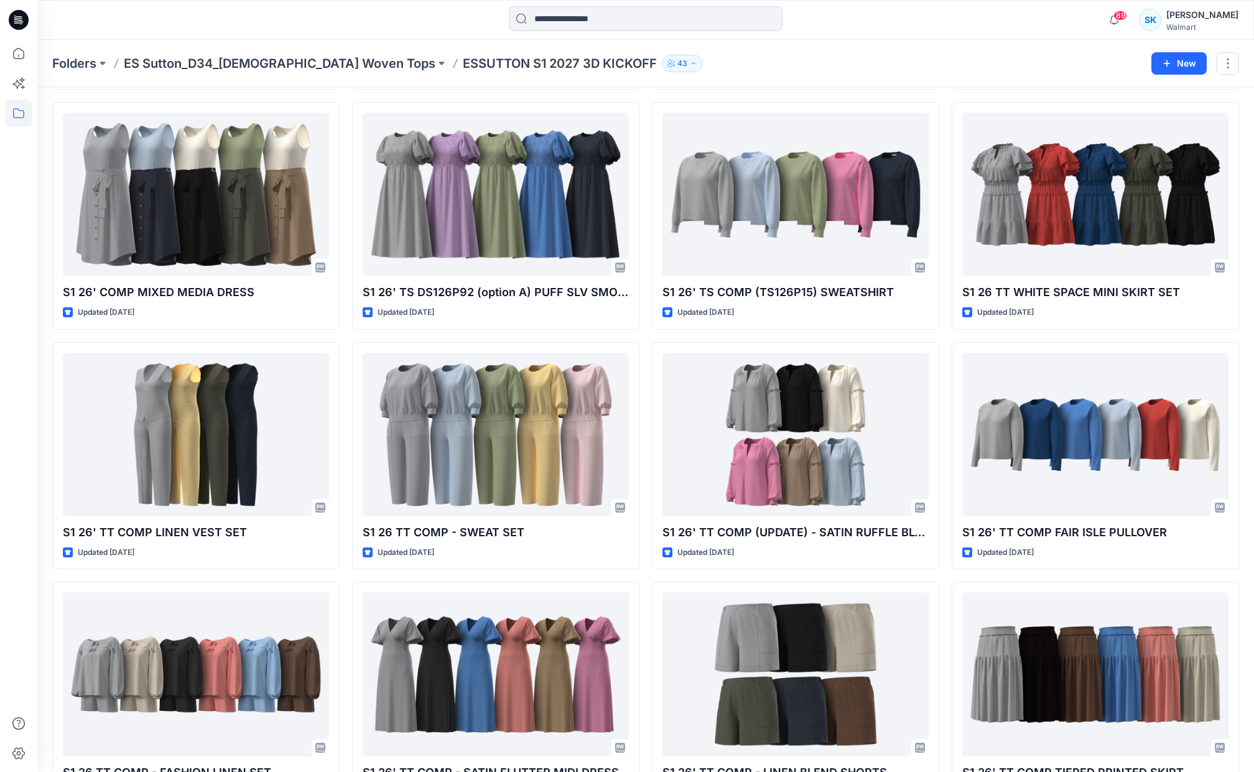
scroll to position [517, 0]
click at [943, 122] on div "S1 26' TS COMP STEP HEM CREW TEE Updated 8 months ago S1 26' TT COMP TIME AND T…" at bounding box center [645, 335] width 1187 height 1427
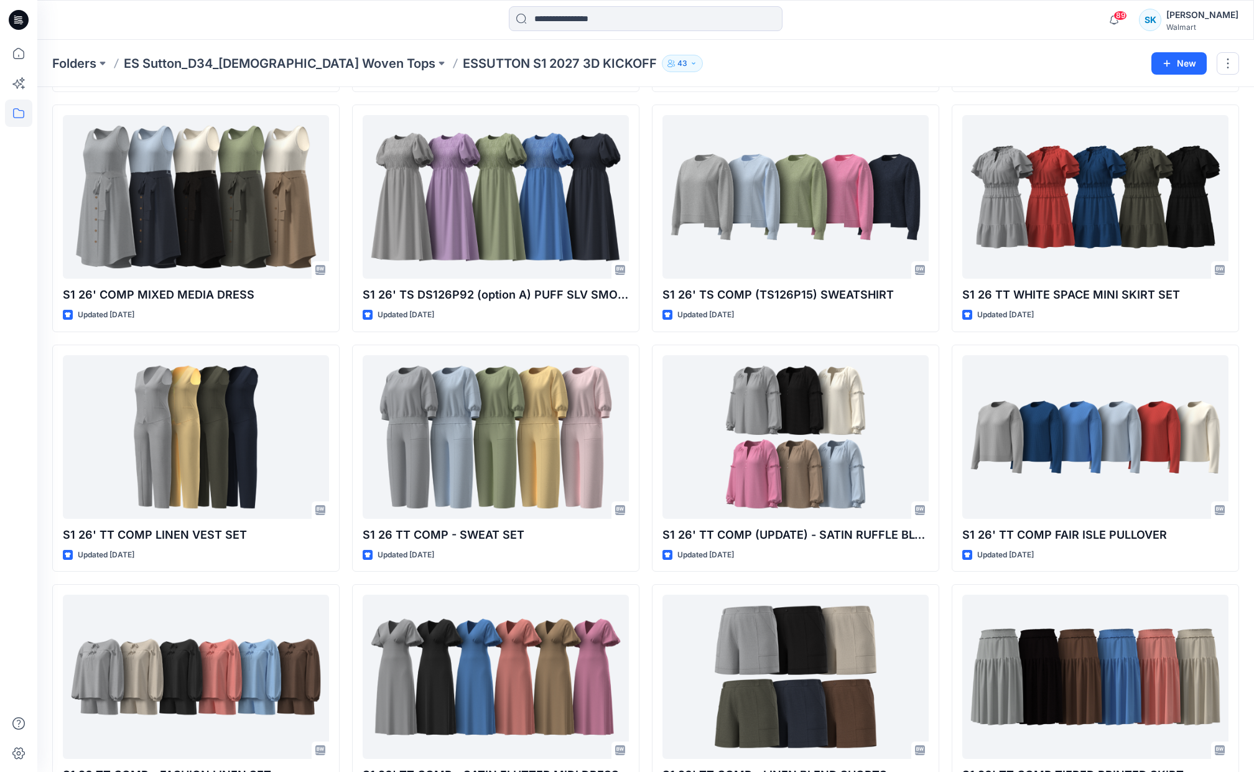
click at [943, 122] on div "S1 26' TS COMP STEP HEM CREW TEE Updated 8 months ago S1 26' TT COMP TIME AND T…" at bounding box center [645, 337] width 1187 height 1427
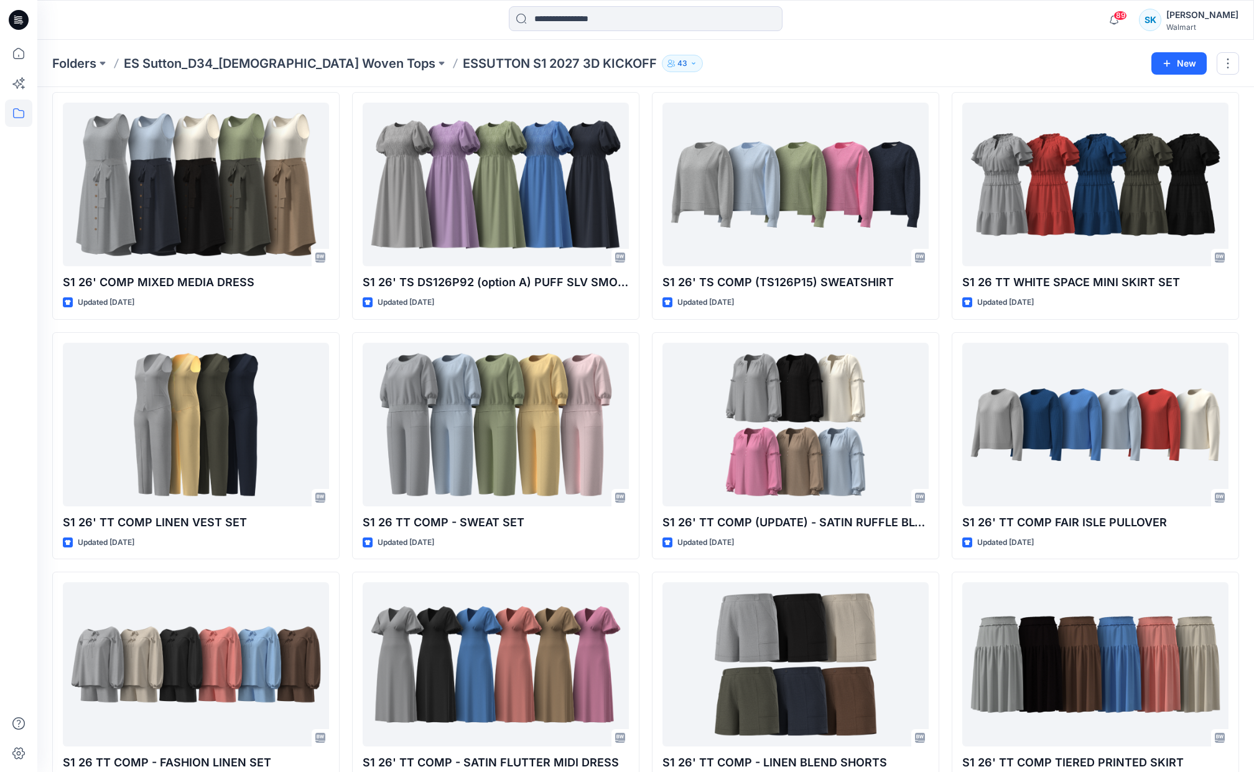
scroll to position [527, 0]
click at [943, 122] on div "S1 26' TS COMP STEP HEM CREW TEE Updated 8 months ago S1 26' TT COMP TIME AND T…" at bounding box center [645, 325] width 1187 height 1427
click at [943, 121] on div "S1 26' TS COMP STEP HEM CREW TEE Updated 8 months ago S1 26' TT COMP TIME AND T…" at bounding box center [645, 325] width 1187 height 1427
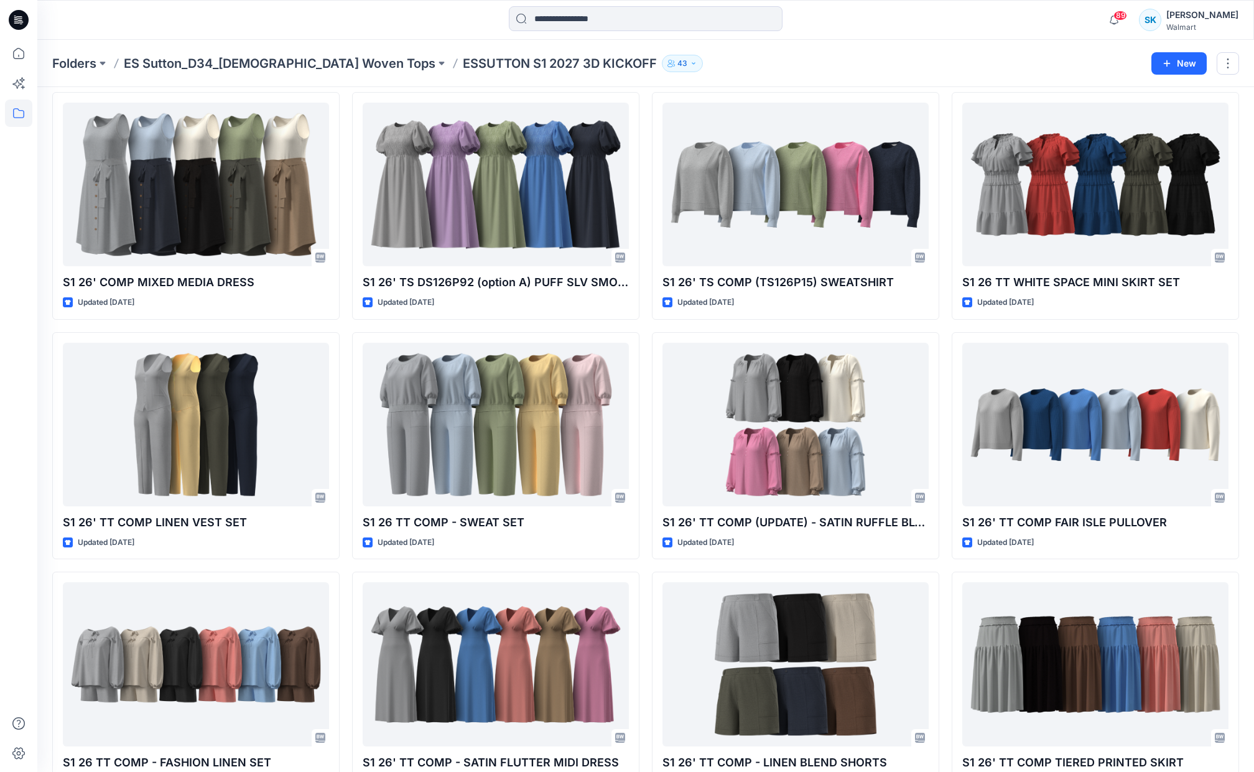
click at [943, 121] on div "S1 26' TS COMP STEP HEM CREW TEE Updated 8 months ago S1 26' TT COMP TIME AND T…" at bounding box center [645, 325] width 1187 height 1427
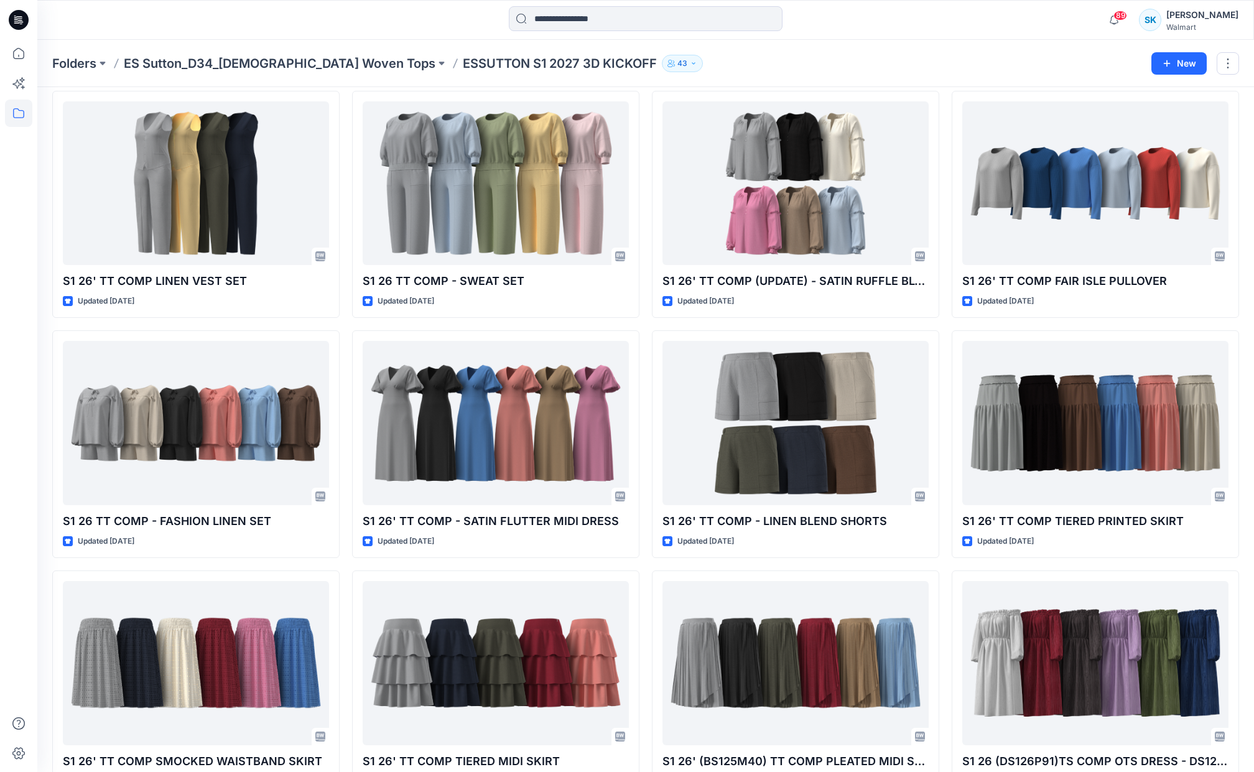
scroll to position [766, 0]
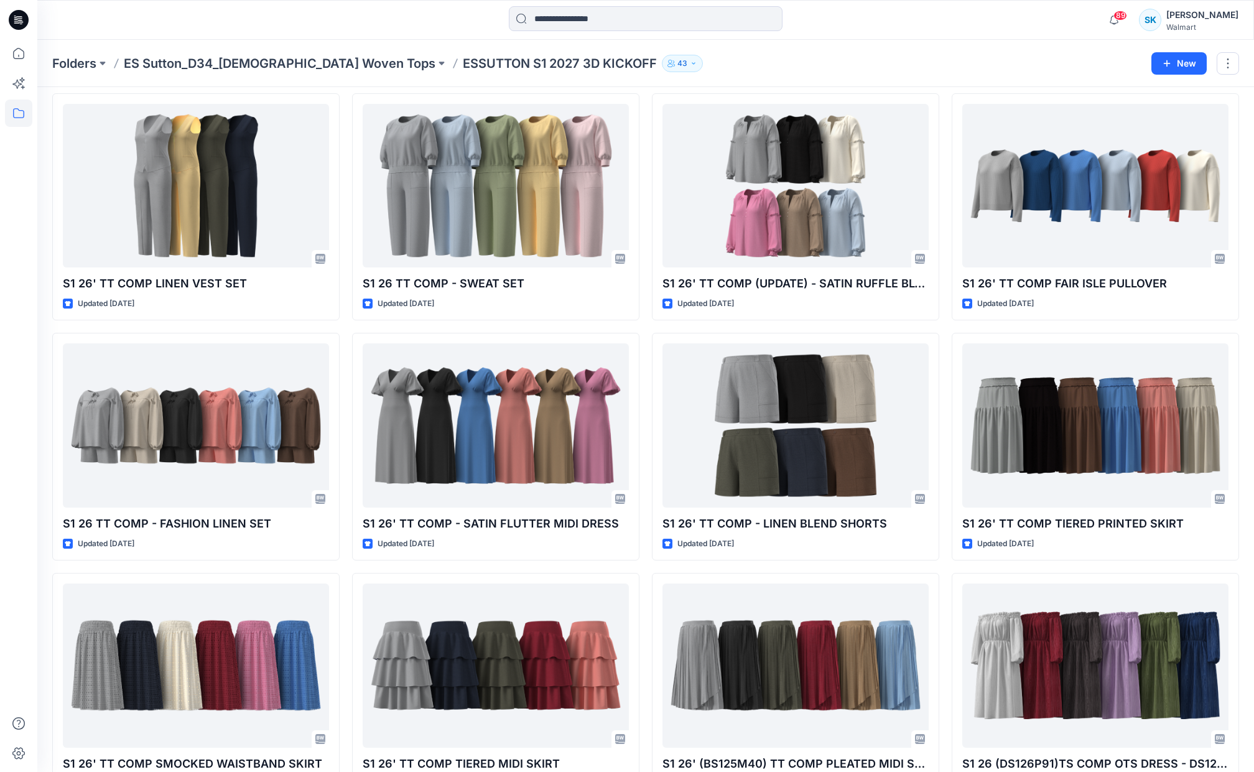
click at [943, 121] on div "S1 26' TS COMP STEP HEM CREW TEE Updated 8 months ago S1 26' TT COMP TIME AND T…" at bounding box center [645, 446] width 1187 height 2147
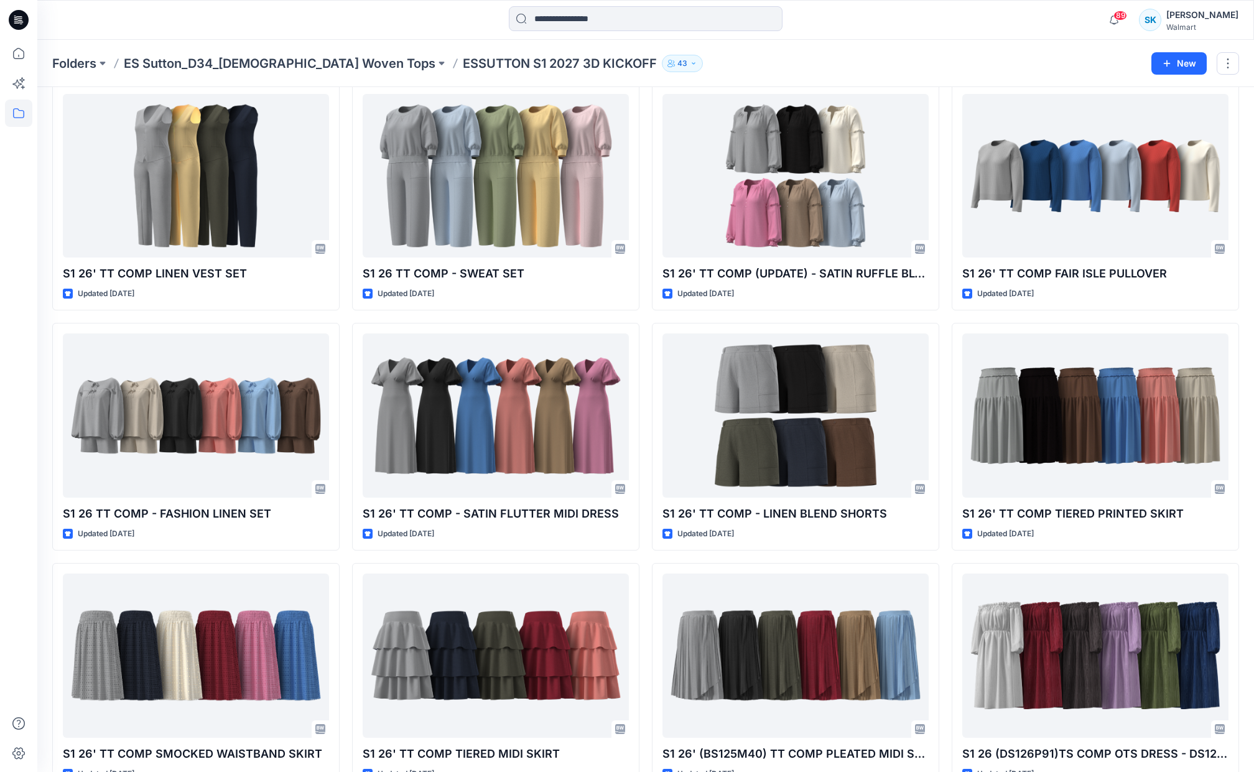
scroll to position [776, 0]
click at [943, 121] on div "S1 26' TS COMP STEP HEM CREW TEE Updated 8 months ago S1 26' TT COMP TIME AND T…" at bounding box center [645, 436] width 1187 height 2147
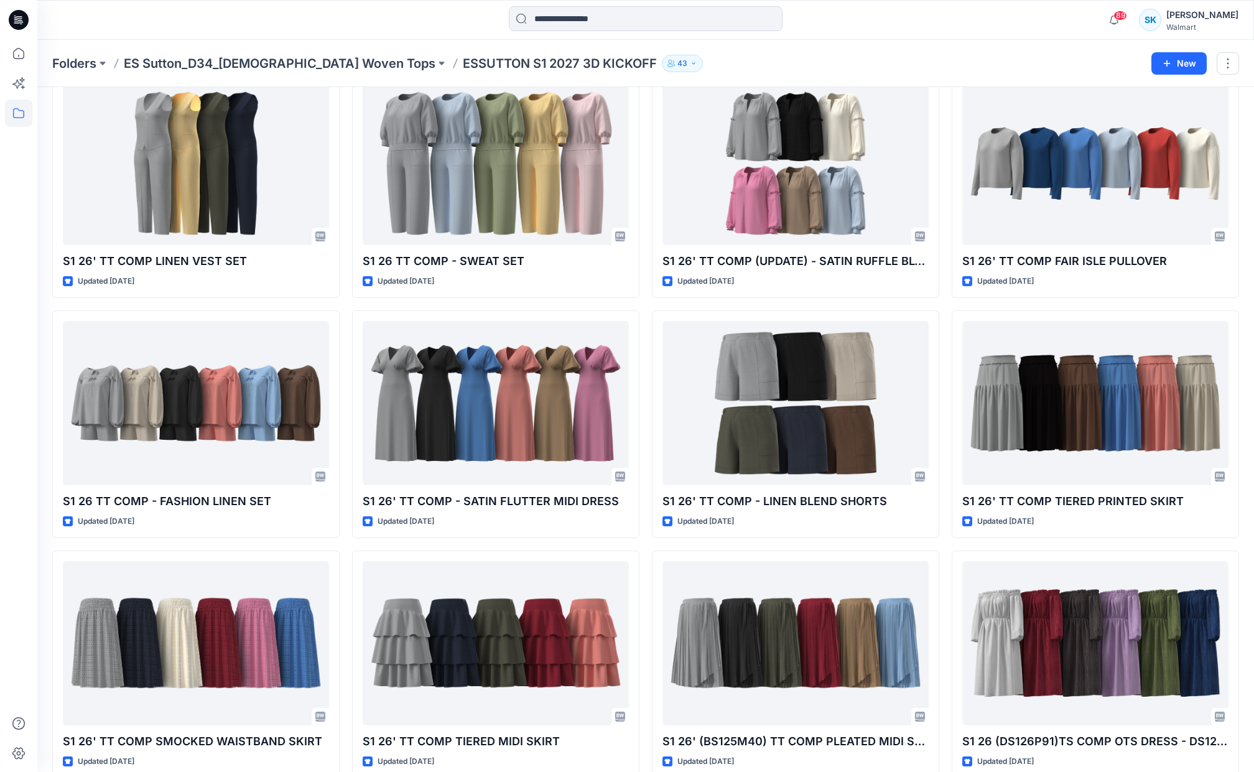
scroll to position [789, 0]
click at [943, 121] on div "S1 26' TS COMP STEP HEM CREW TEE Updated 8 months ago S1 26' TT COMP TIME AND T…" at bounding box center [645, 424] width 1187 height 2147
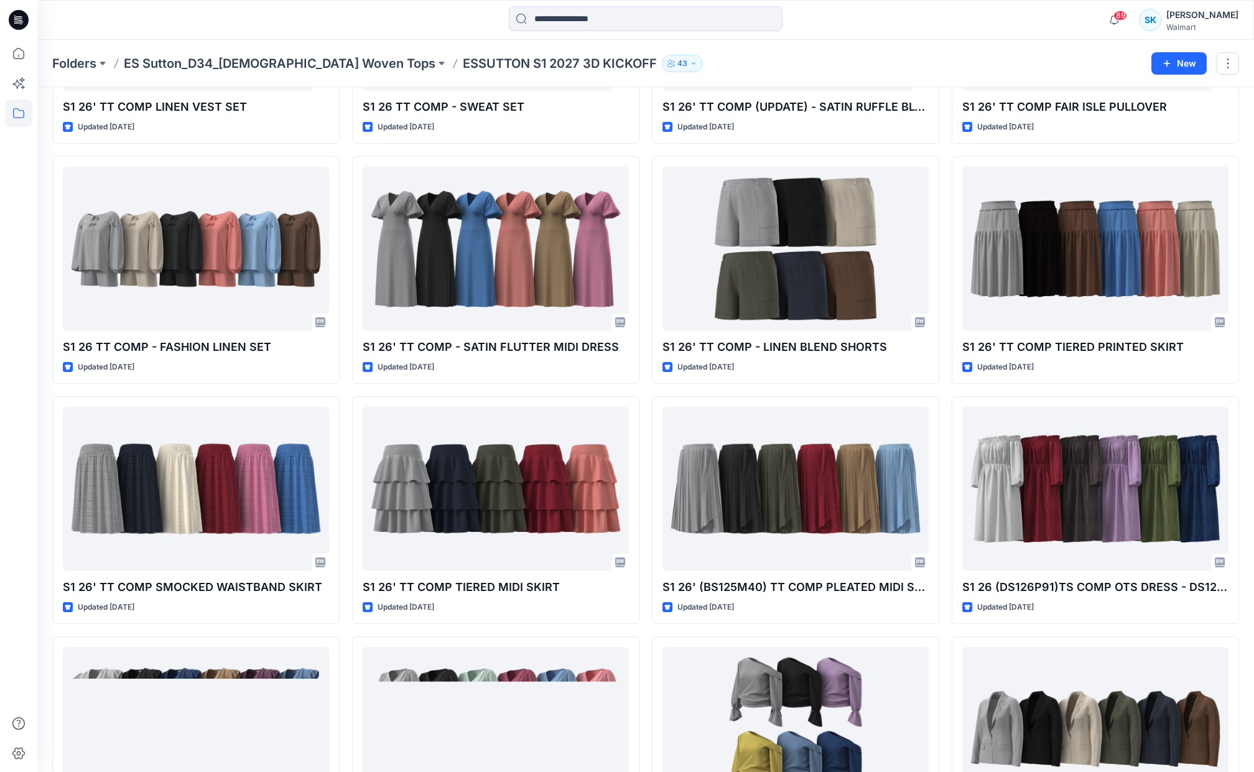
scroll to position [943, 0]
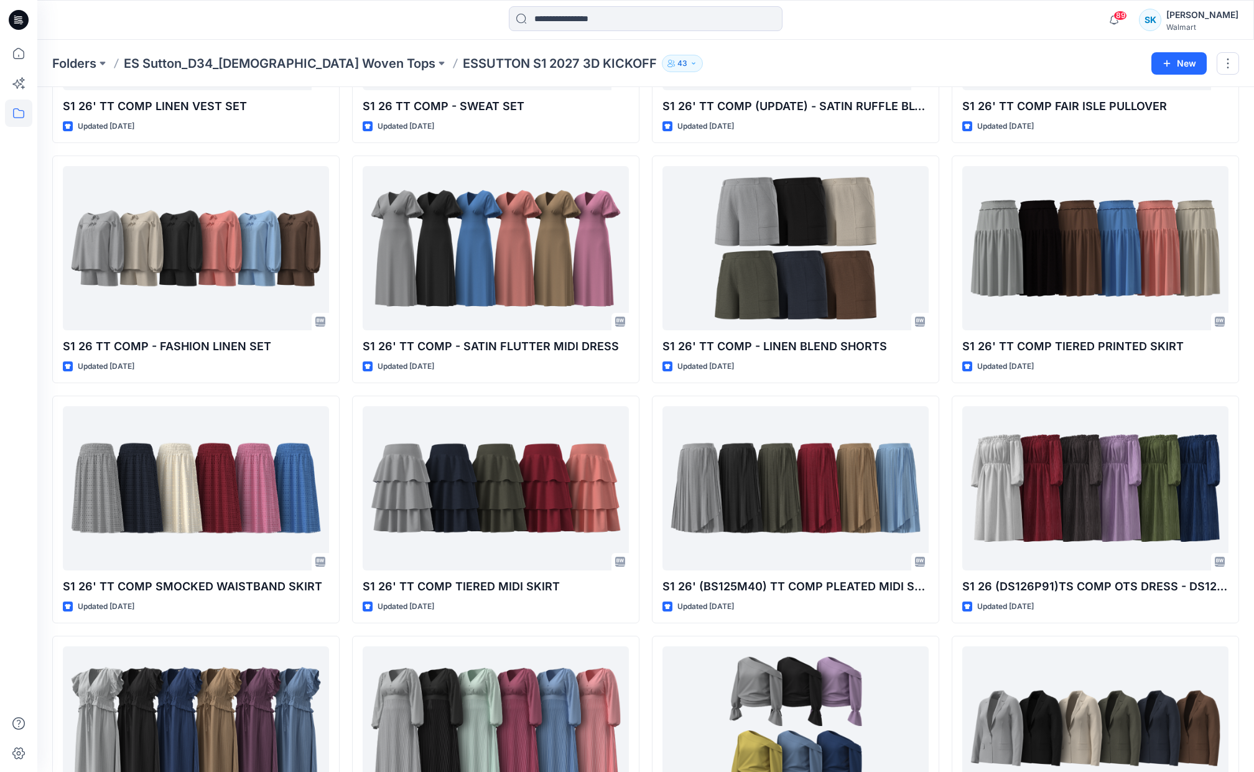
click at [943, 121] on div "S1 26' TS COMP STEP HEM CREW TEE Updated 8 months ago S1 26' TT COMP TIME AND T…" at bounding box center [645, 269] width 1187 height 2147
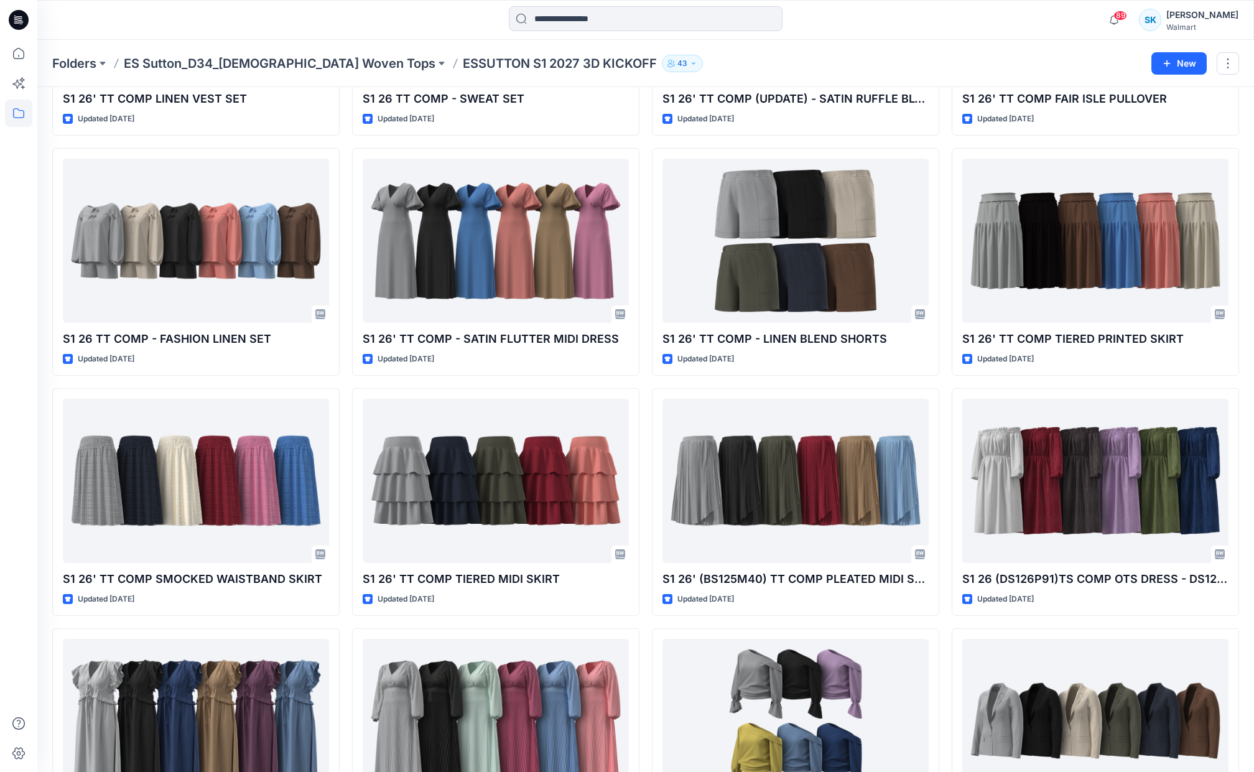
scroll to position [953, 0]
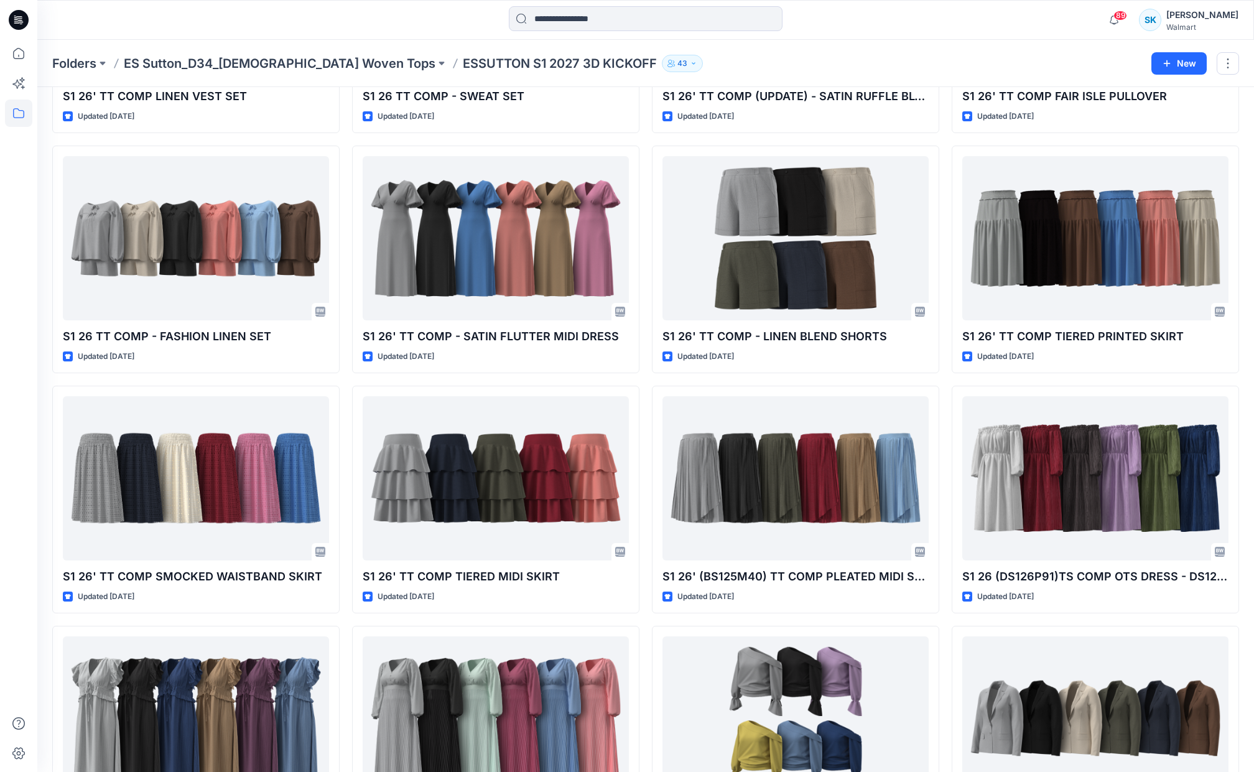
click at [943, 121] on div "S1 26' TS COMP STEP HEM CREW TEE Updated 8 months ago S1 26' TT COMP TIME AND T…" at bounding box center [645, 259] width 1187 height 2147
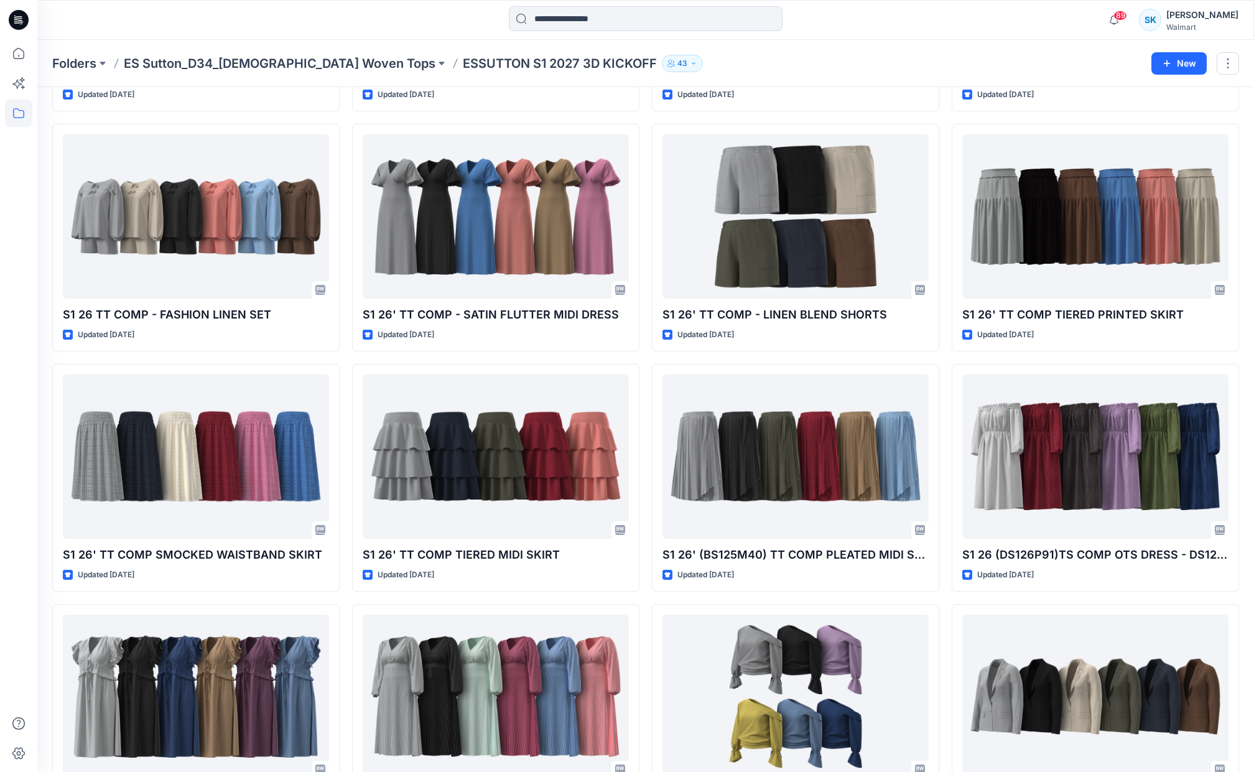
scroll to position [975, 0]
click at [943, 121] on div "S1 26' TS COMP STEP HEM CREW TEE Updated 8 months ago S1 26' TT COMP TIME AND T…" at bounding box center [645, 238] width 1187 height 2147
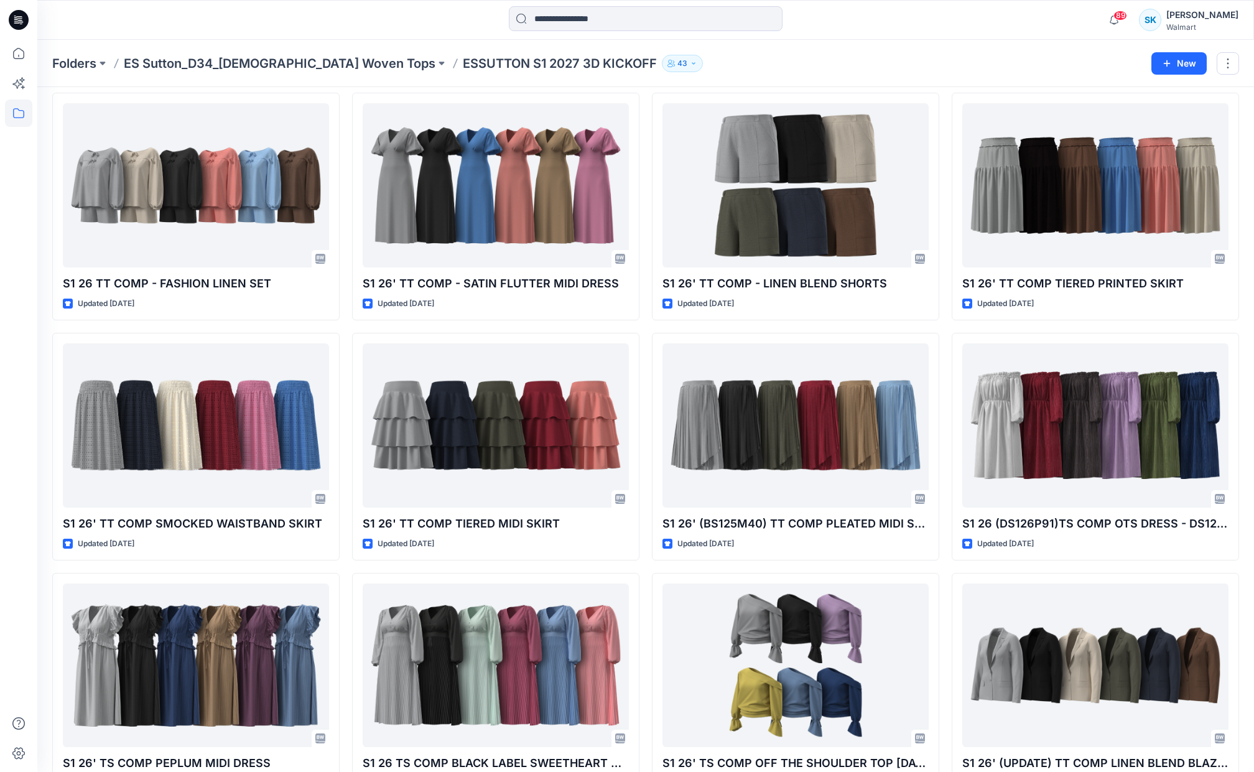
scroll to position [1006, 0]
click at [943, 121] on div "S1 26' TS COMP STEP HEM CREW TEE Updated 8 months ago S1 26' TT COMP TIME AND T…" at bounding box center [645, 206] width 1187 height 2147
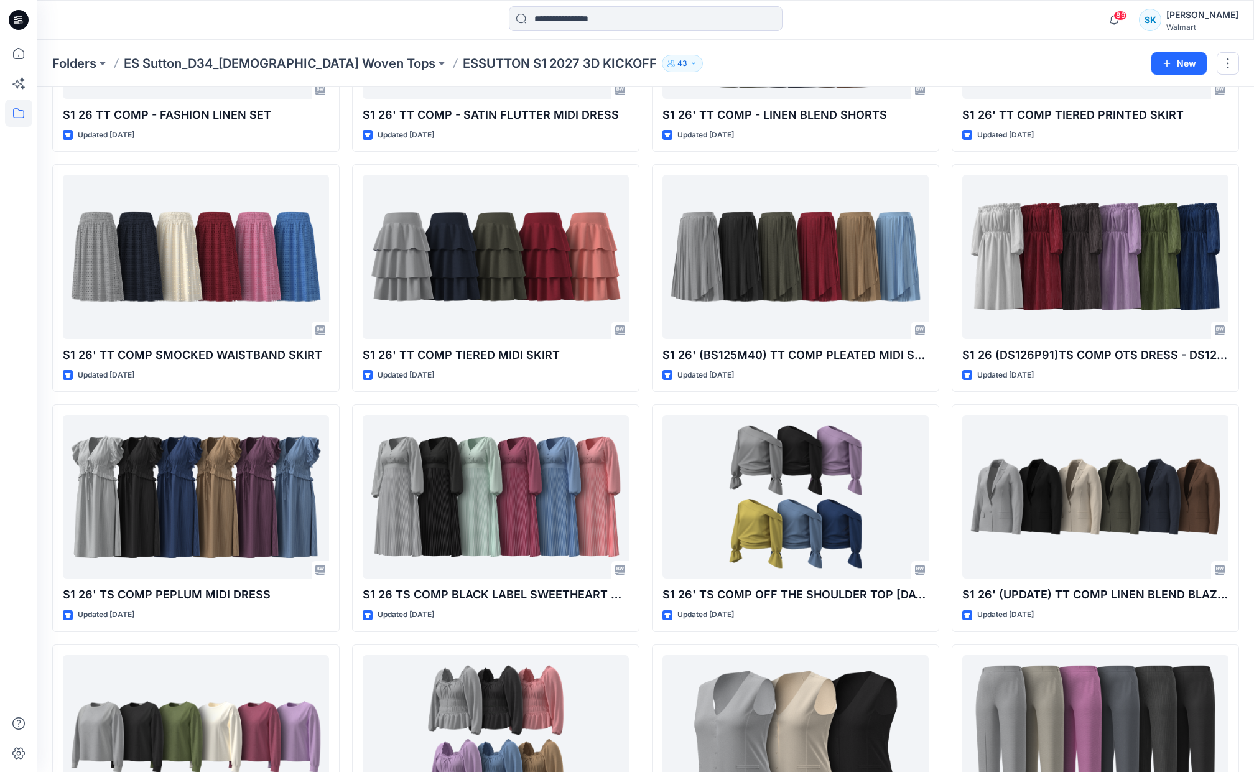
scroll to position [1529, 0]
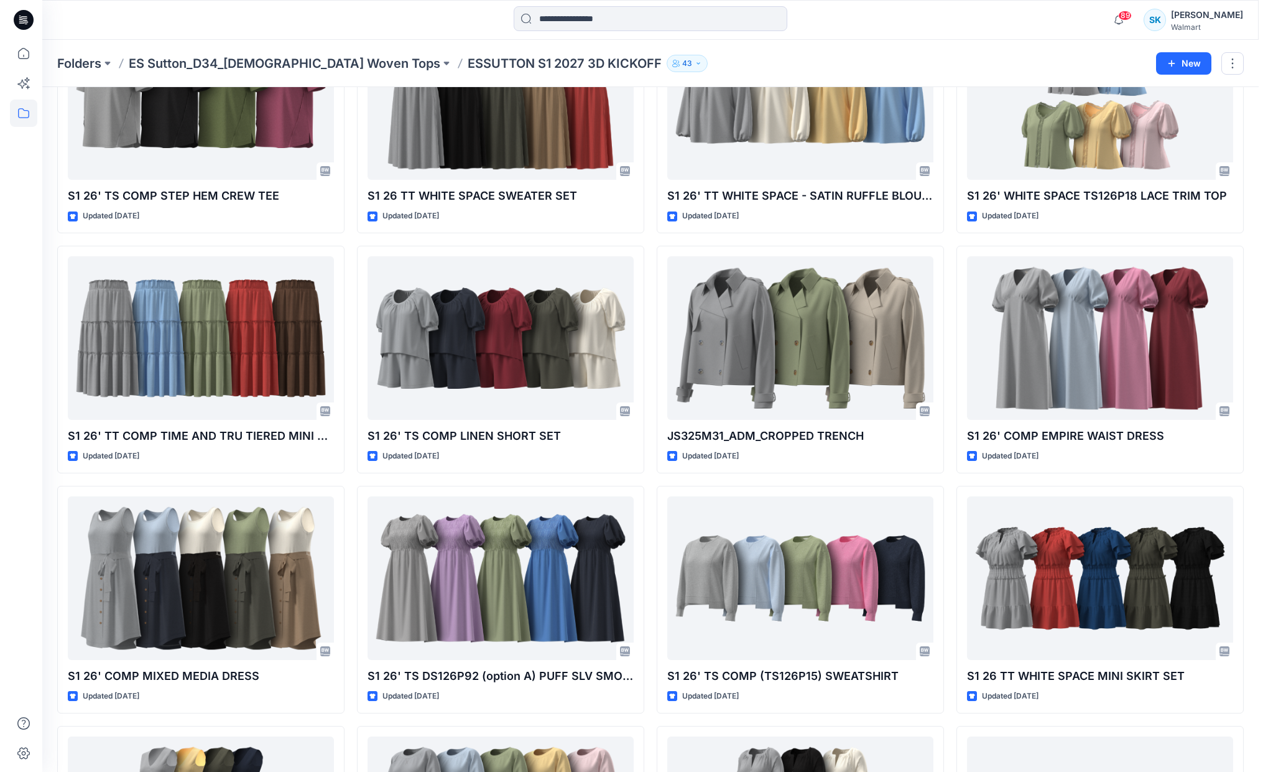
scroll to position [0, 0]
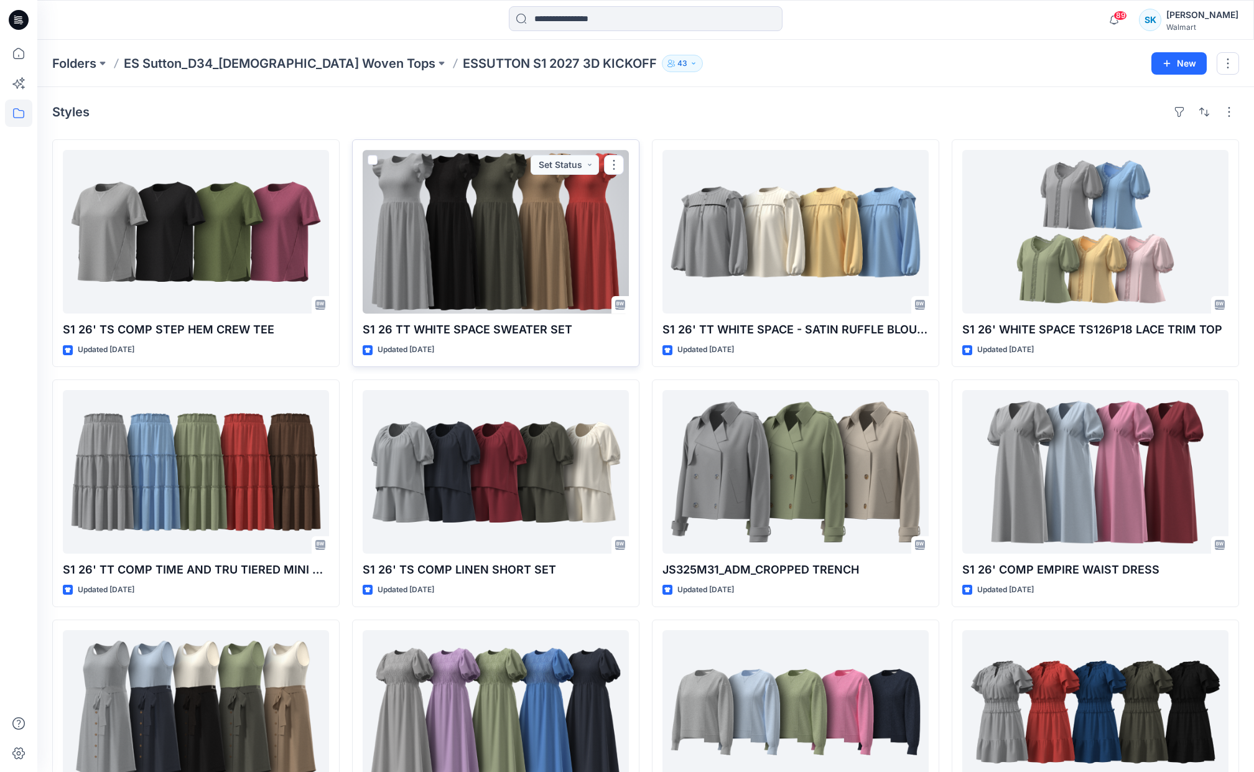
click at [540, 230] on div at bounding box center [496, 232] width 266 height 164
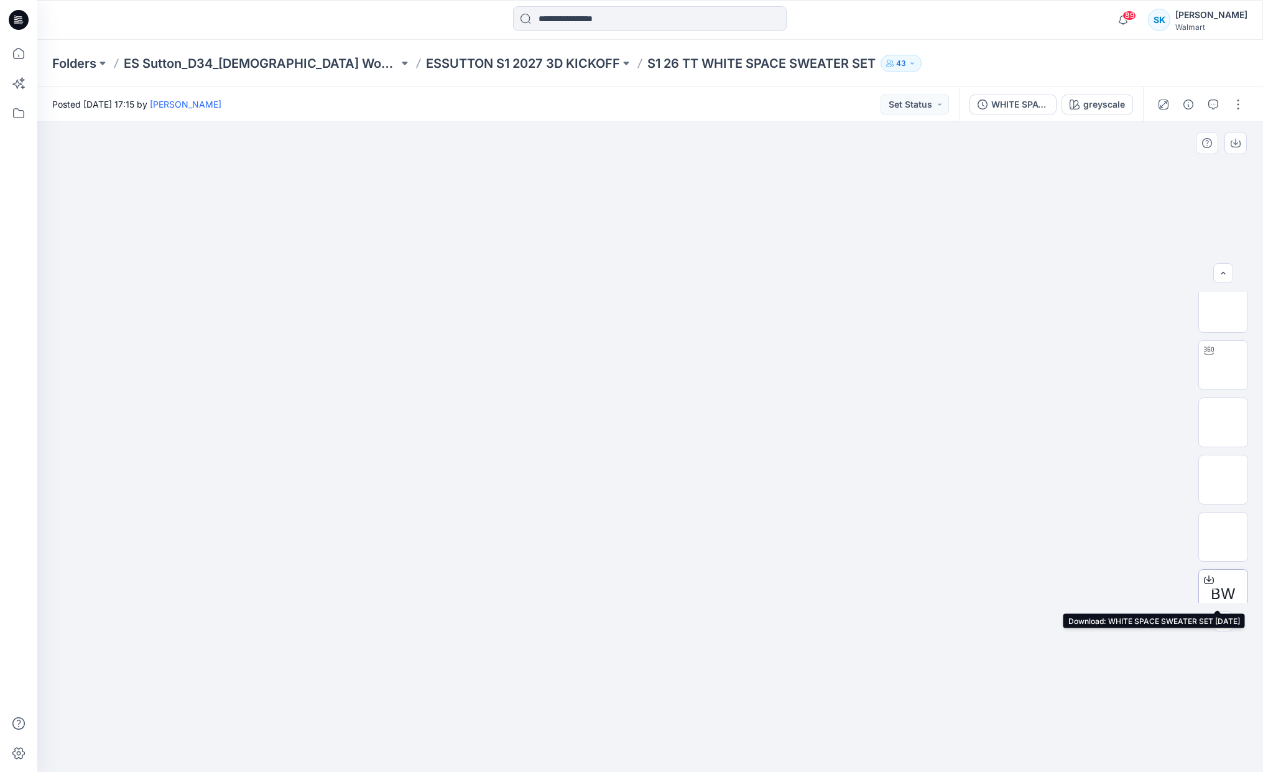
scroll to position [21, 0]
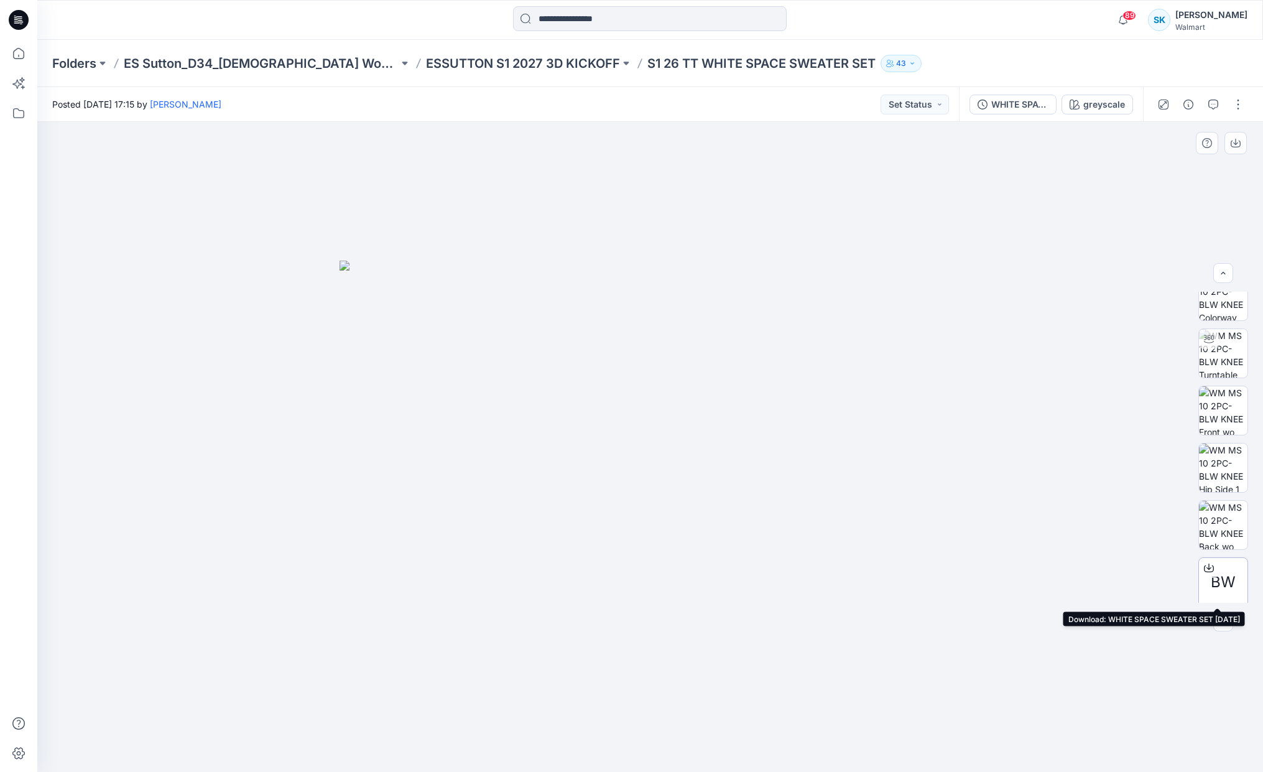
click at [1206, 565] on icon at bounding box center [1209, 568] width 10 height 10
